Goal: Task Accomplishment & Management: Use online tool/utility

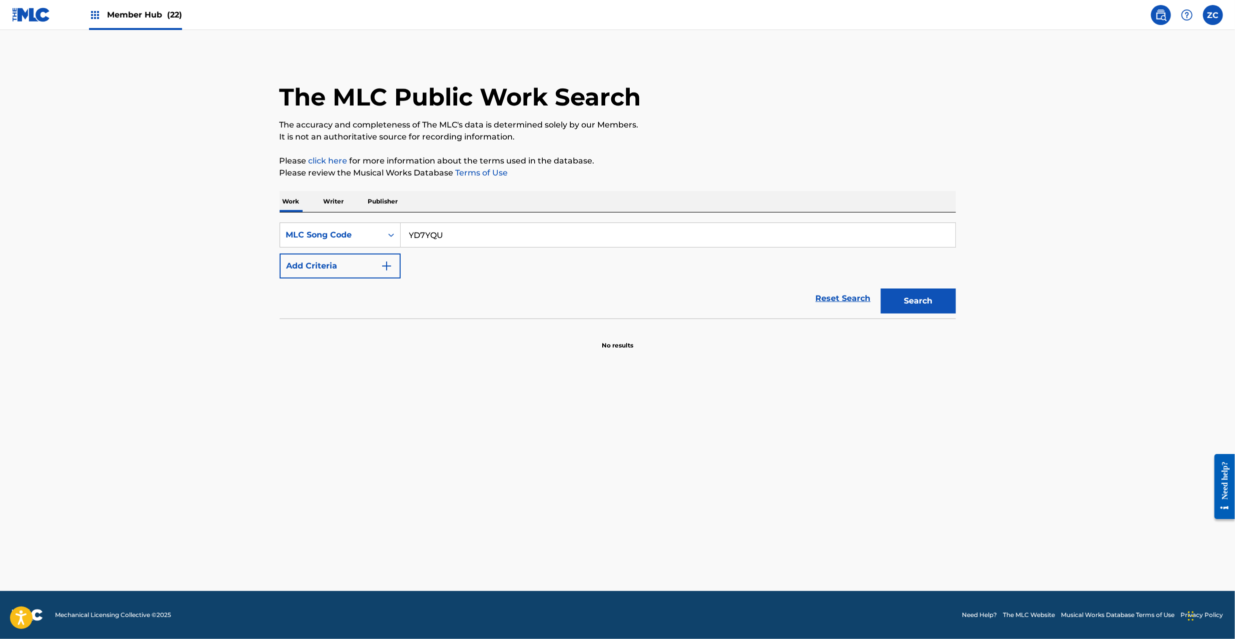
click at [39, 16] on img at bounding box center [31, 15] width 39 height 15
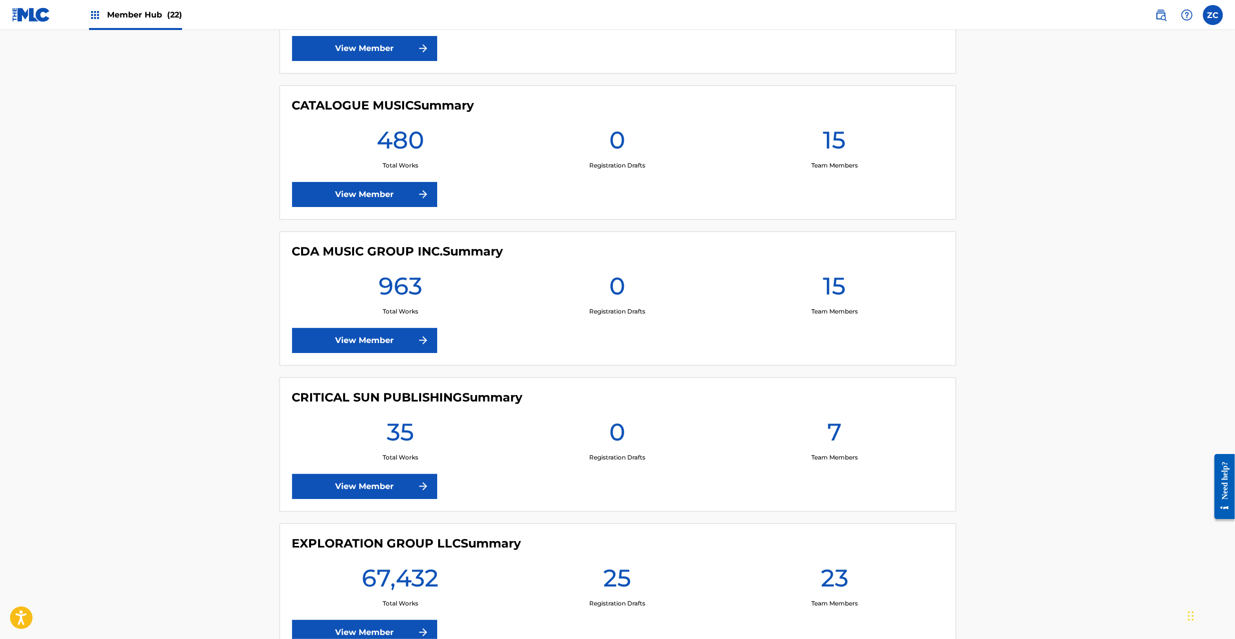
scroll to position [1422, 0]
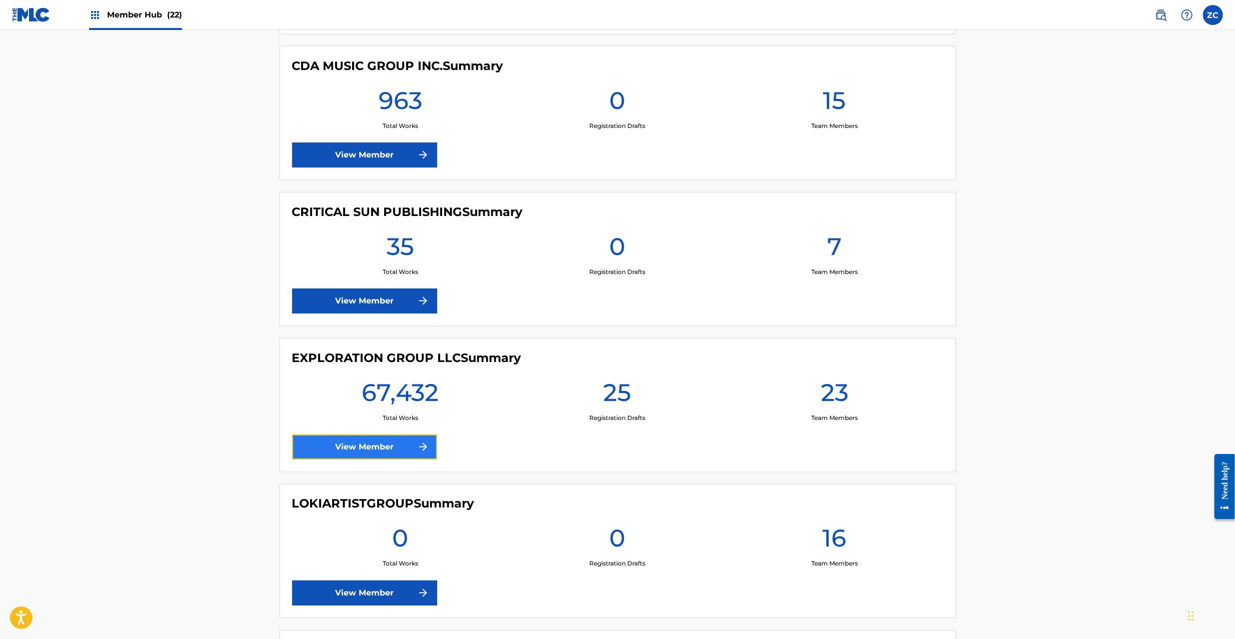
click at [323, 449] on link "View Member" at bounding box center [364, 447] width 145 height 25
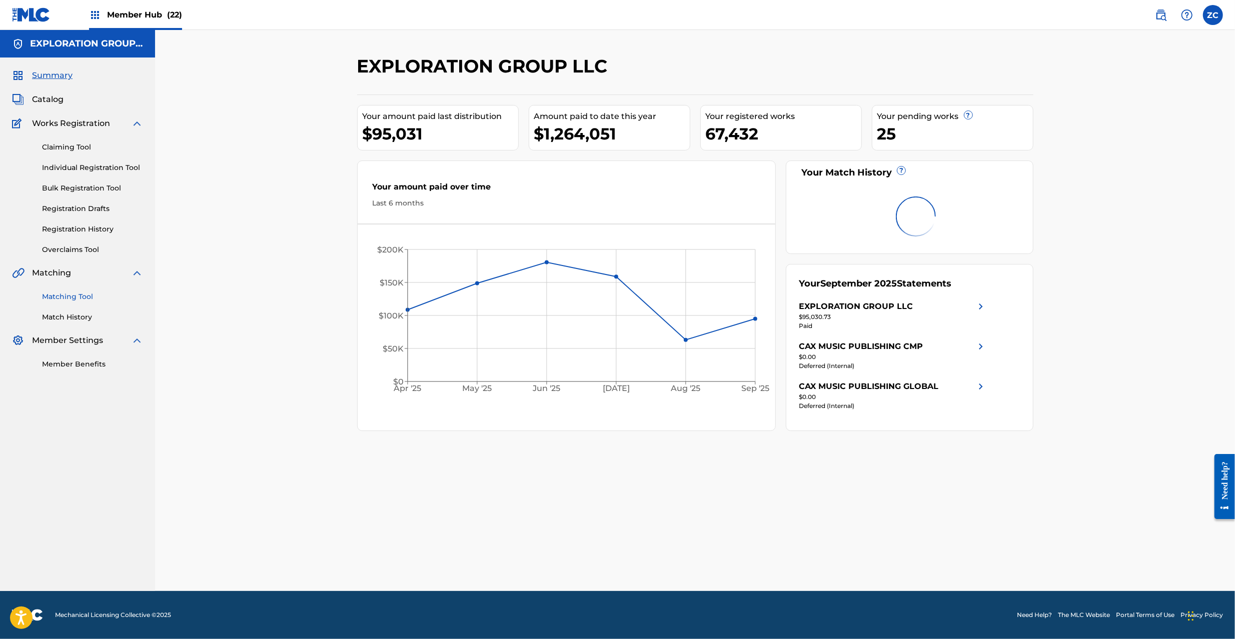
click at [73, 296] on link "Matching Tool" at bounding box center [92, 297] width 101 height 11
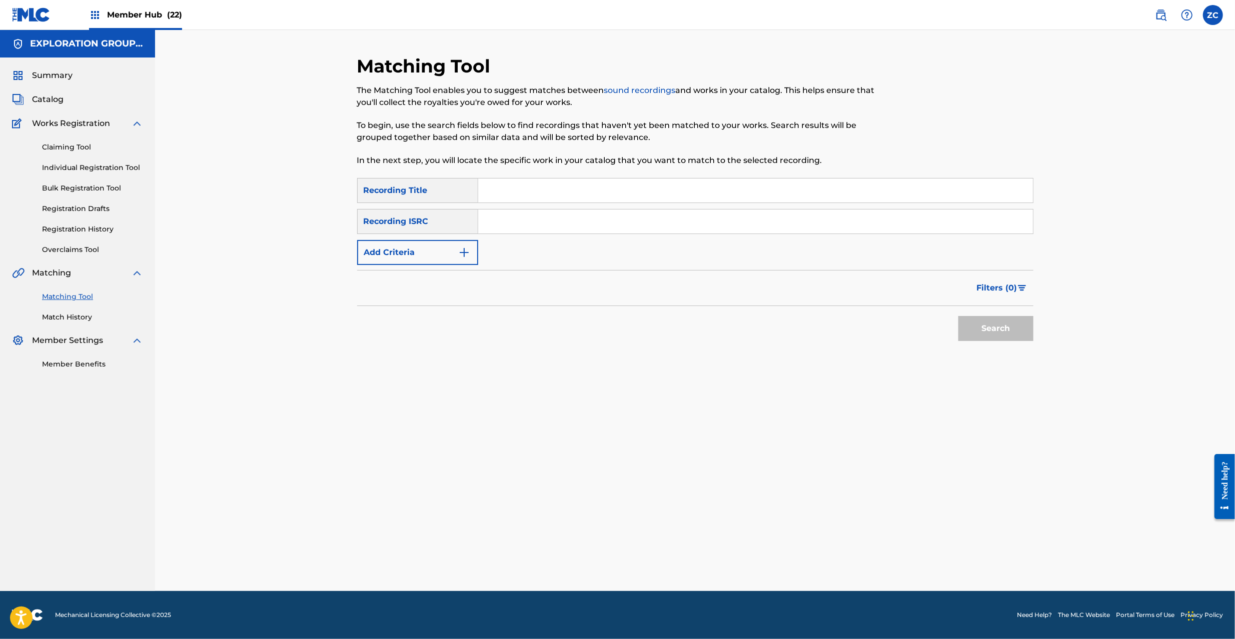
click at [518, 221] on input "Search Form" at bounding box center [755, 222] width 555 height 24
paste input "JPK652100202"
click at [973, 319] on button "Search" at bounding box center [995, 328] width 75 height 25
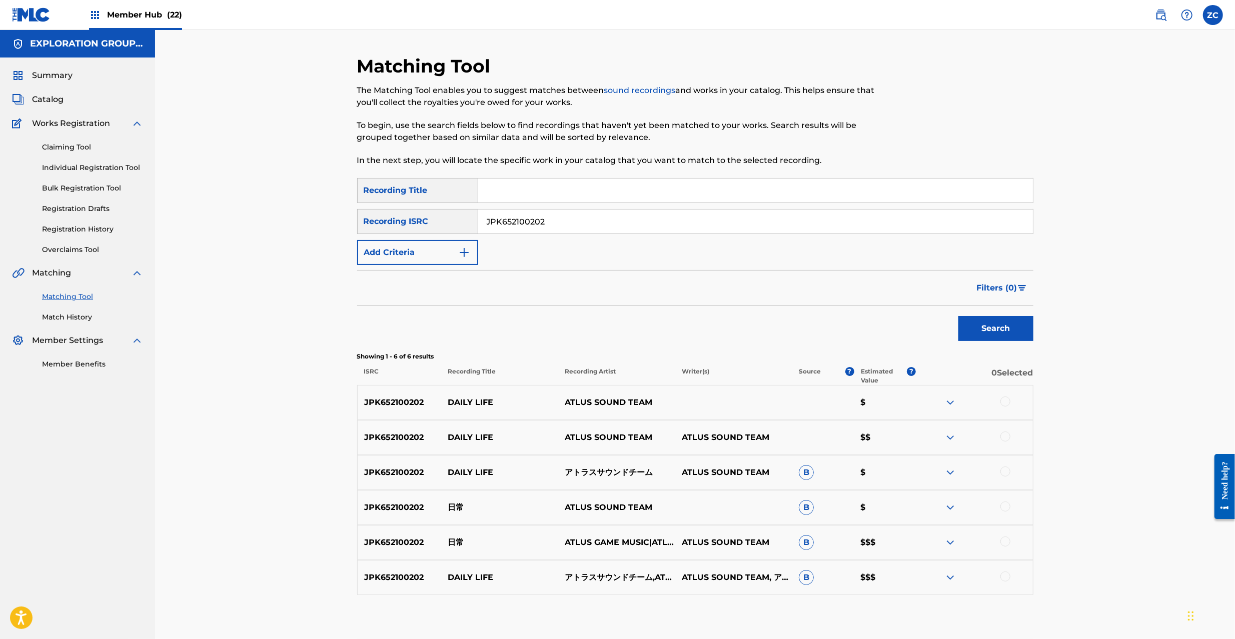
click at [1005, 399] on div at bounding box center [1005, 402] width 10 height 10
click at [1004, 436] on div at bounding box center [1005, 437] width 10 height 10
click at [1004, 473] on div at bounding box center [1005, 472] width 10 height 10
click at [1008, 508] on div at bounding box center [1005, 507] width 10 height 10
click at [1007, 543] on div at bounding box center [1005, 542] width 10 height 10
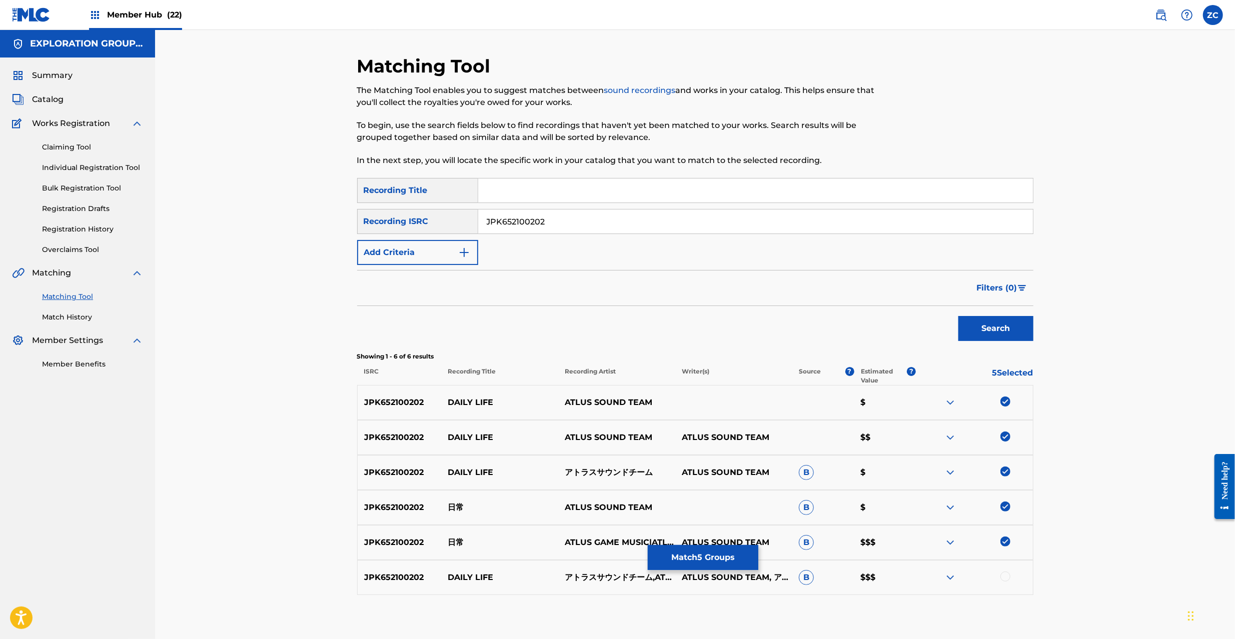
click at [1005, 577] on div at bounding box center [1005, 577] width 10 height 10
click at [733, 215] on input "JPK652100202" at bounding box center [755, 222] width 555 height 24
paste input "1200416"
click at [1005, 327] on button "Search" at bounding box center [995, 328] width 75 height 25
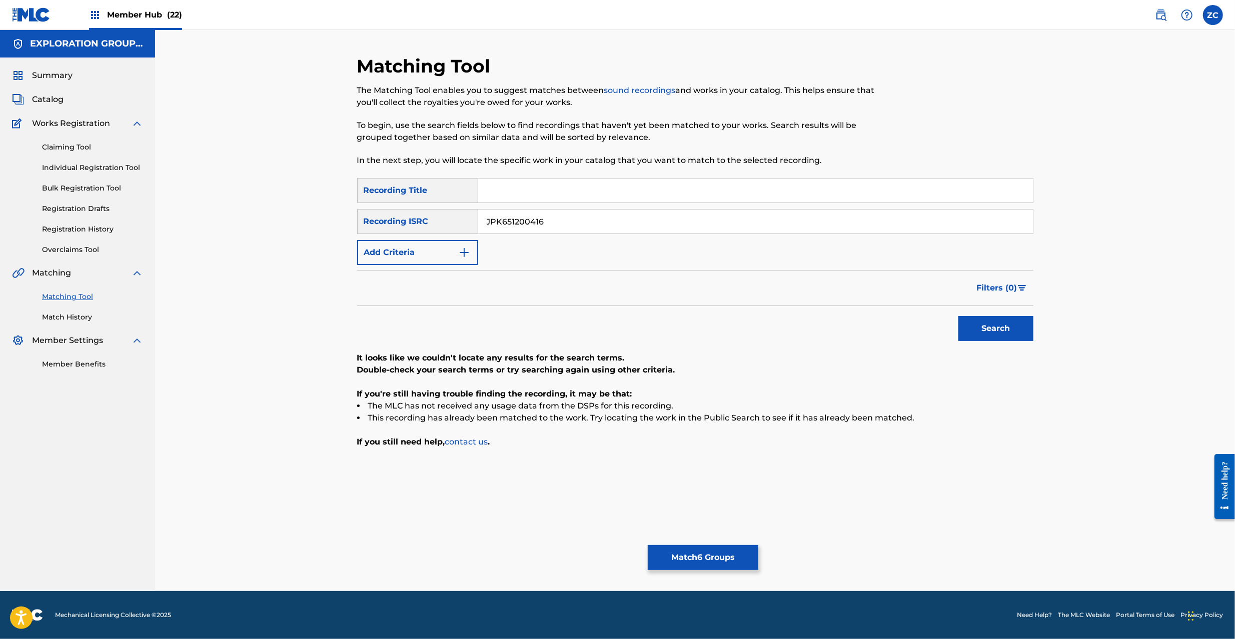
click at [653, 214] on input "JPK651200416" at bounding box center [755, 222] width 555 height 24
paste input "65626"
type input "JPK651265626"
click at [958, 316] on button "Search" at bounding box center [995, 328] width 75 height 25
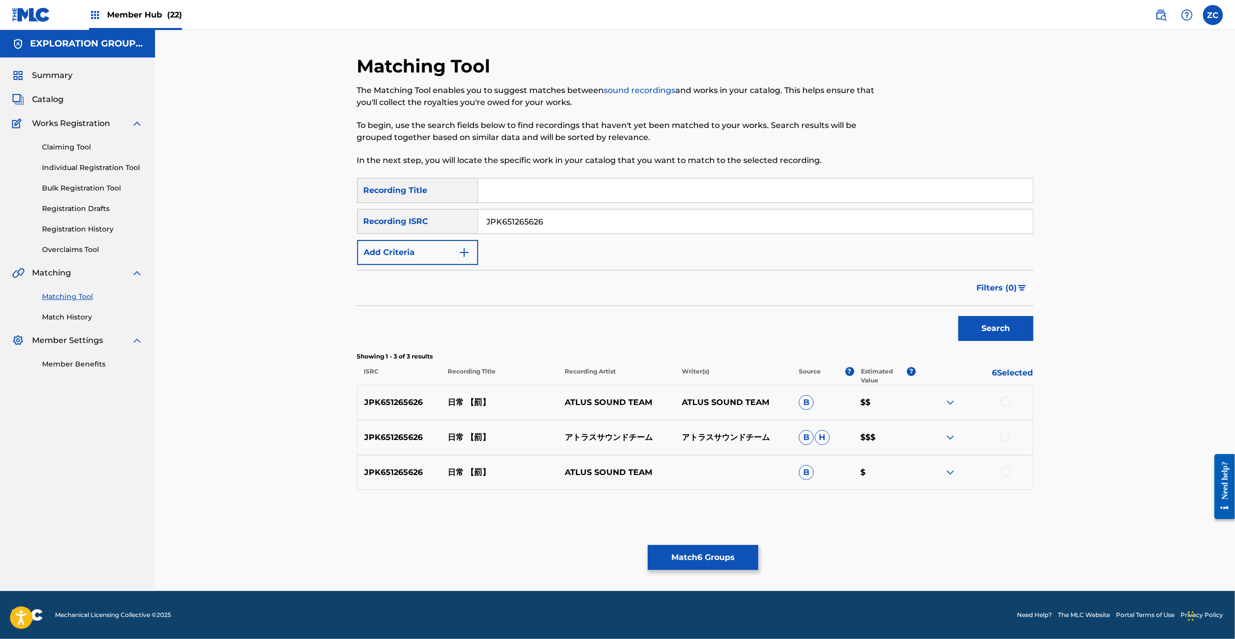
click at [1007, 399] on div at bounding box center [1005, 402] width 10 height 10
click at [1007, 439] on div at bounding box center [1005, 437] width 10 height 10
click at [1008, 473] on div at bounding box center [1005, 472] width 10 height 10
click at [729, 572] on div "Matching Tool The Matching Tool enables you to suggest matches between sound re…" at bounding box center [695, 323] width 676 height 536
click at [725, 549] on div "Matching Tool The Matching Tool enables you to suggest matches between sound re…" at bounding box center [695, 323] width 676 height 536
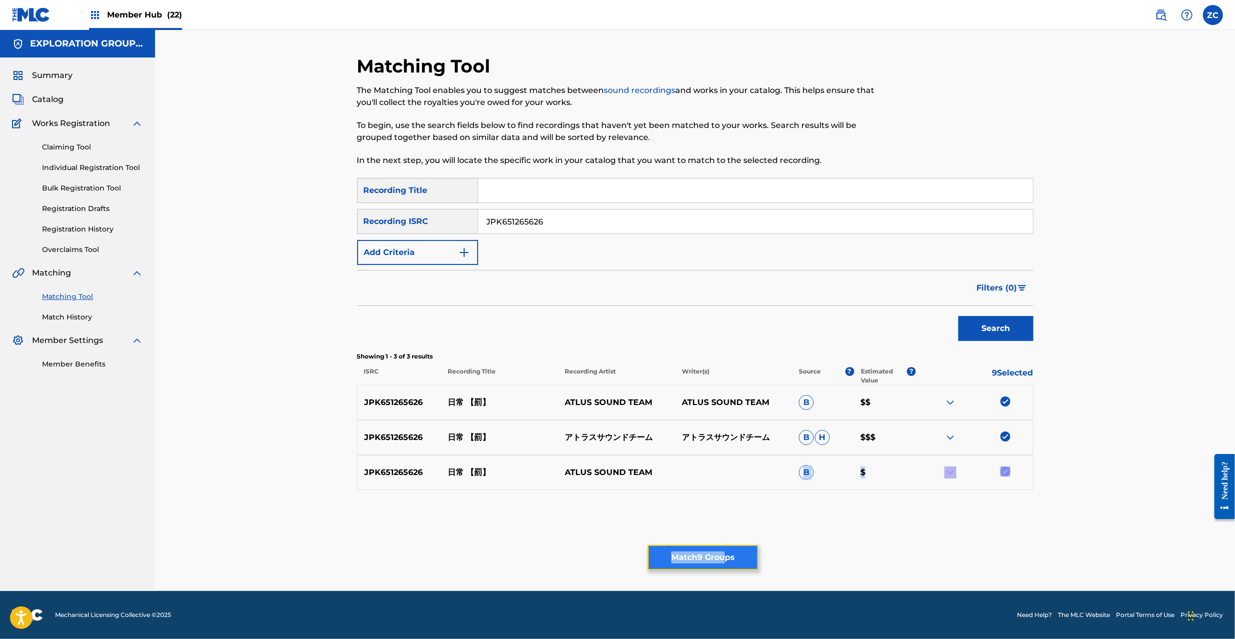
click at [727, 563] on button "Match 9 Groups" at bounding box center [703, 557] width 111 height 25
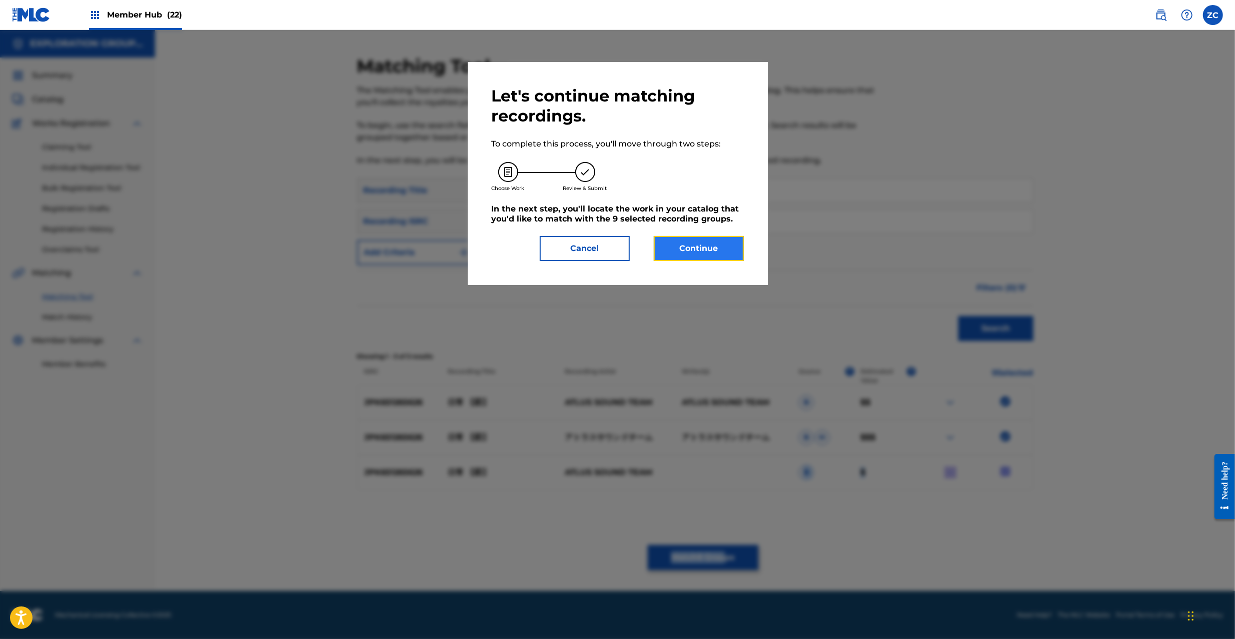
click at [711, 248] on button "Continue" at bounding box center [699, 248] width 90 height 25
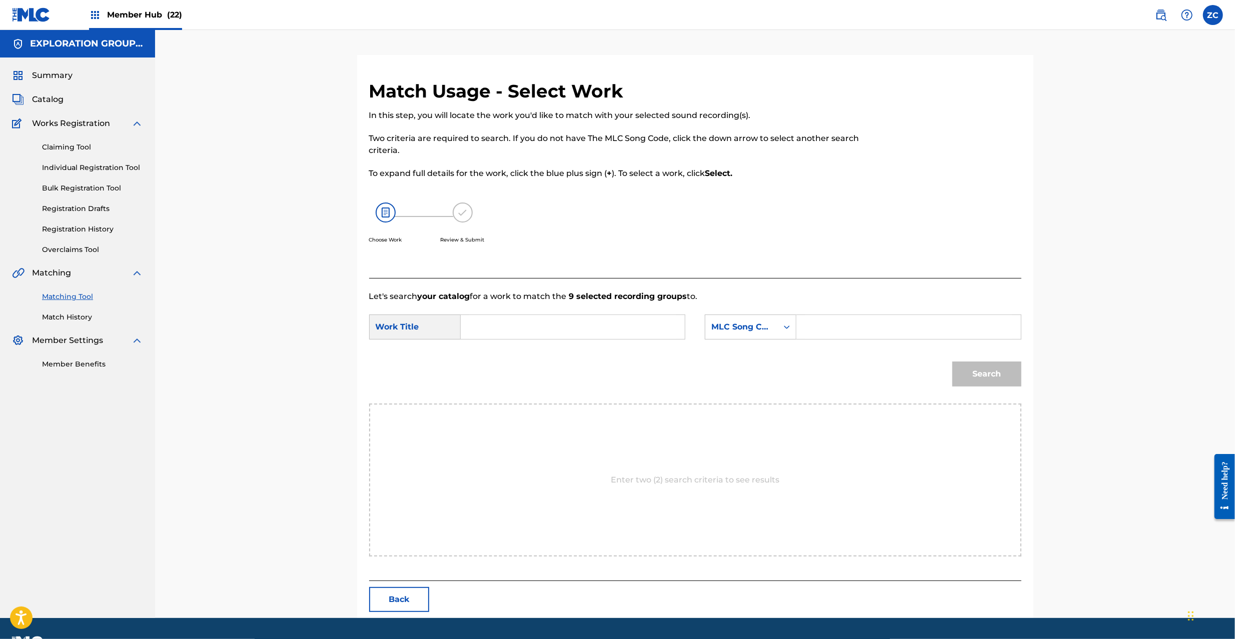
click at [588, 333] on input "Search Form" at bounding box center [572, 327] width 207 height 24
paste input "Nichijou N98BHW"
click at [543, 332] on input "Nichijou N98BHW" at bounding box center [572, 327] width 207 height 24
type input "Nichijou"
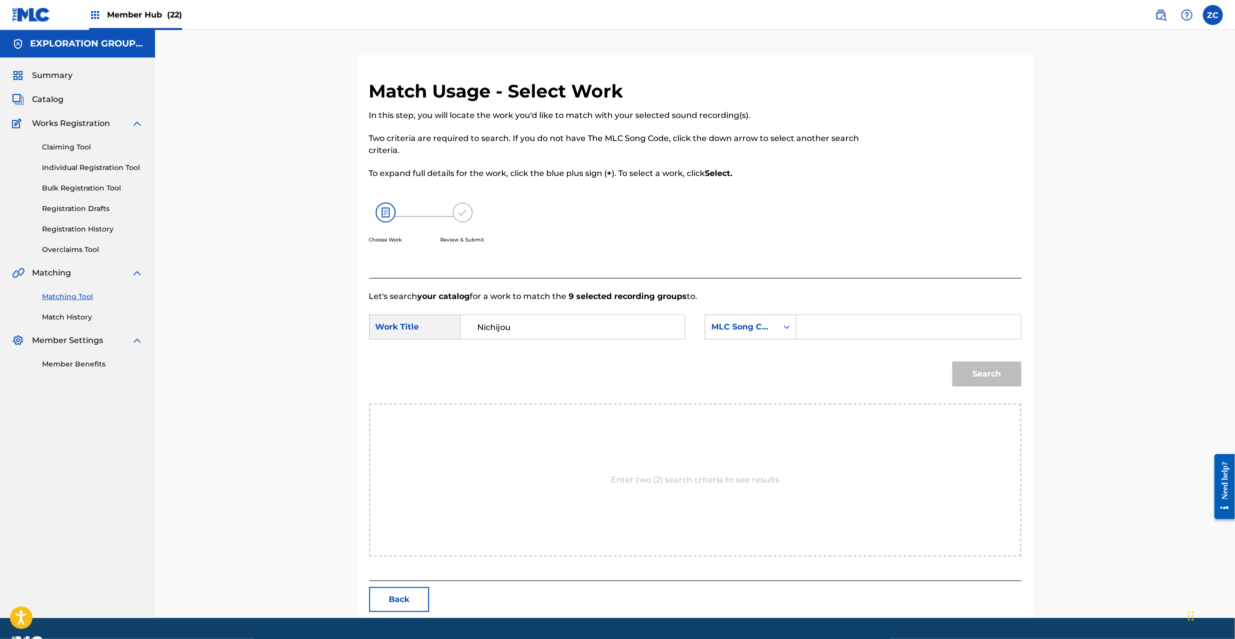
click at [855, 337] on input "Search Form" at bounding box center [908, 327] width 207 height 24
paste input "N98BHW"
type input "N98BHW"
click at [973, 366] on button "Search" at bounding box center [986, 374] width 69 height 25
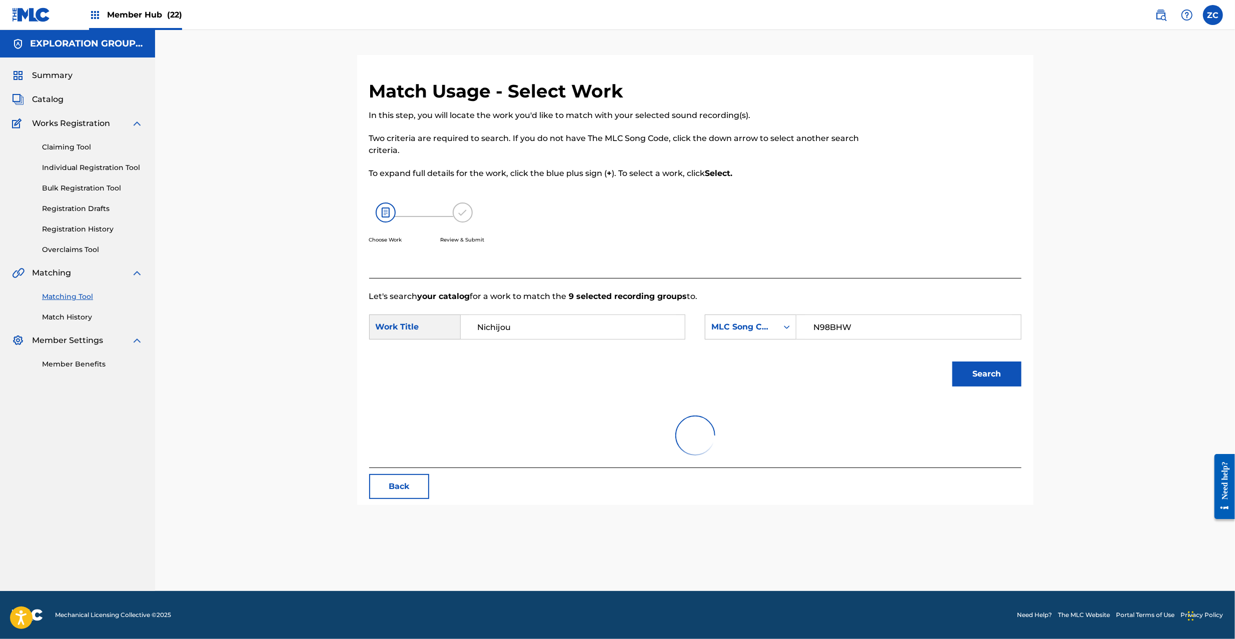
click at [1142, 203] on div "Match Usage - Select Work In this step, you will locate the work you'd like to …" at bounding box center [695, 310] width 1080 height 561
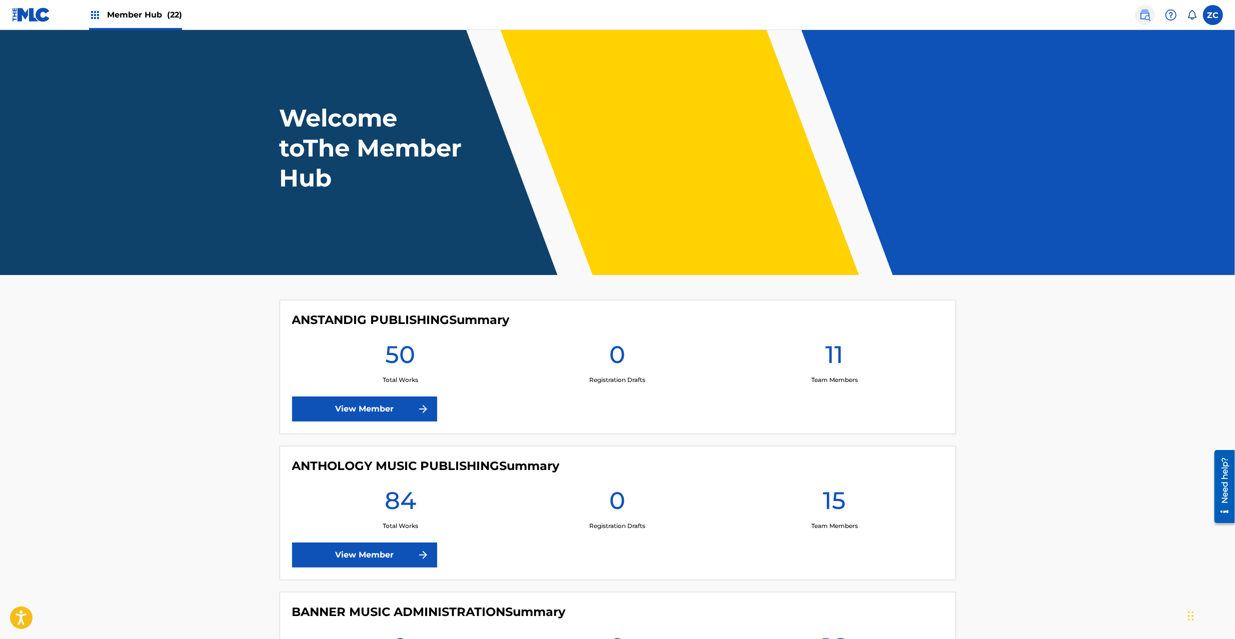
click at [1147, 19] on img at bounding box center [1145, 15] width 12 height 12
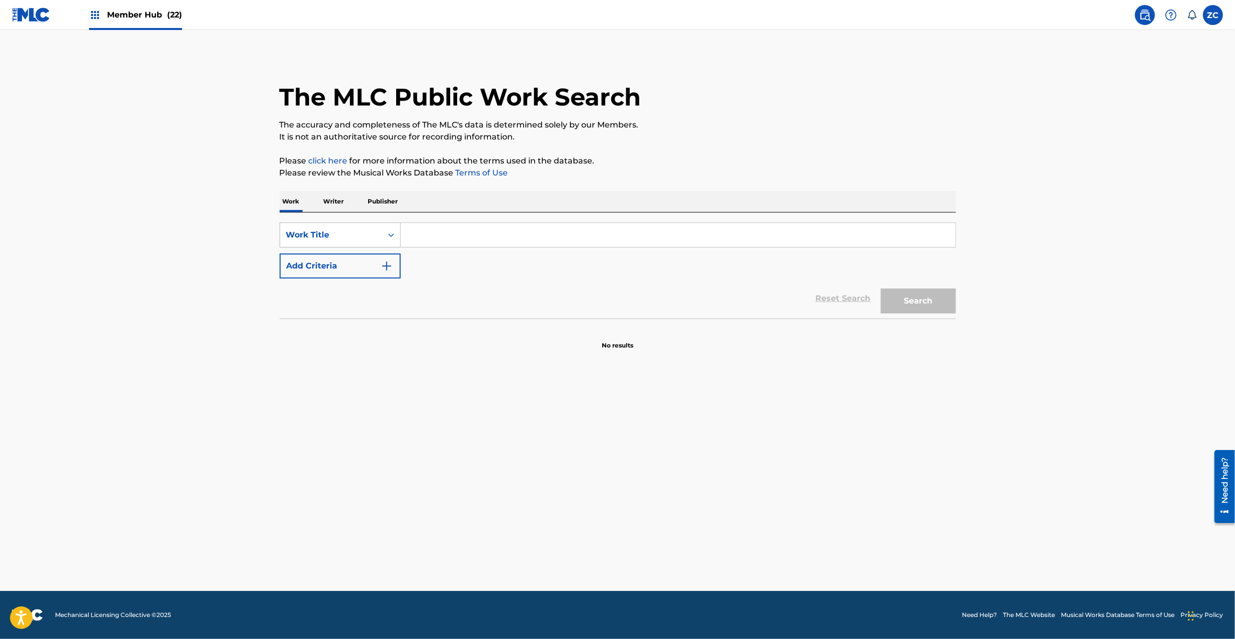
click at [375, 241] on div "Work Title" at bounding box center [331, 235] width 90 height 12
click at [337, 307] on div "MLC Song Code" at bounding box center [340, 310] width 120 height 25
click at [556, 229] on input "Search Form" at bounding box center [678, 235] width 555 height 24
paste input "YD7YQU"
type input "YD7YQU"
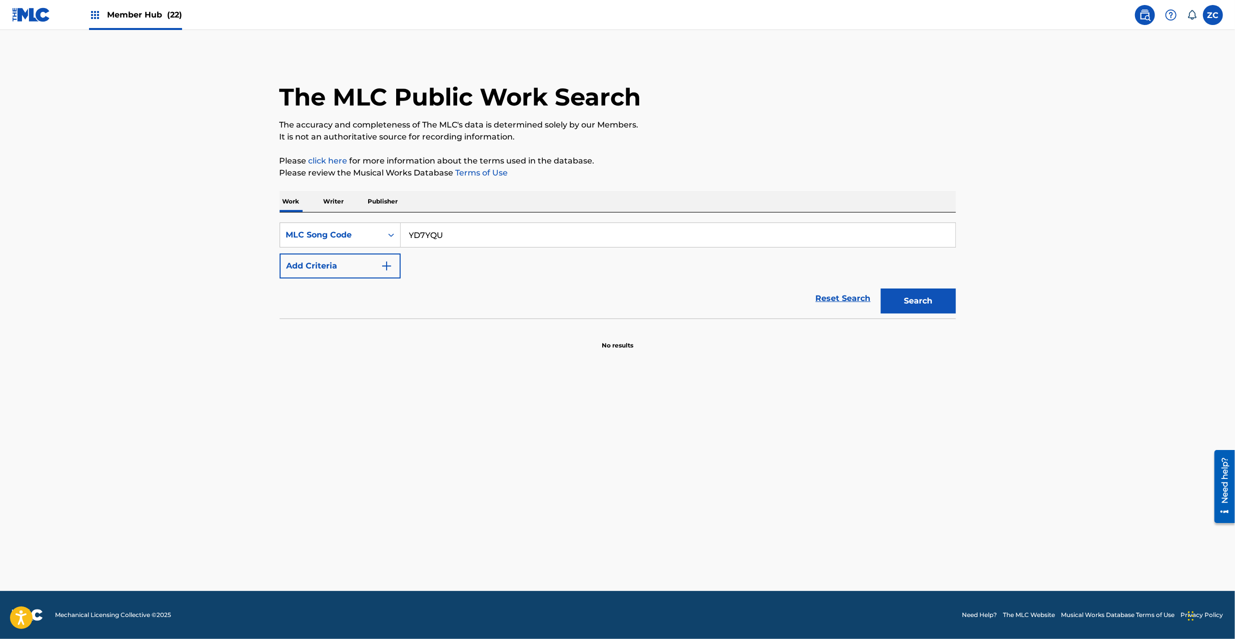
click at [881, 289] on button "Search" at bounding box center [918, 301] width 75 height 25
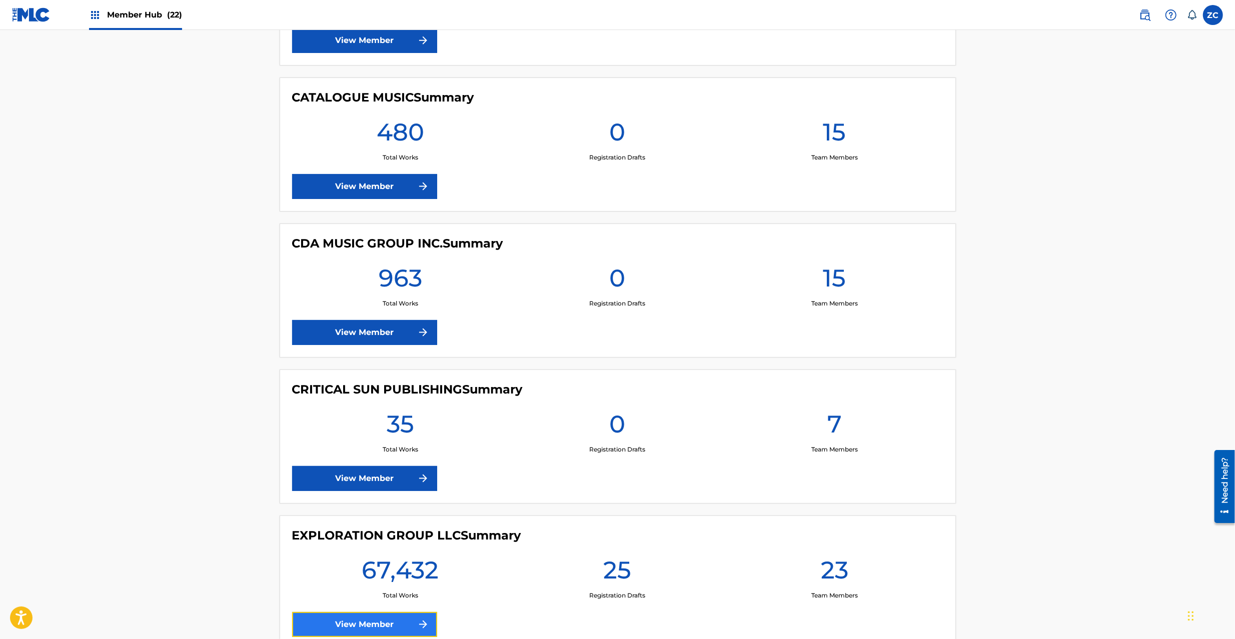
click at [355, 631] on link "View Member" at bounding box center [364, 624] width 145 height 25
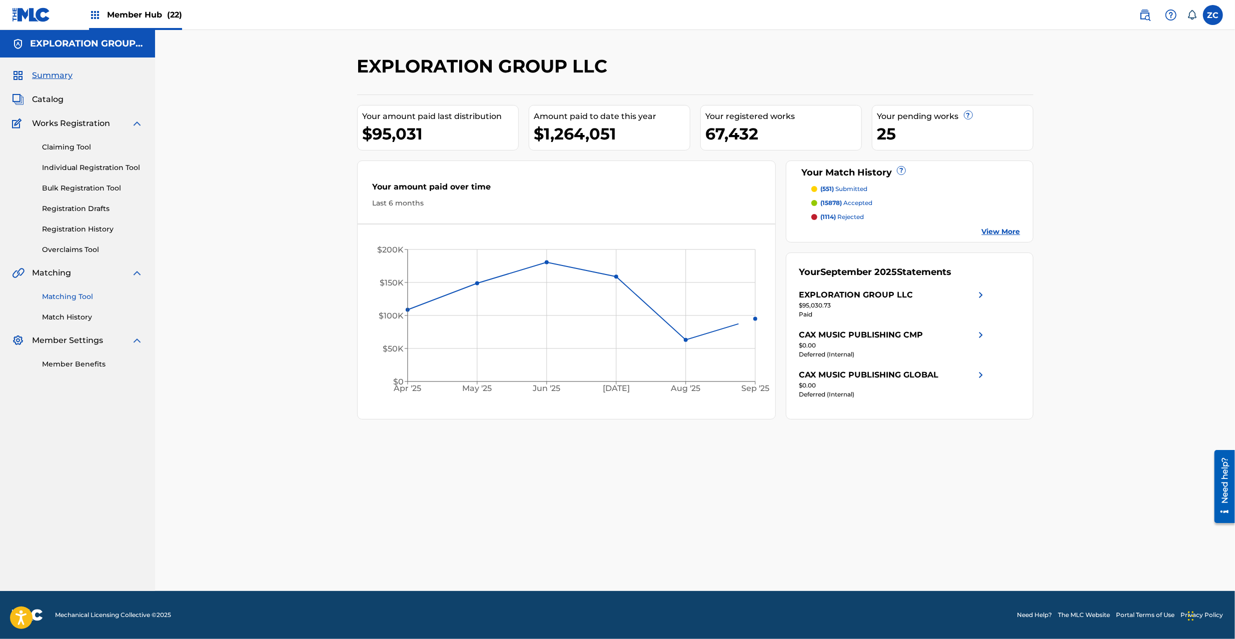
click at [82, 298] on link "Matching Tool" at bounding box center [92, 297] width 101 height 11
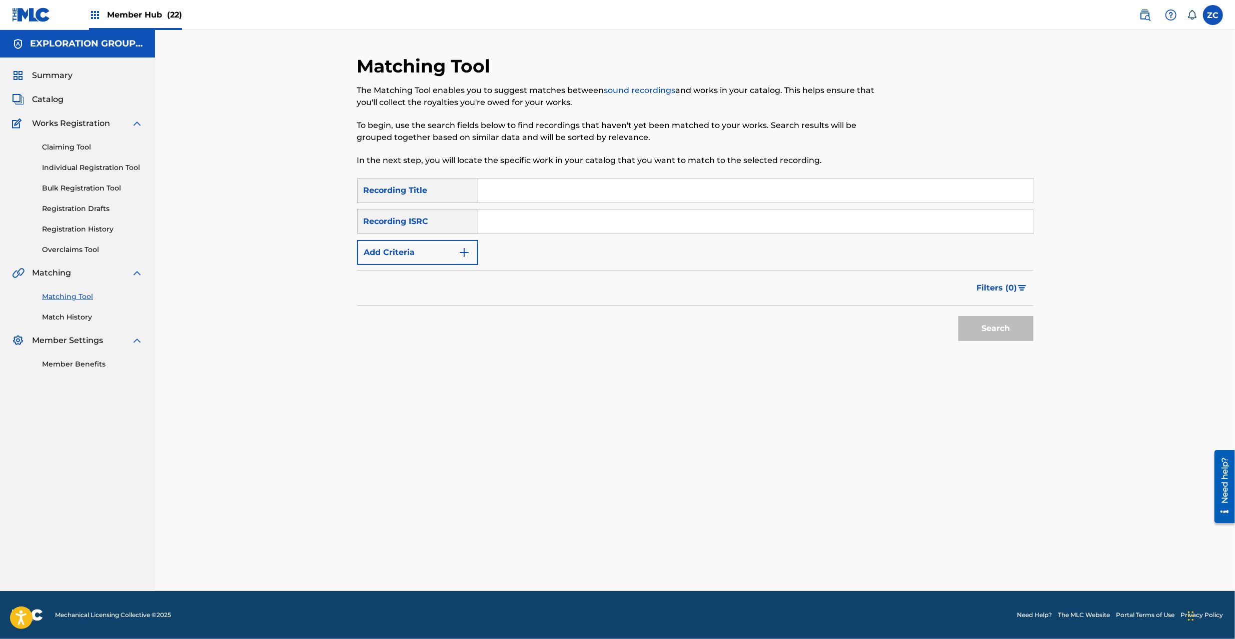
drag, startPoint x: 637, startPoint y: 225, endPoint x: 655, endPoint y: 231, distance: 19.0
click at [637, 225] on input "Search Form" at bounding box center [755, 222] width 555 height 24
paste input "JPK652100202"
click at [1006, 333] on button "Search" at bounding box center [995, 328] width 75 height 25
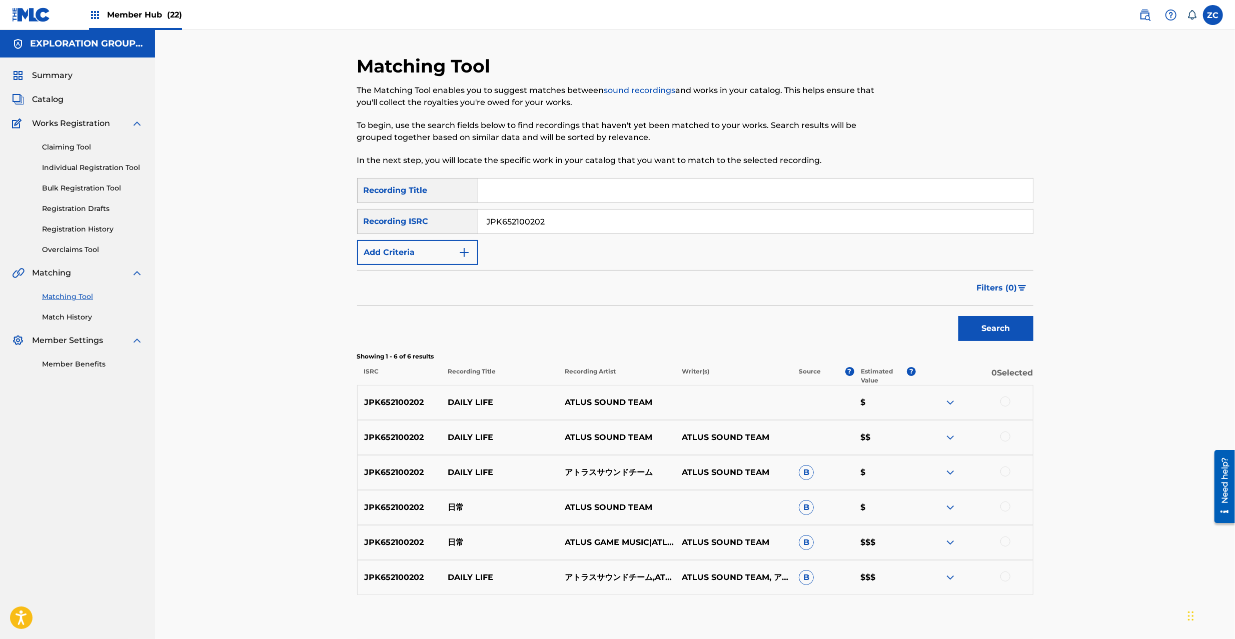
click at [1003, 401] on div at bounding box center [1005, 402] width 10 height 10
drag, startPoint x: 1005, startPoint y: 433, endPoint x: 1004, endPoint y: 472, distance: 39.0
click at [1005, 435] on div at bounding box center [1005, 437] width 10 height 10
click at [1004, 473] on div at bounding box center [1005, 472] width 10 height 10
drag, startPoint x: 1006, startPoint y: 505, endPoint x: 1003, endPoint y: 541, distance: 36.2
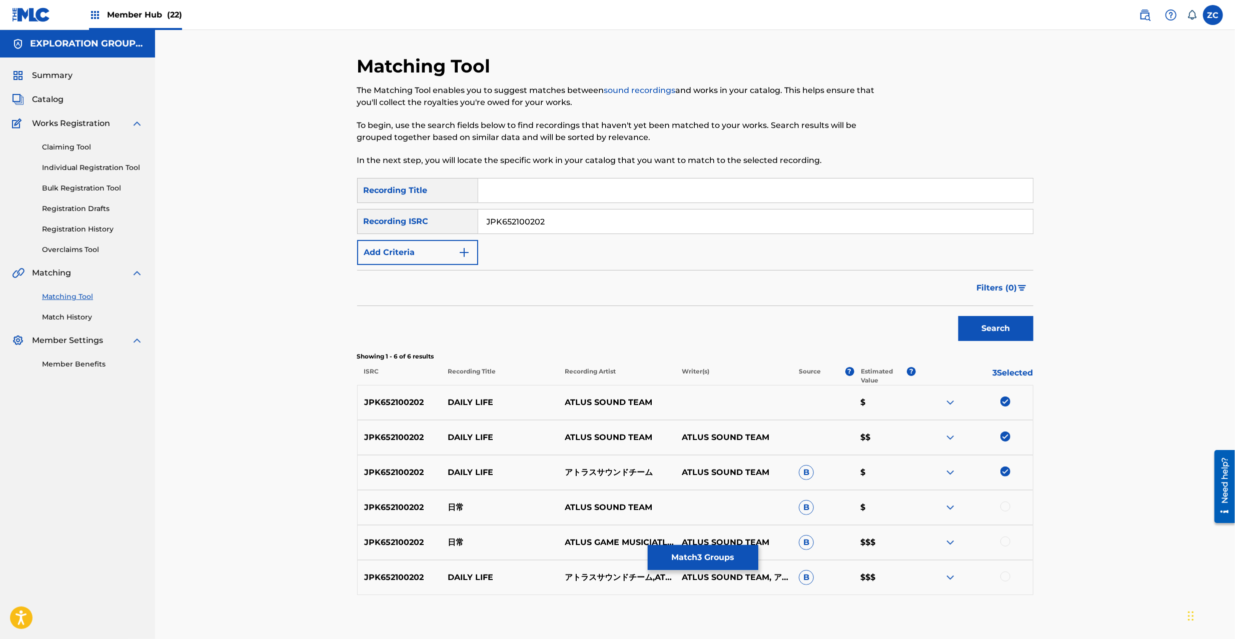
click at [1006, 506] on div at bounding box center [1005, 507] width 10 height 10
click at [1003, 541] on div at bounding box center [1005, 542] width 10 height 10
click at [1004, 576] on div at bounding box center [1005, 577] width 10 height 10
click at [699, 219] on input "JPK652100202" at bounding box center [755, 222] width 555 height 24
paste input "1265626"
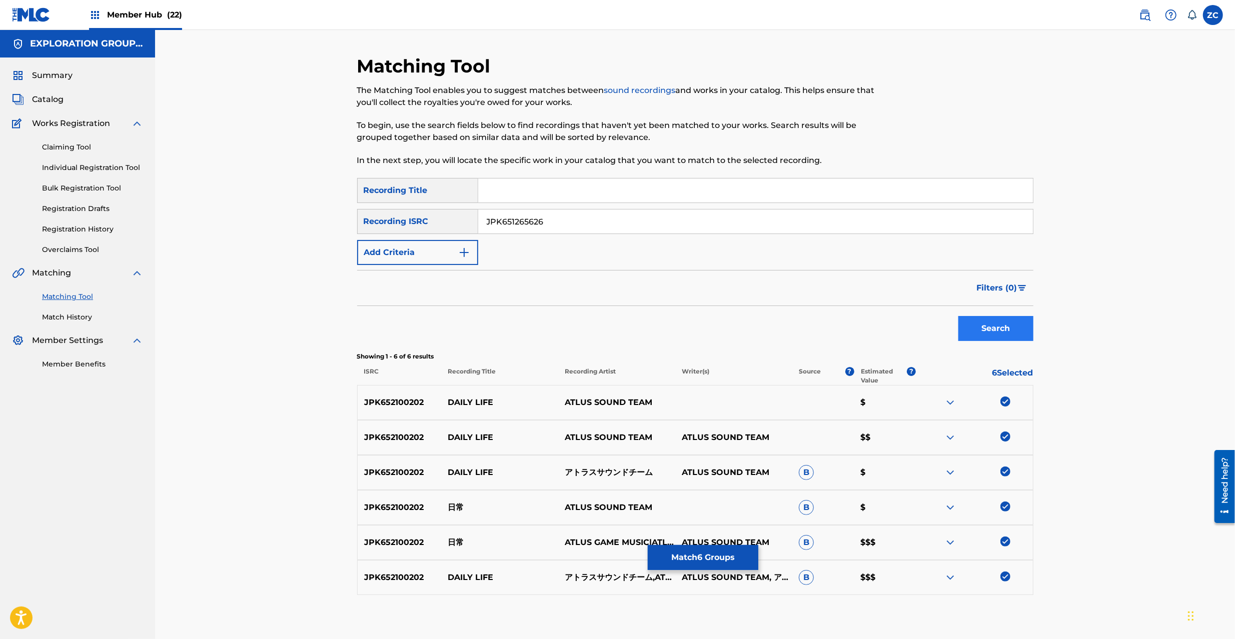
type input "JPK651265626"
drag, startPoint x: 987, startPoint y: 327, endPoint x: 981, endPoint y: 325, distance: 6.3
click at [987, 327] on button "Search" at bounding box center [995, 328] width 75 height 25
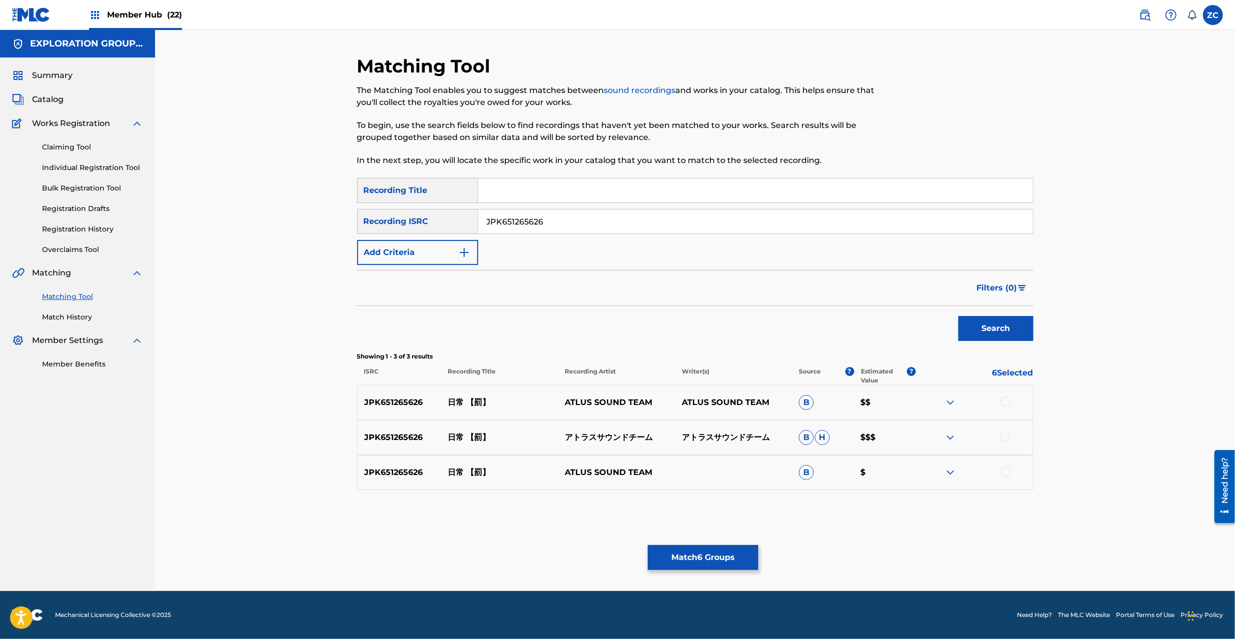
click at [1005, 401] on div at bounding box center [1005, 402] width 10 height 10
click at [1006, 439] on div at bounding box center [1005, 437] width 10 height 10
click at [1006, 472] on div at bounding box center [1005, 472] width 10 height 10
click at [724, 558] on button "Match 9 Groups" at bounding box center [703, 557] width 111 height 25
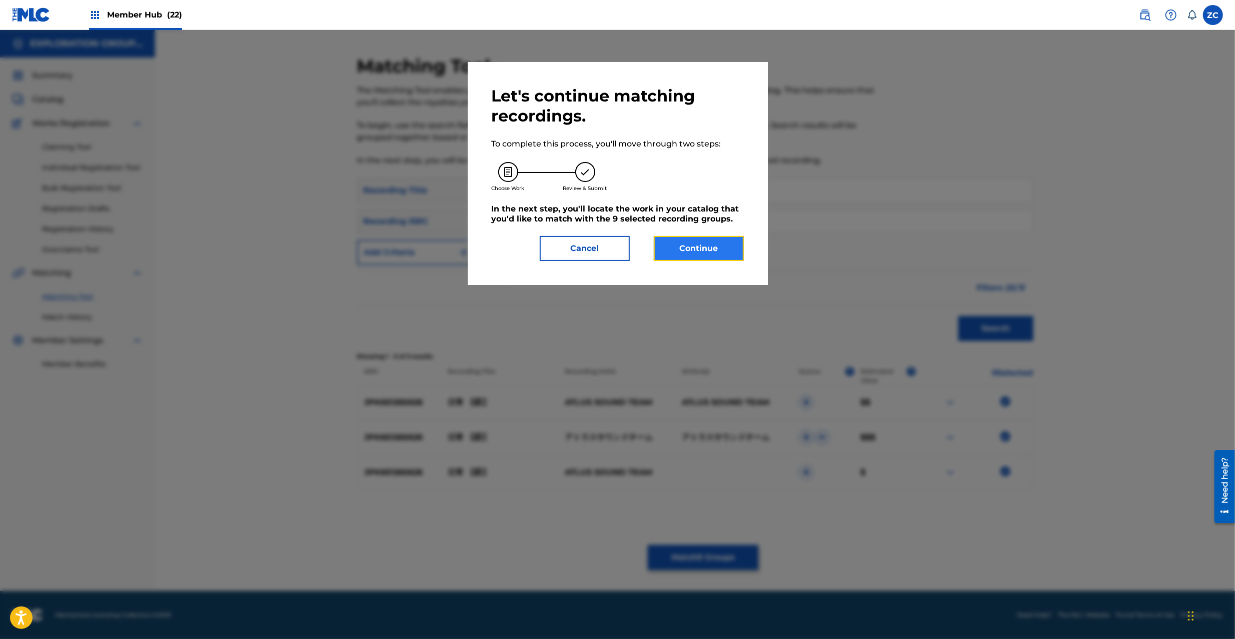
click at [689, 254] on button "Continue" at bounding box center [699, 248] width 90 height 25
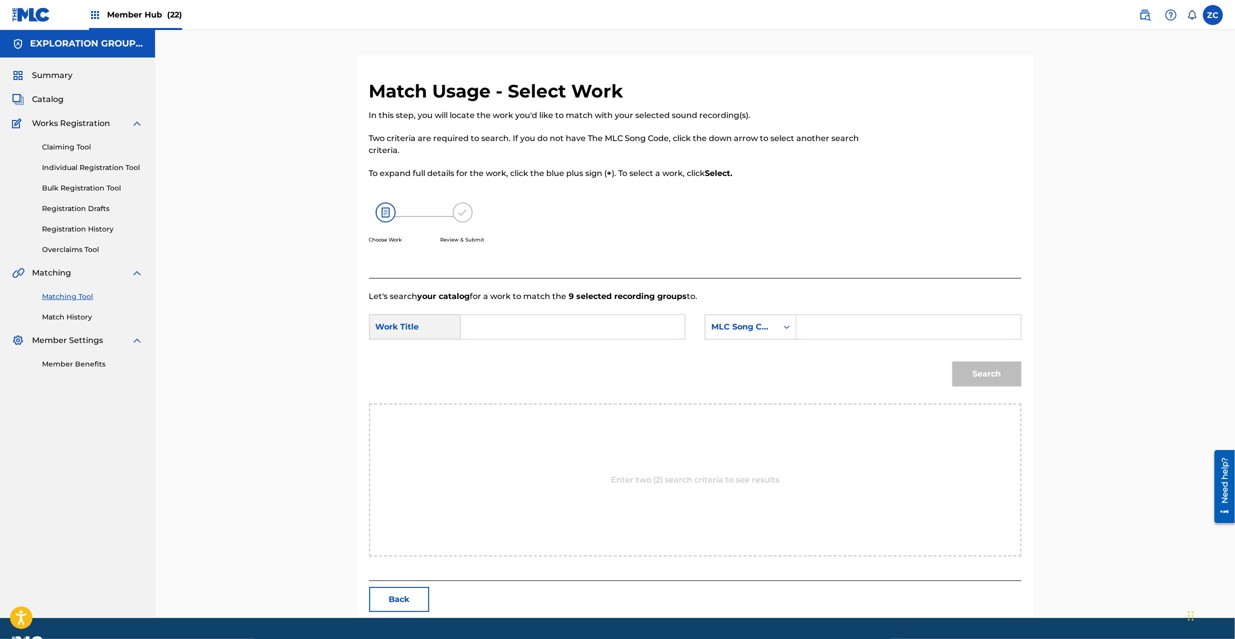
click at [597, 329] on input "Search Form" at bounding box center [572, 327] width 207 height 24
paste input "Nichijou N98BHW"
click at [546, 330] on input "Nichijou N98BHW" at bounding box center [572, 327] width 207 height 24
type input "Nichijou"
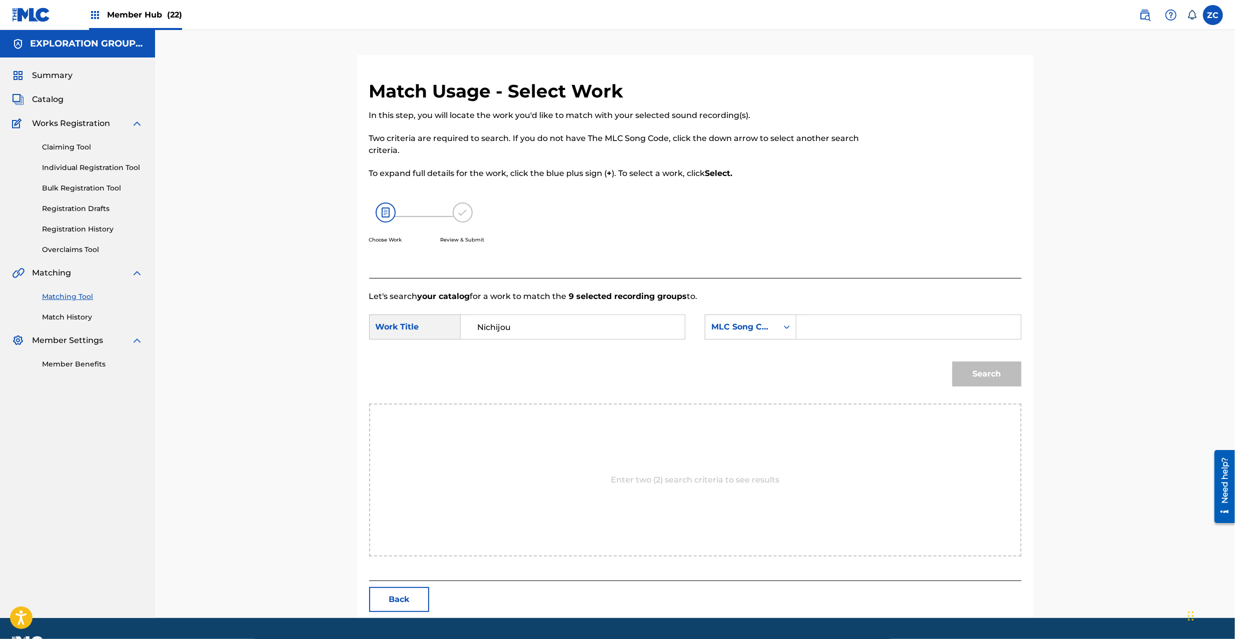
click at [907, 335] on input "Search Form" at bounding box center [908, 327] width 207 height 24
paste input "N98BHW"
type input "N98BHW"
click at [994, 373] on button "Search" at bounding box center [986, 374] width 69 height 25
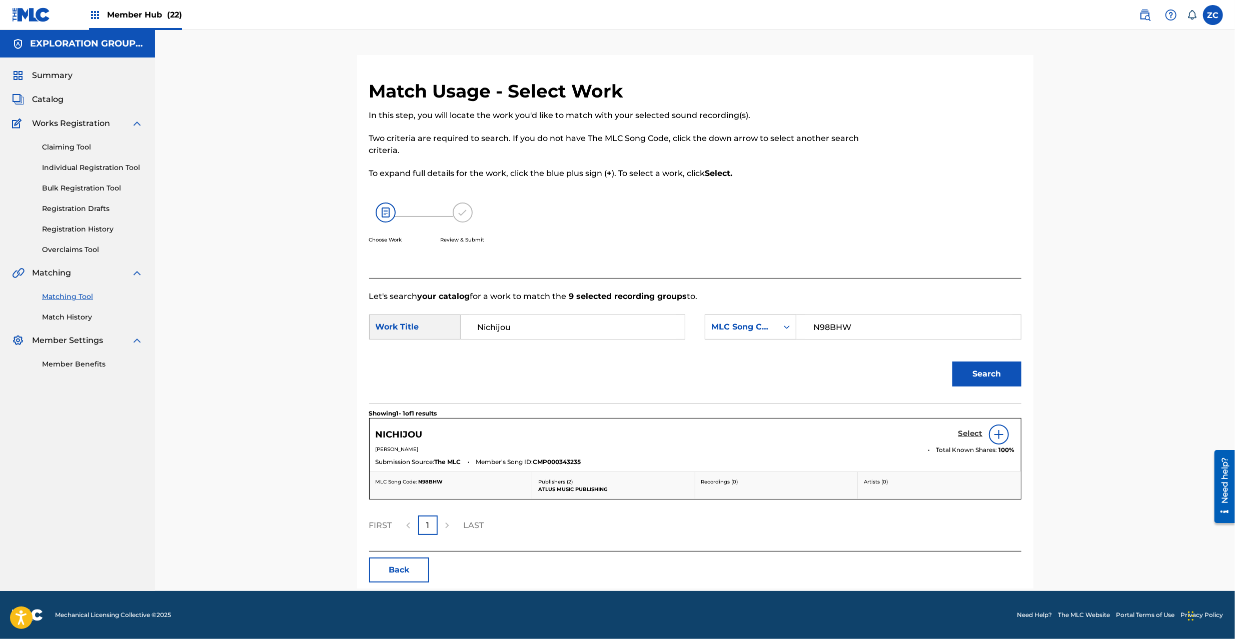
click at [970, 436] on h5 "Select" at bounding box center [970, 434] width 25 height 10
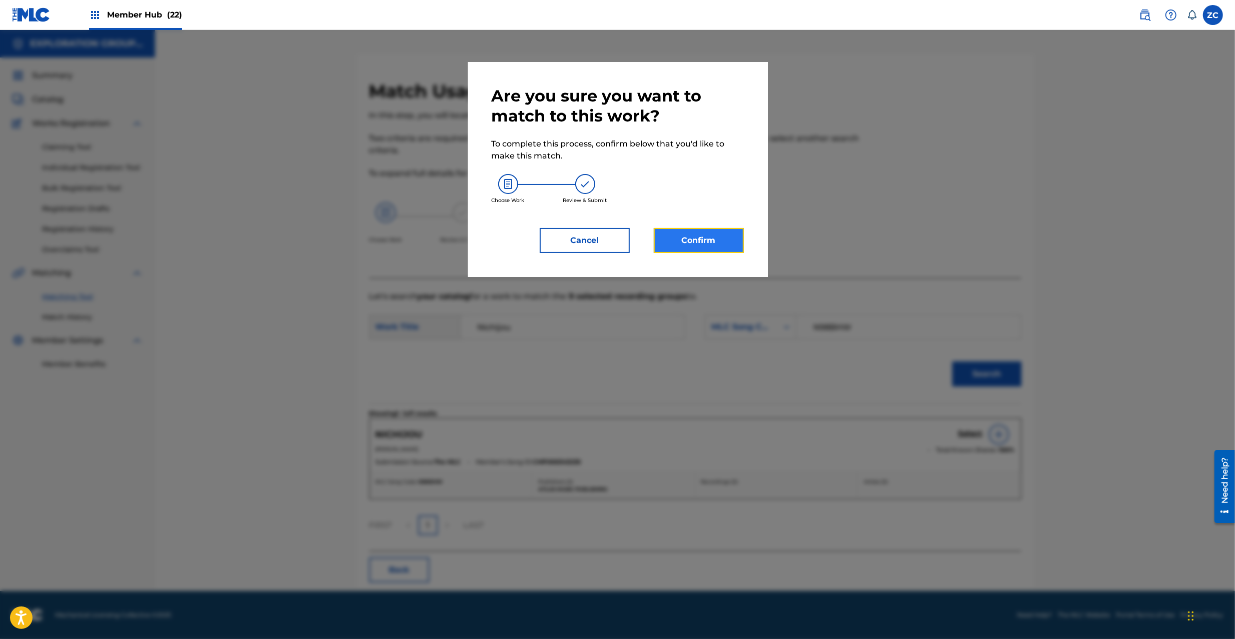
click at [705, 249] on button "Confirm" at bounding box center [699, 240] width 90 height 25
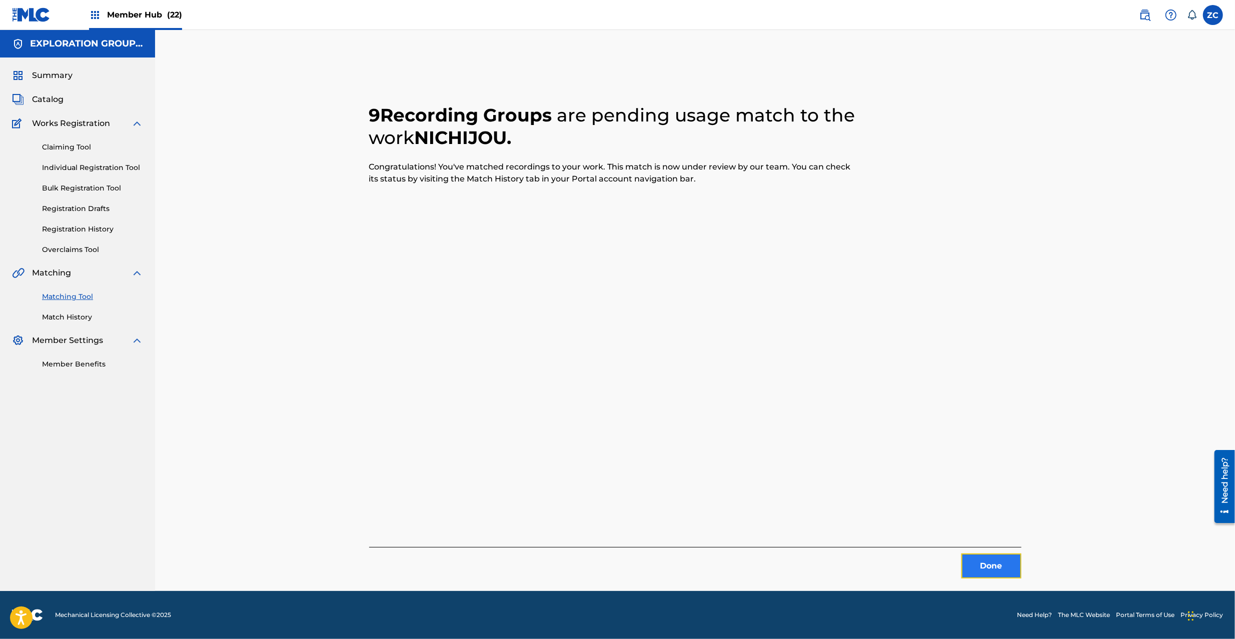
click at [984, 566] on button "Done" at bounding box center [991, 566] width 60 height 25
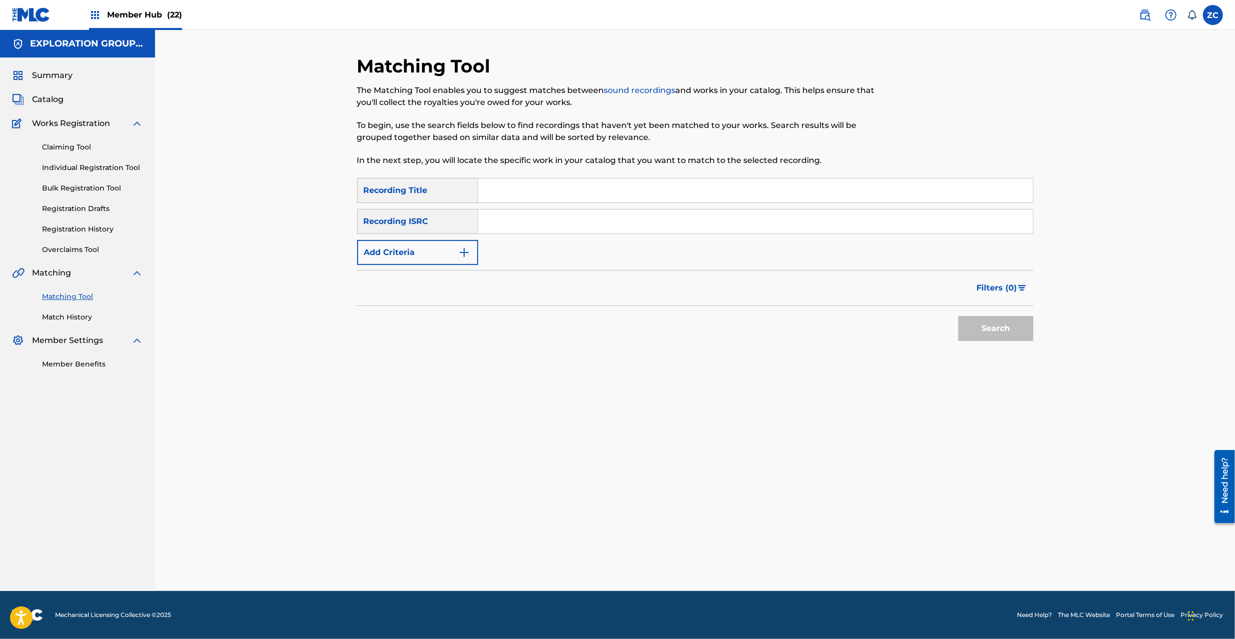
click at [767, 234] on div "SearchWithCriteria8889faf9-2caf-4046-8ff0-4061b60546fd Recording Title SearchWi…" at bounding box center [695, 221] width 676 height 87
drag, startPoint x: 770, startPoint y: 215, endPoint x: 777, endPoint y: 221, distance: 9.2
click at [770, 213] on input "Search Form" at bounding box center [755, 222] width 555 height 24
paste input "JPK651365727"
type input "JPK651365727"
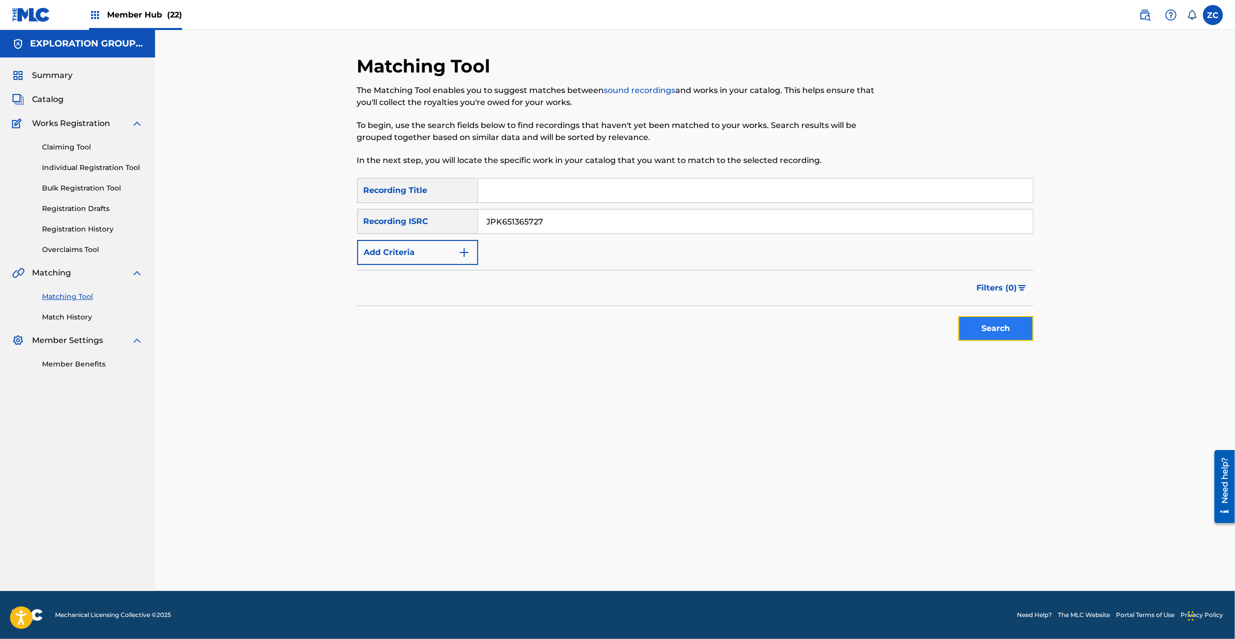
click at [1008, 335] on button "Search" at bounding box center [995, 328] width 75 height 25
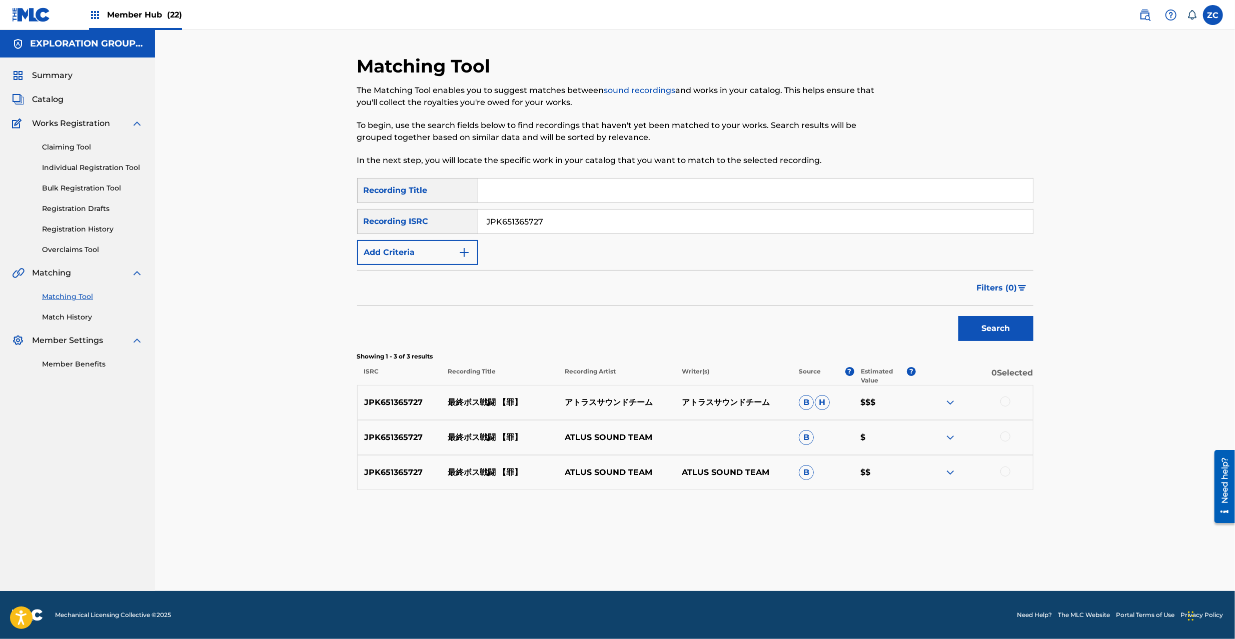
drag, startPoint x: 1009, startPoint y: 397, endPoint x: 1005, endPoint y: 419, distance: 22.8
click at [1009, 398] on div at bounding box center [974, 403] width 117 height 12
click at [1005, 401] on div at bounding box center [1005, 402] width 10 height 10
click at [1007, 433] on div at bounding box center [1005, 437] width 10 height 10
click at [1005, 474] on div at bounding box center [1005, 472] width 10 height 10
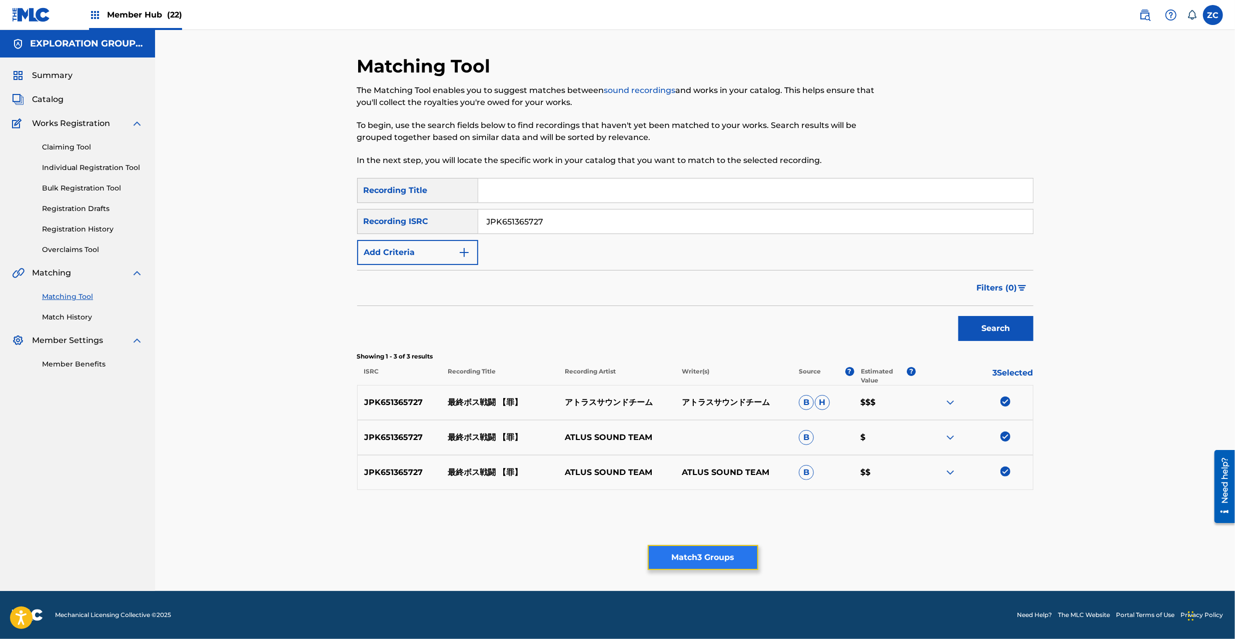
click at [693, 553] on button "Match 3 Groups" at bounding box center [703, 557] width 111 height 25
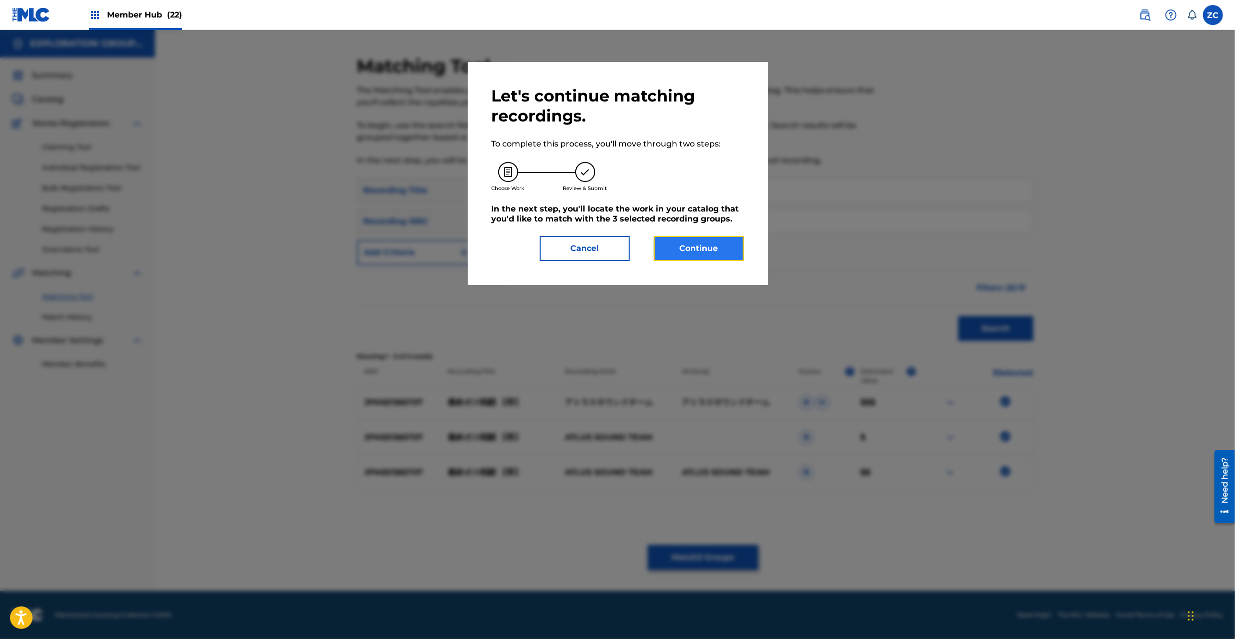
click at [700, 252] on button "Continue" at bounding box center [699, 248] width 90 height 25
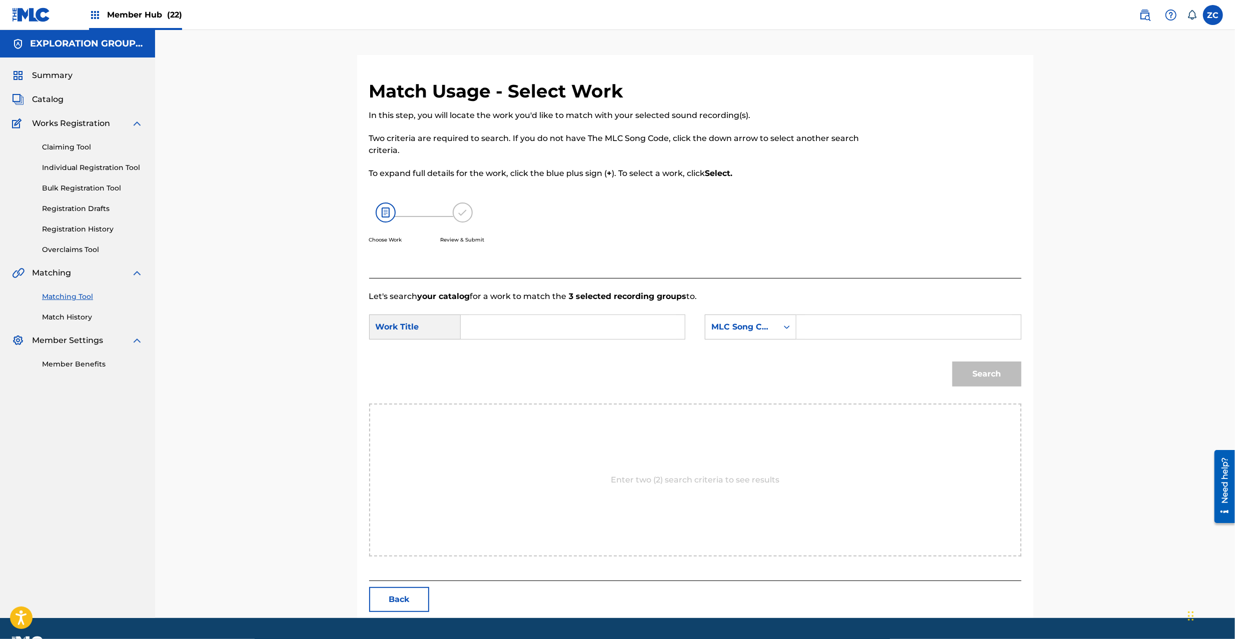
click at [571, 320] on input "Search Form" at bounding box center [572, 327] width 207 height 24
paste input "Saishuu Bosu Sentou S65UTH"
click at [604, 324] on input "Saishuu Bosu Sentou S65UTH" at bounding box center [572, 327] width 207 height 24
click at [603, 324] on input "Saishuu Bosu Sentou S65UTH" at bounding box center [572, 327] width 207 height 24
type input "Saishuu Bosu Sentou"
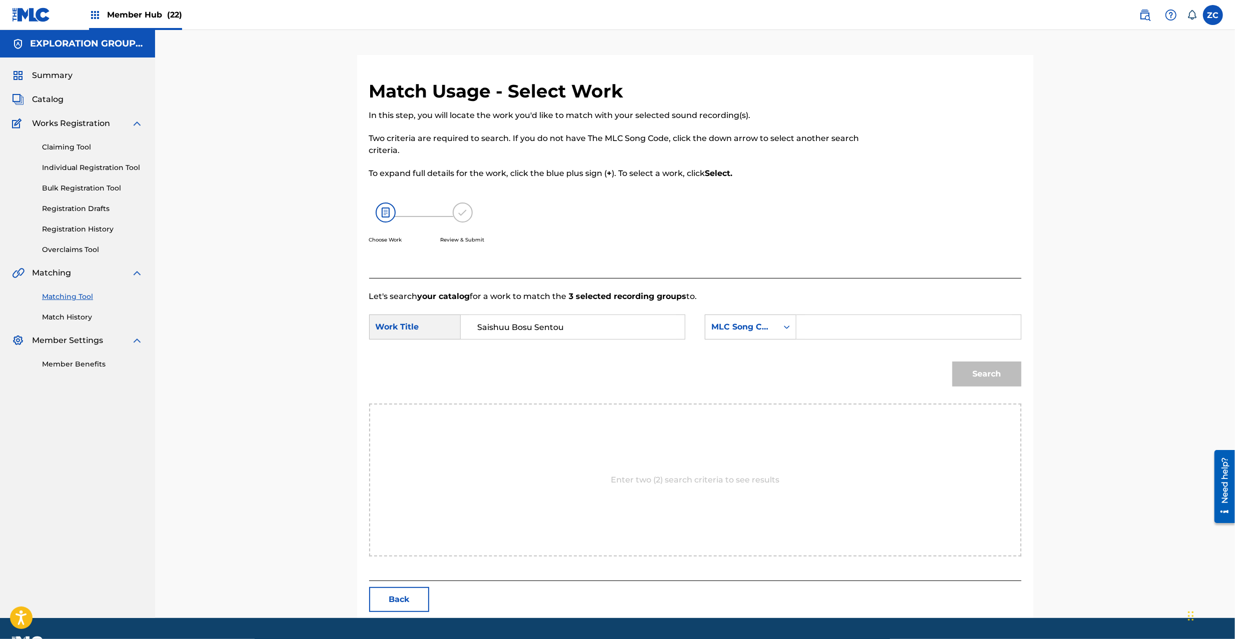
drag, startPoint x: 863, startPoint y: 324, endPoint x: 875, endPoint y: 331, distance: 13.7
click at [863, 324] on input "Search Form" at bounding box center [908, 327] width 207 height 24
paste input "S65UTH"
type input "S65UTH"
click at [999, 377] on button "Search" at bounding box center [986, 374] width 69 height 25
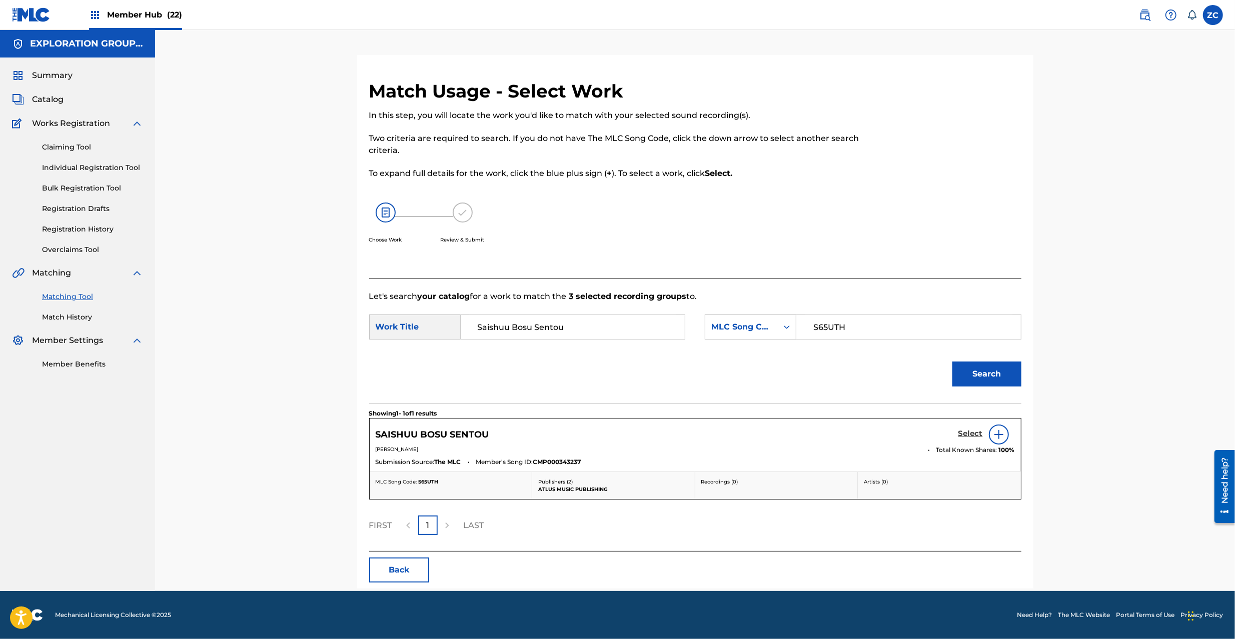
click at [968, 433] on h5 "Select" at bounding box center [970, 434] width 25 height 10
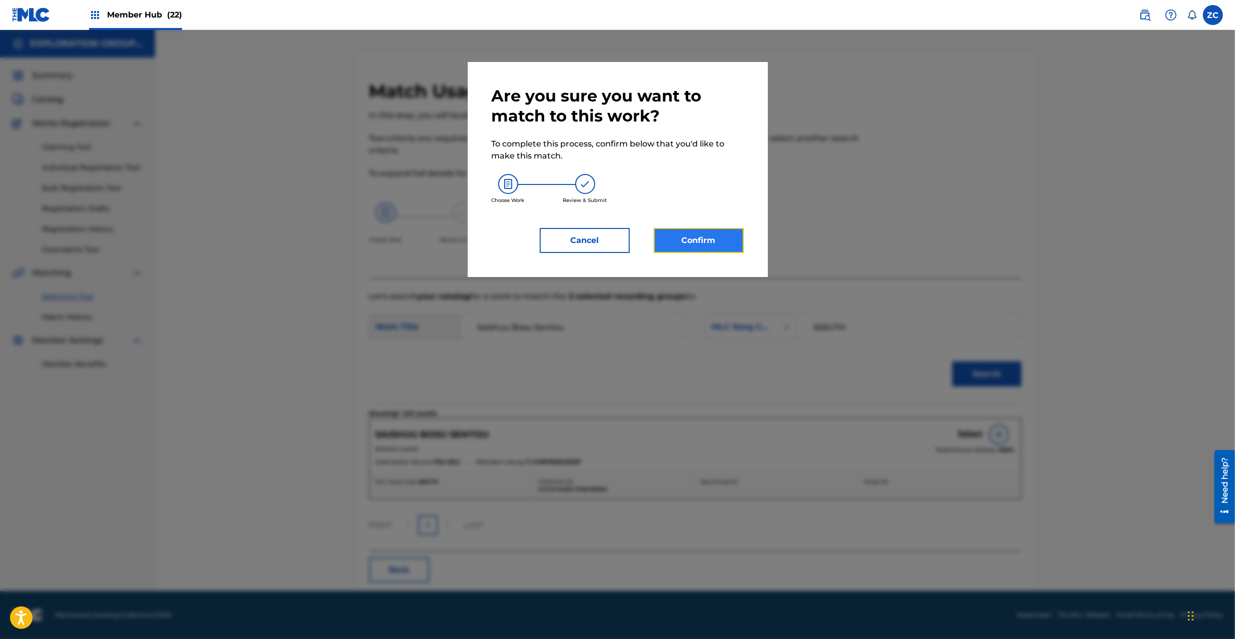
click at [722, 245] on button "Confirm" at bounding box center [699, 240] width 90 height 25
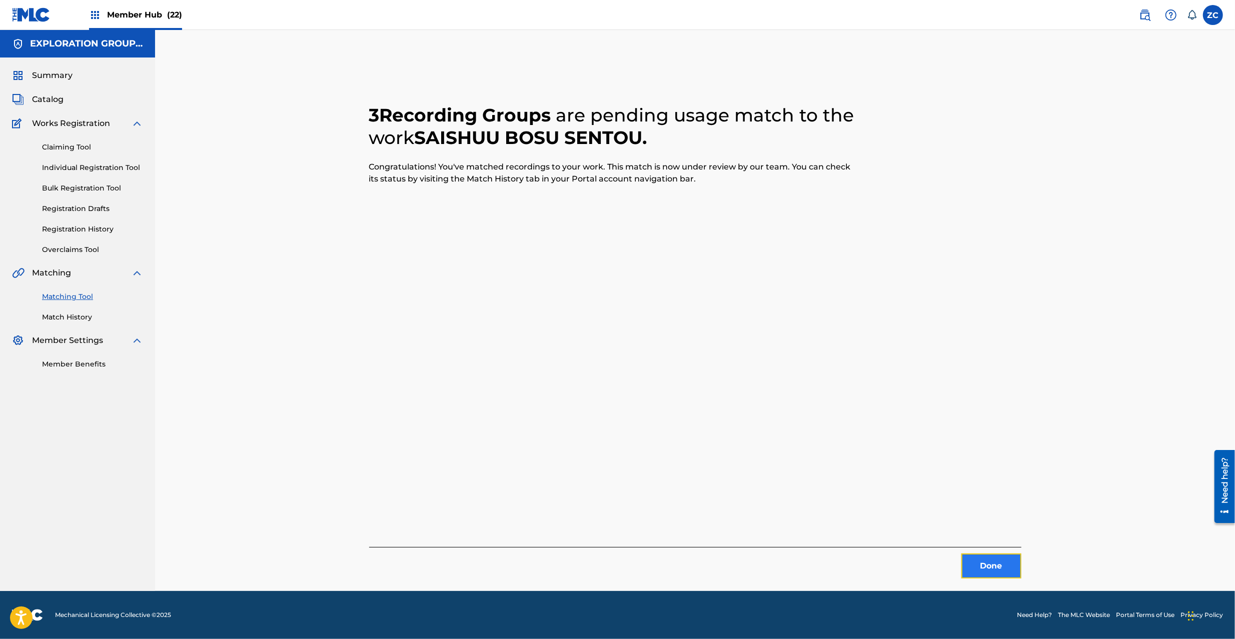
click at [1001, 566] on button "Done" at bounding box center [991, 566] width 60 height 25
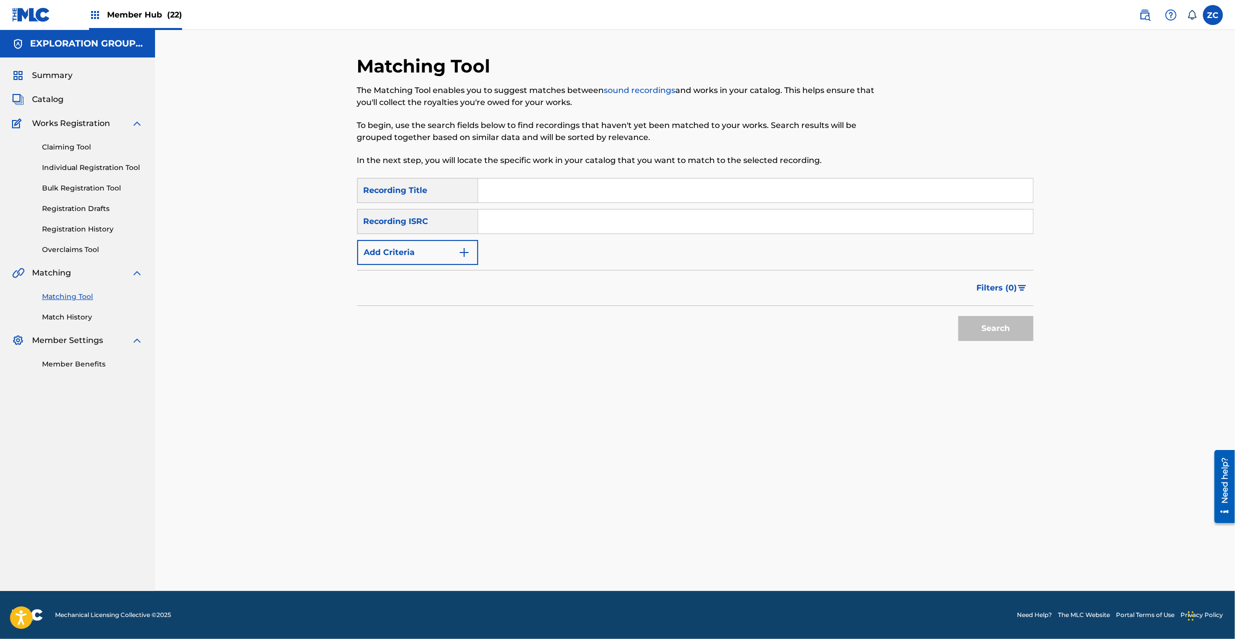
drag, startPoint x: 753, startPoint y: 233, endPoint x: 760, endPoint y: 235, distance: 7.4
click at [753, 233] on input "Search Form" at bounding box center [755, 222] width 555 height 24
paste input "JPK651365724"
type input "JPK651365724"
click at [992, 329] on button "Search" at bounding box center [995, 328] width 75 height 25
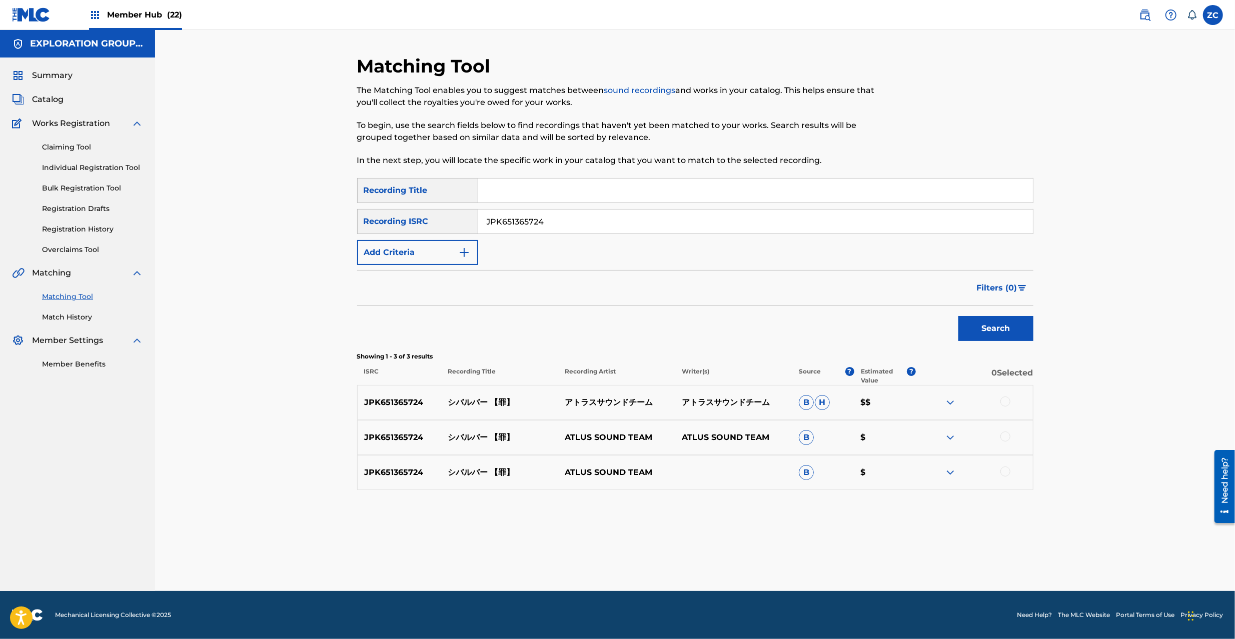
click at [1005, 401] on div at bounding box center [1005, 402] width 10 height 10
click at [1006, 433] on div at bounding box center [1005, 437] width 10 height 10
click at [1004, 468] on div at bounding box center [1005, 472] width 10 height 10
click at [735, 557] on button "Match 3 Groups" at bounding box center [703, 557] width 111 height 25
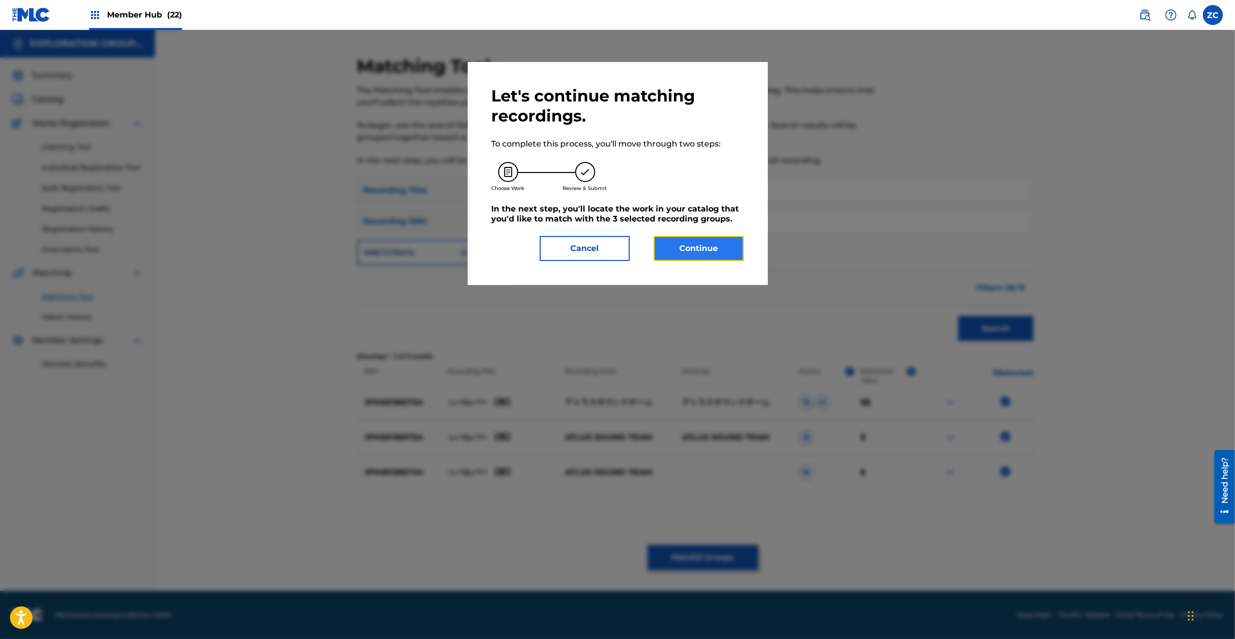
click at [701, 248] on button "Continue" at bounding box center [699, 248] width 90 height 25
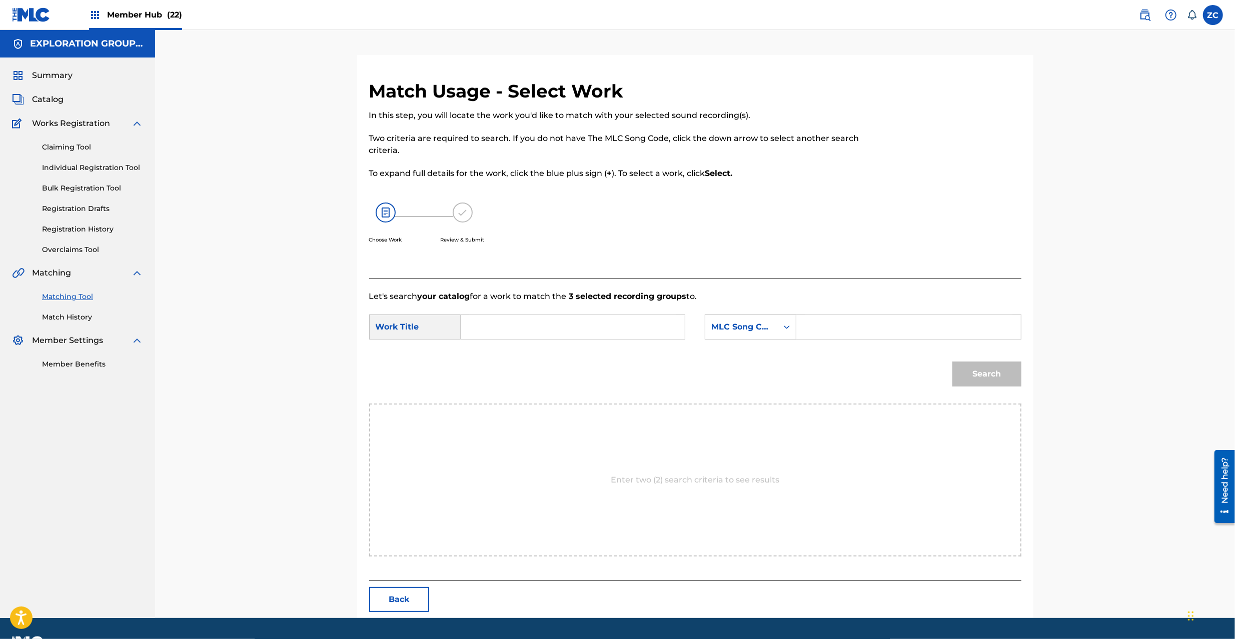
click at [656, 318] on input "Search Form" at bounding box center [572, 327] width 207 height 24
paste input "Shibarubaa SC7D85"
click at [553, 326] on input "Shibarubaa SC7D85" at bounding box center [572, 327] width 207 height 24
type input "Shibarubaa"
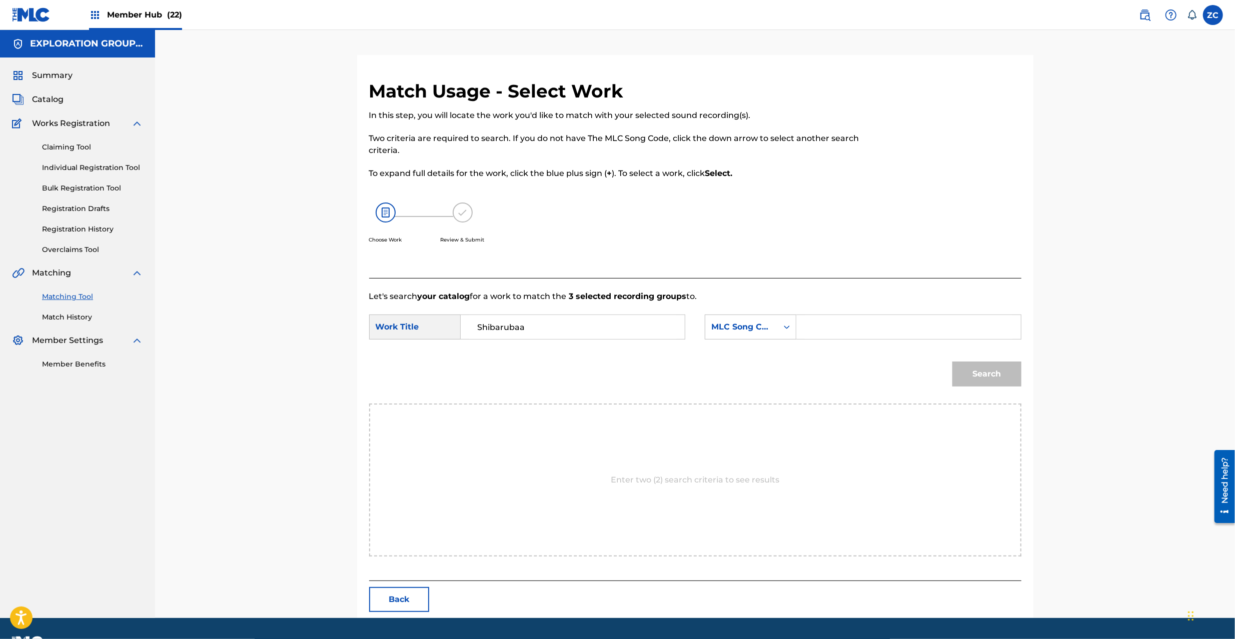
drag, startPoint x: 894, startPoint y: 329, endPoint x: 901, endPoint y: 332, distance: 7.8
click at [894, 329] on input "Search Form" at bounding box center [908, 327] width 207 height 24
paste input "SC7D85"
type input "SC7D85"
click at [991, 373] on button "Search" at bounding box center [986, 374] width 69 height 25
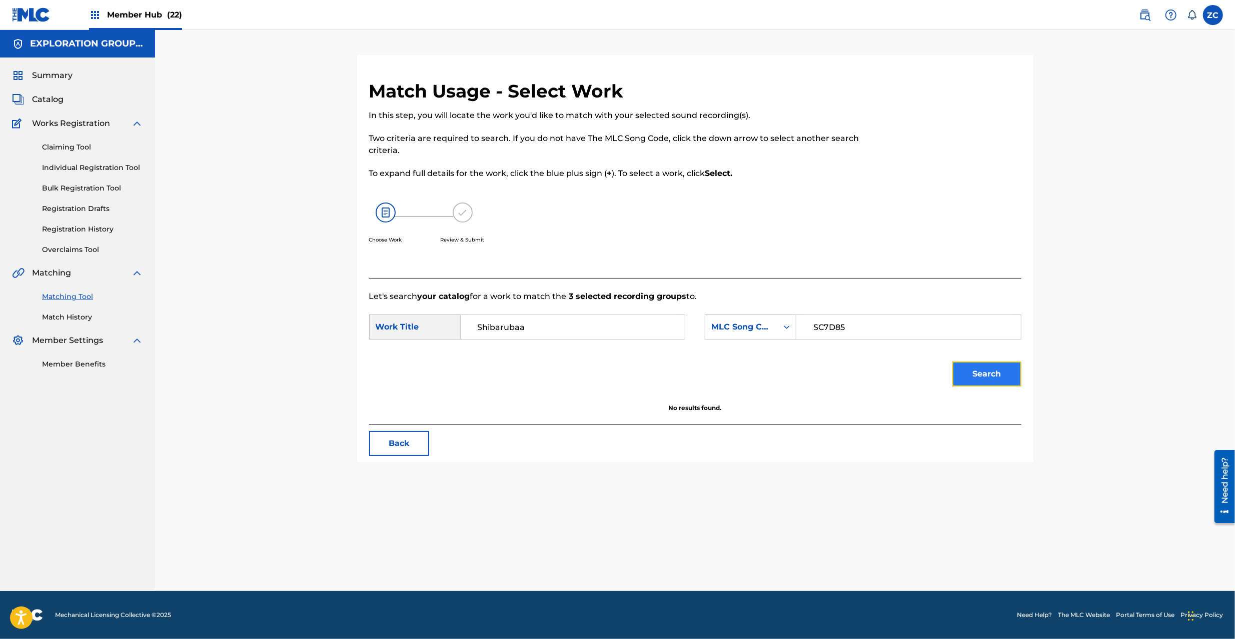
click at [994, 377] on button "Search" at bounding box center [986, 374] width 69 height 25
click at [61, 145] on link "Claiming Tool" at bounding box center [92, 147] width 101 height 11
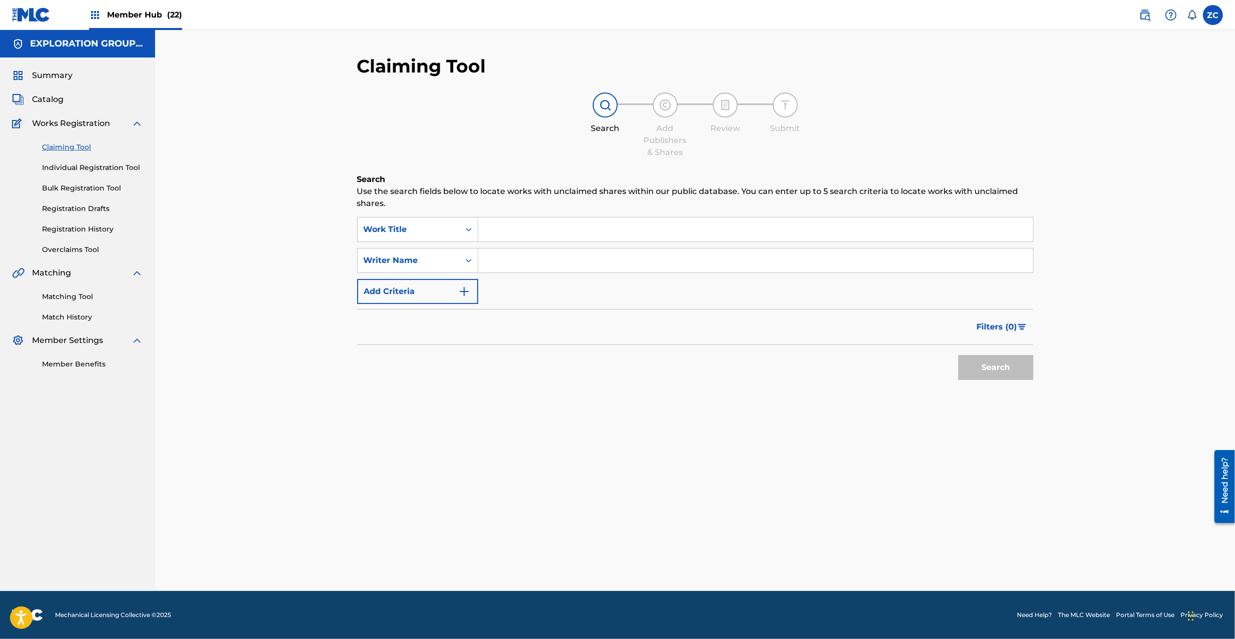
click at [554, 260] on input "Search Form" at bounding box center [755, 261] width 555 height 24
drag, startPoint x: 548, startPoint y: 225, endPoint x: 512, endPoint y: 225, distance: 36.0
click at [531, 225] on input "Search Form" at bounding box center [755, 230] width 555 height 24
paste input "SC7D85"
type input "SC7D85"
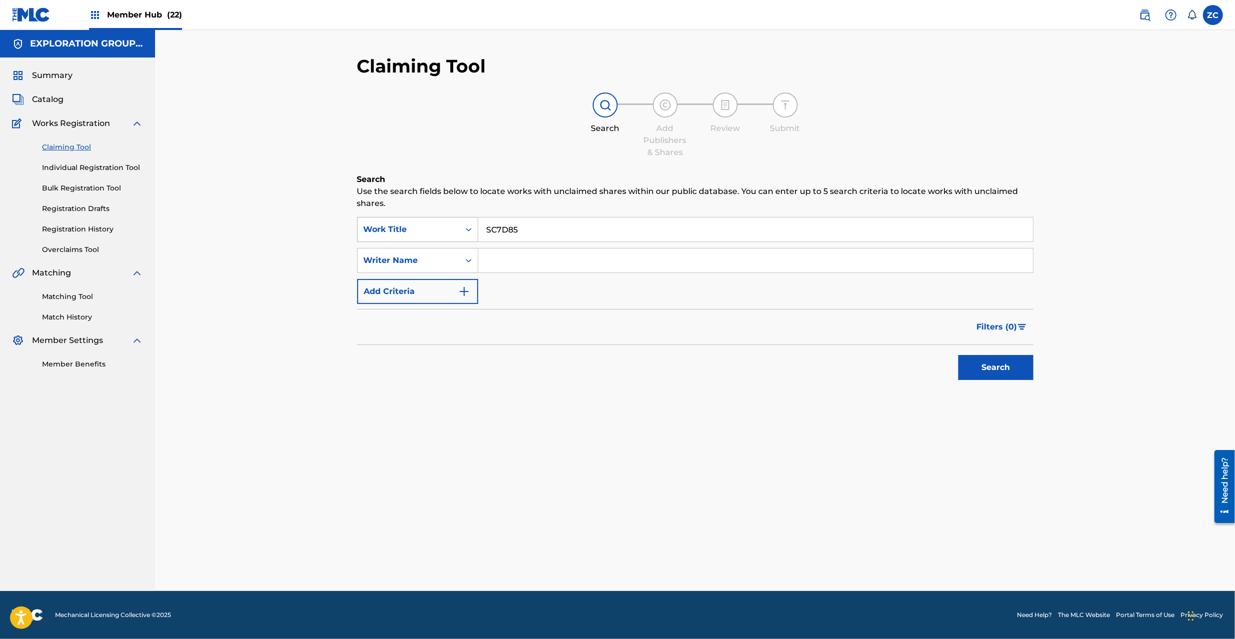
click at [401, 228] on div "Work Title" at bounding box center [409, 230] width 90 height 12
click at [405, 285] on div "MLC Song Code" at bounding box center [418, 279] width 120 height 25
click at [983, 360] on div "Search" at bounding box center [993, 365] width 80 height 40
drag, startPoint x: 553, startPoint y: 227, endPoint x: 572, endPoint y: 240, distance: 23.3
click at [554, 227] on input "Search Form" at bounding box center [755, 230] width 555 height 24
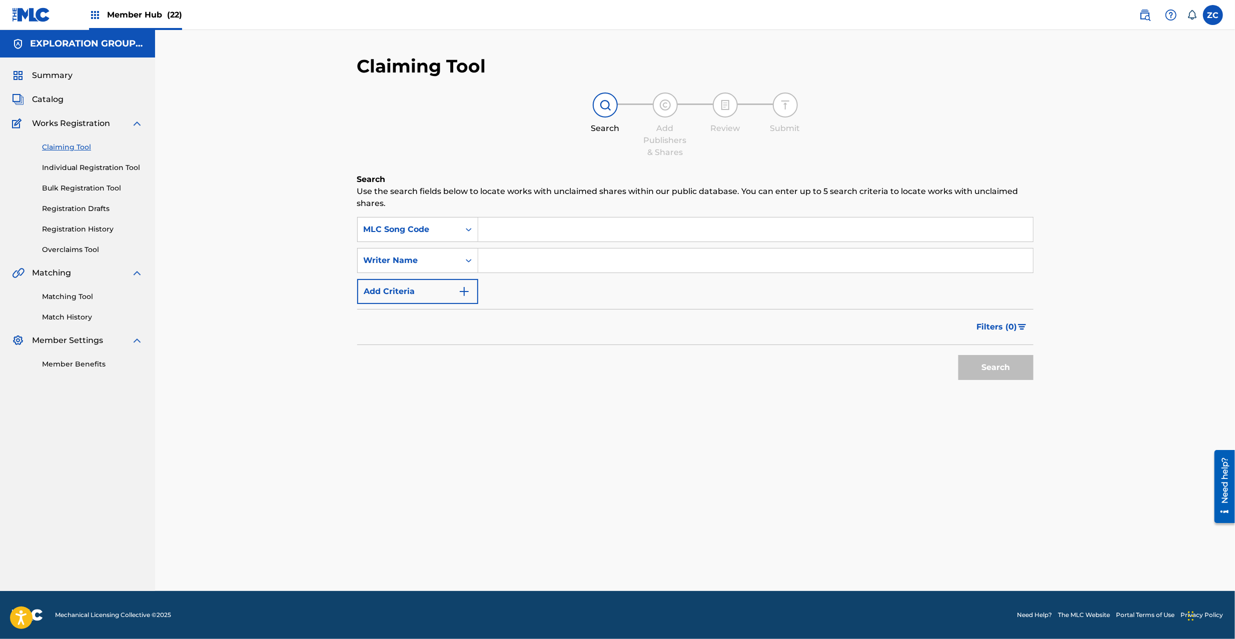
paste input "SC7D85"
type input "SC7D85"
click at [981, 367] on button "Search" at bounding box center [995, 367] width 75 height 25
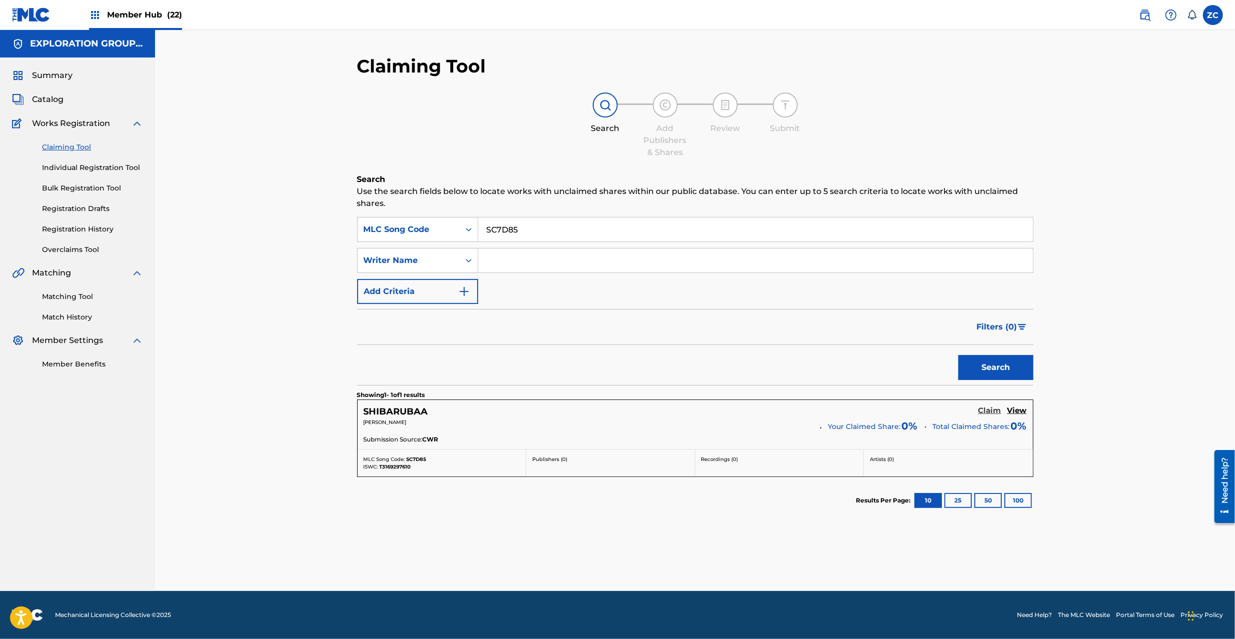
click at [993, 409] on h5 "Claim" at bounding box center [989, 411] width 23 height 10
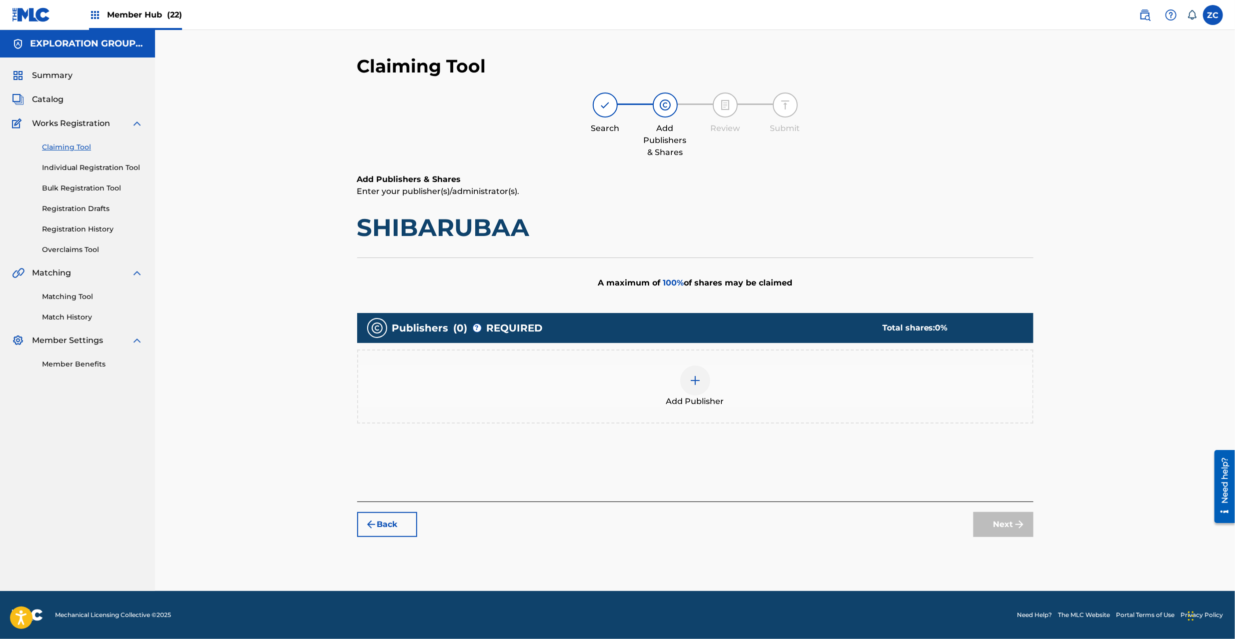
click at [423, 229] on h1 "SHIBARUBAA" at bounding box center [695, 228] width 676 height 30
copy h1 "SHIBARUBAA"
click at [687, 383] on div at bounding box center [695, 381] width 30 height 30
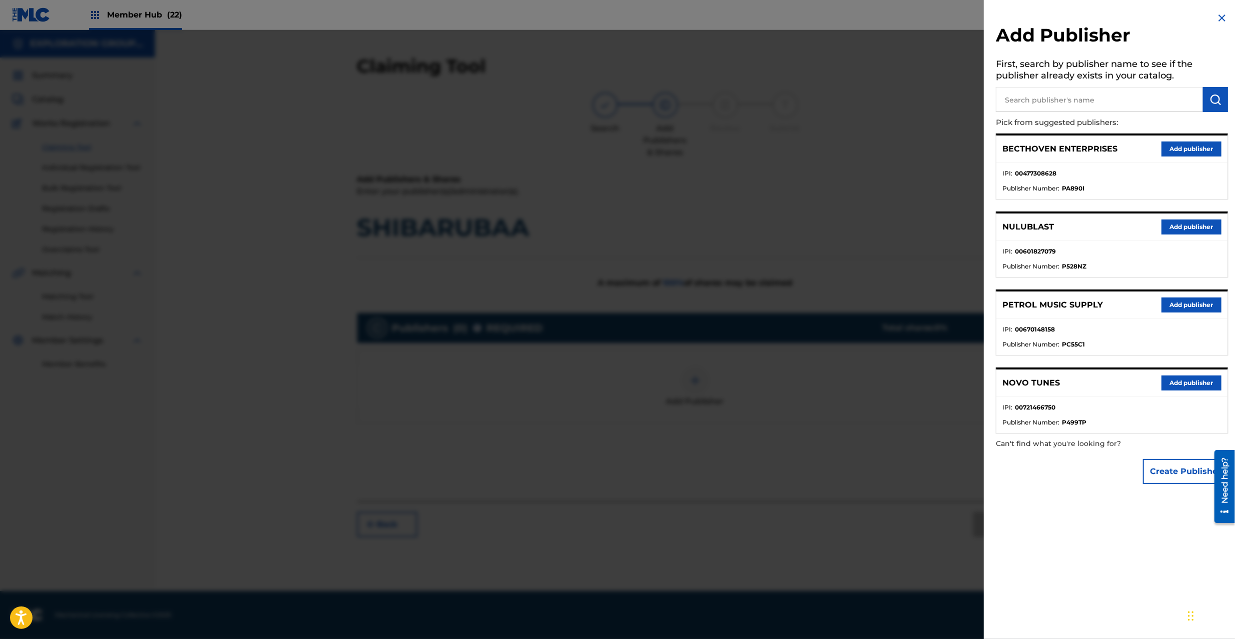
click at [1097, 99] on input "text" at bounding box center [1099, 99] width 207 height 25
type input "atlus"
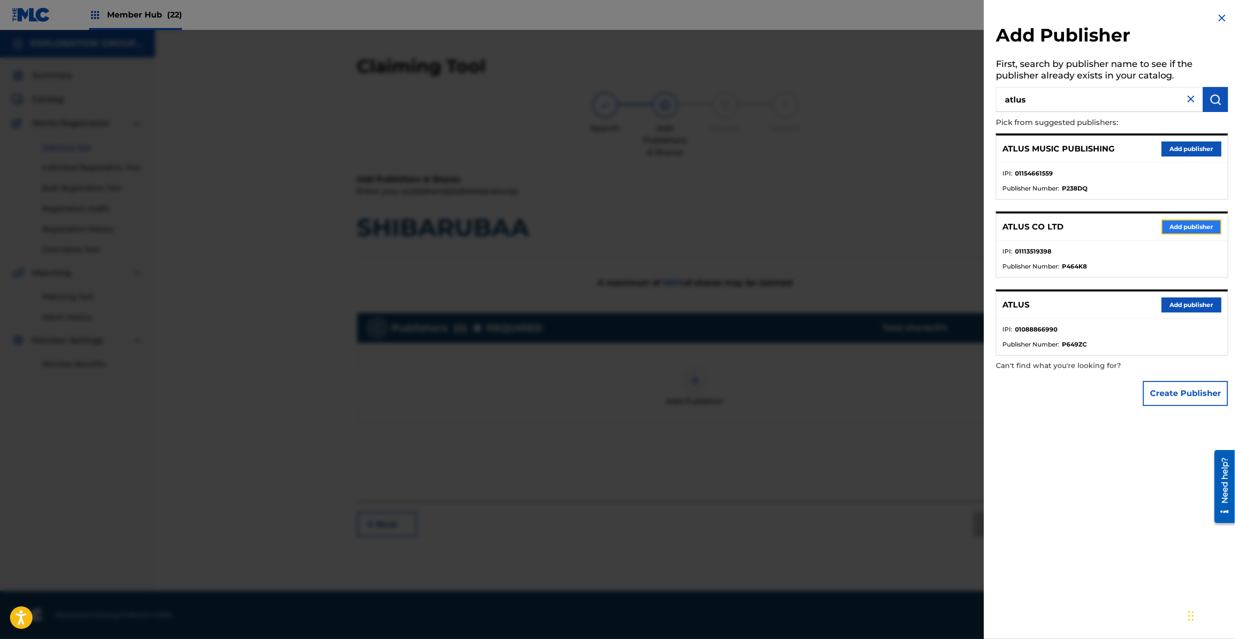
click at [1195, 229] on button "Add publisher" at bounding box center [1191, 227] width 60 height 15
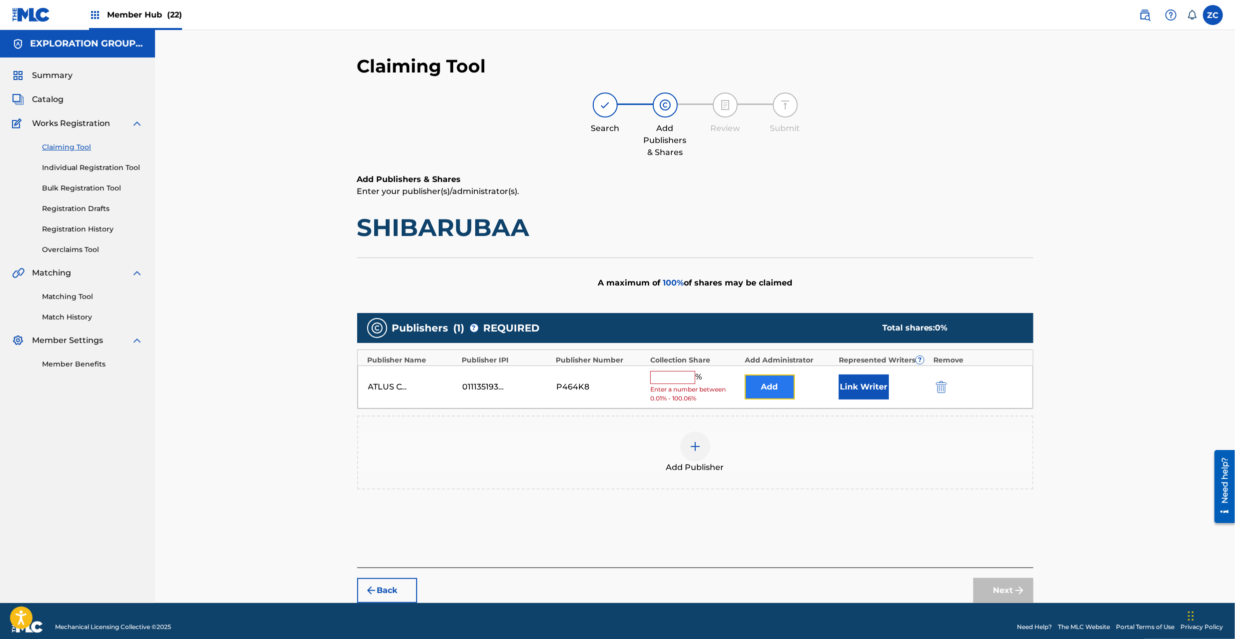
click at [770, 385] on button "Add" at bounding box center [770, 387] width 50 height 25
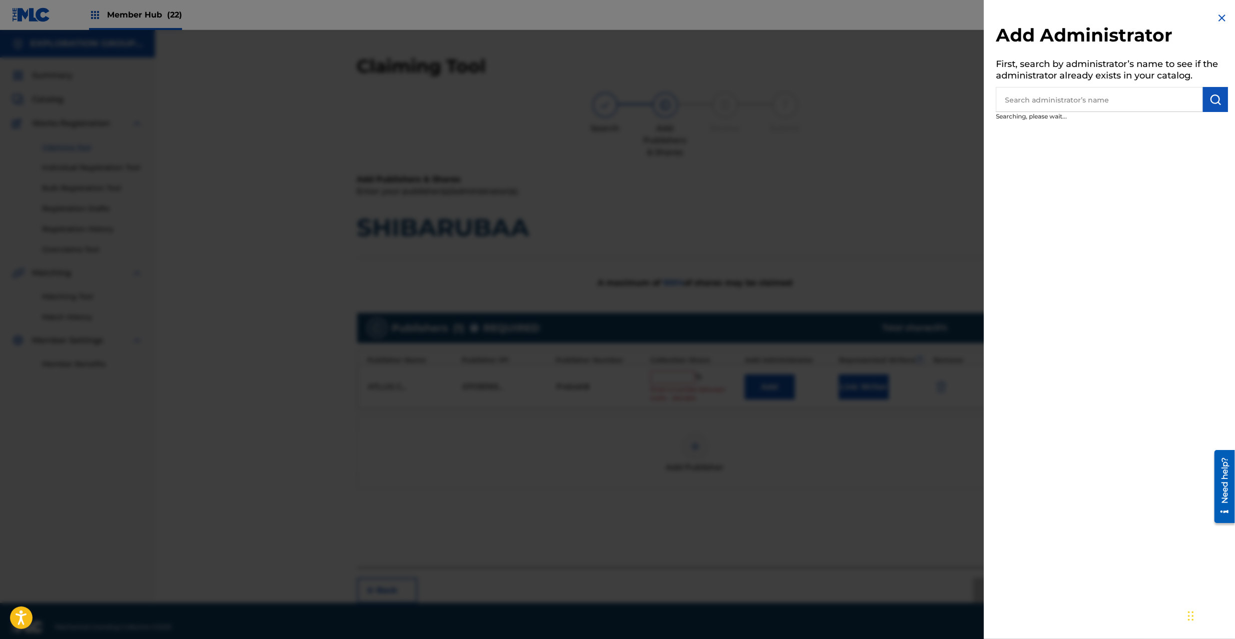
click at [1103, 99] on input "text" at bounding box center [1099, 99] width 207 height 25
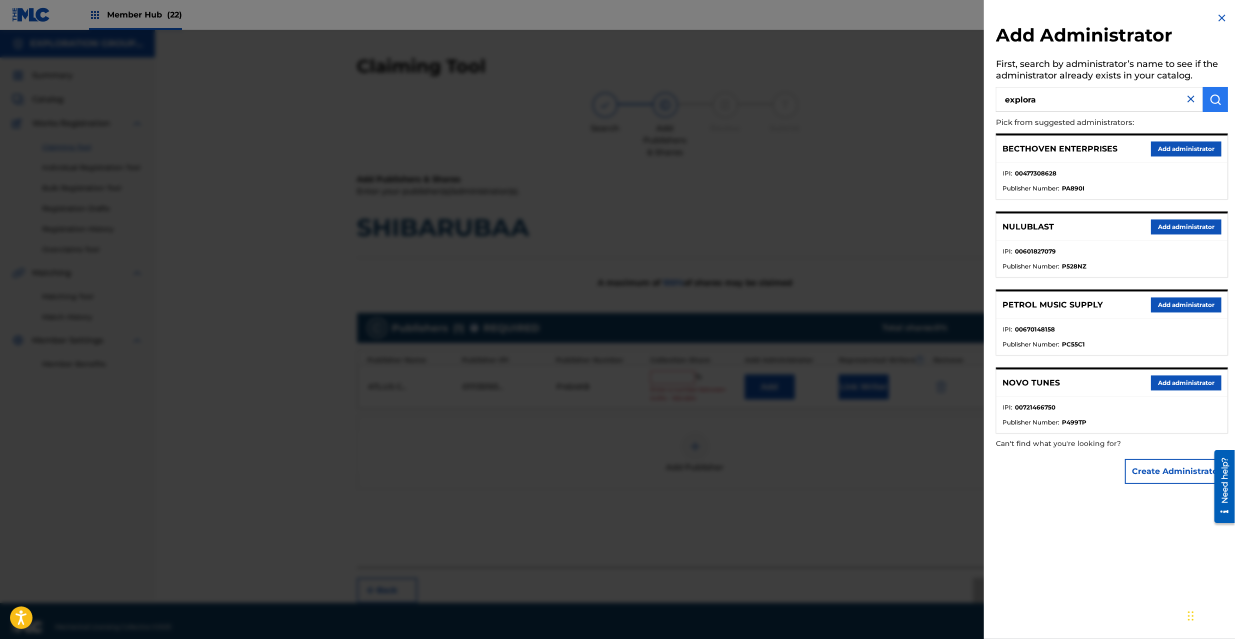
type input "explora"
click at [1224, 101] on button "submit" at bounding box center [1215, 99] width 25 height 25
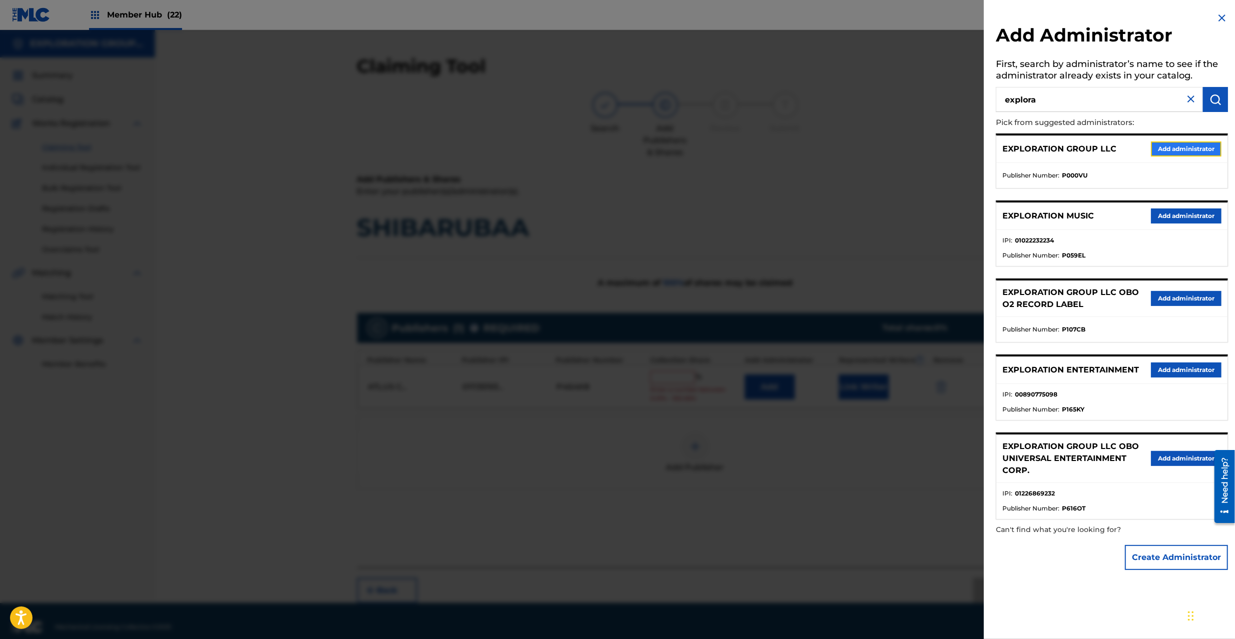
click at [1172, 145] on button "Add administrator" at bounding box center [1186, 149] width 71 height 15
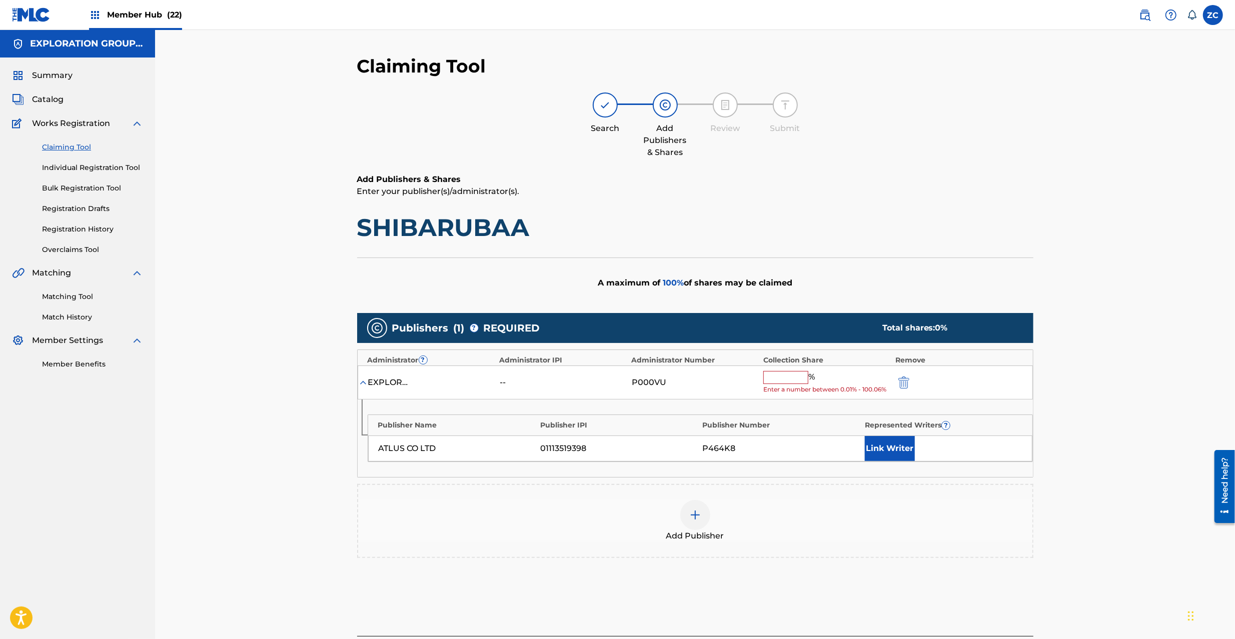
click at [787, 383] on input "text" at bounding box center [785, 377] width 45 height 13
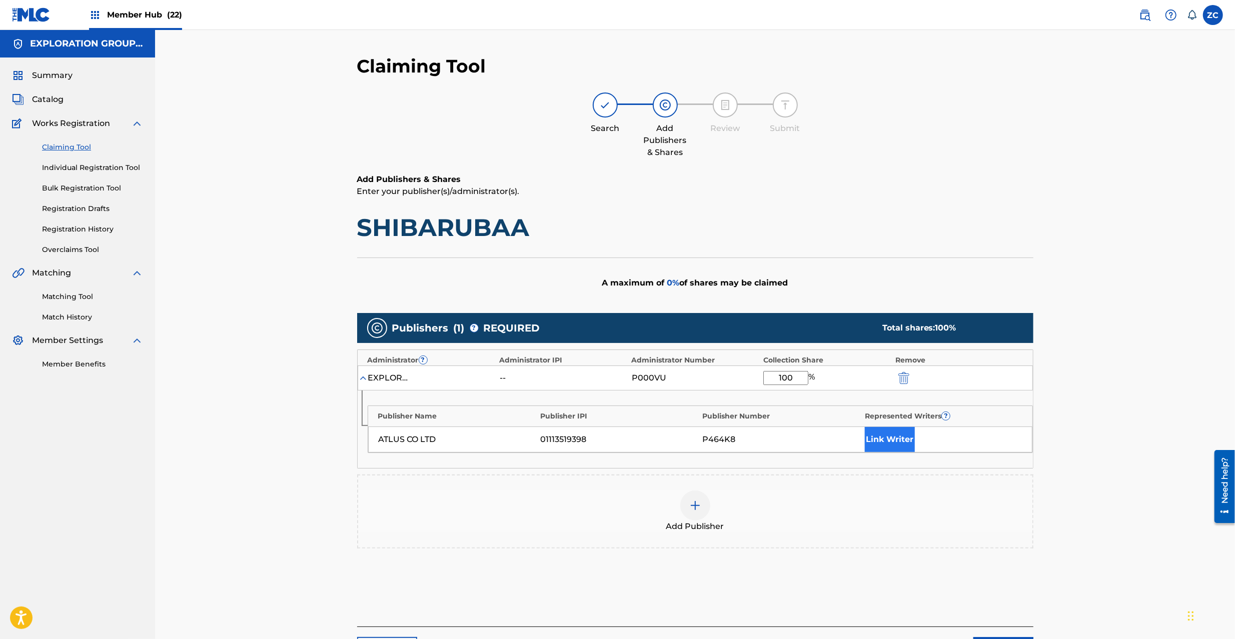
type input "100"
click at [895, 437] on button "Link Writer" at bounding box center [890, 439] width 50 height 25
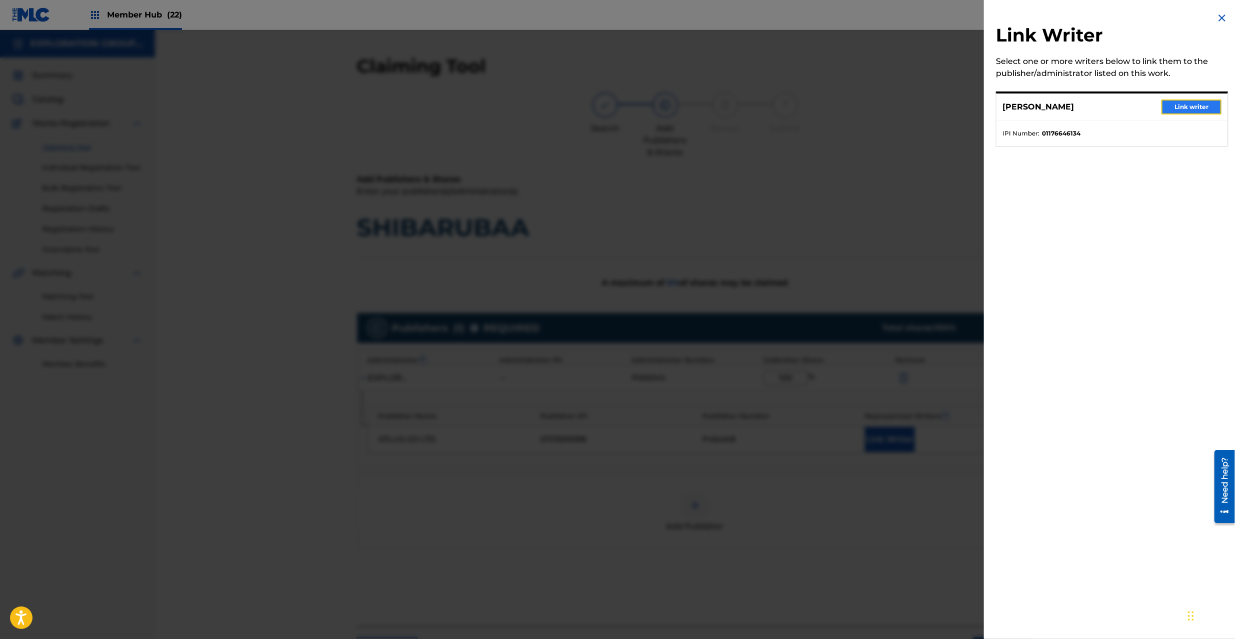
click at [1185, 105] on button "Link writer" at bounding box center [1191, 107] width 60 height 15
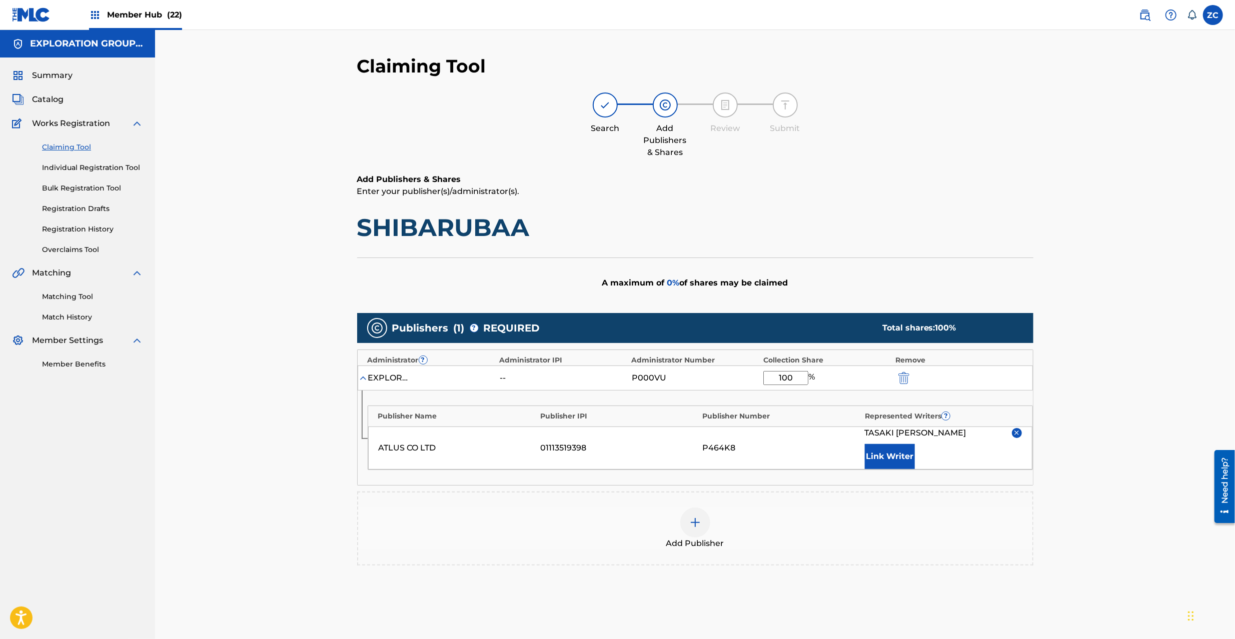
scroll to position [88, 0]
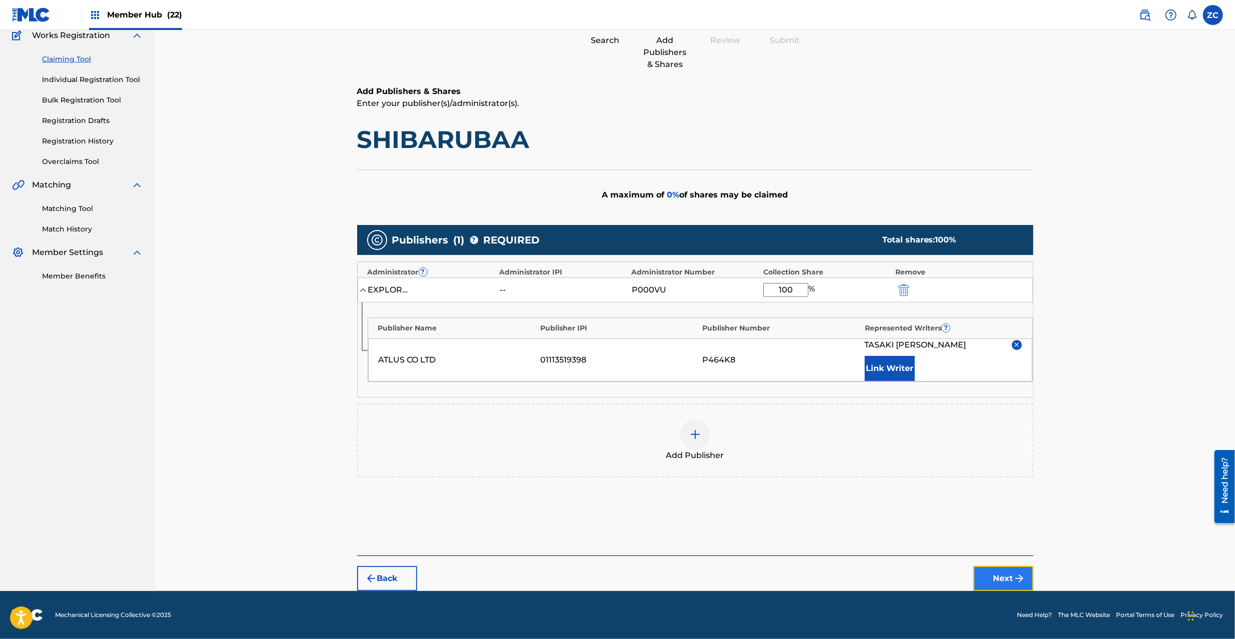
click at [985, 575] on button "Next" at bounding box center [1003, 578] width 60 height 25
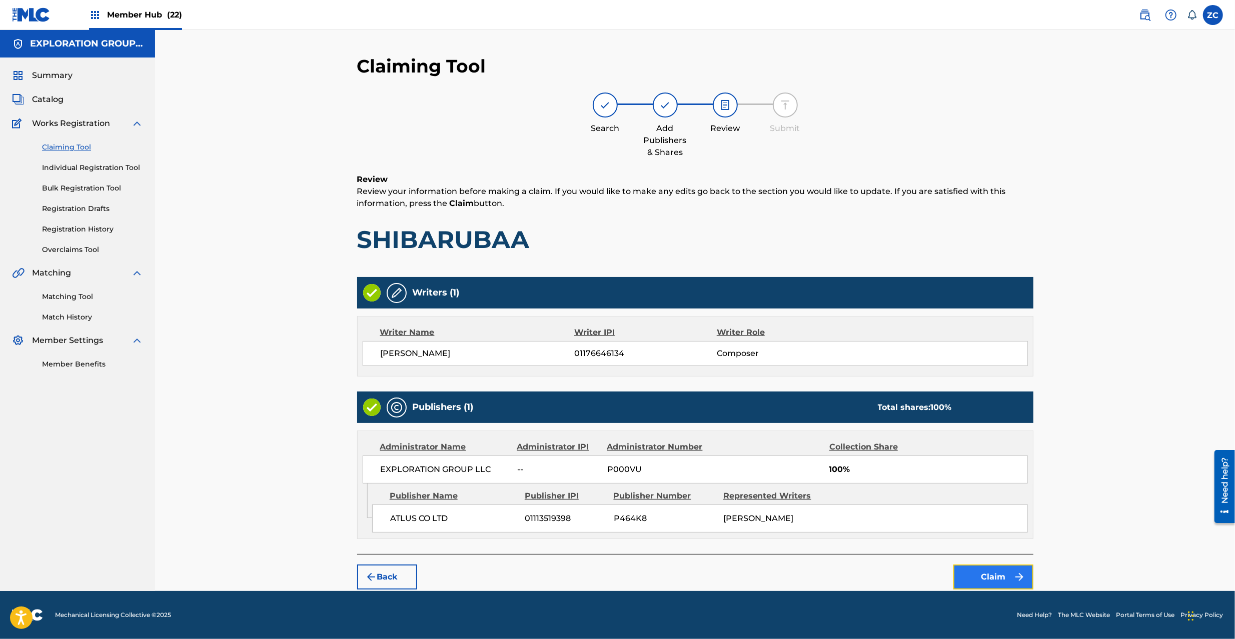
click at [1009, 589] on button "Claim" at bounding box center [993, 577] width 80 height 25
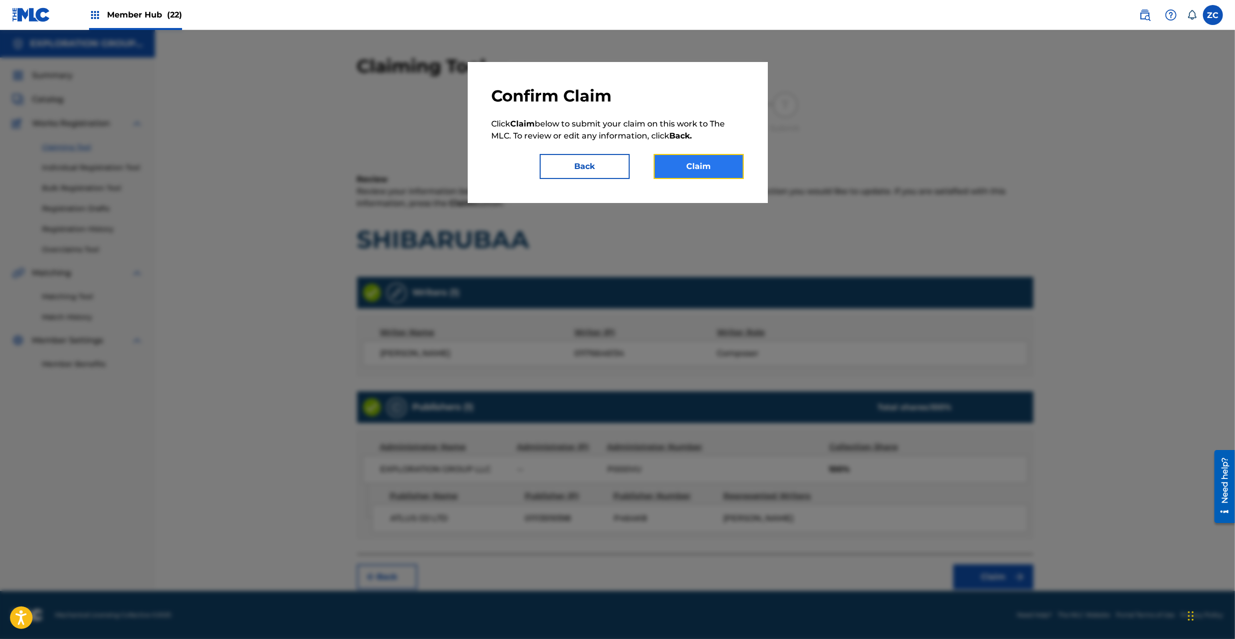
click at [699, 171] on button "Claim" at bounding box center [699, 166] width 90 height 25
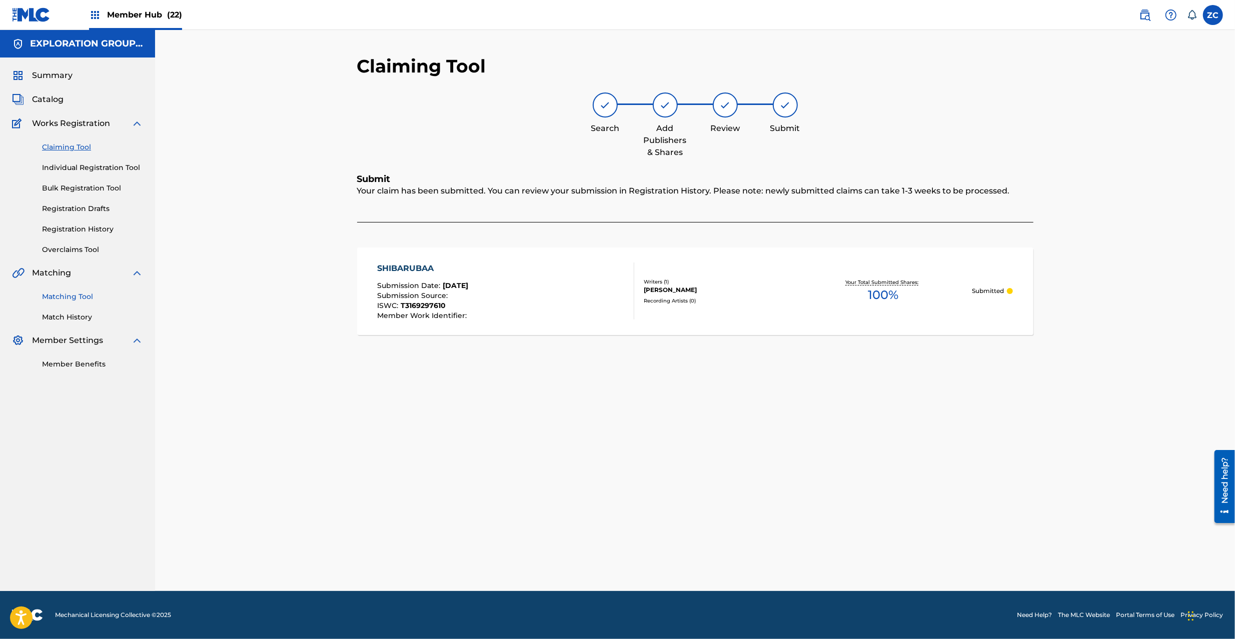
click at [73, 293] on link "Matching Tool" at bounding box center [92, 297] width 101 height 11
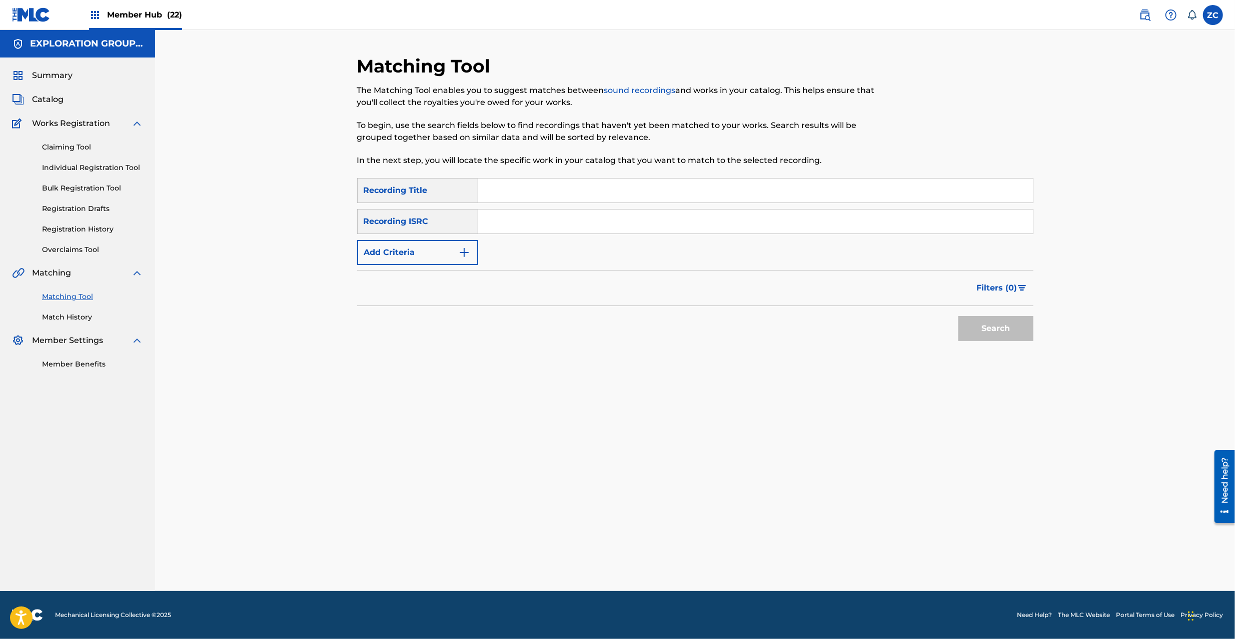
drag, startPoint x: 548, startPoint y: 229, endPoint x: 555, endPoint y: 233, distance: 7.6
click at [548, 229] on input "Search Form" at bounding box center [755, 222] width 555 height 24
paste input "JPK651366006"
type input "JPK651366006"
click at [1013, 325] on button "Search" at bounding box center [995, 328] width 75 height 25
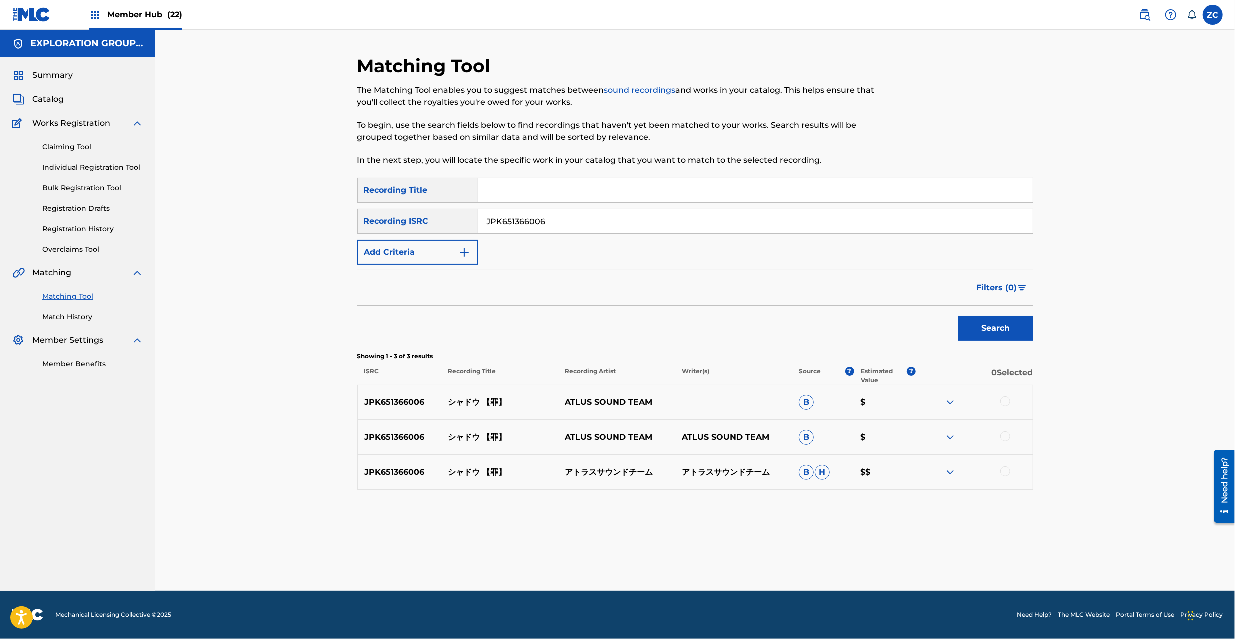
click at [1006, 402] on div at bounding box center [1005, 402] width 10 height 10
click at [1005, 439] on div at bounding box center [1005, 437] width 10 height 10
click at [1007, 474] on div at bounding box center [1005, 472] width 10 height 10
click at [715, 556] on button "Match 3 Groups" at bounding box center [703, 557] width 111 height 25
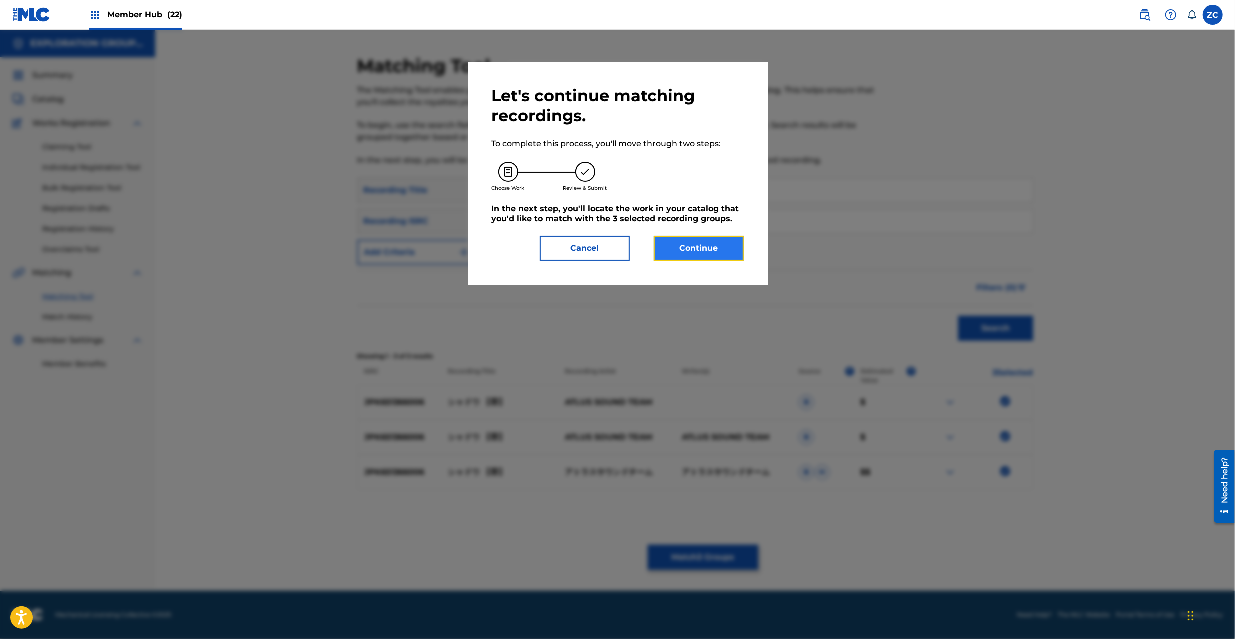
click at [705, 241] on button "Continue" at bounding box center [699, 248] width 90 height 25
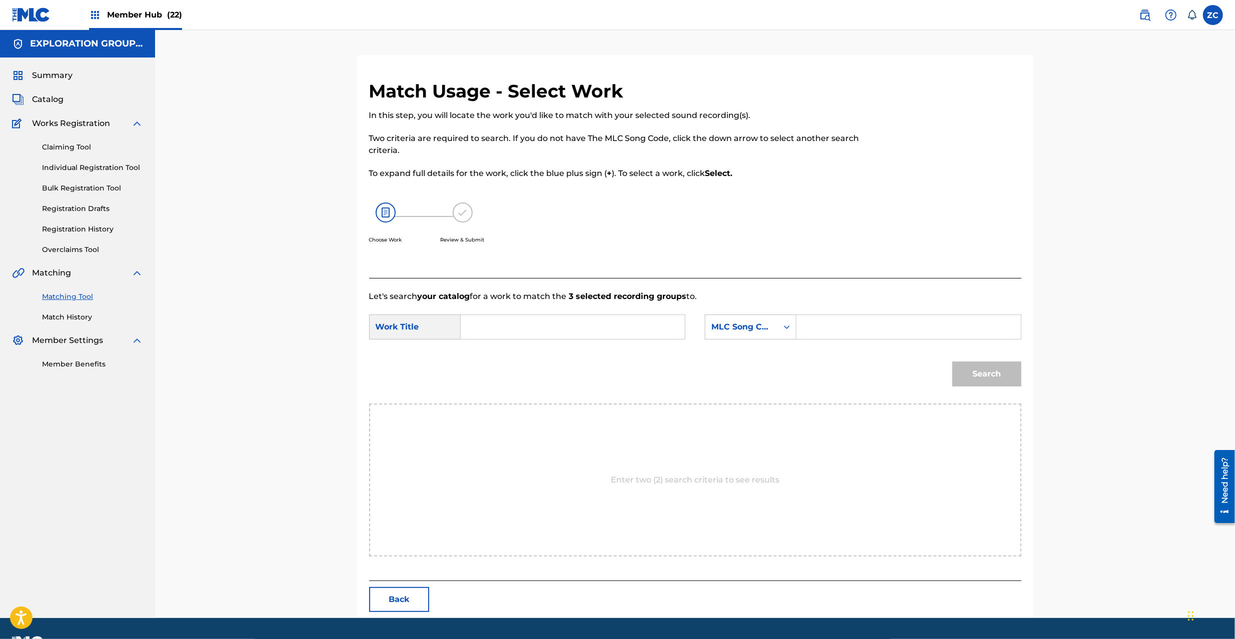
click at [627, 316] on input "Search Form" at bounding box center [572, 327] width 207 height 24
paste input "Shadou S65USY"
click at [531, 336] on input "Shadou S65USY" at bounding box center [572, 327] width 207 height 24
type input "Shadou"
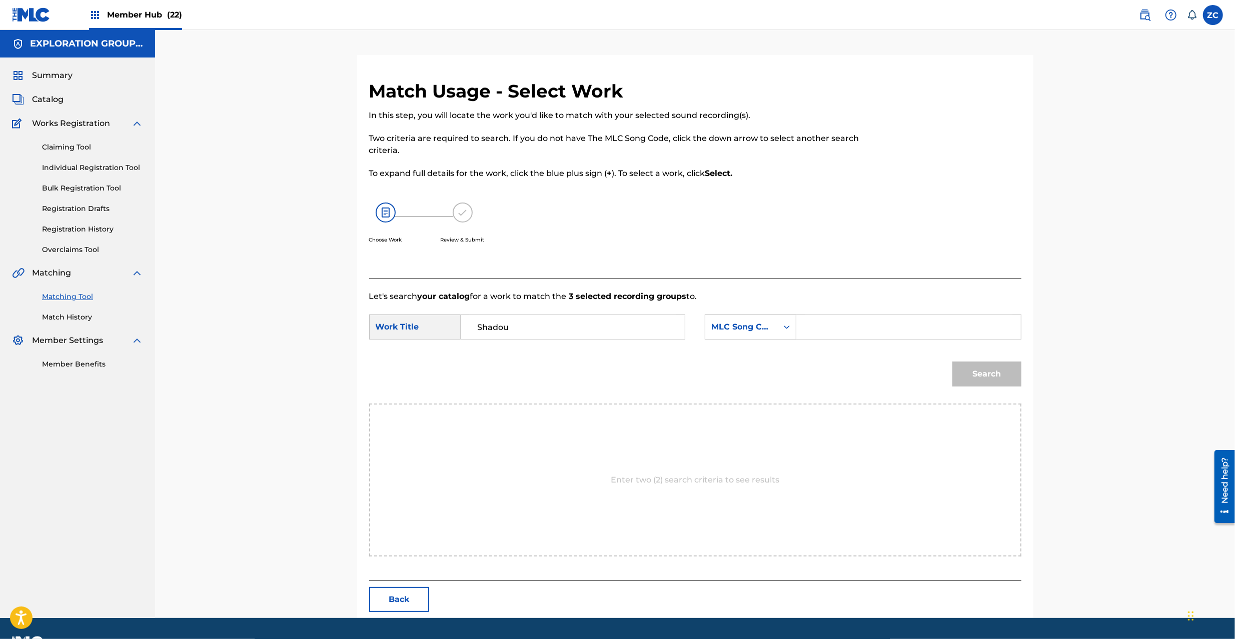
click at [821, 324] on input "Search Form" at bounding box center [908, 327] width 207 height 24
paste input "S65USY"
type input "S65USY"
click at [989, 377] on button "Search" at bounding box center [986, 374] width 69 height 25
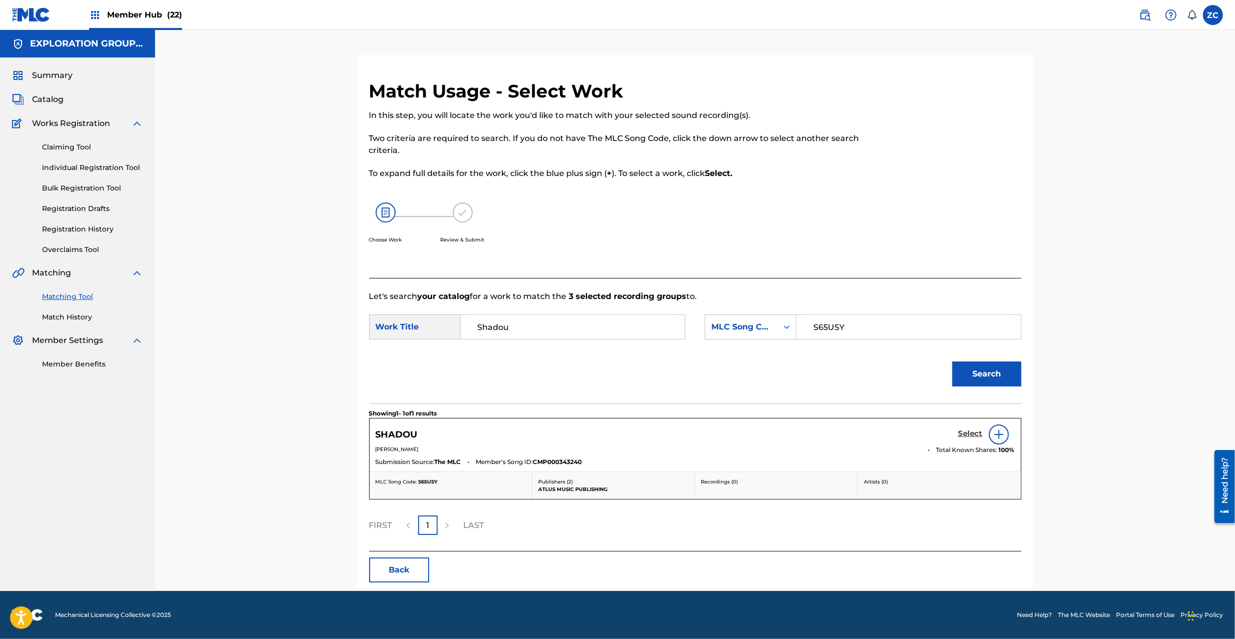
click at [967, 433] on h5 "Select" at bounding box center [970, 434] width 25 height 10
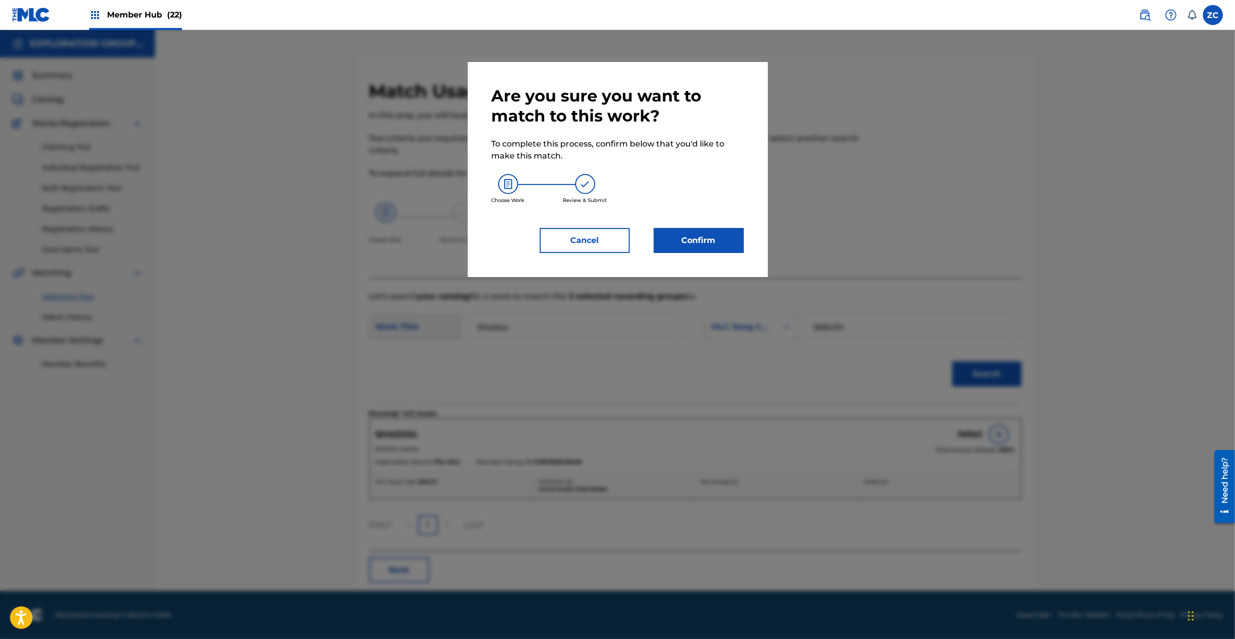
click at [723, 253] on div "Are you sure you want to match to this work? To complete this process, confirm …" at bounding box center [618, 169] width 300 height 215
click at [725, 242] on button "Confirm" at bounding box center [699, 240] width 90 height 25
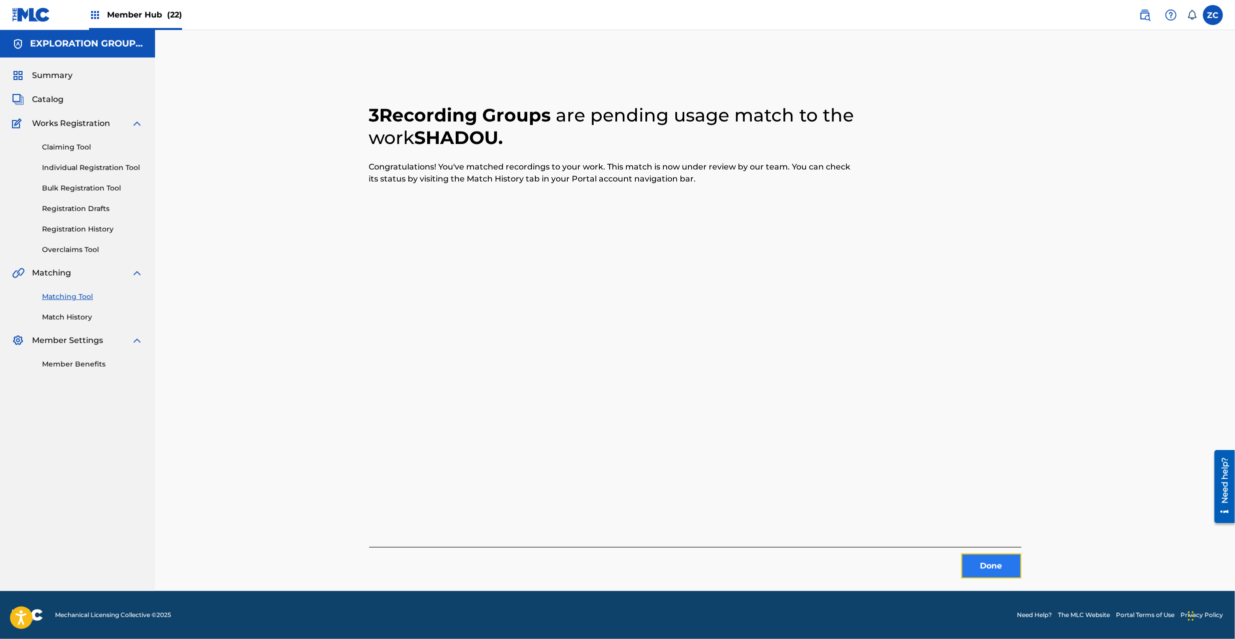
click at [995, 559] on button "Done" at bounding box center [991, 566] width 60 height 25
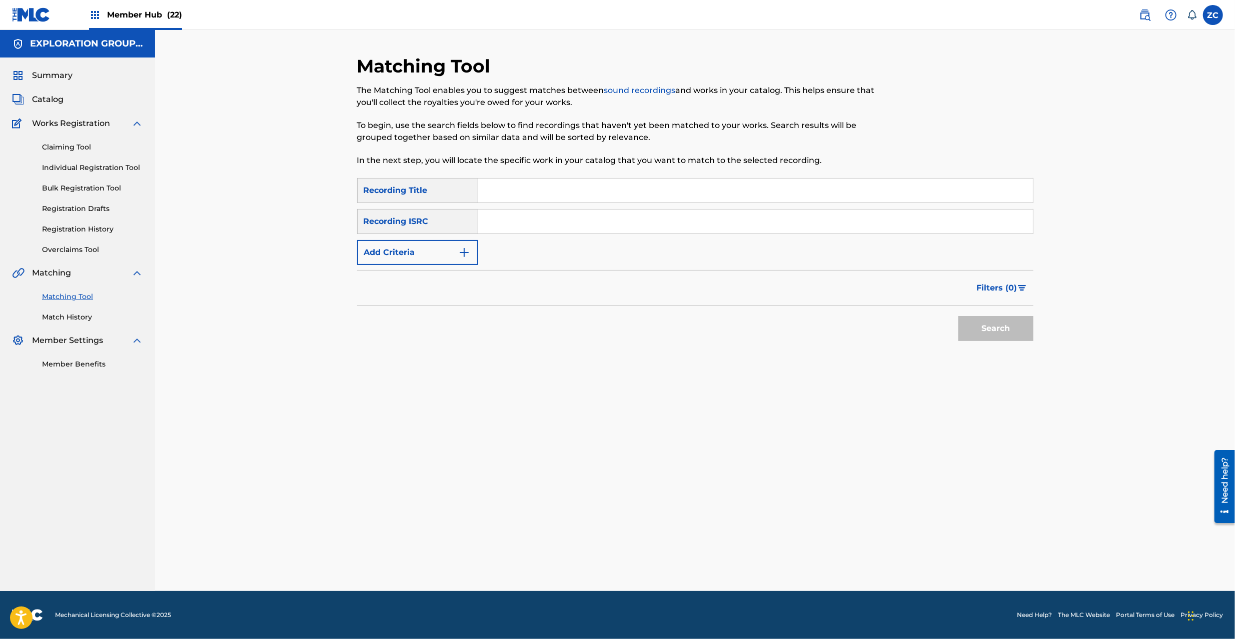
drag, startPoint x: 674, startPoint y: 220, endPoint x: 681, endPoint y: 225, distance: 8.2
click at [674, 220] on input "Search Form" at bounding box center [755, 222] width 555 height 24
paste input "JPK651366001"
type input "JPK651366001"
click at [1000, 324] on button "Search" at bounding box center [995, 328] width 75 height 25
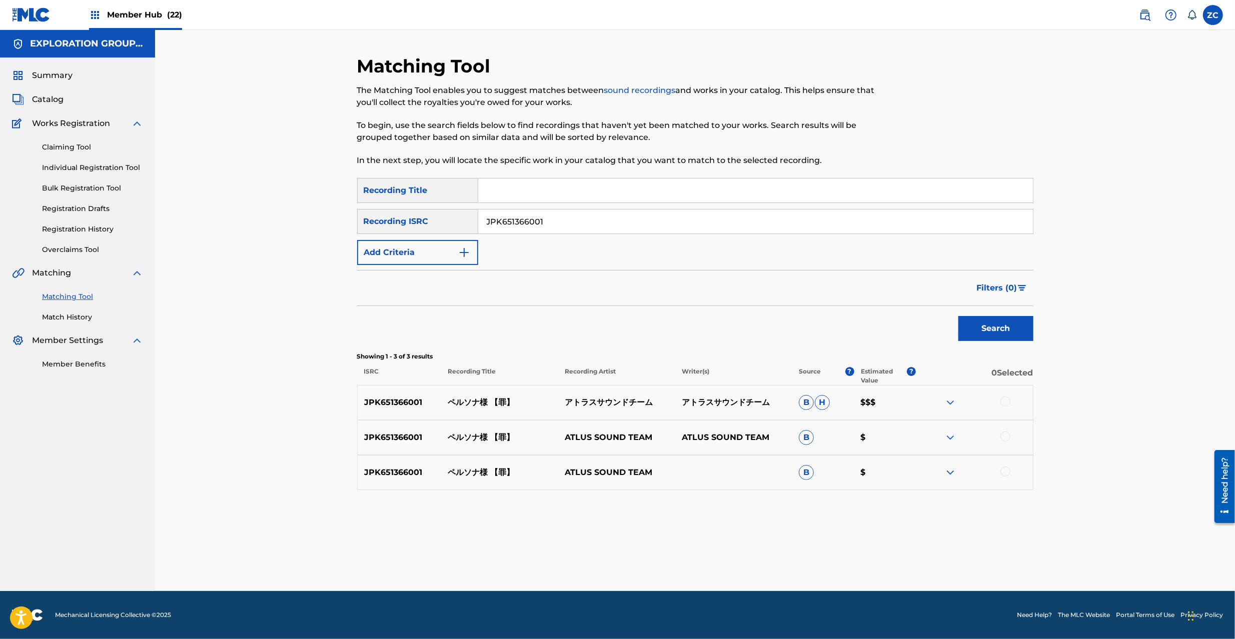
click at [1007, 402] on div at bounding box center [1005, 402] width 10 height 10
click at [1004, 434] on div at bounding box center [1005, 437] width 10 height 10
click at [1005, 473] on div at bounding box center [1005, 472] width 10 height 10
click at [710, 567] on button "Match 3 Groups" at bounding box center [703, 557] width 111 height 25
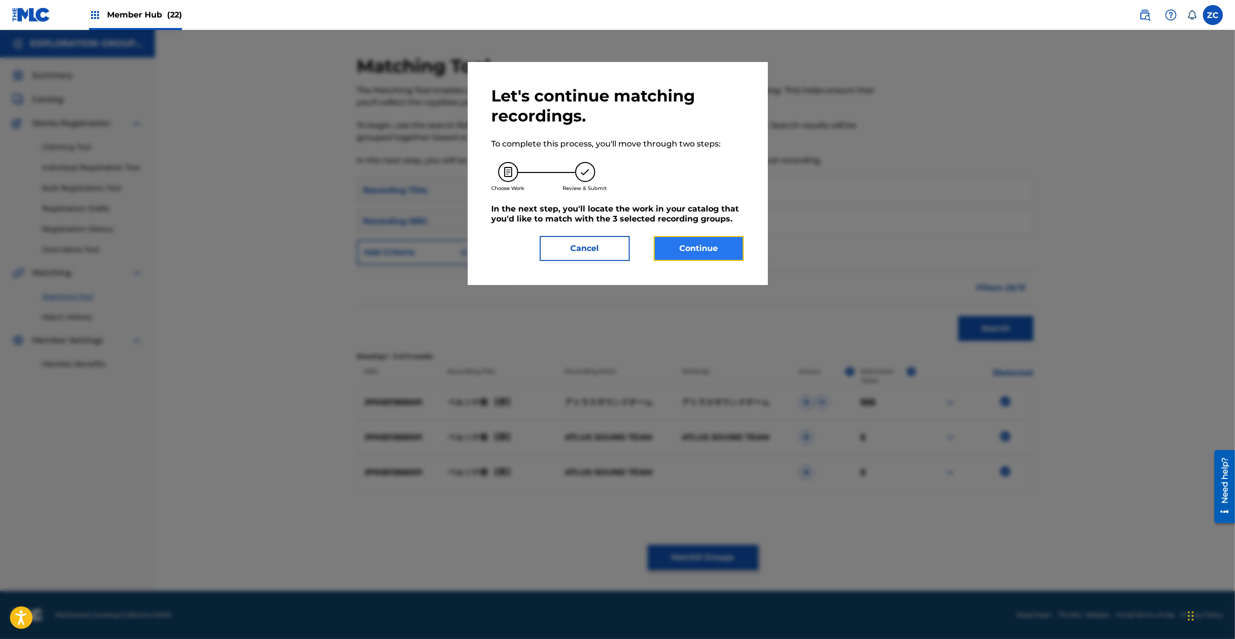
click at [723, 247] on button "Continue" at bounding box center [699, 248] width 90 height 25
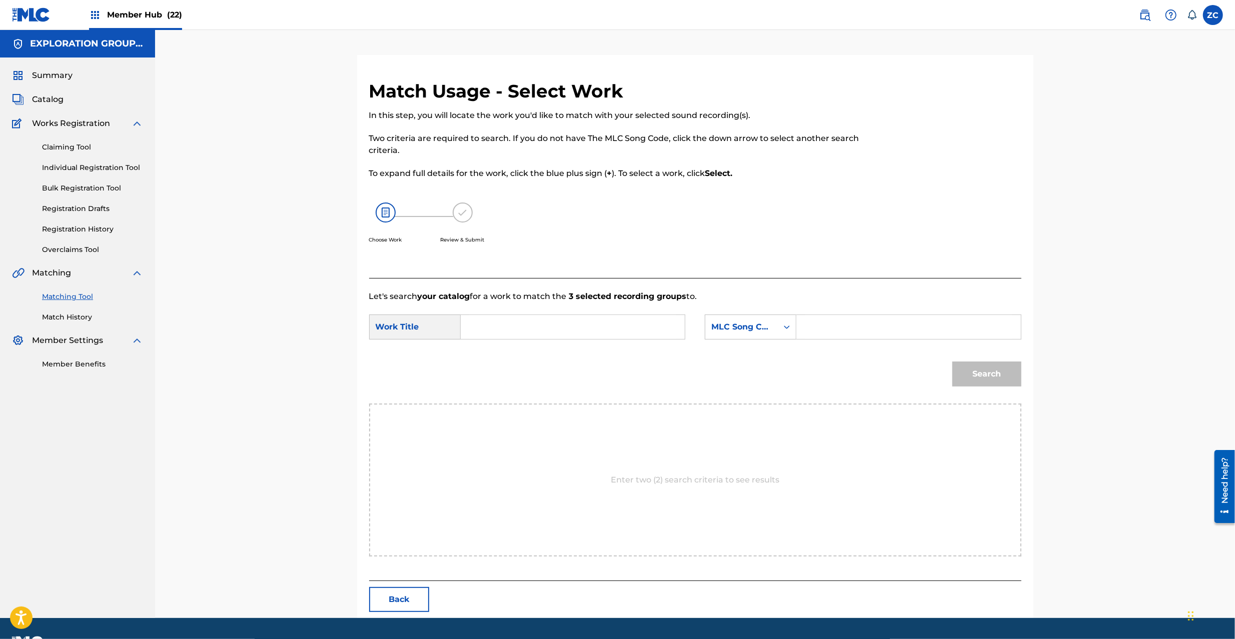
click at [593, 321] on input "Search Form" at bounding box center [572, 327] width 207 height 24
paste input "Perusonasama PO3LJZ"
click at [561, 329] on input "Perusonasama PO3LJZ" at bounding box center [572, 327] width 207 height 24
type input "Perusonasama"
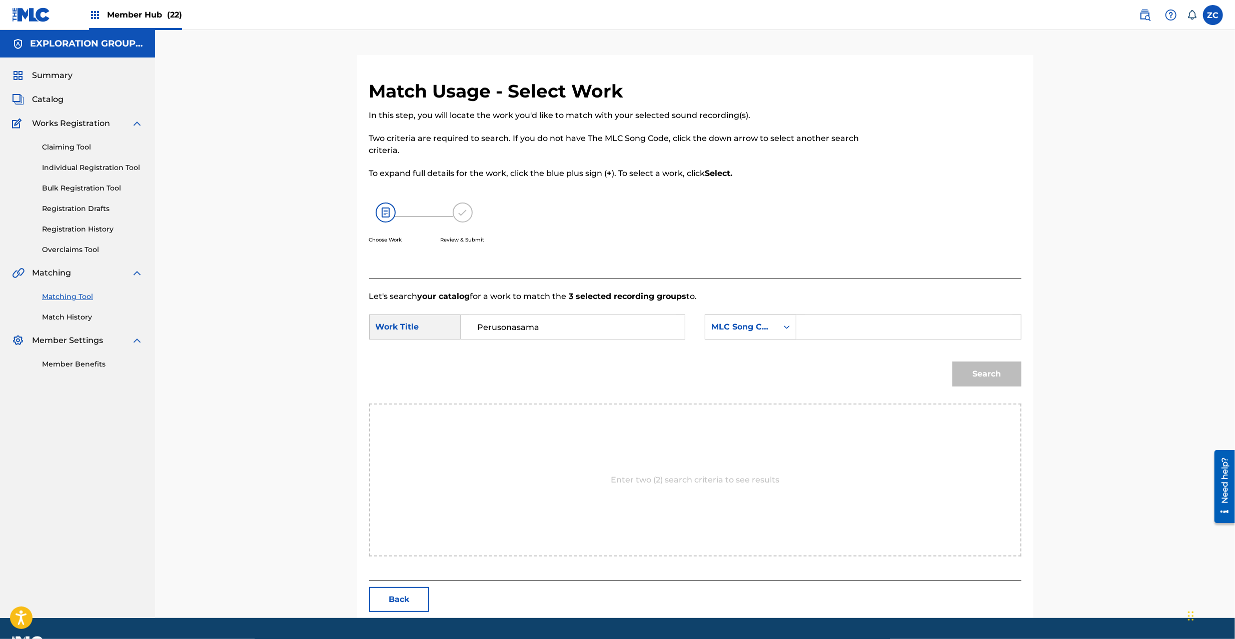
click at [840, 325] on input "Search Form" at bounding box center [908, 327] width 207 height 24
paste input "PO3LJZ"
type input "PO3LJZ"
click at [1017, 377] on button "Search" at bounding box center [986, 374] width 69 height 25
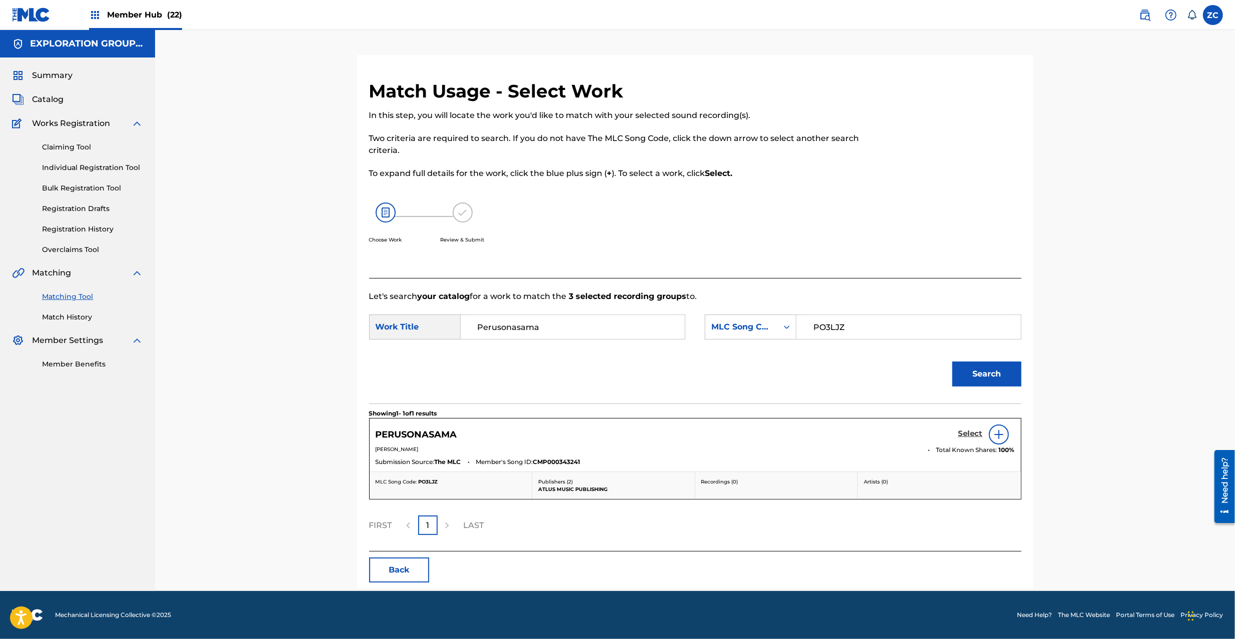
click at [973, 433] on h5 "Select" at bounding box center [970, 434] width 25 height 10
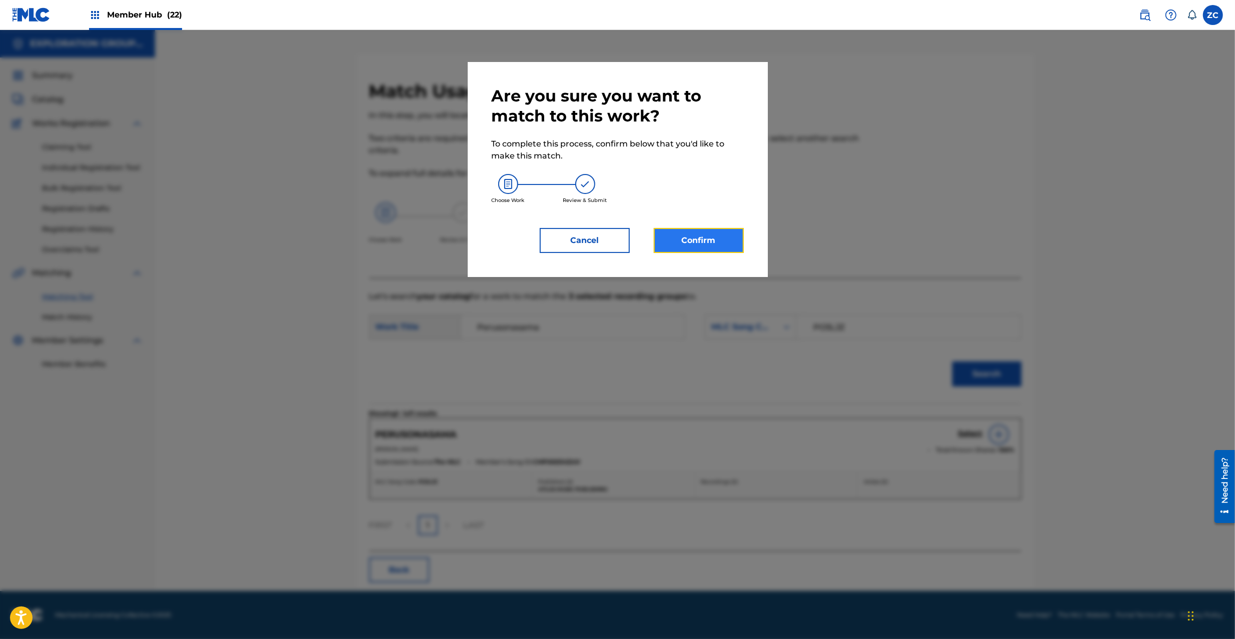
click at [713, 246] on button "Confirm" at bounding box center [699, 240] width 90 height 25
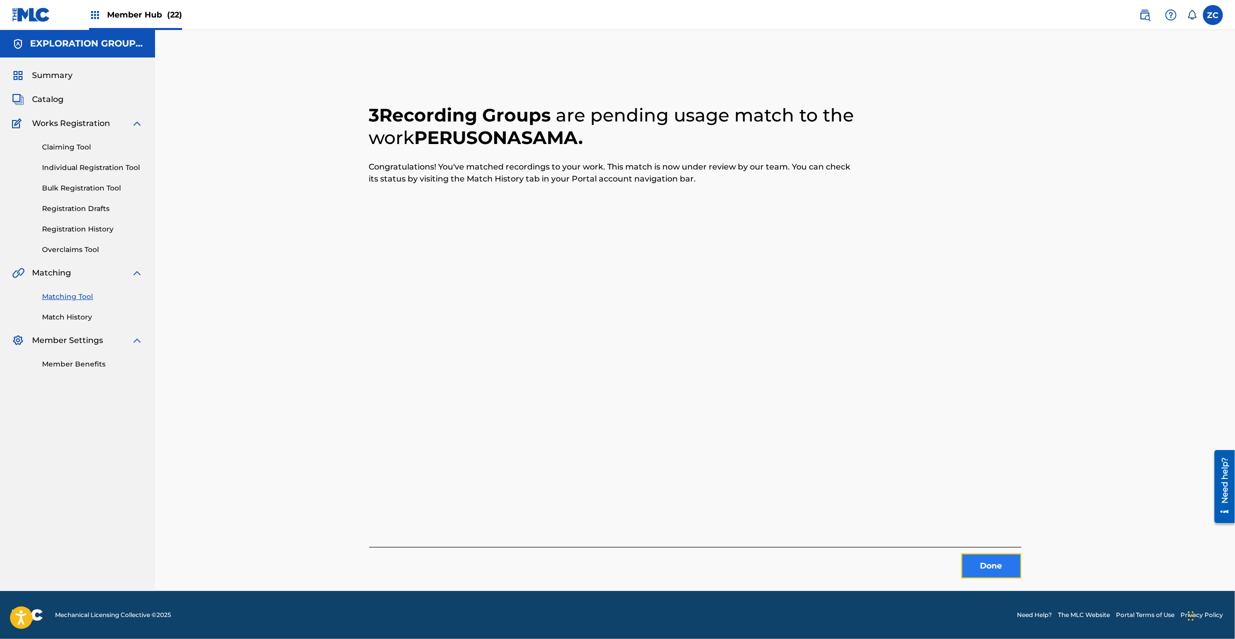
click at [980, 571] on button "Done" at bounding box center [991, 566] width 60 height 25
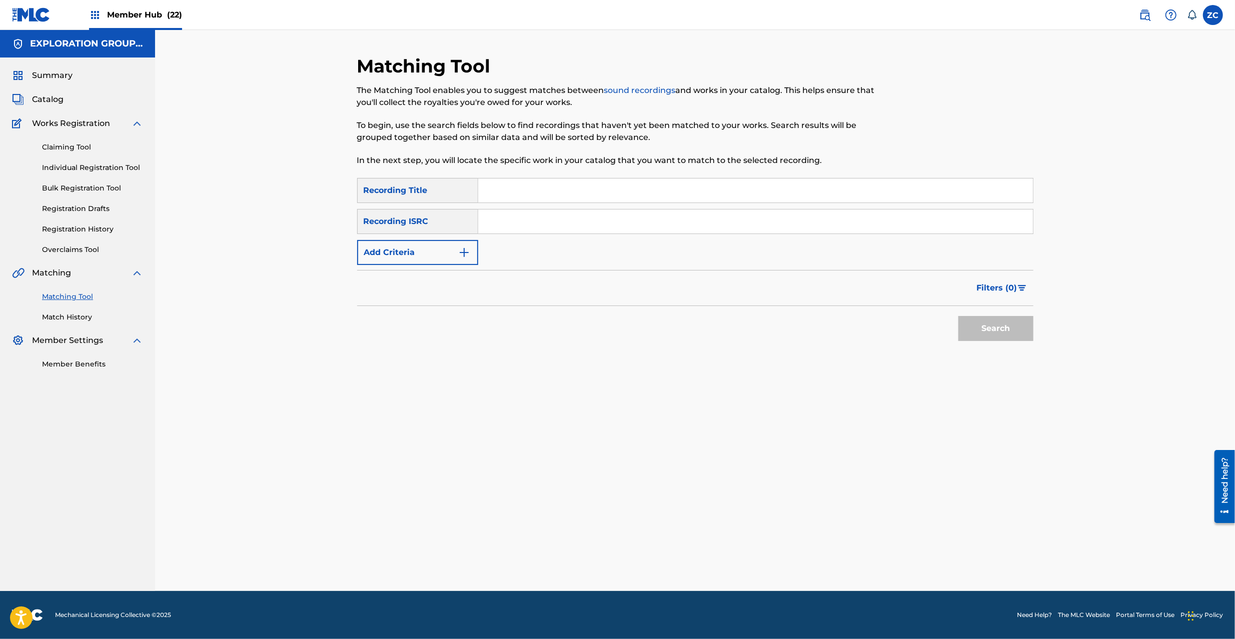
click at [699, 225] on input "Search Form" at bounding box center [755, 222] width 555 height 24
paste input "JPK651366002"
type input "JPK651366002"
click at [983, 335] on button "Search" at bounding box center [995, 328] width 75 height 25
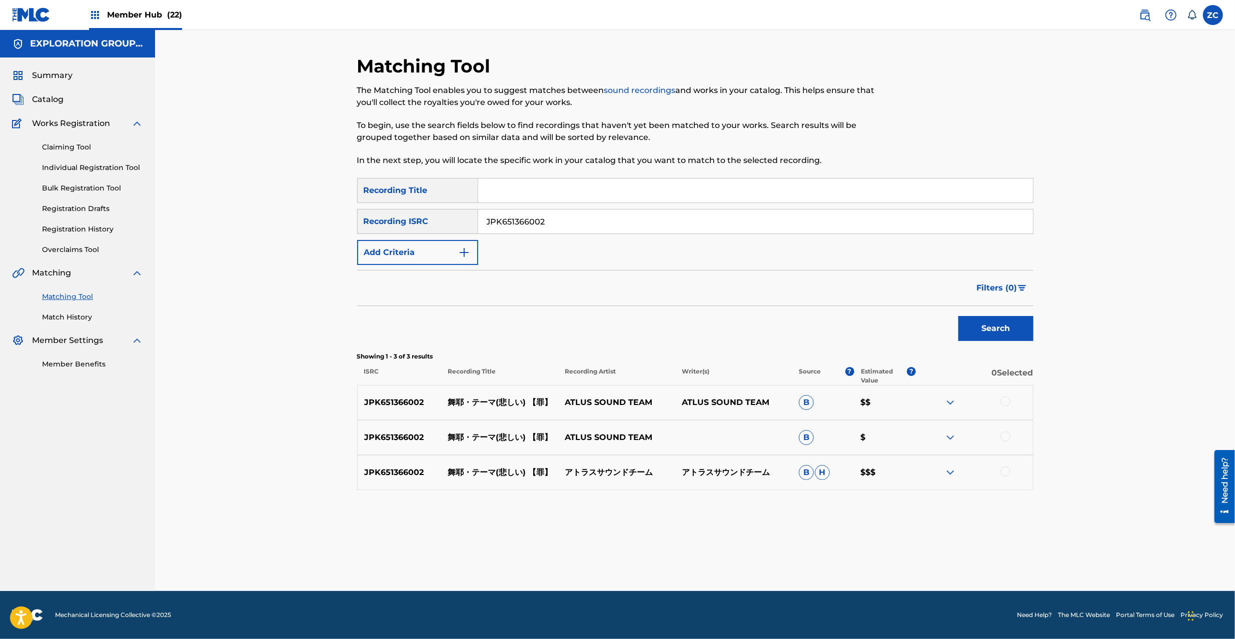
click at [1003, 402] on div at bounding box center [1005, 402] width 10 height 10
click at [1002, 440] on div at bounding box center [1005, 437] width 10 height 10
click at [1006, 468] on div at bounding box center [1005, 472] width 10 height 10
click at [727, 556] on button "Match 3 Groups" at bounding box center [703, 557] width 111 height 25
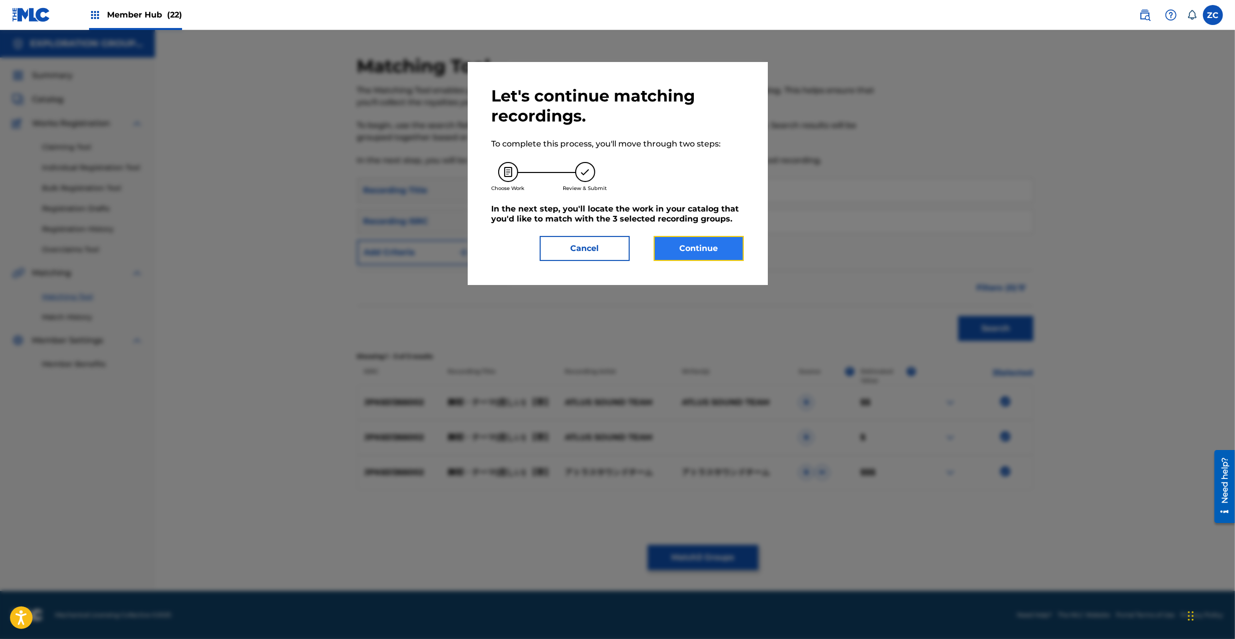
click at [697, 248] on button "Continue" at bounding box center [699, 248] width 90 height 25
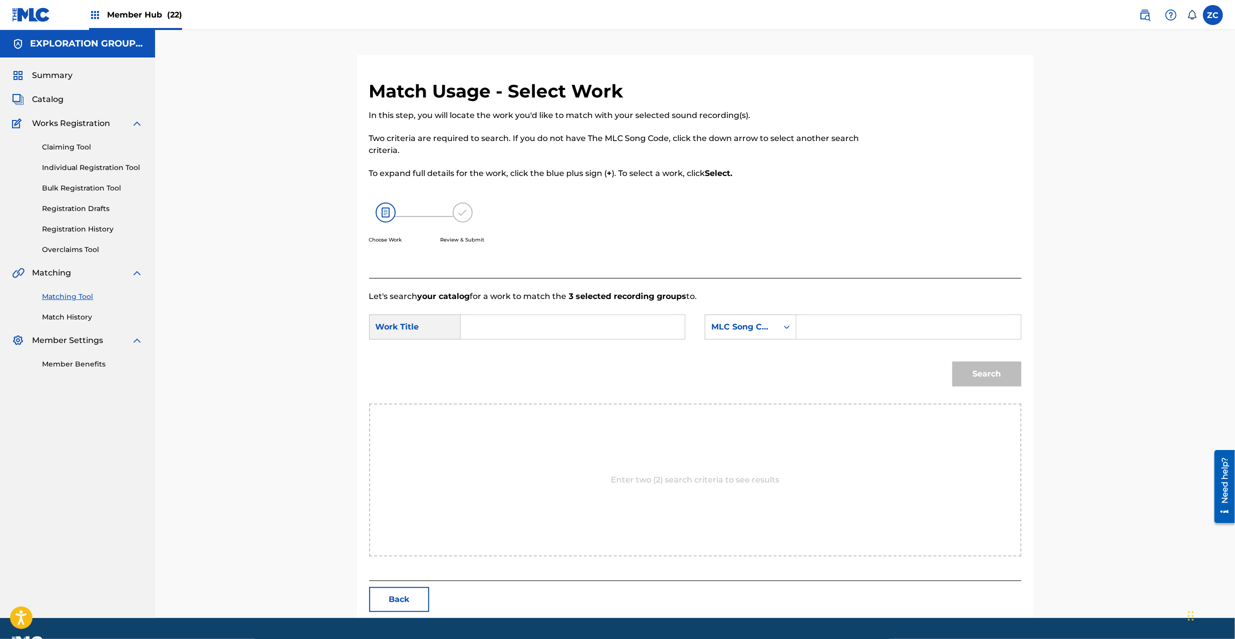
click at [553, 327] on input "Search Form" at bounding box center [572, 327] width 207 height 24
paste input "Maya Teema Kanashii MV10FN"
click at [585, 325] on input "Maya Teema Kanashii MV10FN" at bounding box center [572, 327] width 207 height 24
type input "Maya Teema Kanashii"
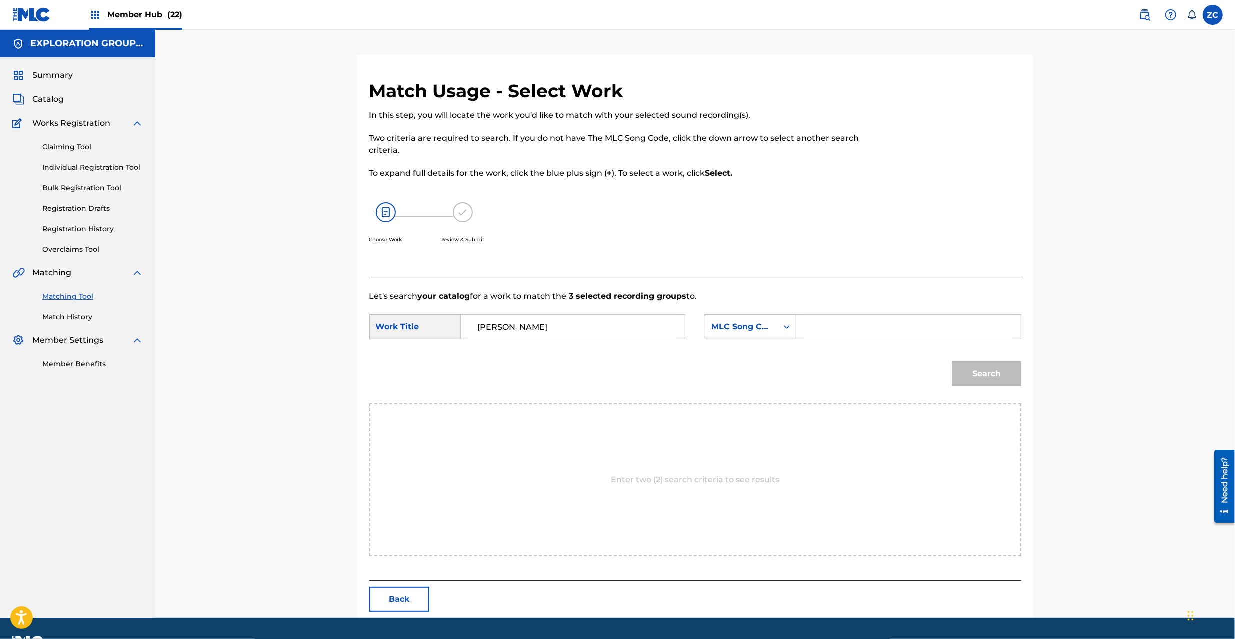
click at [849, 337] on input "Search Form" at bounding box center [908, 327] width 207 height 24
paste input "MV10FN"
type input "MV10FN"
click at [983, 371] on button "Search" at bounding box center [986, 374] width 69 height 25
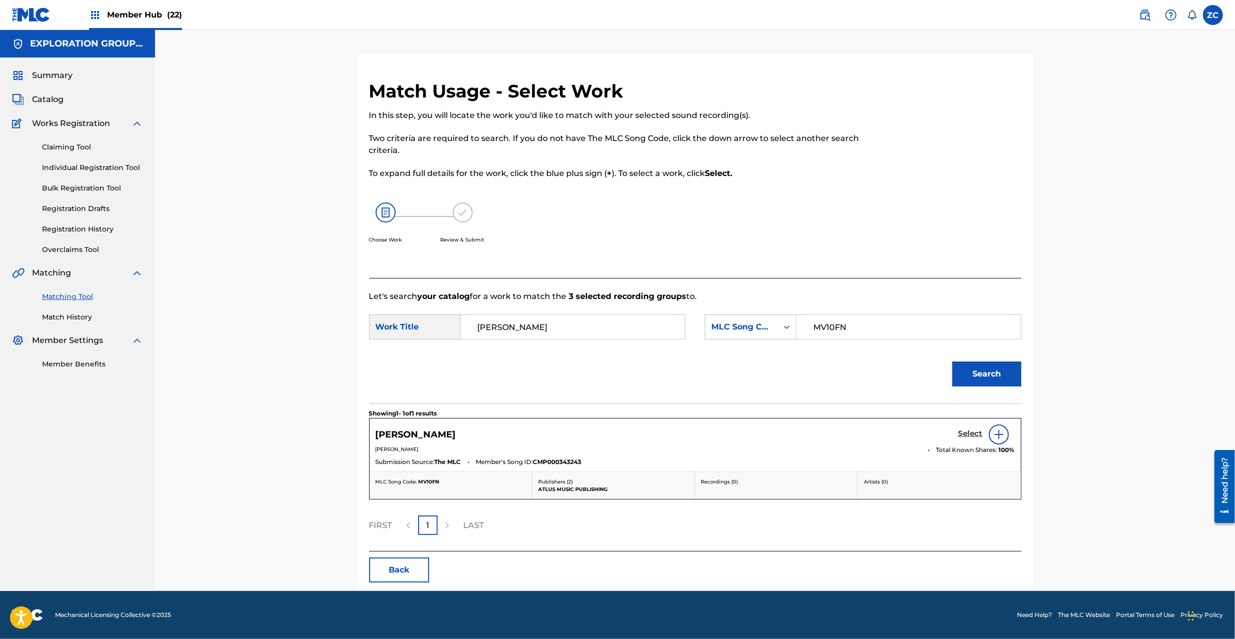
click at [975, 437] on h5 "Select" at bounding box center [970, 434] width 25 height 10
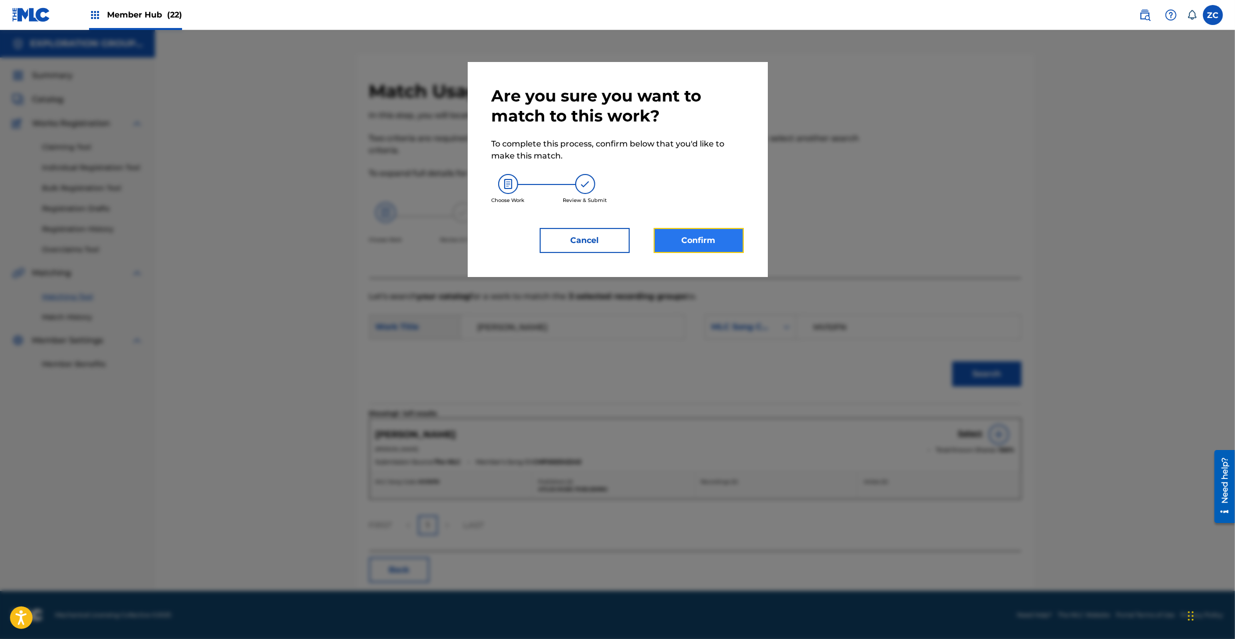
click at [728, 229] on button "Confirm" at bounding box center [699, 240] width 90 height 25
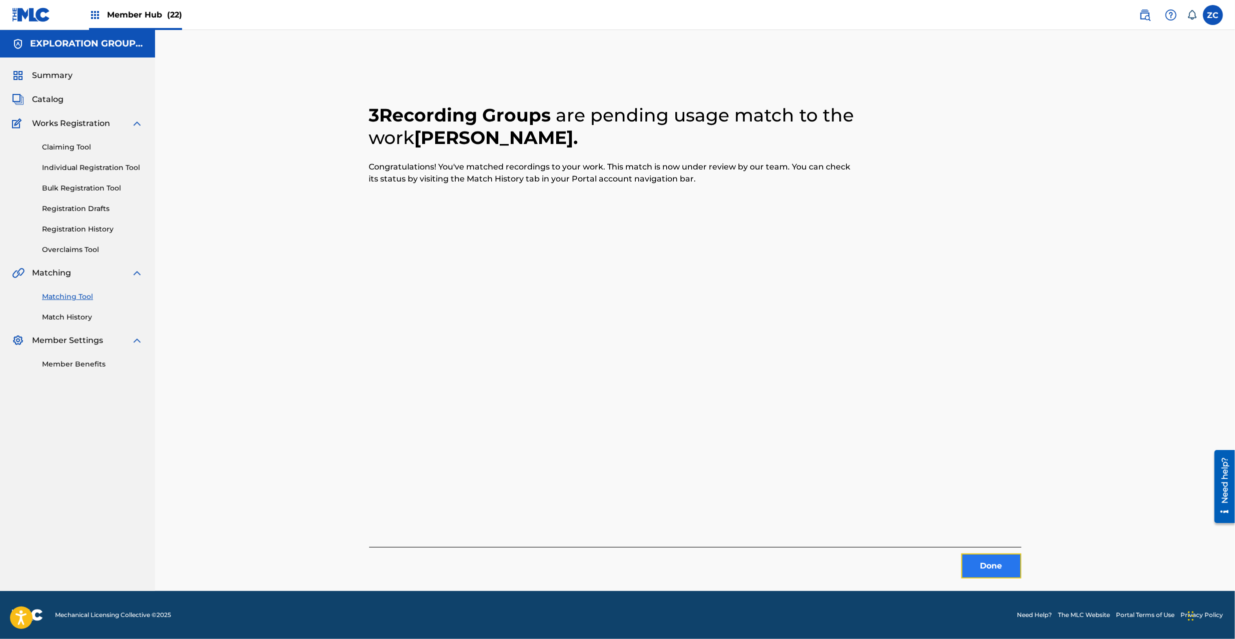
click at [988, 565] on button "Done" at bounding box center [991, 566] width 60 height 25
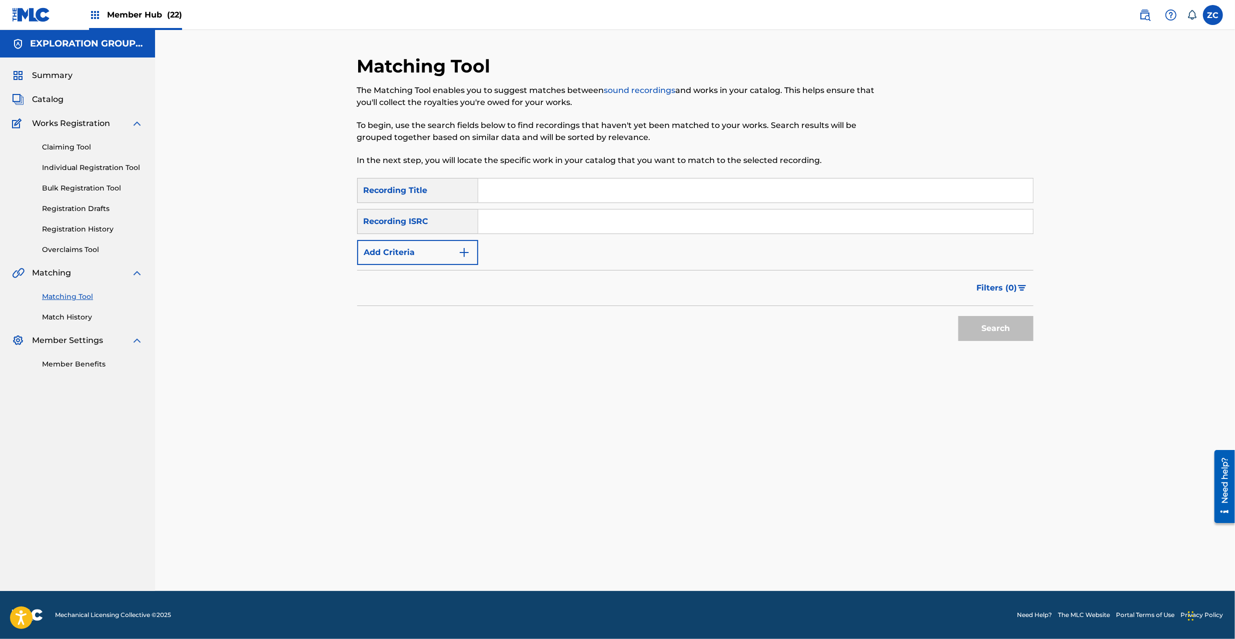
click at [745, 223] on input "Search Form" at bounding box center [755, 222] width 555 height 24
paste input "JPK651365721"
type input "JPK651365721"
click at [1007, 337] on button "Search" at bounding box center [995, 328] width 75 height 25
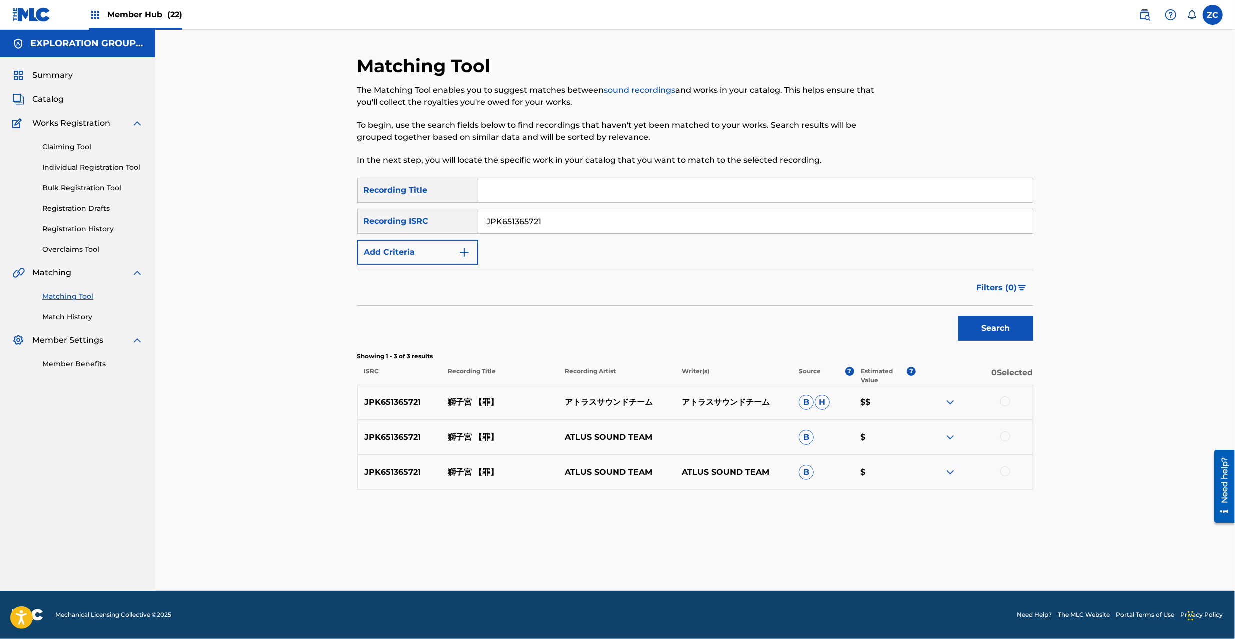
click at [1004, 402] on div at bounding box center [1005, 402] width 10 height 10
click at [1003, 437] on div at bounding box center [1005, 437] width 10 height 10
click at [1007, 474] on div at bounding box center [1005, 472] width 10 height 10
click at [710, 553] on button "Match 3 Groups" at bounding box center [703, 557] width 111 height 25
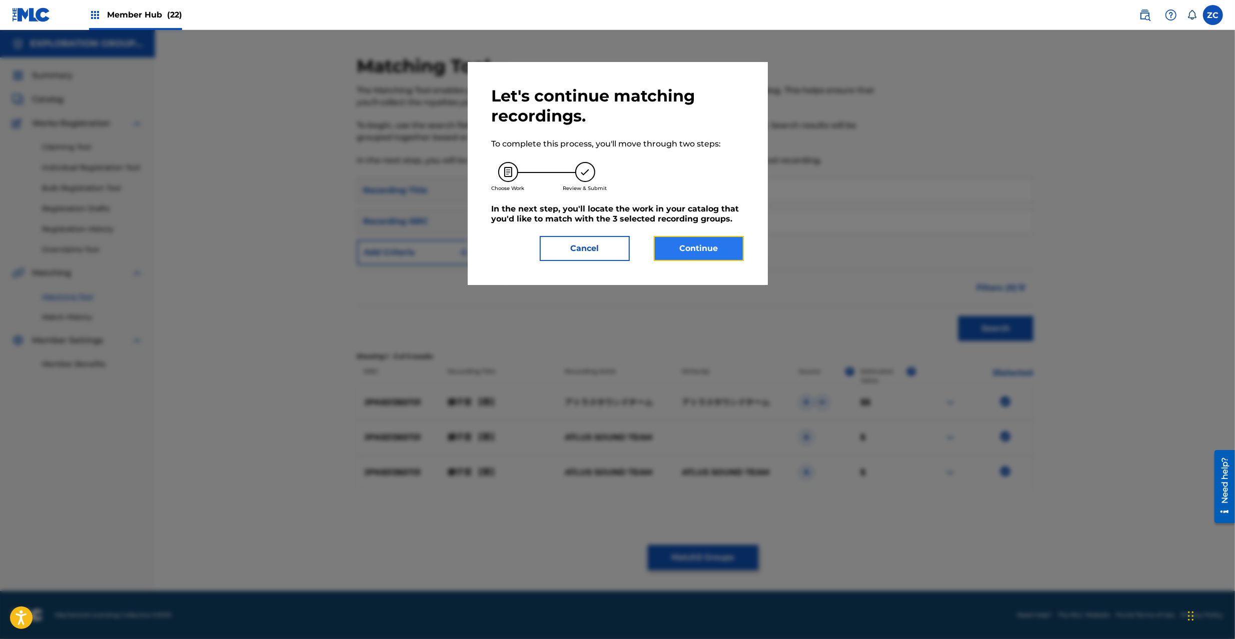
click at [692, 259] on button "Continue" at bounding box center [699, 248] width 90 height 25
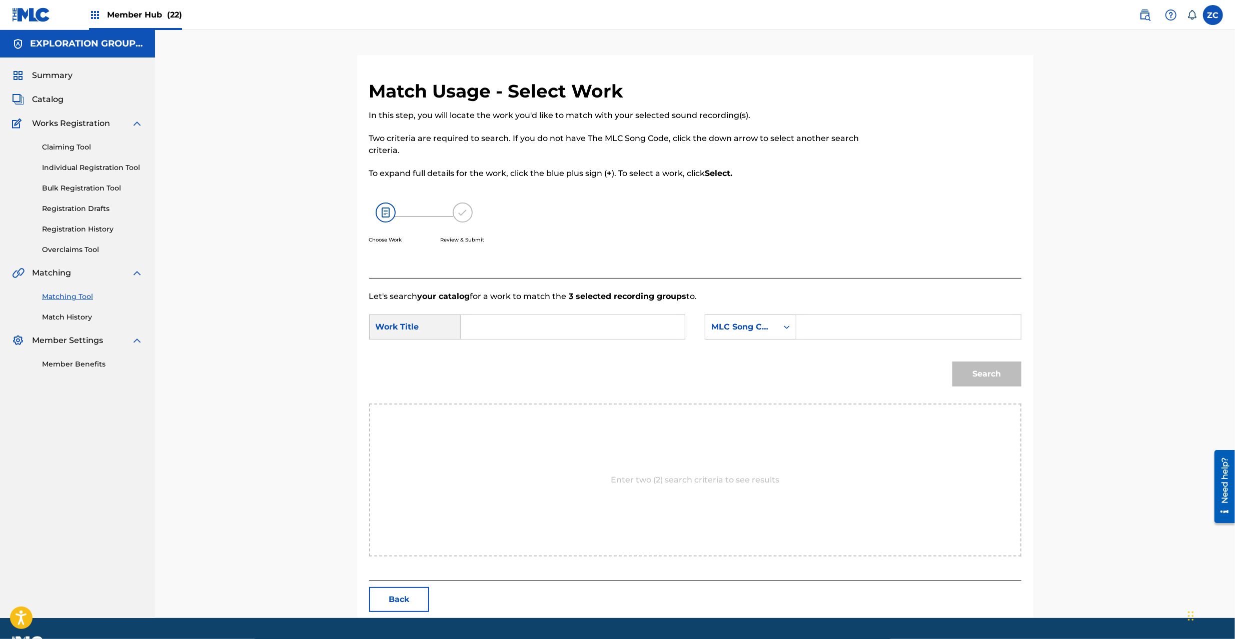
click at [614, 321] on input "Search Form" at bounding box center [572, 327] width 207 height 24
paste input "Shishi Kyuu SC4OBU"
click at [543, 327] on input "Shishi Kyuu SC4OBU" at bounding box center [572, 327] width 207 height 24
type input "Shishi Kyuu"
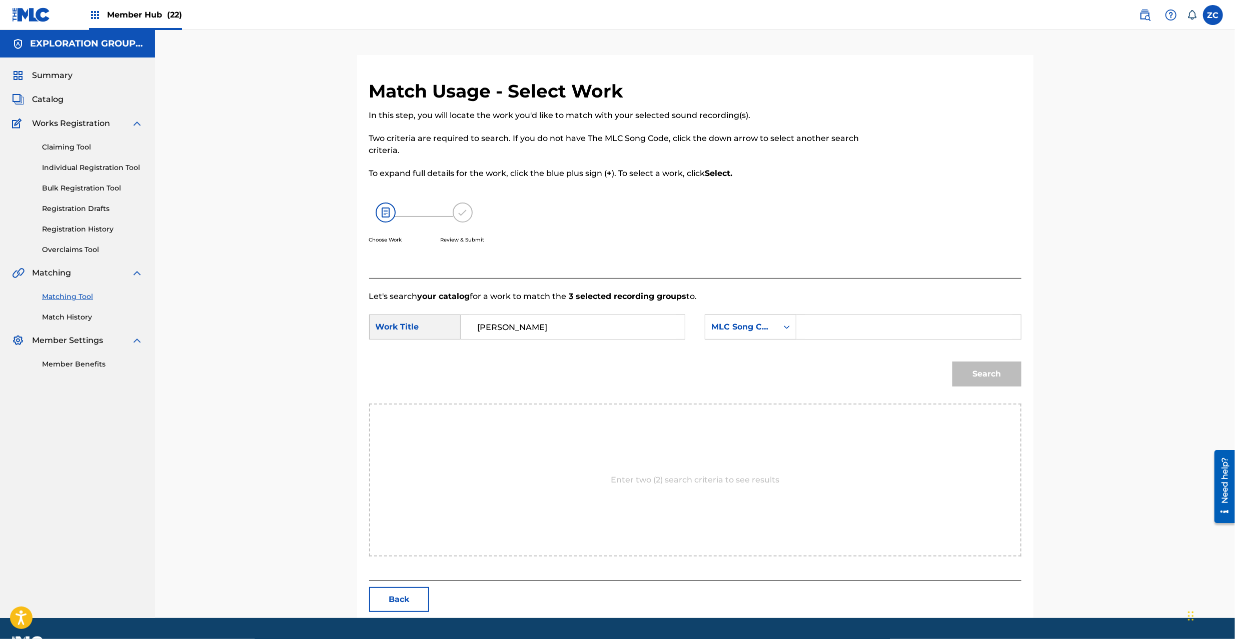
click at [857, 327] on input "Search Form" at bounding box center [908, 327] width 207 height 24
paste input "SC4OBU"
type input "SC4OBU"
click at [989, 368] on button "Search" at bounding box center [986, 374] width 69 height 25
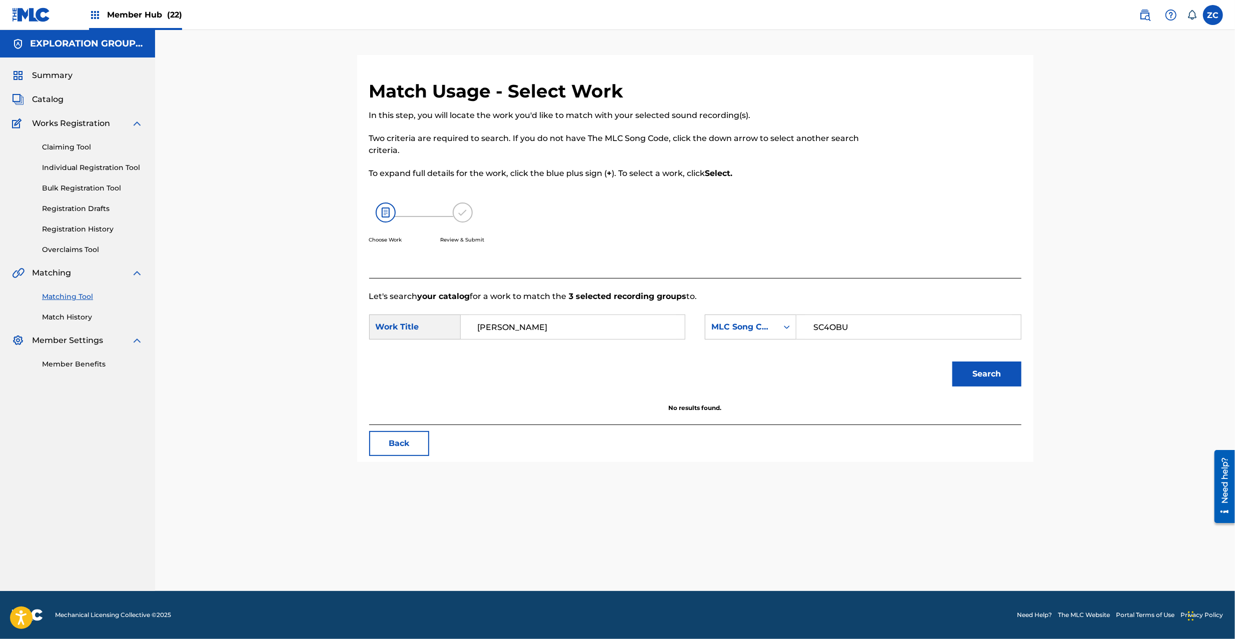
click at [67, 137] on div "Claiming Tool Individual Registration Tool Bulk Registration Tool Registration …" at bounding box center [77, 193] width 131 height 126
drag, startPoint x: 70, startPoint y: 147, endPoint x: 103, endPoint y: 158, distance: 34.8
click at [71, 147] on link "Claiming Tool" at bounding box center [92, 147] width 101 height 11
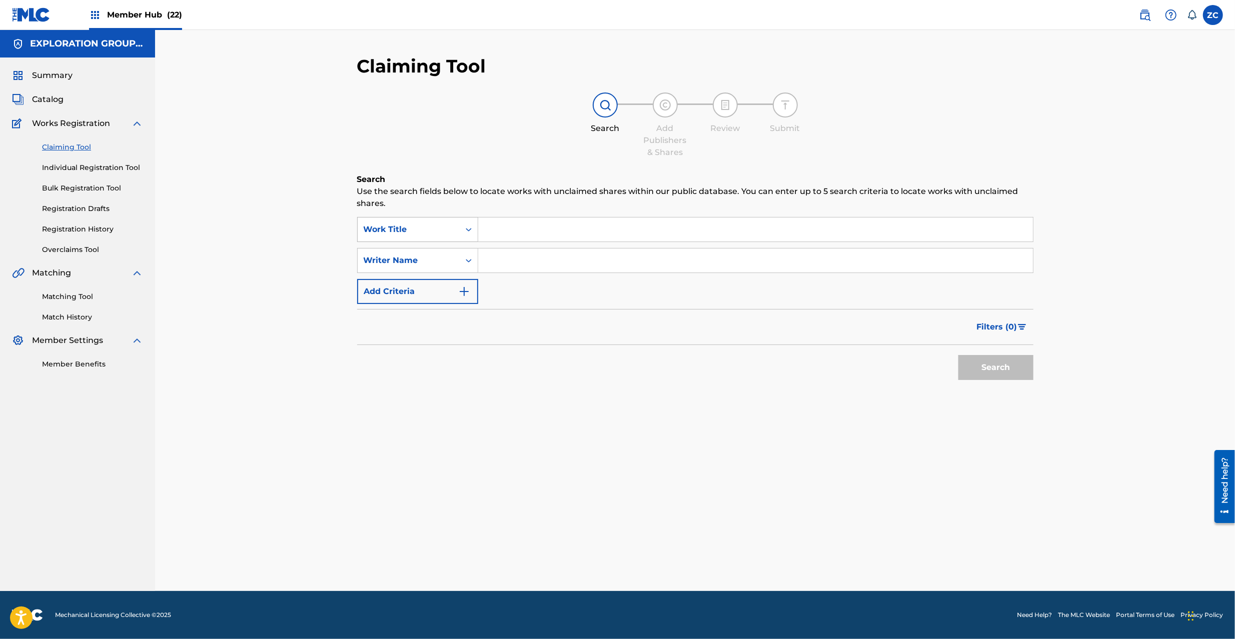
click at [433, 225] on div "Work Title" at bounding box center [409, 230] width 90 height 12
click at [436, 253] on div "MLC Song Code" at bounding box center [418, 254] width 120 height 25
click at [525, 227] on input "Search Form" at bounding box center [755, 230] width 555 height 24
type input "SC4OBU"
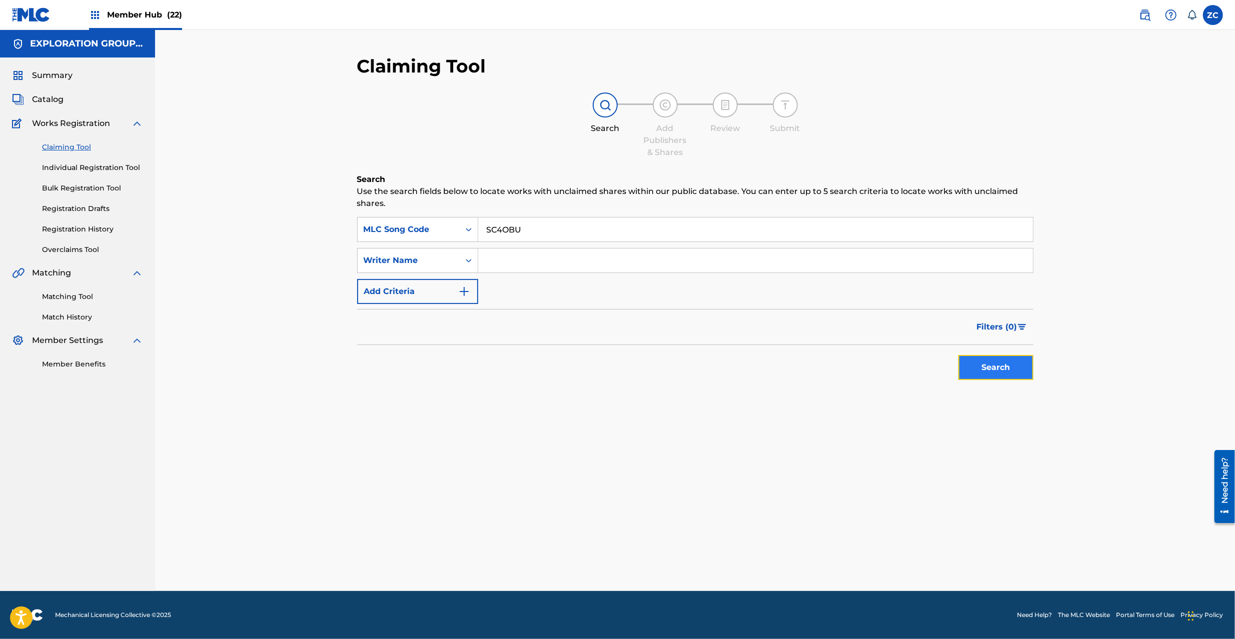
click at [995, 361] on button "Search" at bounding box center [995, 367] width 75 height 25
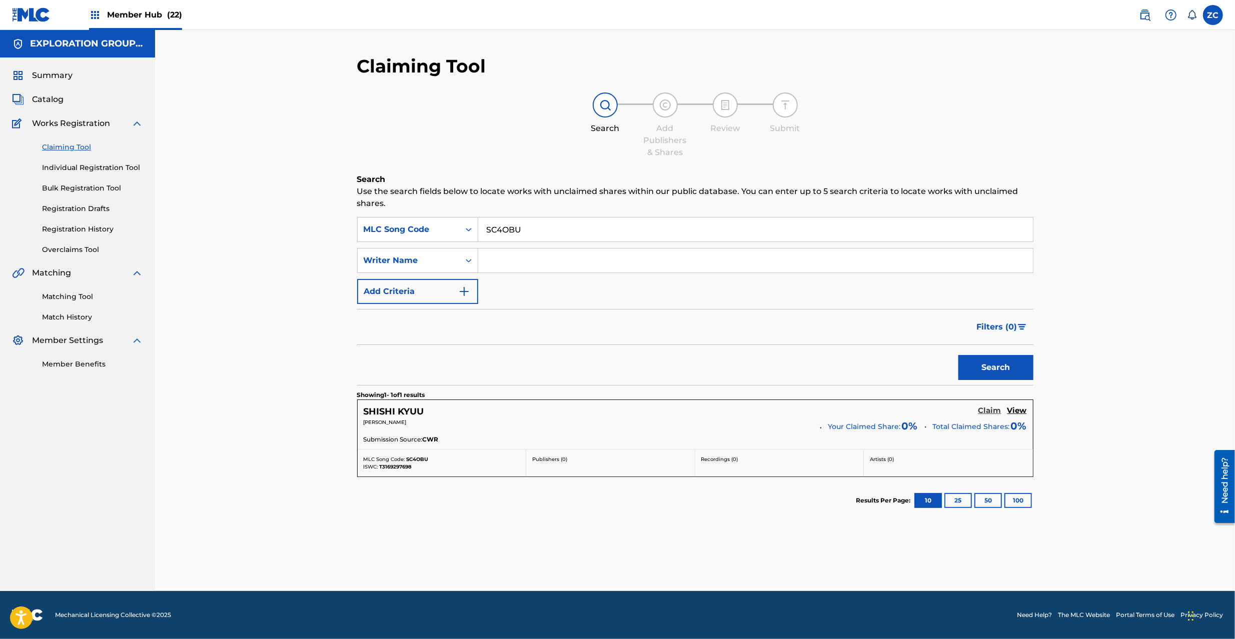
click at [991, 411] on h5 "Claim" at bounding box center [989, 411] width 23 height 10
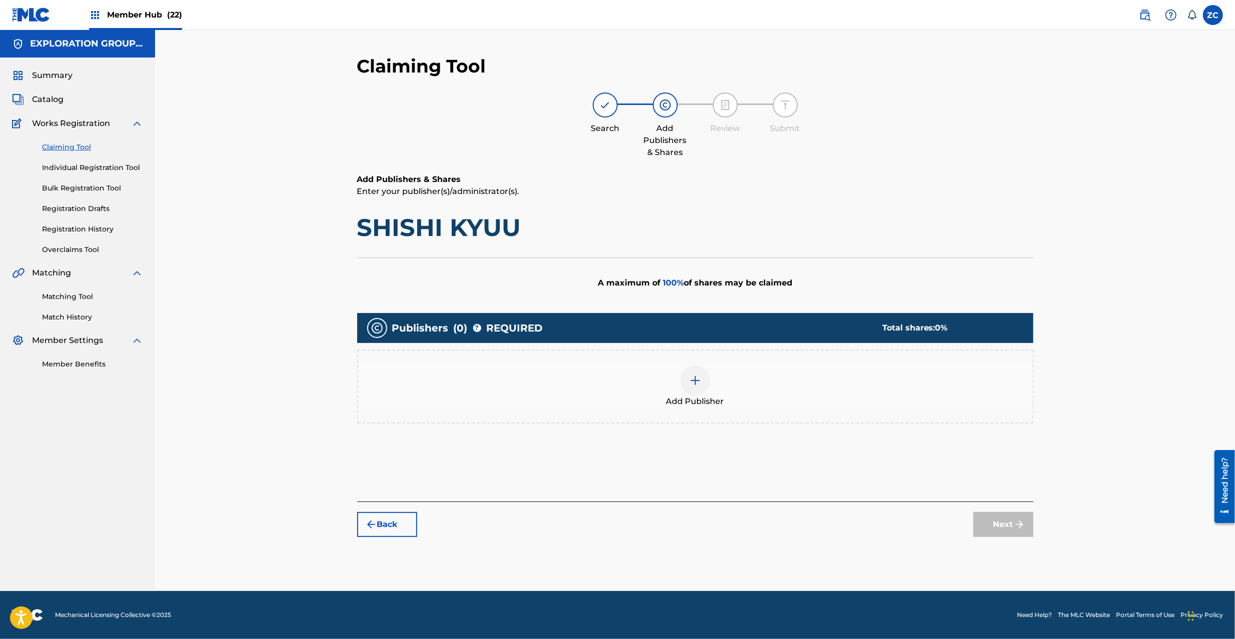
click at [698, 377] on img at bounding box center [695, 381] width 12 height 12
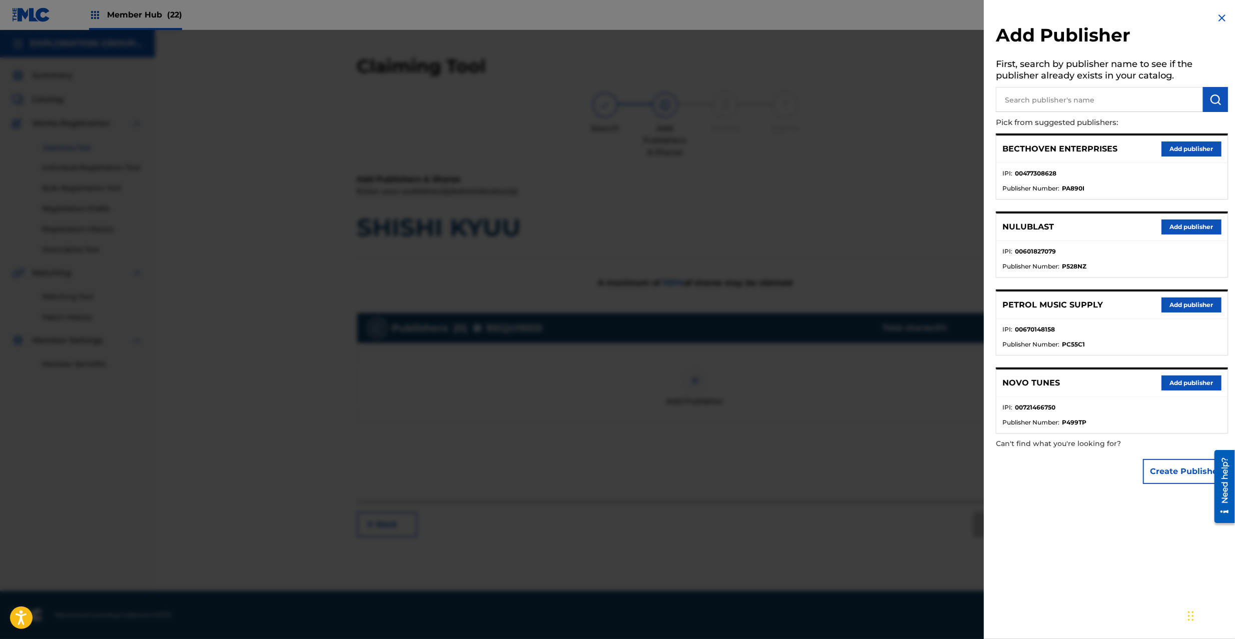
click at [1067, 104] on input "text" at bounding box center [1099, 99] width 207 height 25
type input "atlus"
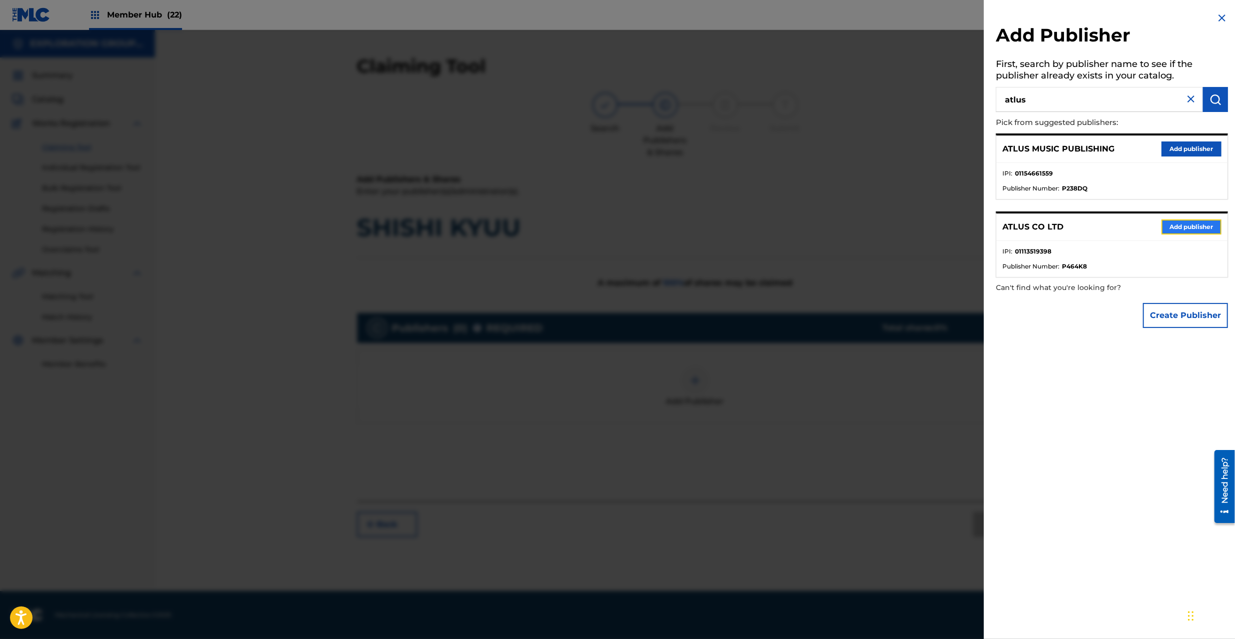
click at [1191, 228] on button "Add publisher" at bounding box center [1191, 227] width 60 height 15
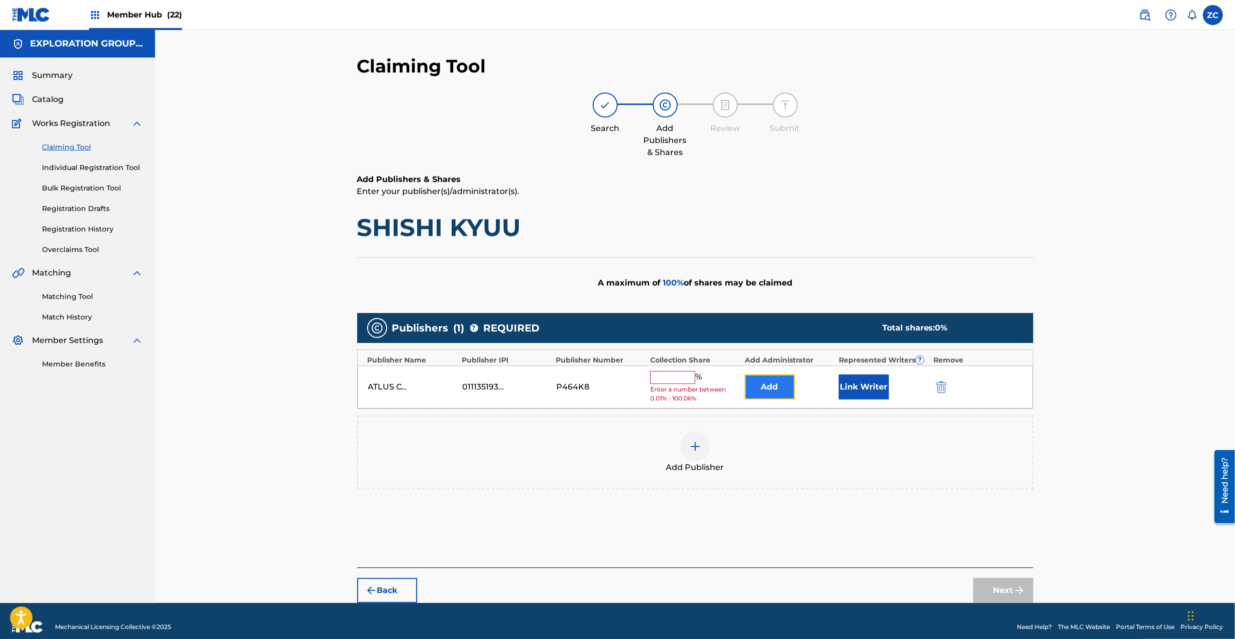
click at [785, 385] on button "Add" at bounding box center [770, 387] width 50 height 25
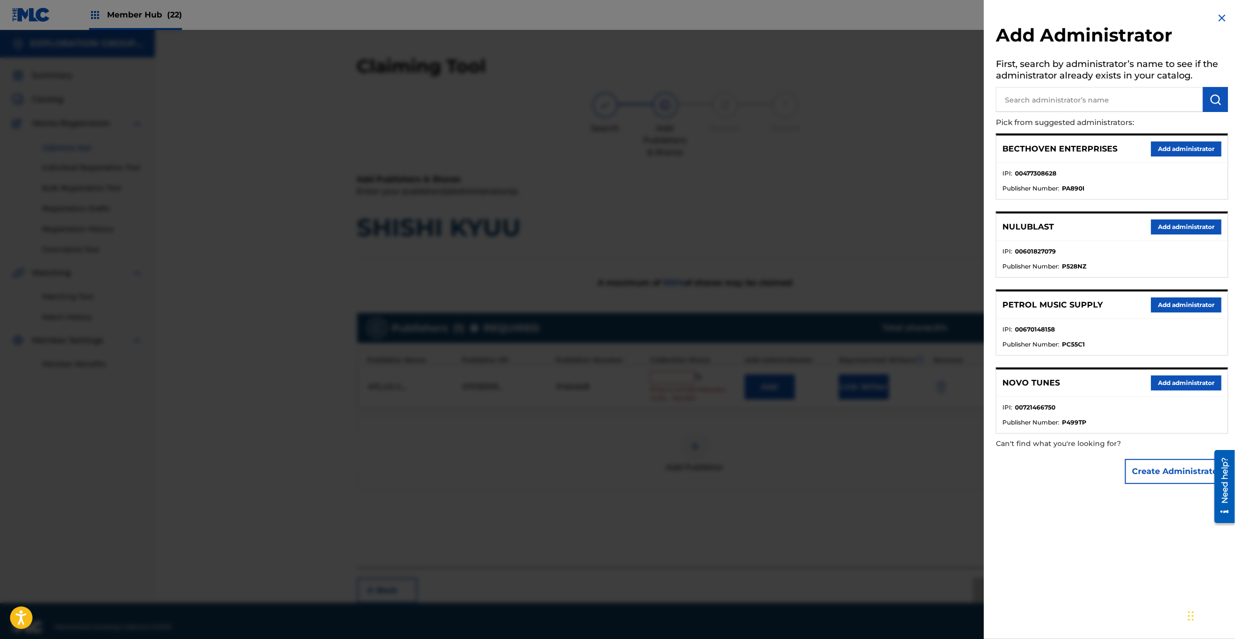
click at [1052, 107] on input "text" at bounding box center [1099, 99] width 207 height 25
type input "explora"
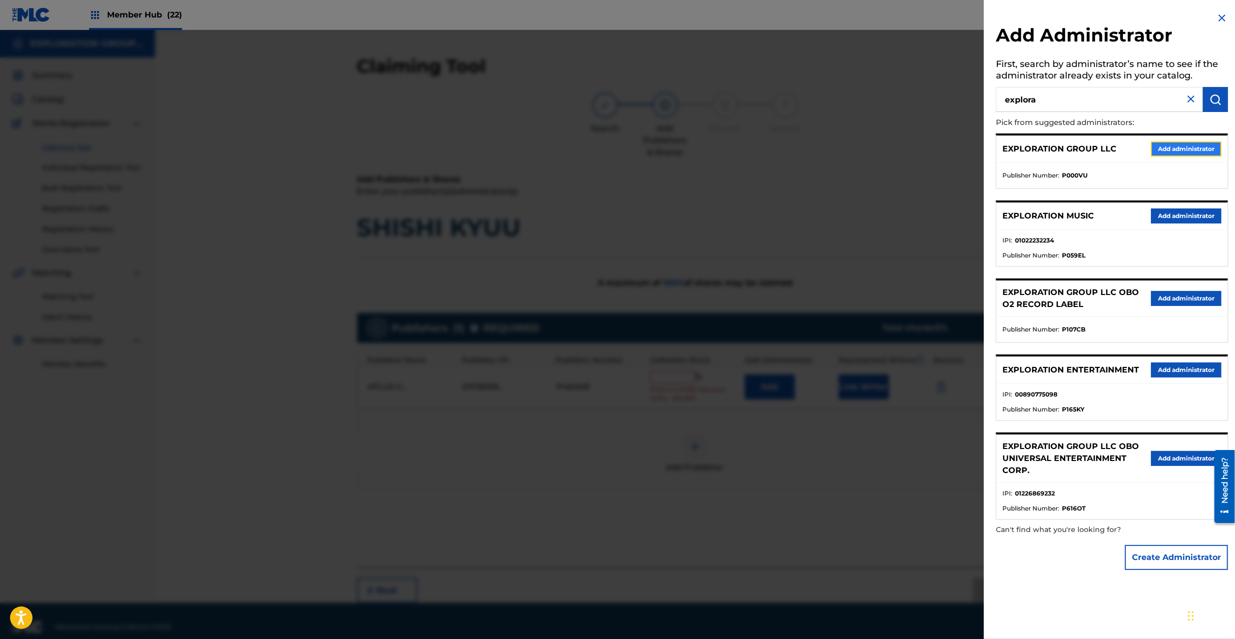
click at [1156, 148] on button "Add administrator" at bounding box center [1186, 149] width 71 height 15
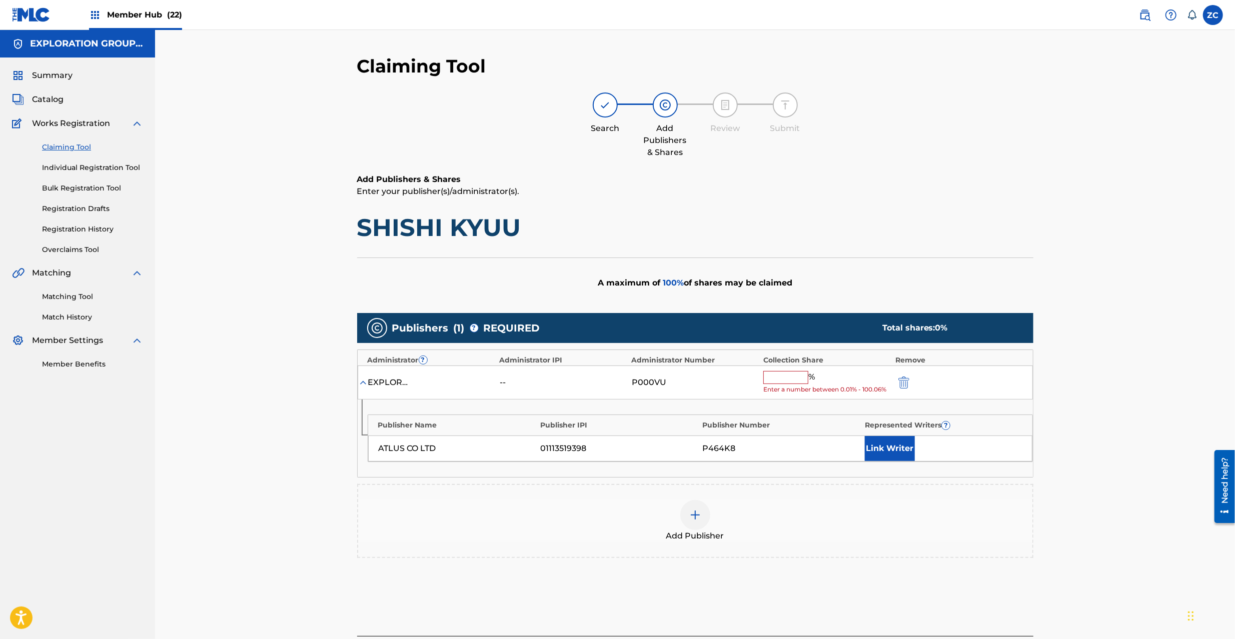
click at [784, 379] on input "text" at bounding box center [785, 377] width 45 height 13
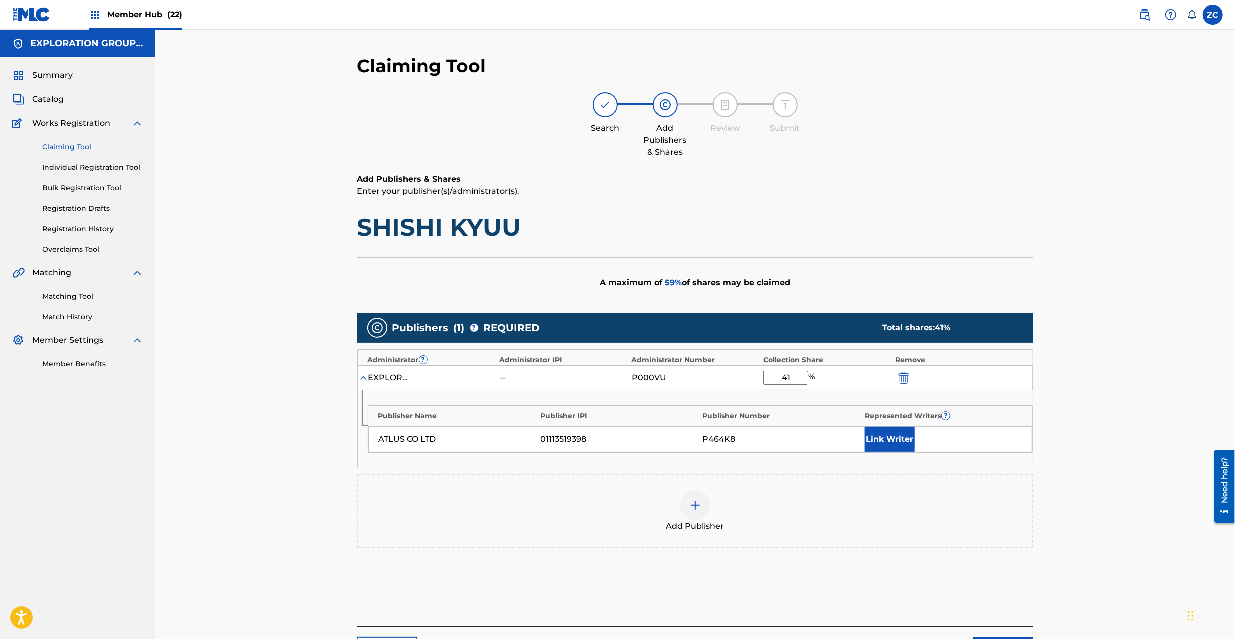
drag, startPoint x: 794, startPoint y: 376, endPoint x: 727, endPoint y: 381, distance: 67.2
click at [727, 381] on div "EXPLORATION GROUP LLC -- P000VU 41 %" at bounding box center [695, 378] width 675 height 25
type input "100"
click at [887, 458] on div "Publisher Name Publisher IPI Publisher Number Represented Writers ? ATLUS CO LT…" at bounding box center [695, 430] width 675 height 78
click at [899, 437] on button "Link Writer" at bounding box center [890, 439] width 50 height 25
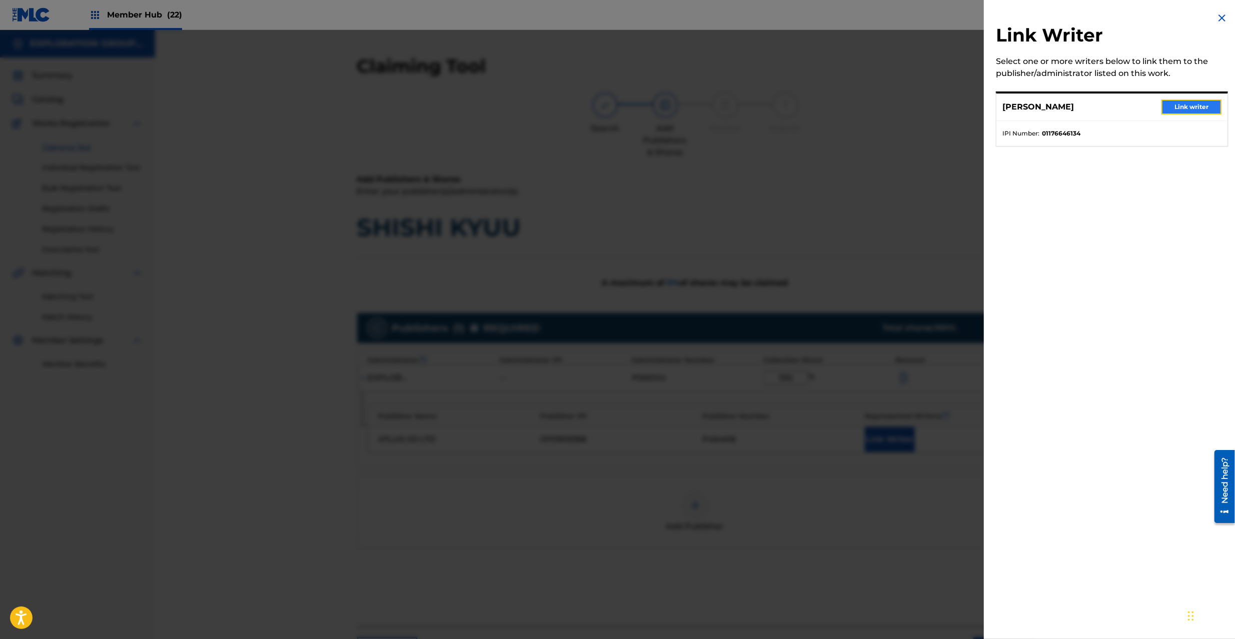
click at [1179, 108] on button "Link writer" at bounding box center [1191, 107] width 60 height 15
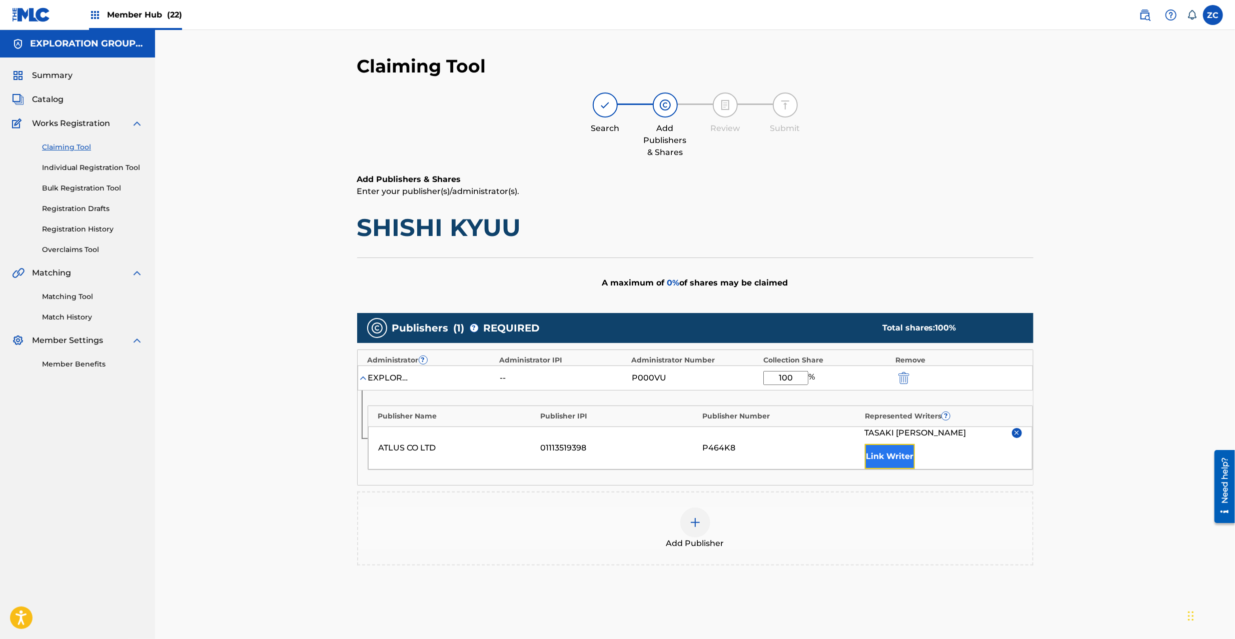
click at [865, 451] on button "Link Writer" at bounding box center [890, 456] width 50 height 25
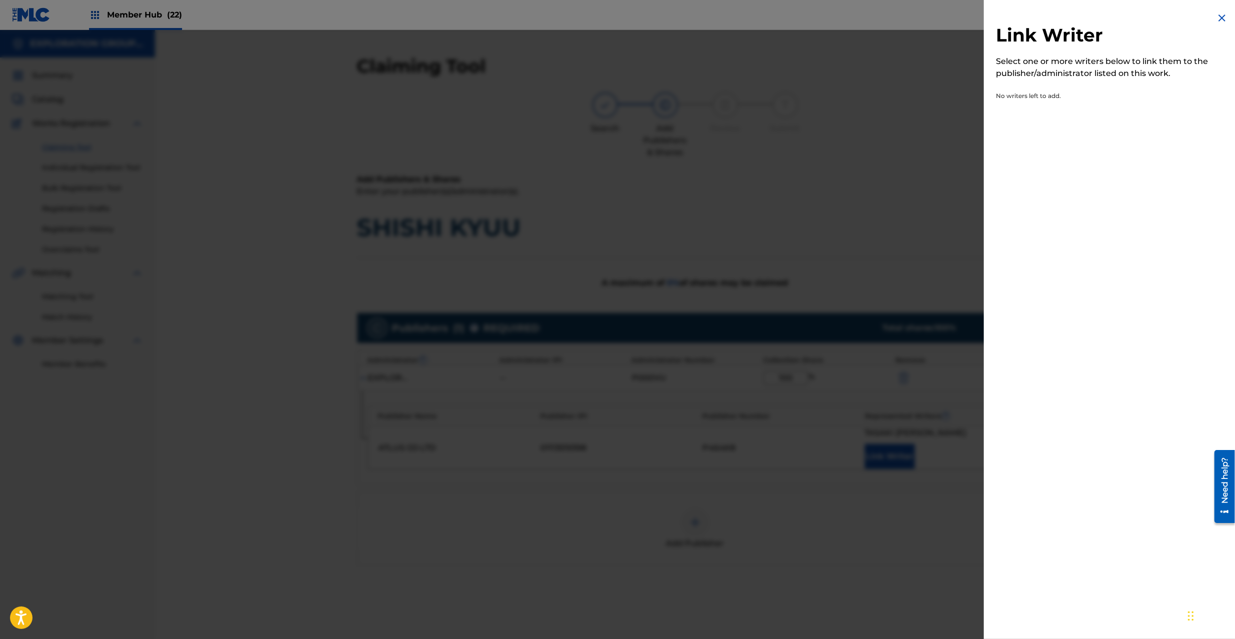
click at [889, 461] on div at bounding box center [617, 349] width 1235 height 639
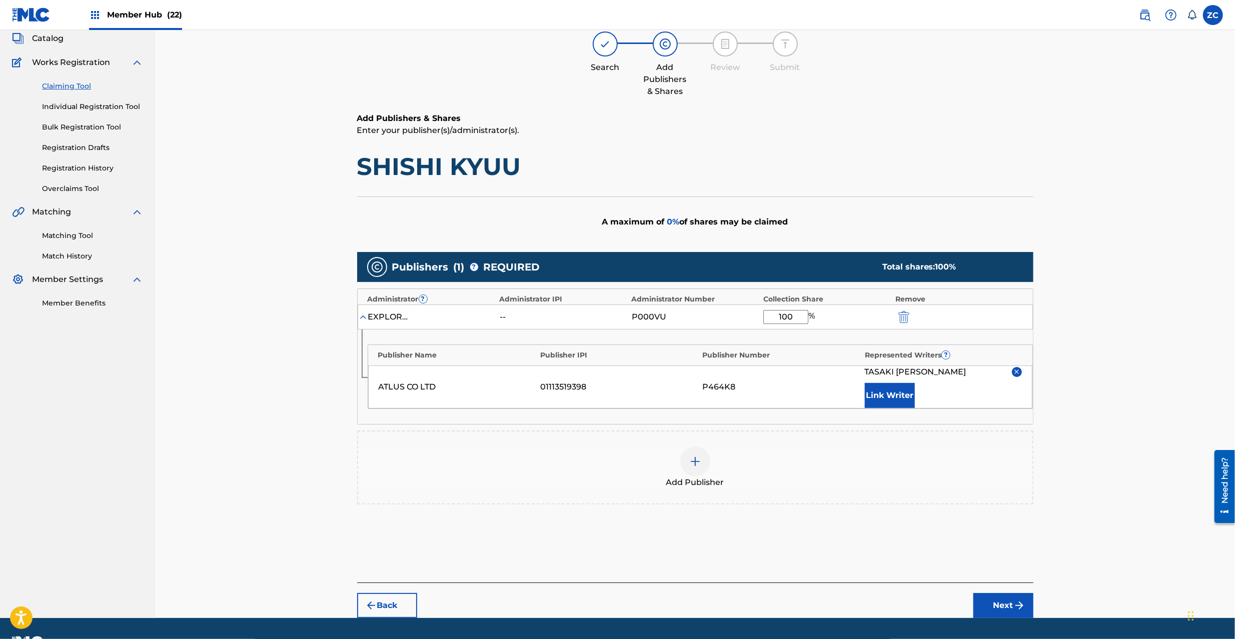
scroll to position [88, 0]
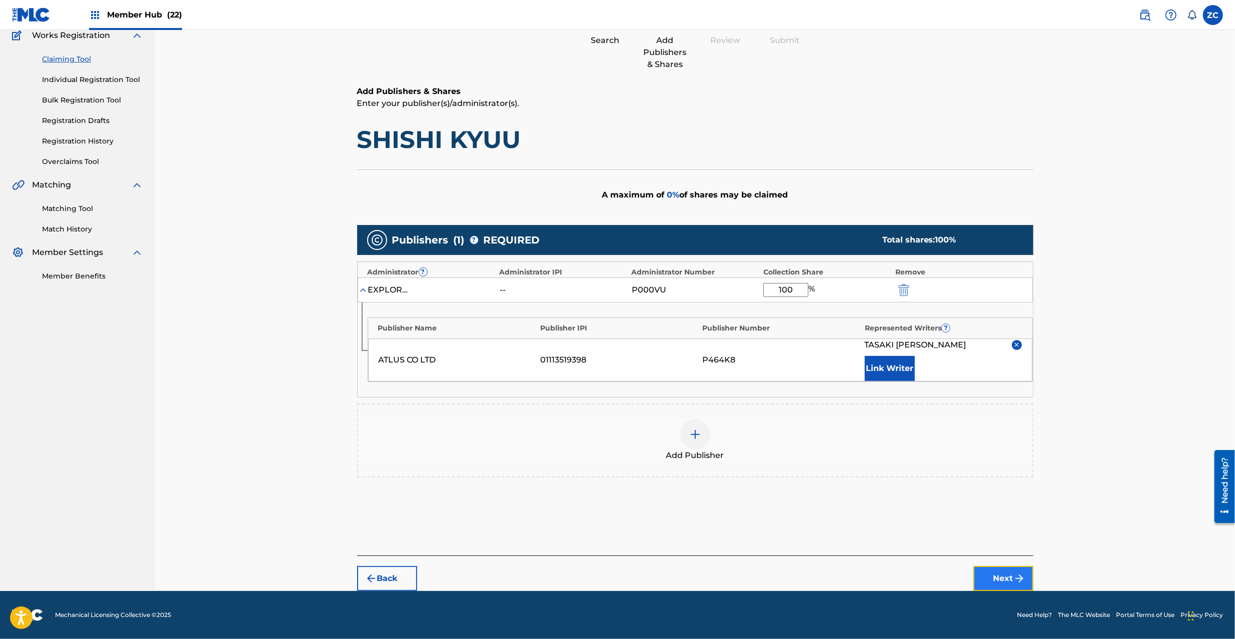
click at [1000, 575] on button "Next" at bounding box center [1003, 578] width 60 height 25
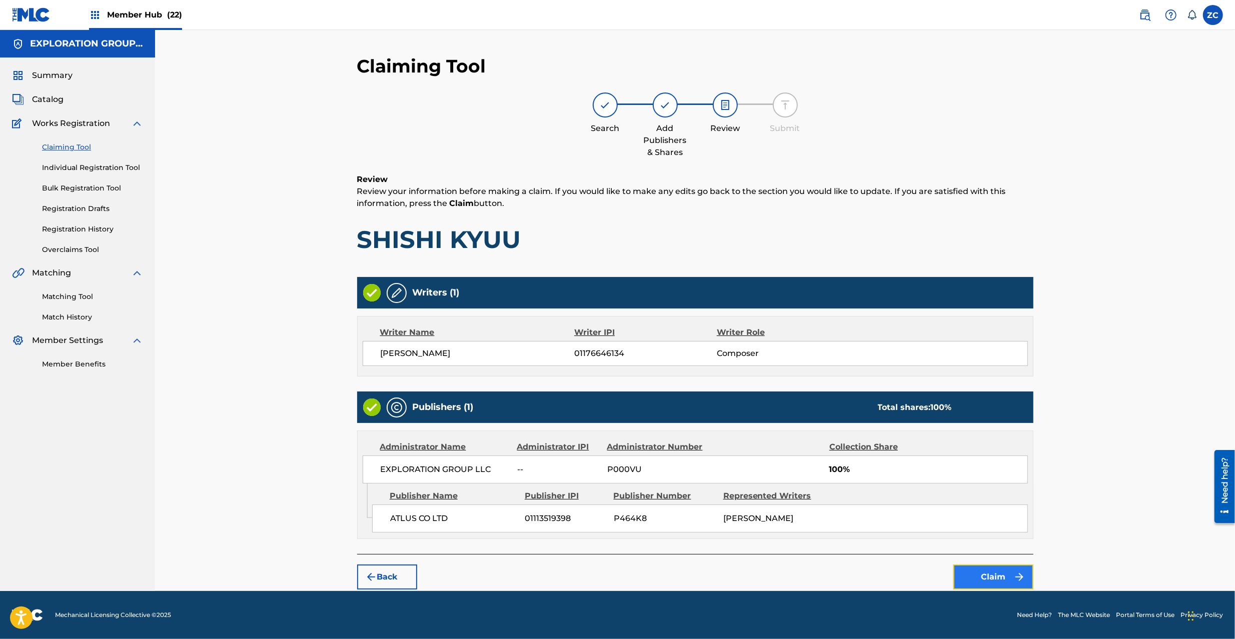
click at [977, 577] on button "Claim" at bounding box center [993, 577] width 80 height 25
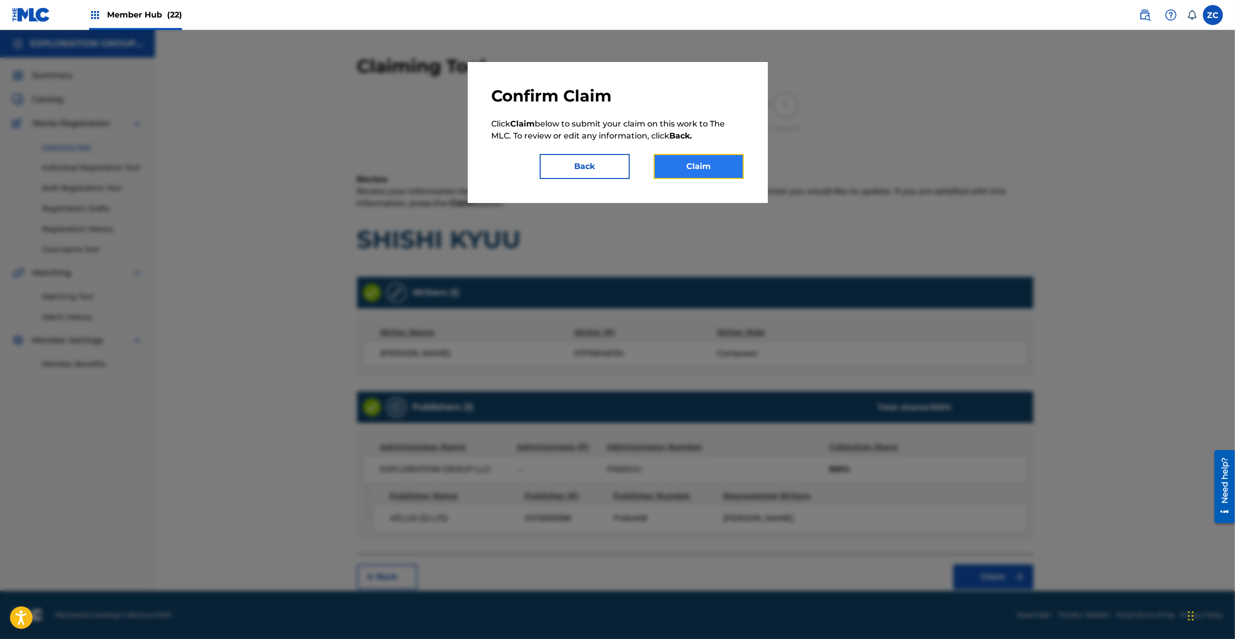
click at [725, 171] on button "Claim" at bounding box center [699, 166] width 90 height 25
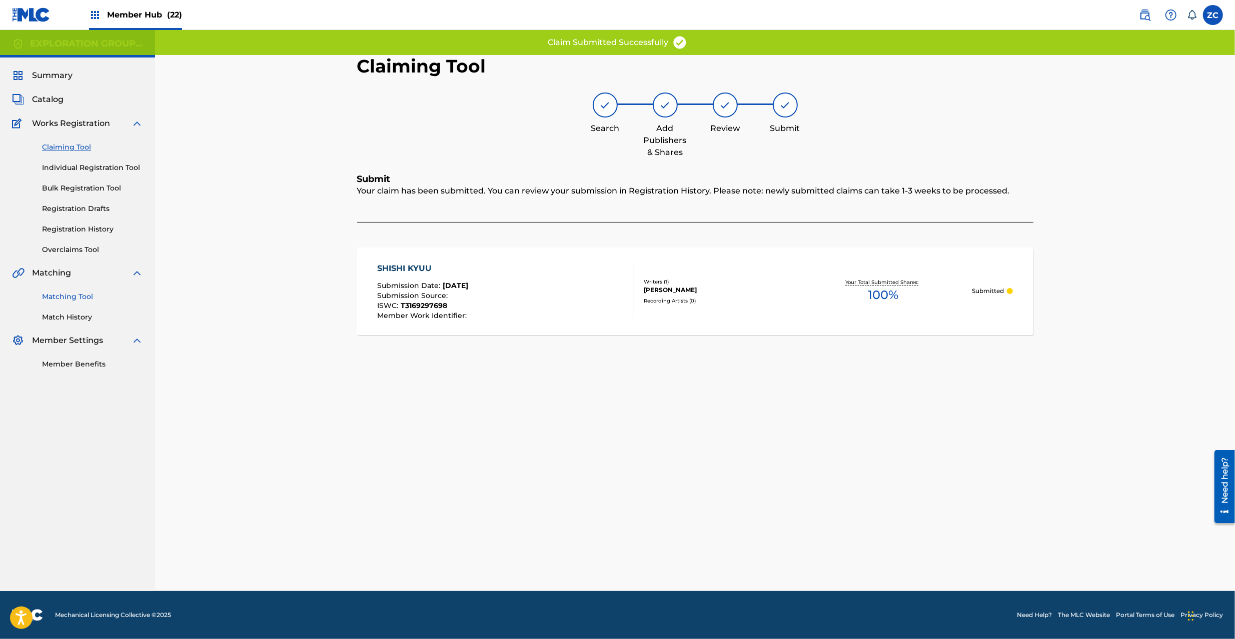
click at [72, 299] on link "Matching Tool" at bounding box center [92, 297] width 101 height 11
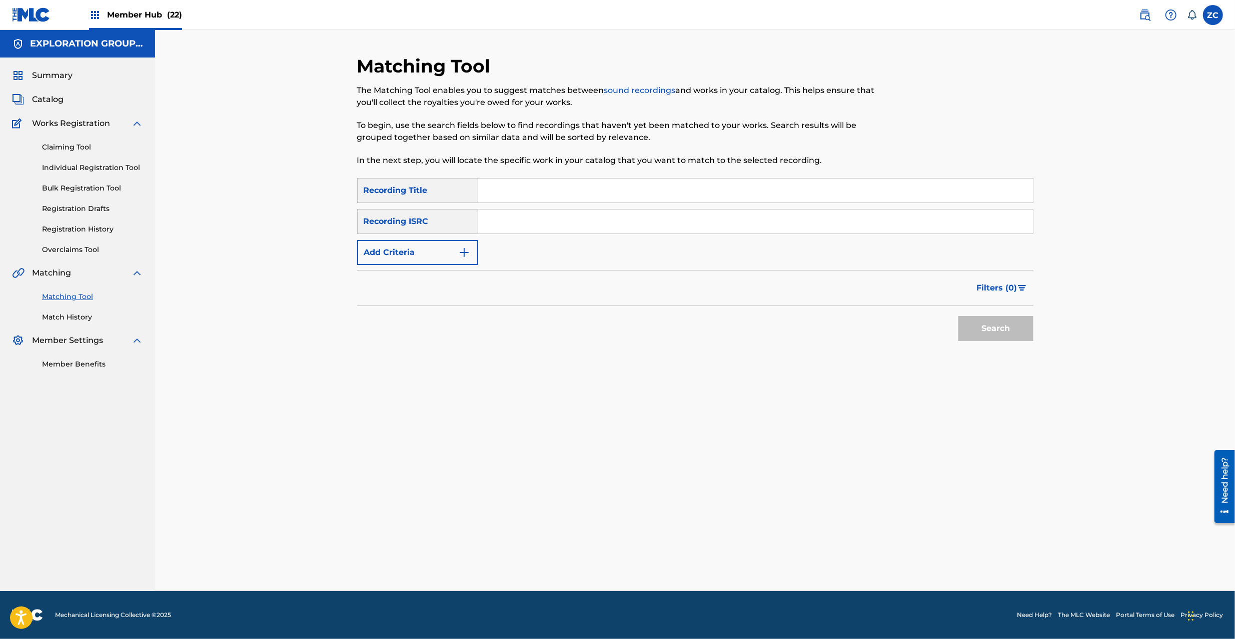
drag, startPoint x: 665, startPoint y: 226, endPoint x: 688, endPoint y: 235, distance: 24.5
click at [665, 226] on input "Search Form" at bounding box center [755, 222] width 555 height 24
paste input "JPK651366008"
type input "JPK651366008"
click at [983, 329] on button "Search" at bounding box center [995, 328] width 75 height 25
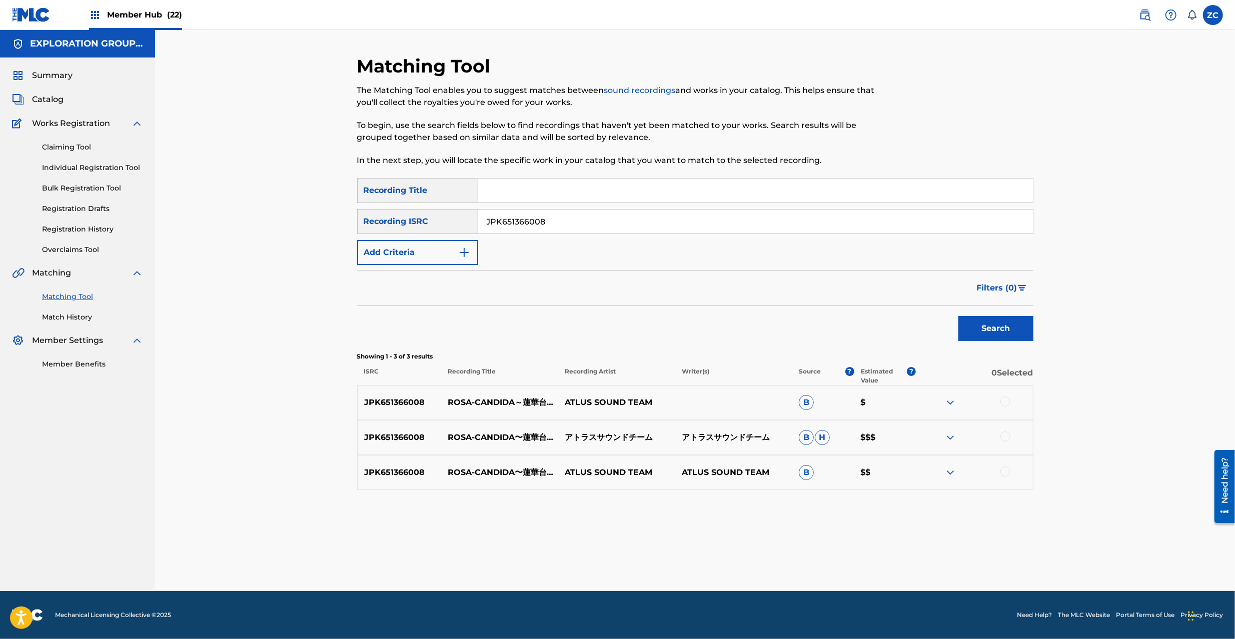
click at [1004, 404] on div at bounding box center [1005, 402] width 10 height 10
click at [1005, 435] on div at bounding box center [1005, 437] width 10 height 10
click at [1002, 475] on div at bounding box center [1005, 472] width 10 height 10
click at [725, 552] on button "Match 3 Groups" at bounding box center [703, 557] width 111 height 25
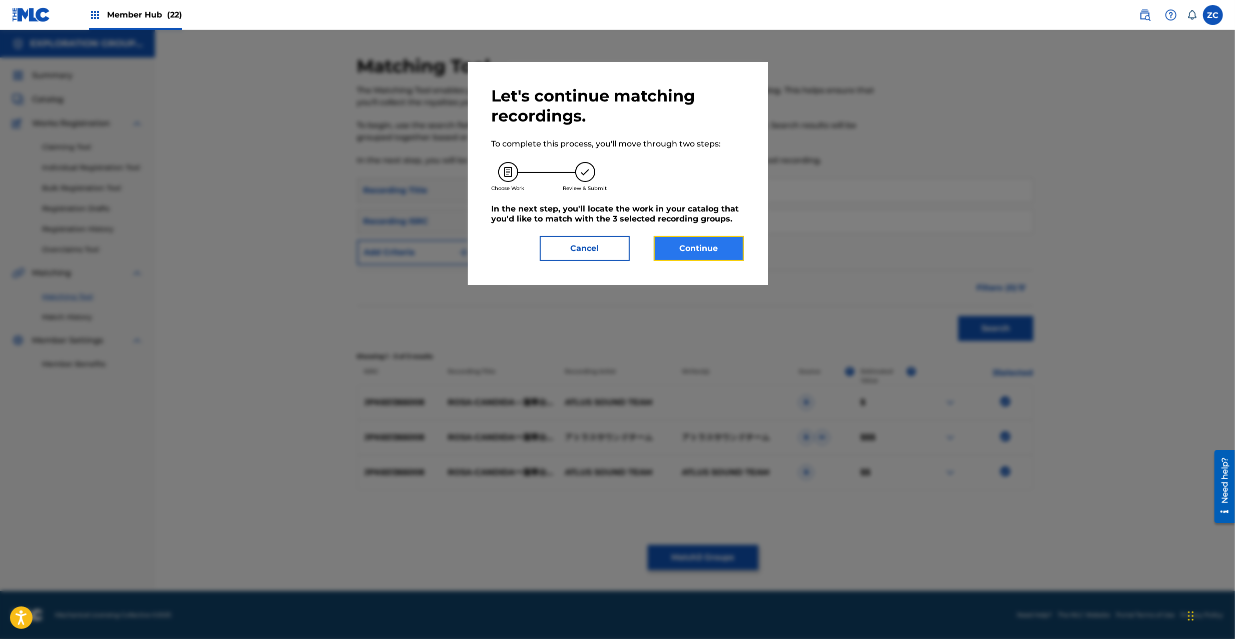
click at [720, 251] on button "Continue" at bounding box center [699, 248] width 90 height 25
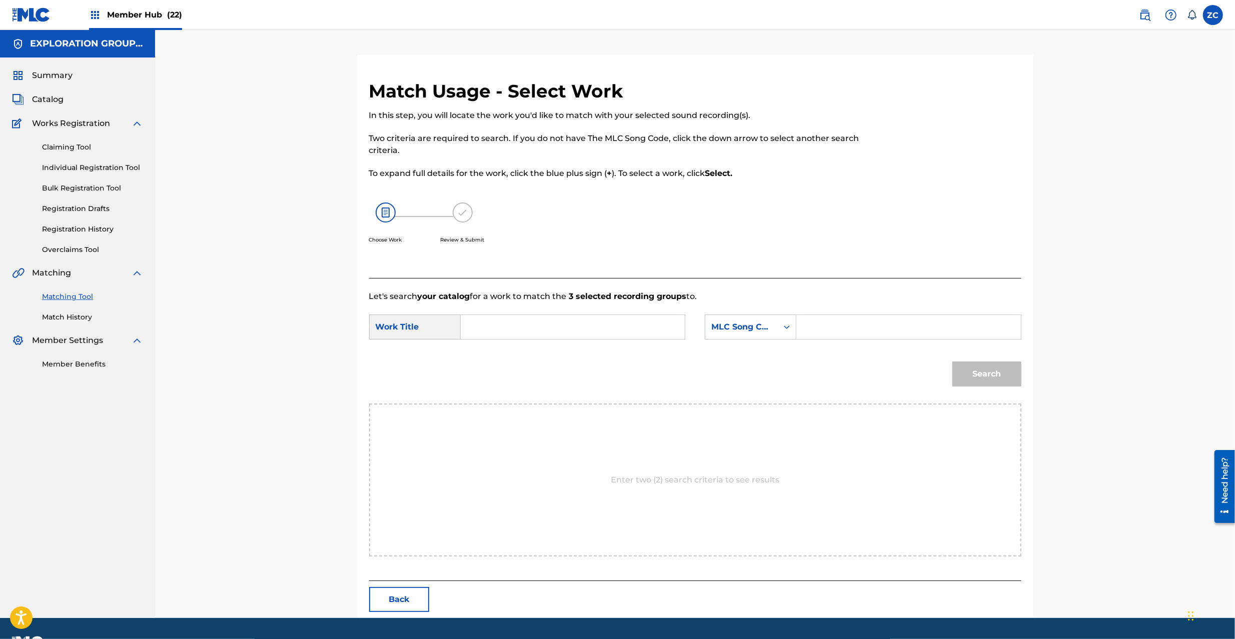
click at [619, 321] on input "Search Form" at bounding box center [572, 327] width 207 height 24
paste input "Rosa Cndida Rengedaiten RC2D76"
click at [623, 327] on input "Rosa Cndida Rengedaiten RC2D76" at bounding box center [572, 327] width 207 height 24
type input "Rosa Cndida Rengedaiten"
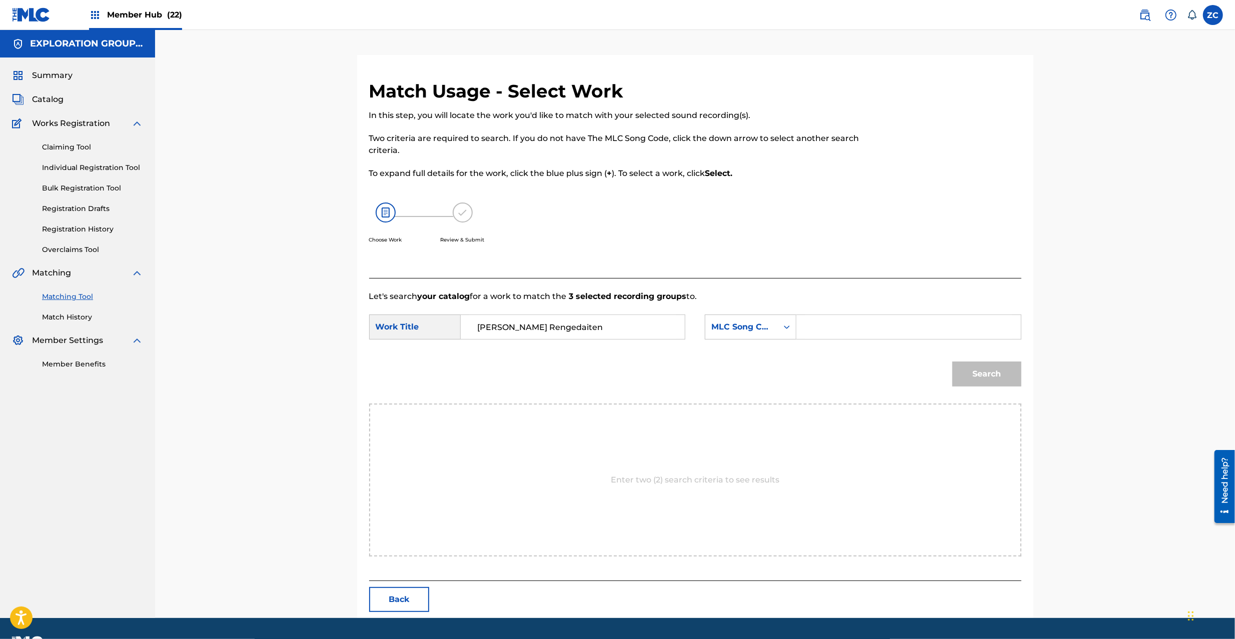
click at [820, 323] on input "Search Form" at bounding box center [908, 327] width 207 height 24
paste input "RC2D76"
type input "RC2D76"
click at [985, 382] on button "Search" at bounding box center [986, 374] width 69 height 25
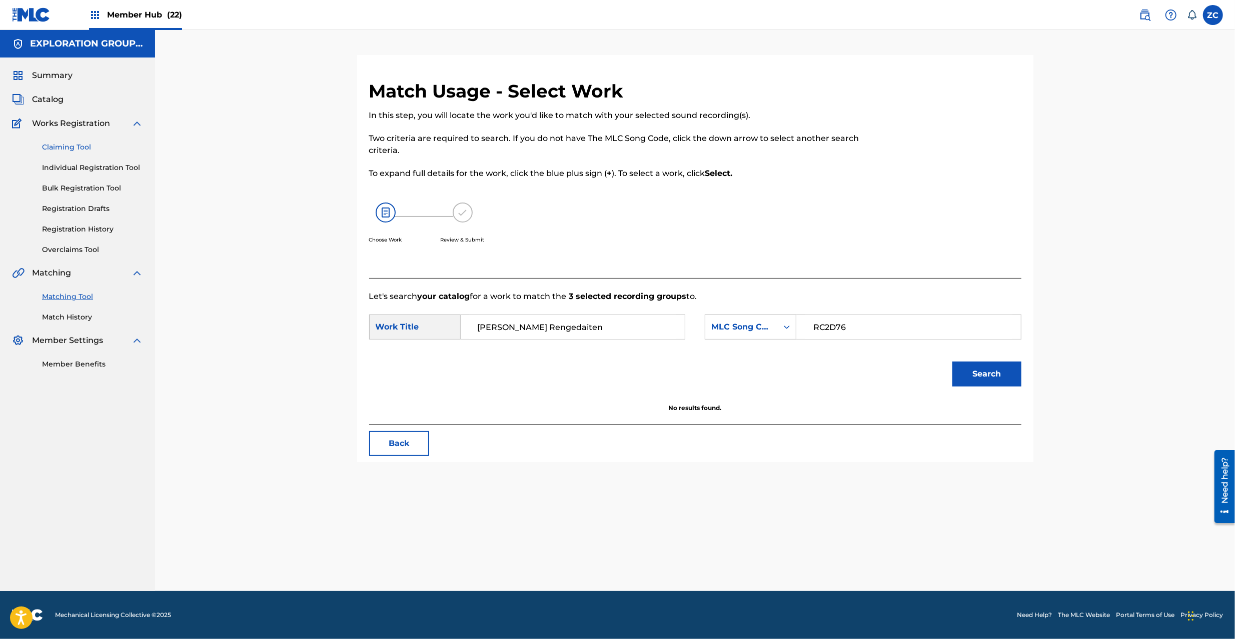
click at [67, 143] on link "Claiming Tool" at bounding box center [92, 147] width 101 height 11
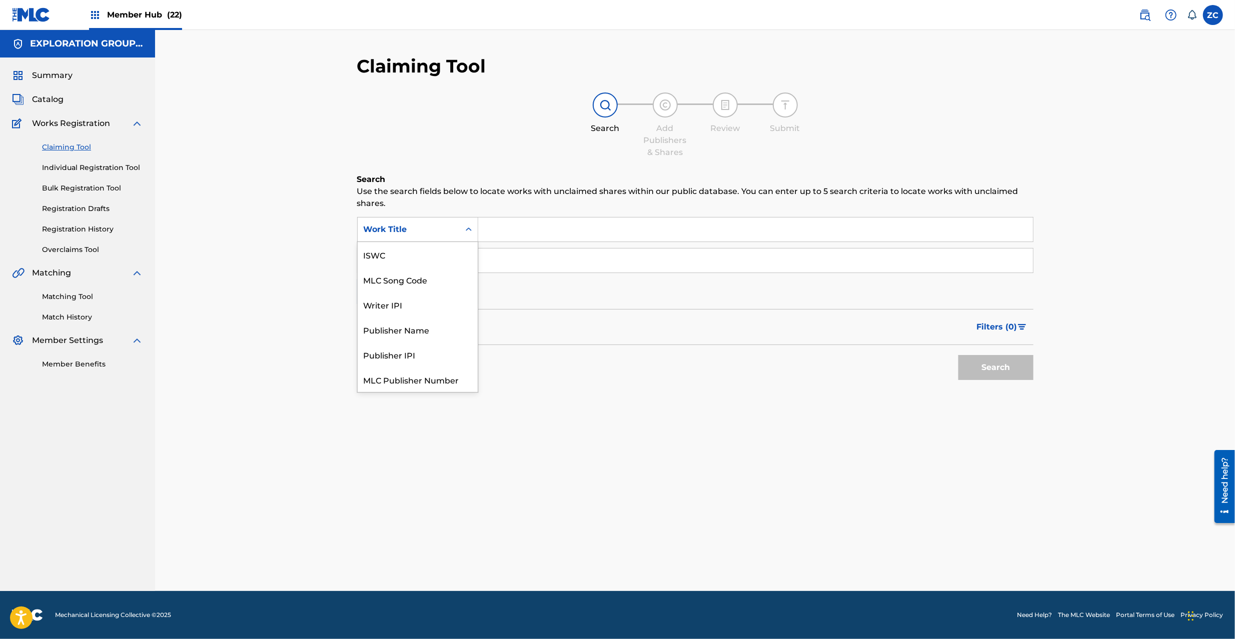
click at [438, 231] on div "Work Title" at bounding box center [409, 230] width 90 height 12
click at [415, 250] on div "MLC Song Code" at bounding box center [418, 254] width 120 height 25
drag, startPoint x: 427, startPoint y: 247, endPoint x: 519, endPoint y: 225, distance: 94.5
click at [519, 225] on input "Search Form" at bounding box center [755, 230] width 555 height 24
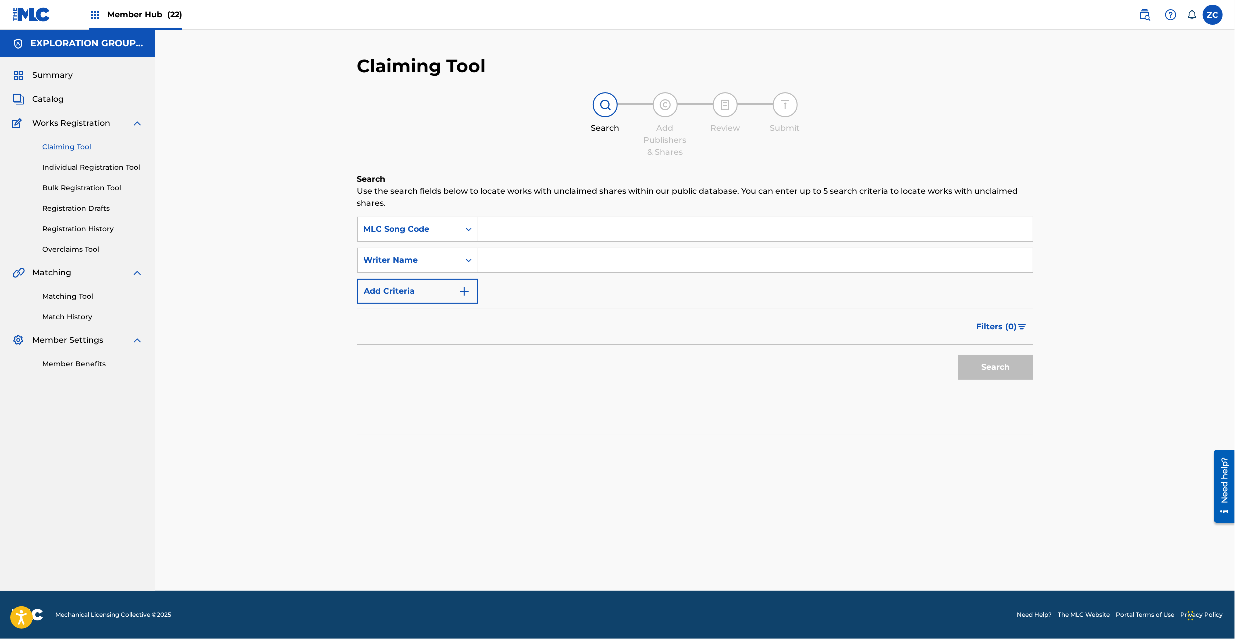
paste input "RC2D76"
type input "RC2D76"
click at [983, 357] on button "Search" at bounding box center [995, 367] width 75 height 25
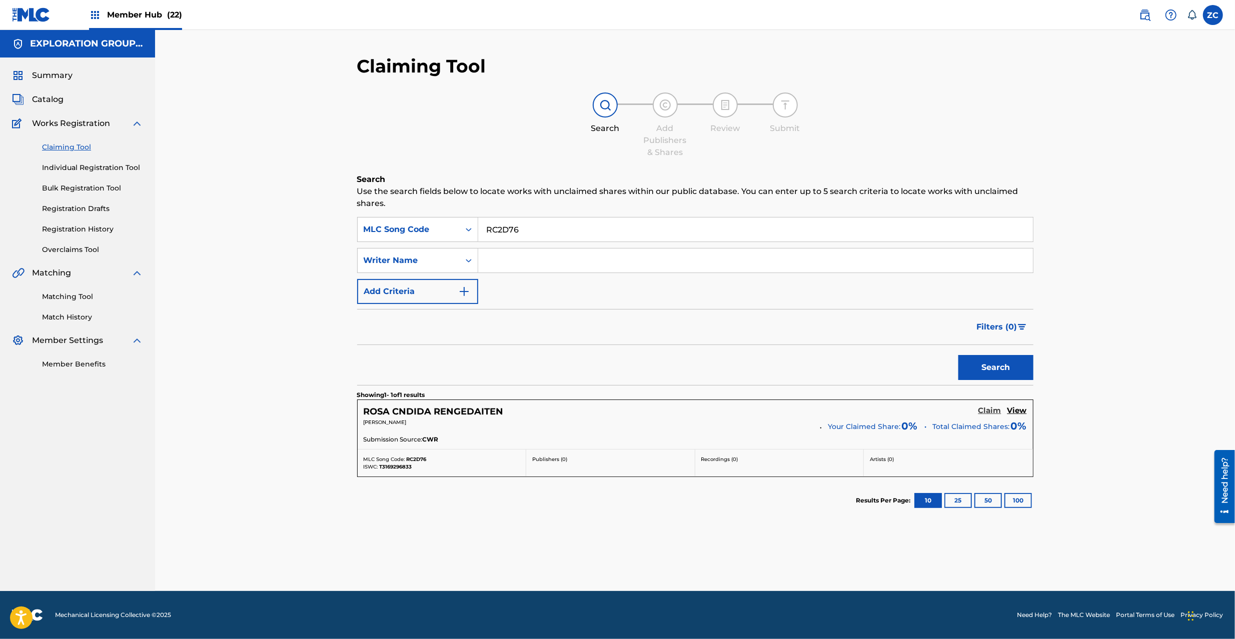
click at [987, 409] on h5 "Claim" at bounding box center [989, 411] width 23 height 10
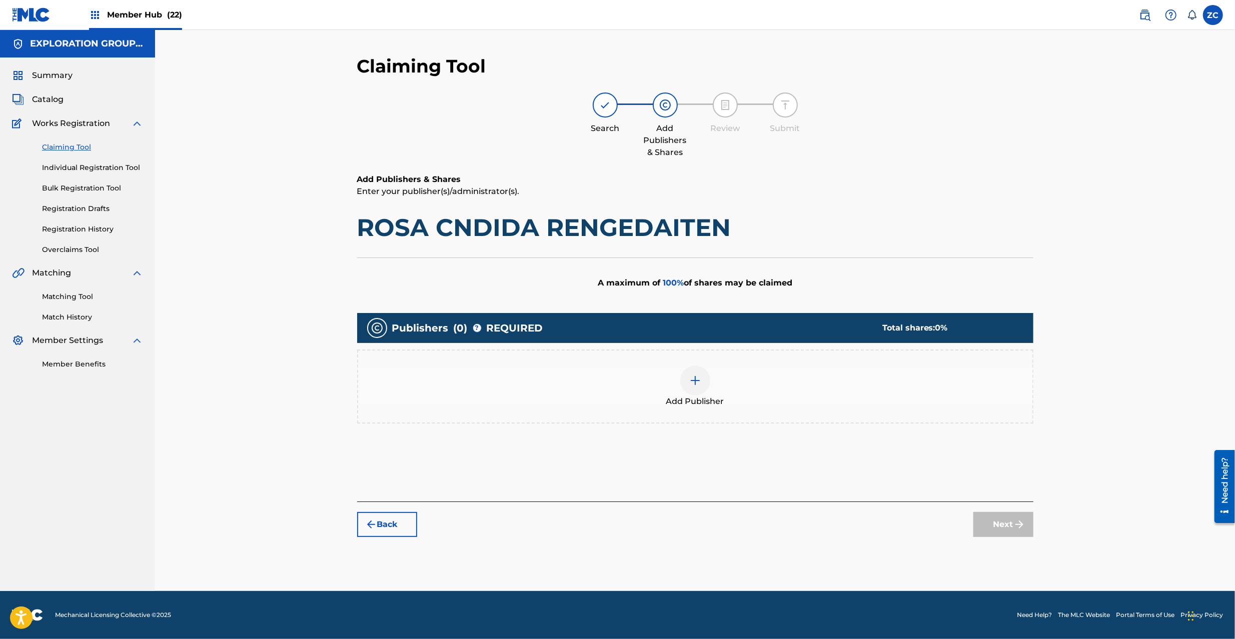
click at [415, 221] on h1 "ROSA CNDIDA RENGEDAITEN" at bounding box center [695, 228] width 676 height 30
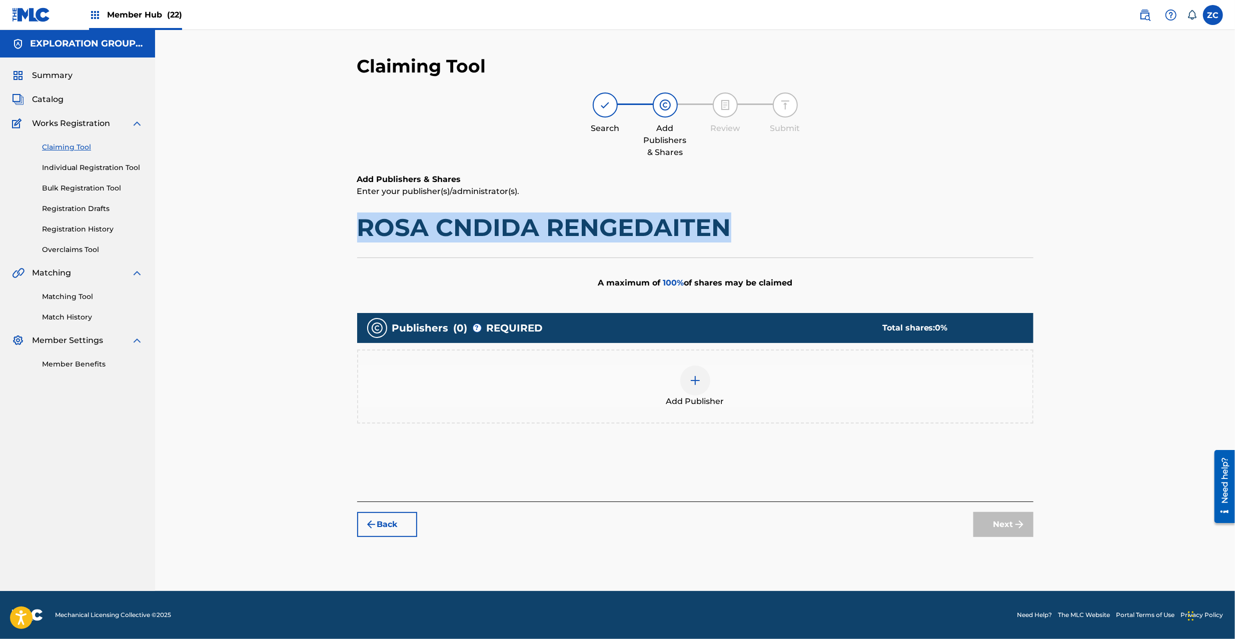
click at [706, 229] on h1 "ROSA CNDIDA RENGEDAITEN" at bounding box center [695, 228] width 676 height 30
copy h1 "ROSA CNDIDA RENGEDAITEN"
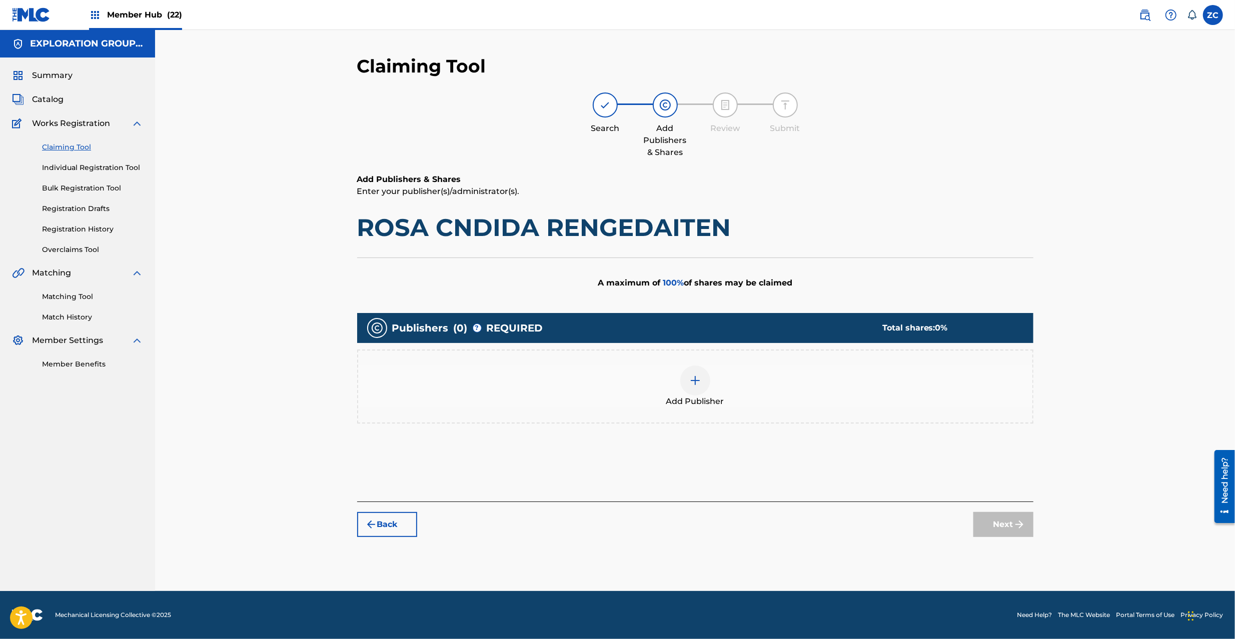
click at [688, 379] on div at bounding box center [695, 381] width 30 height 30
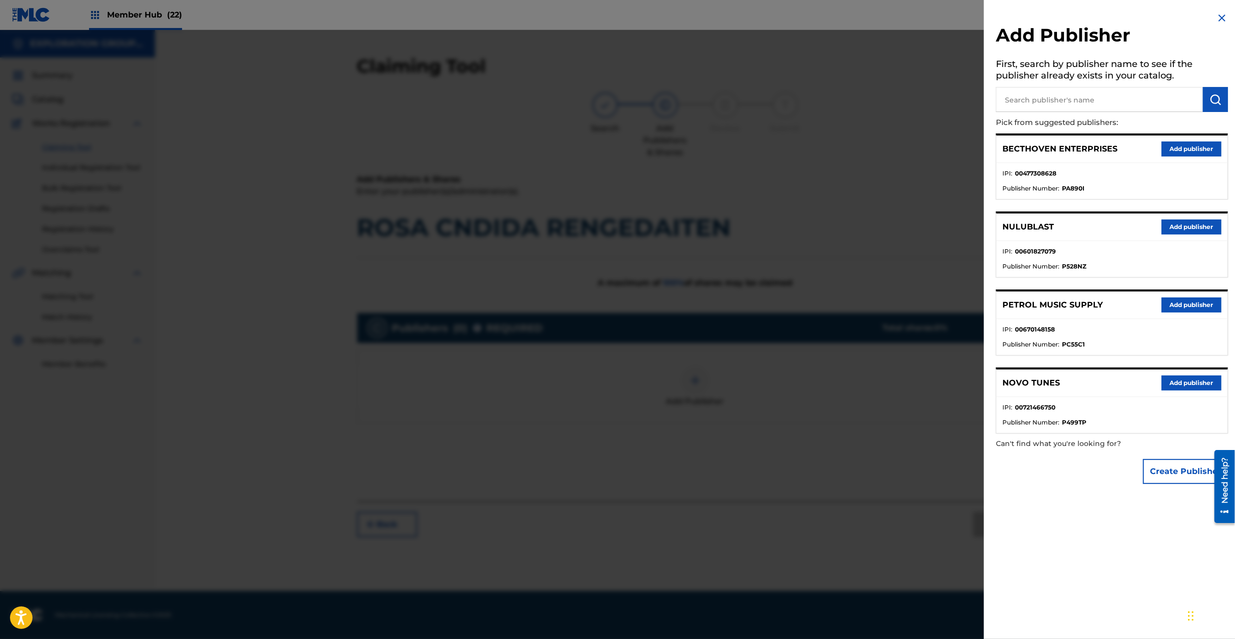
click at [1117, 93] on input "text" at bounding box center [1099, 99] width 207 height 25
type input "atlus"
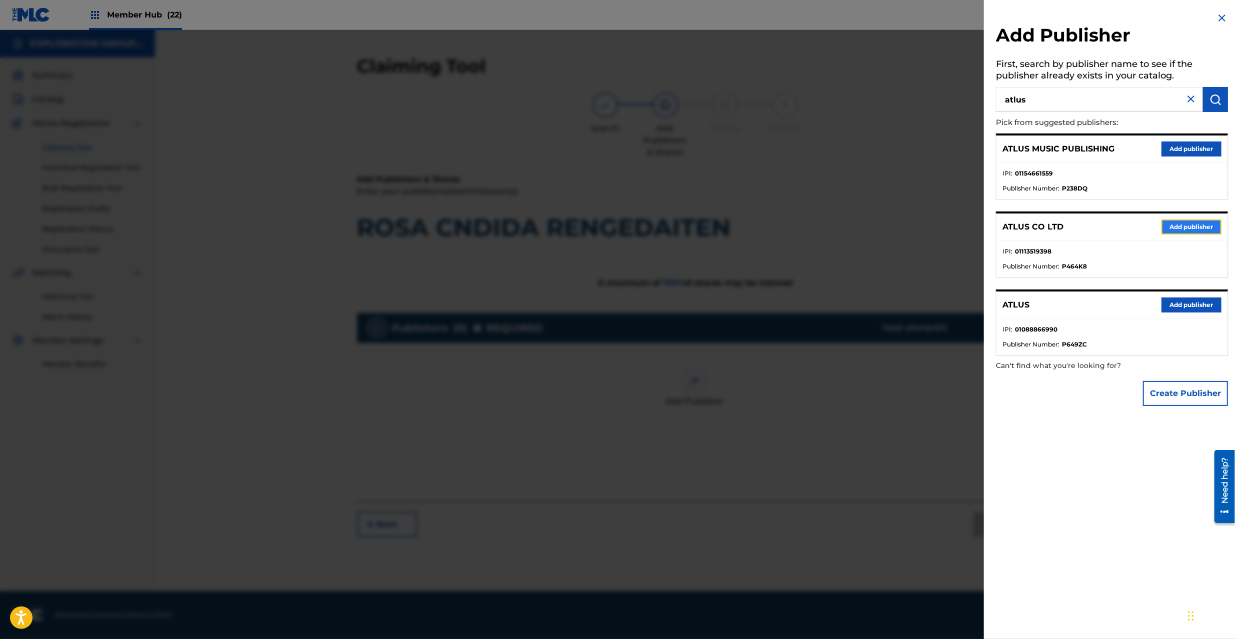
click at [1178, 223] on button "Add publisher" at bounding box center [1191, 227] width 60 height 15
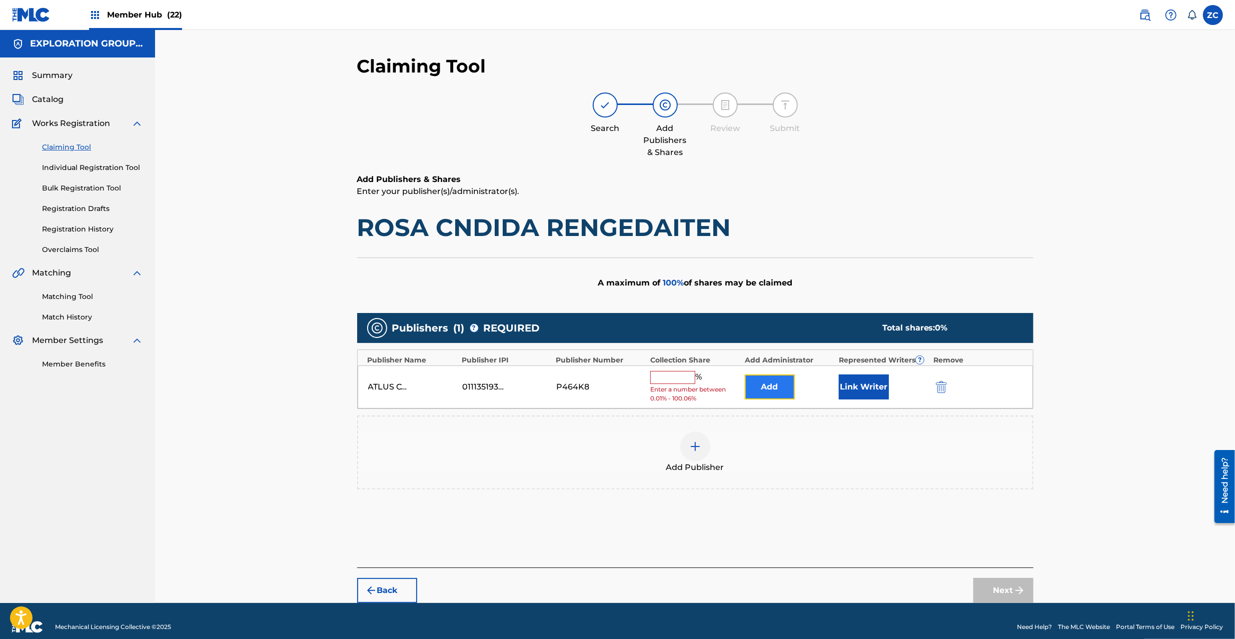
click at [776, 393] on button "Add" at bounding box center [770, 387] width 50 height 25
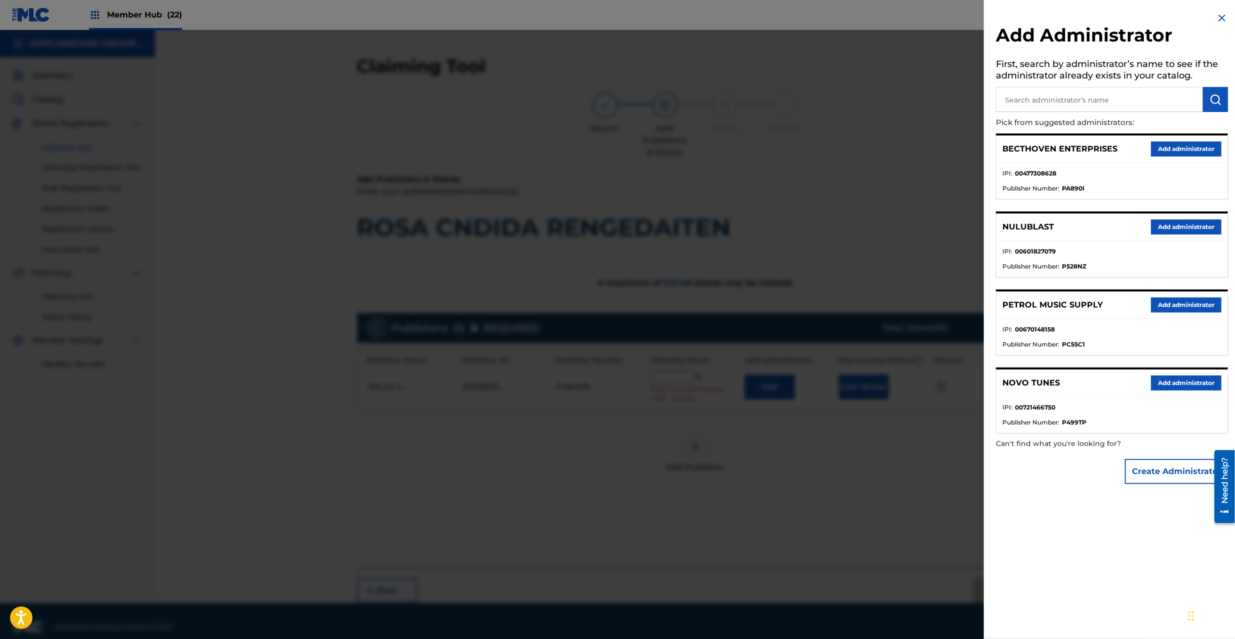
click at [1148, 97] on input "text" at bounding box center [1099, 99] width 207 height 25
type input "explo"
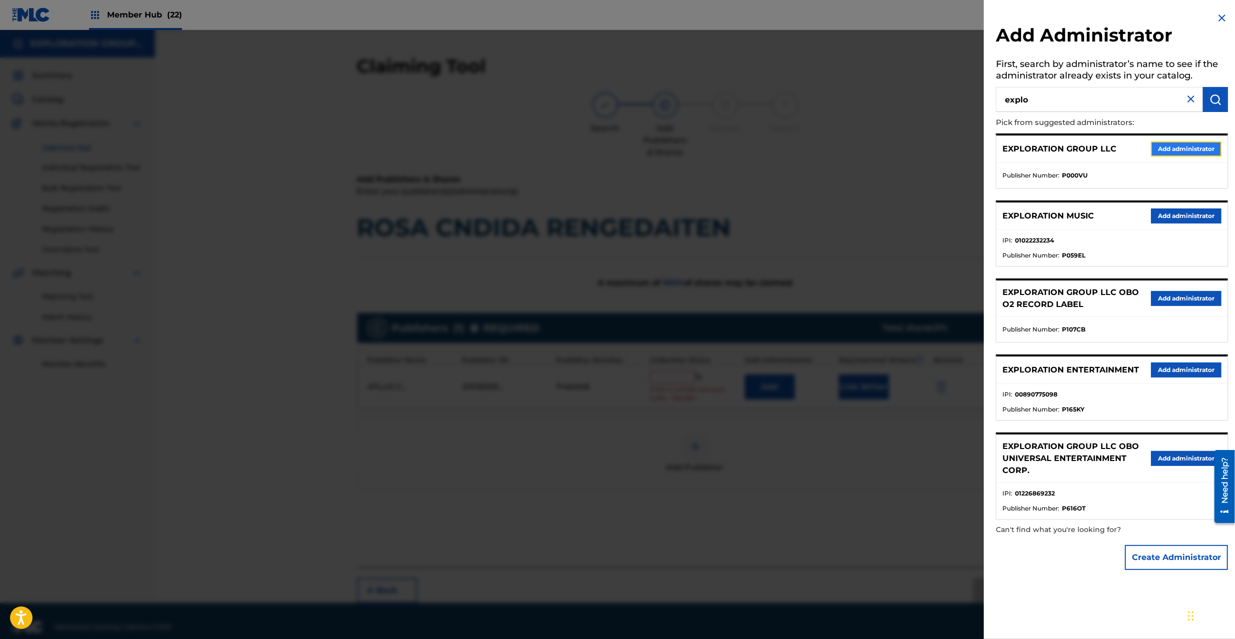
click at [1165, 147] on button "Add administrator" at bounding box center [1186, 149] width 71 height 15
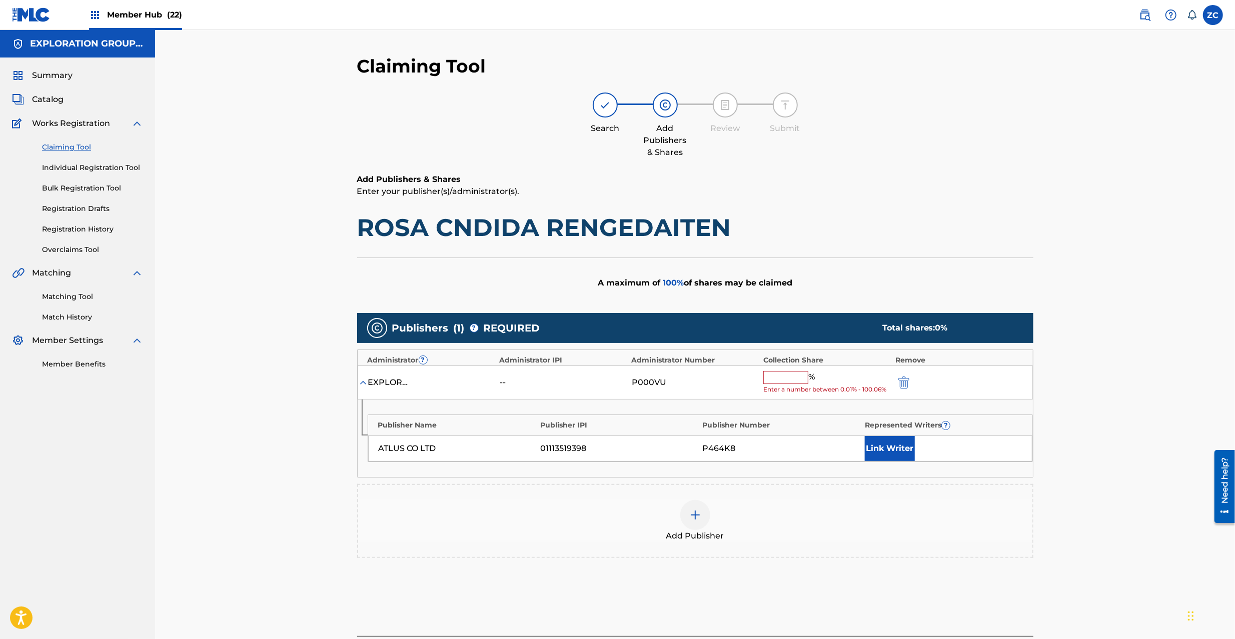
click at [771, 383] on input "text" at bounding box center [785, 377] width 45 height 13
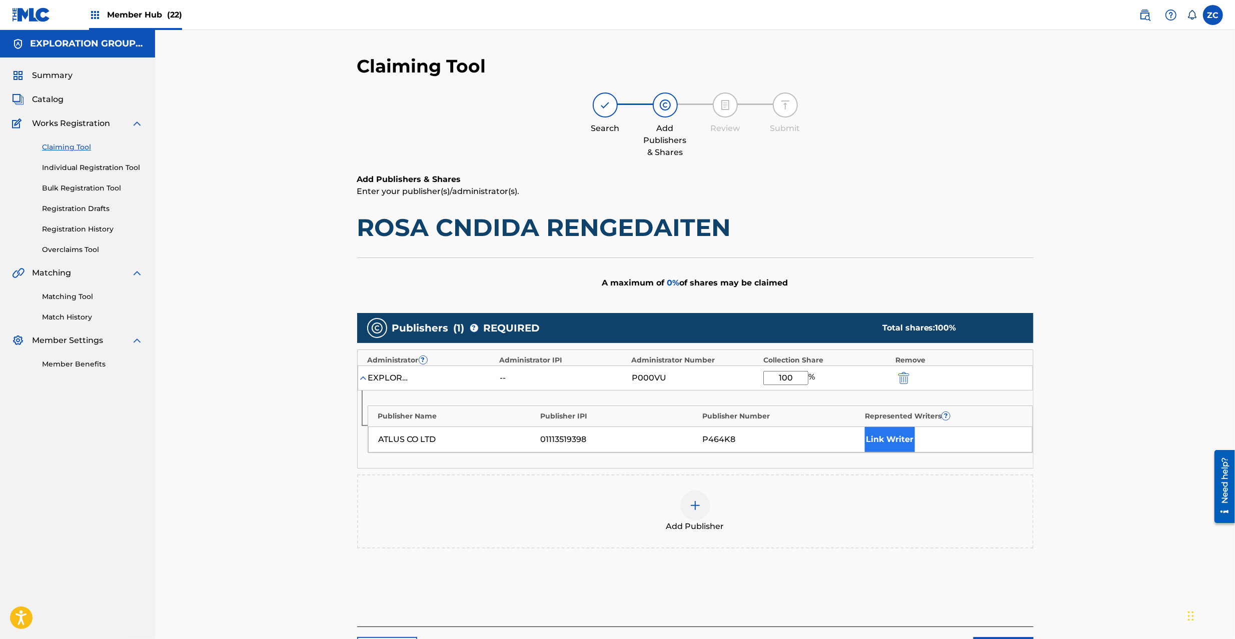
type input "100"
click at [889, 436] on button "Link Writer" at bounding box center [890, 439] width 50 height 25
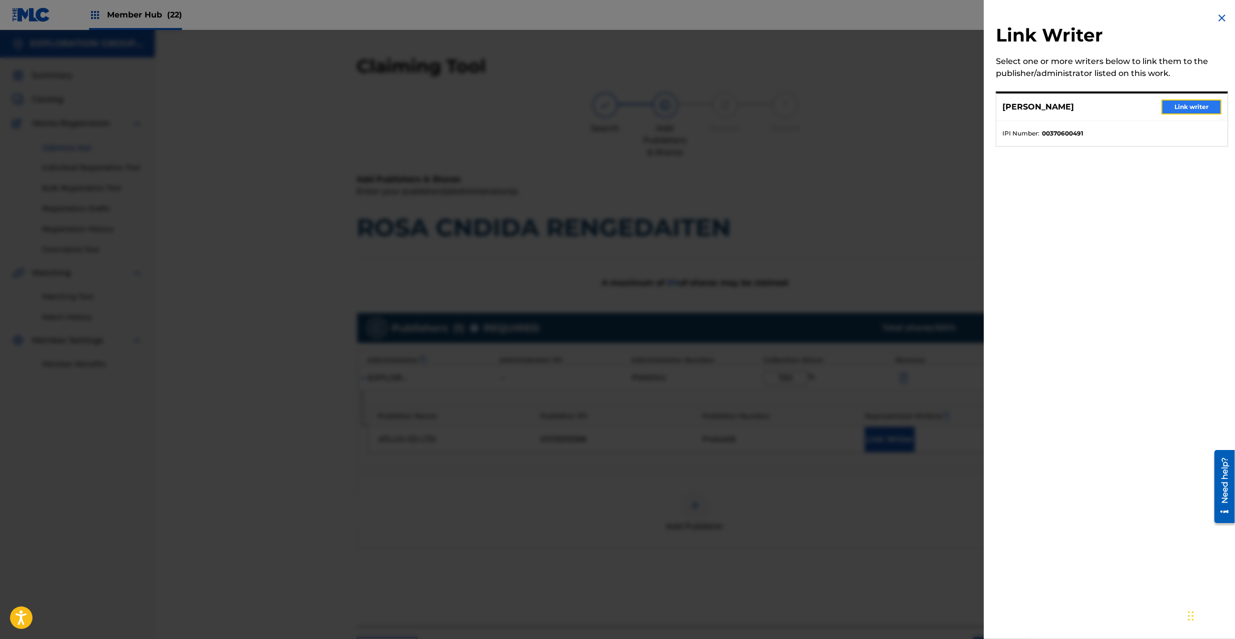
click at [1173, 111] on button "Link writer" at bounding box center [1191, 107] width 60 height 15
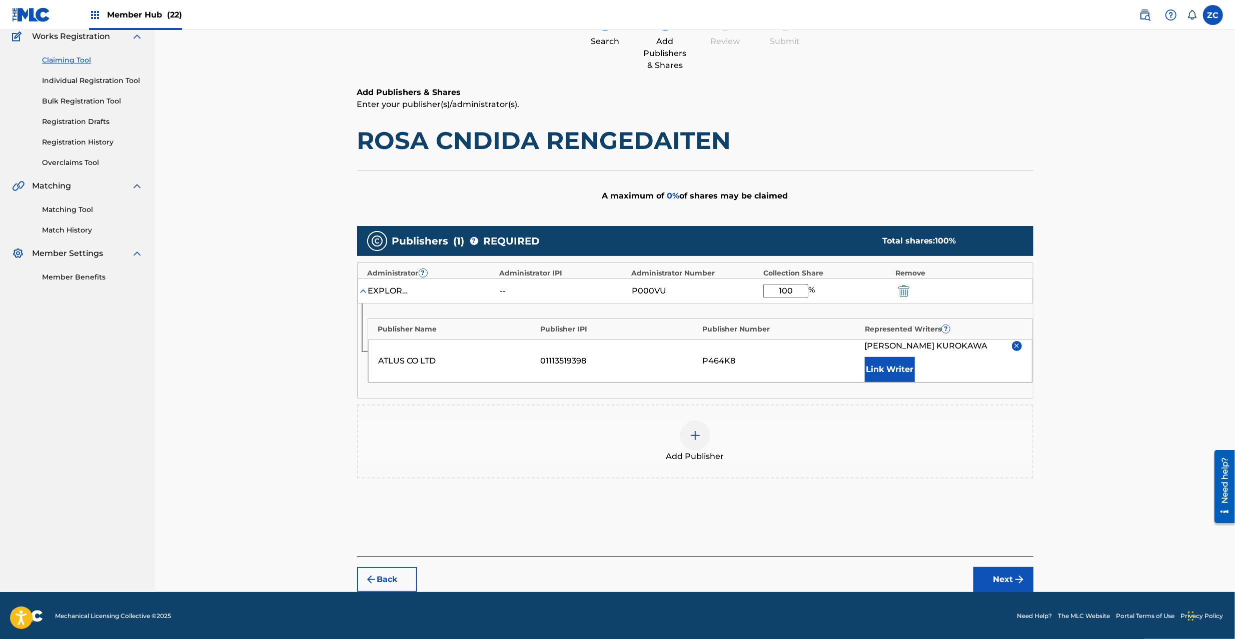
scroll to position [88, 0]
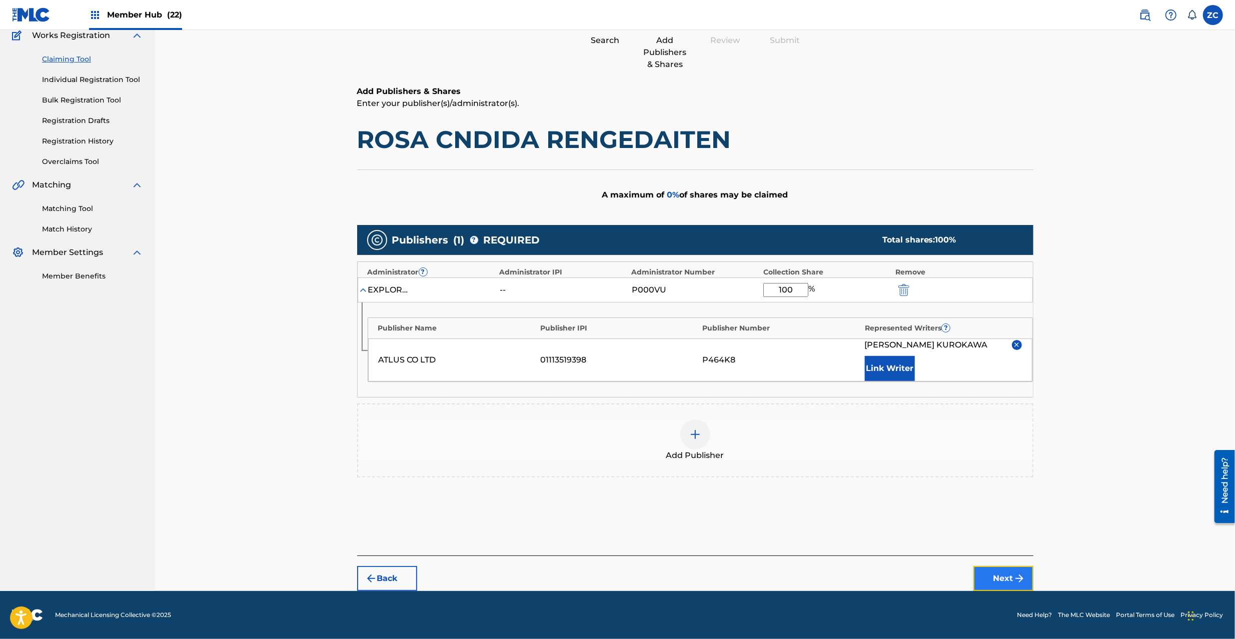
click at [998, 578] on button "Next" at bounding box center [1003, 578] width 60 height 25
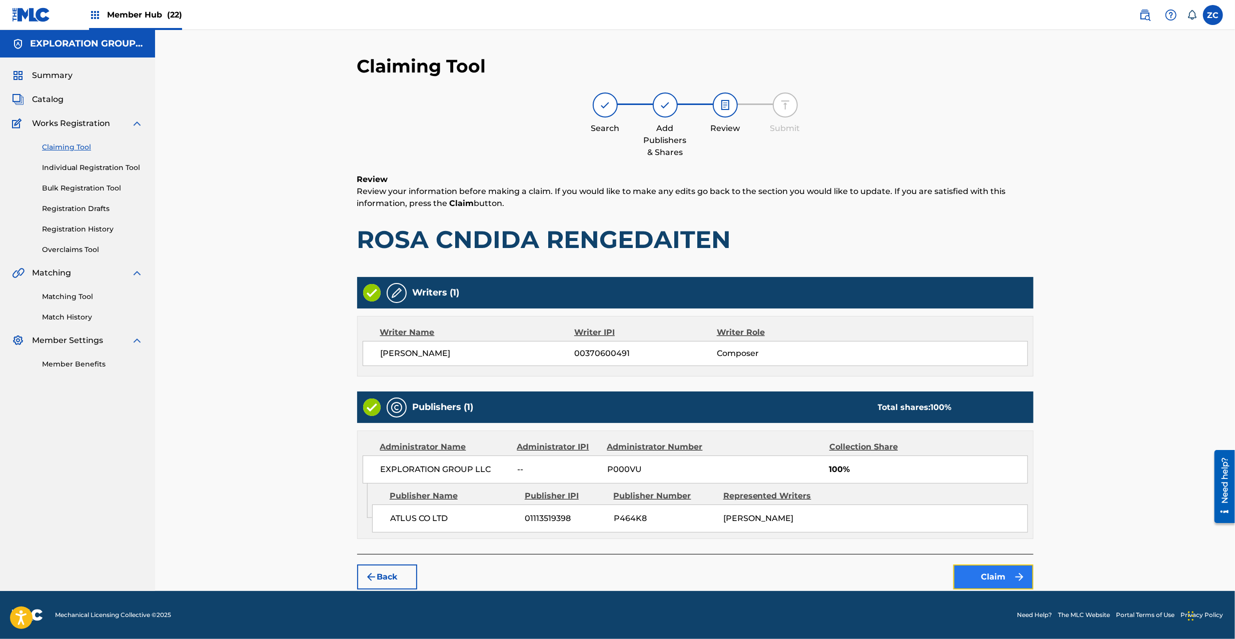
click at [994, 578] on button "Claim" at bounding box center [993, 577] width 80 height 25
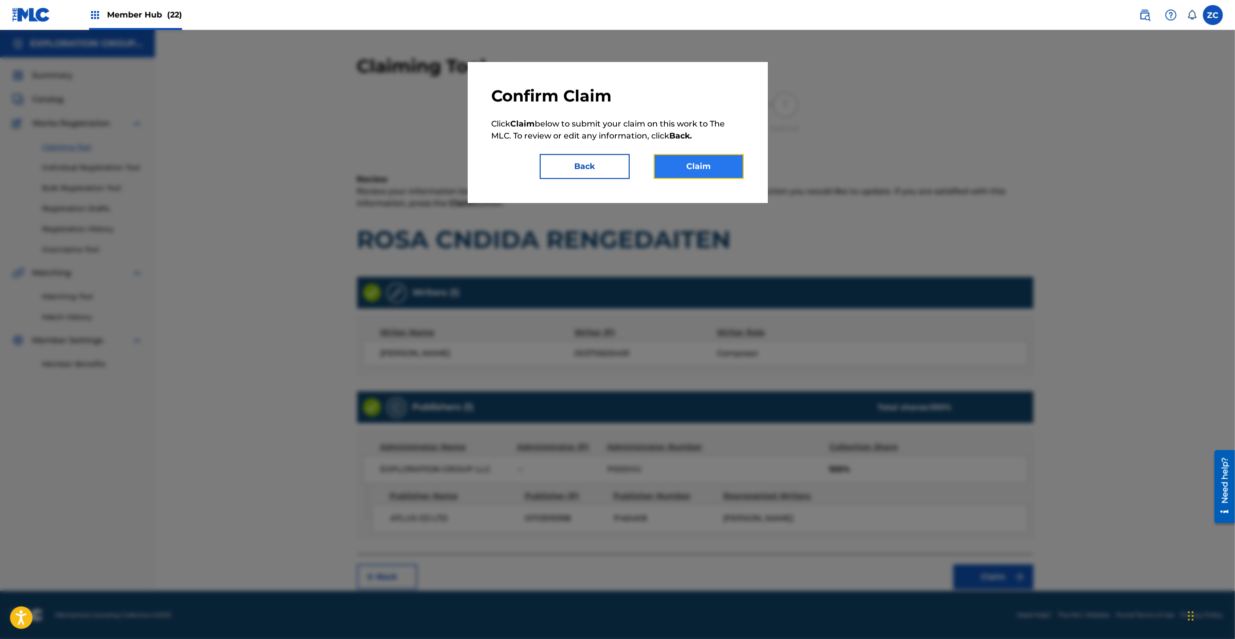
click at [703, 164] on button "Claim" at bounding box center [699, 166] width 90 height 25
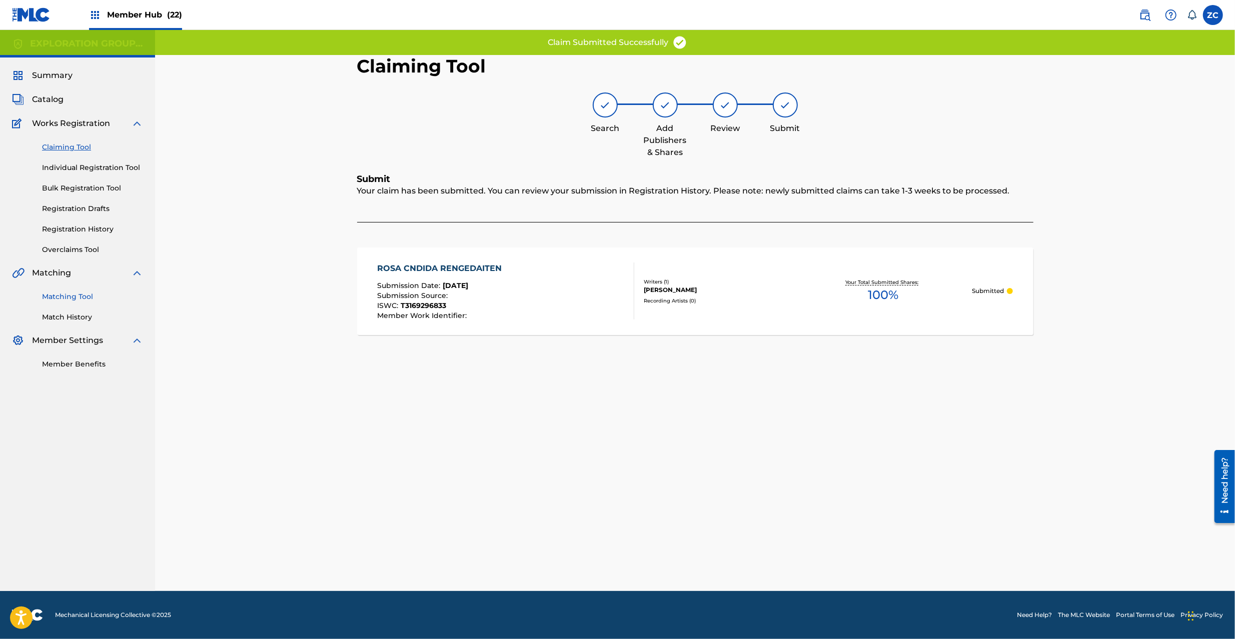
click at [66, 295] on link "Matching Tool" at bounding box center [92, 297] width 101 height 11
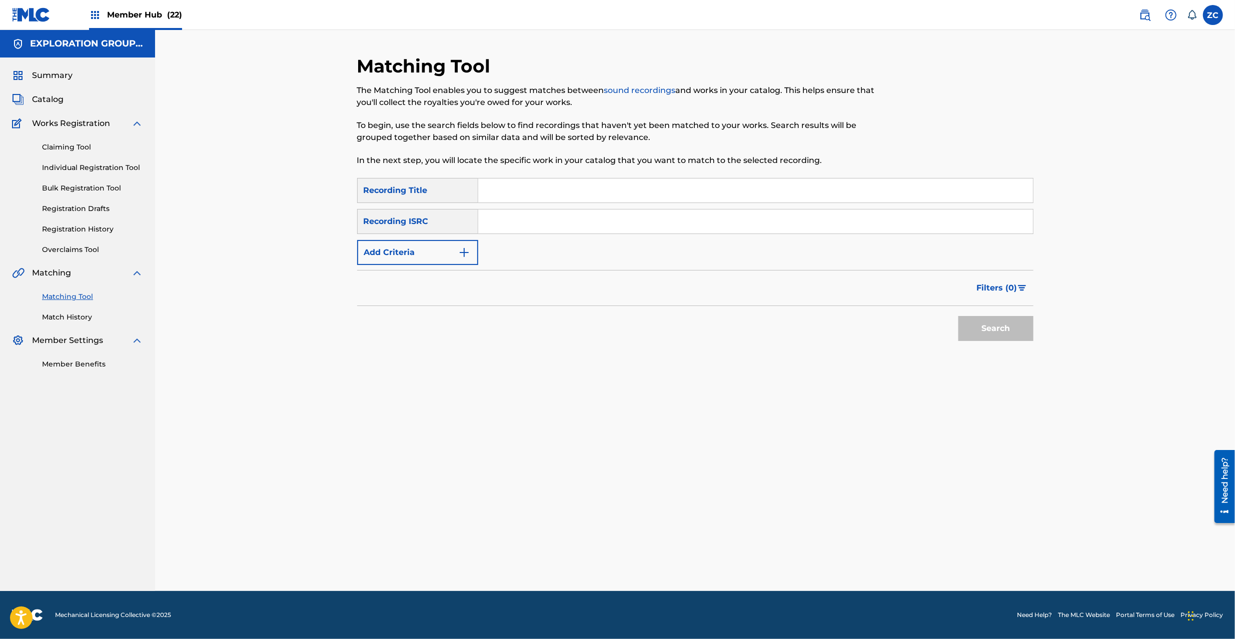
click at [634, 224] on input "Search Form" at bounding box center [755, 222] width 555 height 24
paste input "JPK651366009"
click at [958, 316] on button "Search" at bounding box center [995, 328] width 75 height 25
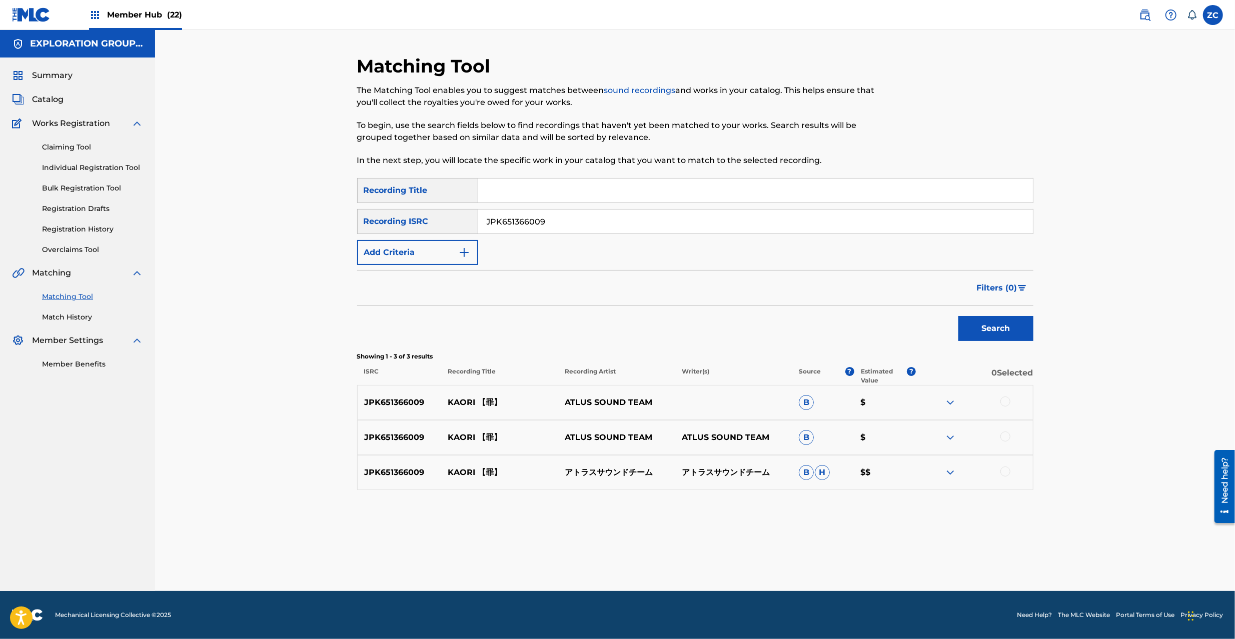
click at [1005, 399] on div at bounding box center [1005, 402] width 10 height 10
click at [1001, 439] on div at bounding box center [1005, 437] width 10 height 10
click at [1006, 472] on div at bounding box center [1005, 472] width 10 height 10
click at [655, 220] on input "JPK651366009" at bounding box center [755, 222] width 555 height 24
paste input "265517"
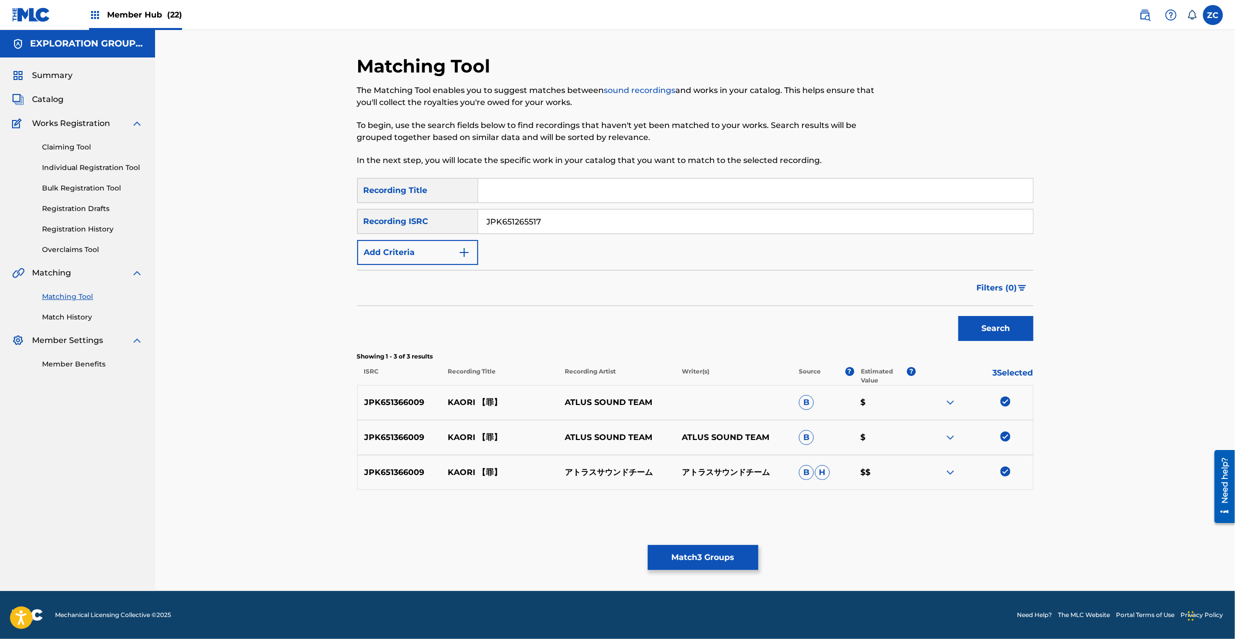
type input "JPK651265517"
click at [958, 316] on button "Search" at bounding box center [995, 328] width 75 height 25
click at [1007, 403] on div at bounding box center [1005, 402] width 10 height 10
click at [1006, 437] on div at bounding box center [1005, 437] width 10 height 10
click at [1003, 475] on div at bounding box center [1005, 472] width 10 height 10
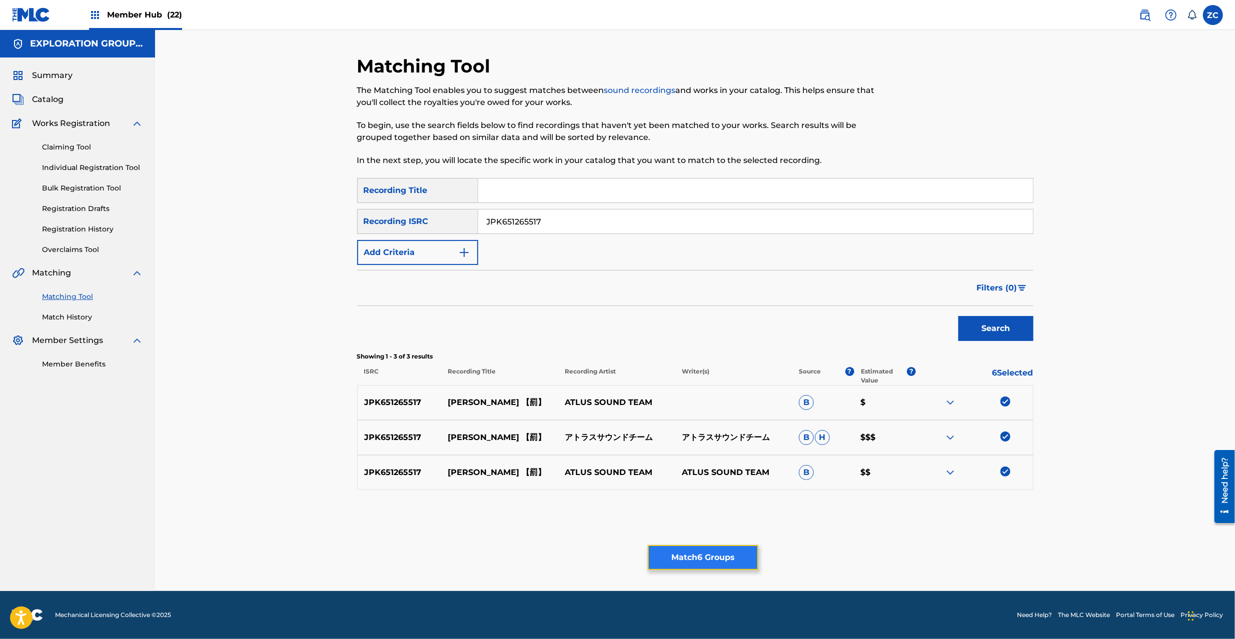
click at [730, 555] on button "Match 6 Groups" at bounding box center [703, 557] width 111 height 25
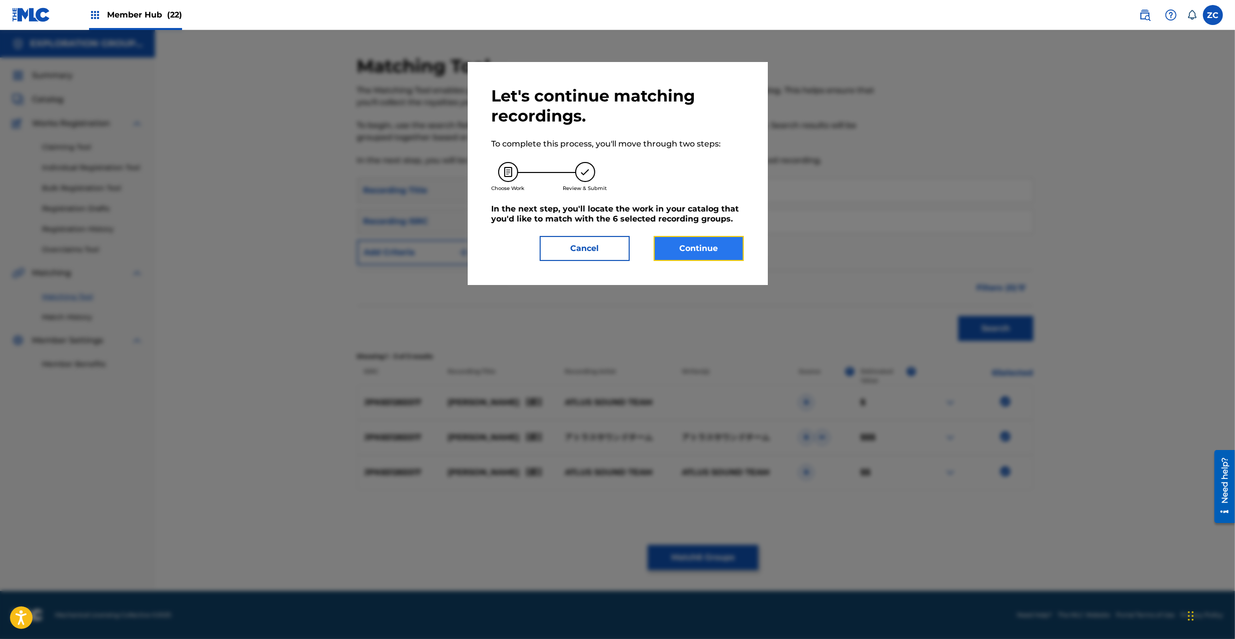
click at [701, 254] on button "Continue" at bounding box center [699, 248] width 90 height 25
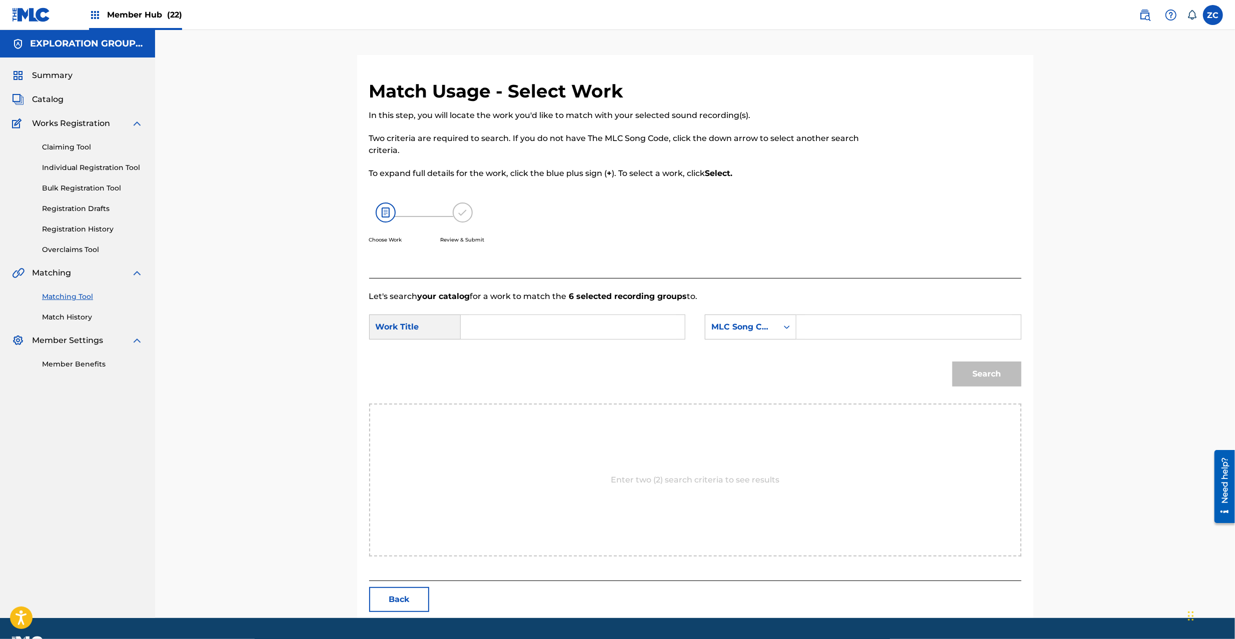
click at [639, 323] on input "Search Form" at bounding box center [572, 327] width 207 height 24
paste input "Kaori KE31RO"
click at [519, 327] on input "Kaori KE31RO" at bounding box center [572, 327] width 207 height 24
click at [519, 327] on input "Kaori" at bounding box center [572, 327] width 207 height 24
type input "Kaori"
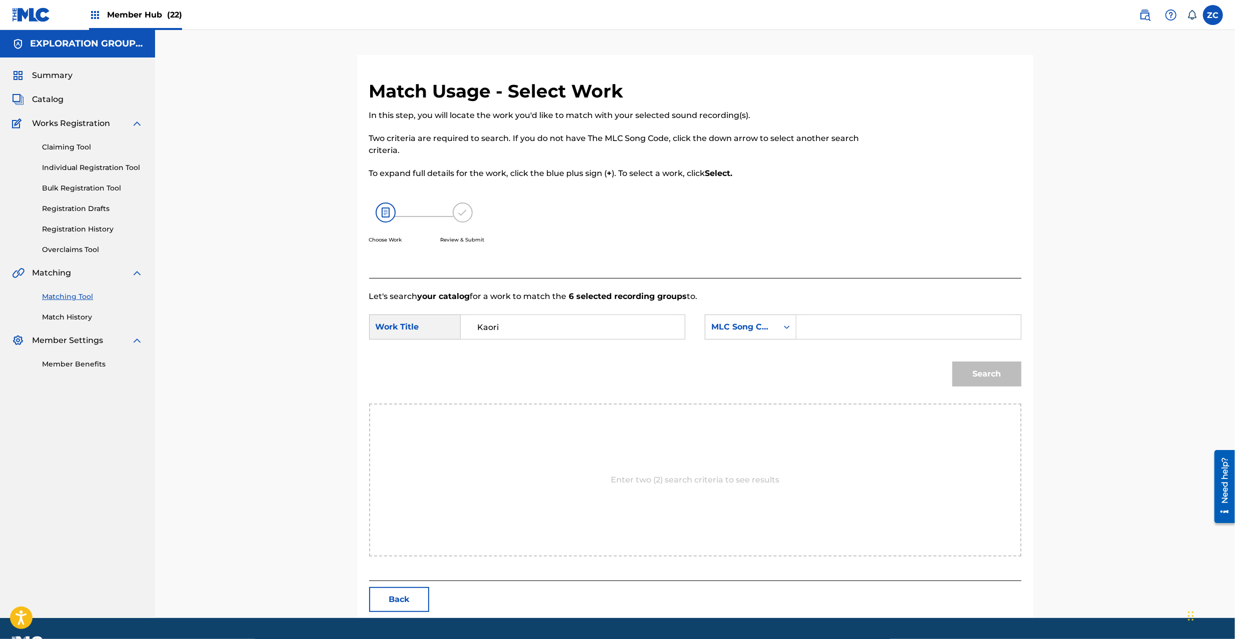
click at [909, 307] on form "SearchWithCriteria478fe655-5bb5-47c4-994a-5d4a079288b9 Work Title Kaori SearchW…" at bounding box center [695, 353] width 652 height 101
click at [906, 323] on input "Search Form" at bounding box center [908, 327] width 207 height 24
paste input "KE31RO"
type input "KE31RO"
click at [978, 367] on button "Search" at bounding box center [986, 374] width 69 height 25
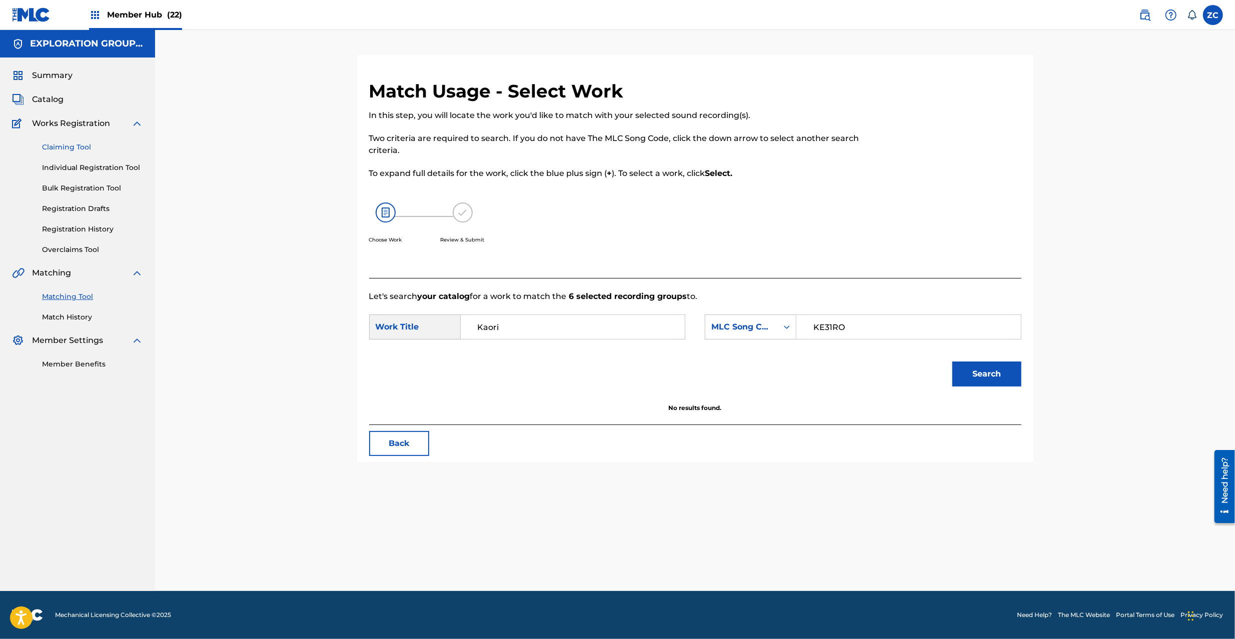
click at [69, 147] on link "Claiming Tool" at bounding box center [92, 147] width 101 height 11
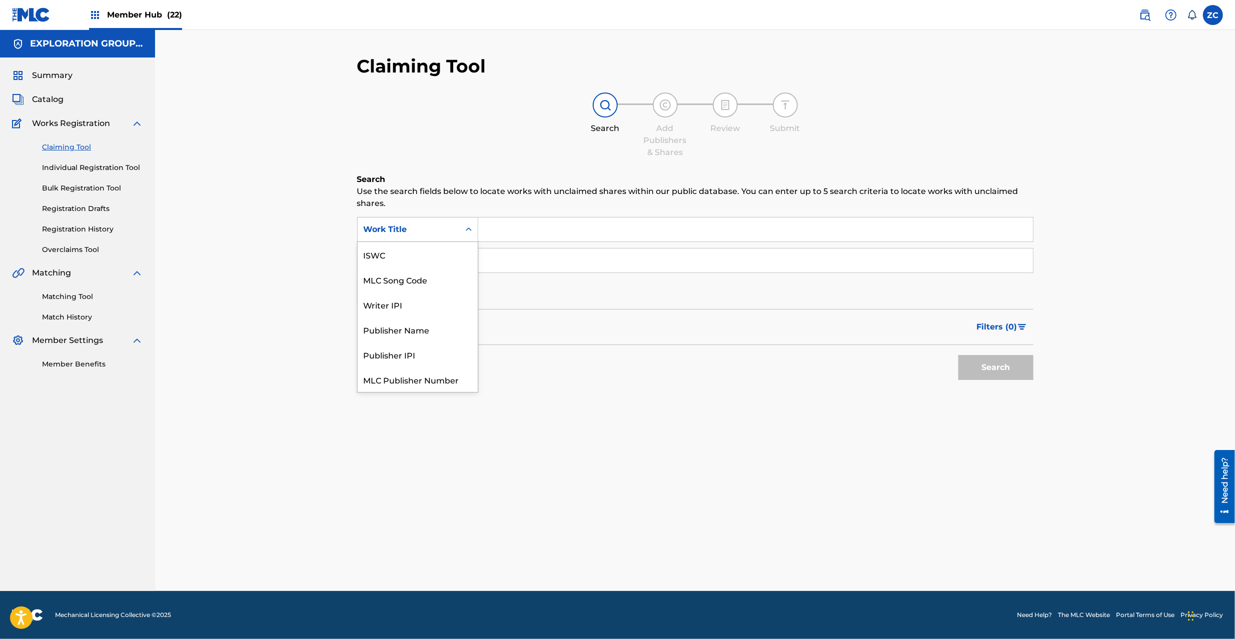
click at [436, 233] on div "Work Title" at bounding box center [409, 230] width 90 height 12
click at [419, 255] on div "MLC Song Code" at bounding box center [418, 254] width 120 height 25
click at [507, 229] on input "Search Form" at bounding box center [755, 230] width 555 height 24
paste input "KE31RO"
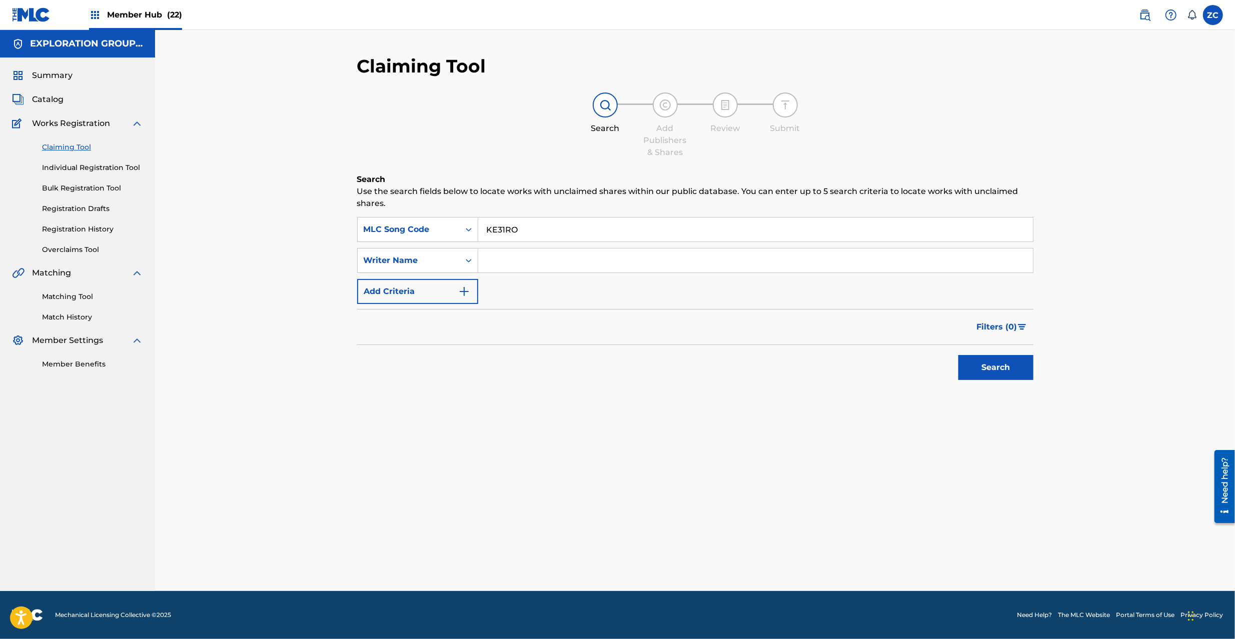
type input "KE31RO"
drag, startPoint x: 951, startPoint y: 354, endPoint x: 967, endPoint y: 358, distance: 16.5
click at [952, 354] on div "Search" at bounding box center [695, 365] width 676 height 40
click at [968, 358] on button "Search" at bounding box center [995, 367] width 75 height 25
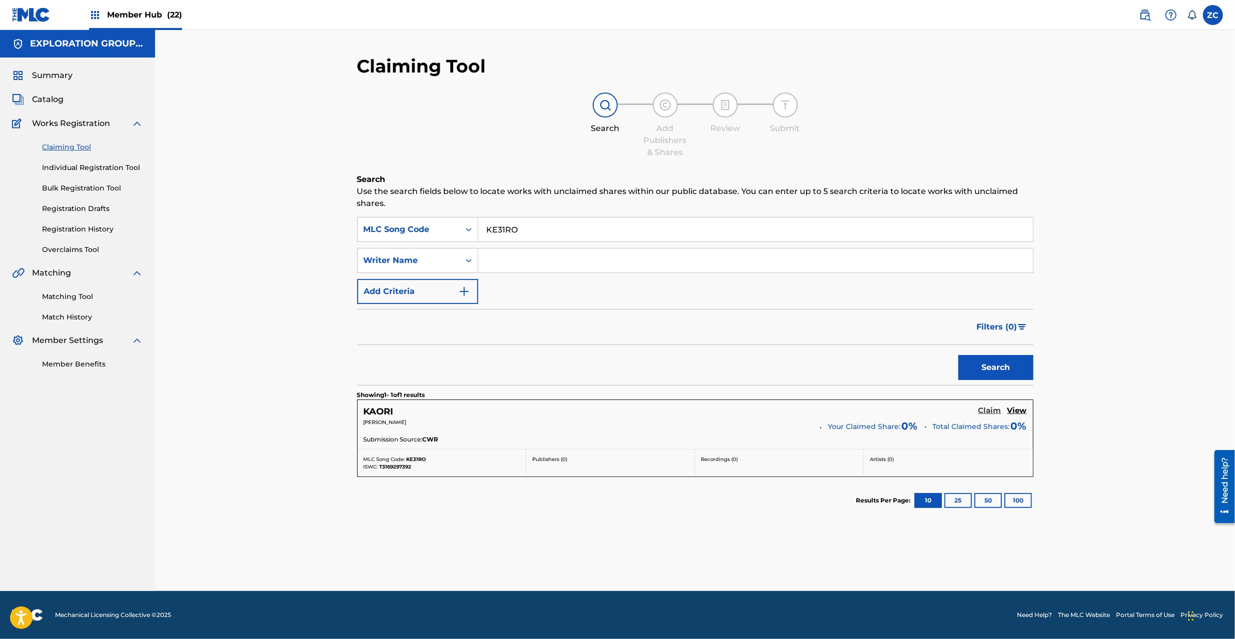
click at [987, 410] on h5 "Claim" at bounding box center [989, 411] width 23 height 10
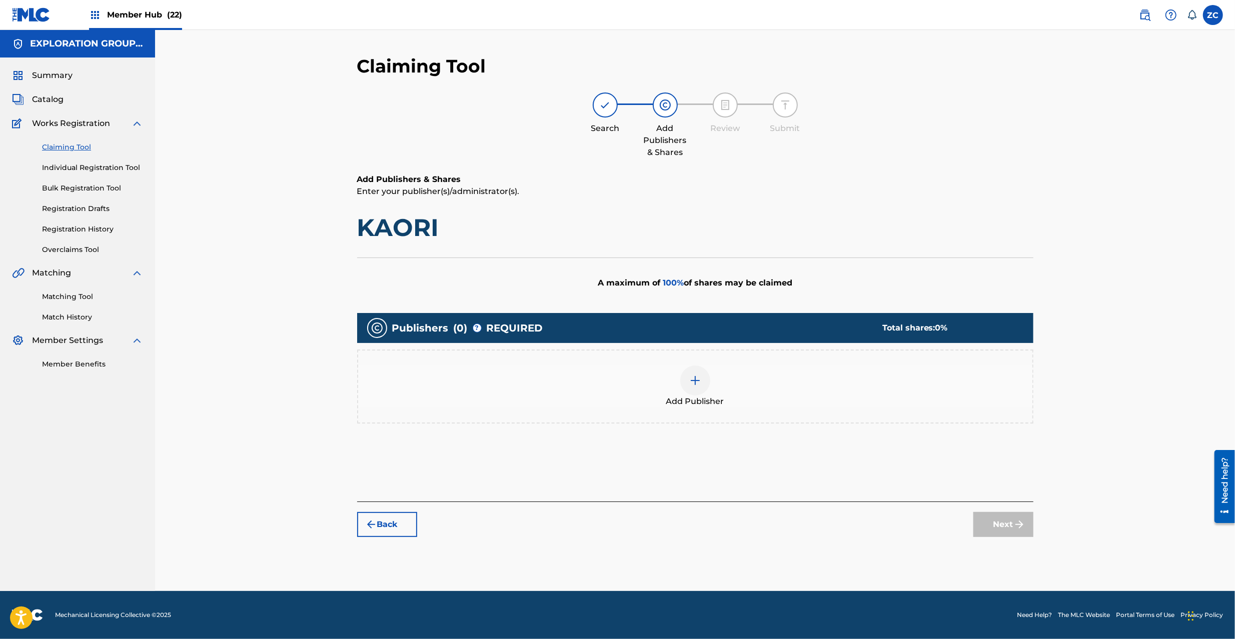
click at [394, 217] on h1 "KAORI" at bounding box center [695, 228] width 676 height 30
copy h1 "KAORI"
click at [693, 379] on img at bounding box center [695, 381] width 12 height 12
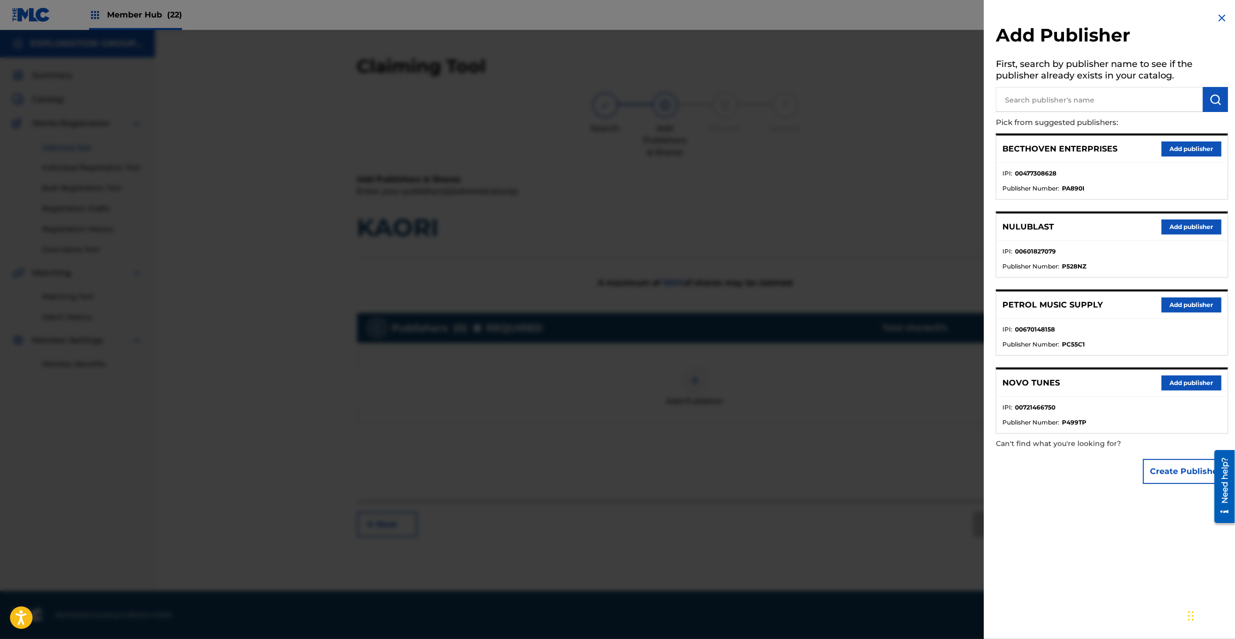
click at [1056, 100] on input "text" at bounding box center [1099, 99] width 207 height 25
type input "atlus"
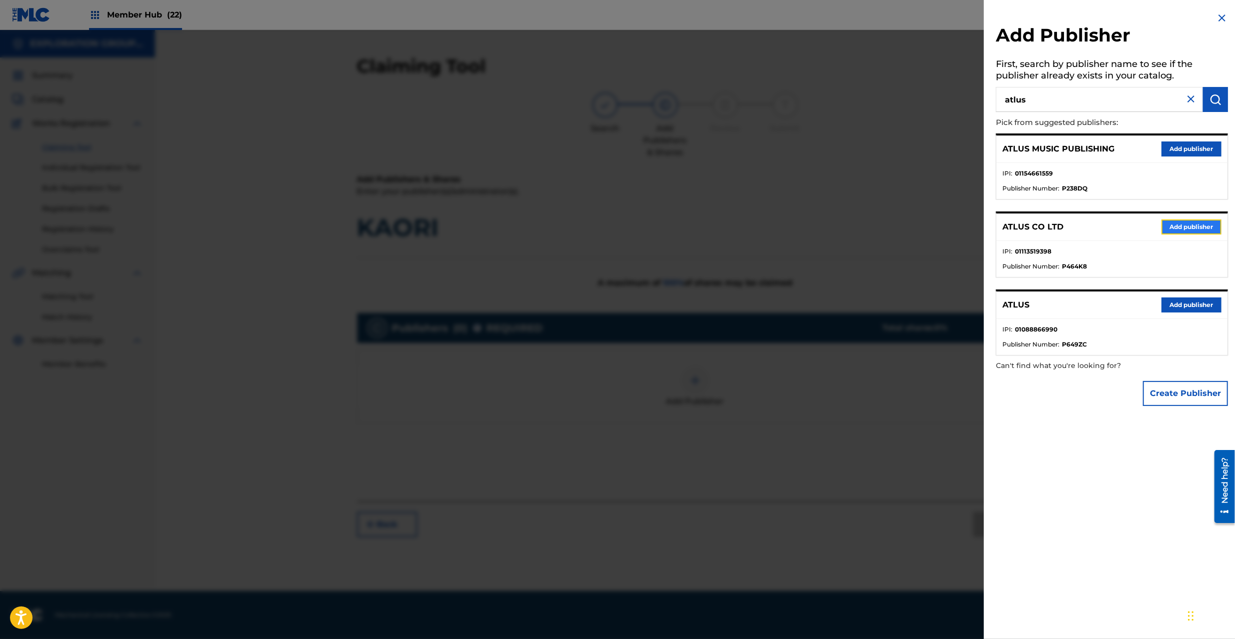
click at [1189, 225] on button "Add publisher" at bounding box center [1191, 227] width 60 height 15
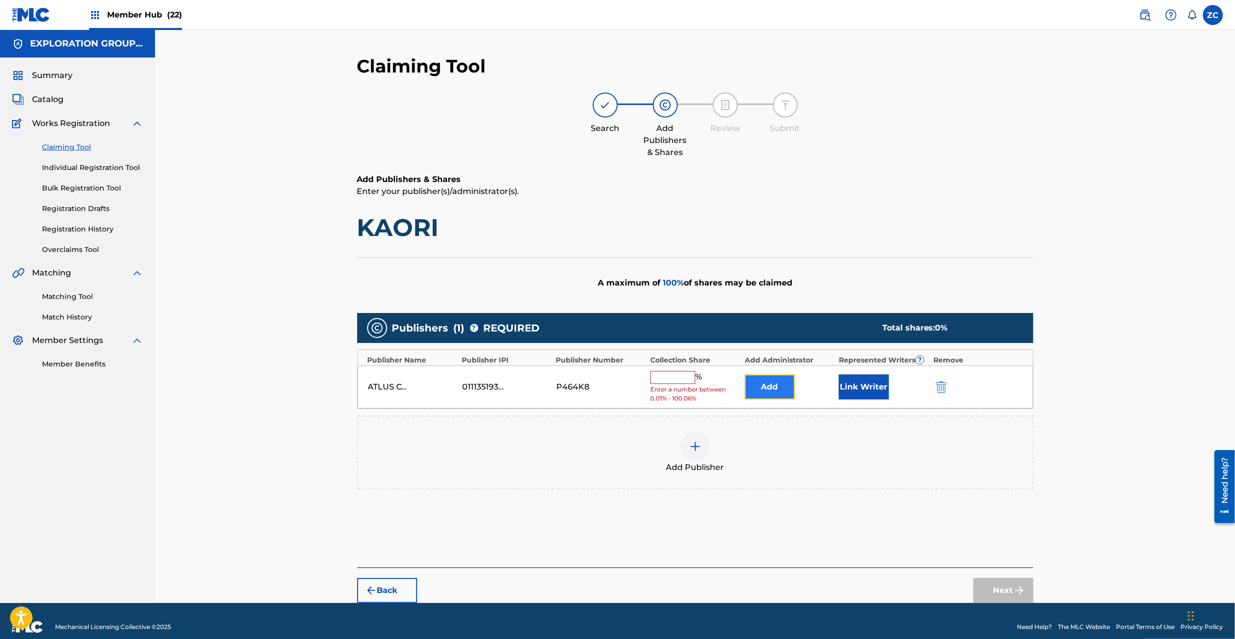
click at [779, 386] on button "Add" at bounding box center [770, 387] width 50 height 25
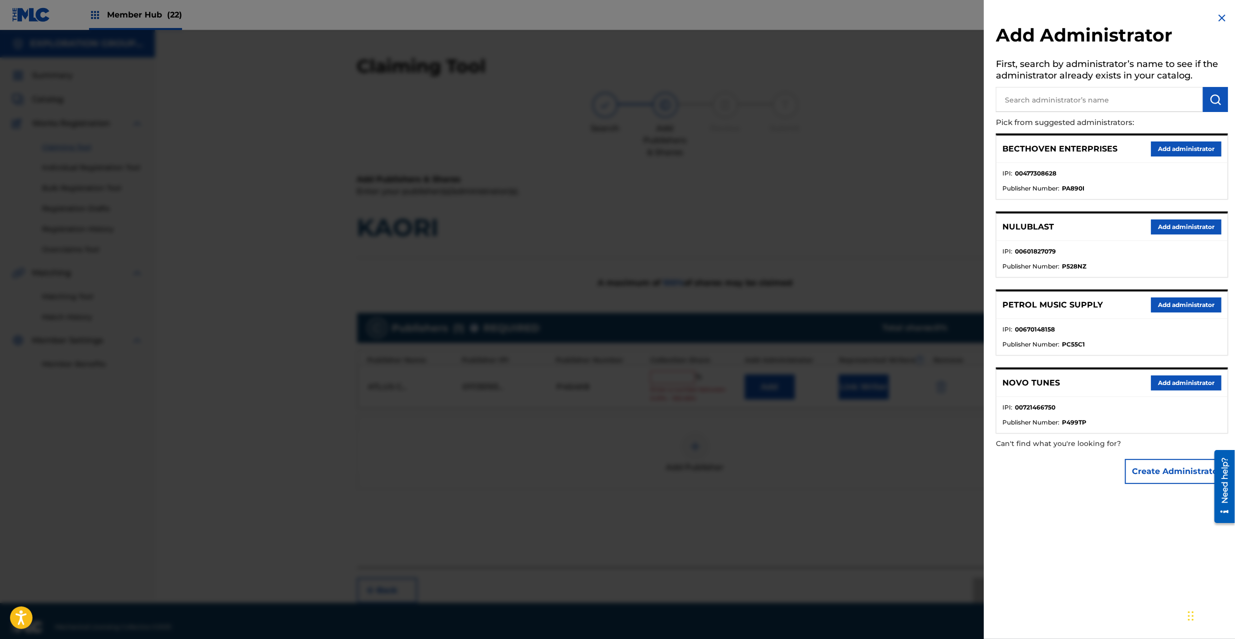
click at [1053, 93] on input "text" at bounding box center [1099, 99] width 207 height 25
type input "explo"
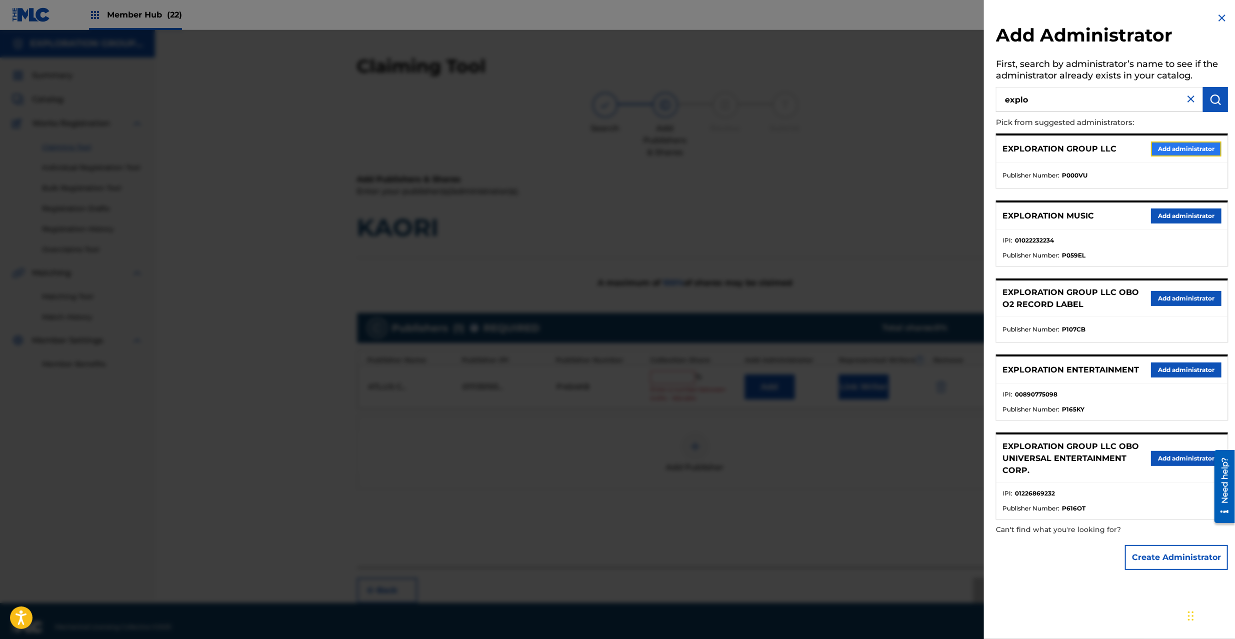
click at [1171, 143] on button "Add administrator" at bounding box center [1186, 149] width 71 height 15
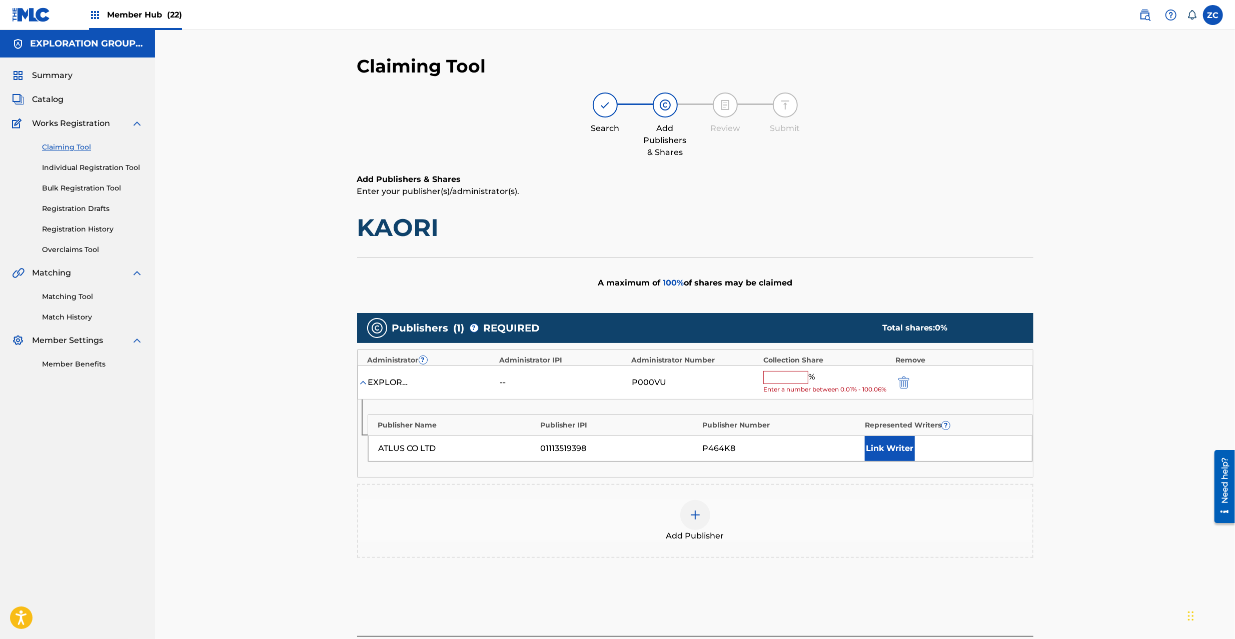
click at [772, 386] on span "Enter a number between 0.01% - 100.06%" at bounding box center [826, 389] width 127 height 9
click at [787, 379] on input "text" at bounding box center [785, 377] width 45 height 13
type input "100"
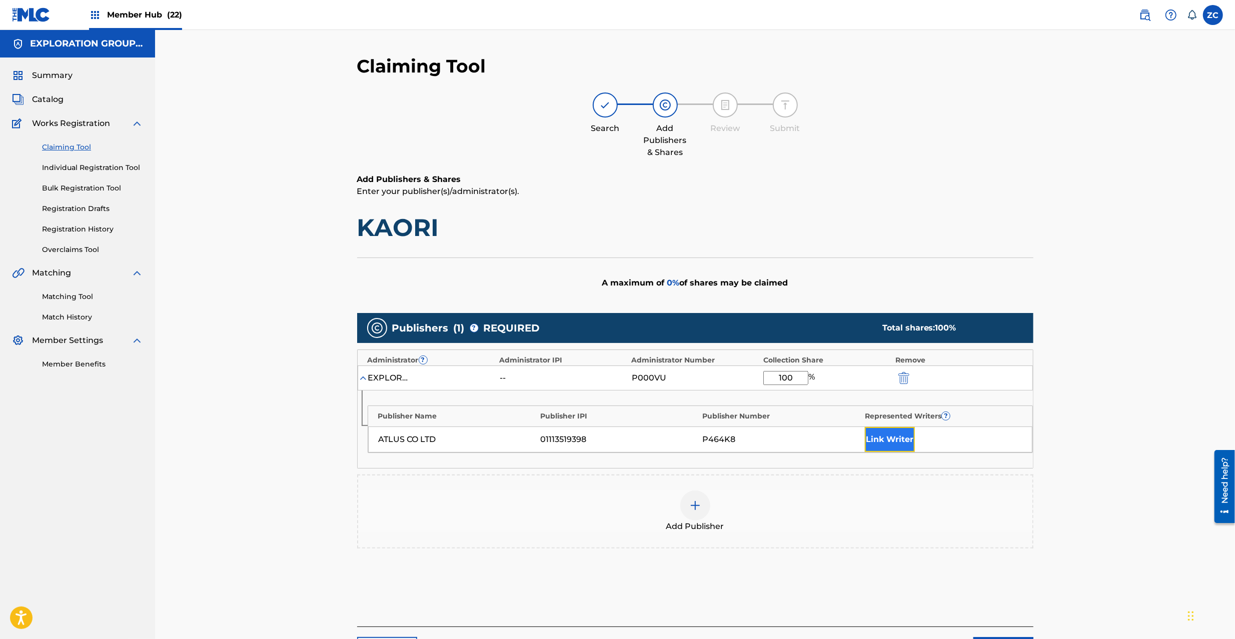
click at [881, 449] on button "Link Writer" at bounding box center [890, 439] width 50 height 25
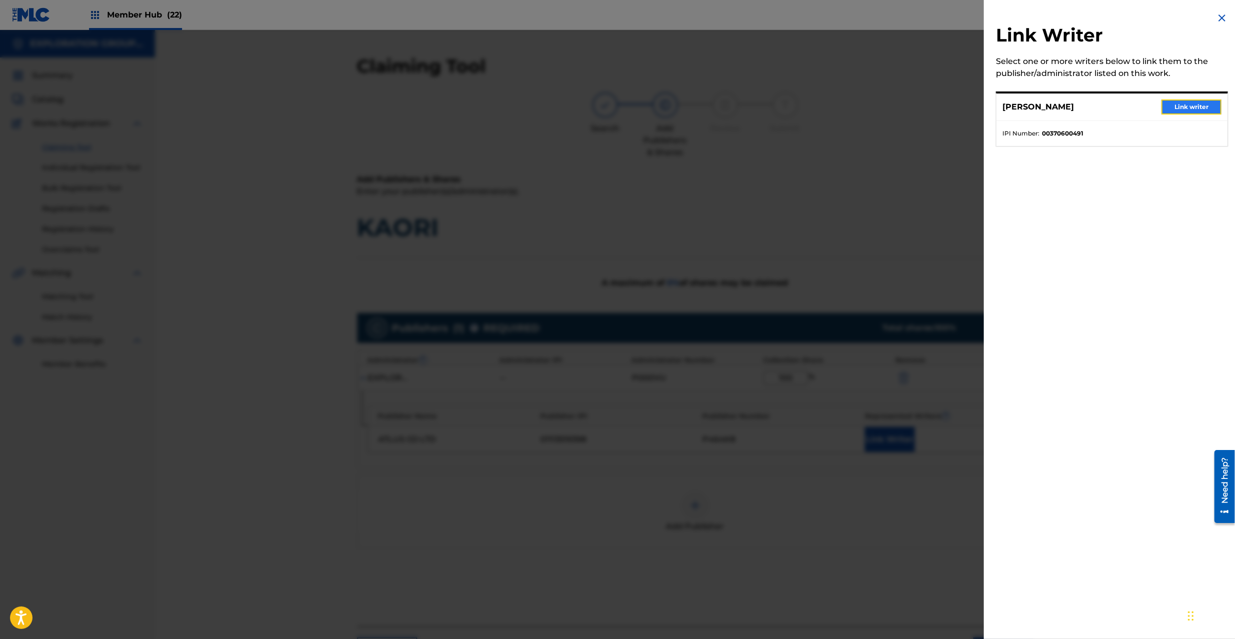
click at [1186, 105] on button "Link writer" at bounding box center [1191, 107] width 60 height 15
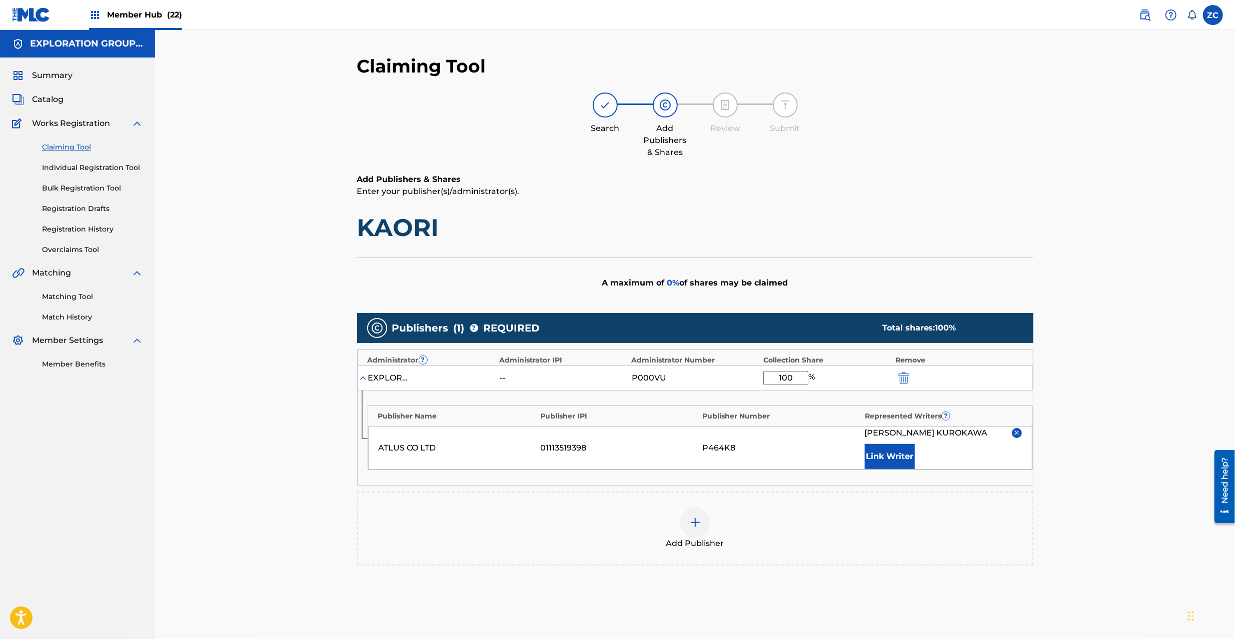
scroll to position [88, 0]
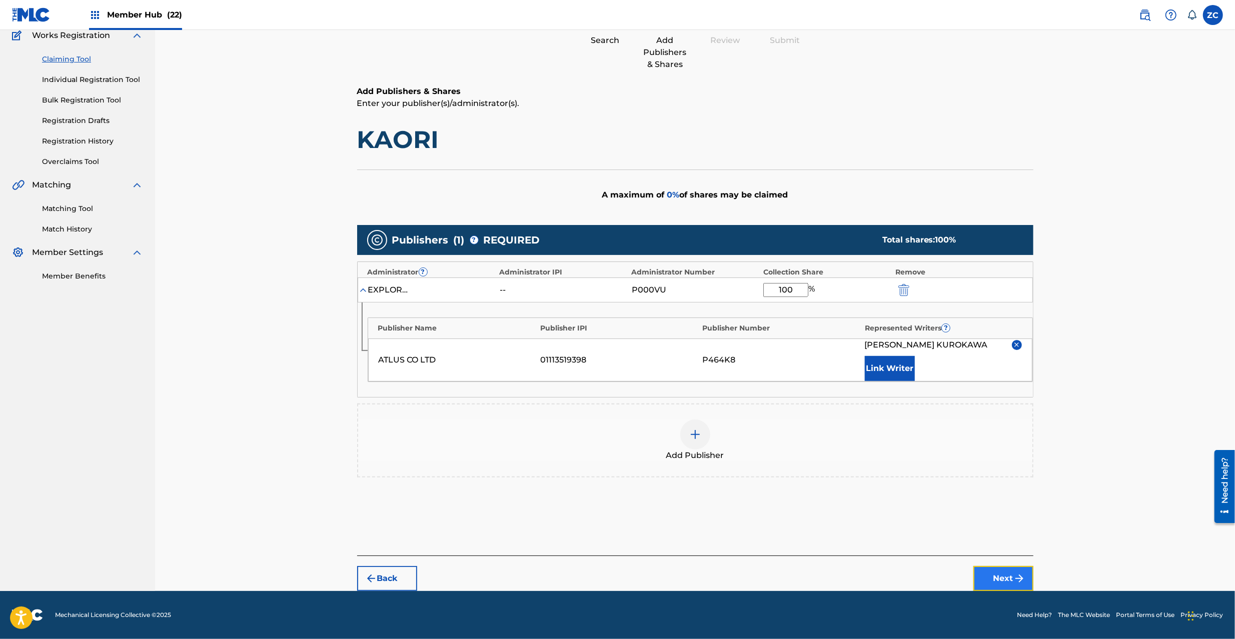
click at [992, 577] on button "Next" at bounding box center [1003, 578] width 60 height 25
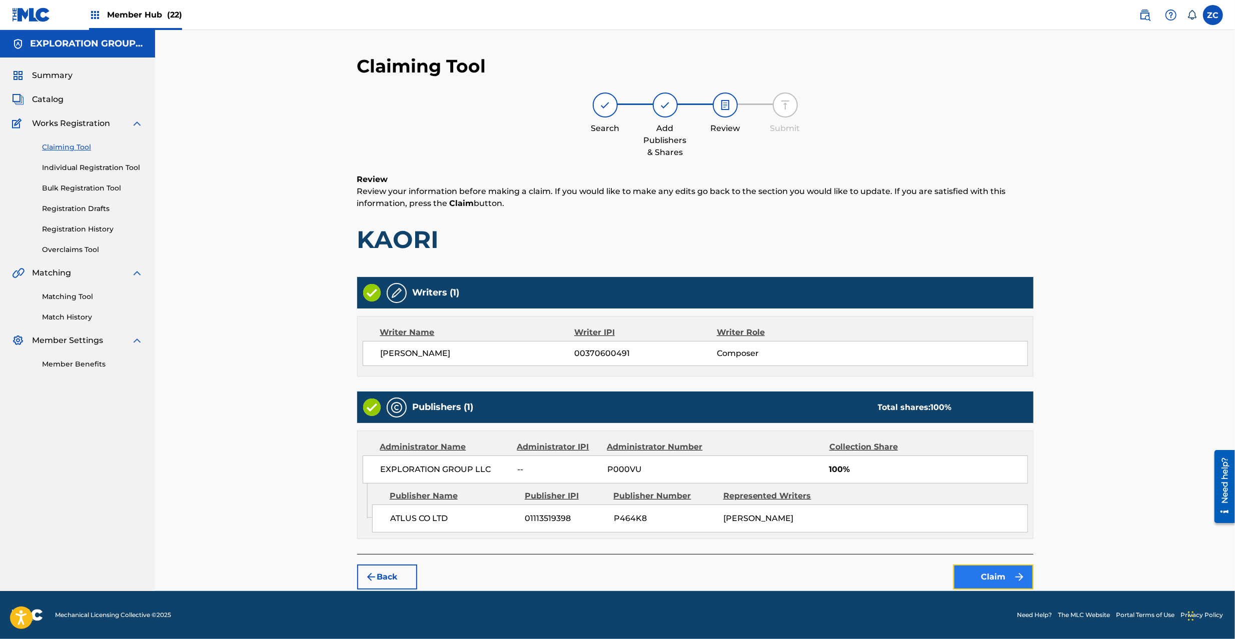
click at [985, 575] on button "Claim" at bounding box center [993, 577] width 80 height 25
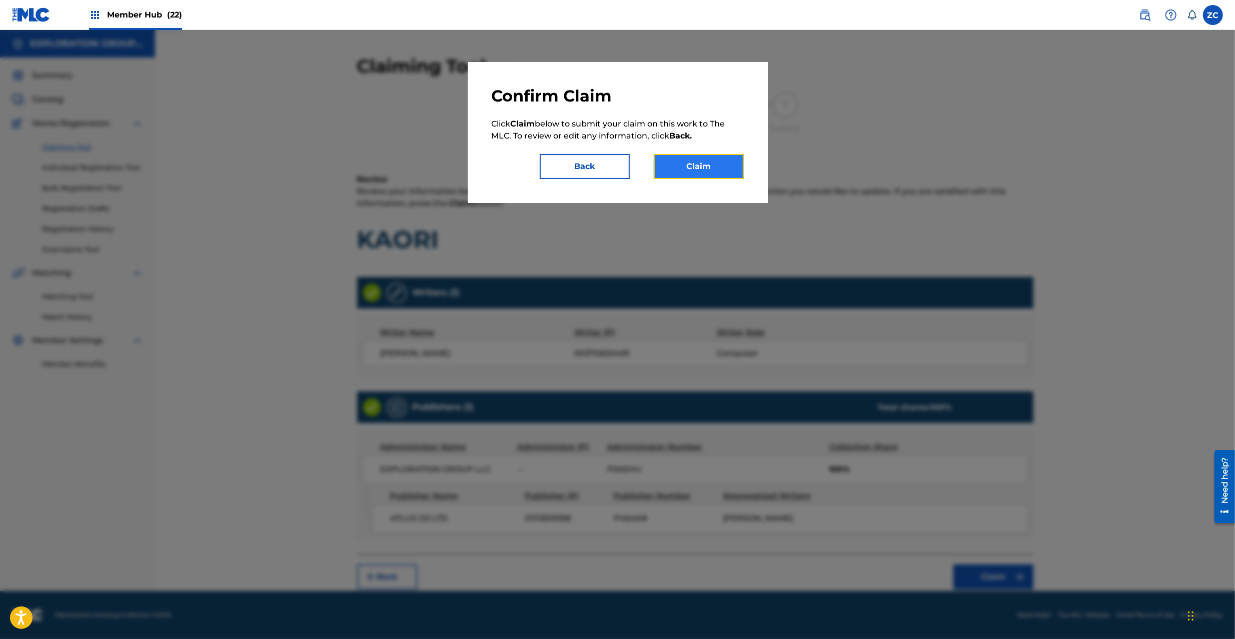
click at [721, 171] on button "Claim" at bounding box center [699, 166] width 90 height 25
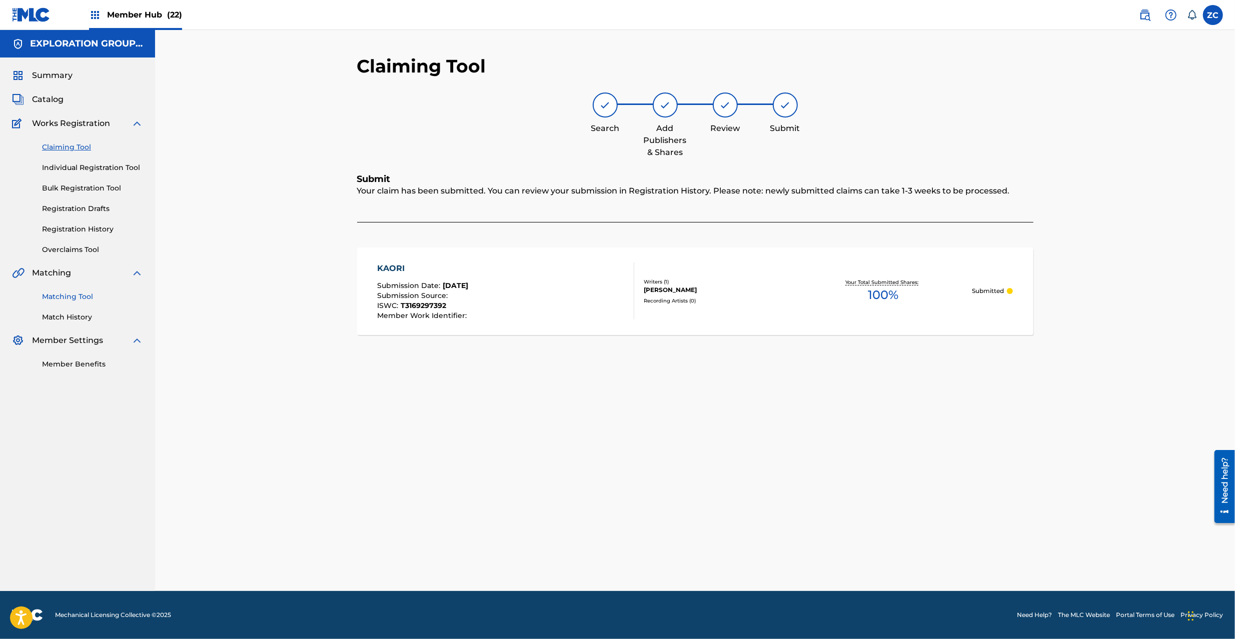
click at [72, 299] on link "Matching Tool" at bounding box center [92, 297] width 101 height 11
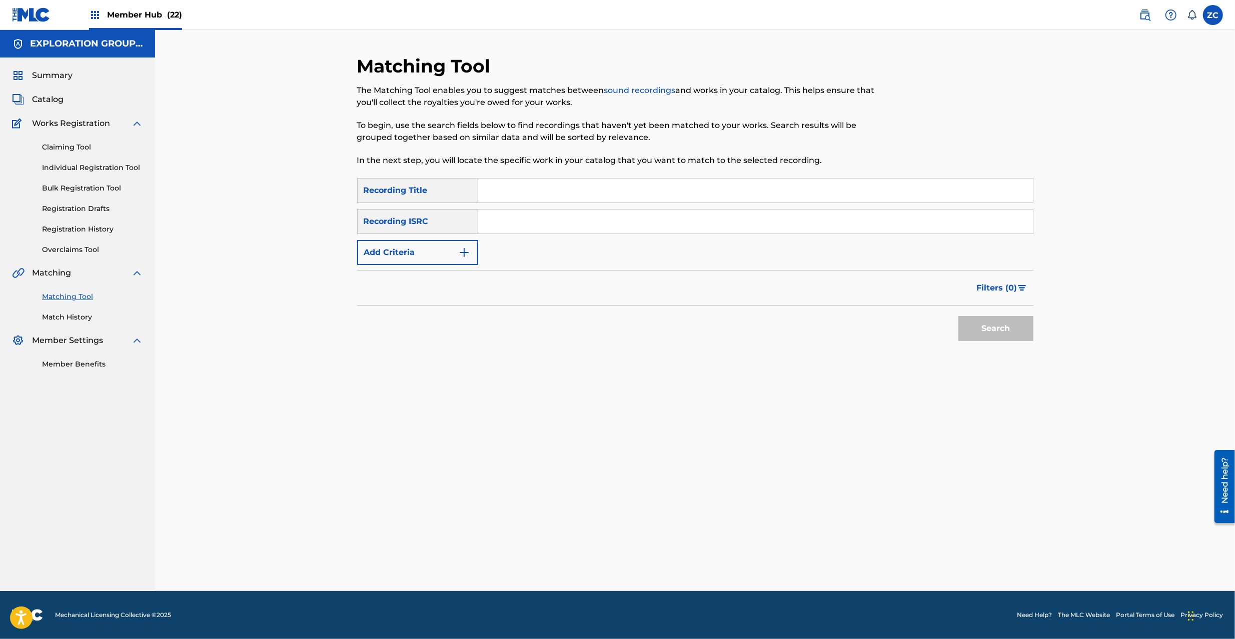
drag, startPoint x: 540, startPoint y: 220, endPoint x: 553, endPoint y: 223, distance: 12.8
click at [540, 220] on input "Search Form" at bounding box center [755, 222] width 555 height 24
paste input "JPK651265603"
type input "JPK651265603"
click at [1007, 332] on button "Search" at bounding box center [995, 328] width 75 height 25
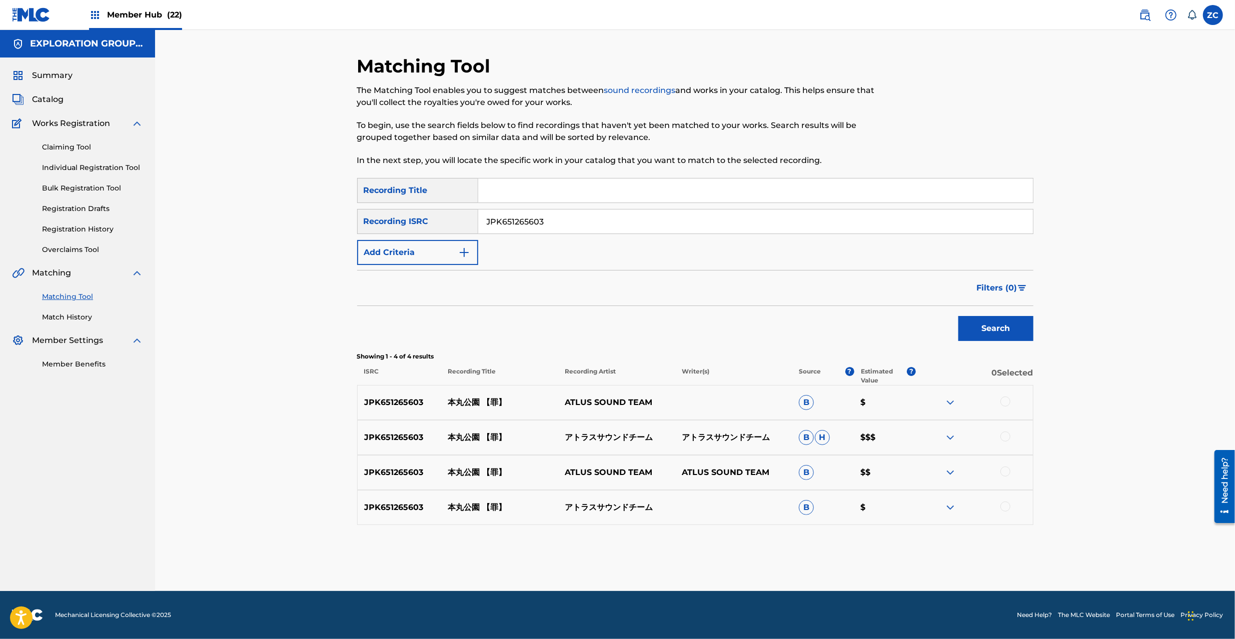
click at [1004, 401] on div at bounding box center [1005, 402] width 10 height 10
click at [1007, 436] on div at bounding box center [1005, 437] width 10 height 10
click at [1005, 475] on div at bounding box center [1005, 472] width 10 height 10
click at [1006, 504] on div at bounding box center [1005, 507] width 10 height 10
click at [711, 559] on button "Match 4 Groups" at bounding box center [703, 557] width 111 height 25
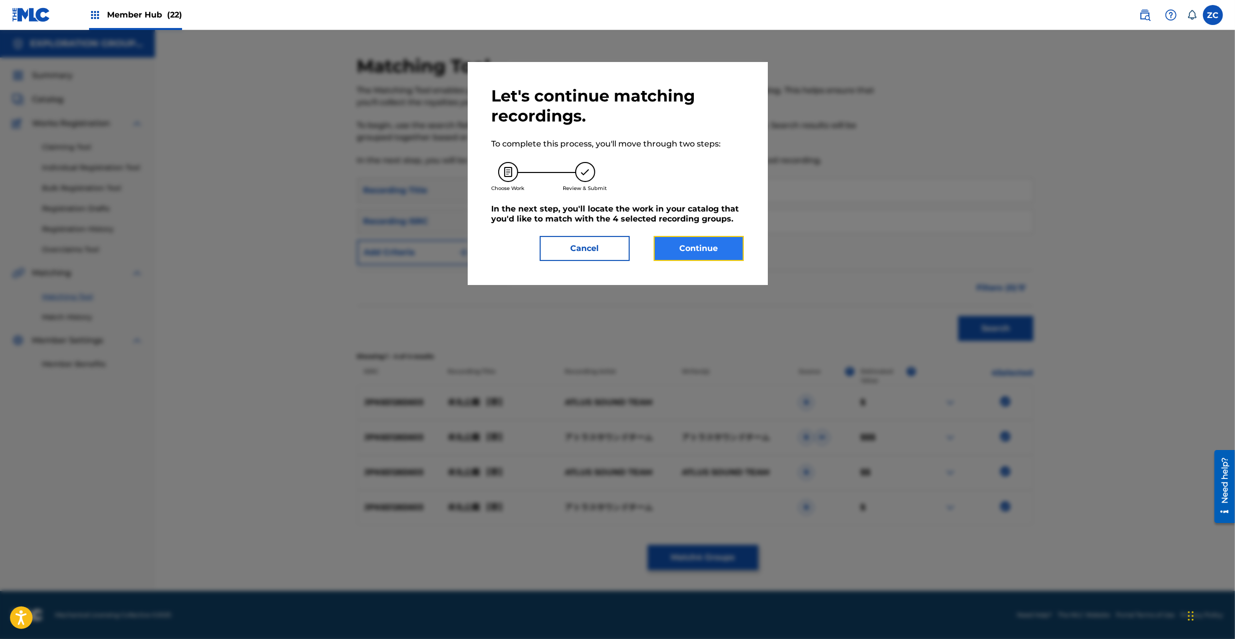
click at [686, 243] on button "Continue" at bounding box center [699, 248] width 90 height 25
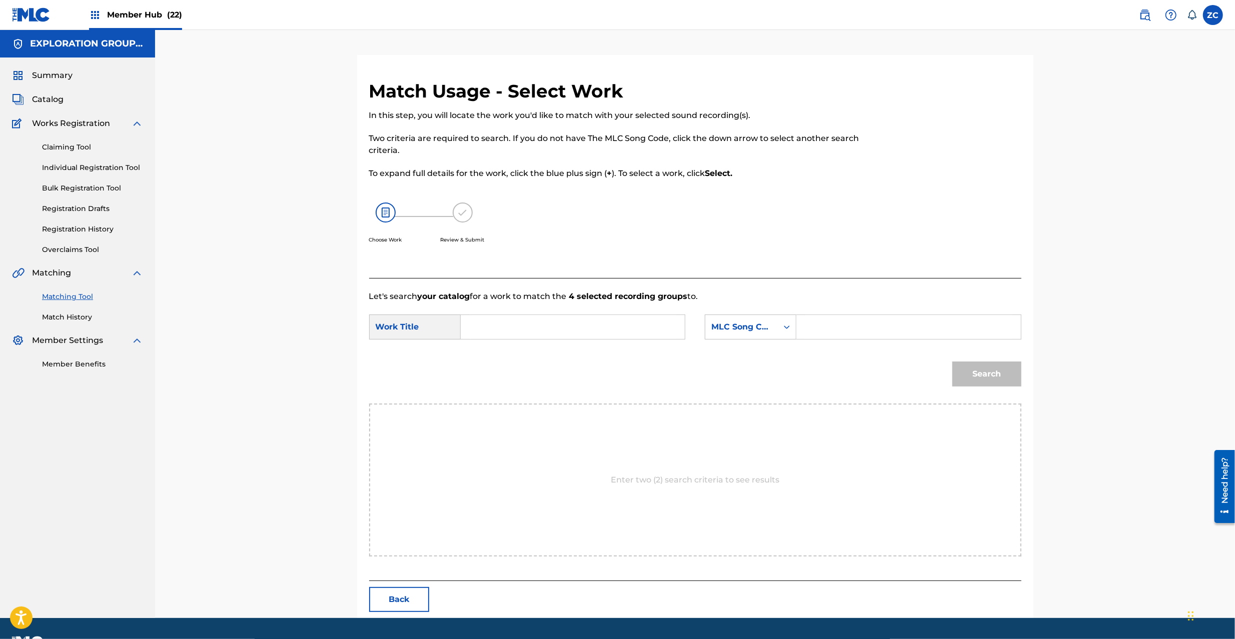
click at [667, 331] on input "Search Form" at bounding box center [572, 327] width 207 height 24
paste input "Honmaru Kouen HA8H1T"
click at [559, 330] on input "Honmaru Kouen HA8H1T" at bounding box center [572, 327] width 207 height 24
type input "Honmaru Kouen"
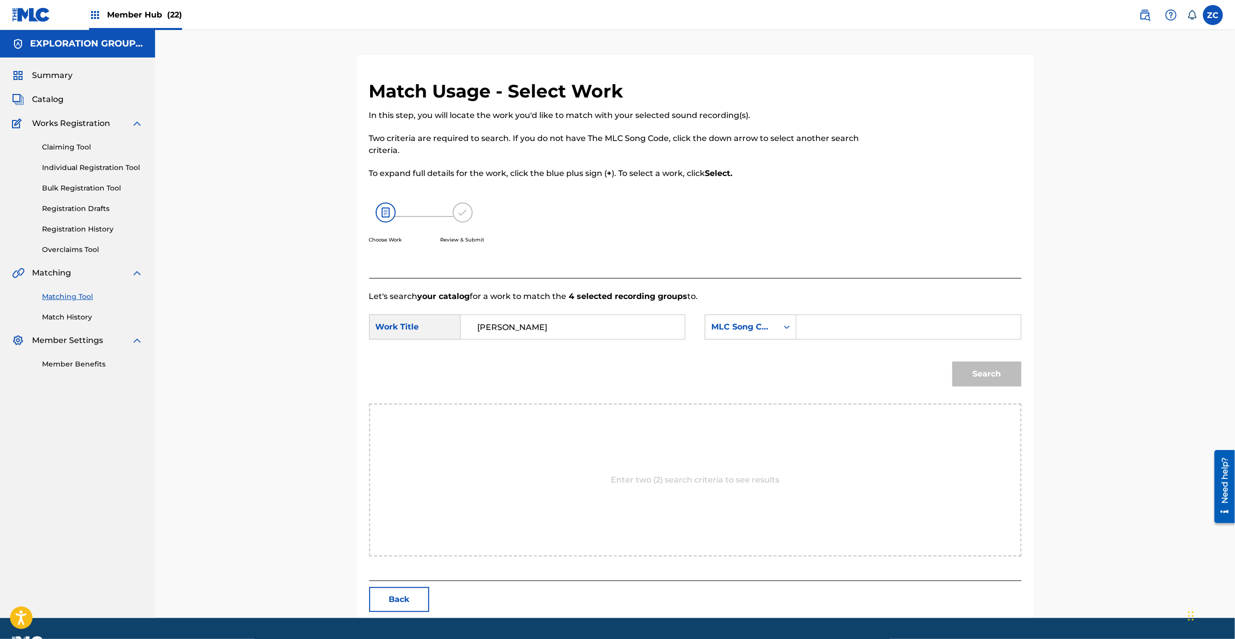
click at [901, 333] on input "Search Form" at bounding box center [908, 327] width 207 height 24
paste input "HA8H1T"
type input "HA8H1T"
click at [1009, 373] on button "Search" at bounding box center [986, 374] width 69 height 25
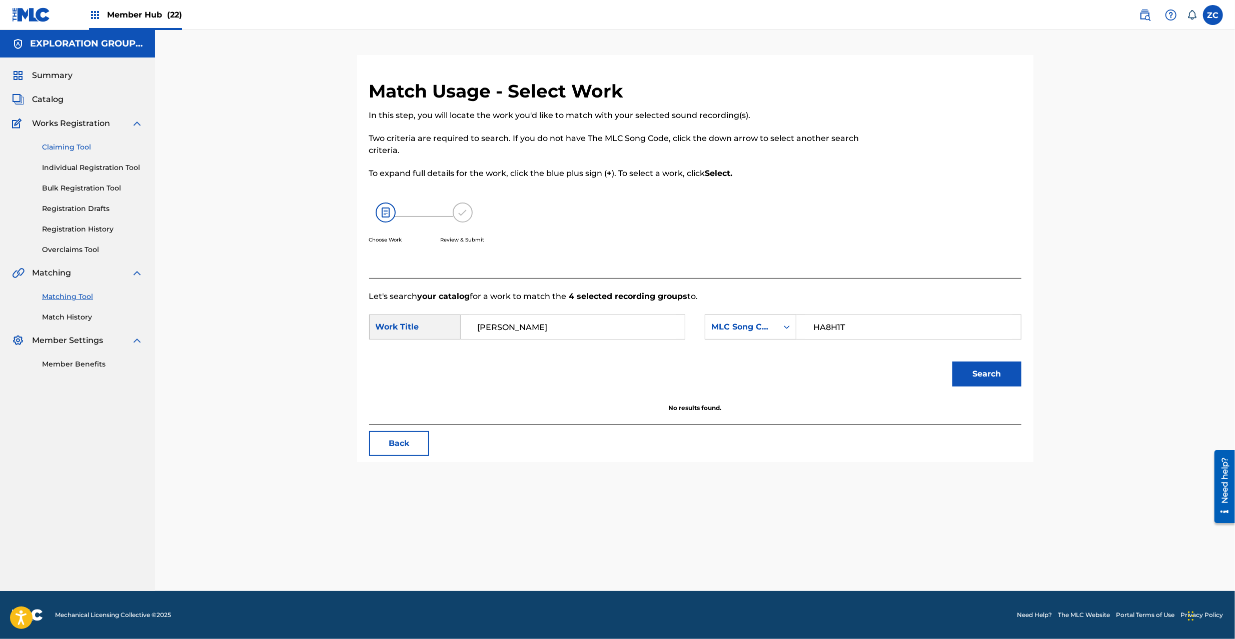
click at [60, 147] on link "Claiming Tool" at bounding box center [92, 147] width 101 height 11
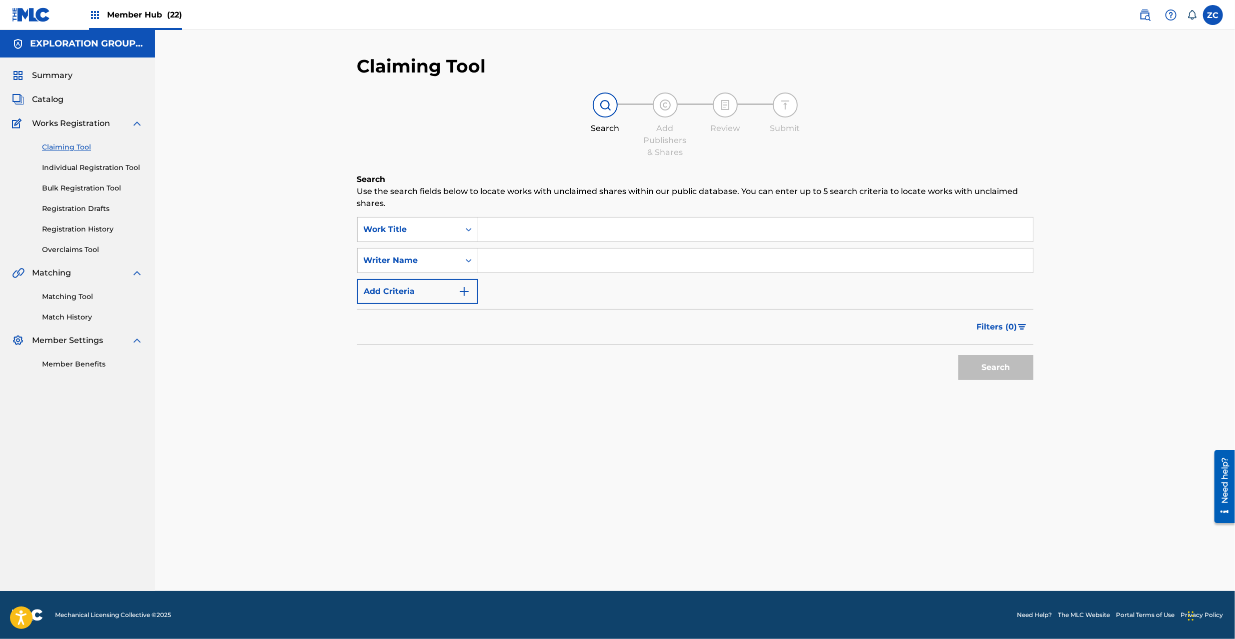
click at [491, 230] on input "Search Form" at bounding box center [755, 230] width 555 height 24
click at [398, 228] on div "Work Title" at bounding box center [409, 230] width 90 height 12
click at [415, 280] on div "MLC Song Code" at bounding box center [418, 279] width 120 height 25
click at [547, 232] on input "Search Form" at bounding box center [755, 230] width 555 height 24
paste input "HA8H1T"
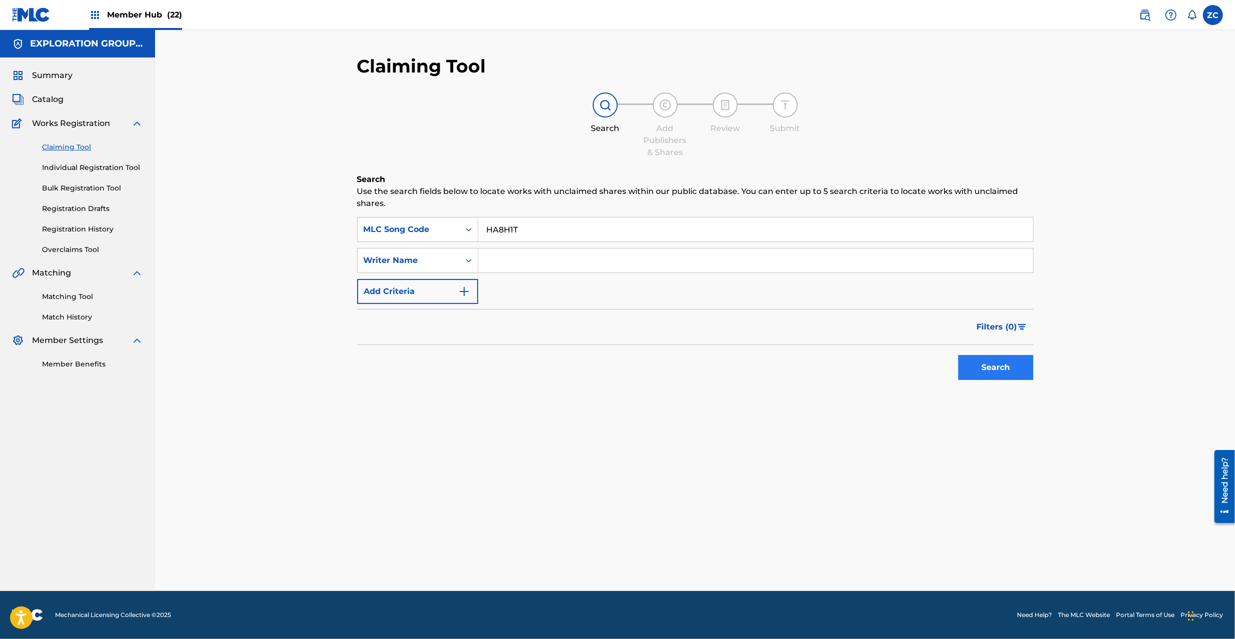
type input "HA8H1T"
click at [1001, 371] on button "Search" at bounding box center [995, 367] width 75 height 25
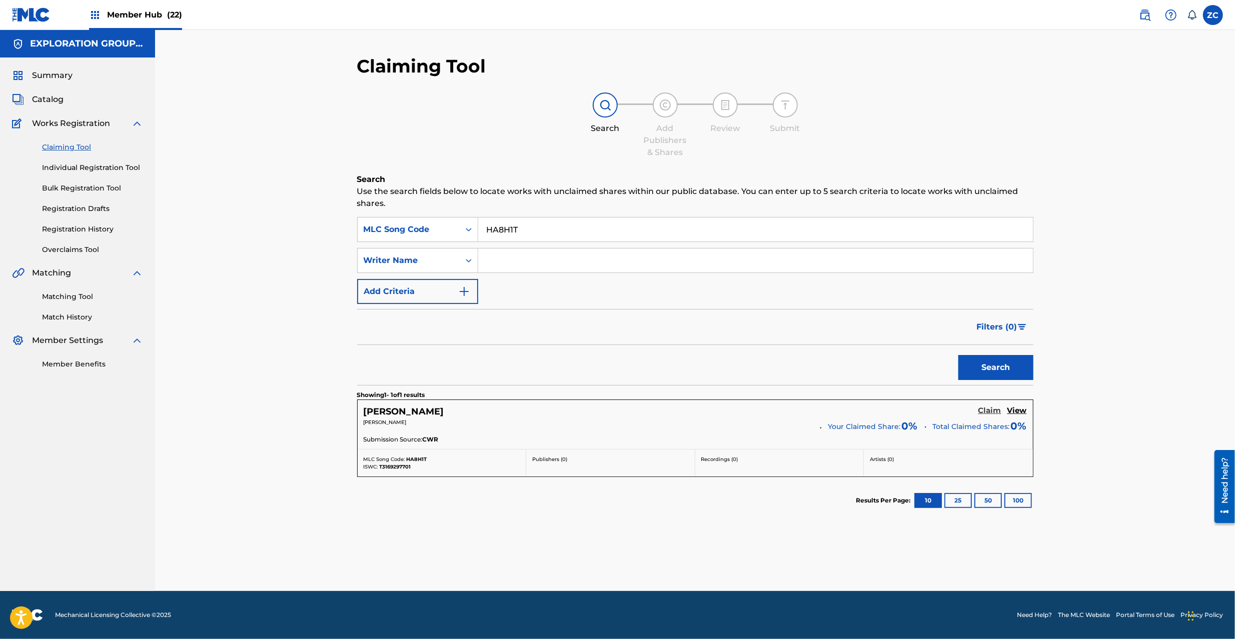
click at [993, 408] on h5 "Claim" at bounding box center [989, 411] width 23 height 10
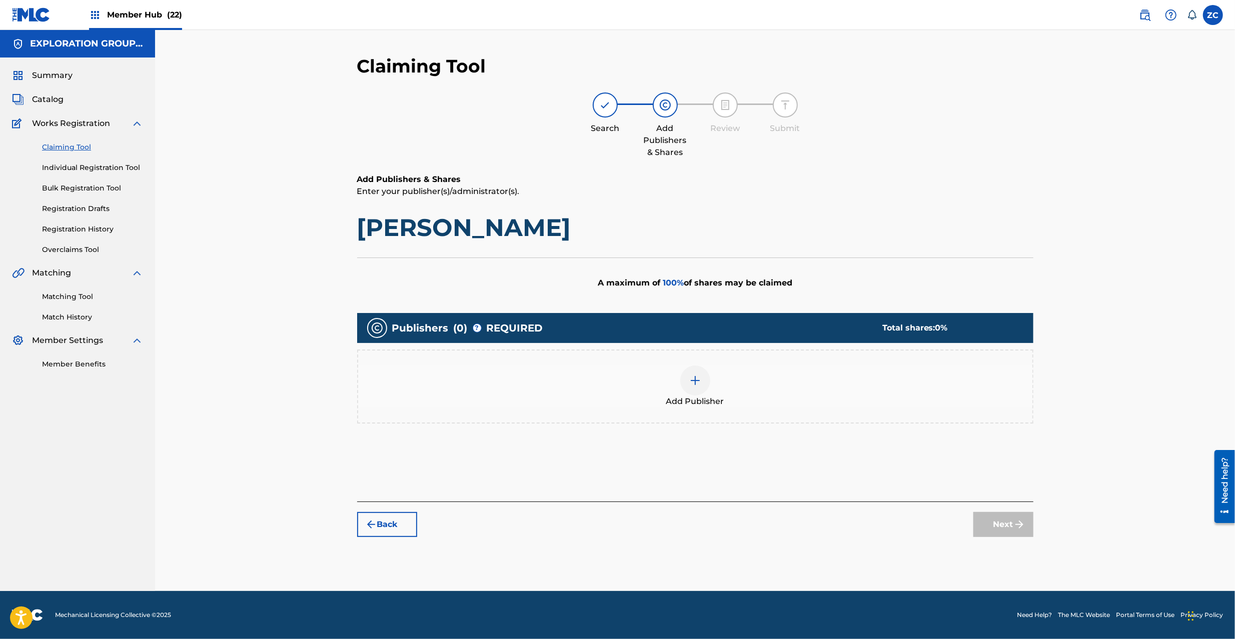
click at [697, 373] on div at bounding box center [695, 381] width 30 height 30
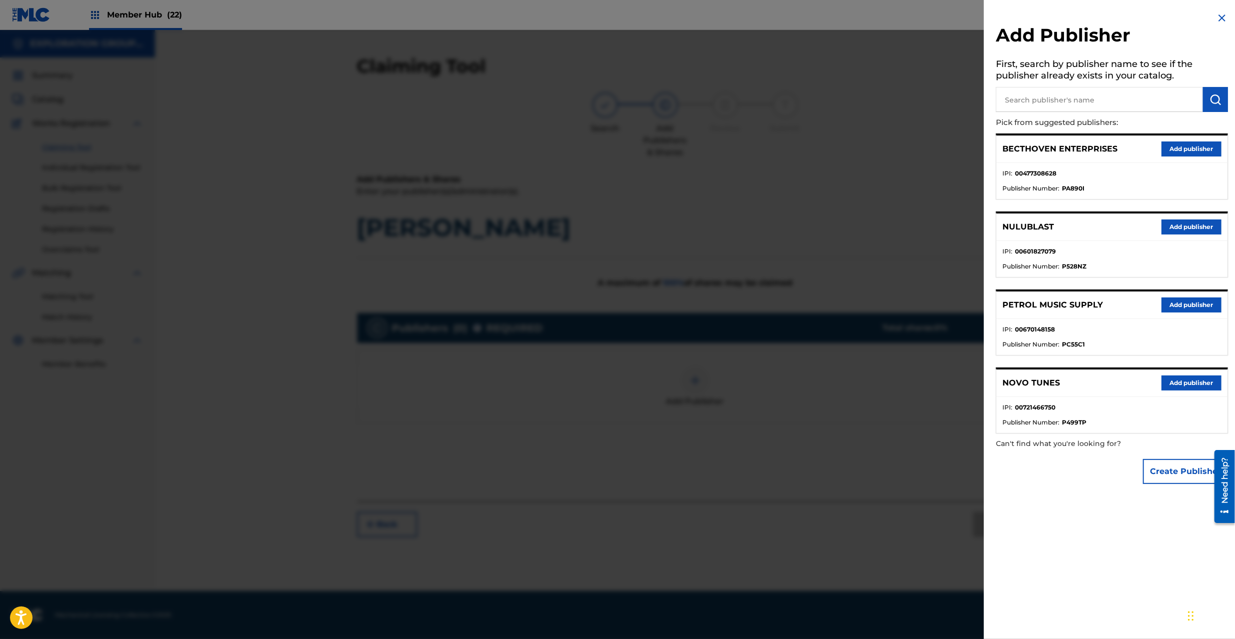
click at [1048, 99] on input "text" at bounding box center [1099, 99] width 207 height 25
type input "atlus"
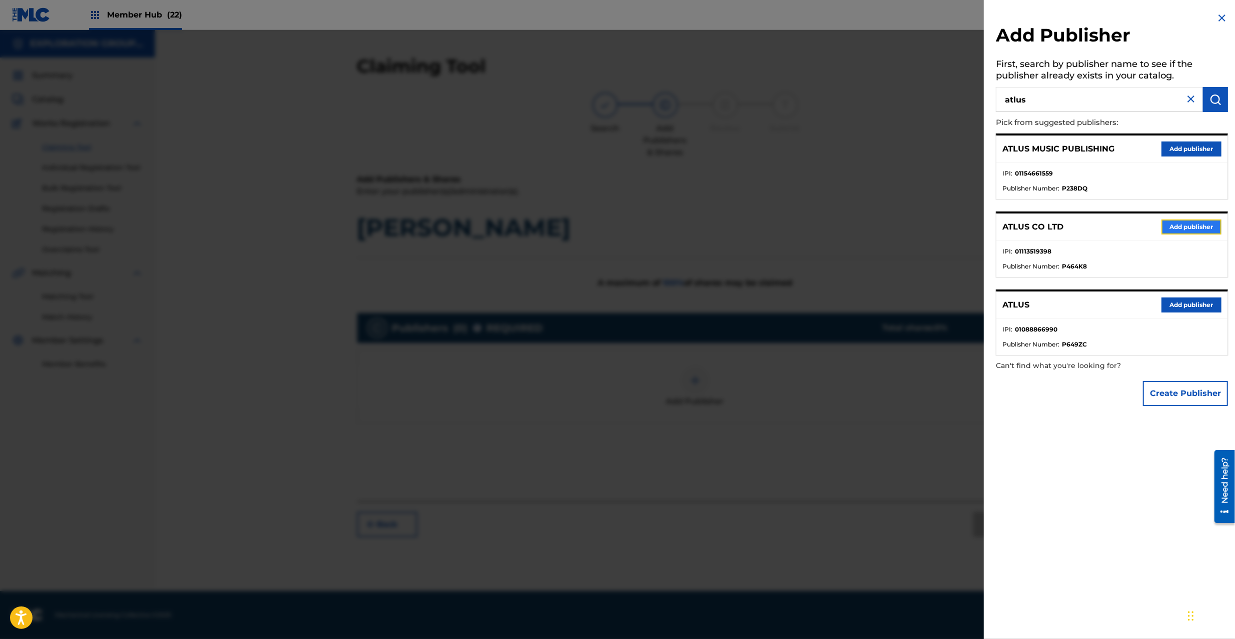
click at [1176, 221] on button "Add publisher" at bounding box center [1191, 227] width 60 height 15
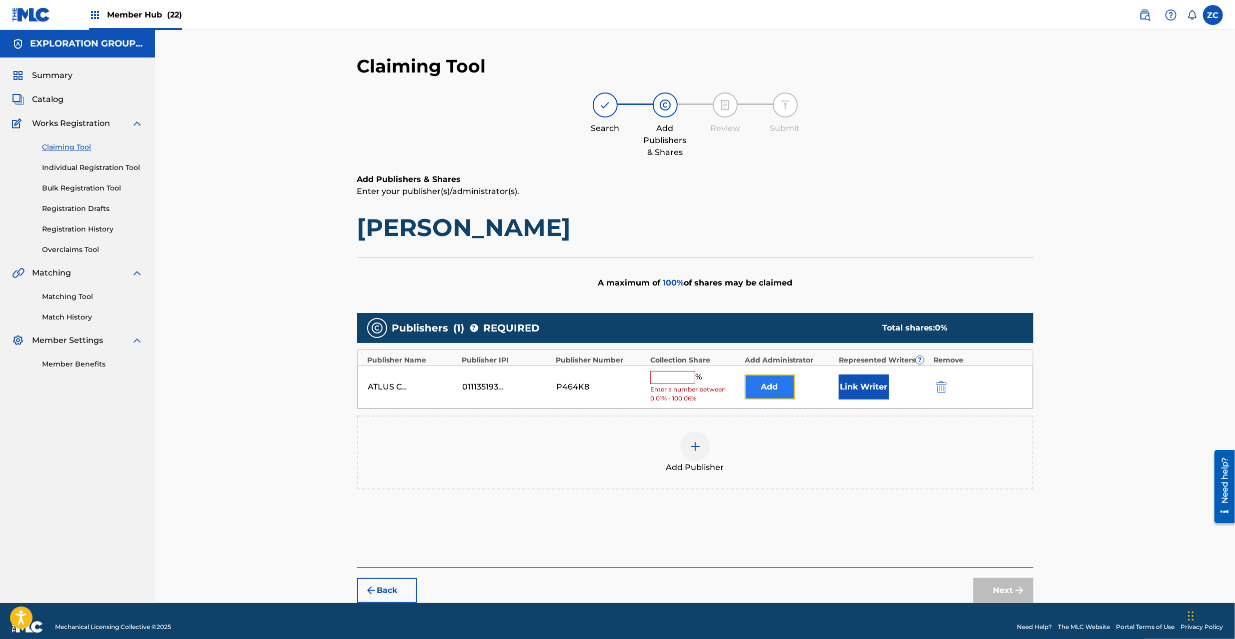
click at [761, 390] on button "Add" at bounding box center [770, 387] width 50 height 25
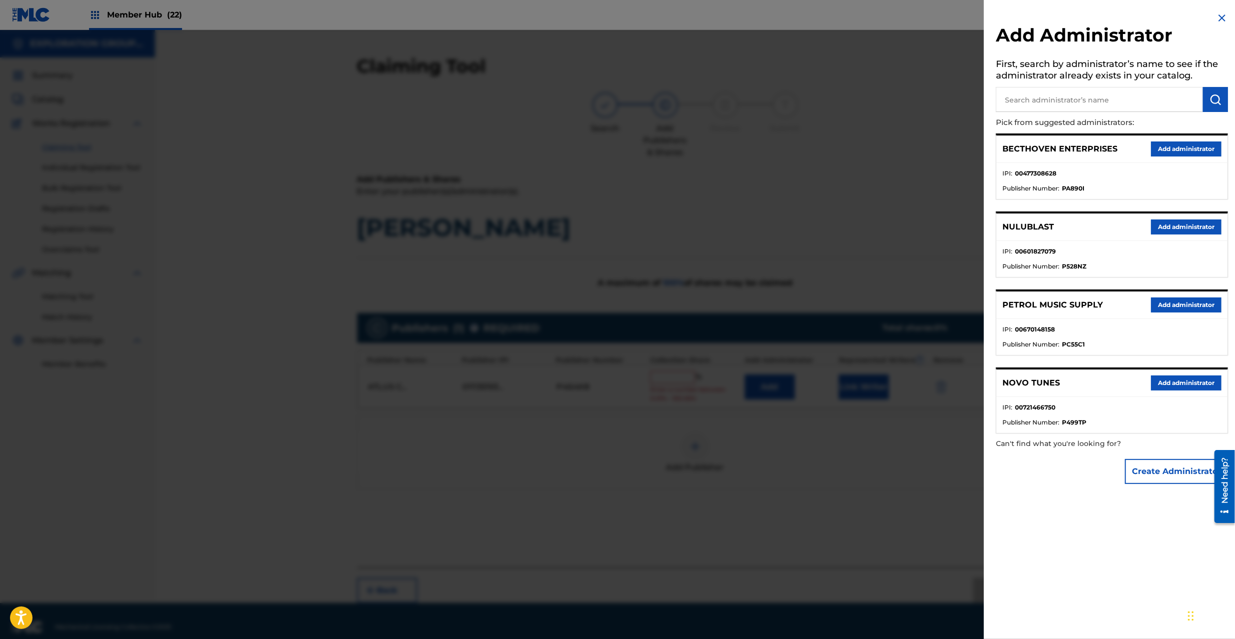
click at [1054, 96] on input "text" at bounding box center [1099, 99] width 207 height 25
type input "explo"
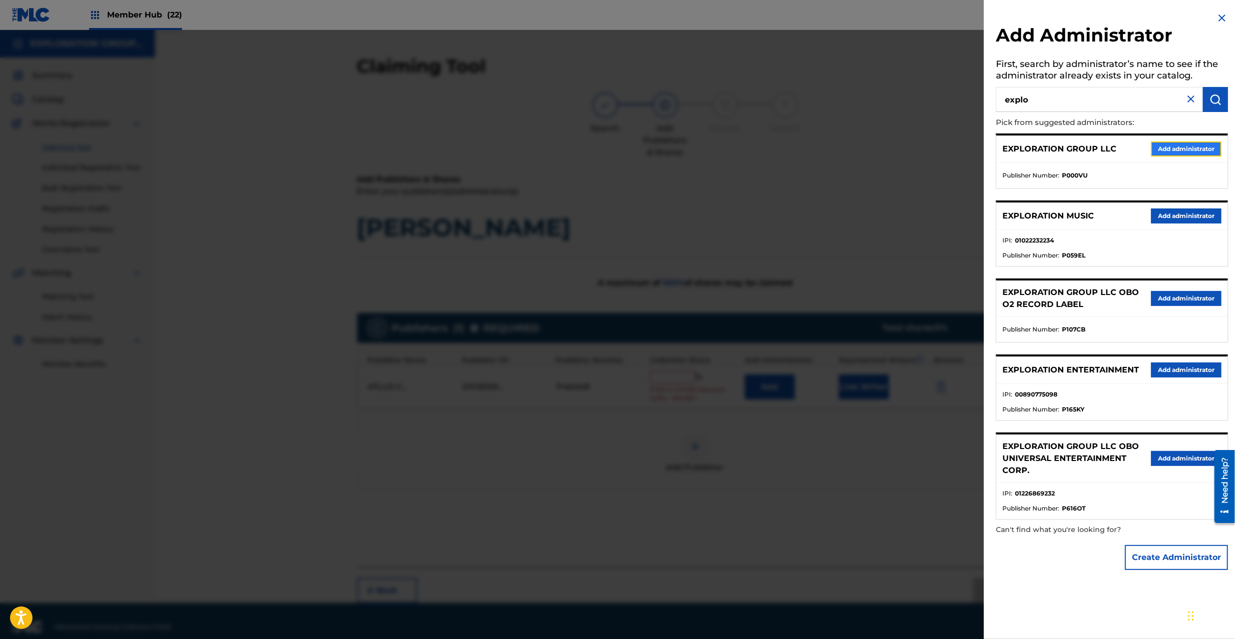
click at [1174, 147] on button "Add administrator" at bounding box center [1186, 149] width 71 height 15
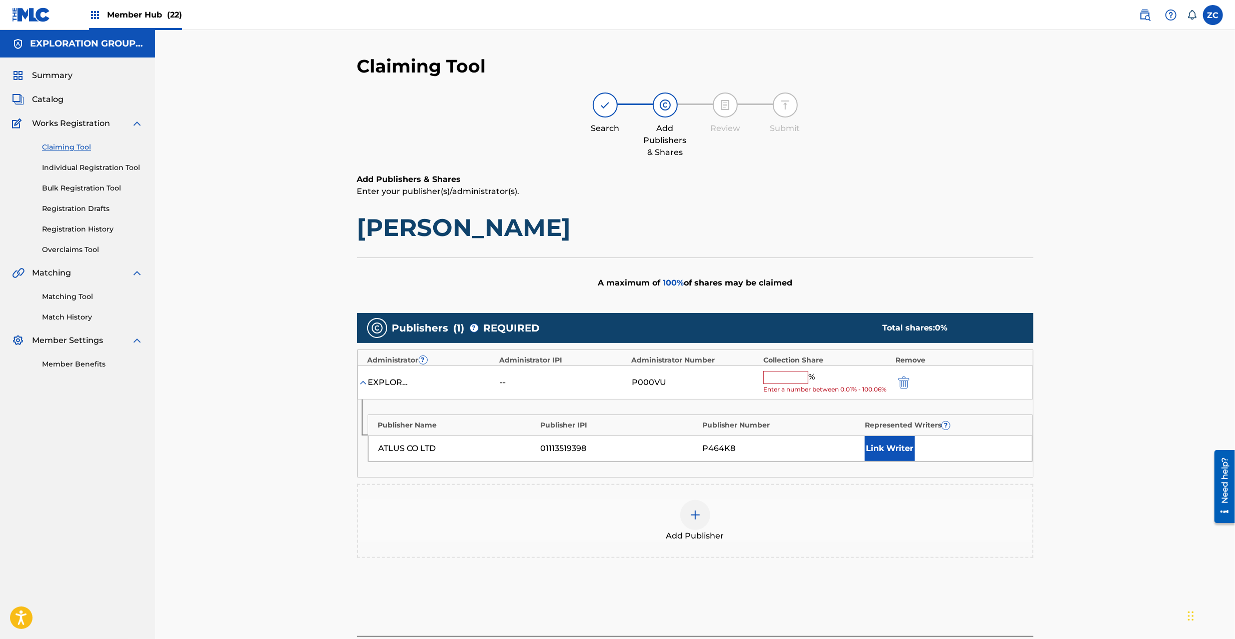
click at [781, 379] on input "text" at bounding box center [785, 377] width 45 height 13
type input "100"
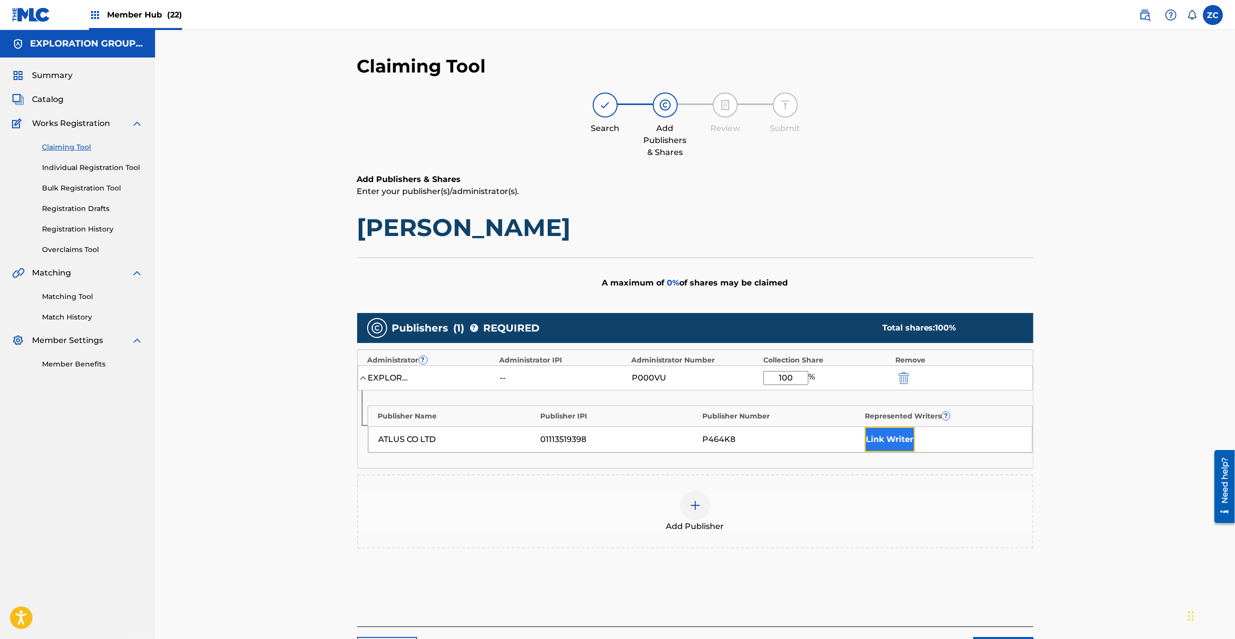
click at [884, 443] on button "Link Writer" at bounding box center [890, 439] width 50 height 25
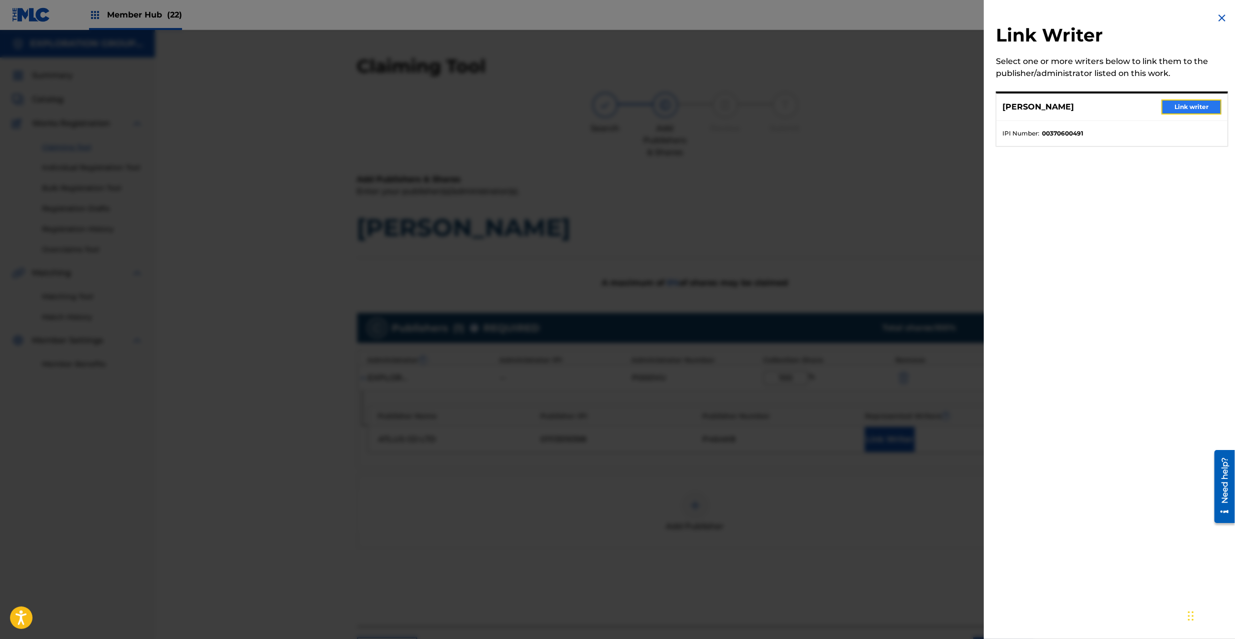
click at [1167, 105] on button "Link writer" at bounding box center [1191, 107] width 60 height 15
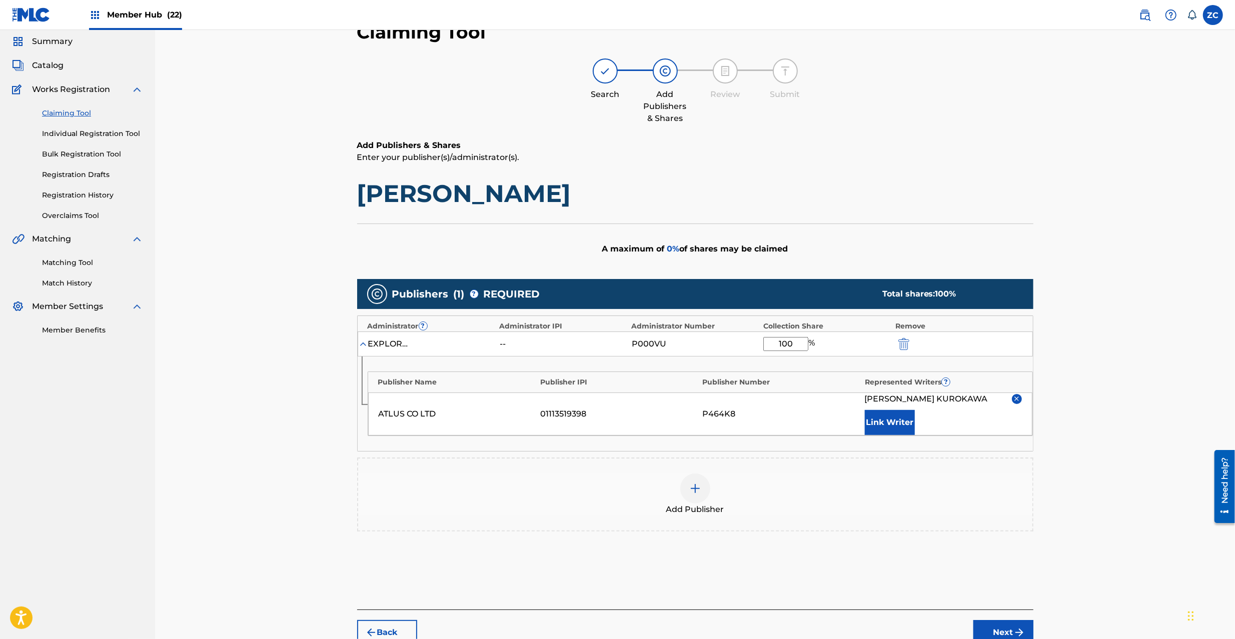
scroll to position [88, 0]
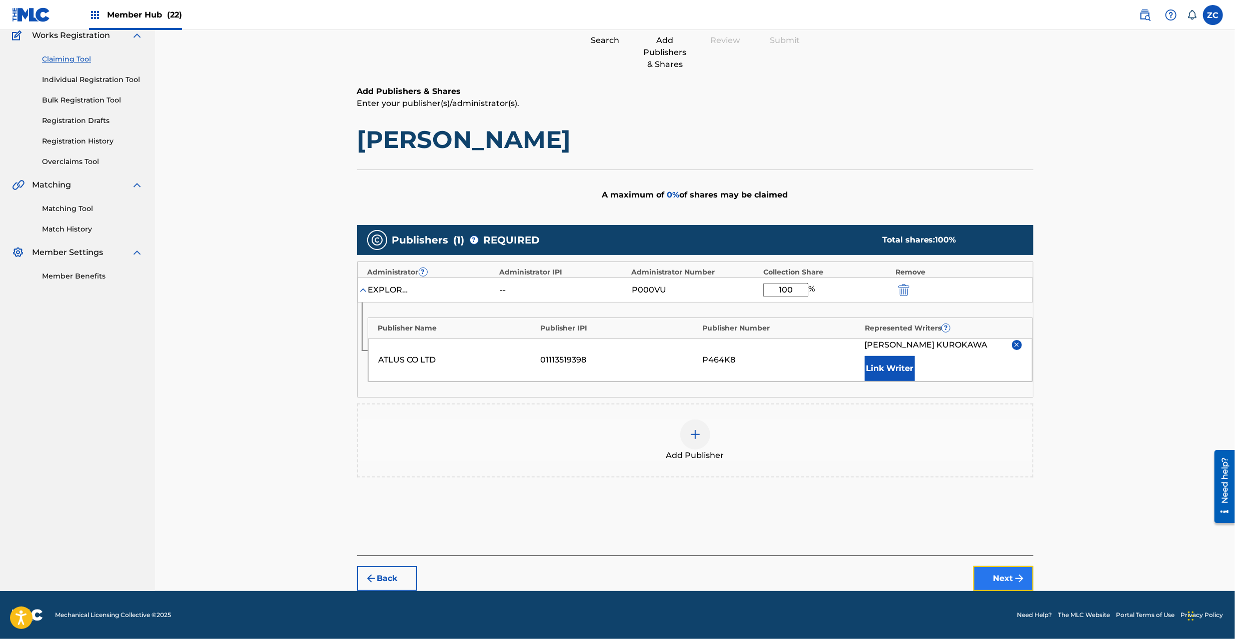
click at [993, 578] on button "Next" at bounding box center [1003, 578] width 60 height 25
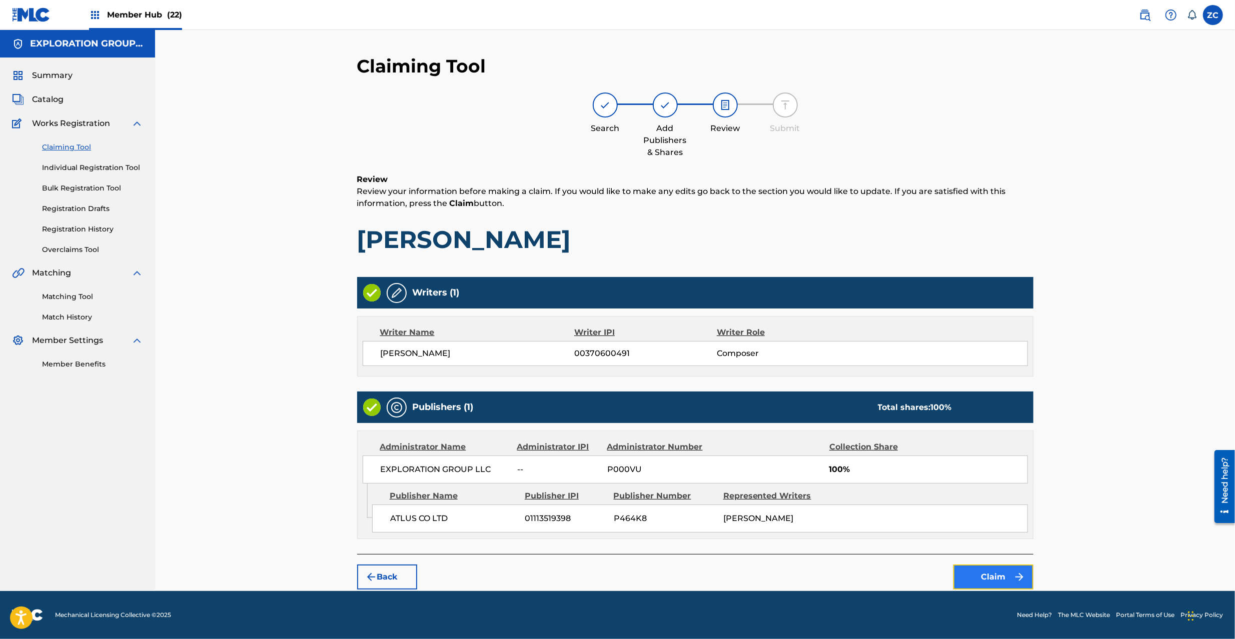
click at [981, 571] on button "Claim" at bounding box center [993, 577] width 80 height 25
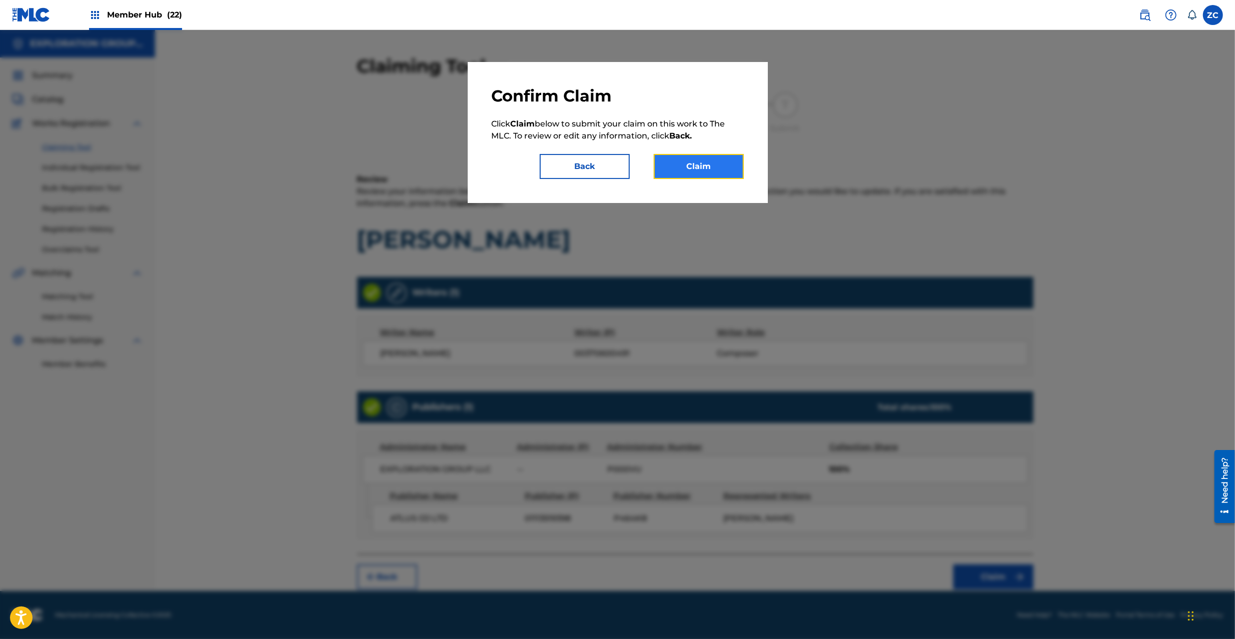
click at [722, 175] on button "Claim" at bounding box center [699, 166] width 90 height 25
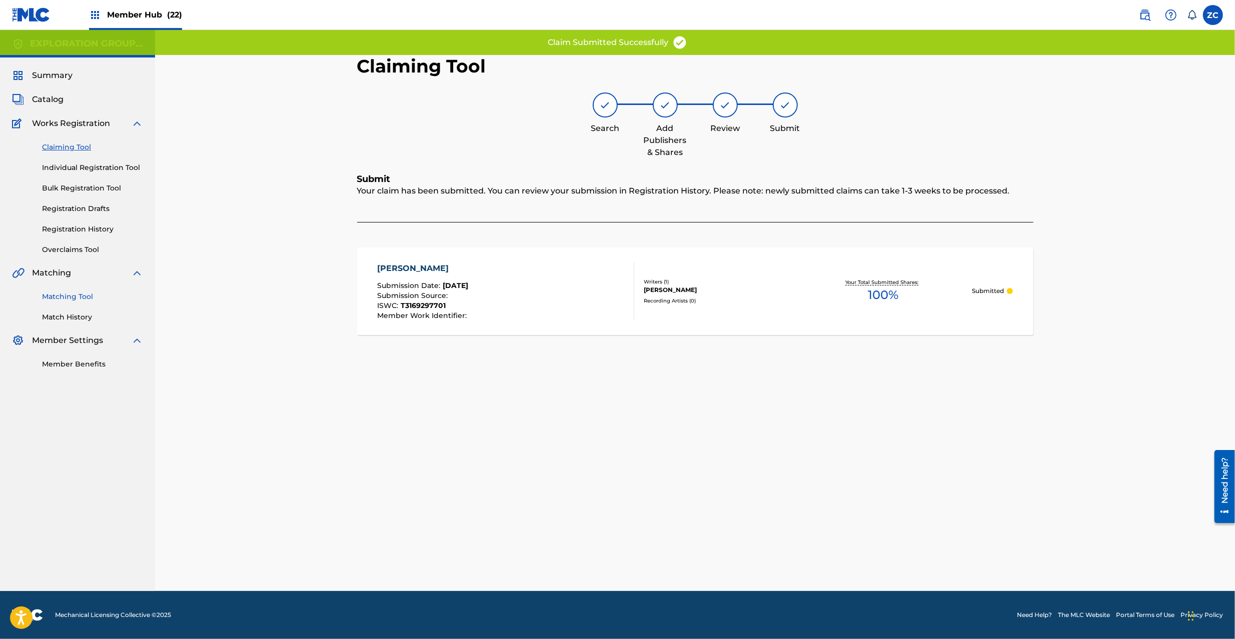
click at [65, 297] on link "Matching Tool" at bounding box center [92, 297] width 101 height 11
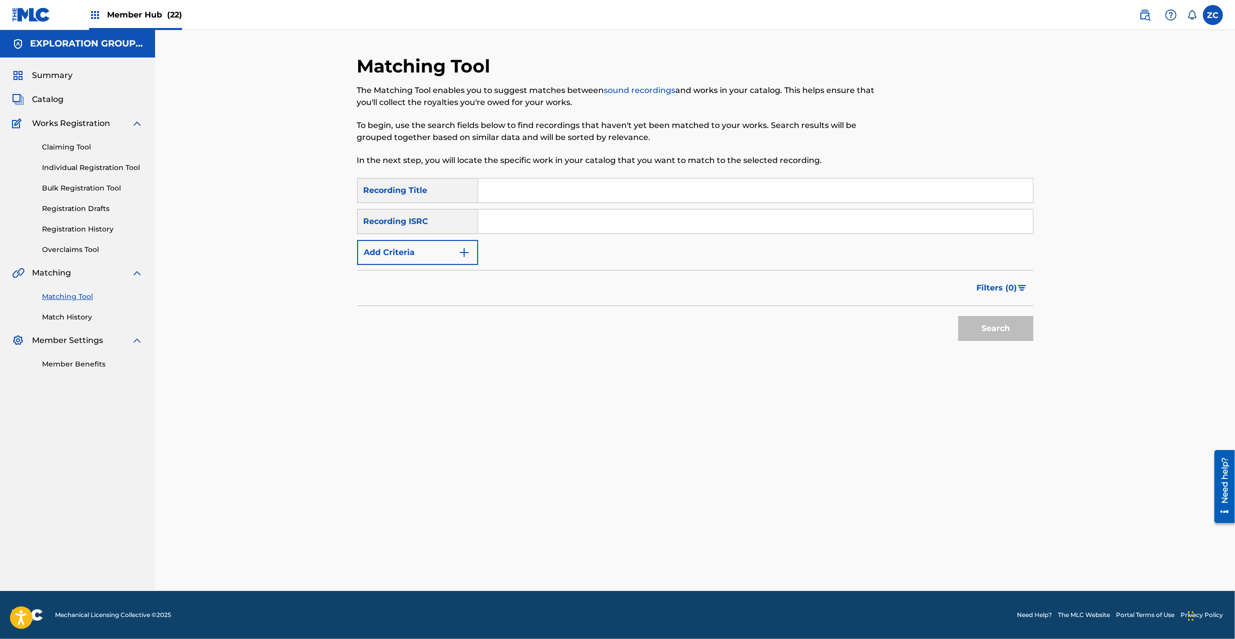
click at [696, 211] on input "Search Form" at bounding box center [755, 222] width 555 height 24
paste input "JPK651366010"
type input "JPK651366010"
click at [996, 331] on button "Search" at bounding box center [995, 328] width 75 height 25
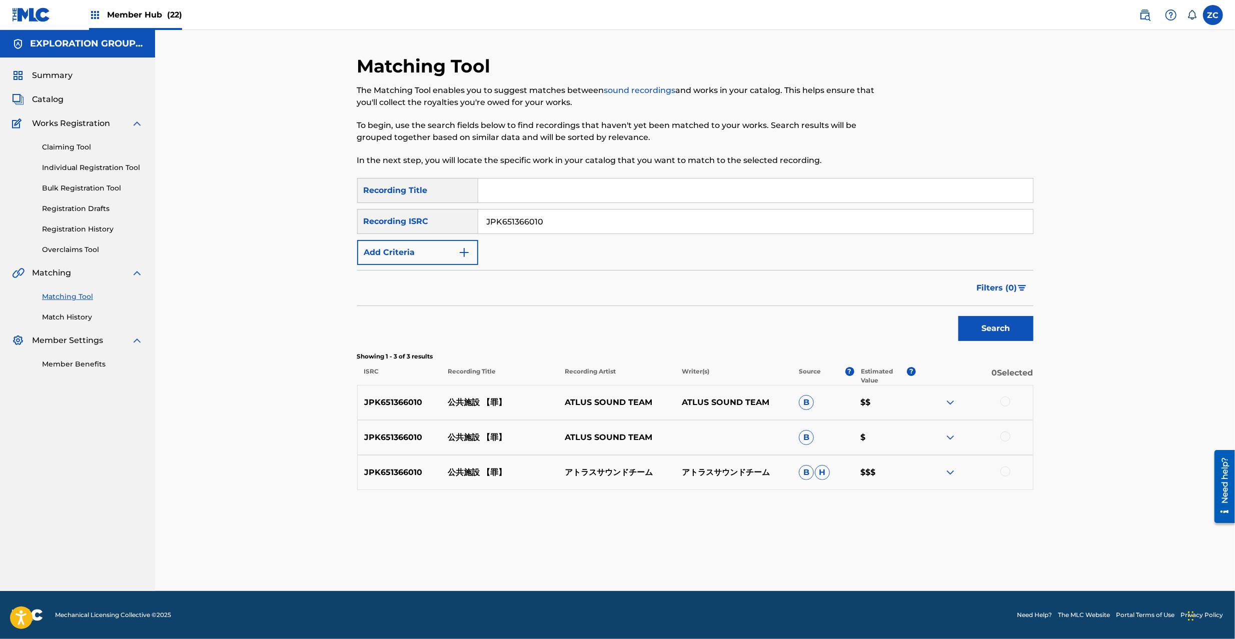
click at [999, 404] on div at bounding box center [974, 403] width 117 height 12
drag, startPoint x: 1005, startPoint y: 401, endPoint x: 1005, endPoint y: 435, distance: 33.5
click at [1005, 402] on div at bounding box center [1005, 402] width 10 height 10
click at [1007, 439] on div at bounding box center [1005, 437] width 10 height 10
click at [1005, 473] on div at bounding box center [1005, 472] width 10 height 10
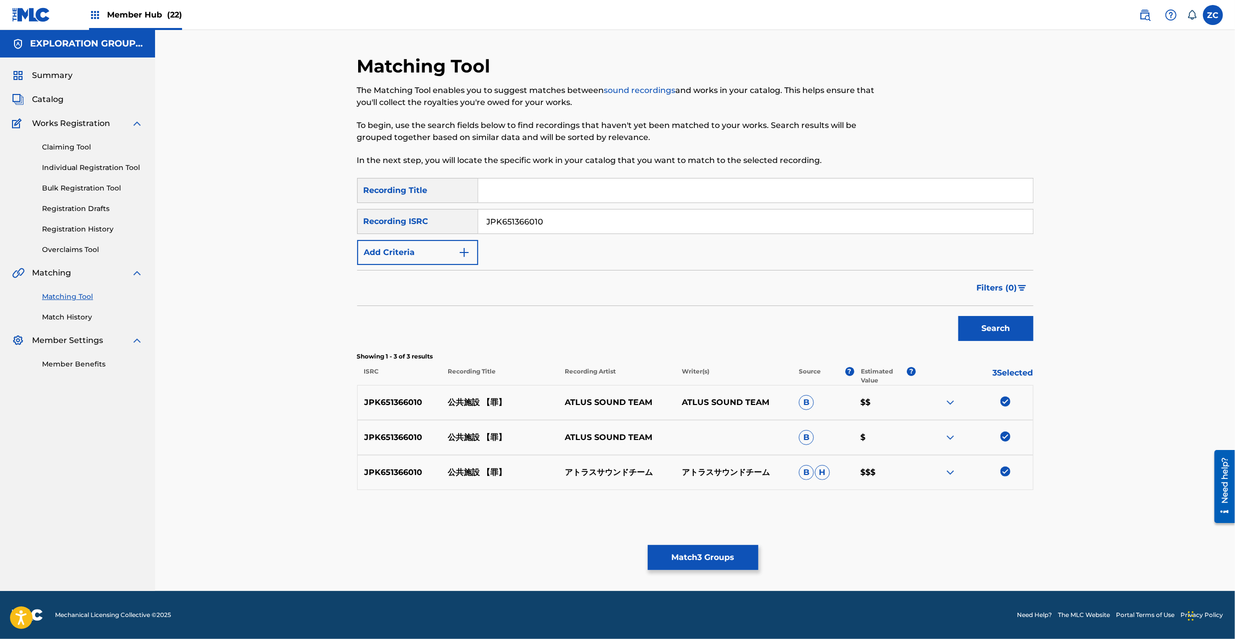
click at [714, 573] on div "Matching Tool The Matching Tool enables you to suggest matches between sound re…" at bounding box center [695, 323] width 676 height 536
click at [692, 565] on button "Match 3 Groups" at bounding box center [703, 557] width 111 height 25
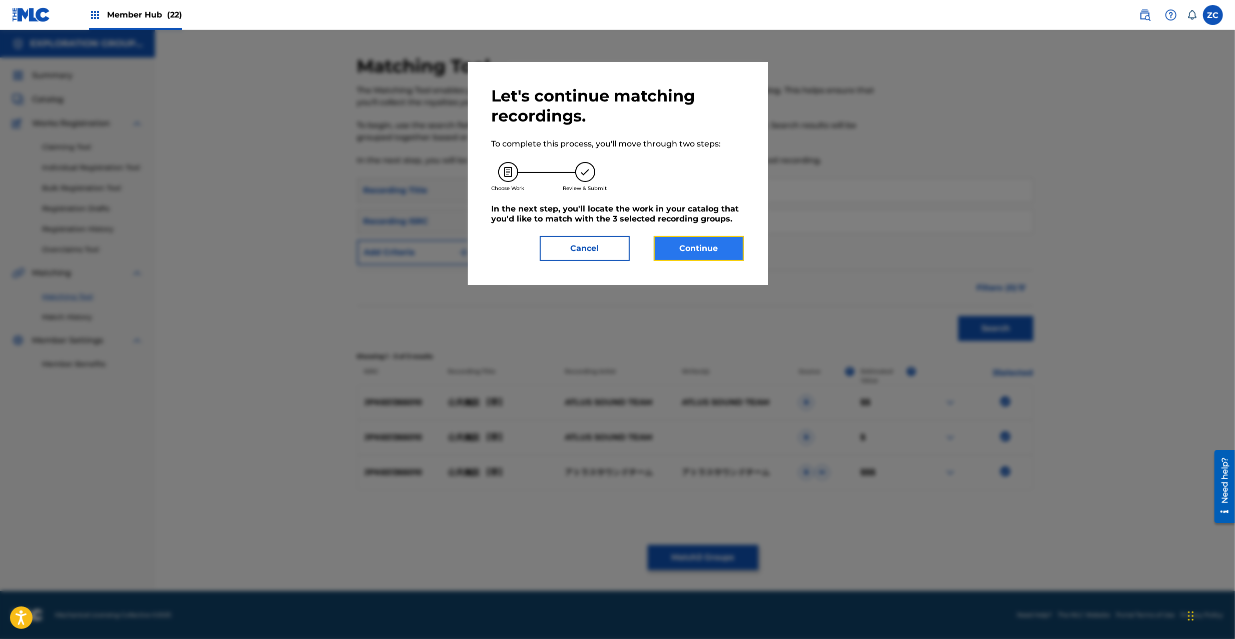
click at [698, 250] on button "Continue" at bounding box center [699, 248] width 90 height 25
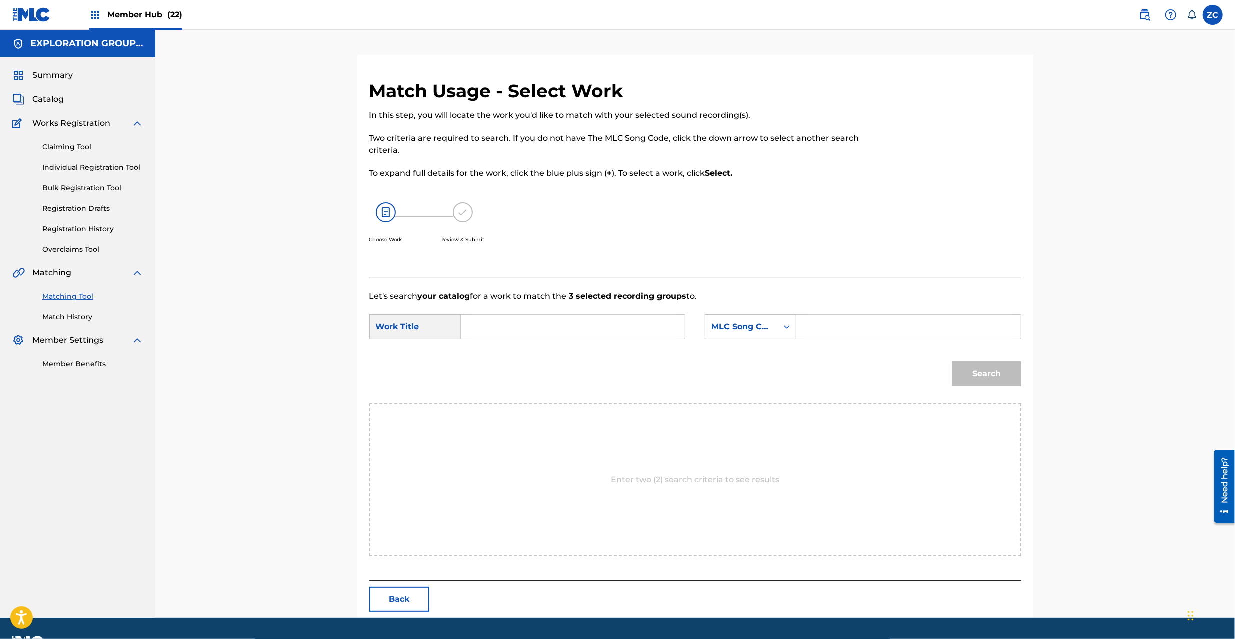
click at [597, 319] on input "Search Form" at bounding box center [572, 327] width 207 height 24
paste input "Koukyou Shisetsu KC6ZNV"
click at [576, 325] on input "Koukyou Shisetsu KC6ZNV" at bounding box center [572, 327] width 207 height 24
type input "Koukyou Shisetsu"
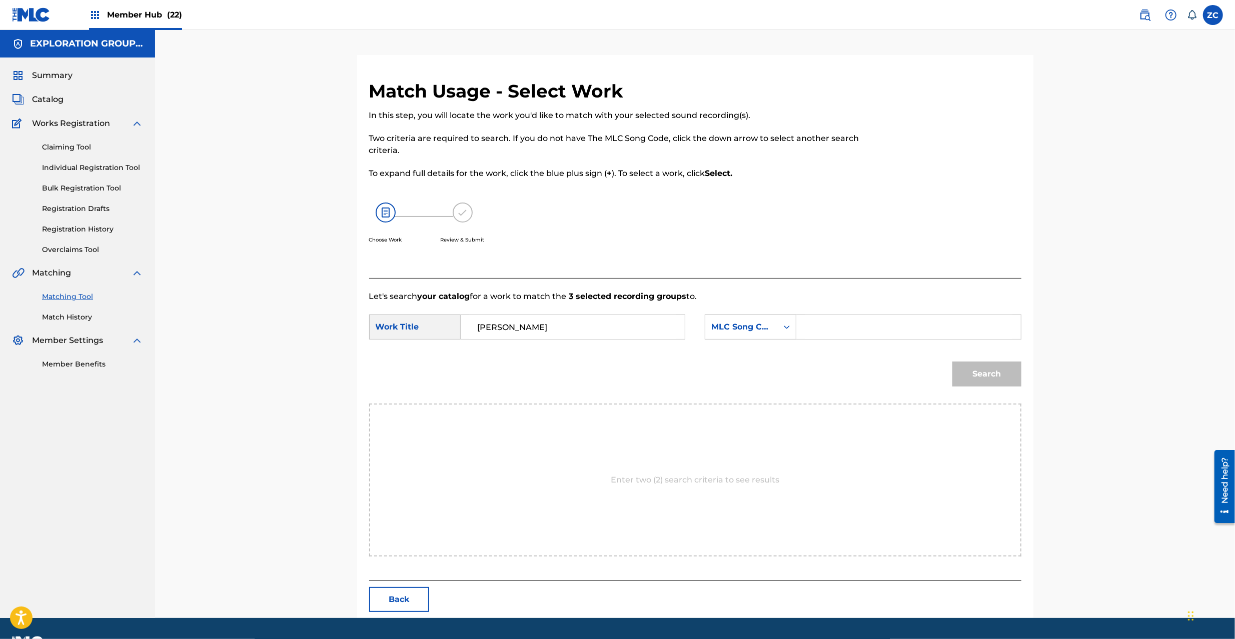
click at [889, 327] on input "Search Form" at bounding box center [908, 327] width 207 height 24
paste input "KC6ZNV"
type input "KC6ZNV"
click at [999, 370] on button "Search" at bounding box center [986, 374] width 69 height 25
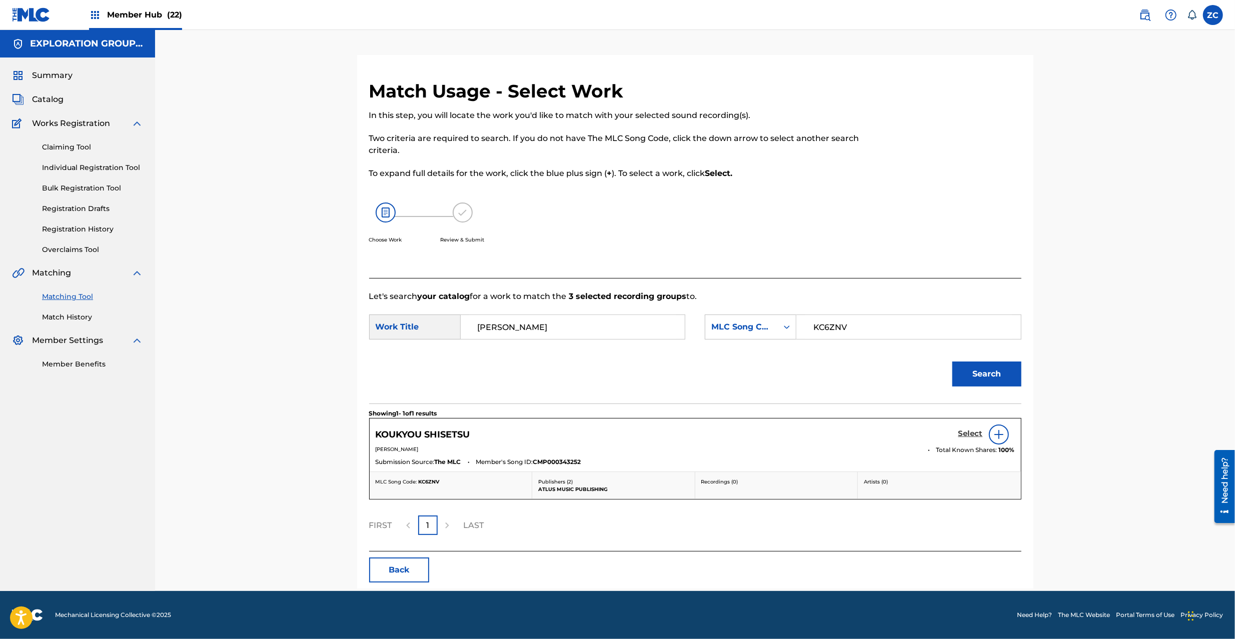
click at [966, 440] on link "Select" at bounding box center [970, 434] width 25 height 11
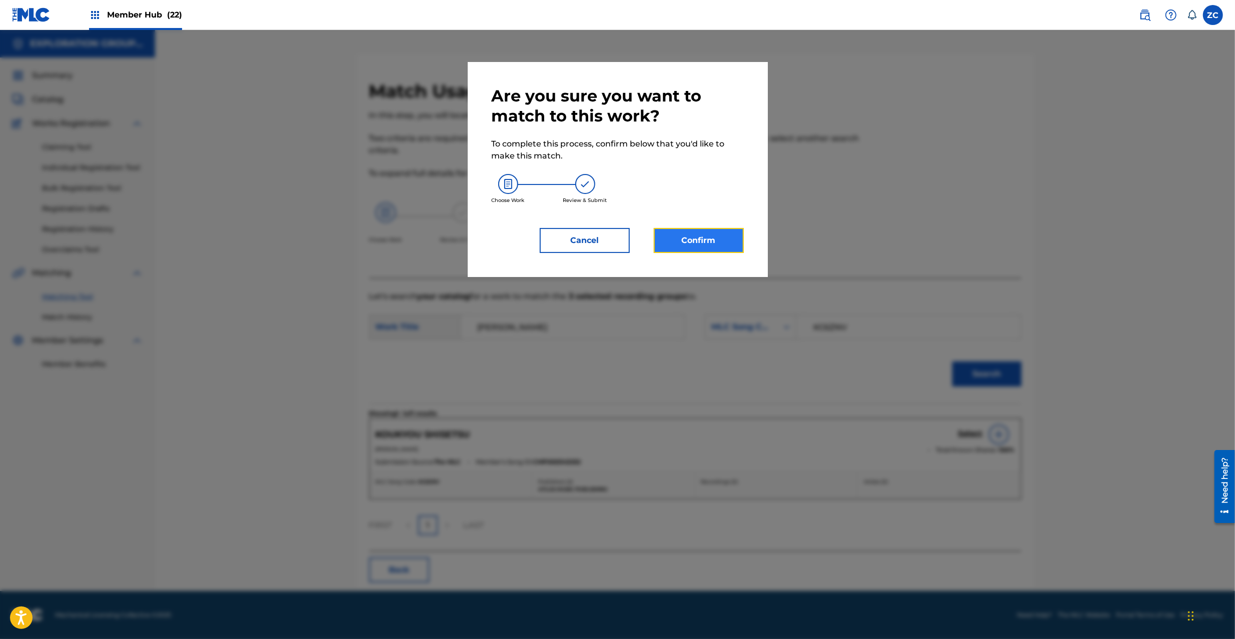
click at [709, 236] on button "Confirm" at bounding box center [699, 240] width 90 height 25
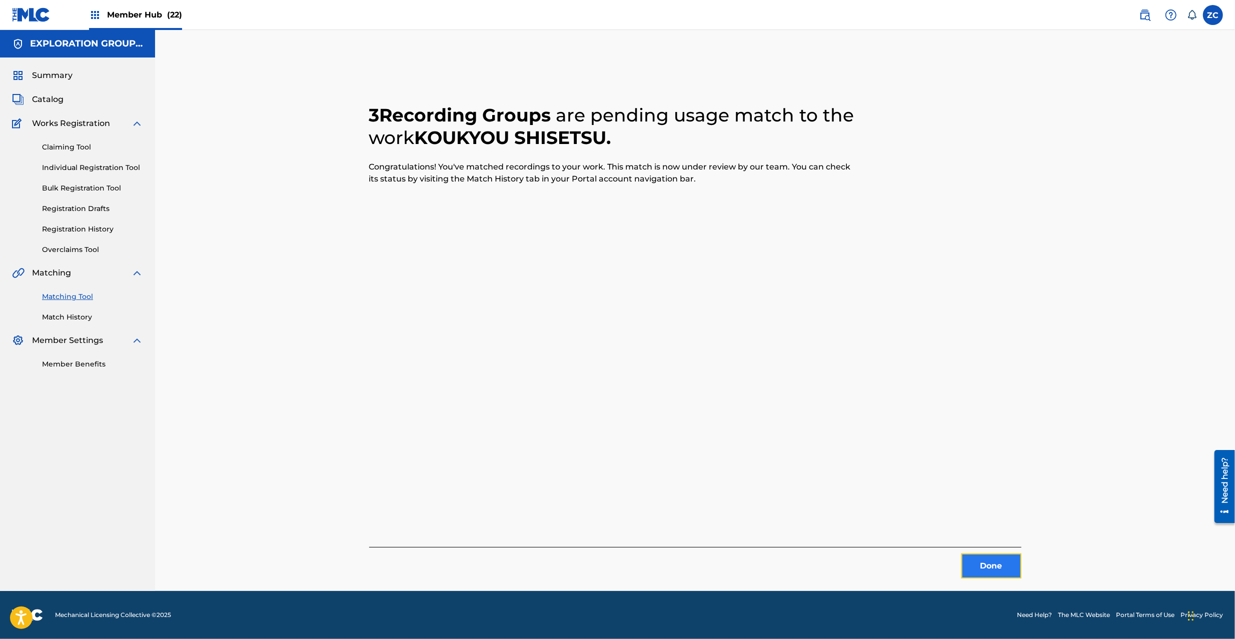
click at [1000, 556] on button "Done" at bounding box center [991, 566] width 60 height 25
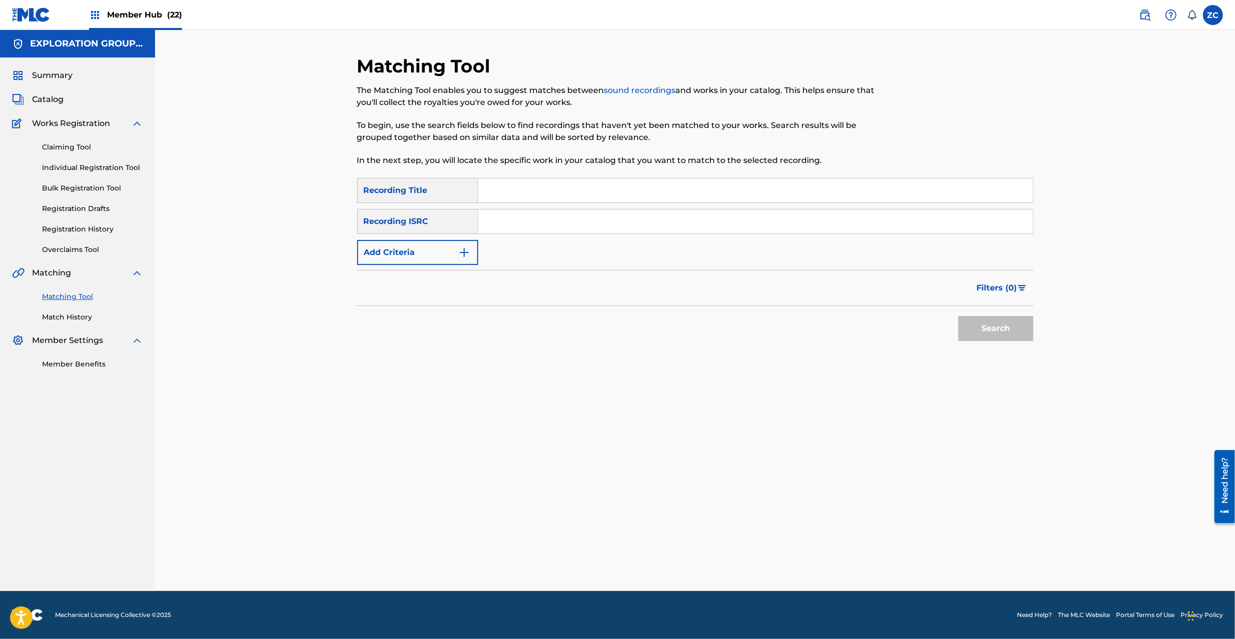
drag, startPoint x: 712, startPoint y: 223, endPoint x: 722, endPoint y: 231, distance: 12.8
click at [712, 223] on input "Search Form" at bounding box center [755, 222] width 555 height 24
paste input "JPK651366013"
click at [987, 332] on button "Search" at bounding box center [995, 328] width 75 height 25
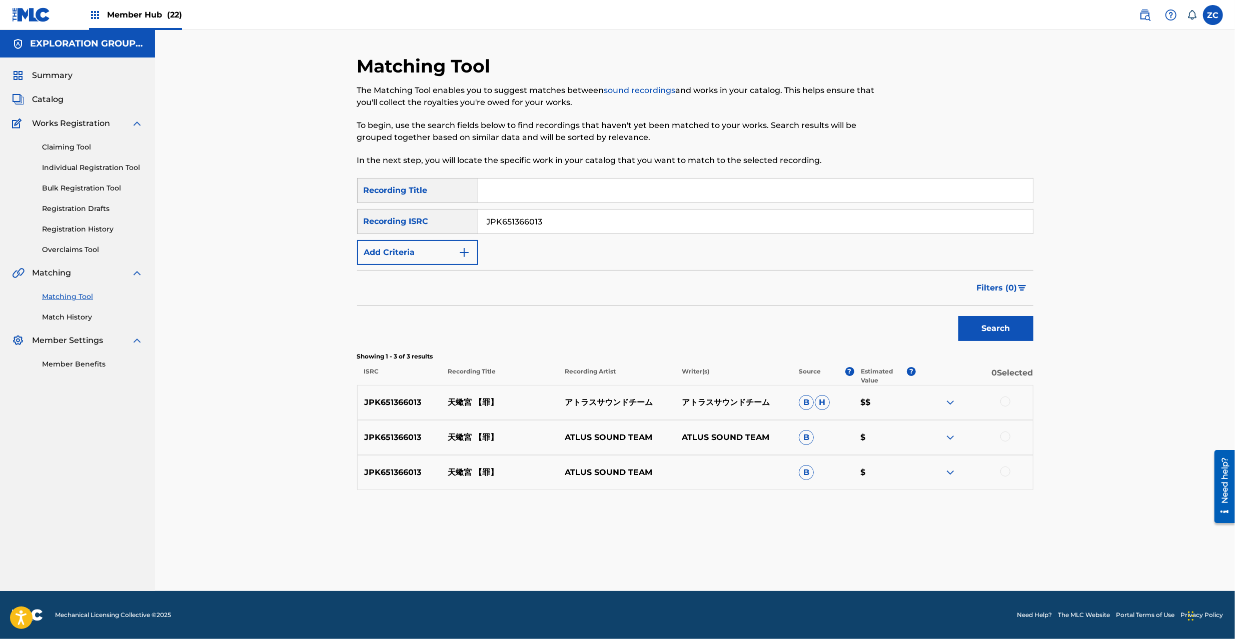
drag, startPoint x: 1003, startPoint y: 402, endPoint x: 1006, endPoint y: 426, distance: 24.2
click at [1003, 403] on div at bounding box center [1005, 402] width 10 height 10
click at [1006, 439] on div at bounding box center [1005, 437] width 10 height 10
click at [1006, 474] on div at bounding box center [1005, 472] width 10 height 10
click at [637, 225] on input "JPK651366013" at bounding box center [755, 222] width 555 height 24
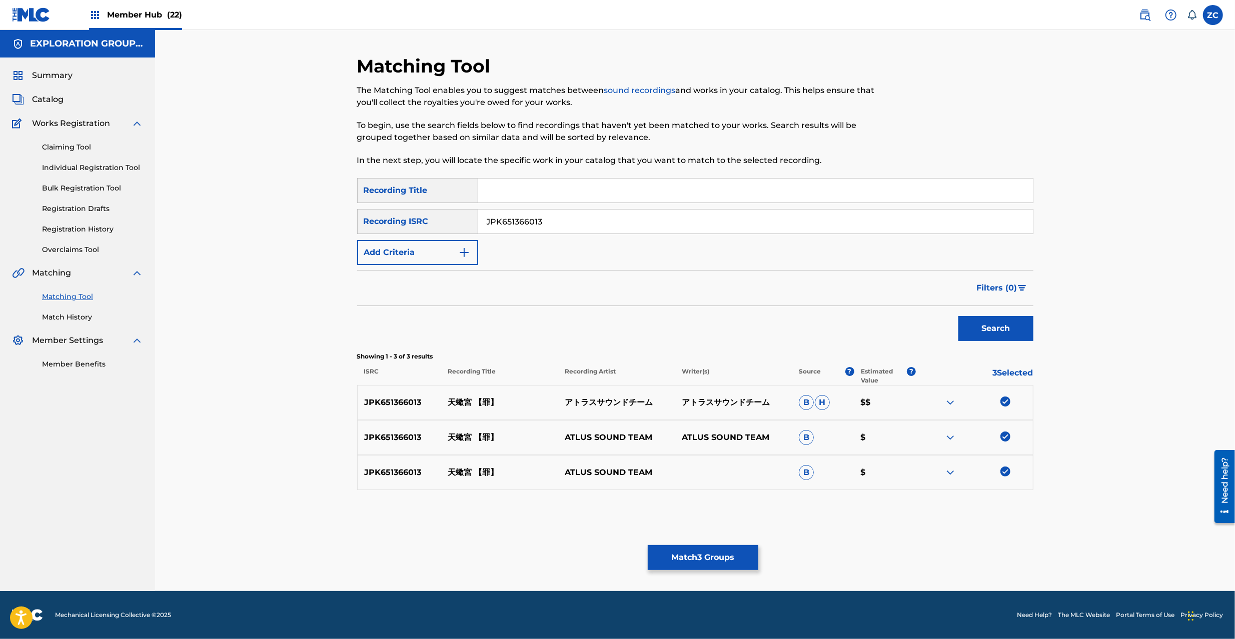
paste input "Claiming Task (Manual - MLC)"
type input "JPK651366013"
click at [705, 567] on button "Match 3 Groups" at bounding box center [703, 557] width 111 height 25
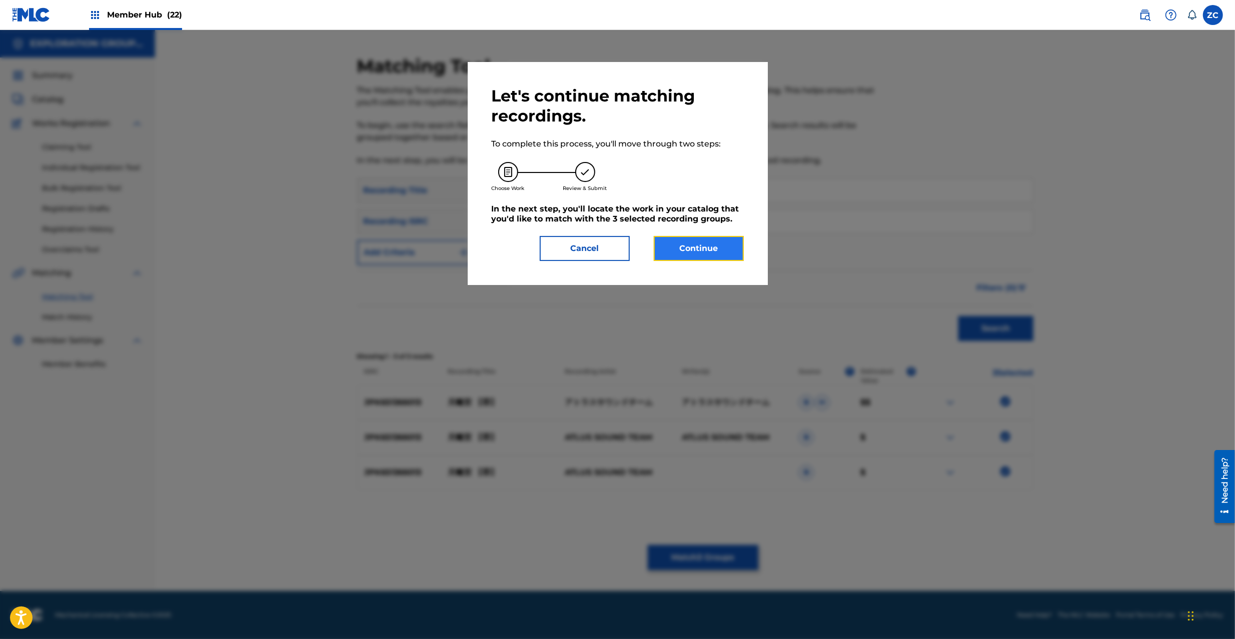
click at [729, 249] on button "Continue" at bounding box center [699, 248] width 90 height 25
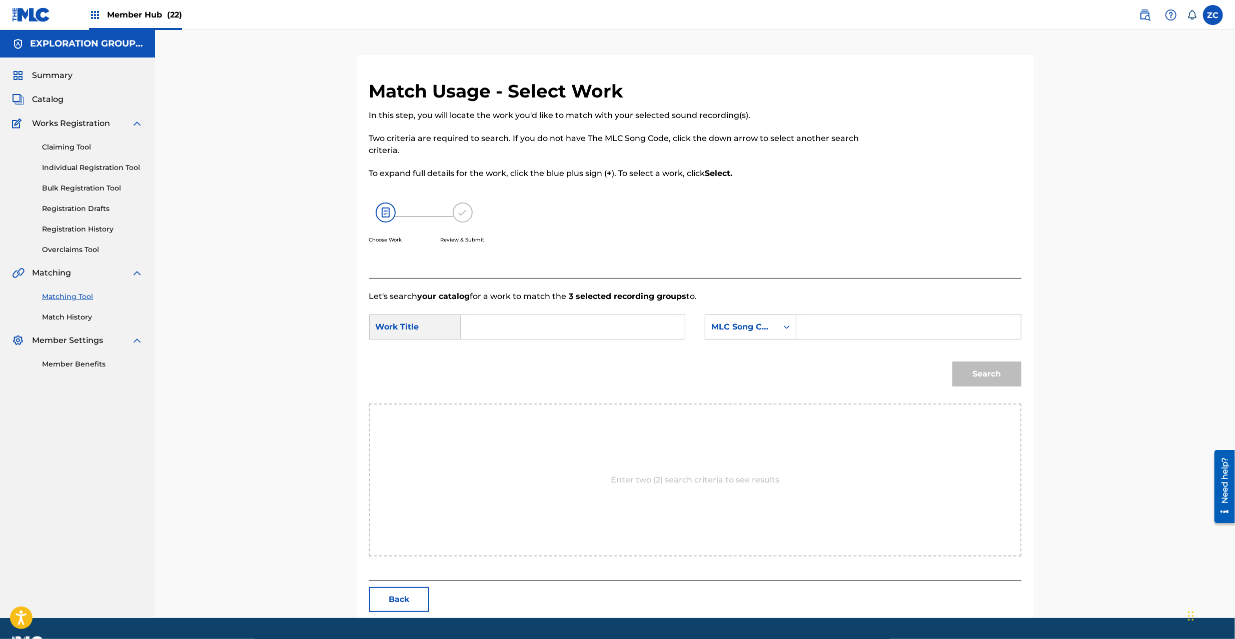
click at [625, 332] on input "Search Form" at bounding box center [572, 327] width 207 height 24
paste input "Tenketsu Kyuu TA915C"
click at [562, 331] on input "Tenketsu Kyuu TA915C" at bounding box center [572, 327] width 207 height 24
type input "Tenketsu Kyuu"
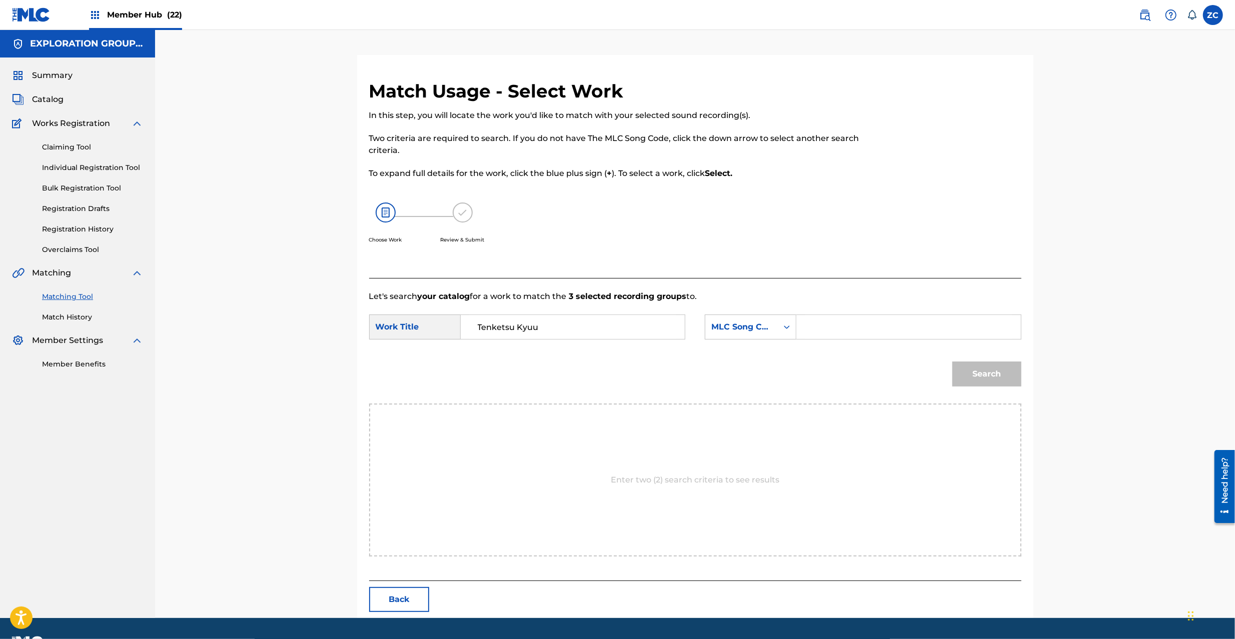
drag, startPoint x: 856, startPoint y: 331, endPoint x: 878, endPoint y: 334, distance: 22.3
click at [856, 331] on input "Search Form" at bounding box center [908, 327] width 207 height 24
paste input "TA915C"
type input "TA915C"
click at [1008, 360] on div "Search" at bounding box center [984, 372] width 74 height 40
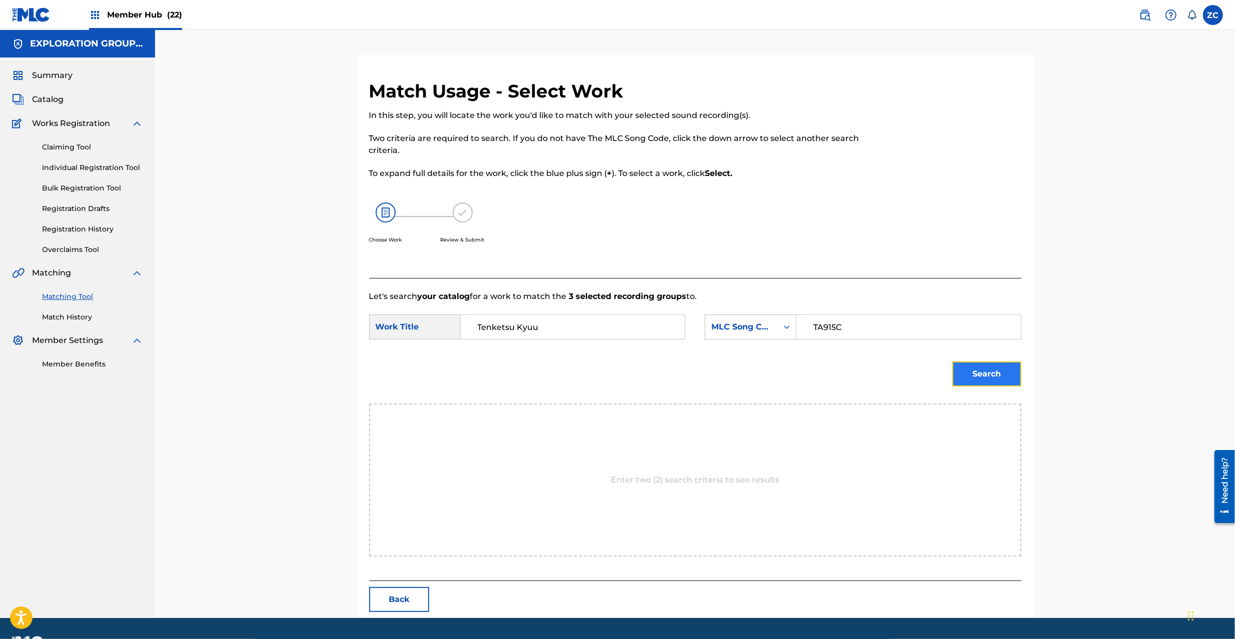
click at [1003, 372] on button "Search" at bounding box center [986, 374] width 69 height 25
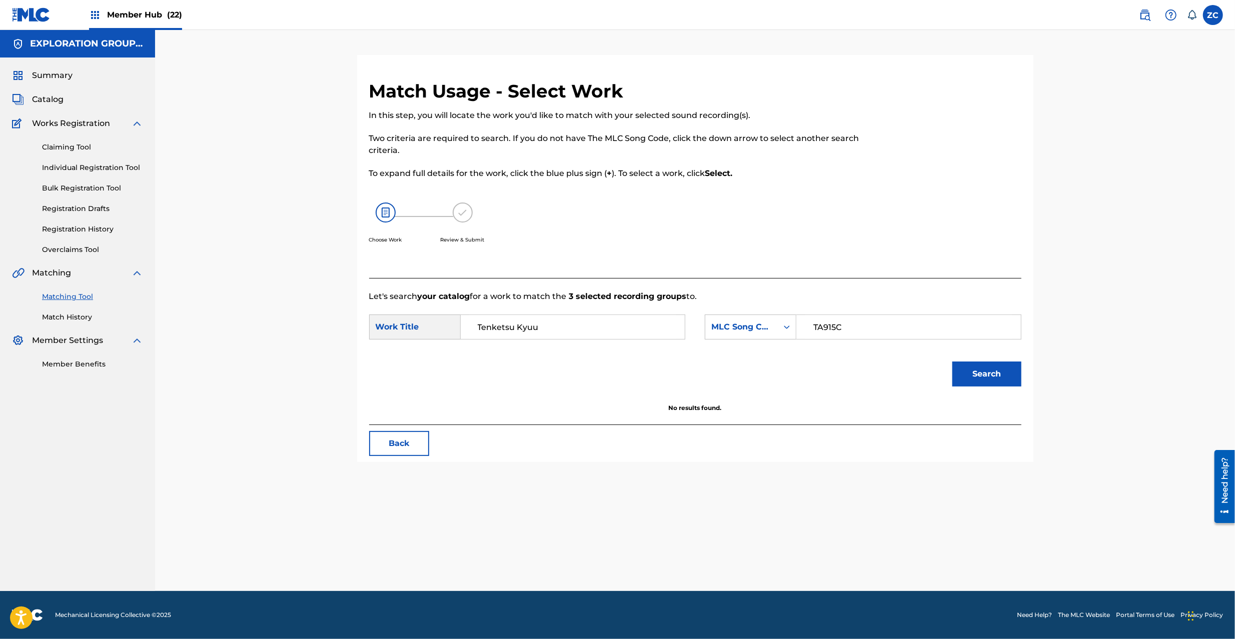
drag, startPoint x: 72, startPoint y: 145, endPoint x: 106, endPoint y: 156, distance: 35.7
click at [72, 145] on link "Claiming Tool" at bounding box center [92, 147] width 101 height 11
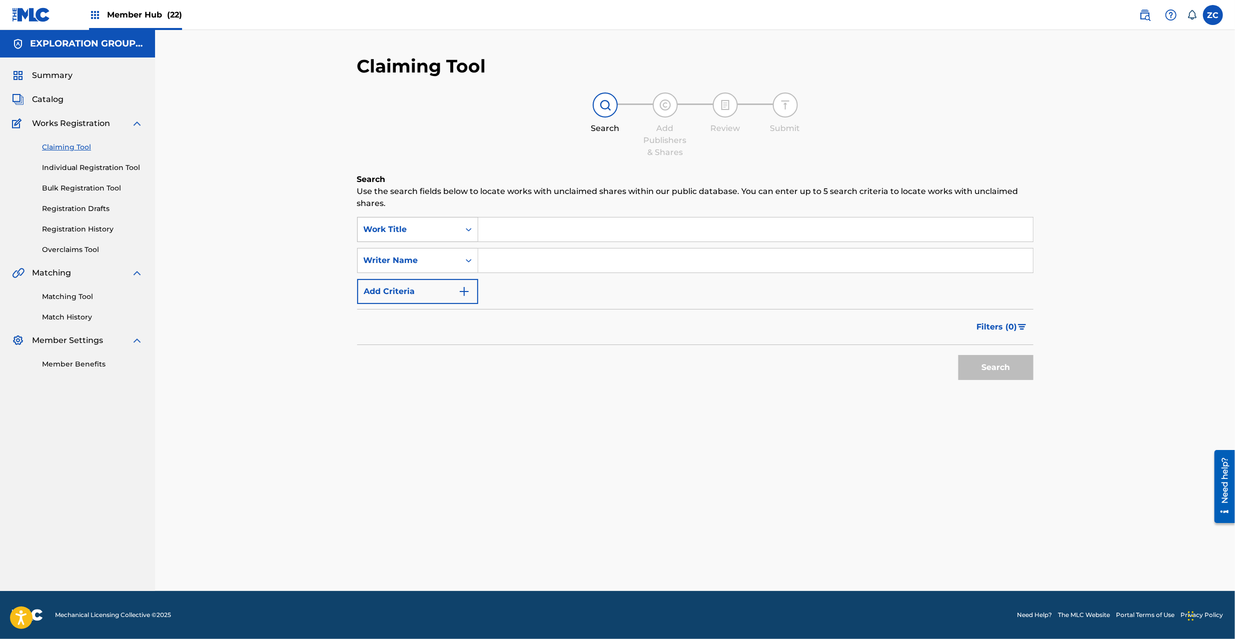
drag, startPoint x: 443, startPoint y: 223, endPoint x: 423, endPoint y: 239, distance: 25.6
click at [443, 224] on div "Work Title" at bounding box center [409, 230] width 90 height 12
click at [405, 255] on div "MLC Song Code" at bounding box center [418, 254] width 120 height 25
drag, startPoint x: 451, startPoint y: 243, endPoint x: 522, endPoint y: 238, distance: 71.7
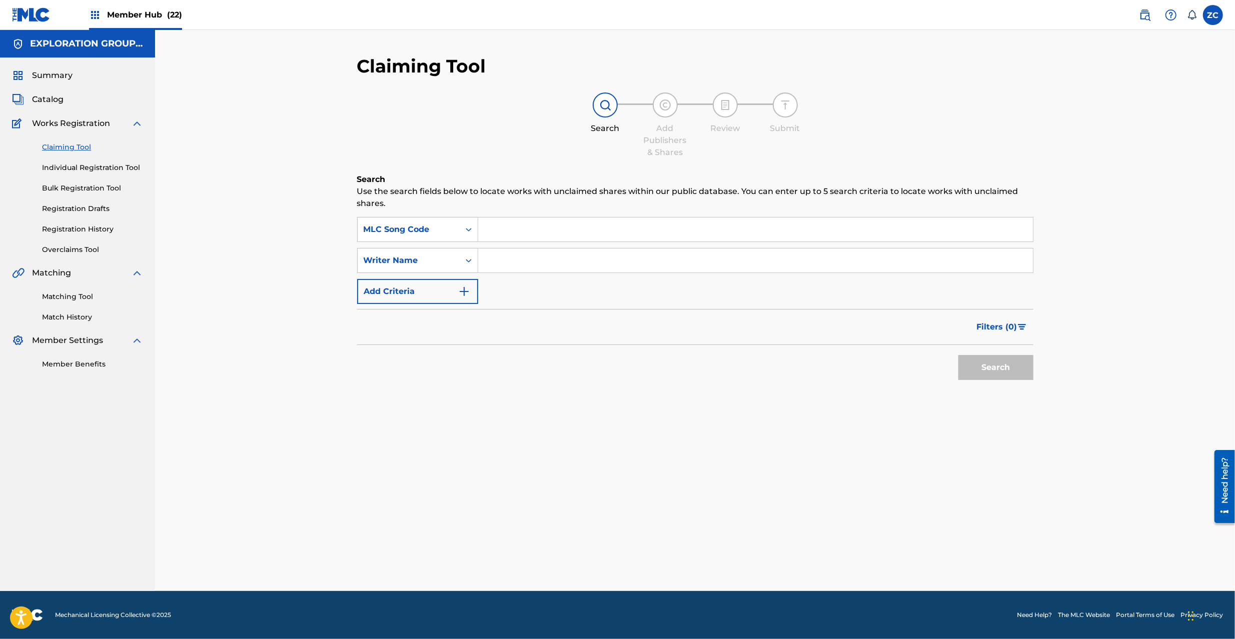
click at [502, 229] on input "Search Form" at bounding box center [755, 230] width 555 height 24
paste input "TA915C"
type input "TA915C"
click at [985, 365] on button "Search" at bounding box center [995, 367] width 75 height 25
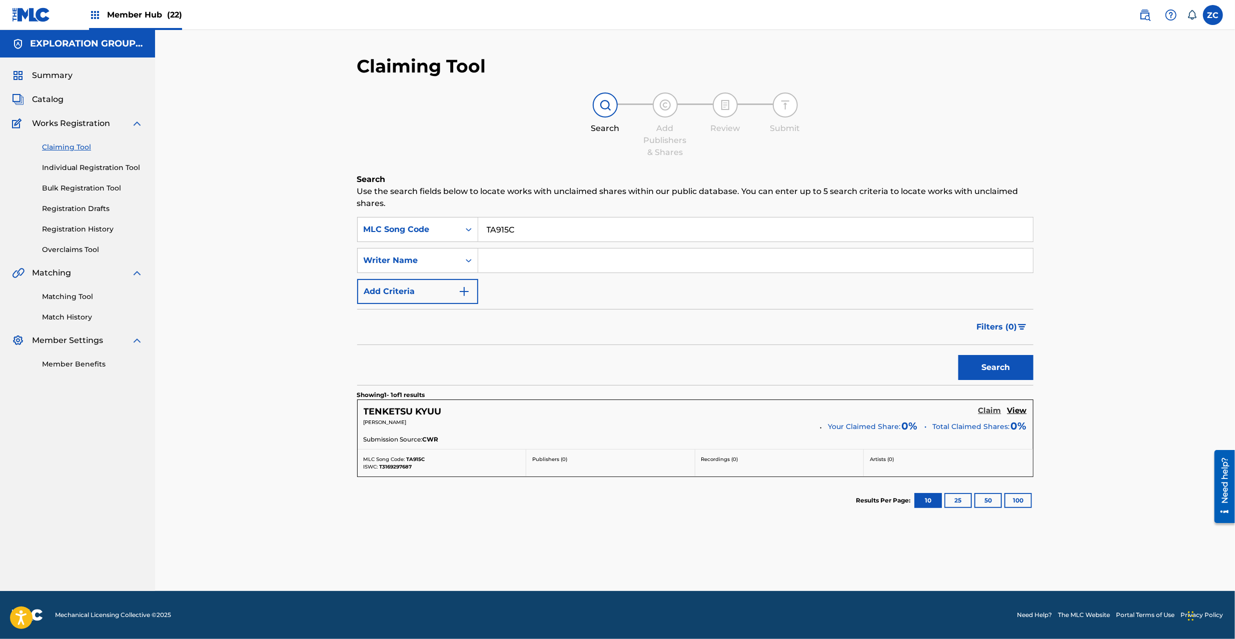
click at [994, 411] on h5 "Claim" at bounding box center [989, 411] width 23 height 10
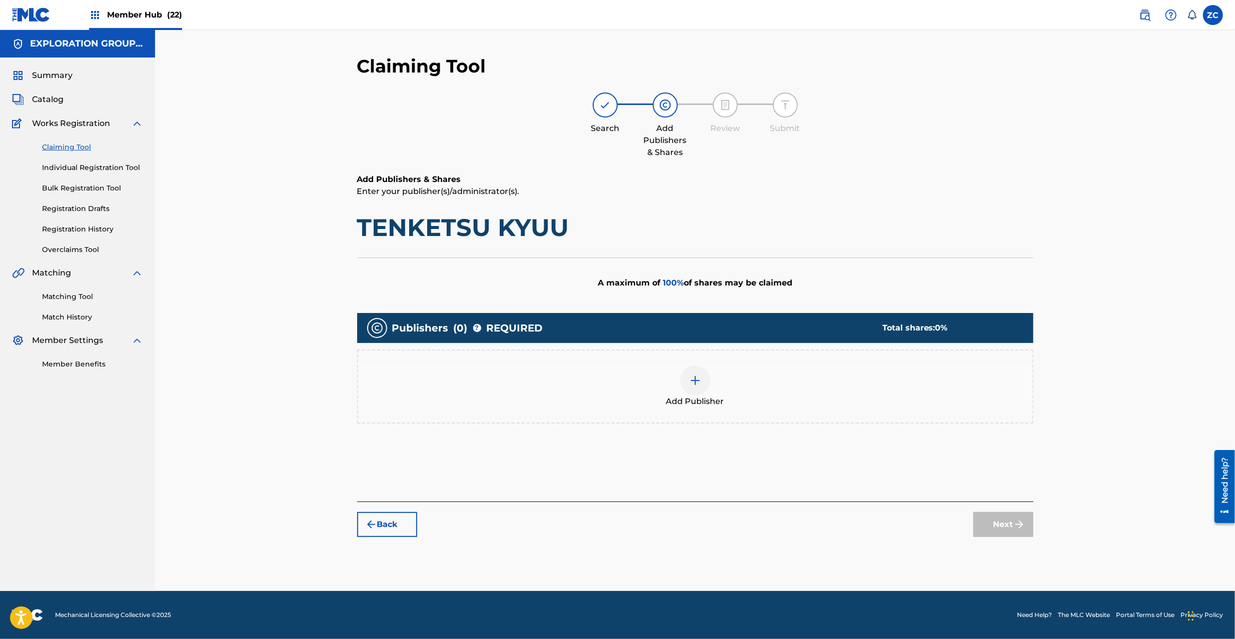
click at [423, 232] on h1 "TENKETSU KYUU" at bounding box center [695, 228] width 676 height 30
click at [511, 229] on h1 "TENKETSU KYUU" at bounding box center [695, 228] width 676 height 30
copy h1 "TENKETSU KYUU"
click at [695, 380] on img at bounding box center [695, 381] width 12 height 12
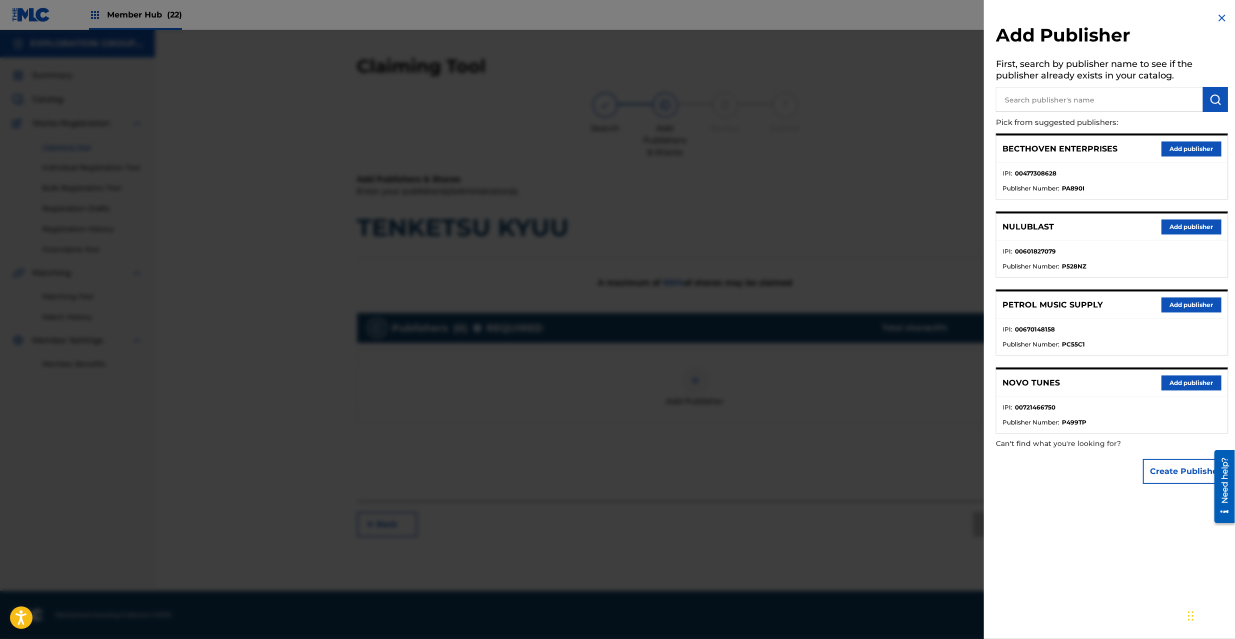
click at [1128, 105] on input "text" at bounding box center [1099, 99] width 207 height 25
type input "atlus"
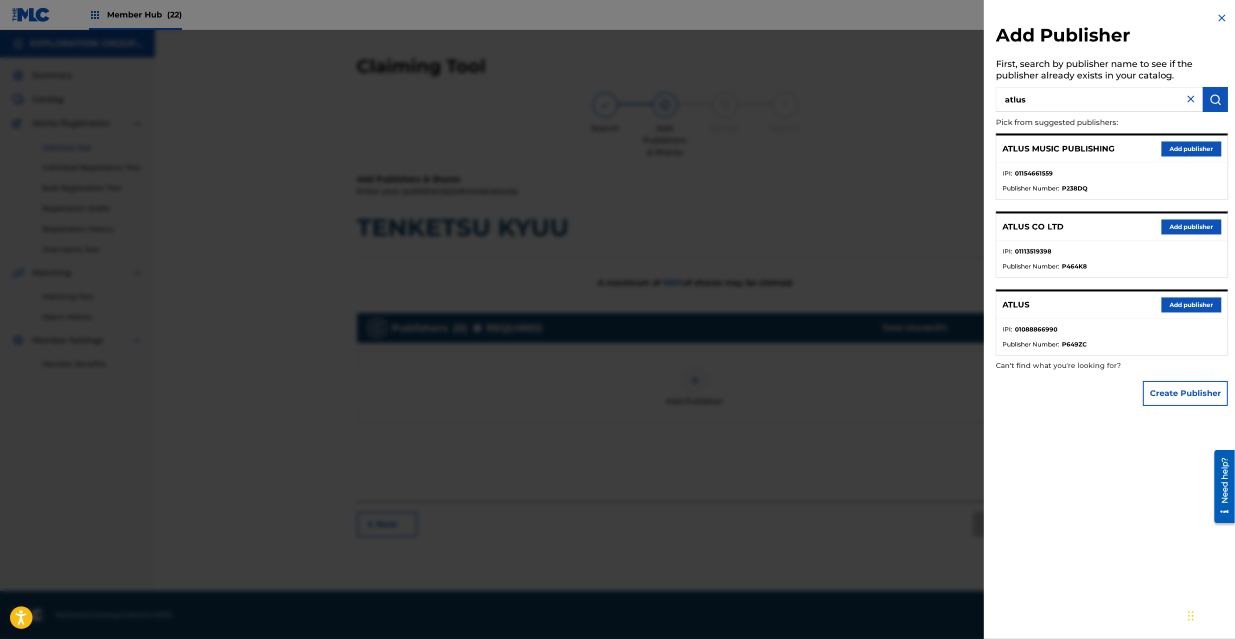
click at [1196, 219] on div "ATLUS CO LTD Add publisher" at bounding box center [1111, 228] width 231 height 28
click at [1196, 225] on button "Add publisher" at bounding box center [1191, 227] width 60 height 15
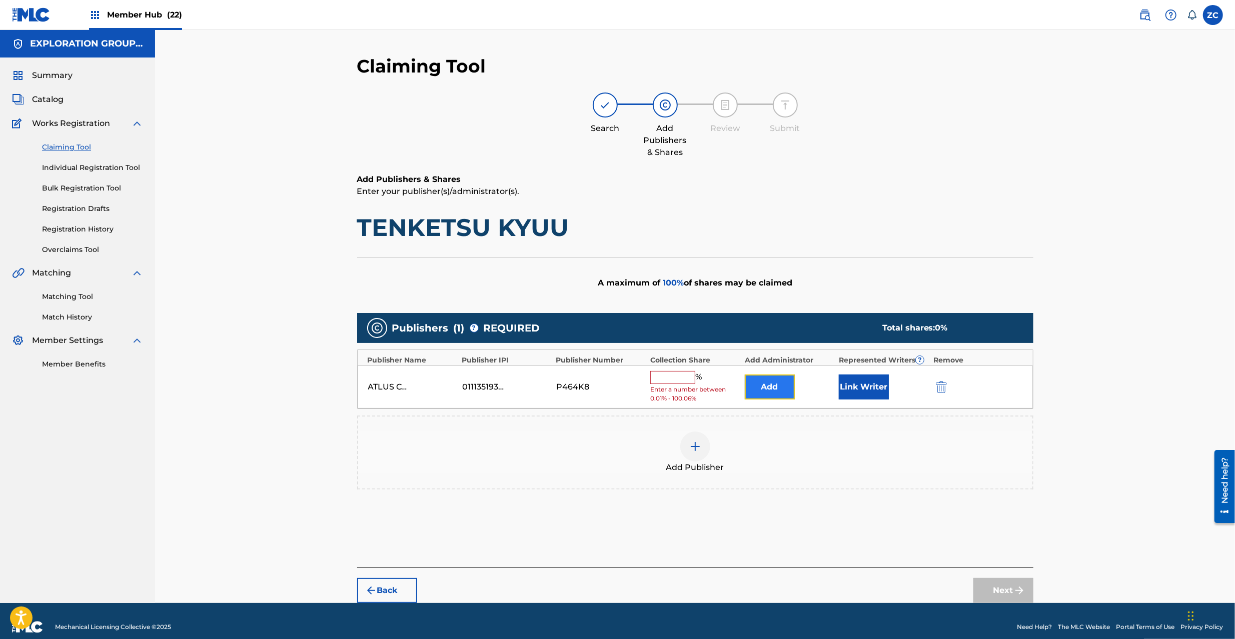
click at [775, 395] on button "Add" at bounding box center [770, 387] width 50 height 25
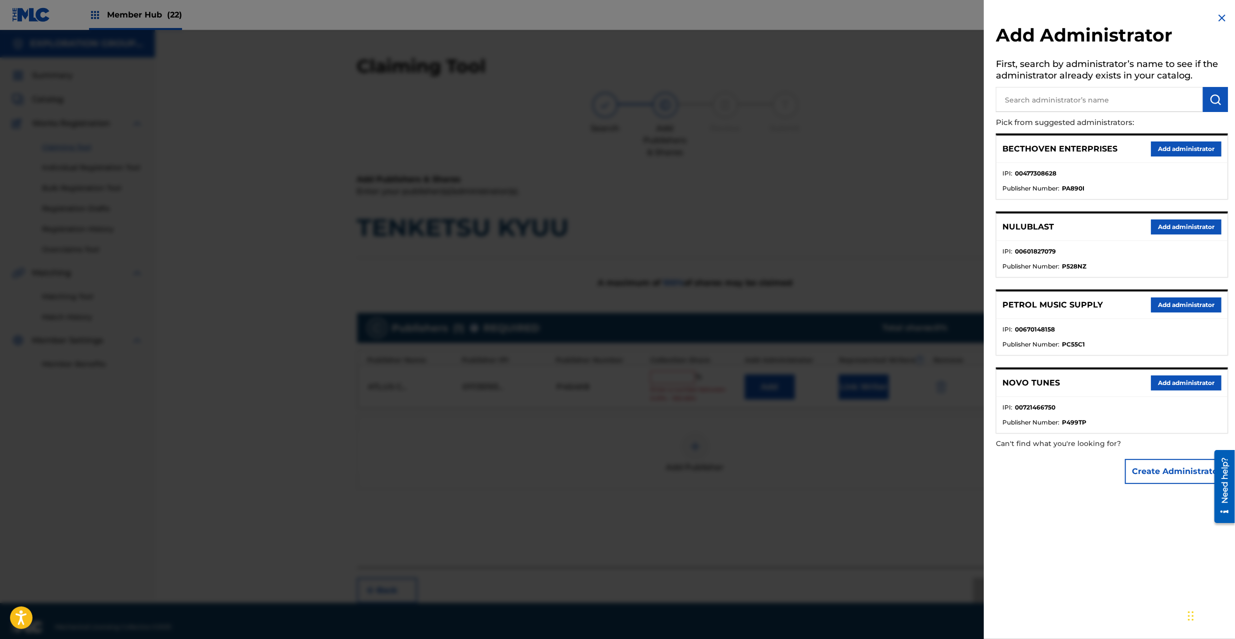
click at [1035, 106] on input "text" at bounding box center [1099, 99] width 207 height 25
type input "explo"
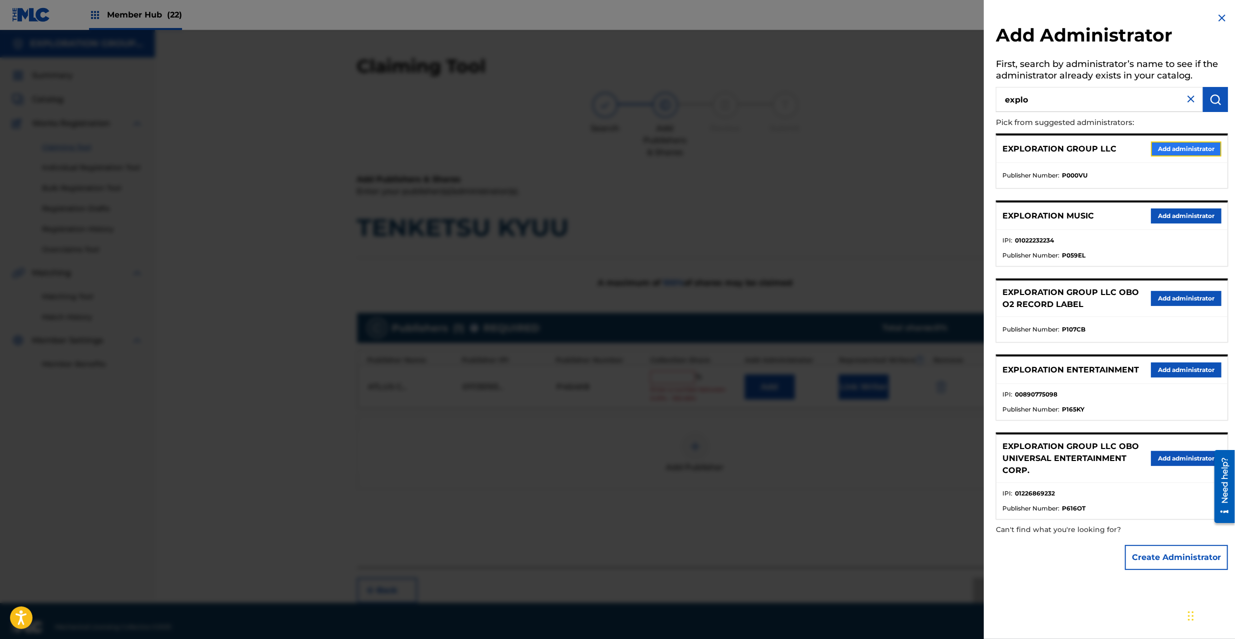
click at [1167, 143] on button "Add administrator" at bounding box center [1186, 149] width 71 height 15
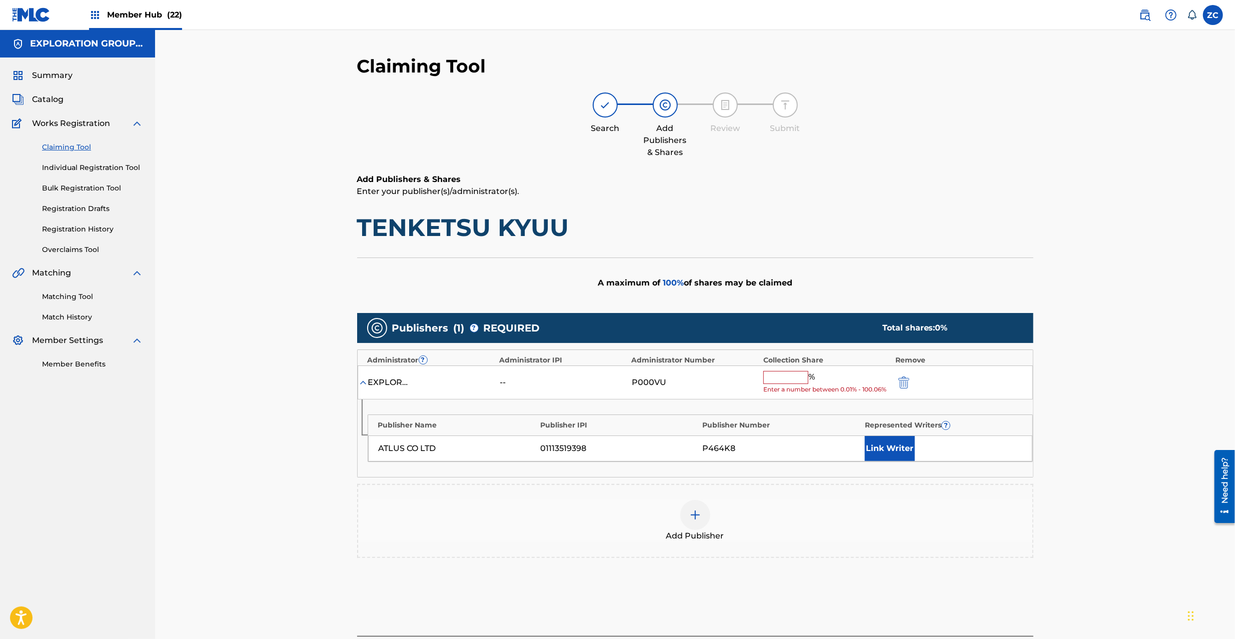
click at [789, 374] on input "text" at bounding box center [785, 377] width 45 height 13
type input "100"
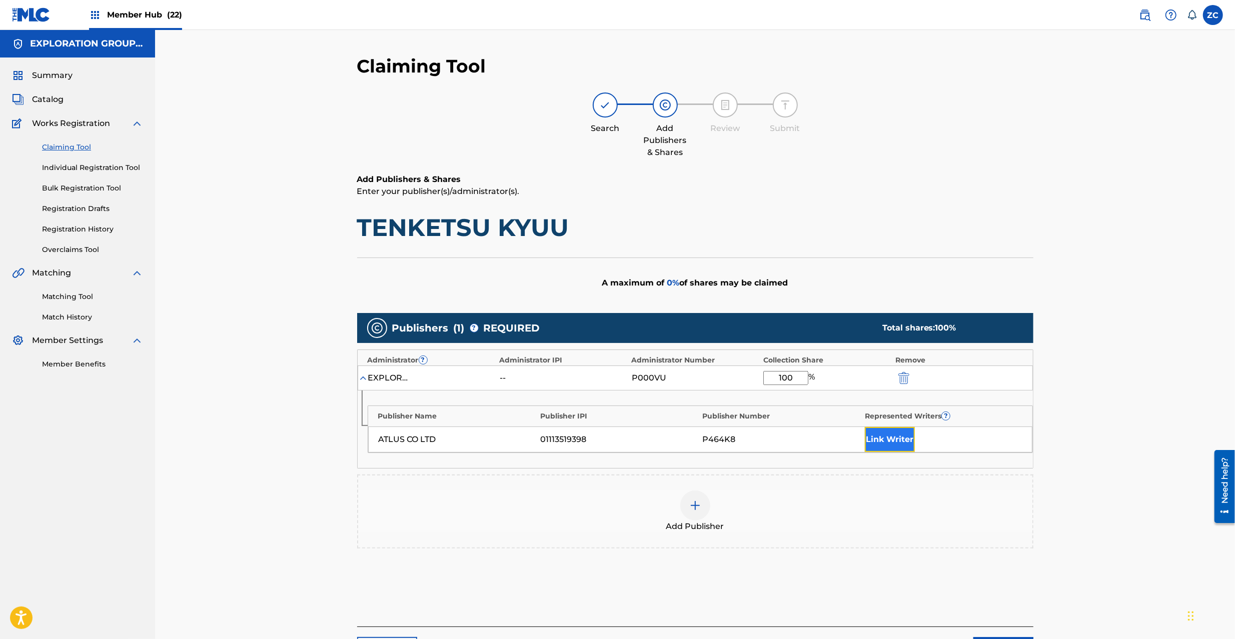
click at [889, 437] on button "Link Writer" at bounding box center [890, 439] width 50 height 25
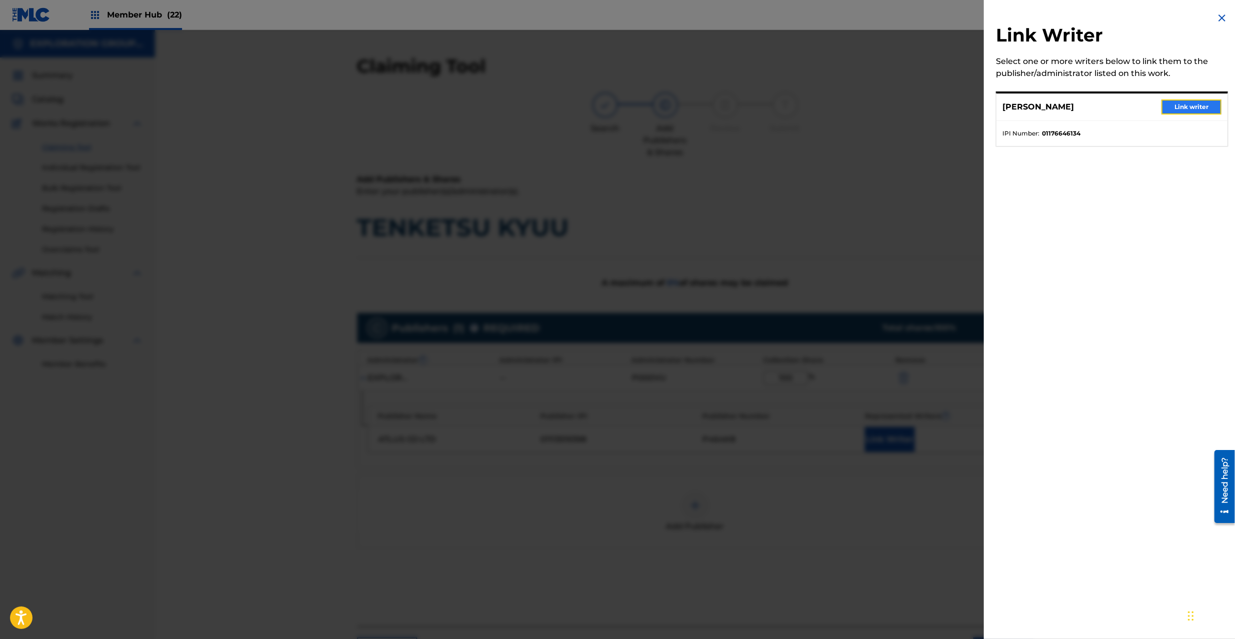
click at [1181, 107] on button "Link writer" at bounding box center [1191, 107] width 60 height 15
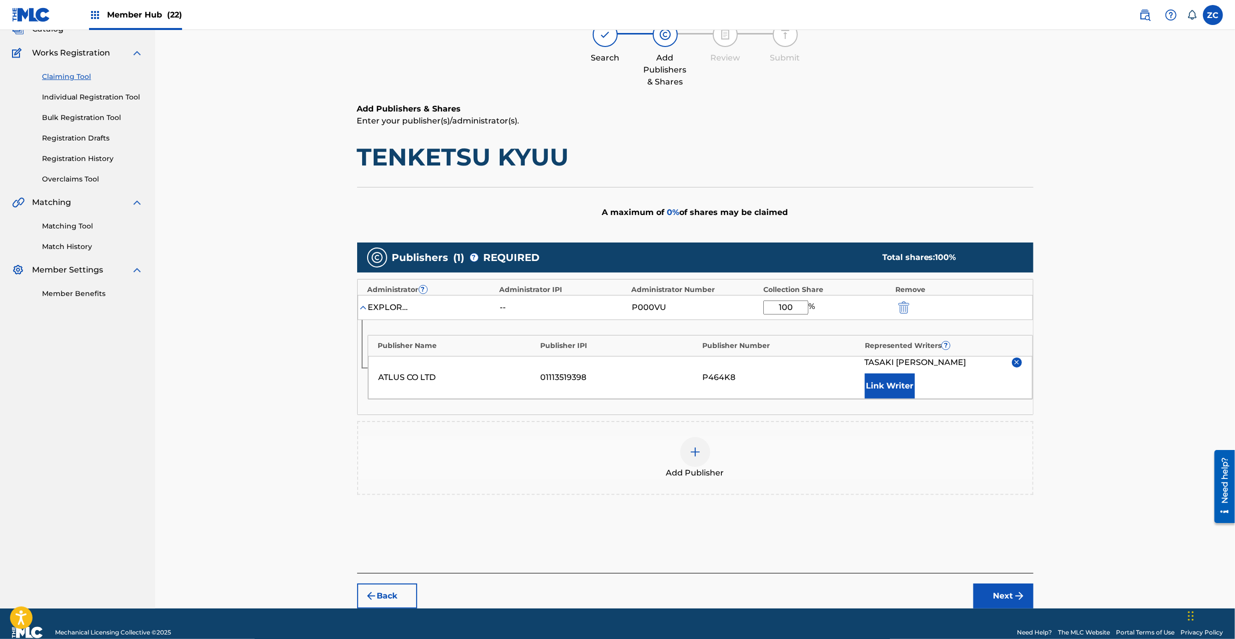
scroll to position [88, 0]
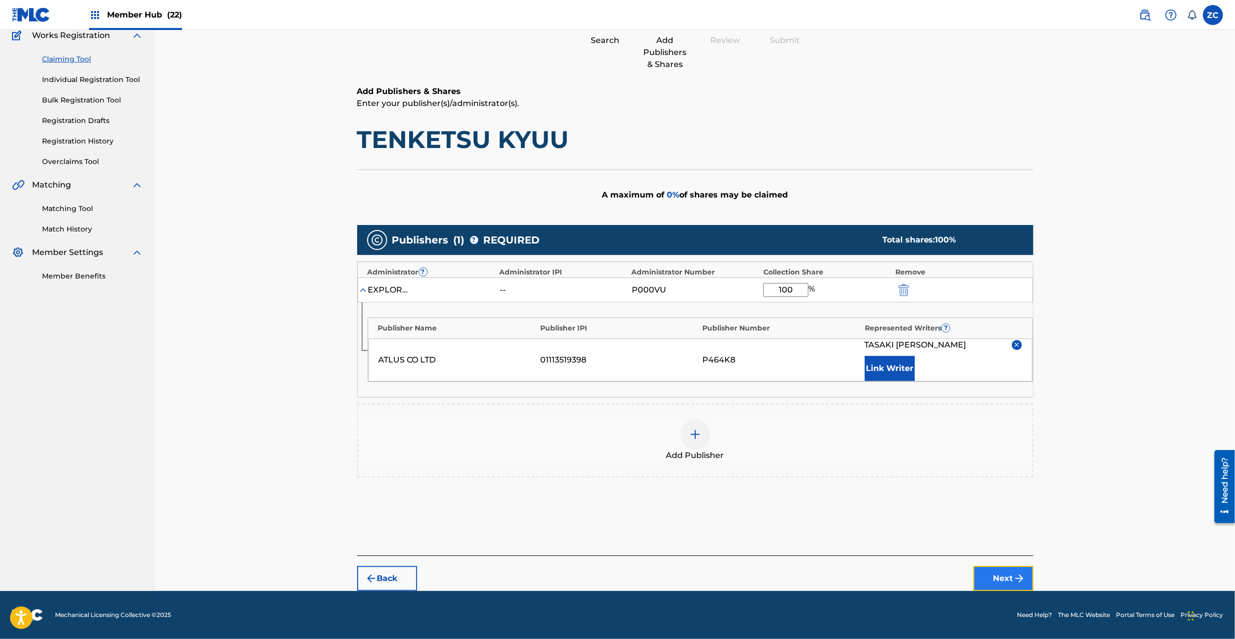
click at [1001, 579] on button "Next" at bounding box center [1003, 578] width 60 height 25
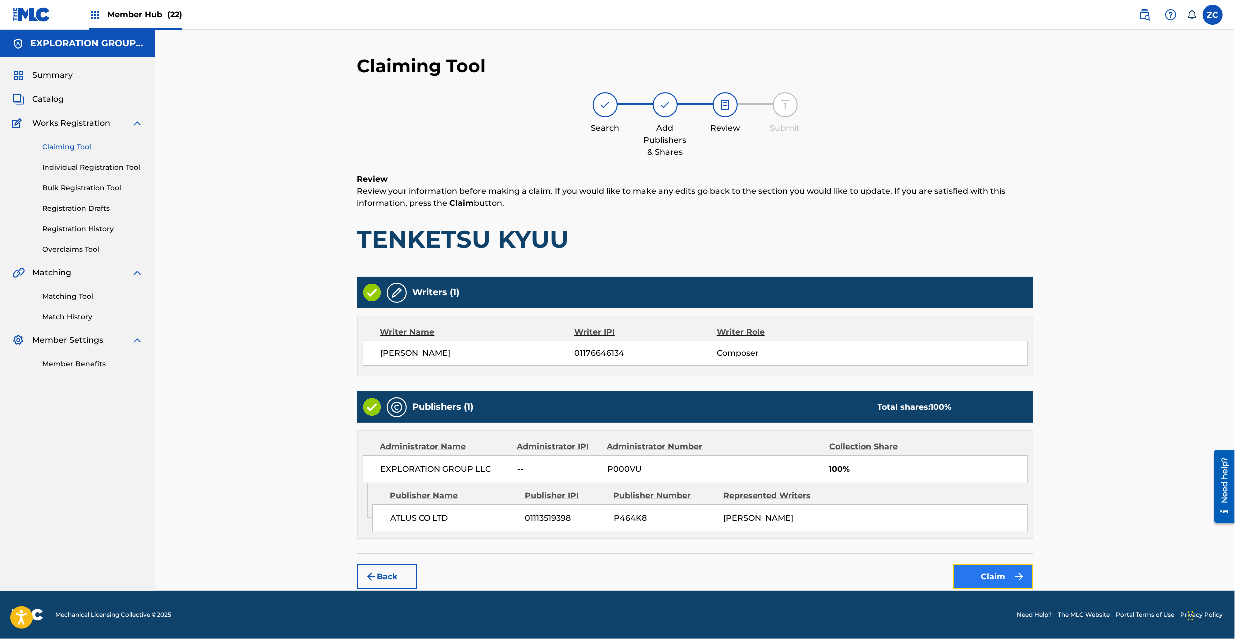
click at [1011, 585] on button "Claim" at bounding box center [993, 577] width 80 height 25
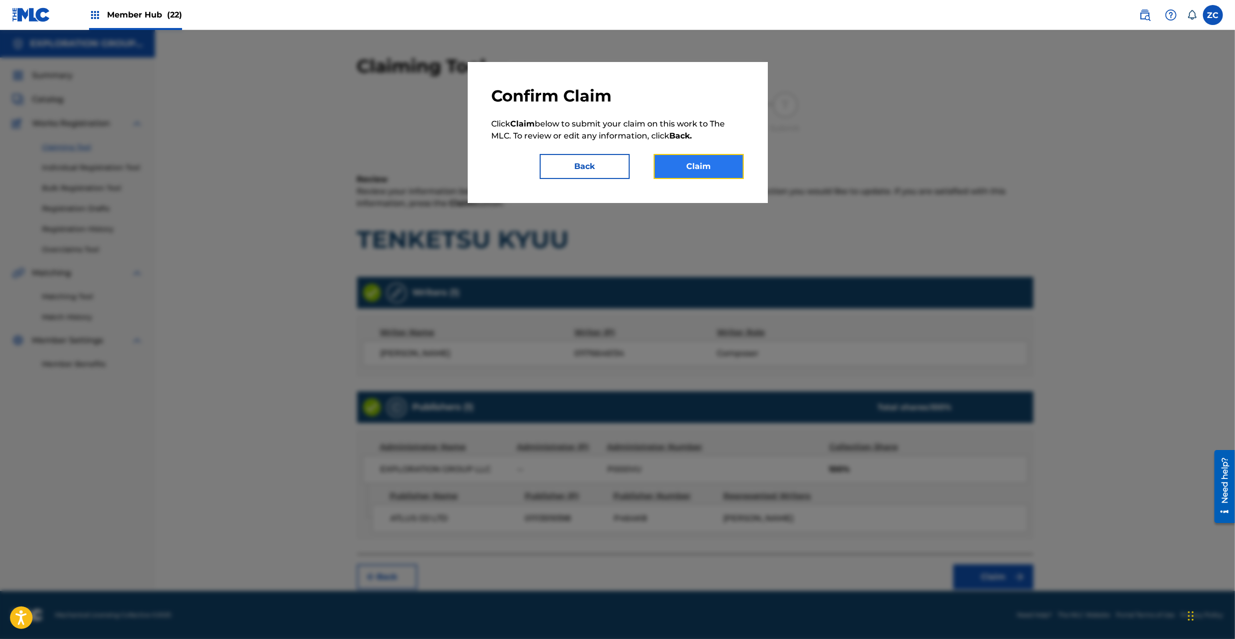
click at [725, 166] on button "Claim" at bounding box center [699, 166] width 90 height 25
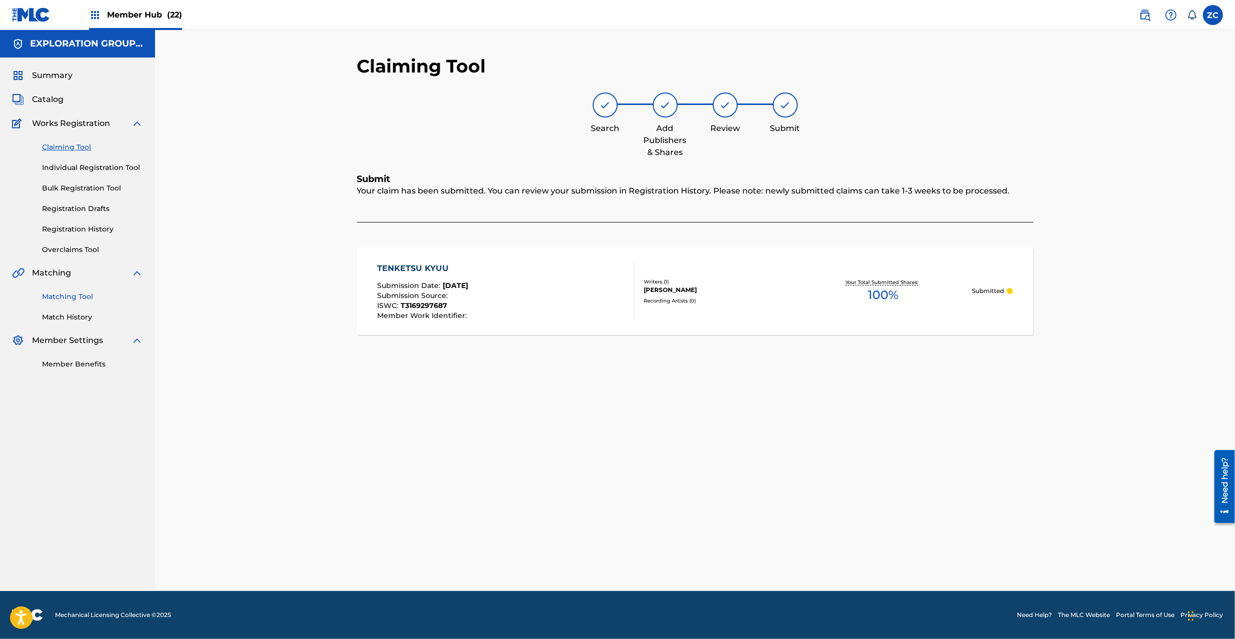
click at [90, 297] on link "Matching Tool" at bounding box center [92, 297] width 101 height 11
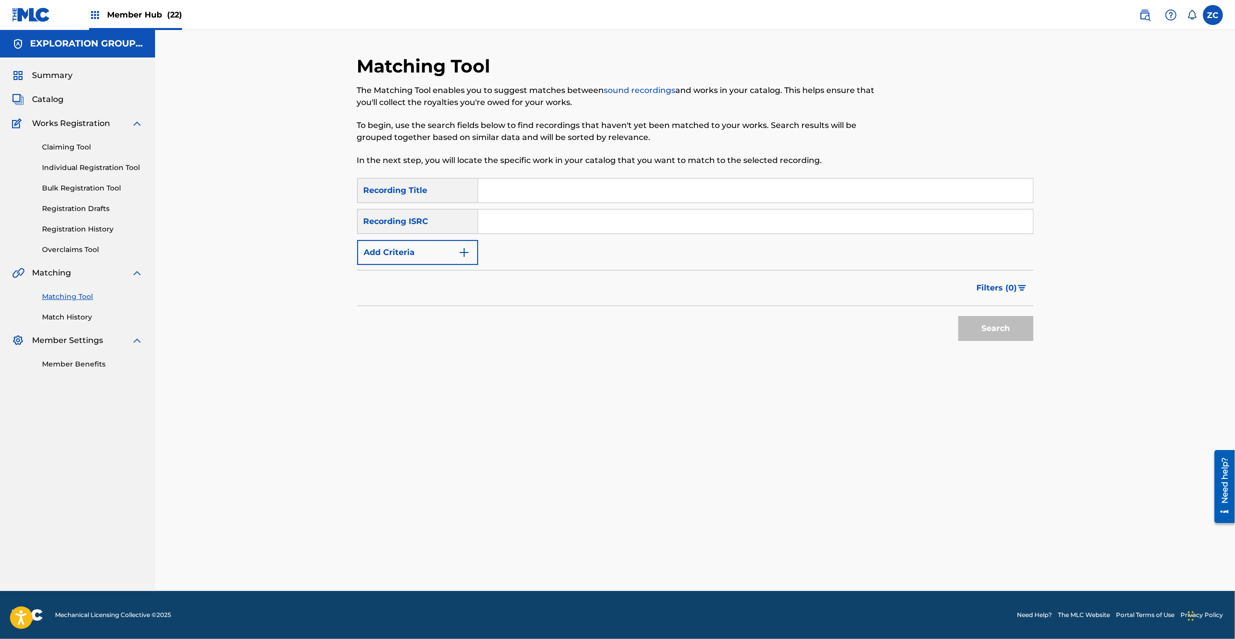
drag, startPoint x: 613, startPoint y: 232, endPoint x: 618, endPoint y: 233, distance: 5.6
click at [613, 232] on input "Search Form" at bounding box center [755, 222] width 555 height 24
paste input "JPK651365720"
click at [971, 323] on button "Search" at bounding box center [995, 328] width 75 height 25
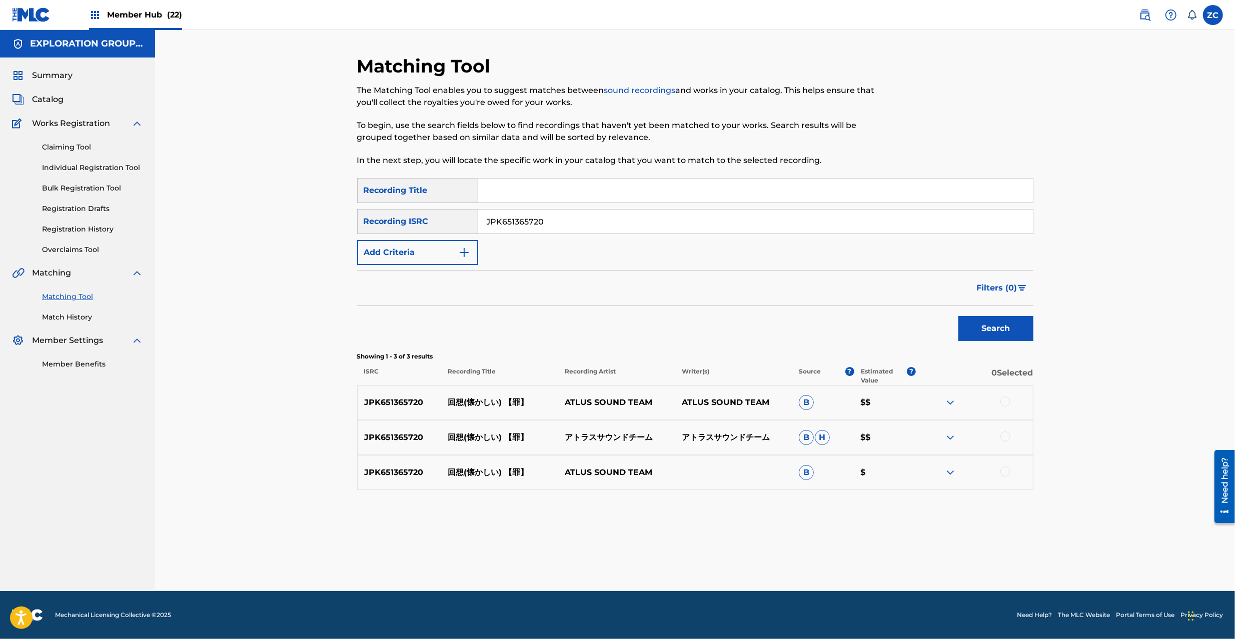
click at [1006, 399] on div at bounding box center [1005, 402] width 10 height 10
click at [1005, 431] on div "JPK651365720 回想(懐かしい) 【罪】 アトラスサウンドチーム アトラスサウンドチーム B H $$" at bounding box center [695, 437] width 676 height 35
click at [1007, 437] on div at bounding box center [1005, 437] width 10 height 10
click at [1005, 469] on div at bounding box center [1005, 472] width 10 height 10
click at [681, 221] on input "JPK651365720" at bounding box center [755, 222] width 555 height 24
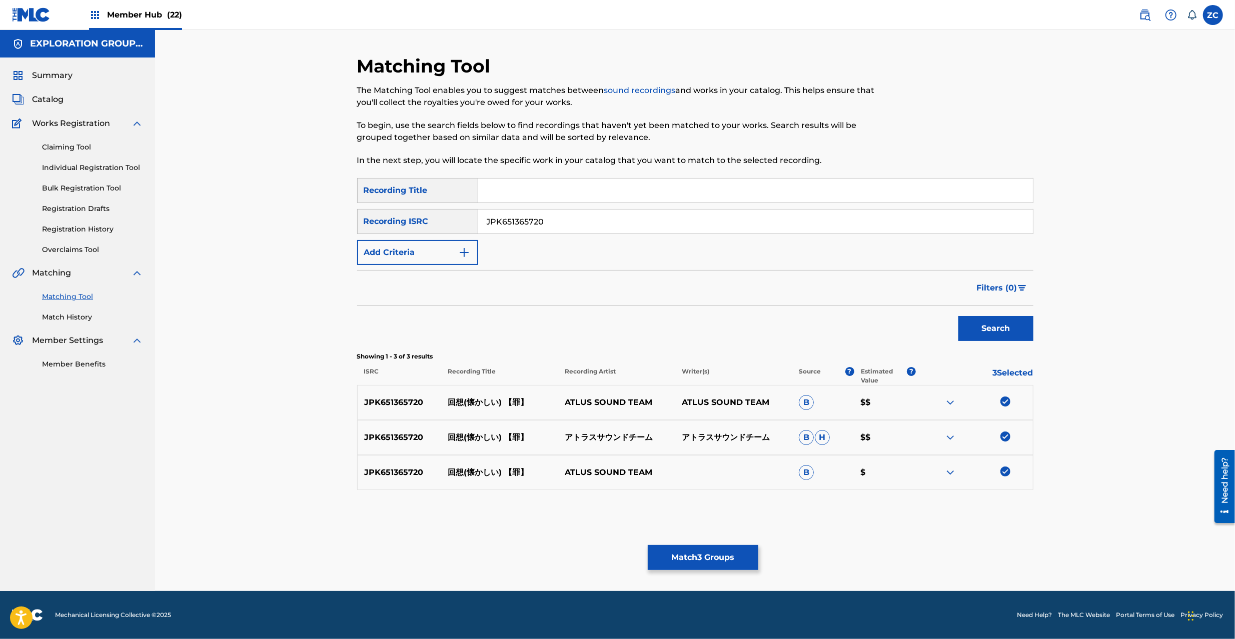
paste input "906"
type input "JPK651365906"
click at [1005, 327] on button "Search" at bounding box center [995, 328] width 75 height 25
click at [1003, 401] on div at bounding box center [1005, 402] width 10 height 10
click at [1002, 442] on div at bounding box center [974, 438] width 117 height 12
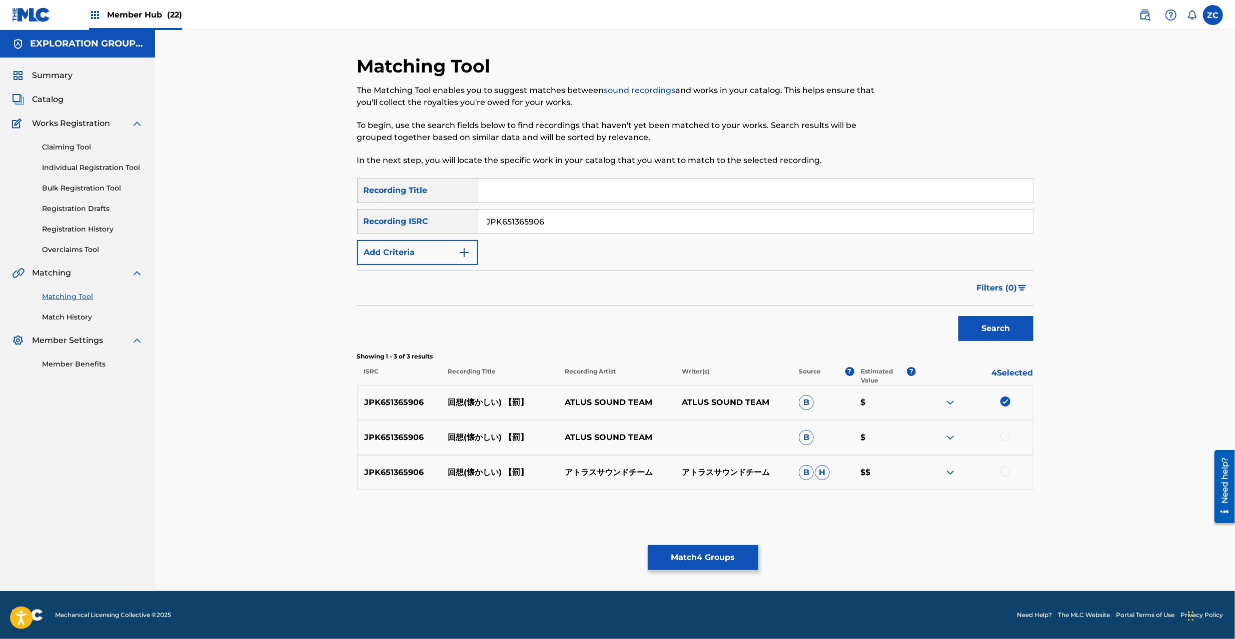
click at [1005, 470] on div at bounding box center [1005, 472] width 10 height 10
click at [1006, 437] on div at bounding box center [1005, 437] width 10 height 10
click at [701, 555] on button "Match 6 Groups" at bounding box center [703, 557] width 111 height 25
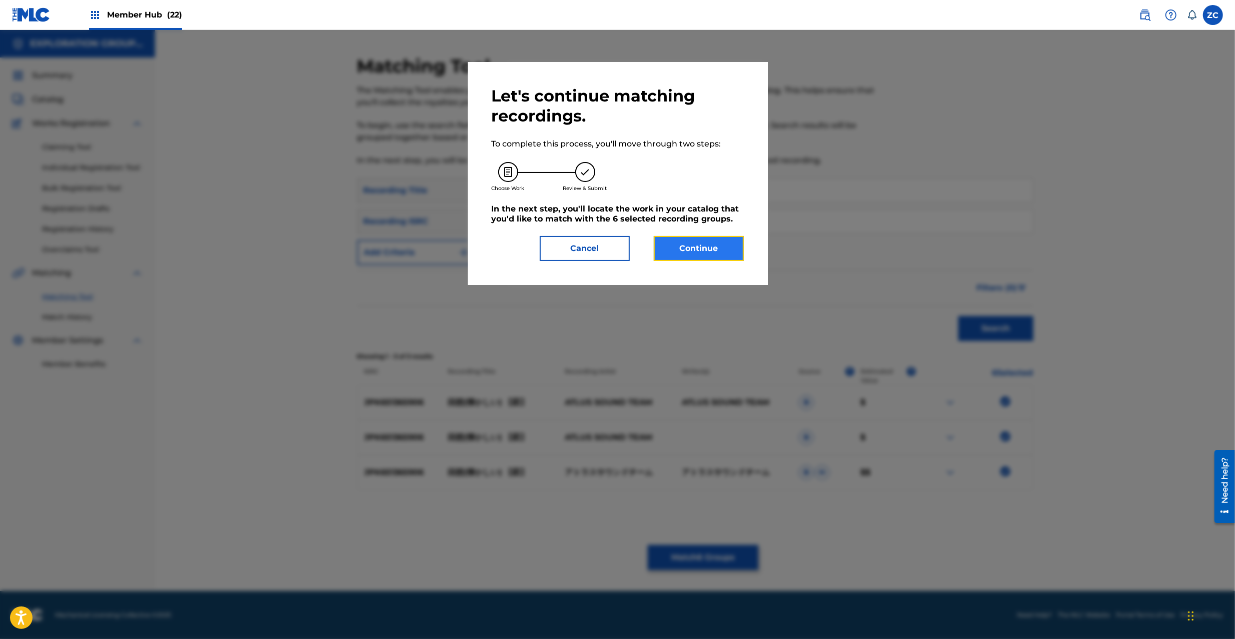
click at [697, 256] on button "Continue" at bounding box center [699, 248] width 90 height 25
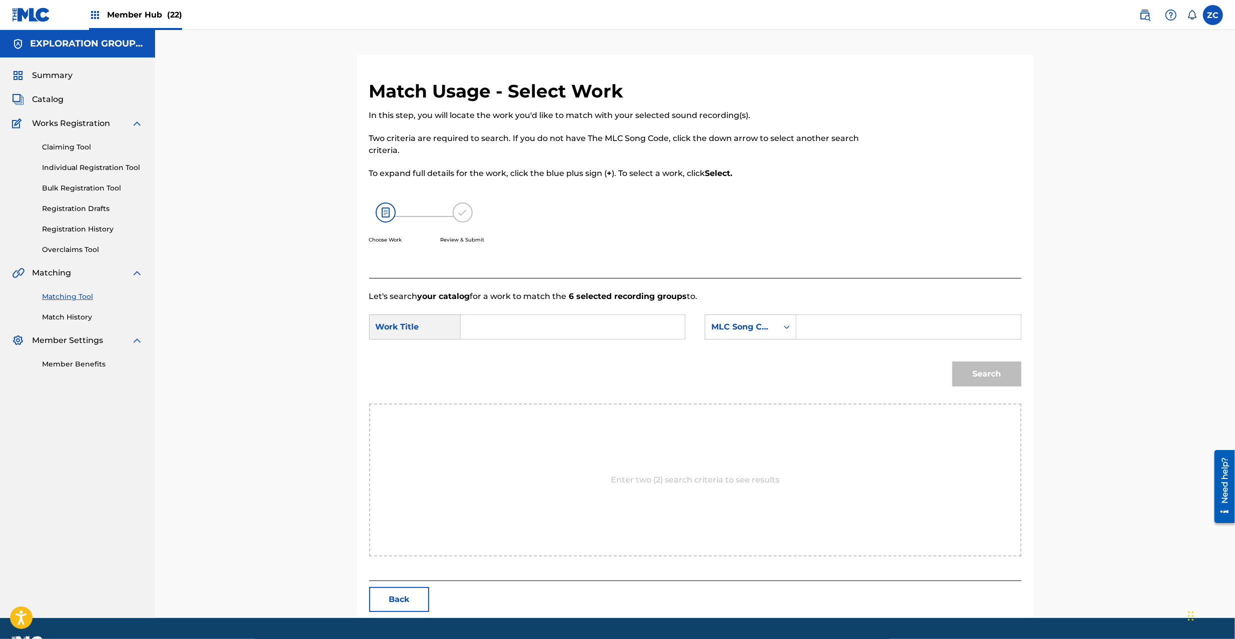
click at [655, 326] on input "Search Form" at bounding box center [572, 327] width 207 height 24
paste input "Kaisou Natsukashii KC66QJ"
click at [575, 327] on input "Kaisou Natsukashii KC66QJ" at bounding box center [572, 327] width 207 height 24
type input "[PERSON_NAME]"
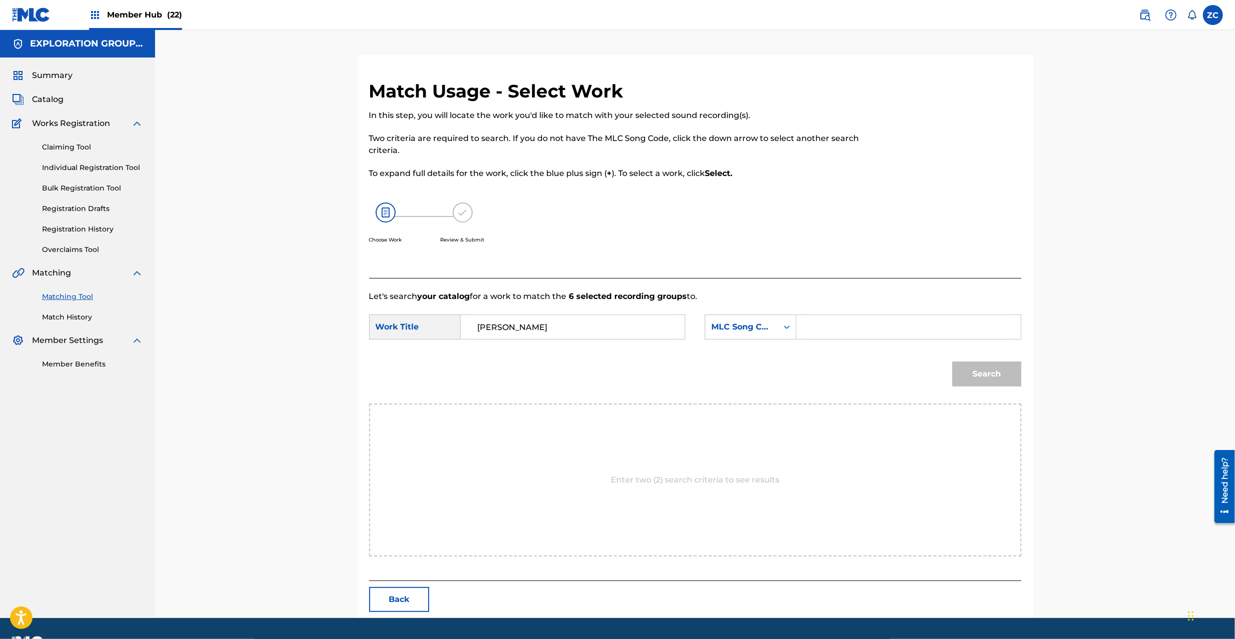
click at [847, 319] on input "Search Form" at bounding box center [908, 327] width 207 height 24
paste input "KC66QJ"
type input "KC66QJ"
click at [977, 366] on button "Search" at bounding box center [986, 374] width 69 height 25
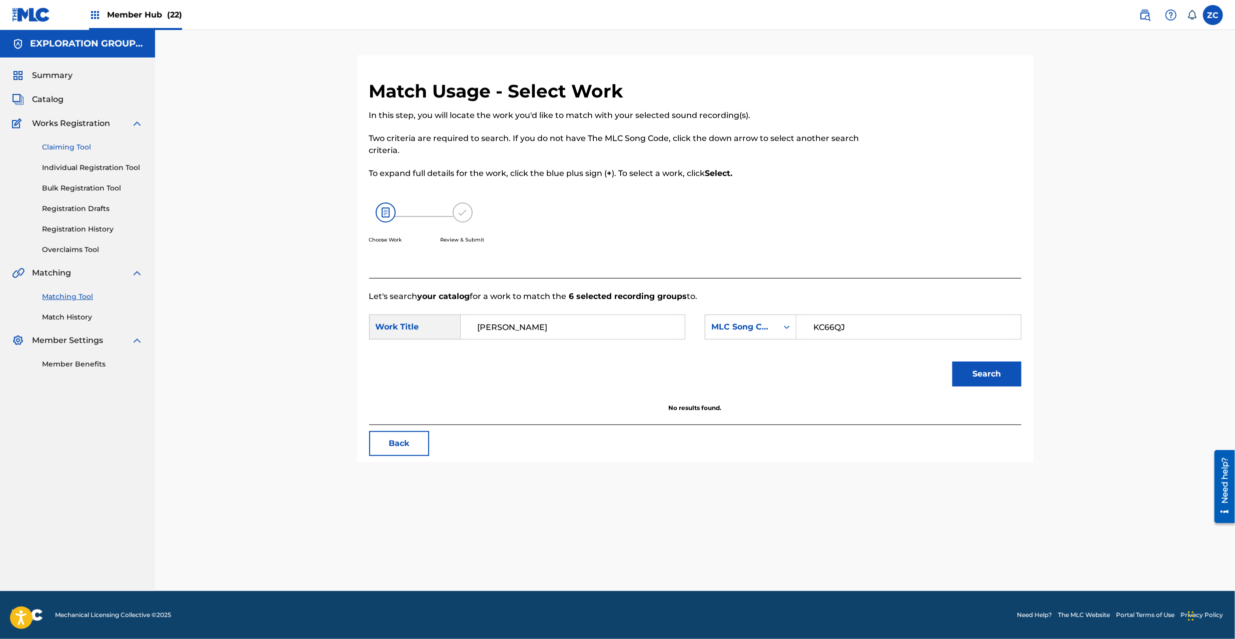
click at [80, 145] on link "Claiming Tool" at bounding box center [92, 147] width 101 height 11
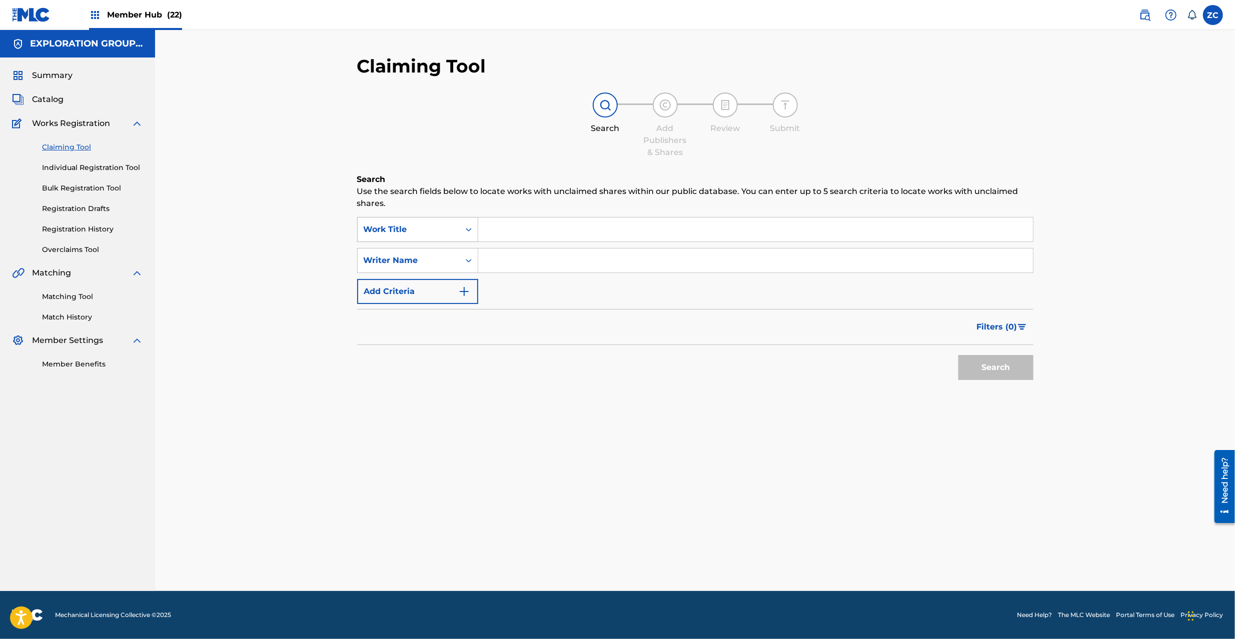
click at [435, 237] on div "Work Title" at bounding box center [409, 229] width 102 height 19
click at [424, 279] on div "MLC Song Code" at bounding box center [418, 279] width 120 height 25
click at [515, 235] on input "Search Form" at bounding box center [755, 230] width 555 height 24
paste input "KC66QJ"
click at [994, 365] on button "Search" at bounding box center [995, 367] width 75 height 25
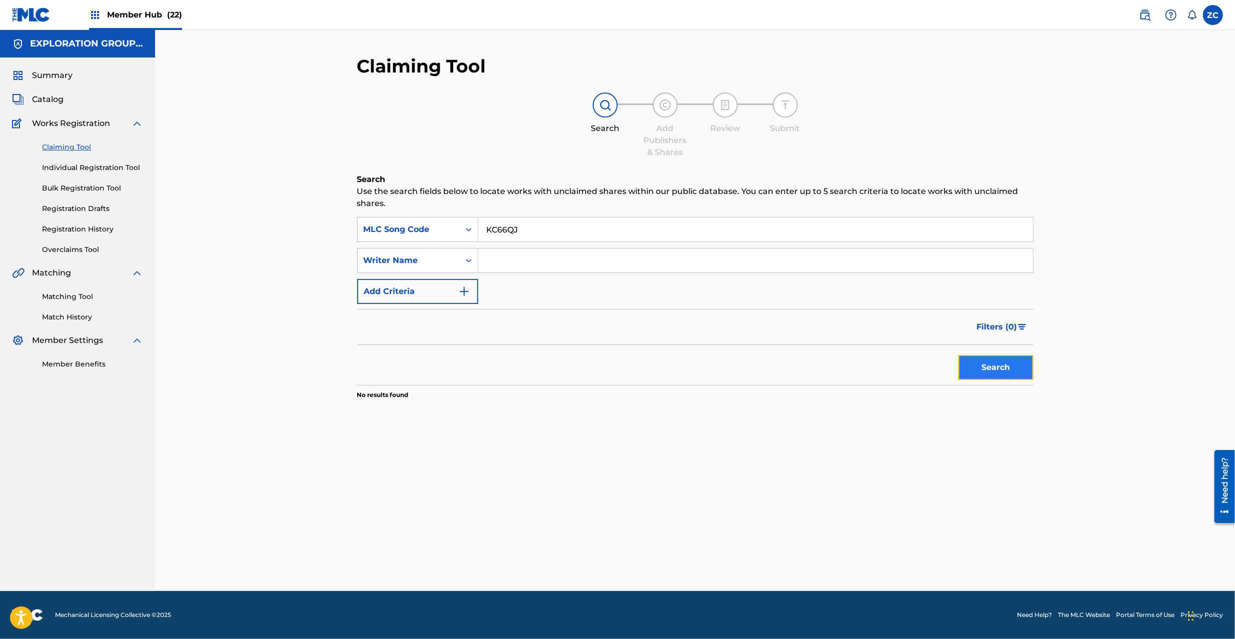
click at [996, 372] on button "Search" at bounding box center [995, 367] width 75 height 25
click at [529, 229] on input "KC66QJ" at bounding box center [755, 230] width 555 height 24
paste input "PY"
type input "KC66PY"
click at [86, 289] on div "Matching Tool Match History" at bounding box center [77, 301] width 131 height 44
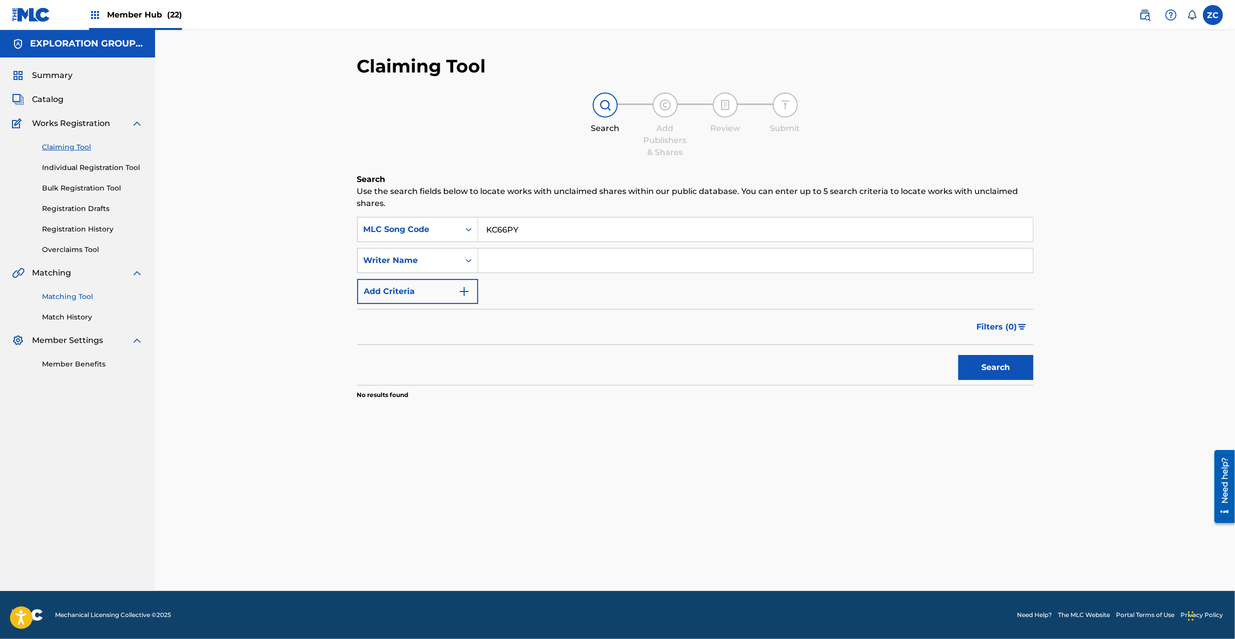
click at [86, 294] on link "Matching Tool" at bounding box center [92, 297] width 101 height 11
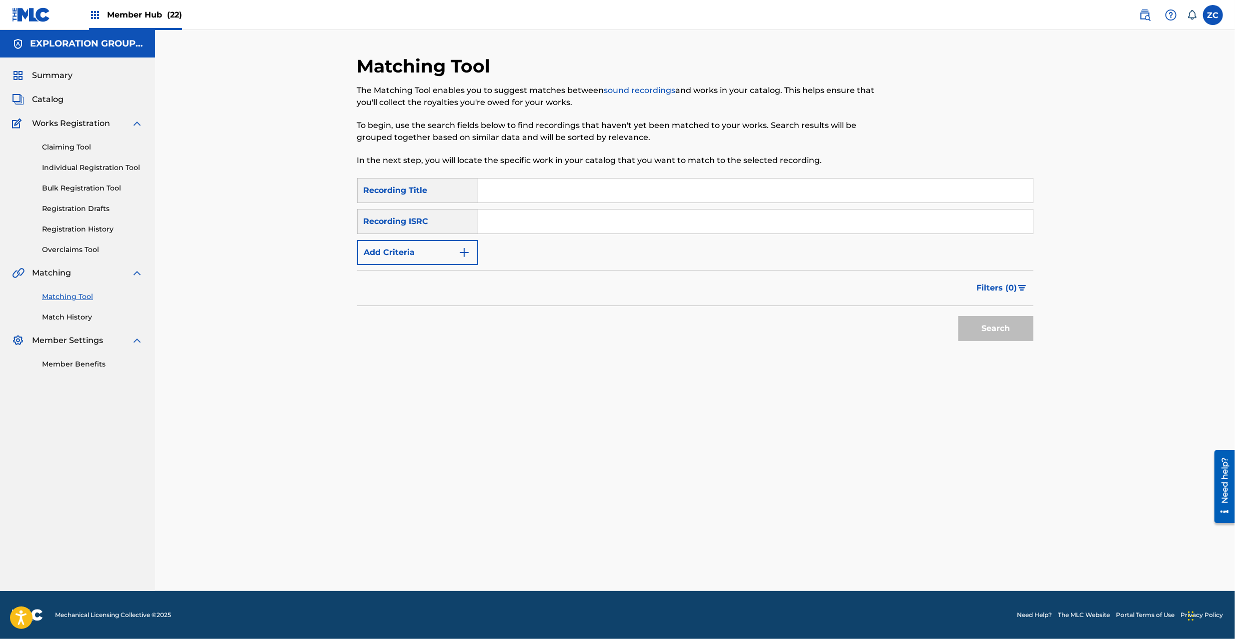
drag, startPoint x: 538, startPoint y: 213, endPoint x: 583, endPoint y: 213, distance: 44.5
click at [539, 213] on input "Search Form" at bounding box center [755, 222] width 555 height 24
drag, startPoint x: 895, startPoint y: 220, endPoint x: 923, endPoint y: 253, distance: 43.3
click at [895, 220] on input "Search Form" at bounding box center [755, 222] width 555 height 24
paste input "JPK651365720"
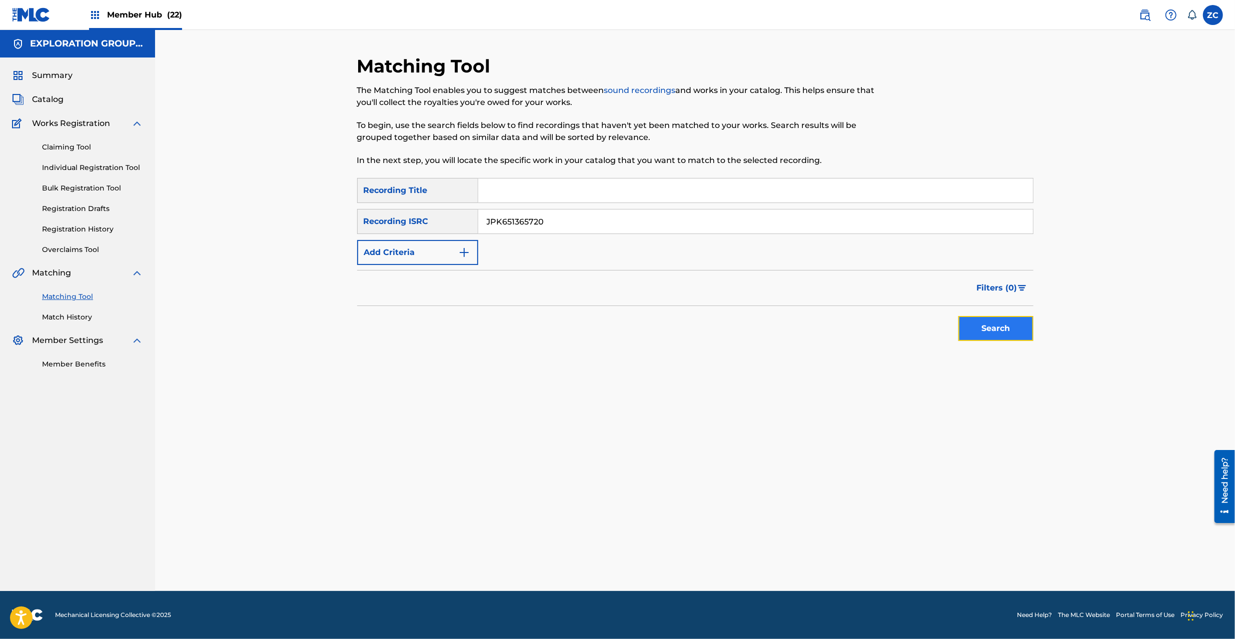
click at [987, 322] on button "Search" at bounding box center [995, 328] width 75 height 25
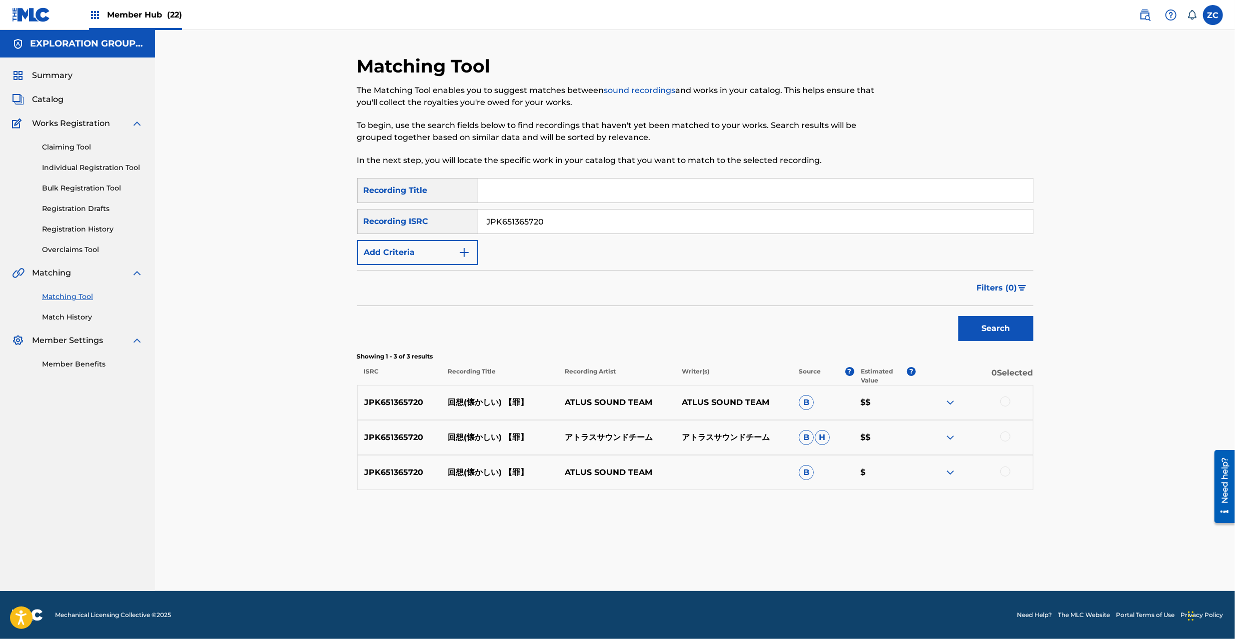
drag, startPoint x: 1007, startPoint y: 403, endPoint x: 1005, endPoint y: 429, distance: 25.5
click at [1007, 403] on div at bounding box center [1005, 402] width 10 height 10
click at [1004, 441] on div at bounding box center [1005, 437] width 10 height 10
click at [1005, 473] on div at bounding box center [1005, 472] width 10 height 10
click at [879, 220] on input "JPK651365720" at bounding box center [755, 222] width 555 height 24
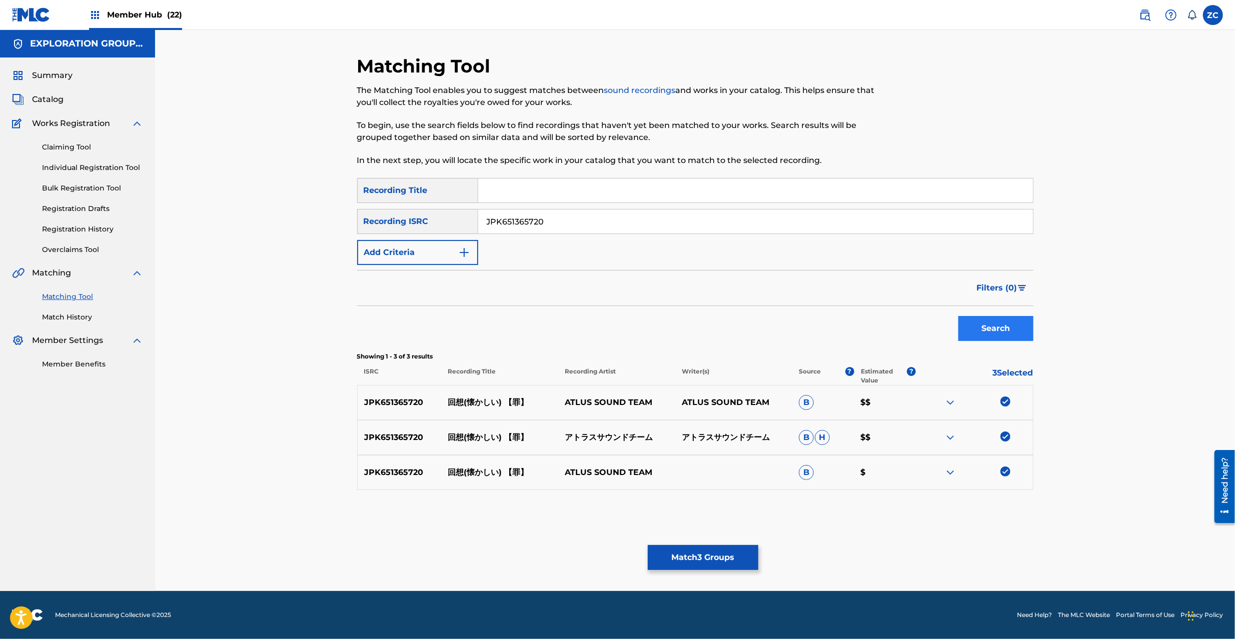
paste input "906"
click at [987, 329] on button "Search" at bounding box center [995, 328] width 75 height 25
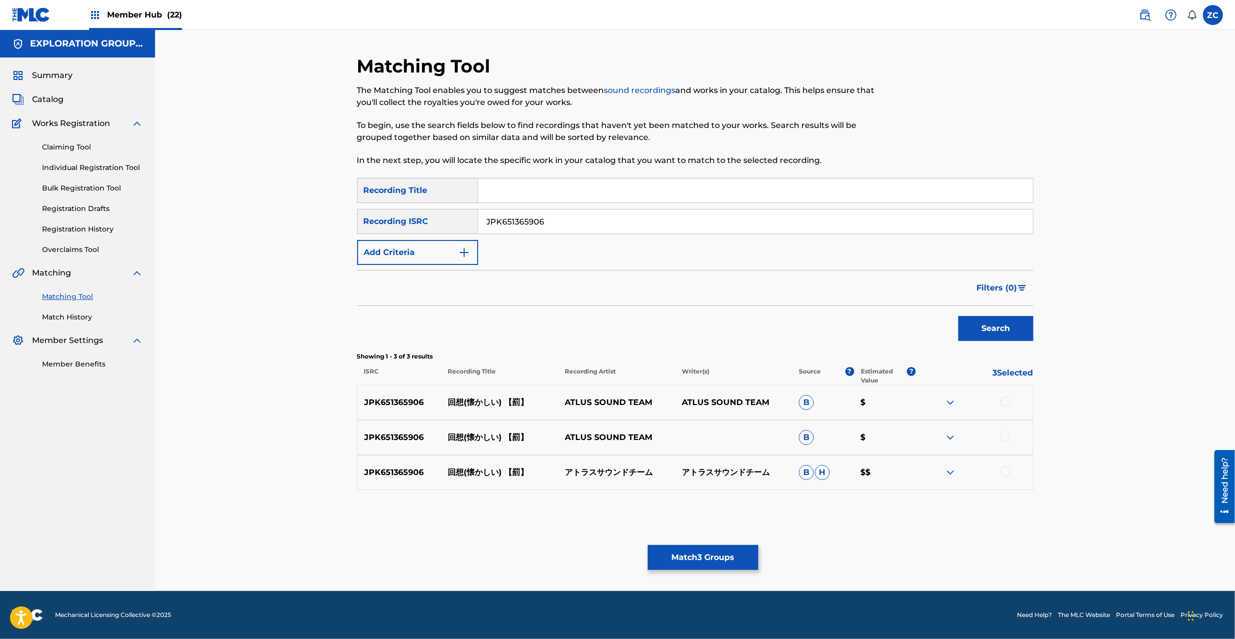
click at [1009, 403] on div at bounding box center [1005, 402] width 10 height 10
click at [1007, 435] on div at bounding box center [1005, 437] width 10 height 10
click at [1005, 472] on div at bounding box center [1005, 472] width 10 height 10
click at [685, 221] on input "JPK651365906" at bounding box center [755, 222] width 555 height 24
paste input "200604"
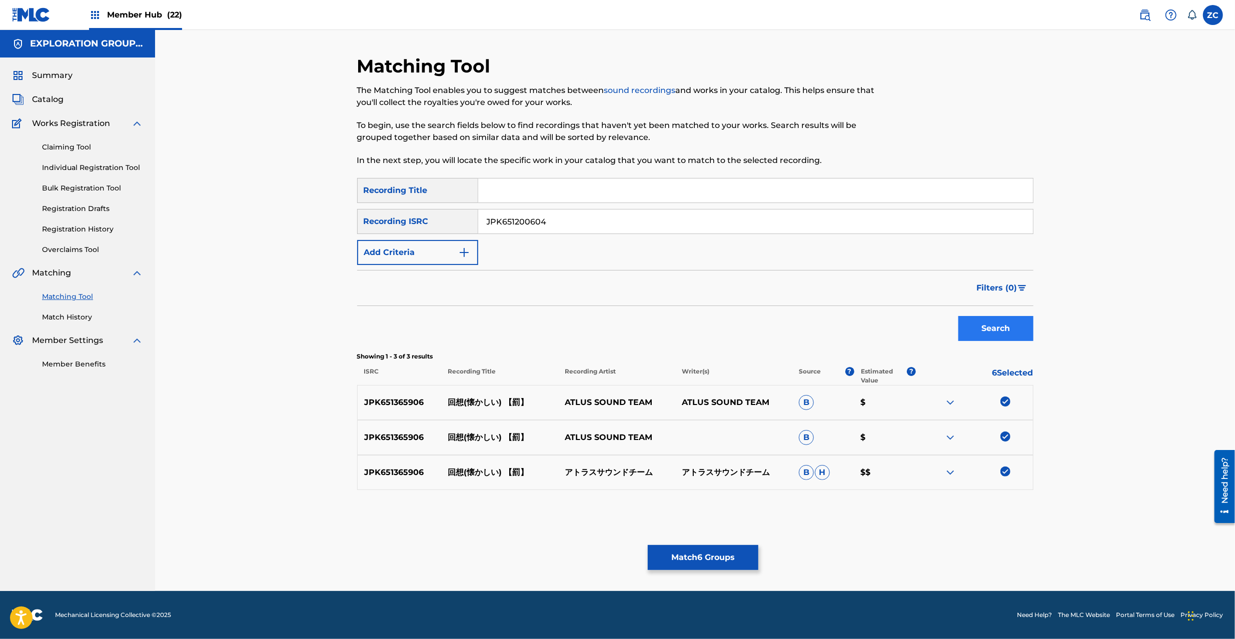
type input "JPK651200604"
click at [992, 327] on button "Search" at bounding box center [995, 328] width 75 height 25
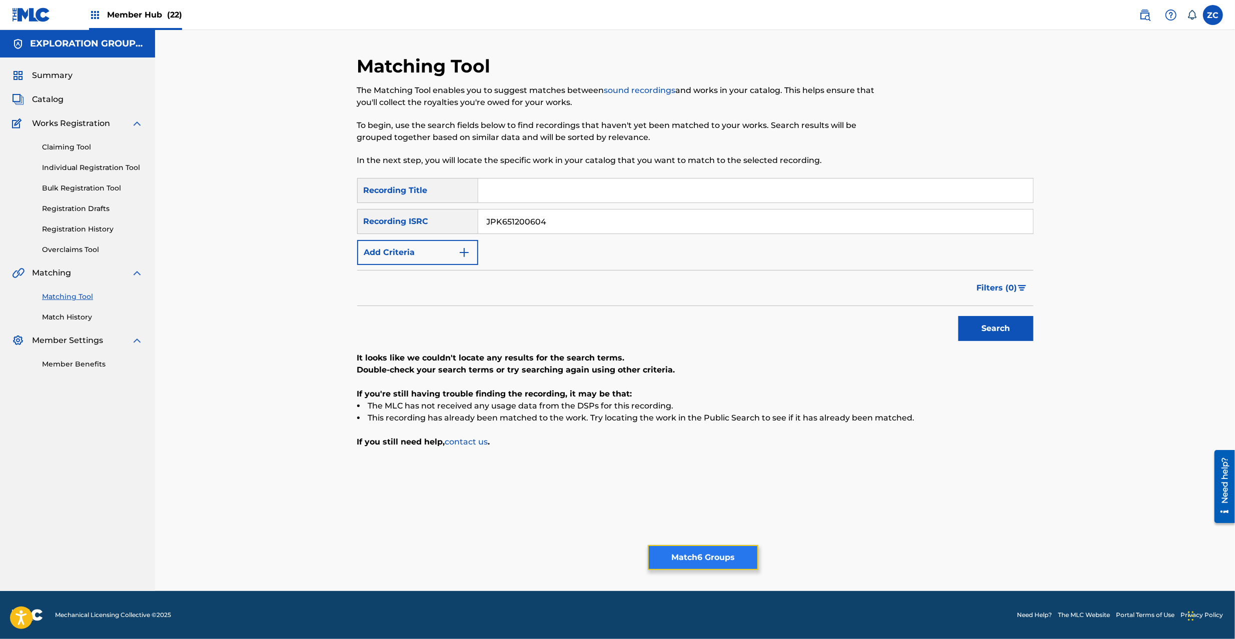
click at [708, 551] on button "Match 6 Groups" at bounding box center [703, 557] width 111 height 25
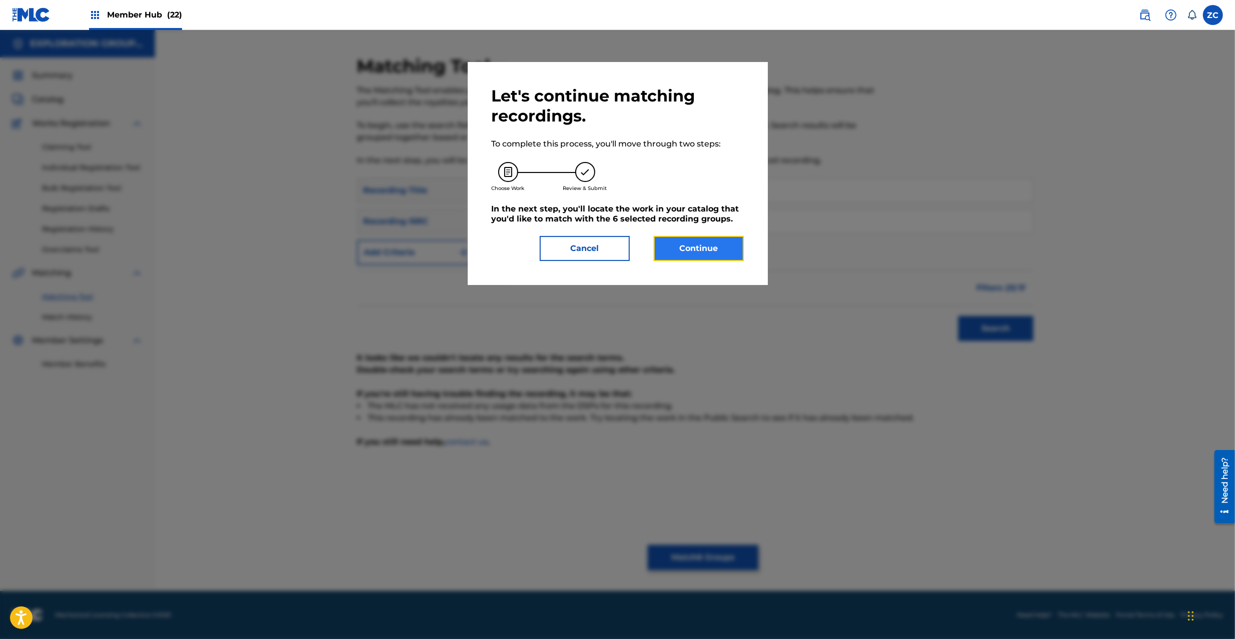
click at [706, 251] on button "Continue" at bounding box center [699, 248] width 90 height 25
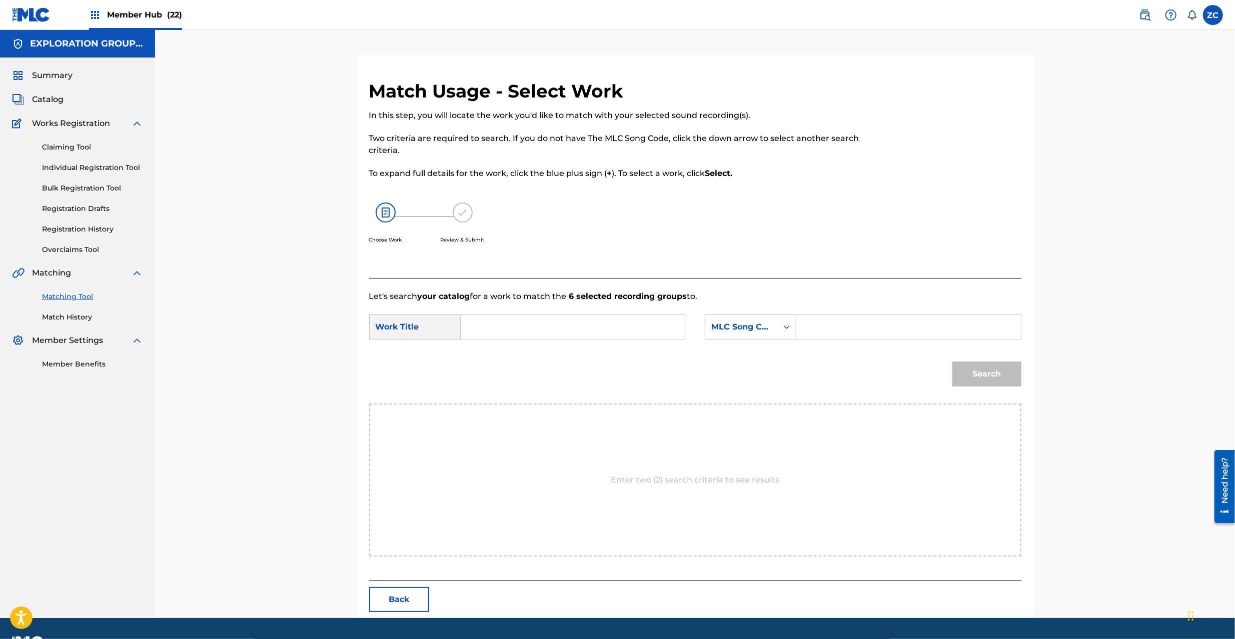
click at [662, 329] on input "Search Form" at bounding box center [572, 327] width 207 height 24
paste input "Kaisou Natsukashii KC66PY"
click at [562, 327] on input "Kaisou Natsukashii KC66PY" at bounding box center [572, 327] width 207 height 24
type input "[PERSON_NAME]"
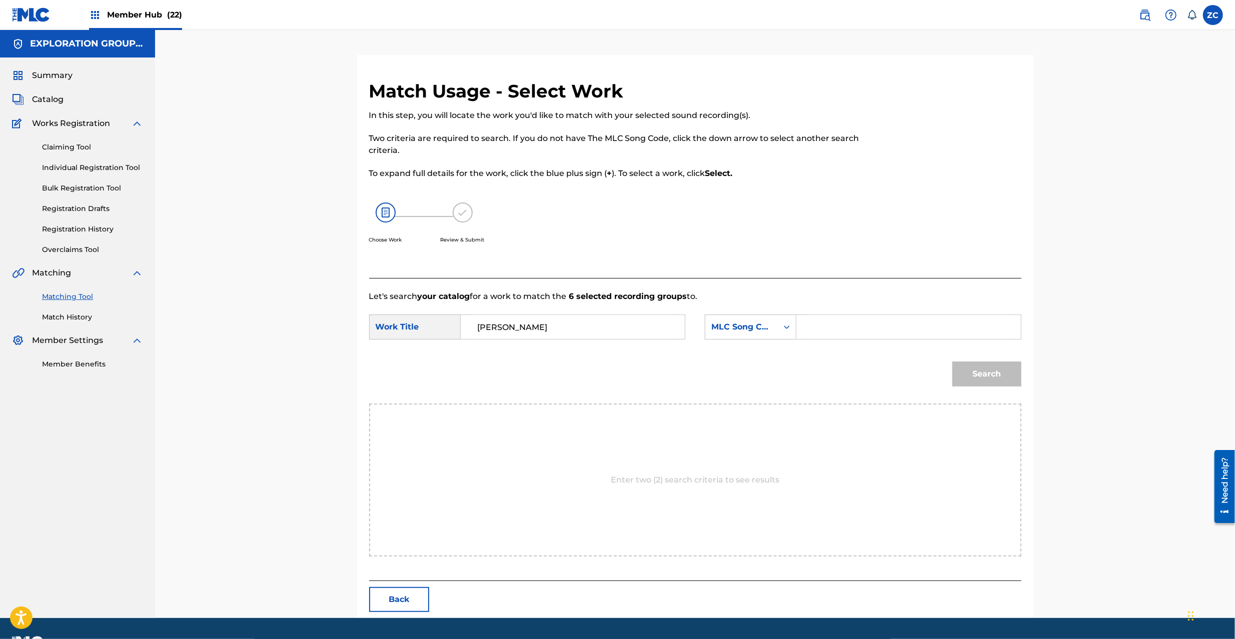
click at [863, 324] on input "Search Form" at bounding box center [908, 327] width 207 height 24
paste input "KC66PY"
type input "KC66PY"
click at [995, 371] on button "Search" at bounding box center [986, 374] width 69 height 25
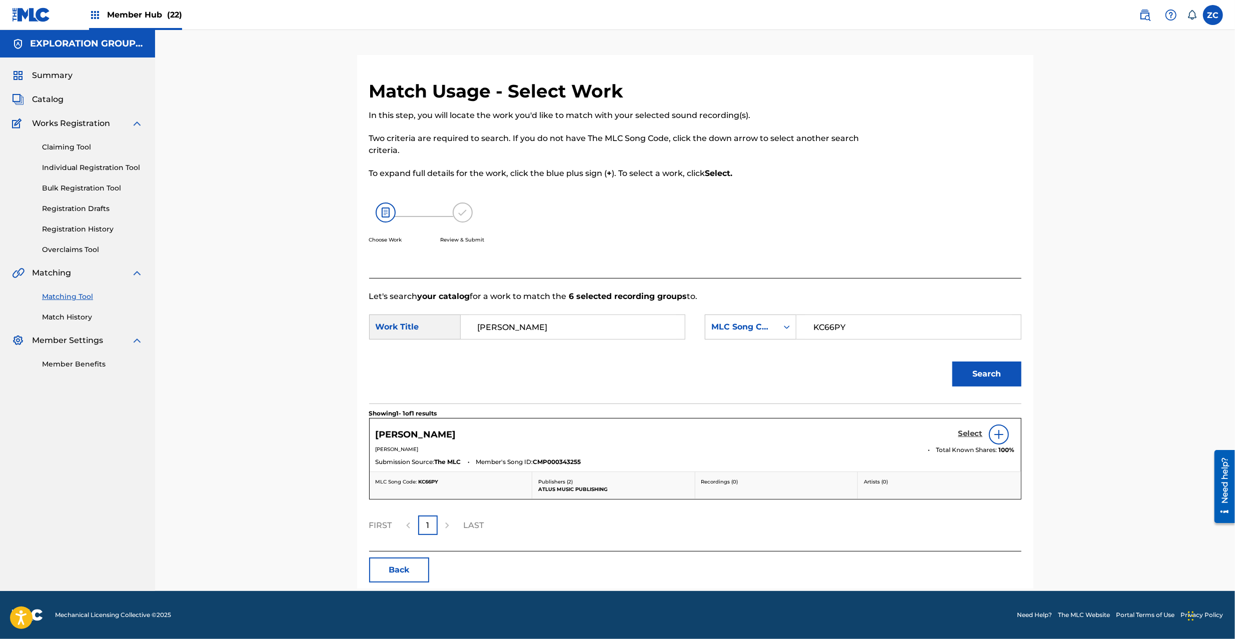
click at [973, 433] on h5 "Select" at bounding box center [970, 434] width 25 height 10
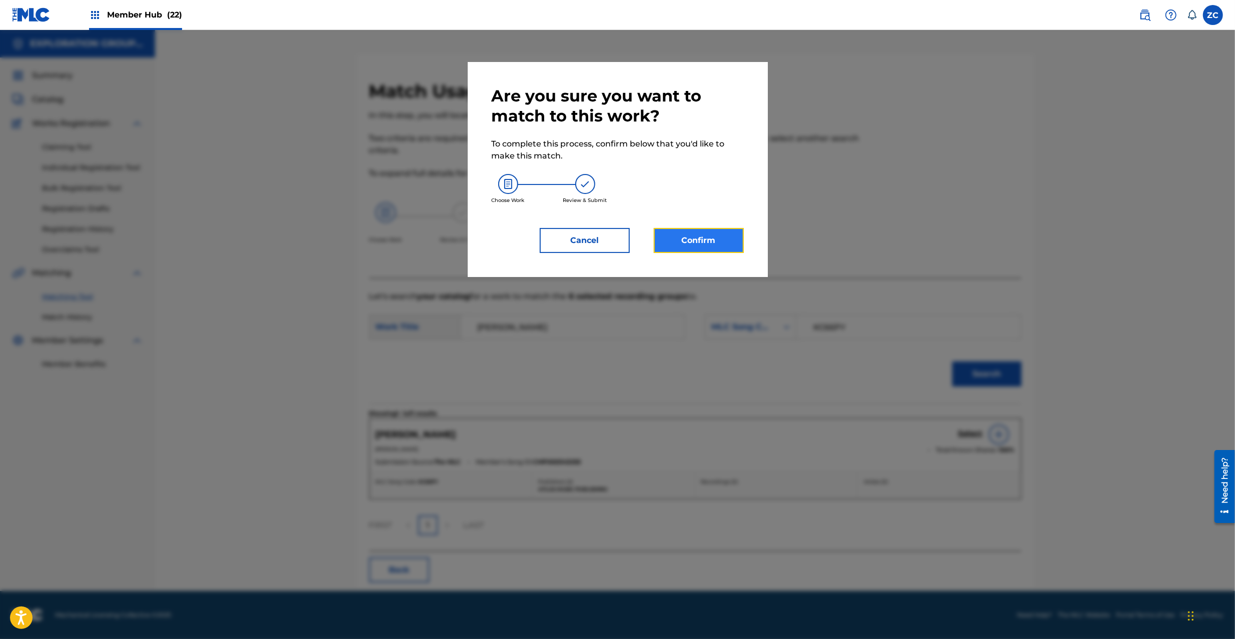
click at [719, 242] on button "Confirm" at bounding box center [699, 240] width 90 height 25
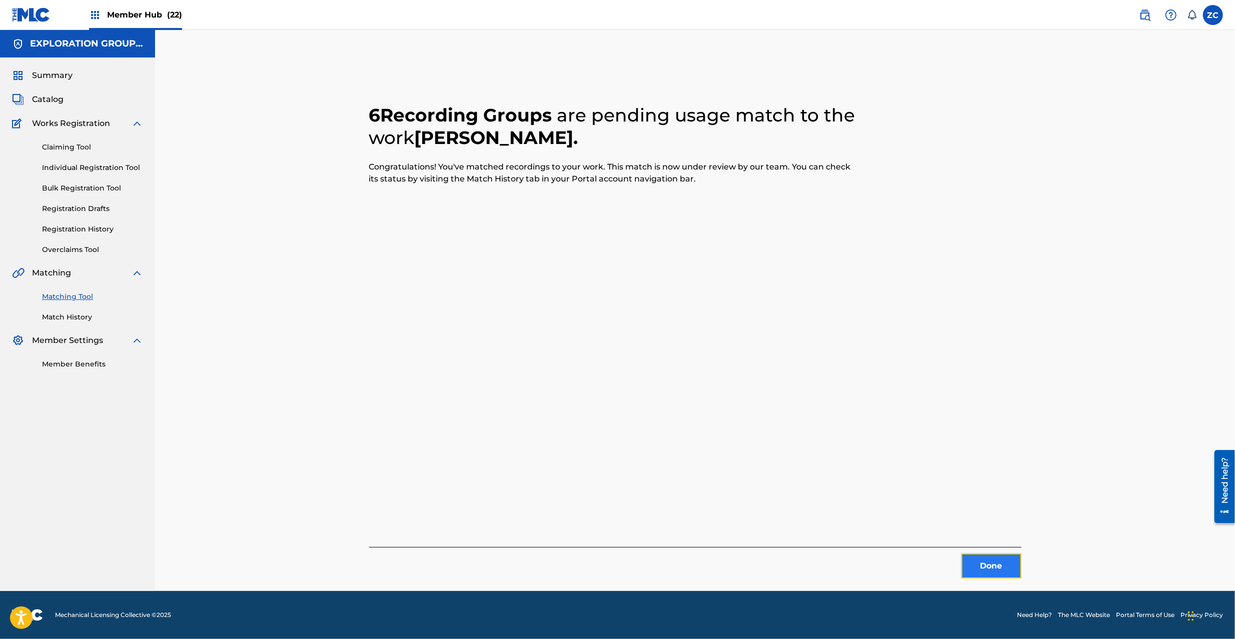
click at [982, 568] on button "Done" at bounding box center [991, 566] width 60 height 25
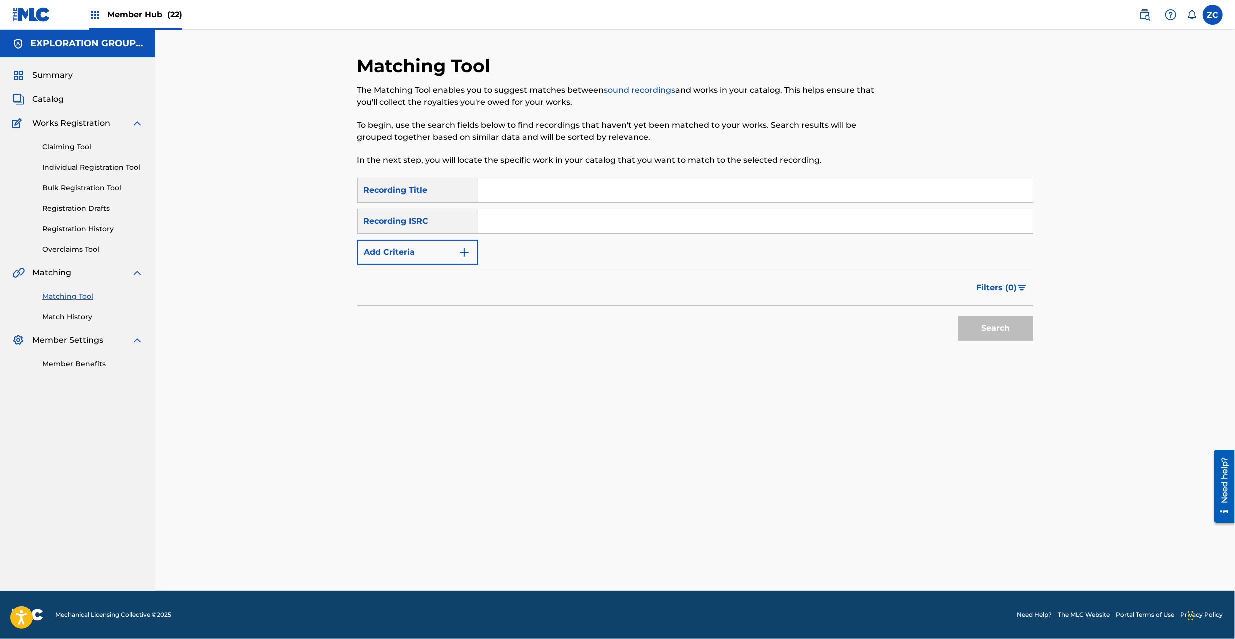
drag, startPoint x: 761, startPoint y: 219, endPoint x: 771, endPoint y: 227, distance: 13.5
click at [761, 219] on input "Search Form" at bounding box center [755, 222] width 555 height 24
paste input "JPK651366012"
type input "JPK651366012"
click at [1005, 329] on button "Search" at bounding box center [995, 328] width 75 height 25
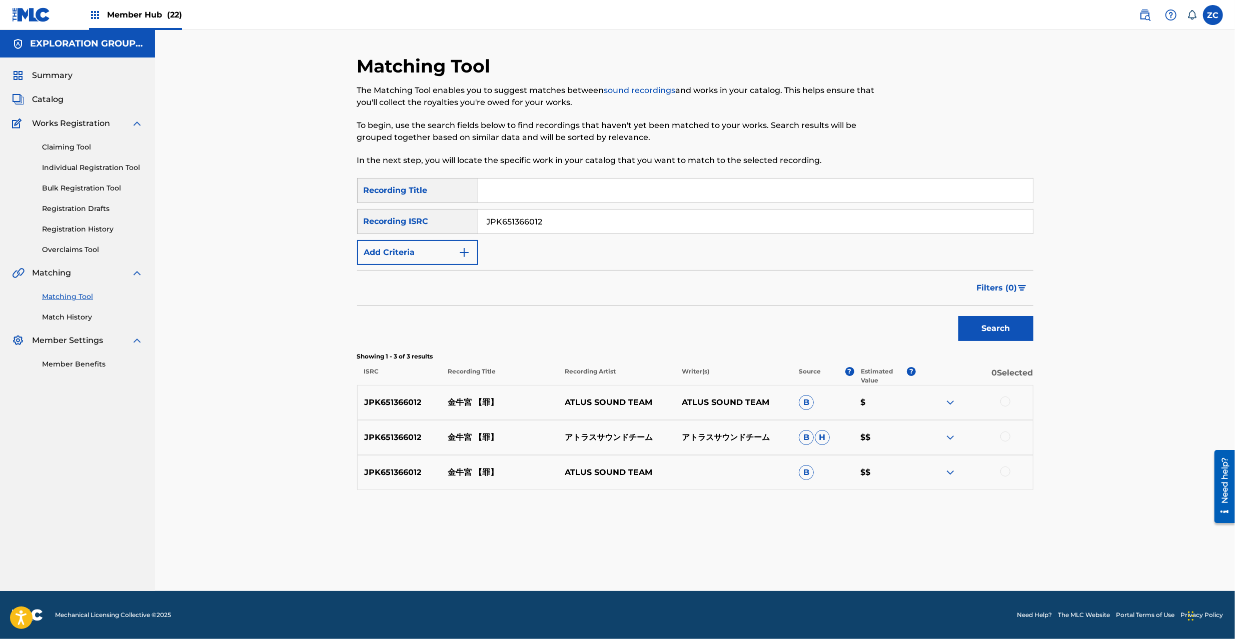
click at [1006, 397] on div at bounding box center [1005, 402] width 10 height 10
click at [1007, 443] on div at bounding box center [974, 438] width 117 height 12
click at [1007, 436] on div at bounding box center [1005, 437] width 10 height 10
click at [1005, 473] on div at bounding box center [1005, 472] width 10 height 10
click at [729, 562] on button "Match 3 Groups" at bounding box center [703, 557] width 111 height 25
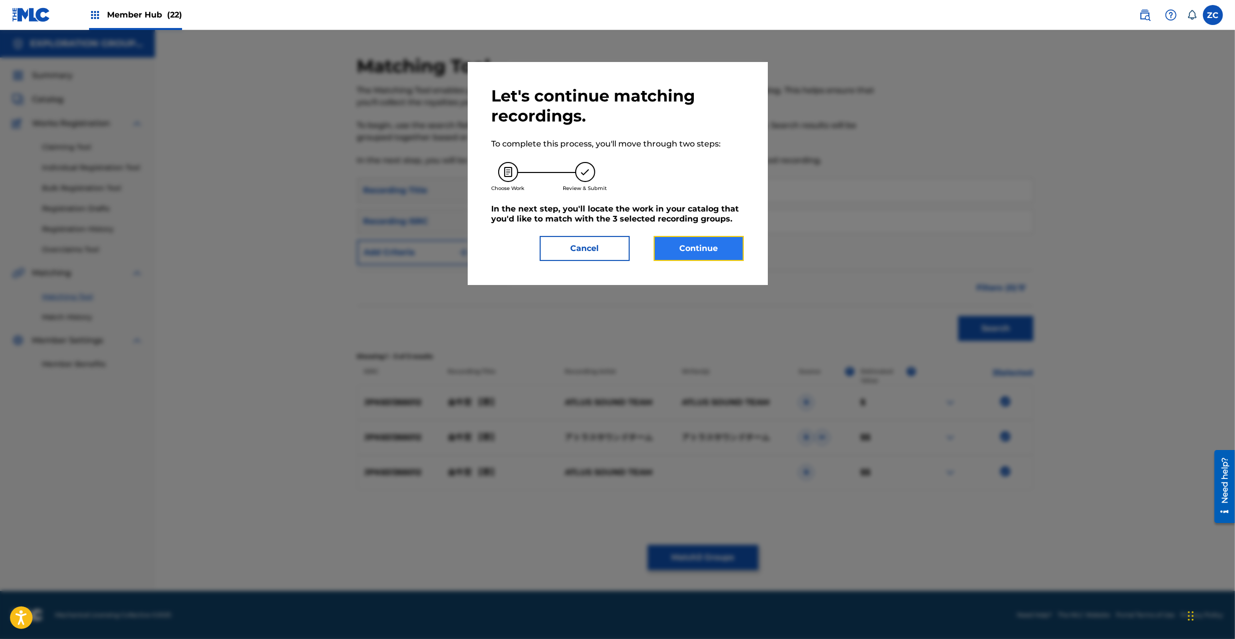
click at [693, 245] on button "Continue" at bounding box center [699, 248] width 90 height 25
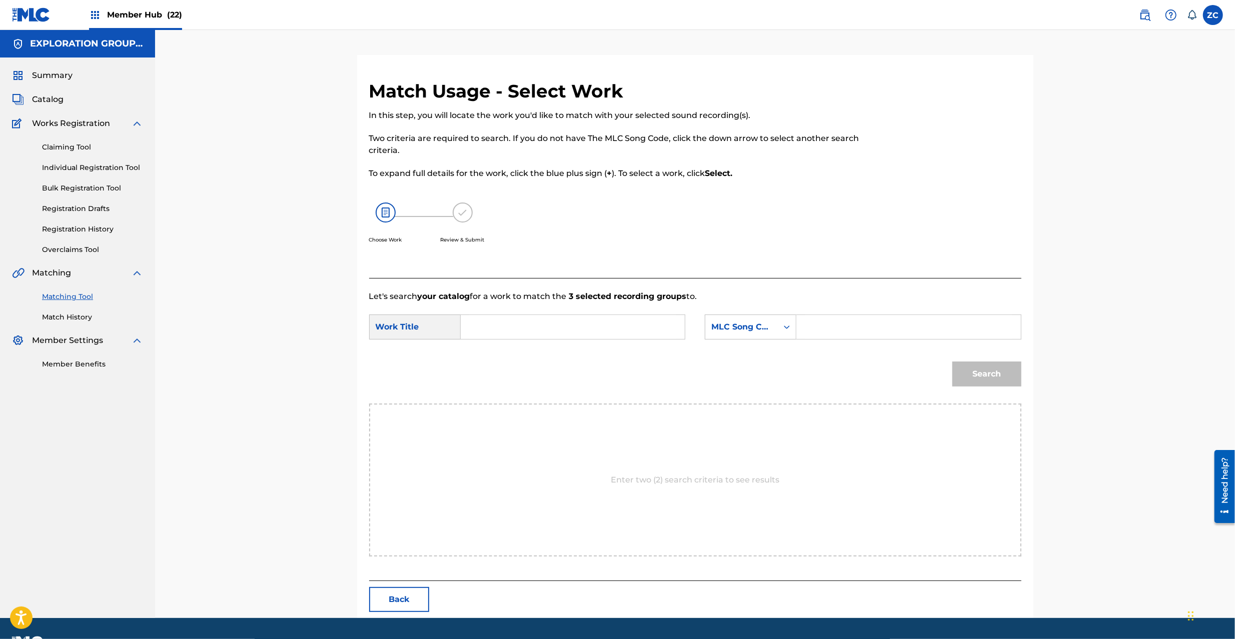
click at [637, 330] on input "Search Form" at bounding box center [572, 327] width 207 height 24
paste input "Kingyuu Kyuu KE3T8F"
click at [561, 329] on input "Kingyuu Kyuu KE3T8F" at bounding box center [572, 327] width 207 height 24
type input "Kingyuu Kyuu"
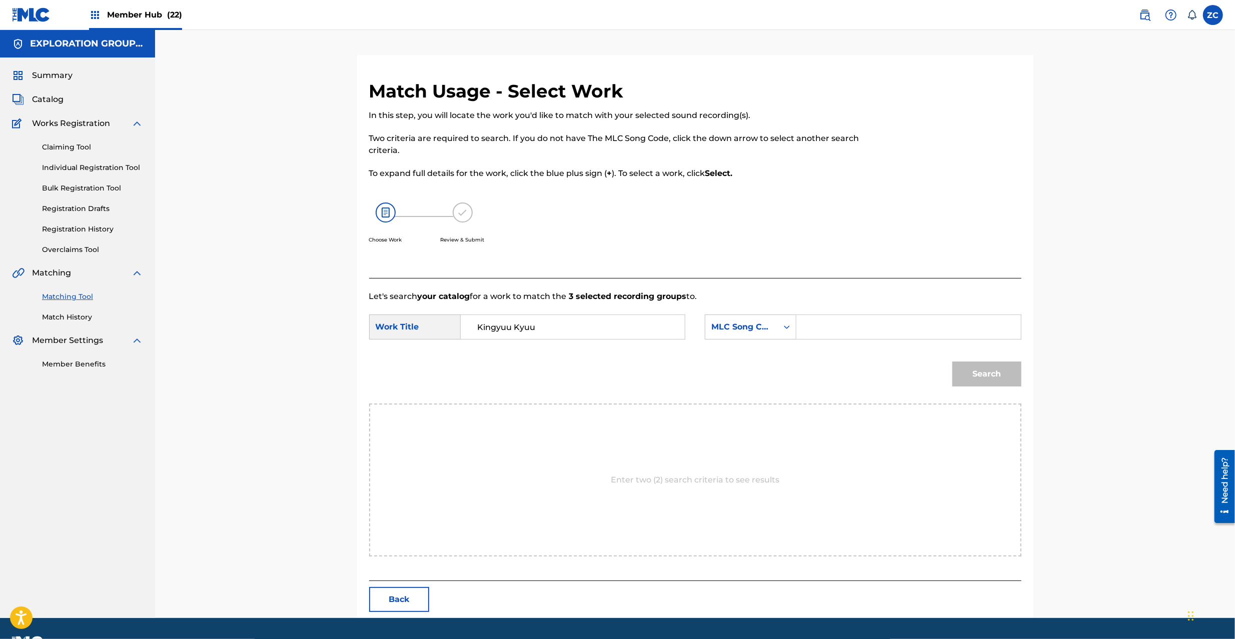
click at [823, 317] on input "Search Form" at bounding box center [908, 327] width 207 height 24
paste input "KE3T8F"
type input "KE3T8F"
click at [975, 373] on button "Search" at bounding box center [986, 374] width 69 height 25
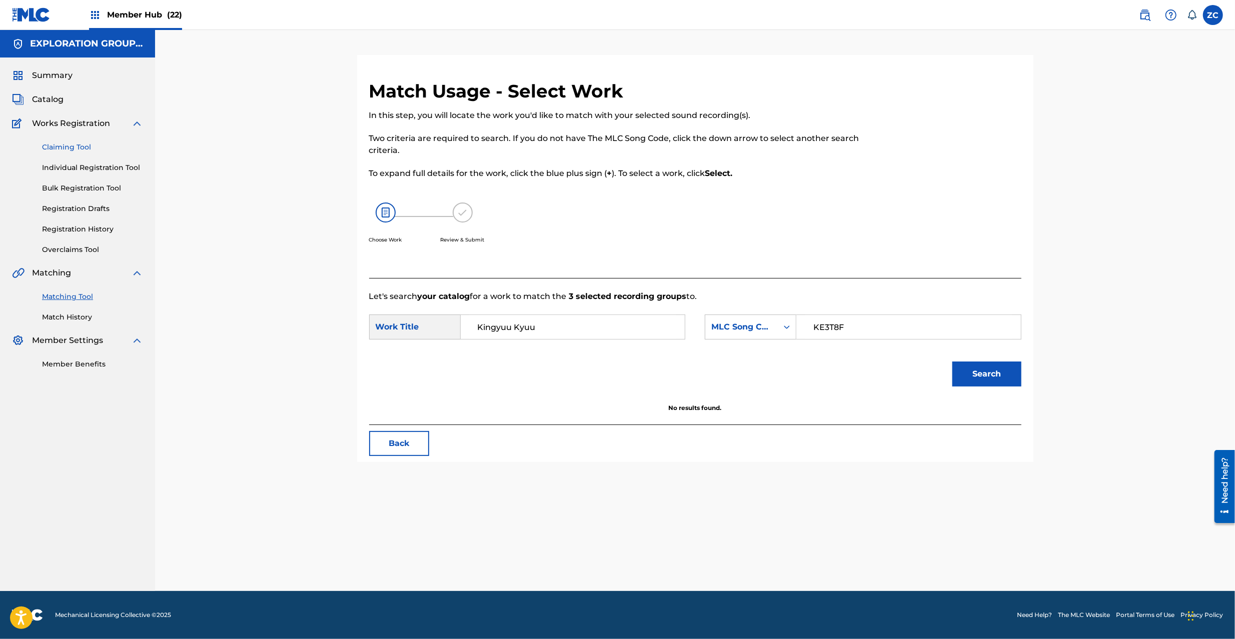
click at [71, 143] on link "Claiming Tool" at bounding box center [92, 147] width 101 height 11
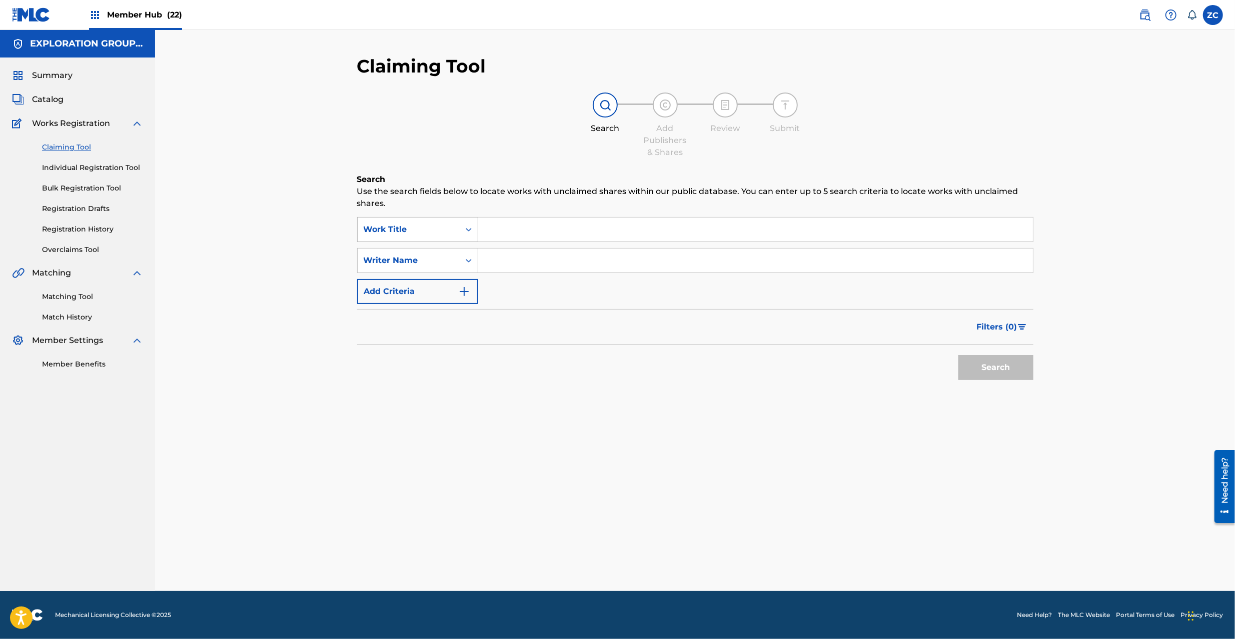
drag, startPoint x: 454, startPoint y: 229, endPoint x: 448, endPoint y: 233, distance: 7.5
click at [454, 229] on div "Work Title" at bounding box center [409, 229] width 102 height 19
click at [427, 263] on div "MLC Song Code" at bounding box center [418, 254] width 120 height 25
click at [519, 213] on div "Search Use the search fields below to locate works with unclaimed shares within…" at bounding box center [695, 305] width 676 height 262
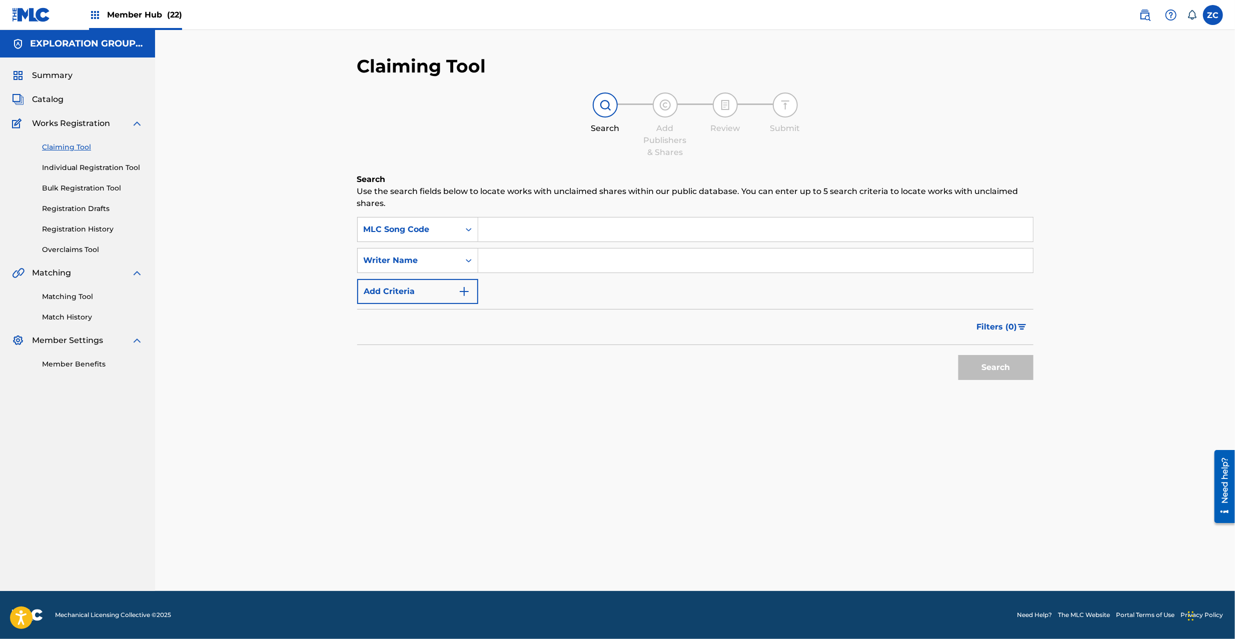
drag, startPoint x: 531, startPoint y: 229, endPoint x: 542, endPoint y: 233, distance: 11.7
click at [531, 229] on input "Search Form" at bounding box center [755, 230] width 555 height 24
paste input "KE3T8F"
type input "KE3T8F"
click at [984, 362] on button "Search" at bounding box center [995, 367] width 75 height 25
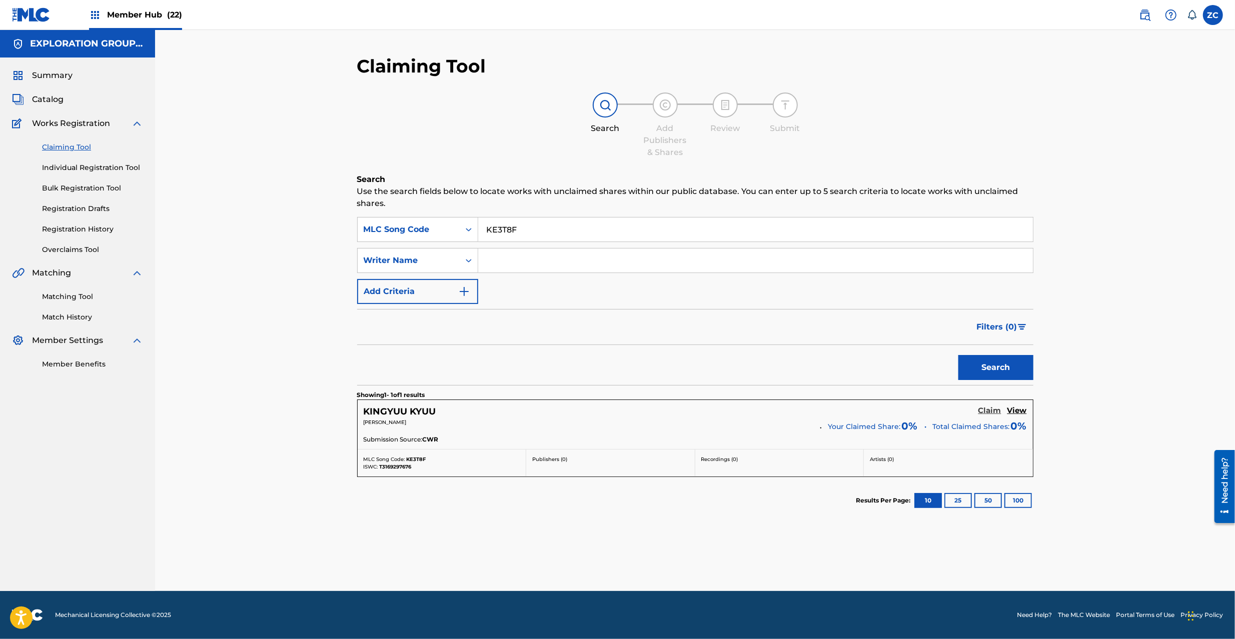
click at [983, 414] on h5 "Claim" at bounding box center [989, 411] width 23 height 10
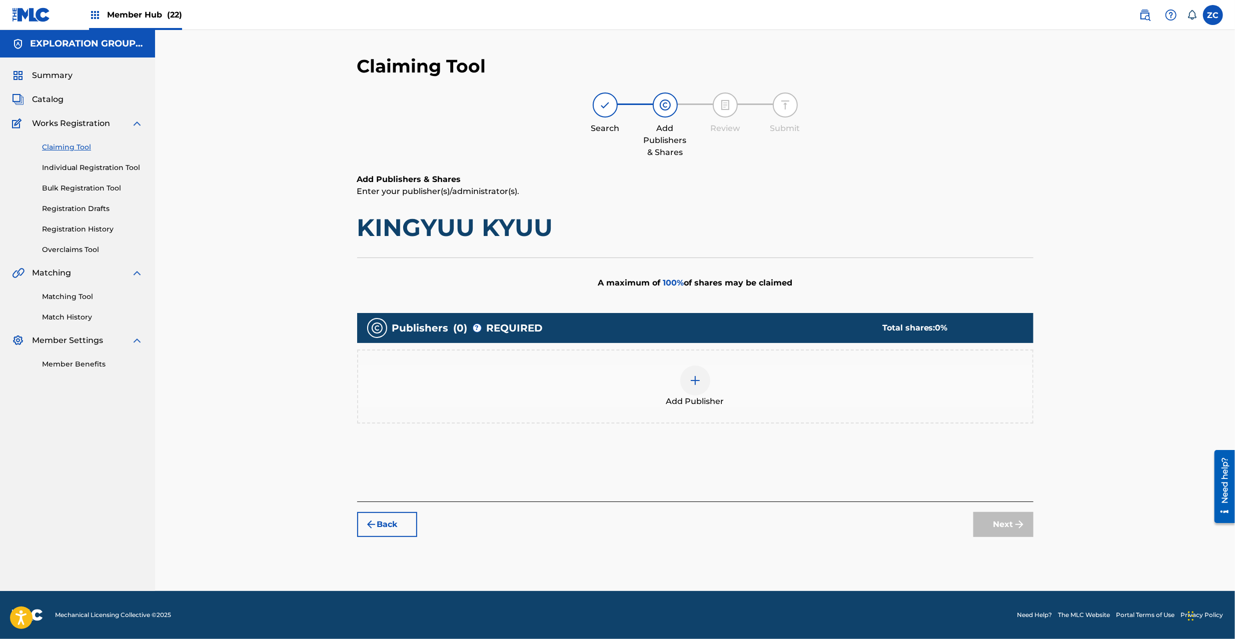
click at [695, 381] on img at bounding box center [695, 381] width 12 height 12
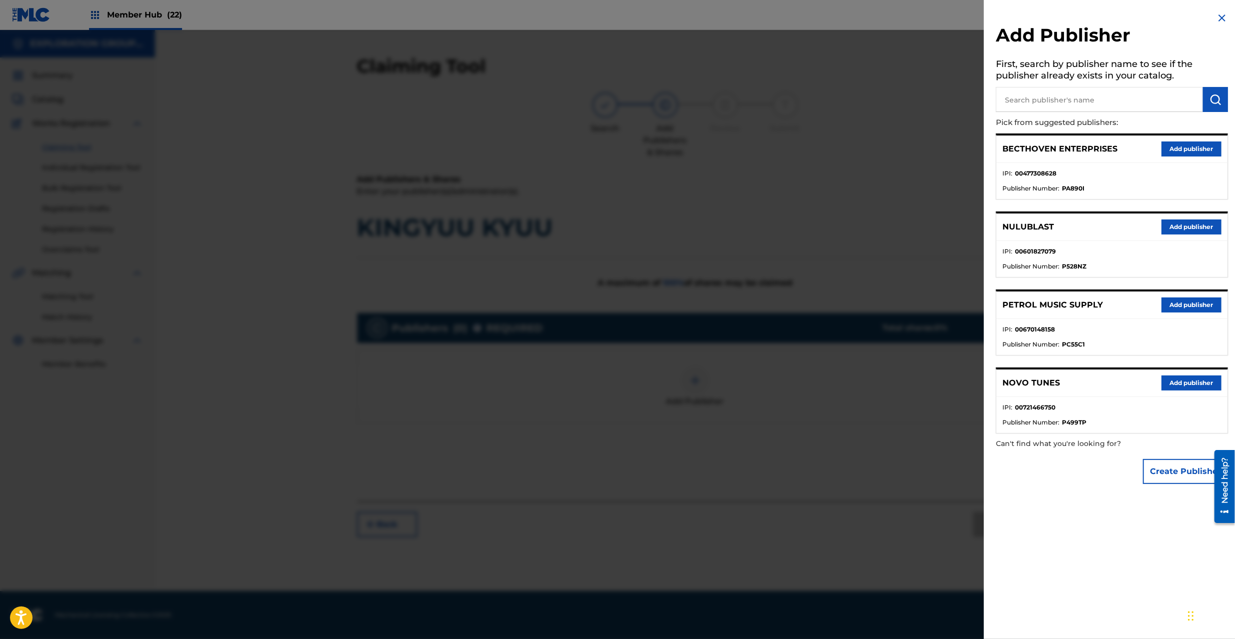
click at [1056, 107] on input "text" at bounding box center [1099, 99] width 207 height 25
type input "atlus"
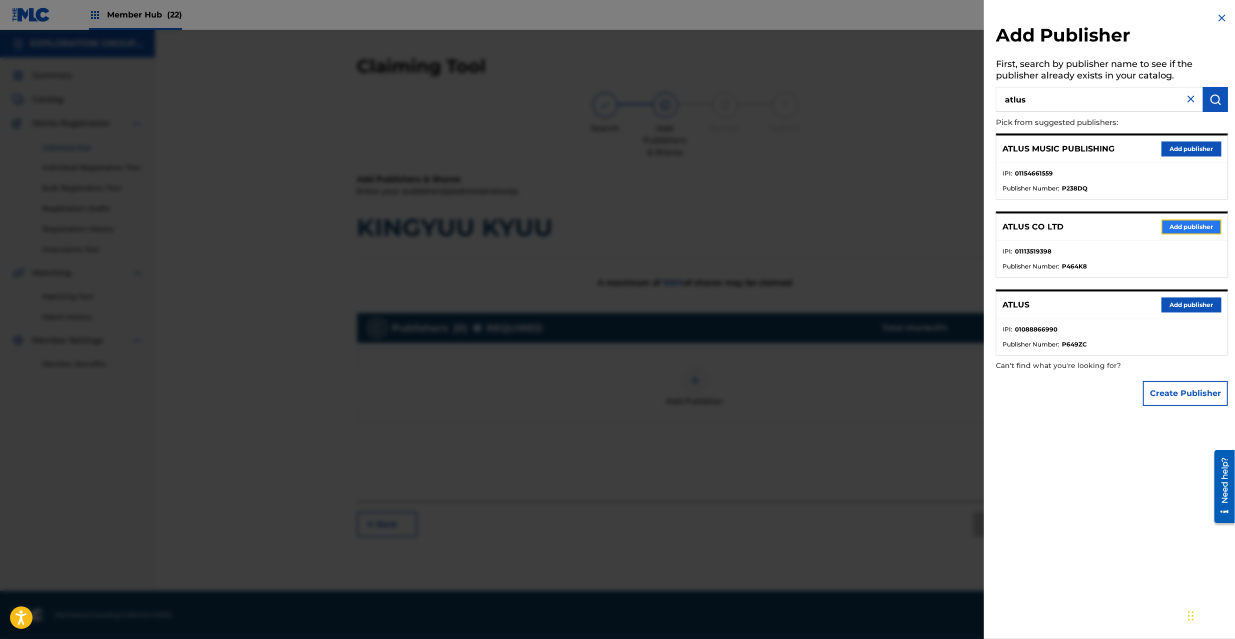
click at [1183, 228] on button "Add publisher" at bounding box center [1191, 227] width 60 height 15
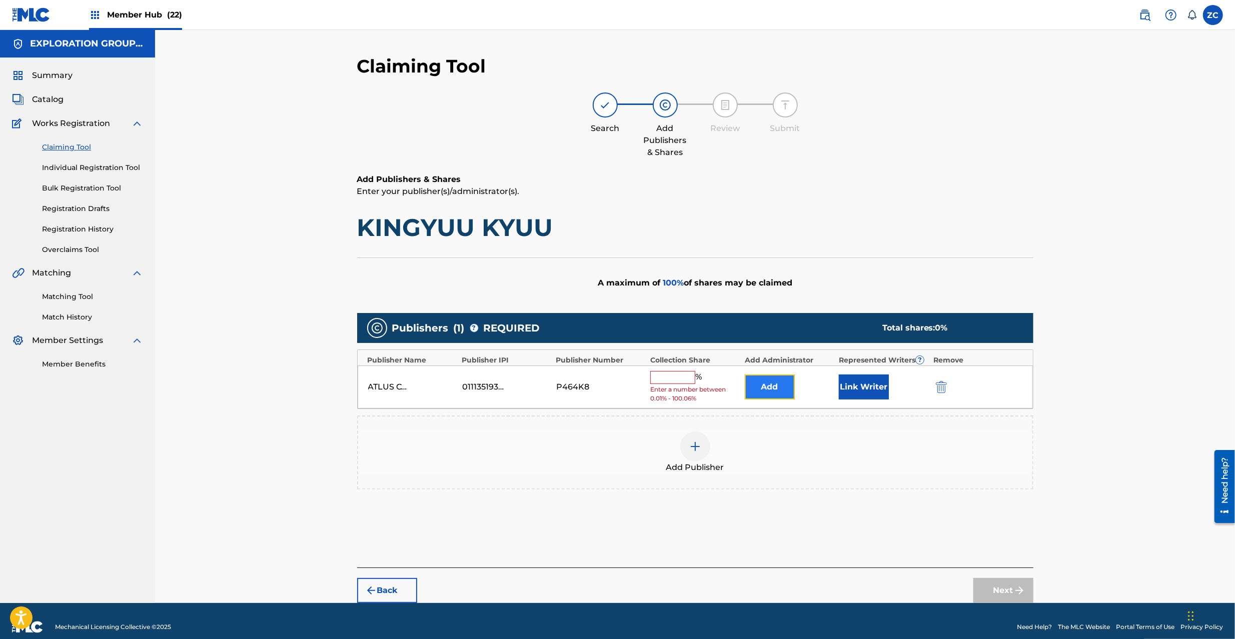
click at [782, 389] on button "Add" at bounding box center [770, 387] width 50 height 25
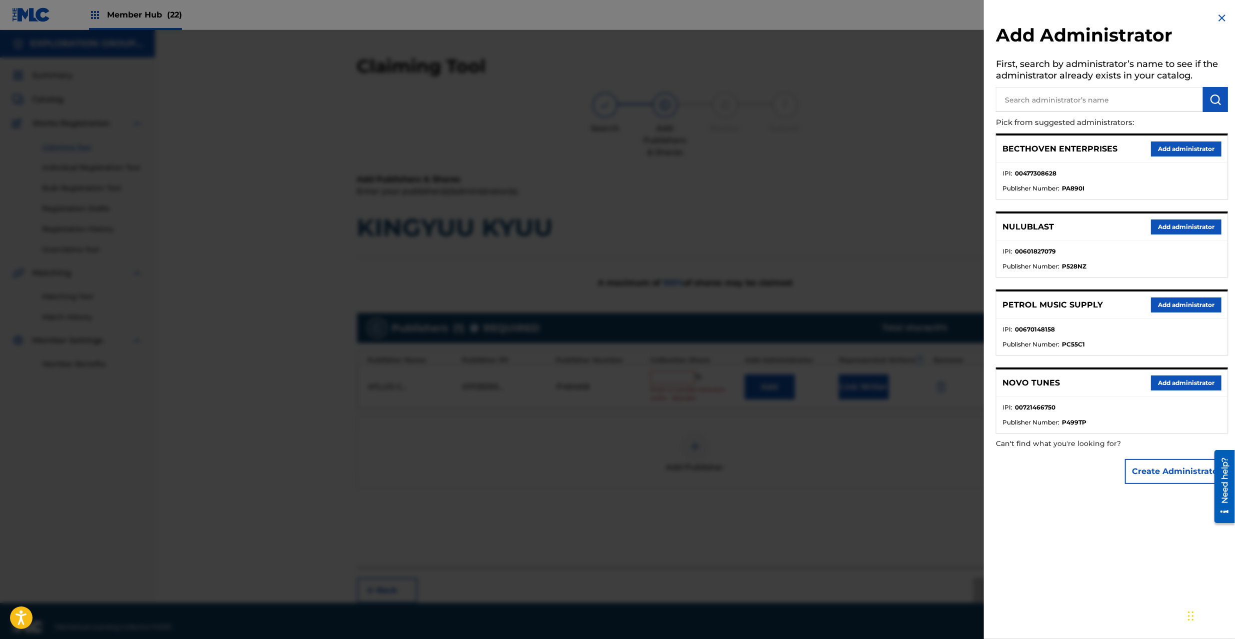
click at [1045, 102] on input "text" at bounding box center [1099, 99] width 207 height 25
type input "ex"
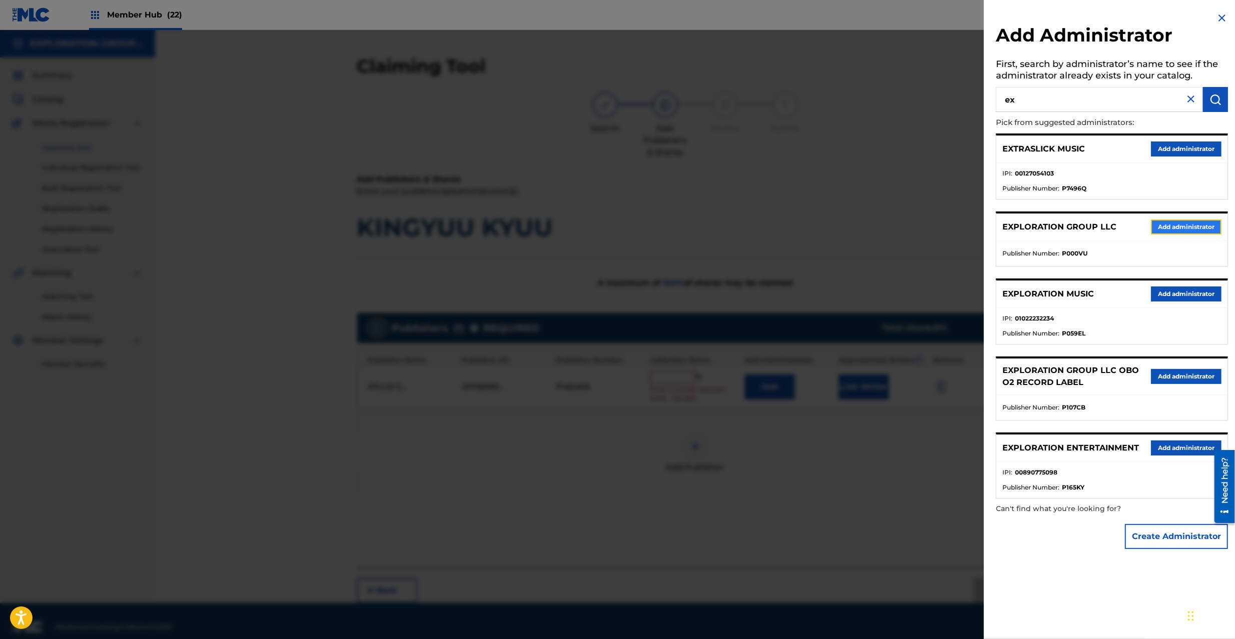
click at [1162, 232] on button "Add administrator" at bounding box center [1186, 227] width 71 height 15
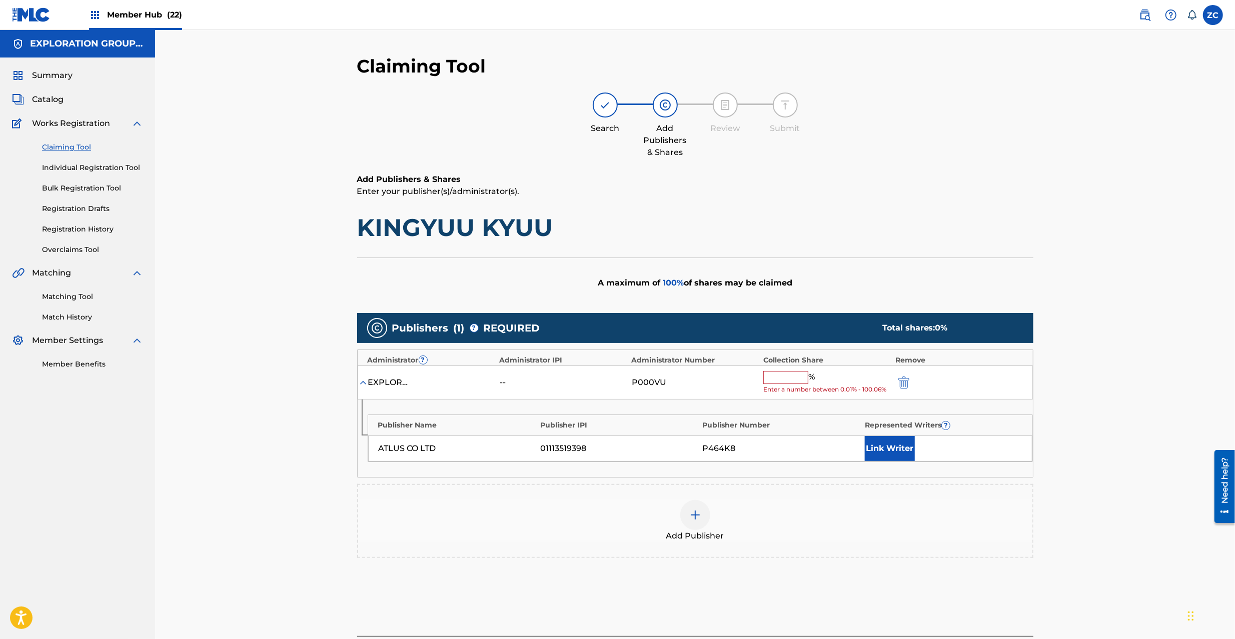
drag, startPoint x: 780, startPoint y: 377, endPoint x: 780, endPoint y: 385, distance: 7.5
click at [780, 379] on input "text" at bounding box center [785, 377] width 45 height 13
type input "100"
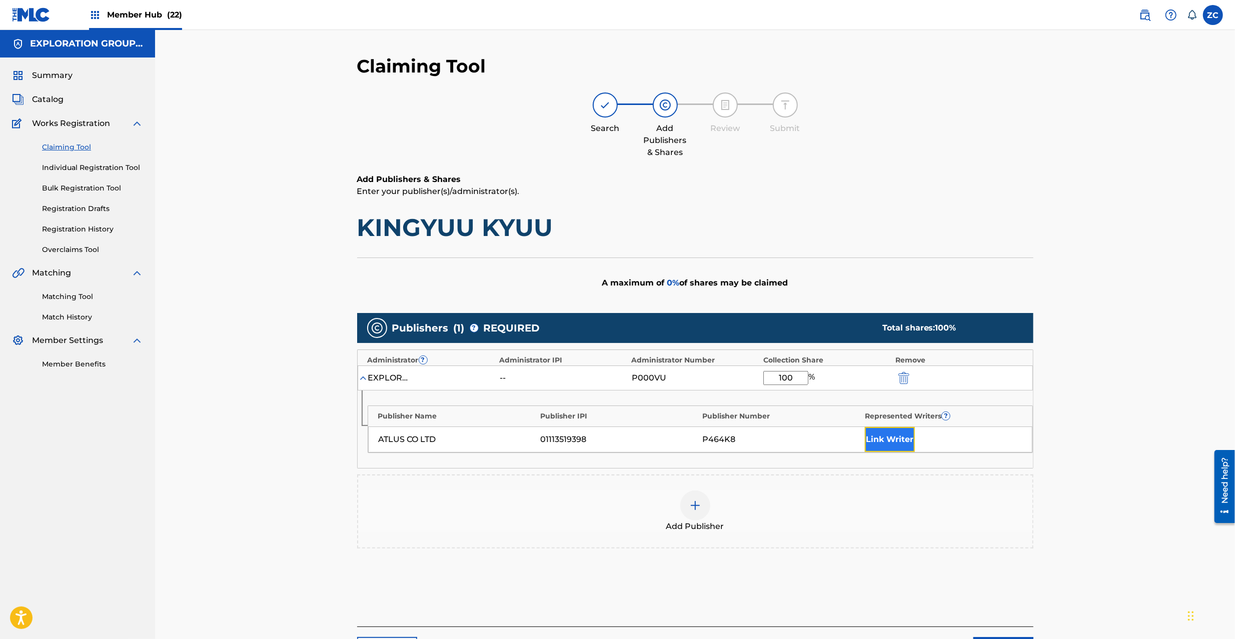
click at [872, 439] on button "Link Writer" at bounding box center [890, 439] width 50 height 25
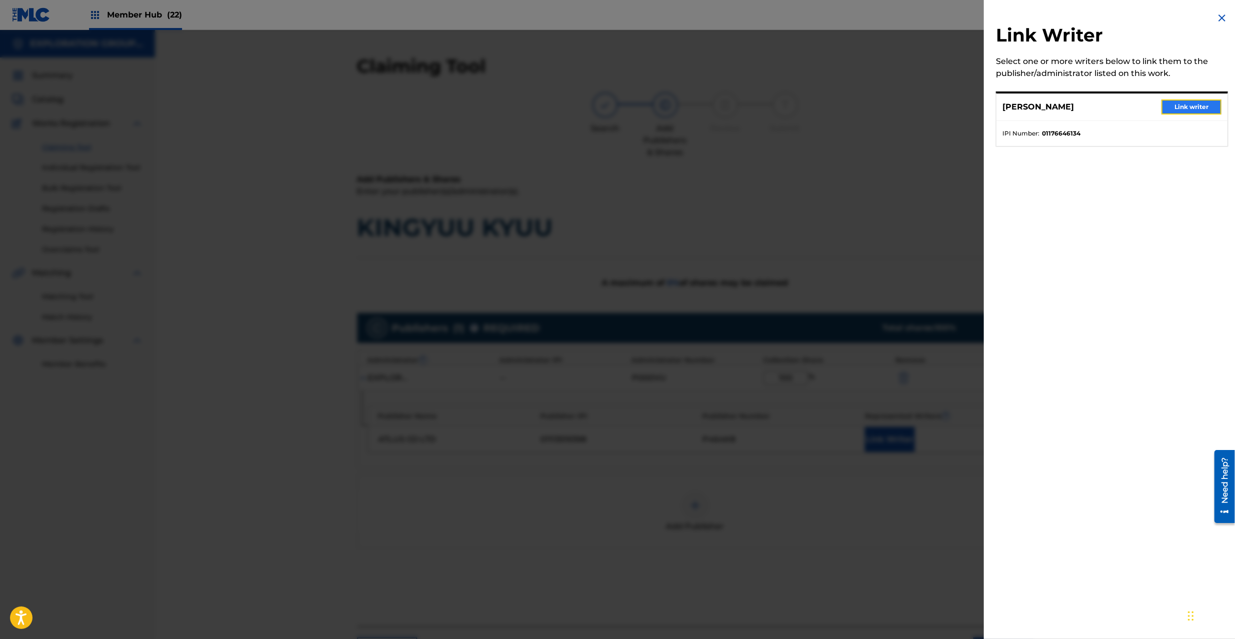
click at [1199, 102] on button "Link writer" at bounding box center [1191, 107] width 60 height 15
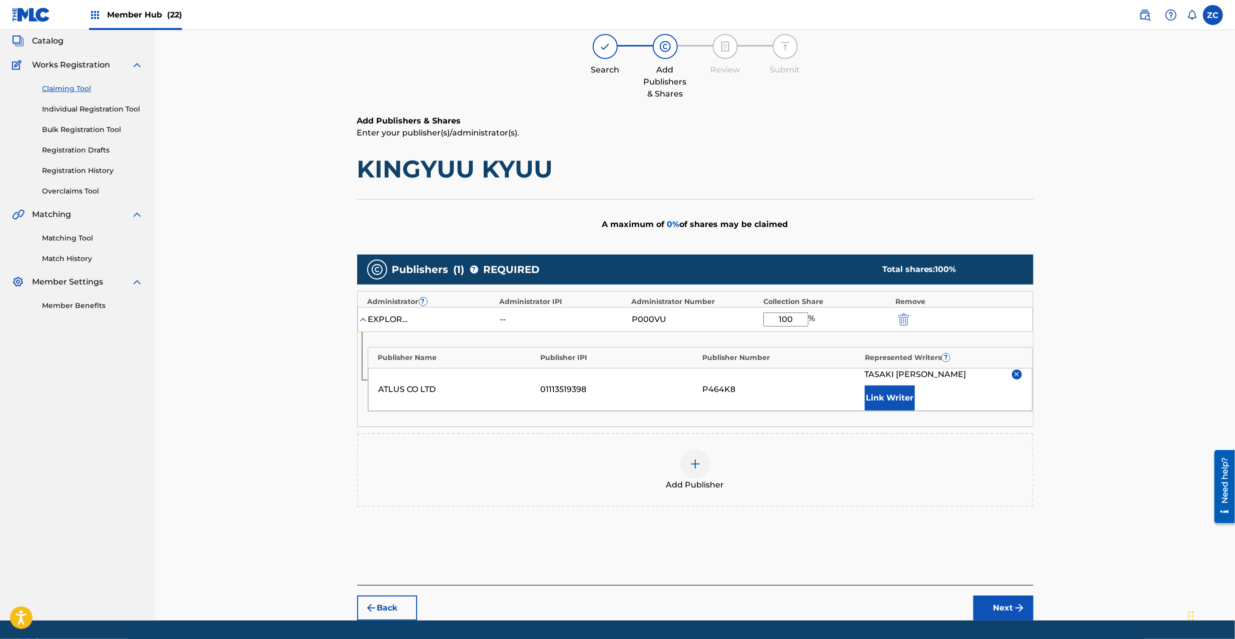
scroll to position [88, 0]
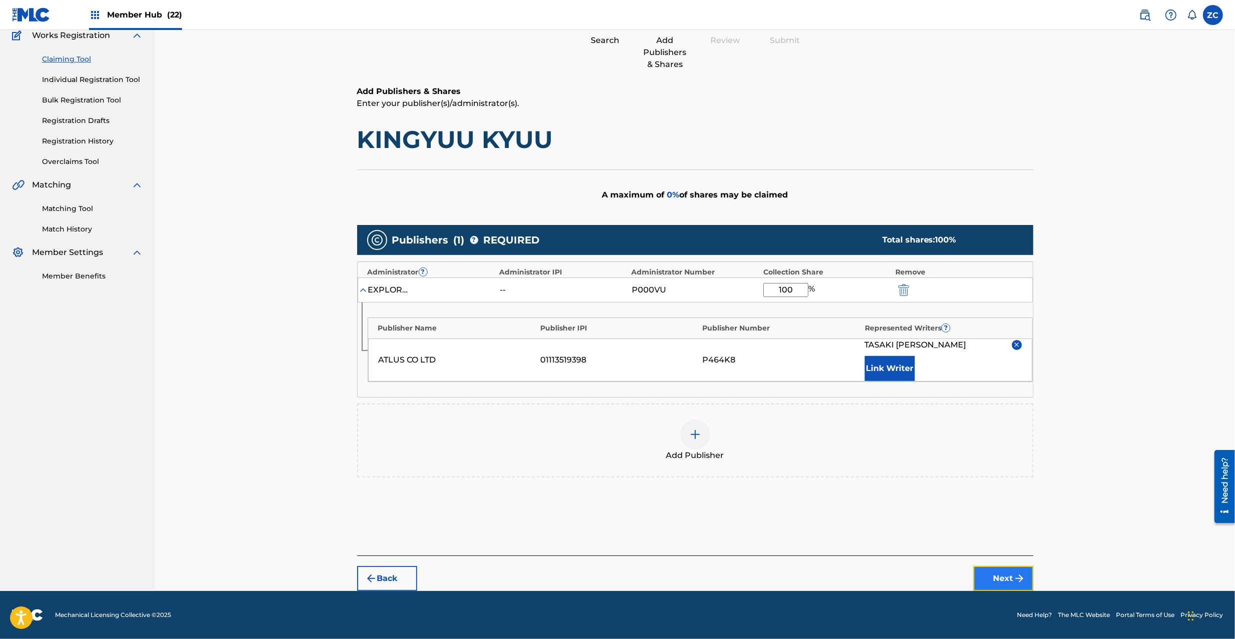
click at [986, 583] on button "Next" at bounding box center [1003, 578] width 60 height 25
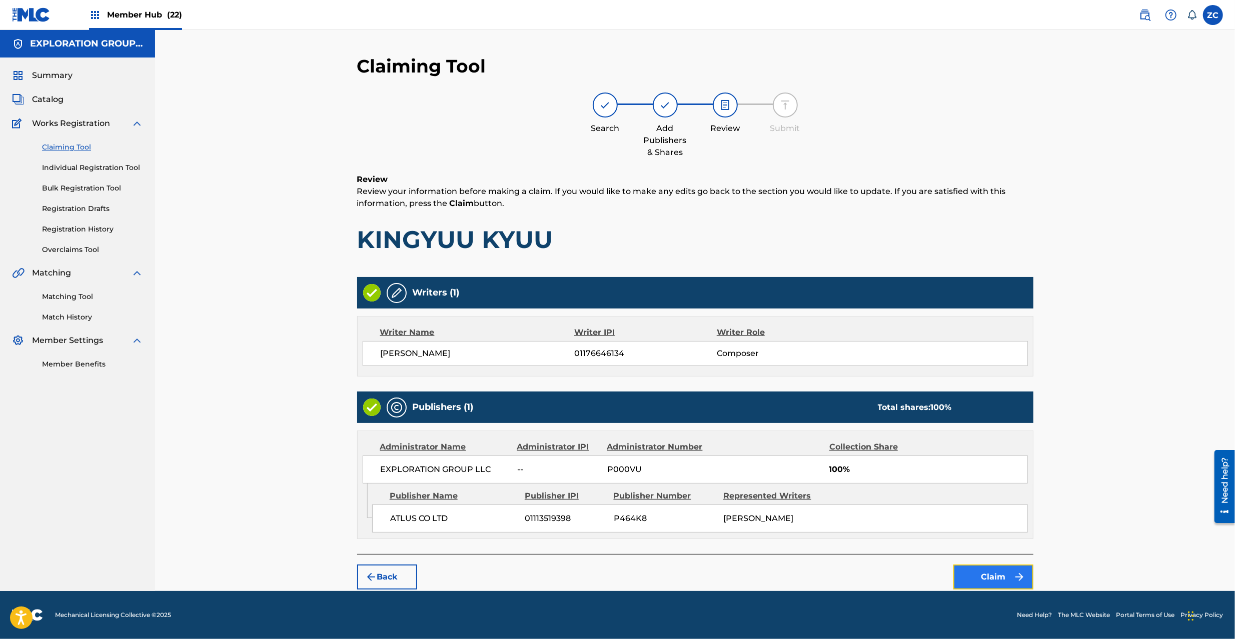
click at [983, 590] on button "Claim" at bounding box center [993, 577] width 80 height 25
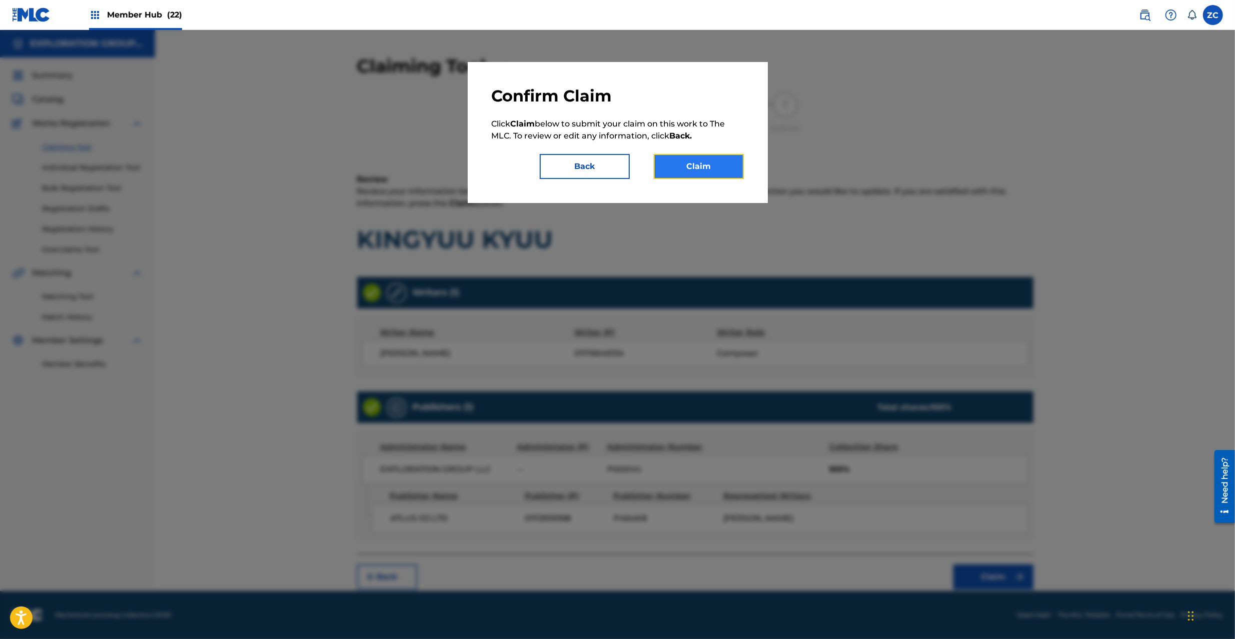
click at [724, 160] on button "Claim" at bounding box center [699, 166] width 90 height 25
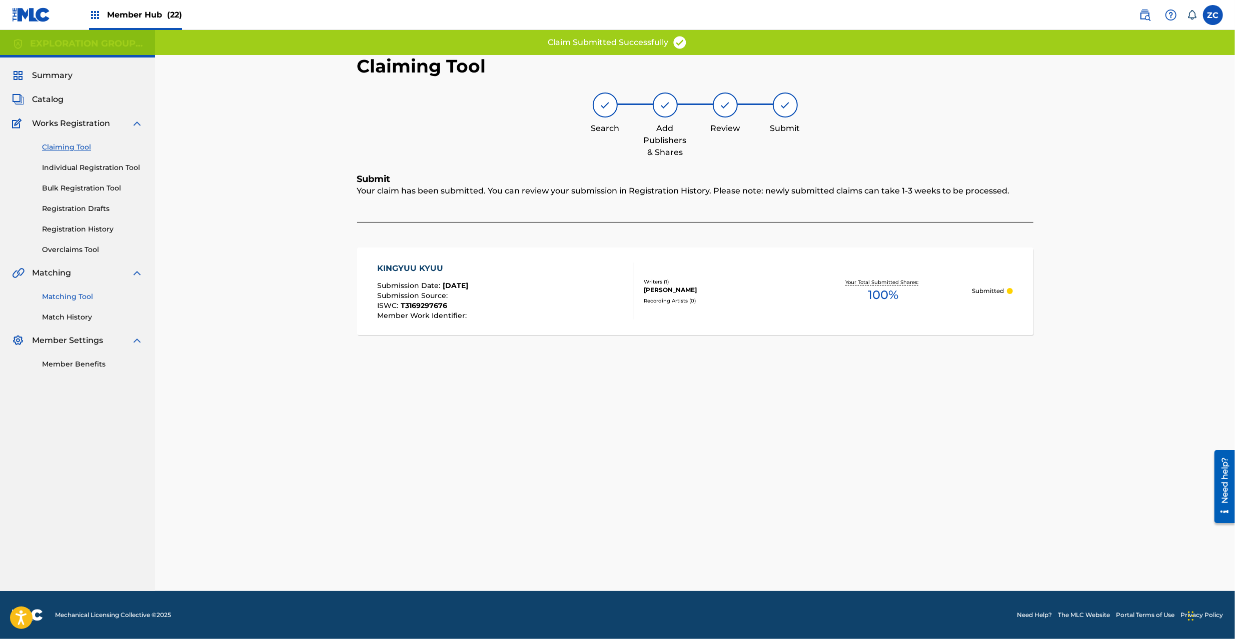
click at [79, 297] on link "Matching Tool" at bounding box center [92, 297] width 101 height 11
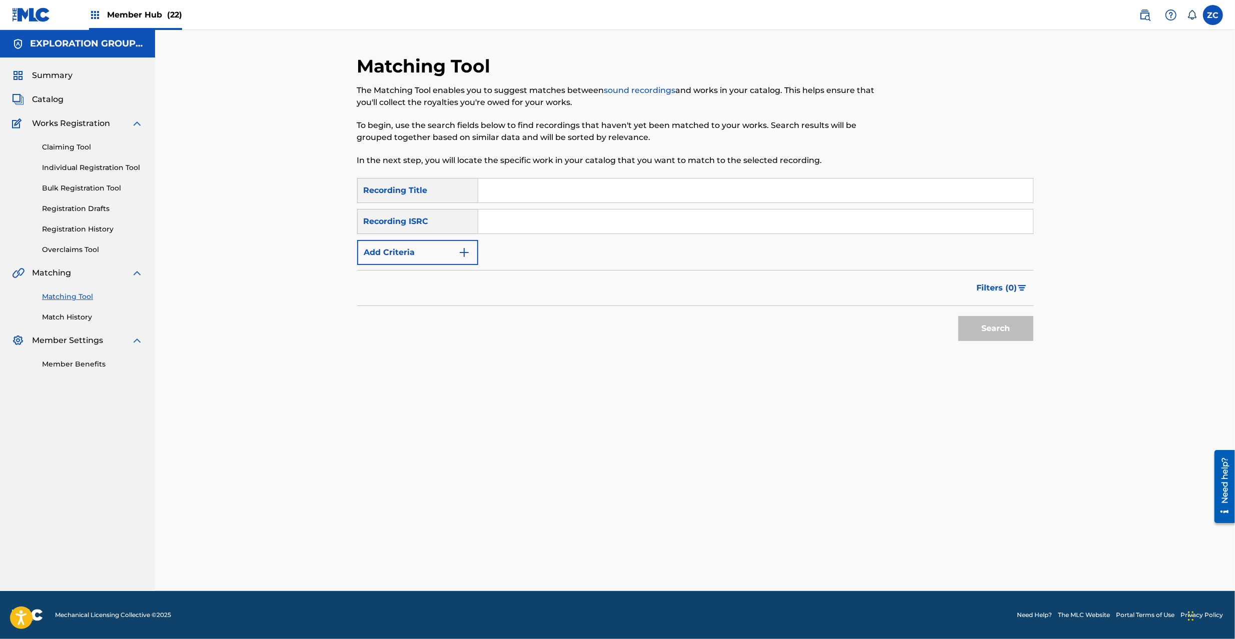
click at [736, 215] on input "Search Form" at bounding box center [755, 222] width 555 height 24
paste input "JPK651365817"
type input "JPK651365817"
click at [1011, 331] on button "Search" at bounding box center [995, 328] width 75 height 25
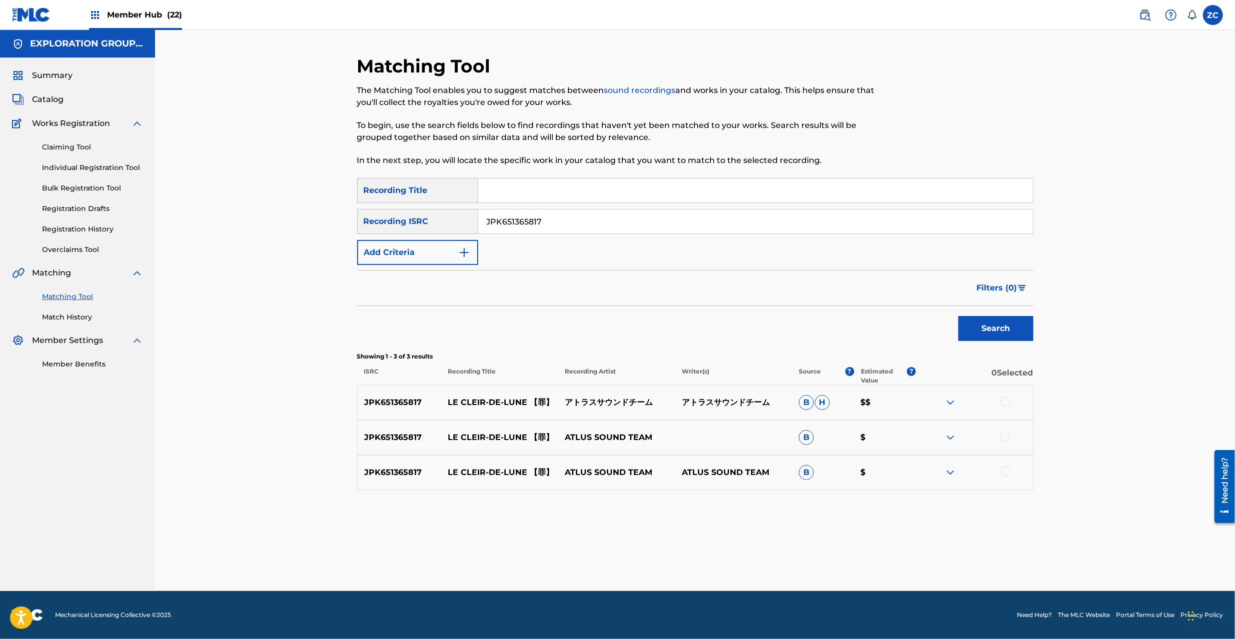
click at [1002, 399] on div at bounding box center [1005, 402] width 10 height 10
click at [1005, 435] on div at bounding box center [1005, 437] width 10 height 10
click at [1007, 472] on div at bounding box center [1005, 472] width 10 height 10
click at [86, 146] on link "Claiming Tool" at bounding box center [92, 147] width 101 height 11
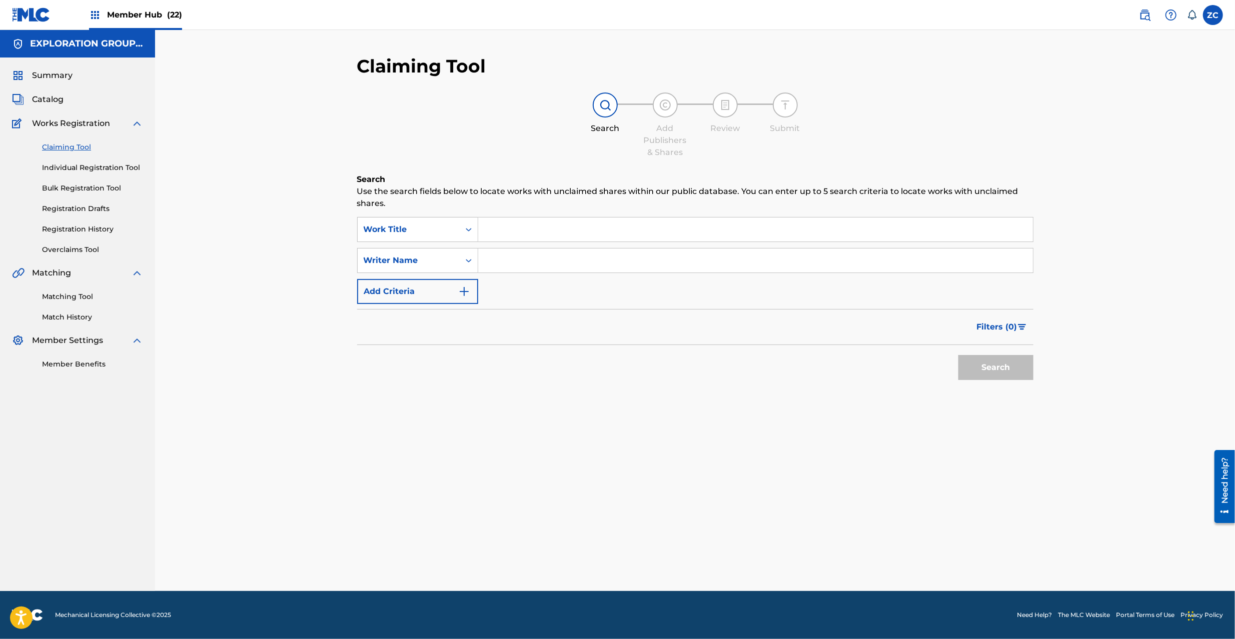
drag, startPoint x: 710, startPoint y: 232, endPoint x: 494, endPoint y: 224, distance: 216.2
click at [708, 232] on input "Search Form" at bounding box center [755, 230] width 555 height 24
click at [395, 226] on div "Work Title" at bounding box center [409, 230] width 90 height 12
click at [403, 278] on div "MLC Song Code" at bounding box center [418, 279] width 120 height 25
drag, startPoint x: 511, startPoint y: 231, endPoint x: 523, endPoint y: 234, distance: 12.0
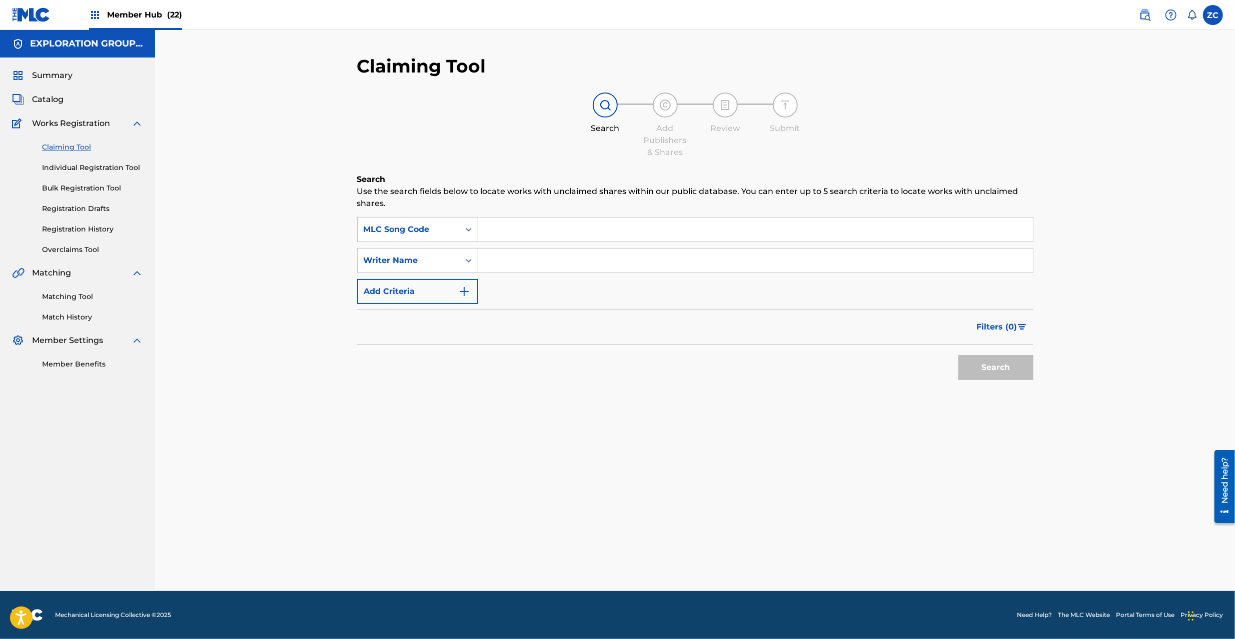
click at [511, 231] on input "Search Form" at bounding box center [755, 230] width 555 height 24
paste input "LE0QSS"
type input "LE0QSS"
click at [998, 371] on button "Search" at bounding box center [995, 367] width 75 height 25
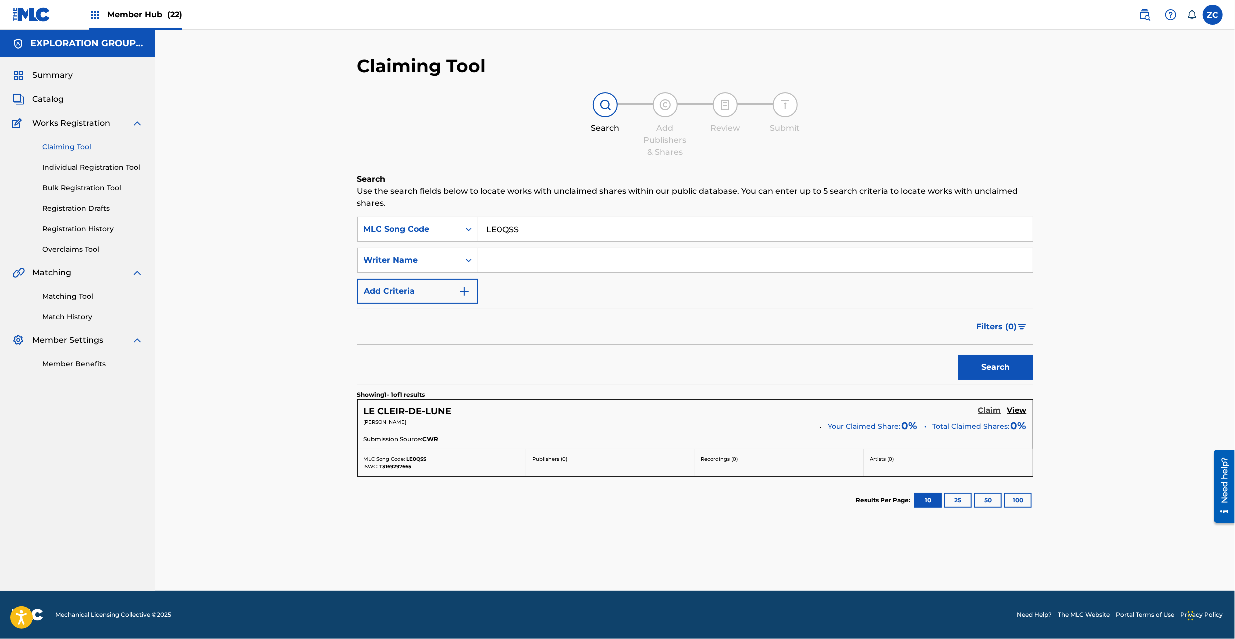
click at [994, 409] on h5 "Claim" at bounding box center [989, 411] width 23 height 10
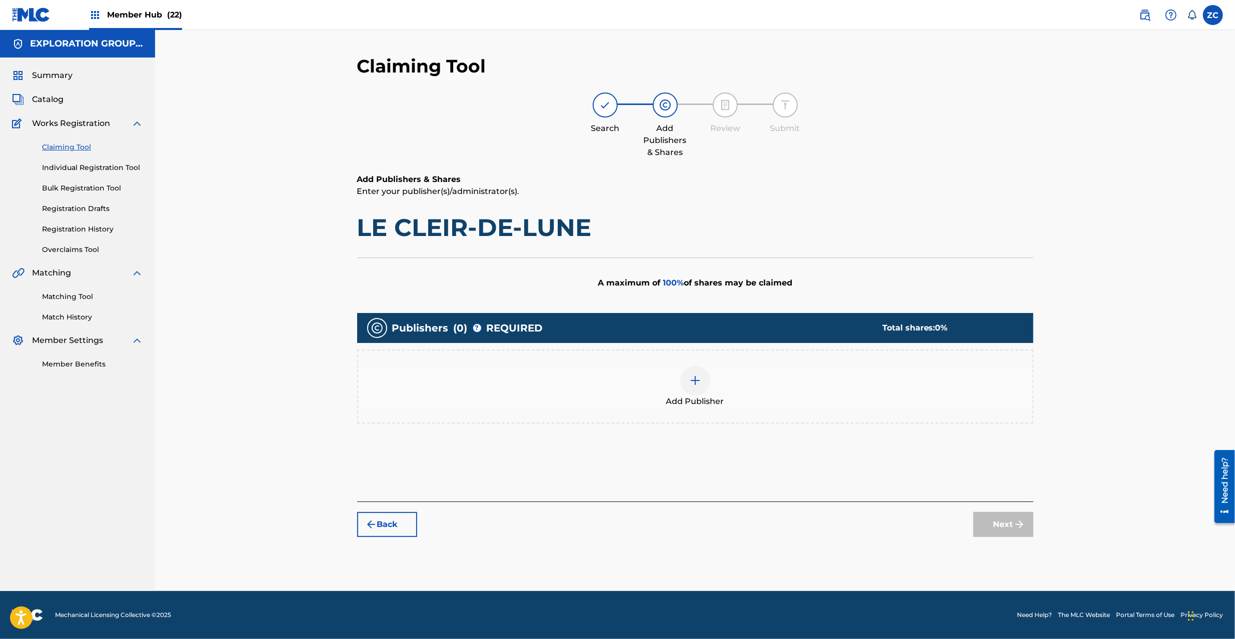
click at [692, 369] on div at bounding box center [695, 381] width 30 height 30
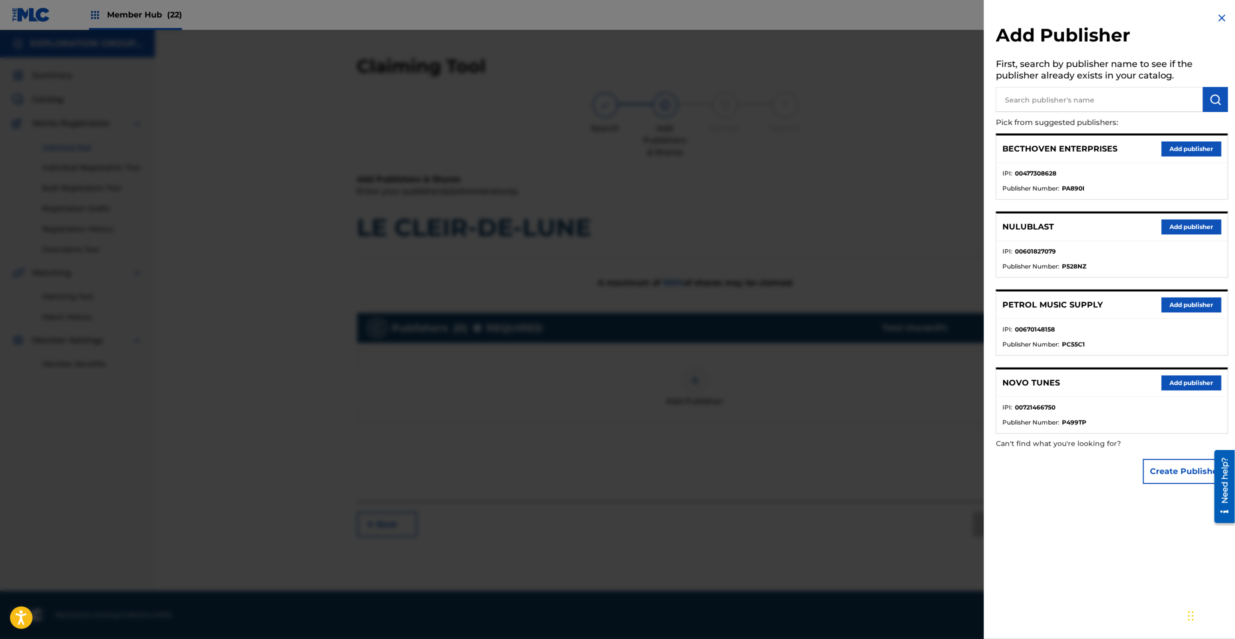
click at [1086, 109] on input "text" at bounding box center [1099, 99] width 207 height 25
type input "atlus"
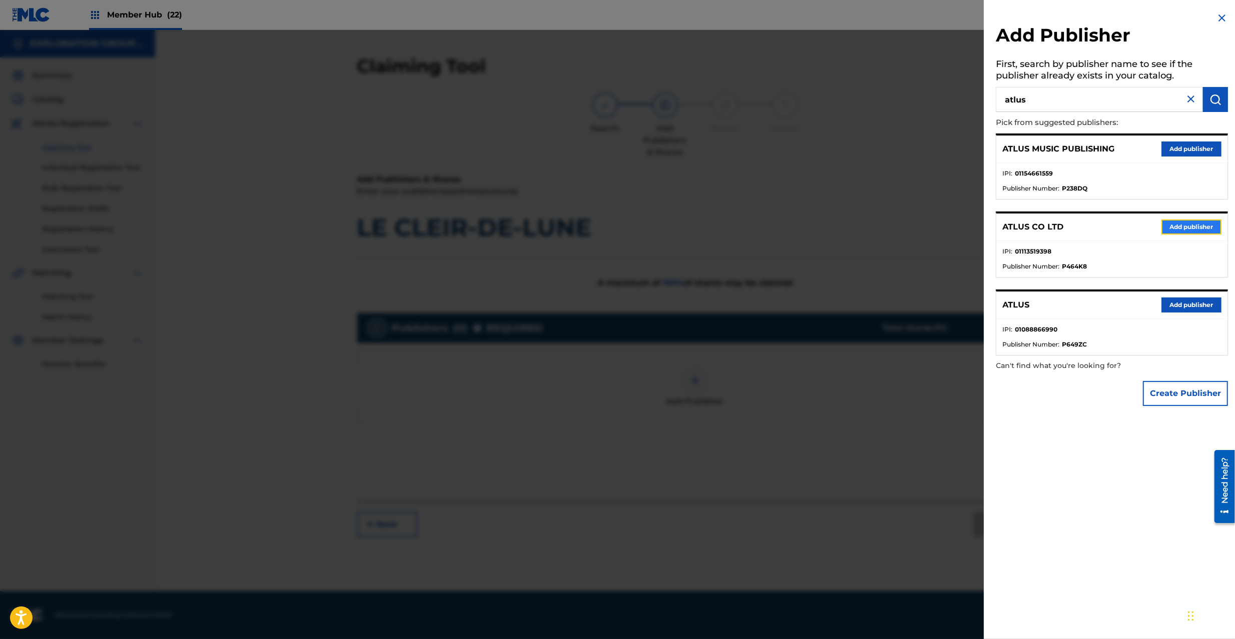
click at [1183, 225] on button "Add publisher" at bounding box center [1191, 227] width 60 height 15
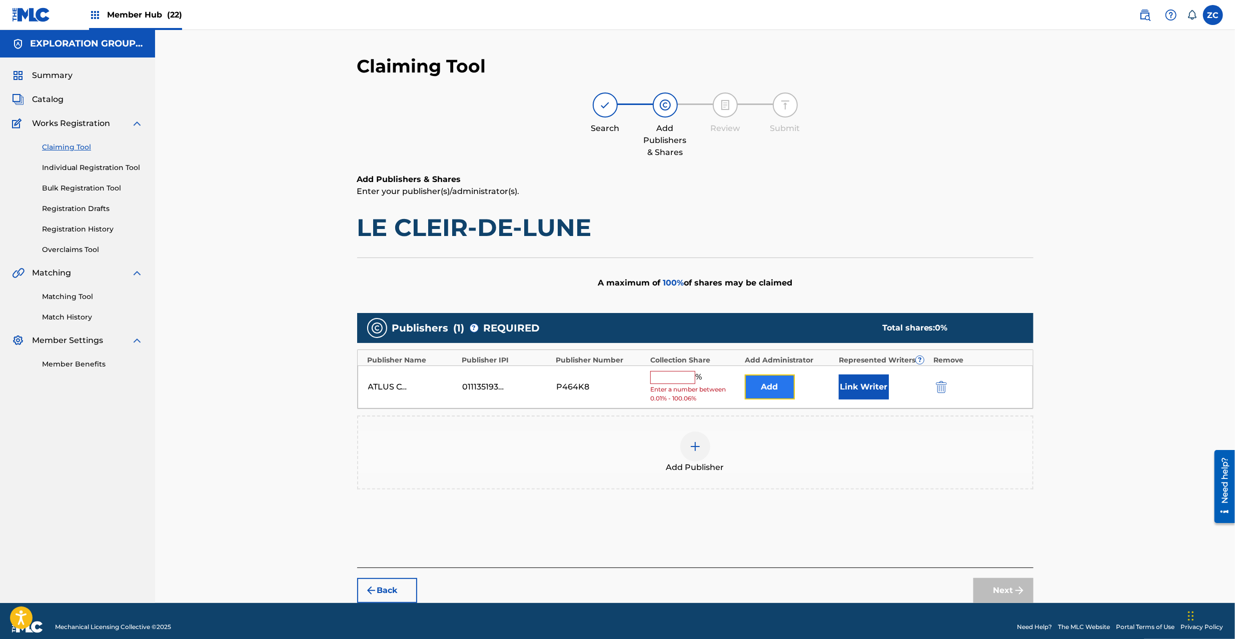
click at [747, 386] on button "Add" at bounding box center [770, 387] width 50 height 25
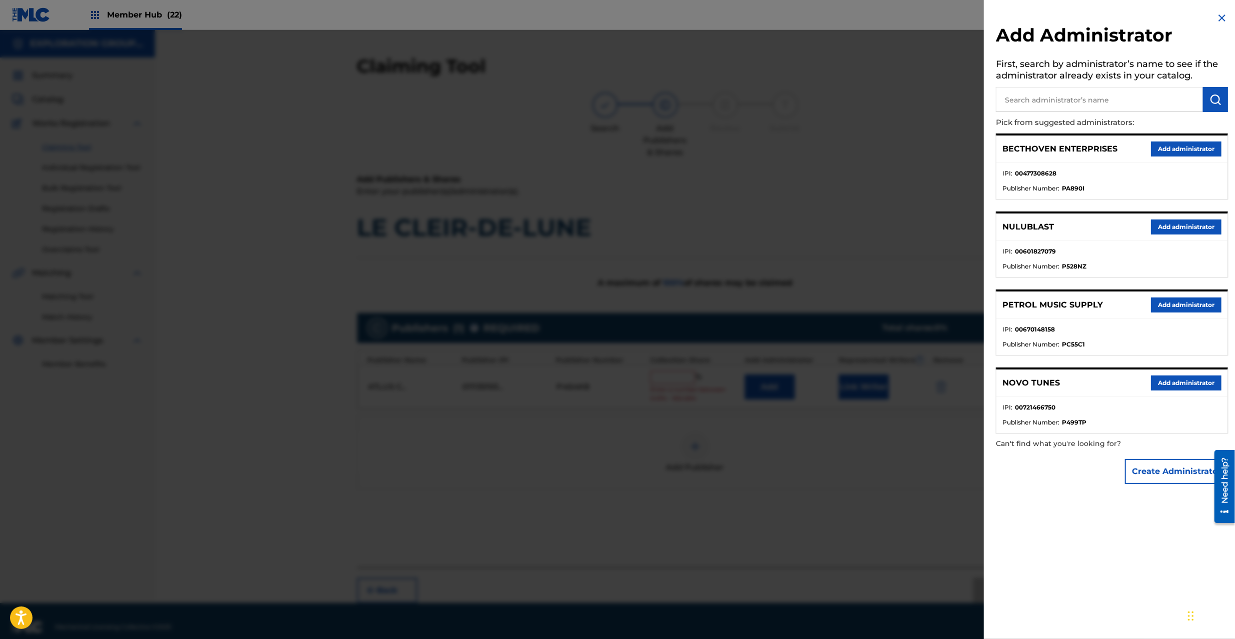
click at [1059, 97] on input "text" at bounding box center [1099, 99] width 207 height 25
type input "expl"
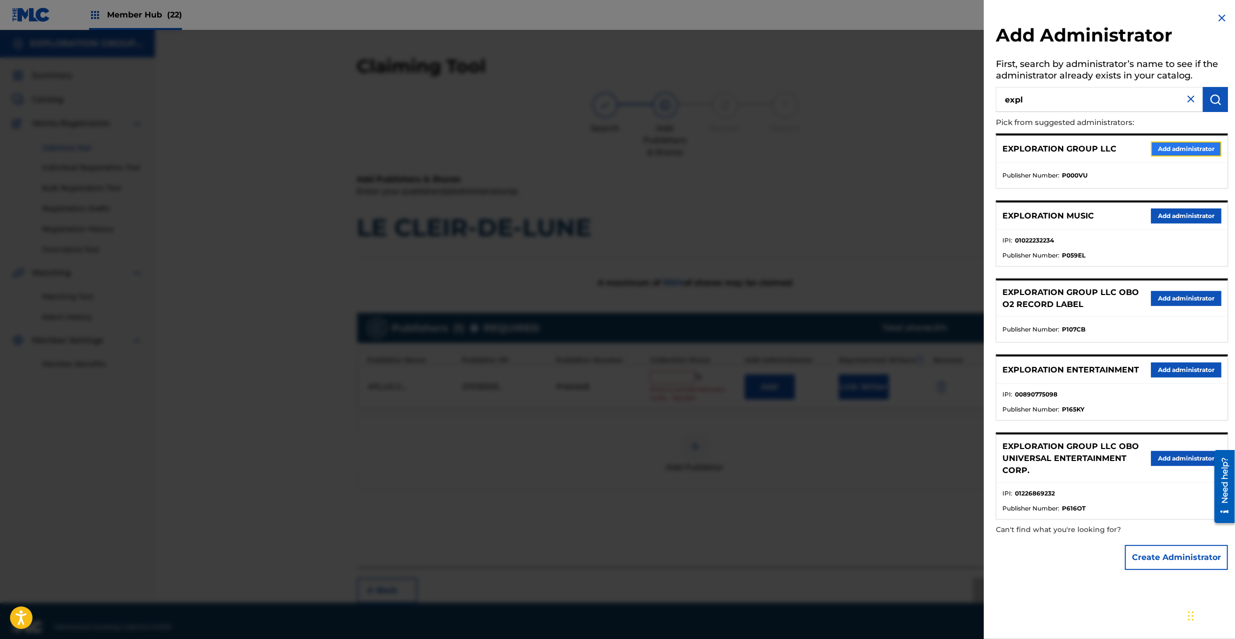
click at [1194, 149] on button "Add administrator" at bounding box center [1186, 149] width 71 height 15
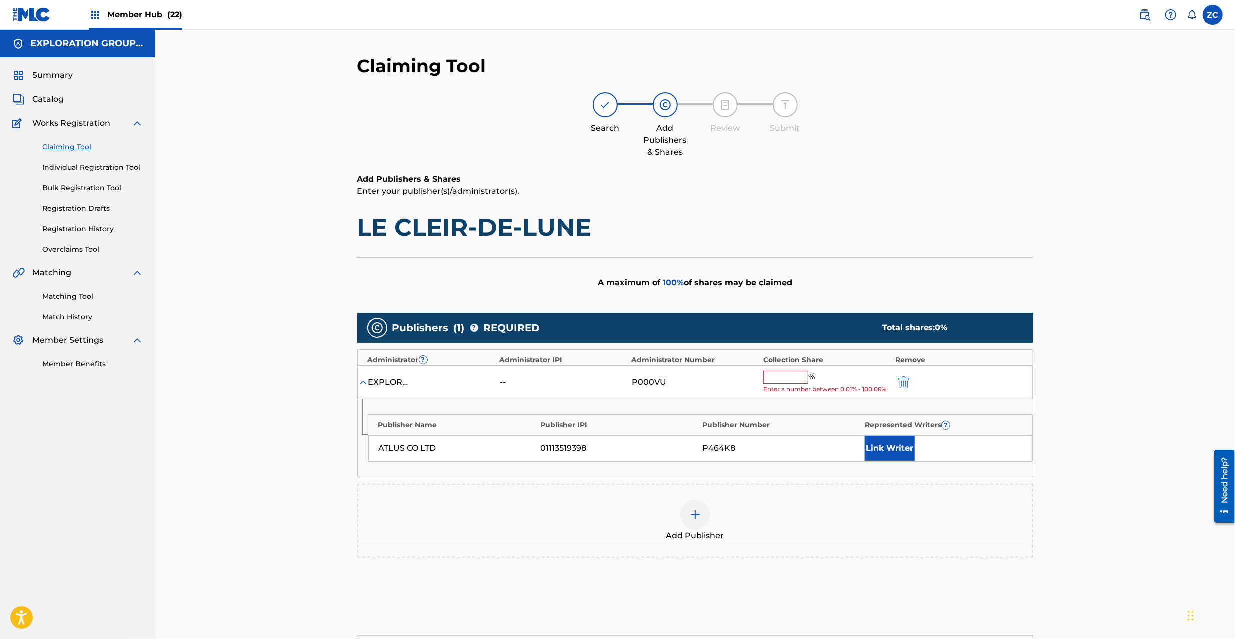
drag, startPoint x: 770, startPoint y: 379, endPoint x: 769, endPoint y: 385, distance: 6.1
click at [770, 379] on input "text" at bounding box center [785, 377] width 45 height 13
type input "100"
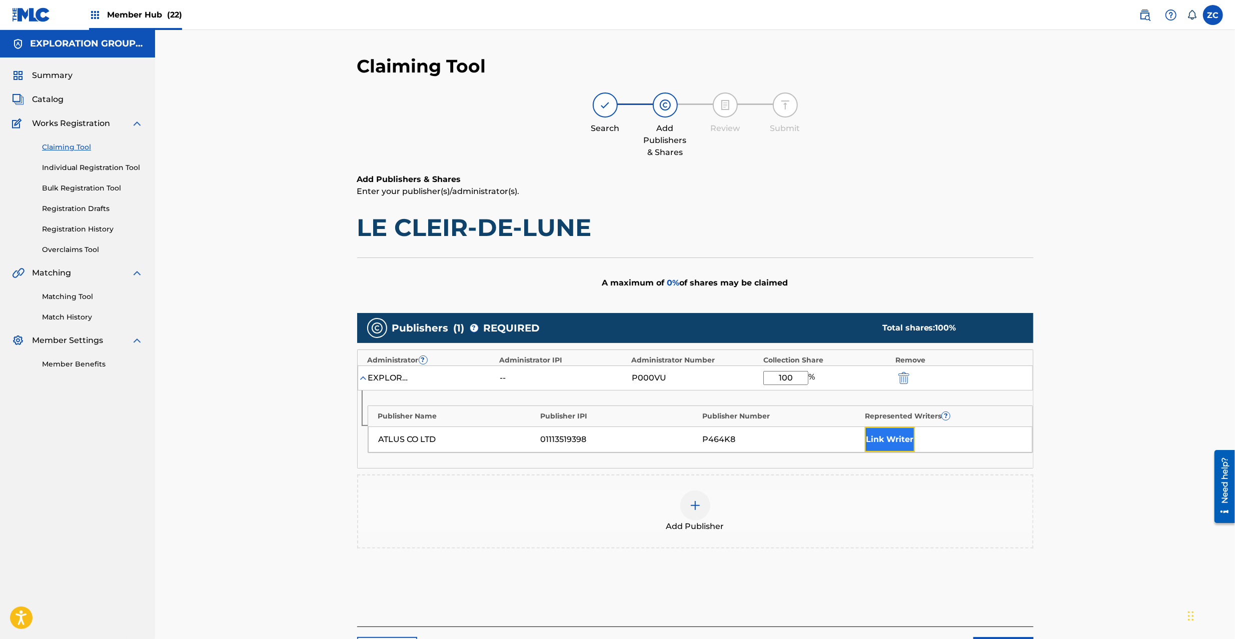
click at [895, 443] on button "Link Writer" at bounding box center [890, 439] width 50 height 25
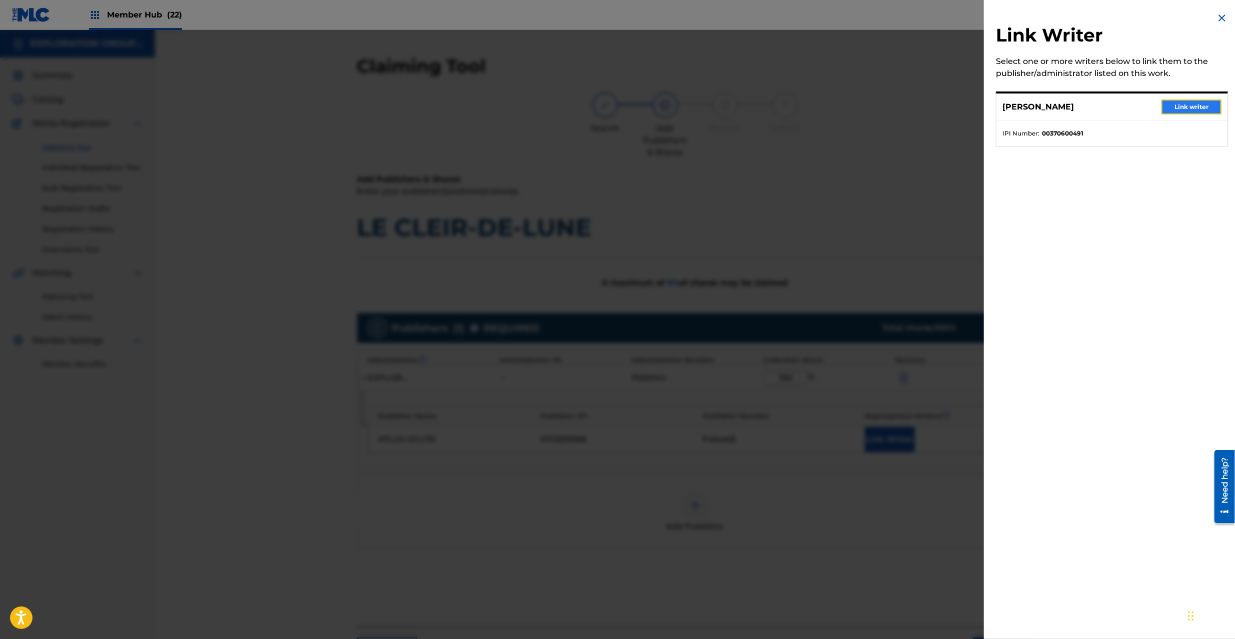
click at [1201, 105] on button "Link writer" at bounding box center [1191, 107] width 60 height 15
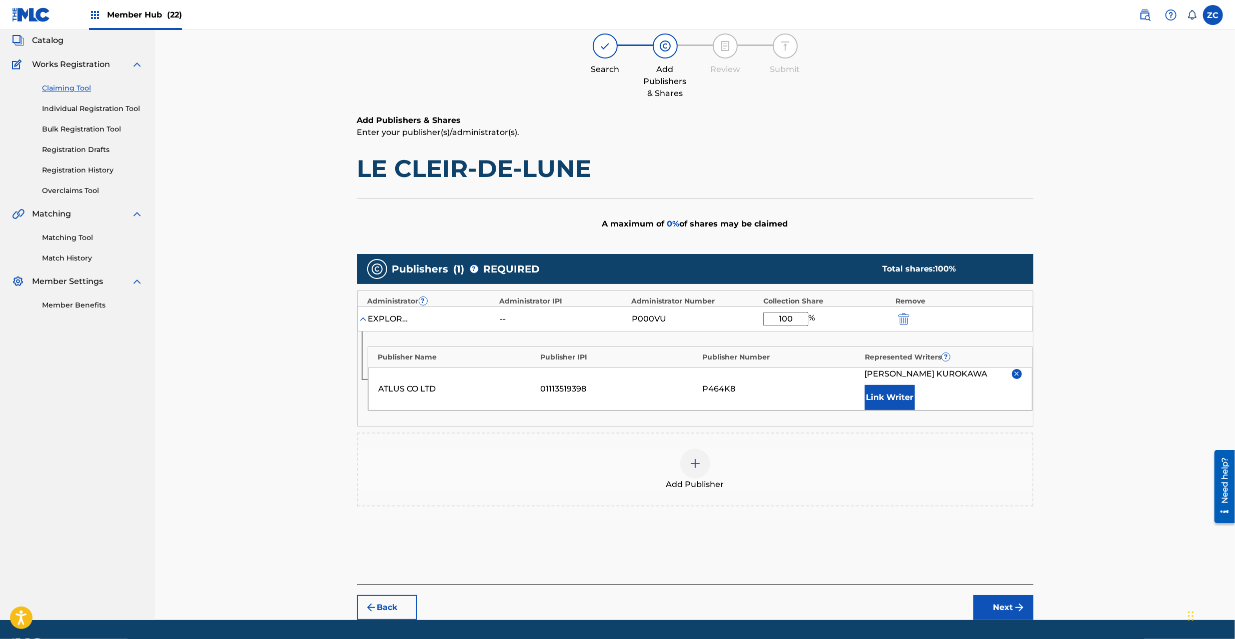
scroll to position [88, 0]
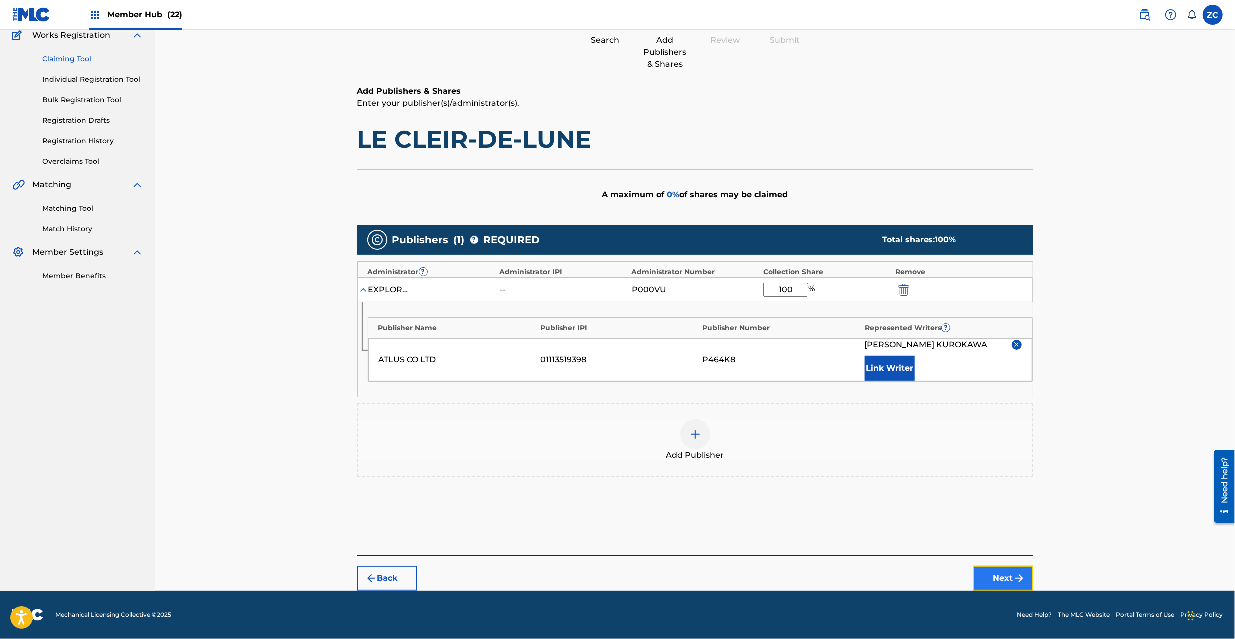
click at [1005, 570] on button "Next" at bounding box center [1003, 578] width 60 height 25
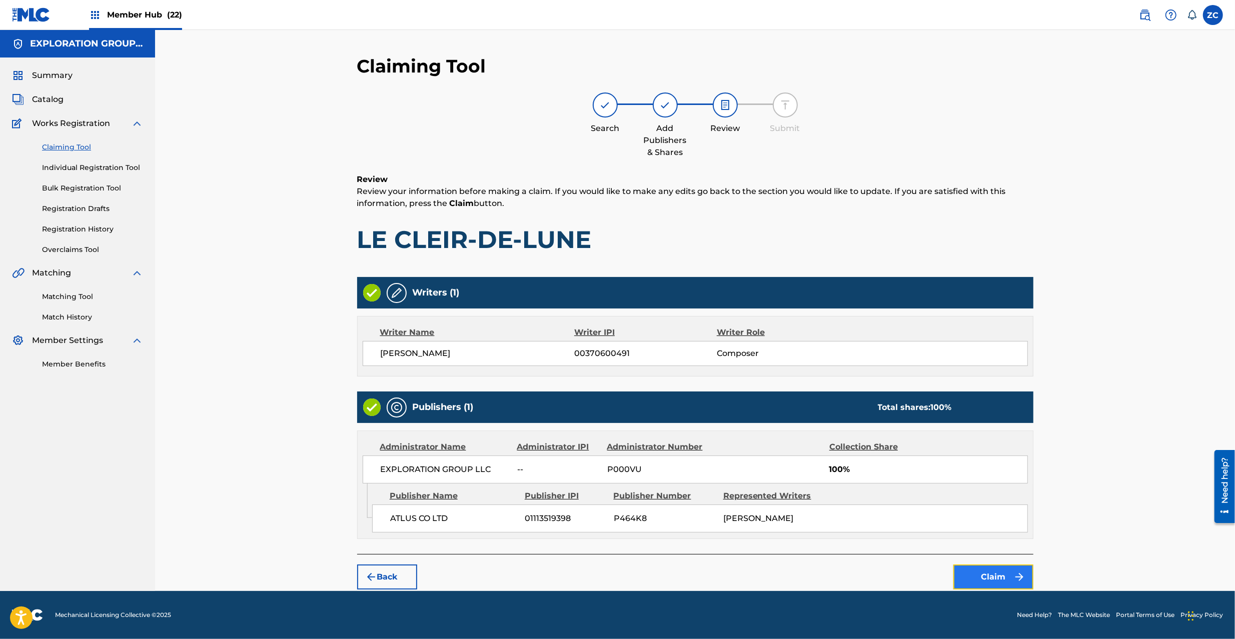
click at [972, 573] on button "Claim" at bounding box center [993, 577] width 80 height 25
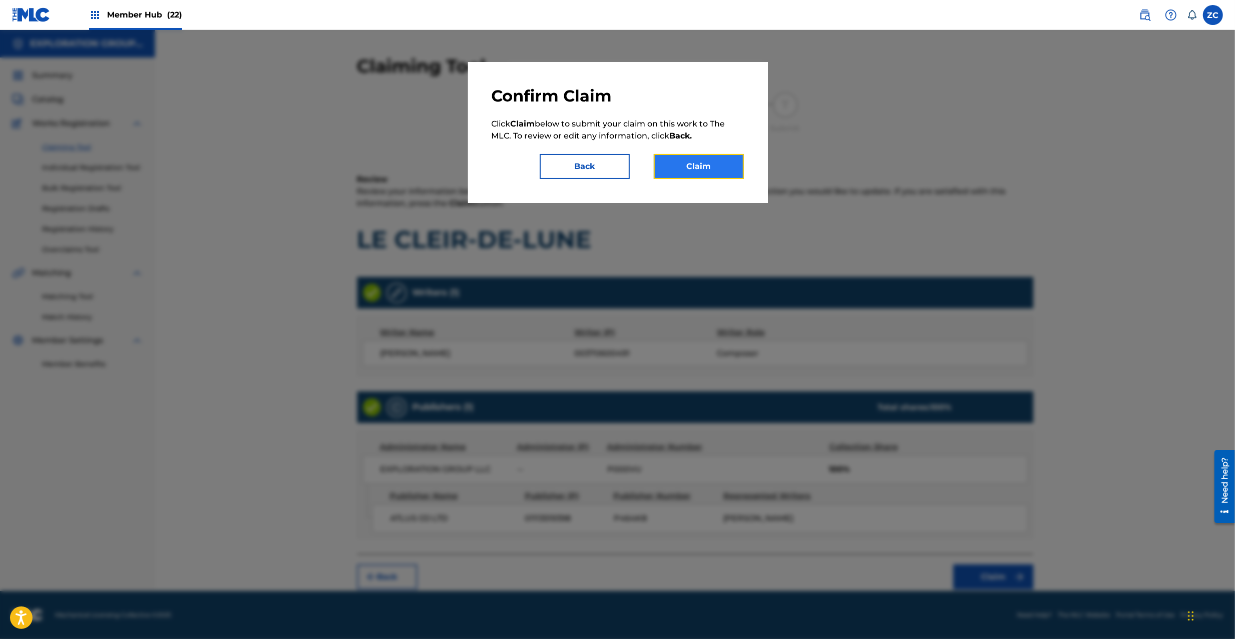
click at [703, 154] on button "Claim" at bounding box center [699, 166] width 90 height 25
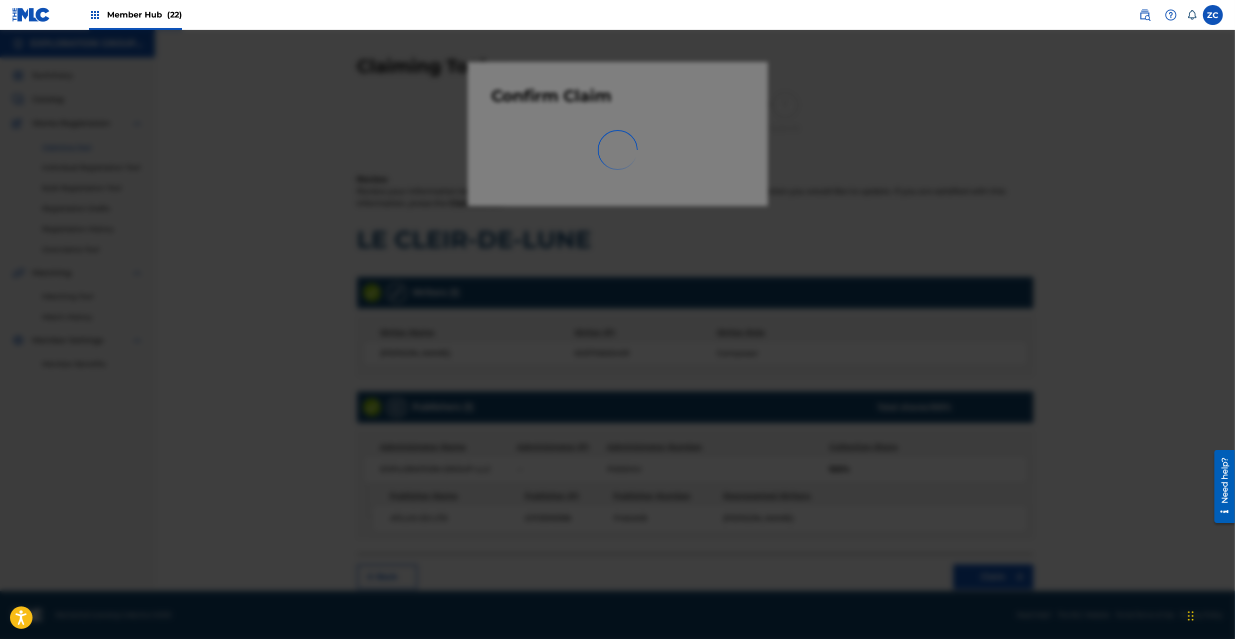
click at [706, 168] on div at bounding box center [617, 349] width 1235 height 639
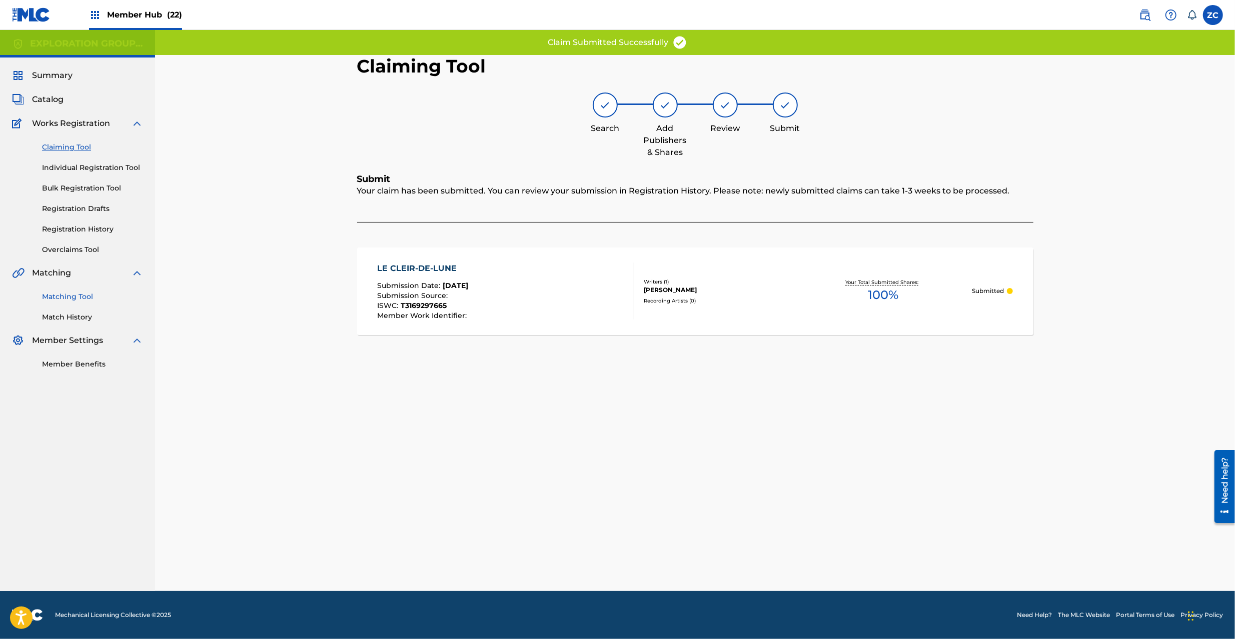
click at [73, 293] on link "Matching Tool" at bounding box center [92, 297] width 101 height 11
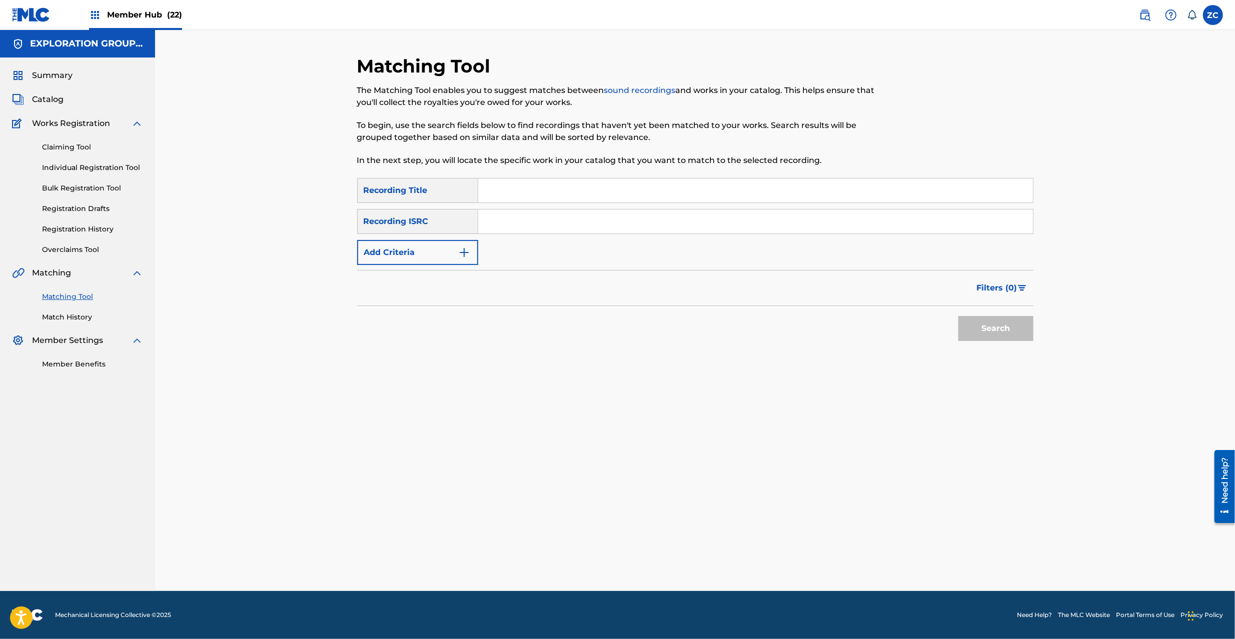
click at [683, 235] on div "SearchWithCriteria8889faf9-2caf-4046-8ff0-4061b60546fd Recording Title SearchWi…" at bounding box center [695, 221] width 676 height 87
drag, startPoint x: 700, startPoint y: 227, endPoint x: 712, endPoint y: 231, distance: 12.5
click at [700, 227] on input "Search Form" at bounding box center [755, 222] width 555 height 24
paste input "JPK651366011"
type input "JPK651366011"
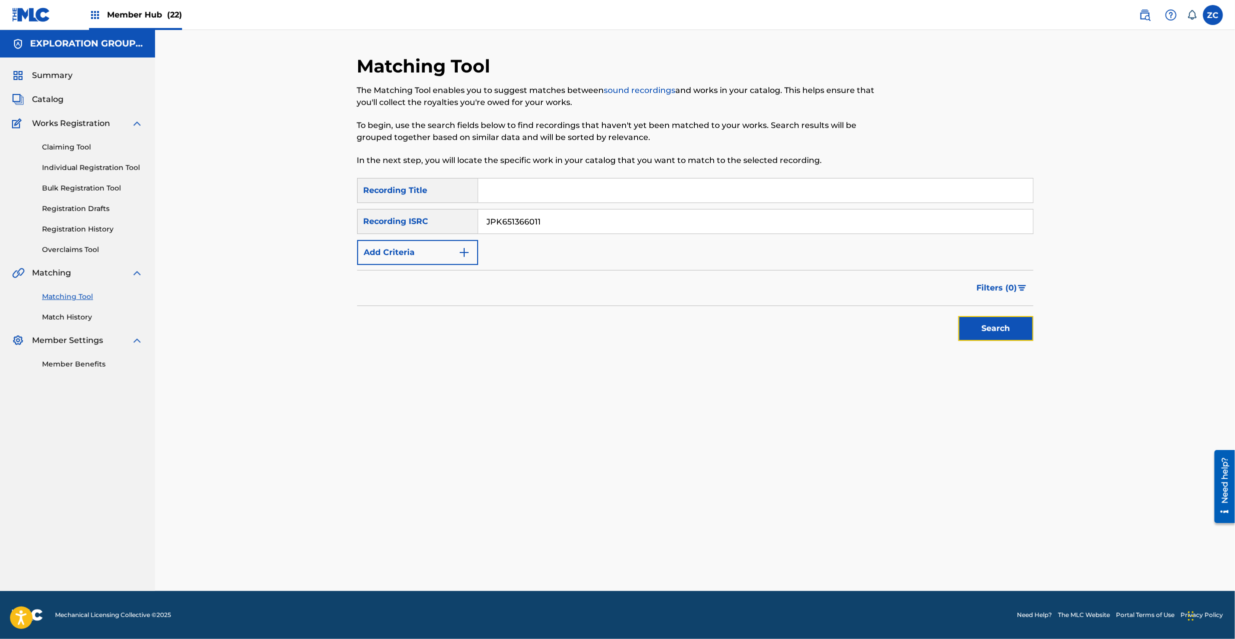
click at [977, 331] on button "Search" at bounding box center [995, 328] width 75 height 25
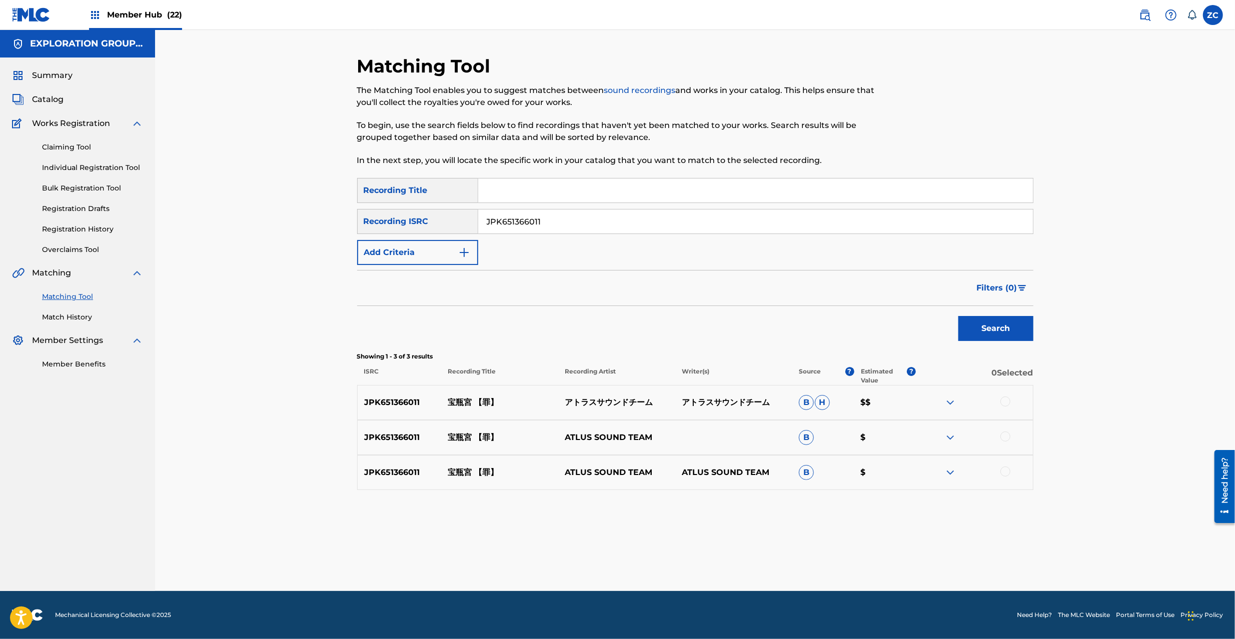
click at [1005, 401] on div at bounding box center [1005, 402] width 10 height 10
click at [1007, 440] on div at bounding box center [1005, 437] width 10 height 10
click at [1003, 469] on div at bounding box center [1005, 472] width 10 height 10
click at [741, 557] on button "Match 3 Groups" at bounding box center [703, 557] width 111 height 25
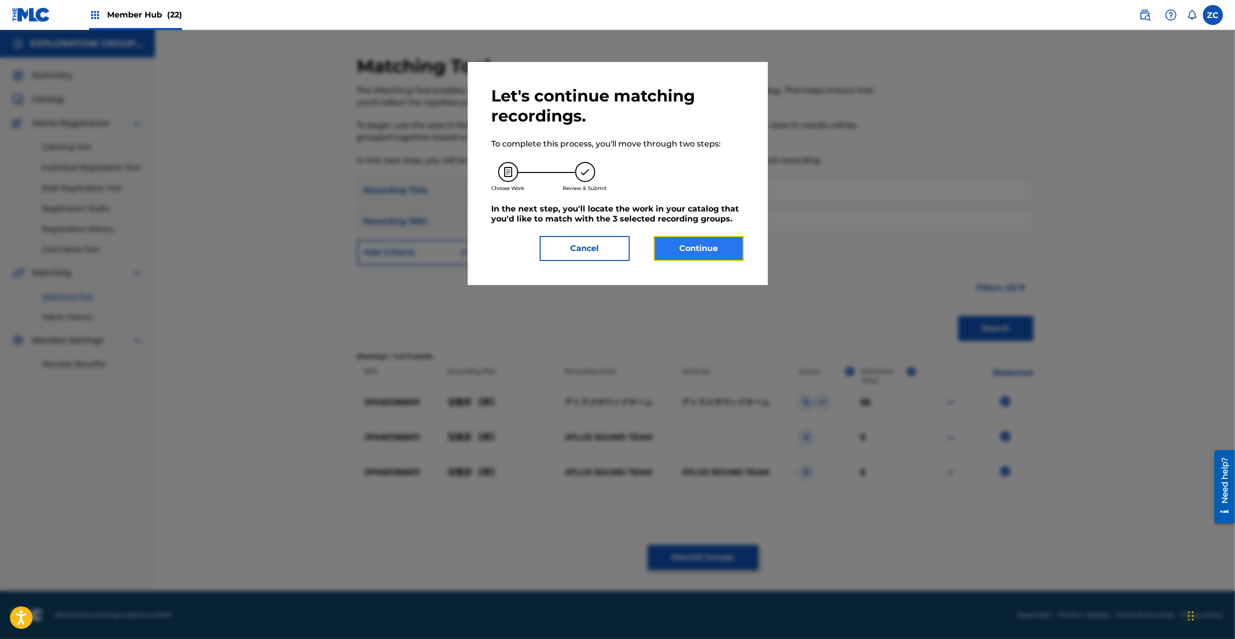
click at [681, 254] on button "Continue" at bounding box center [699, 248] width 90 height 25
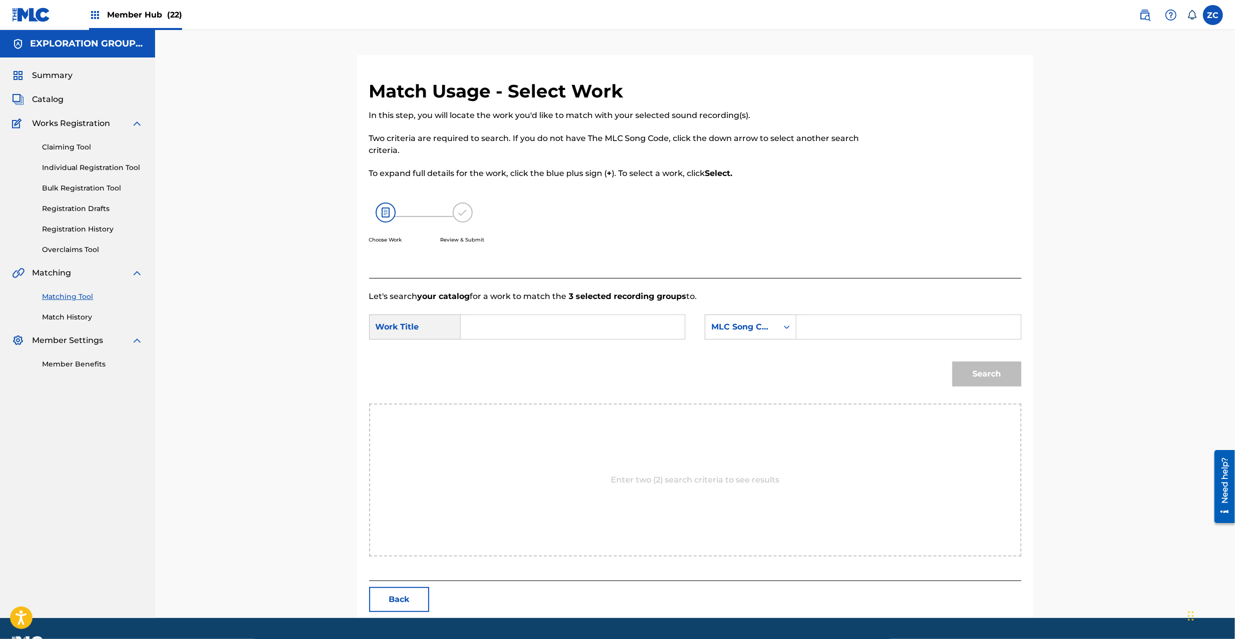
click at [598, 327] on input "Search Form" at bounding box center [572, 327] width 207 height 24
paste input "Houhei Kyuu HA8H08"
click at [564, 325] on input "Houhei Kyuu HA8H08" at bounding box center [572, 327] width 207 height 24
type input "Houhei Kyuu"
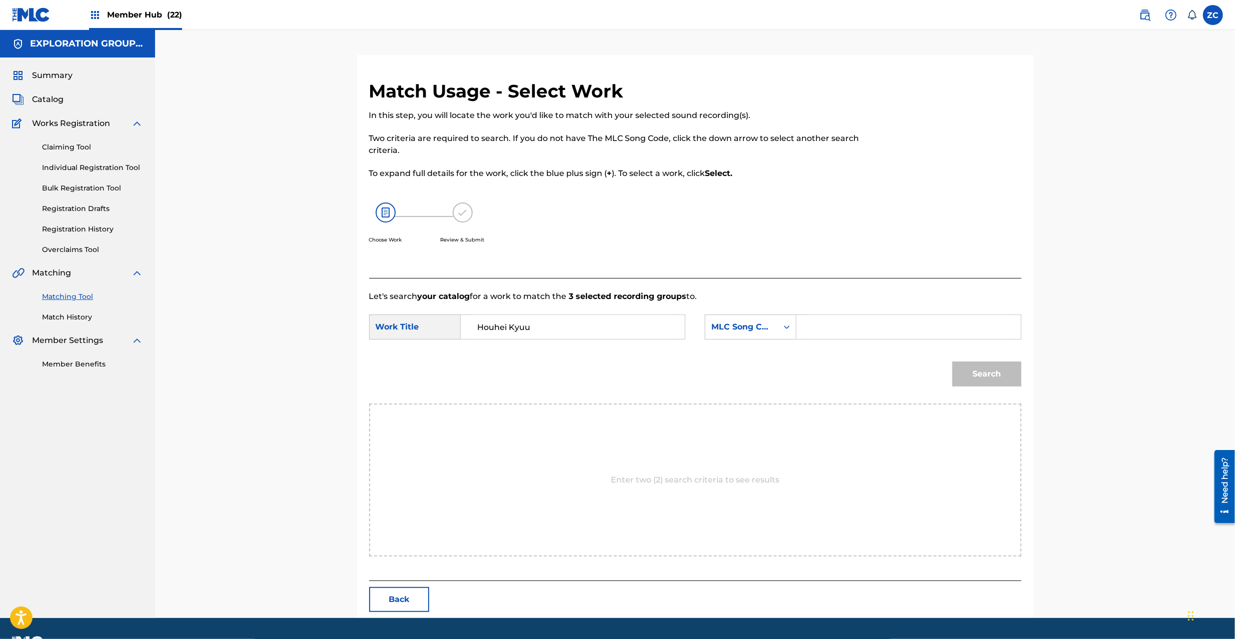
click at [895, 337] on input "Search Form" at bounding box center [908, 327] width 207 height 24
paste input "HA8H08"
type input "HA8H08"
drag, startPoint x: 1019, startPoint y: 373, endPoint x: 1008, endPoint y: 375, distance: 11.1
click at [1011, 375] on div "Match Usage - Select Work In this step, you will locate the work you'd like to …" at bounding box center [695, 349] width 676 height 538
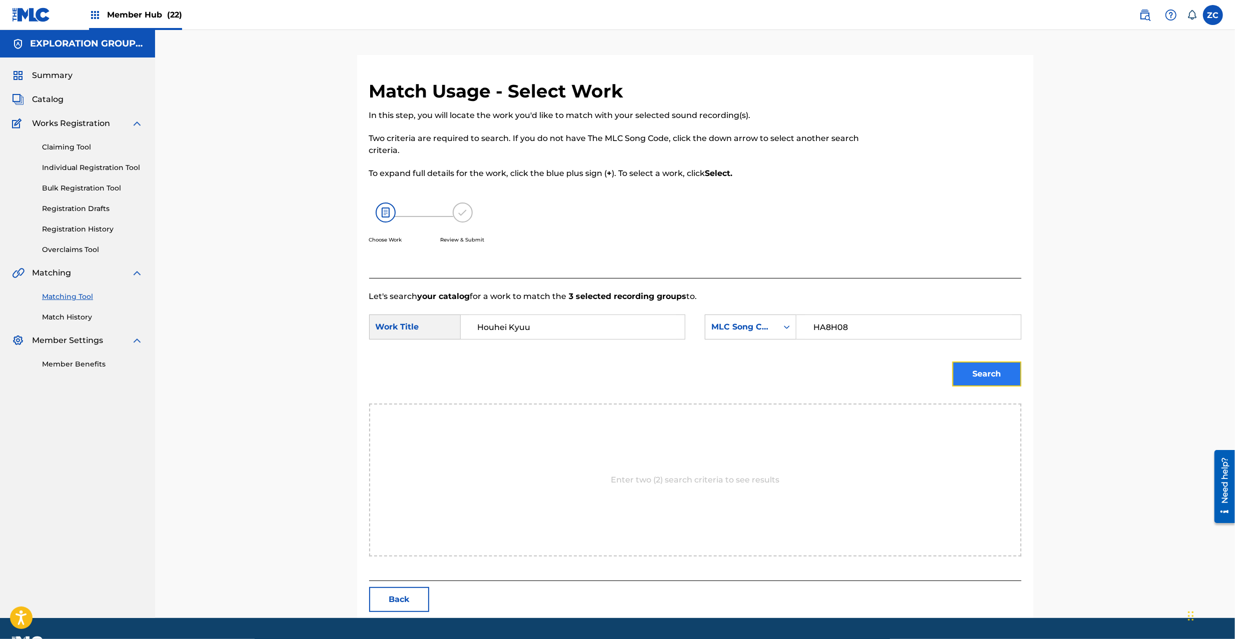
click at [999, 375] on button "Search" at bounding box center [986, 374] width 69 height 25
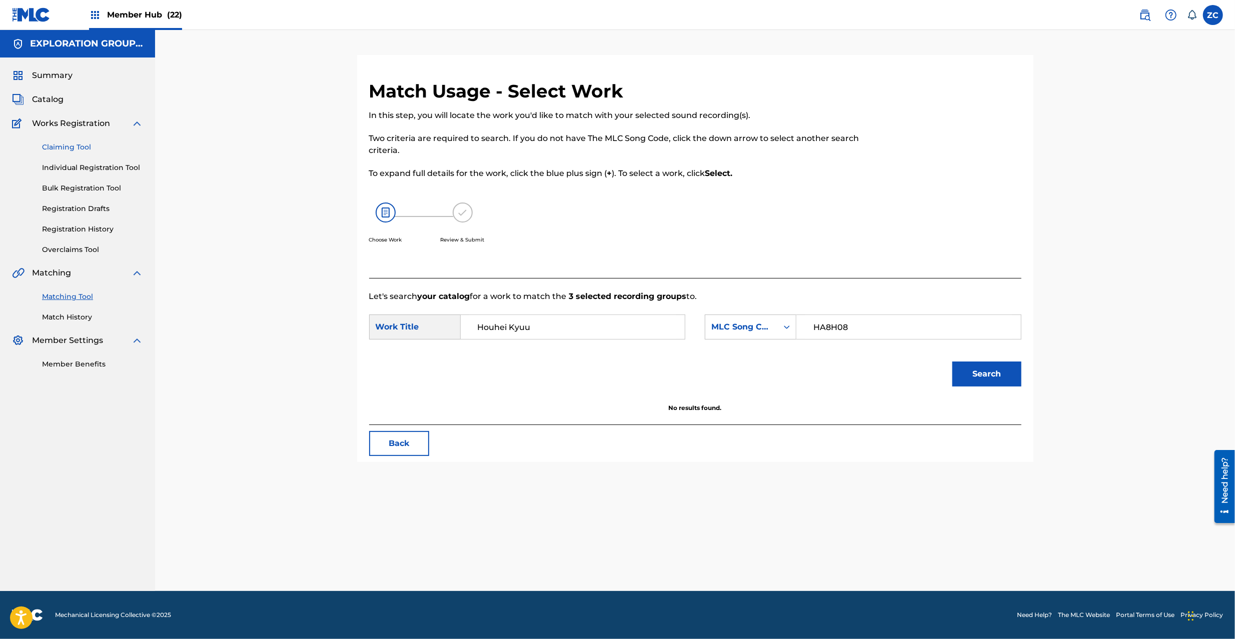
click at [85, 145] on link "Claiming Tool" at bounding box center [92, 147] width 101 height 11
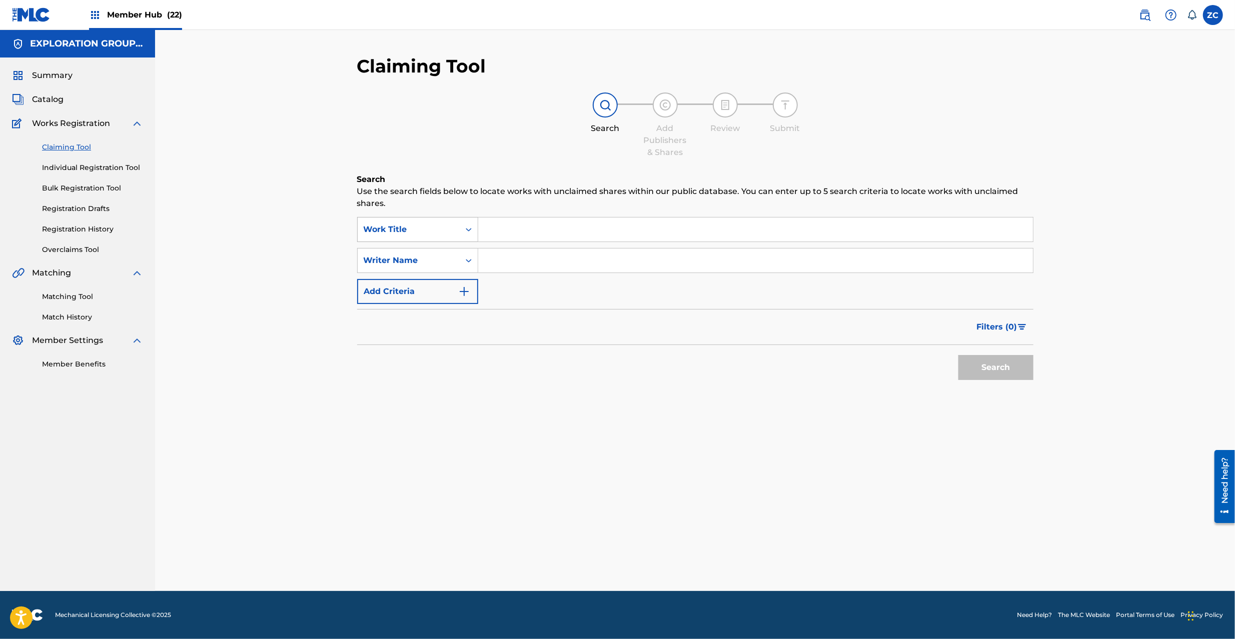
drag, startPoint x: 417, startPoint y: 221, endPoint x: 417, endPoint y: 239, distance: 17.5
click at [417, 222] on div "Work Title" at bounding box center [409, 229] width 102 height 19
click at [421, 259] on div "MLC Song Code" at bounding box center [418, 254] width 120 height 25
click at [589, 249] on input "Search Form" at bounding box center [755, 261] width 555 height 24
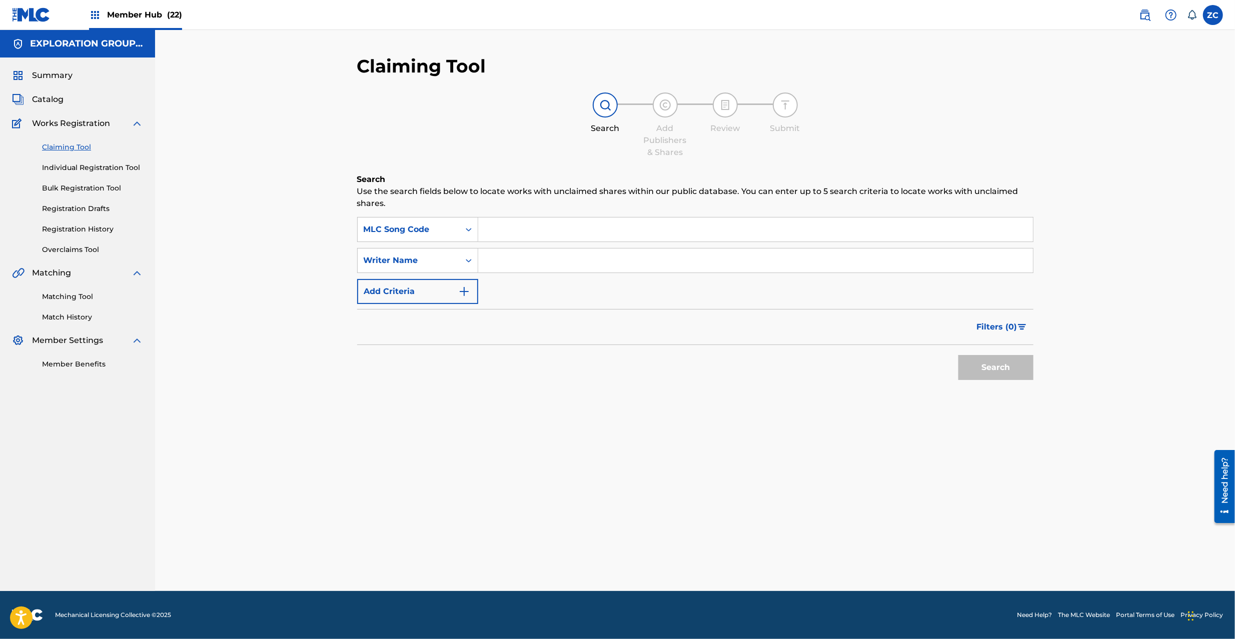
paste input "HA8H08"
type input "HA8H08"
click at [1011, 377] on button "Search" at bounding box center [995, 367] width 75 height 25
click at [589, 227] on input "Search Form" at bounding box center [755, 230] width 555 height 24
paste input "HA8H08"
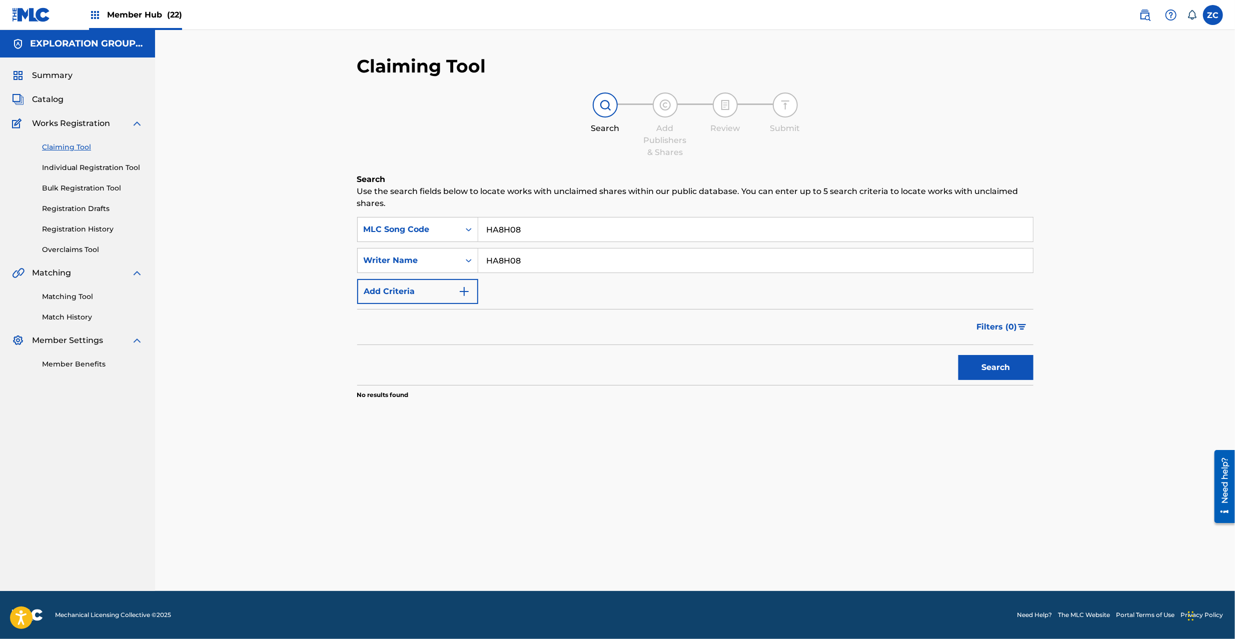
type input "HA8H08"
click at [504, 258] on input "HA8H08" at bounding box center [755, 261] width 555 height 24
click at [998, 364] on button "Search" at bounding box center [995, 367] width 75 height 25
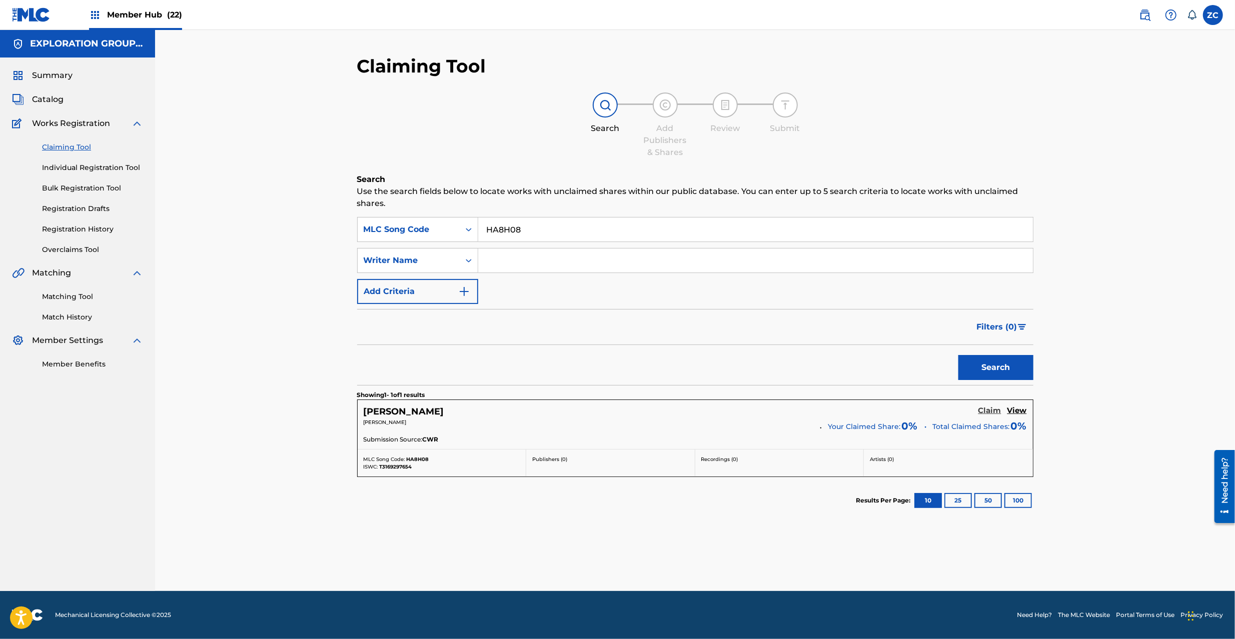
click at [993, 415] on h5 "Claim" at bounding box center [989, 411] width 23 height 10
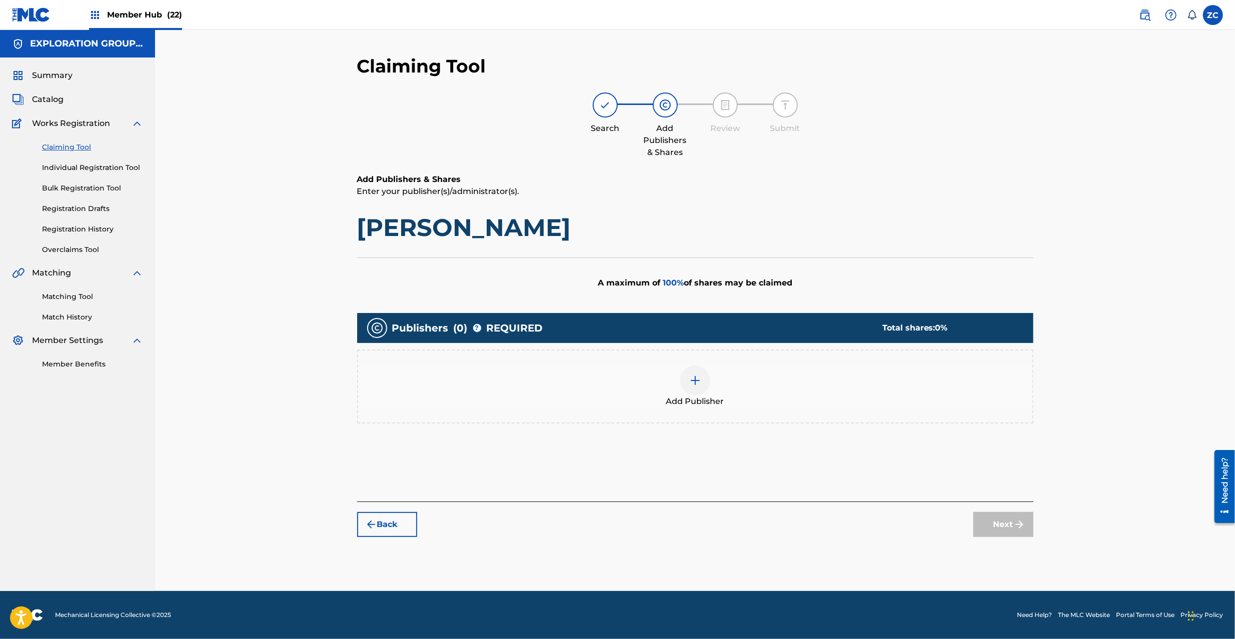
click at [697, 383] on img at bounding box center [695, 381] width 12 height 12
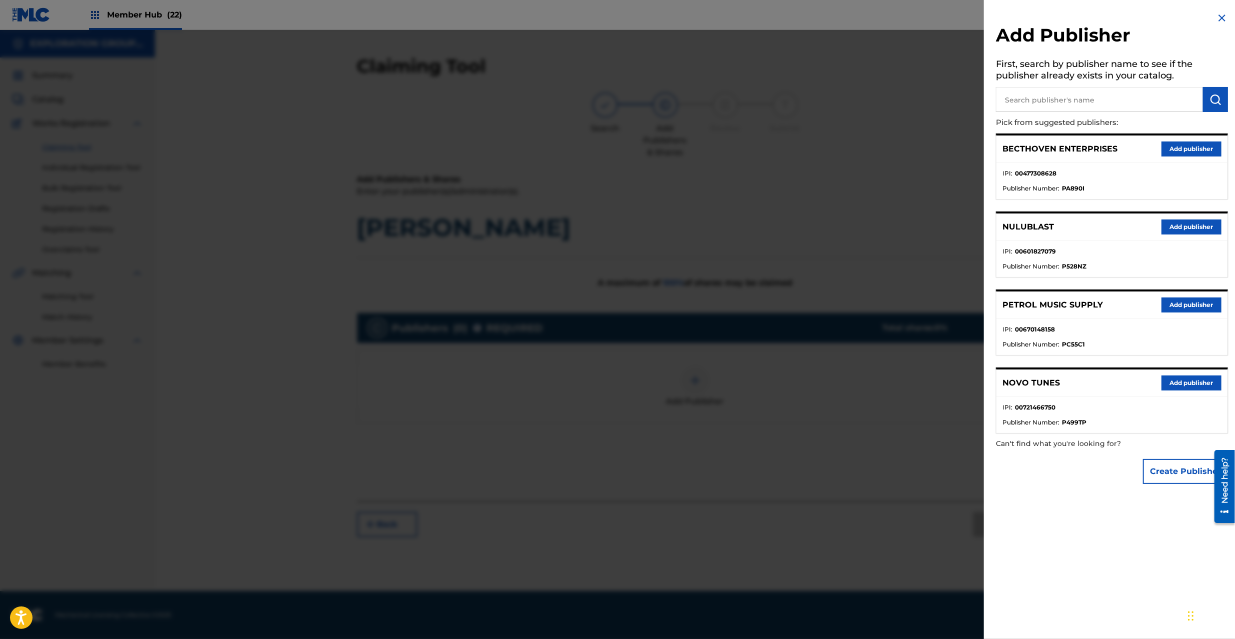
click at [1110, 103] on input "text" at bounding box center [1099, 99] width 207 height 25
type input "atlus"
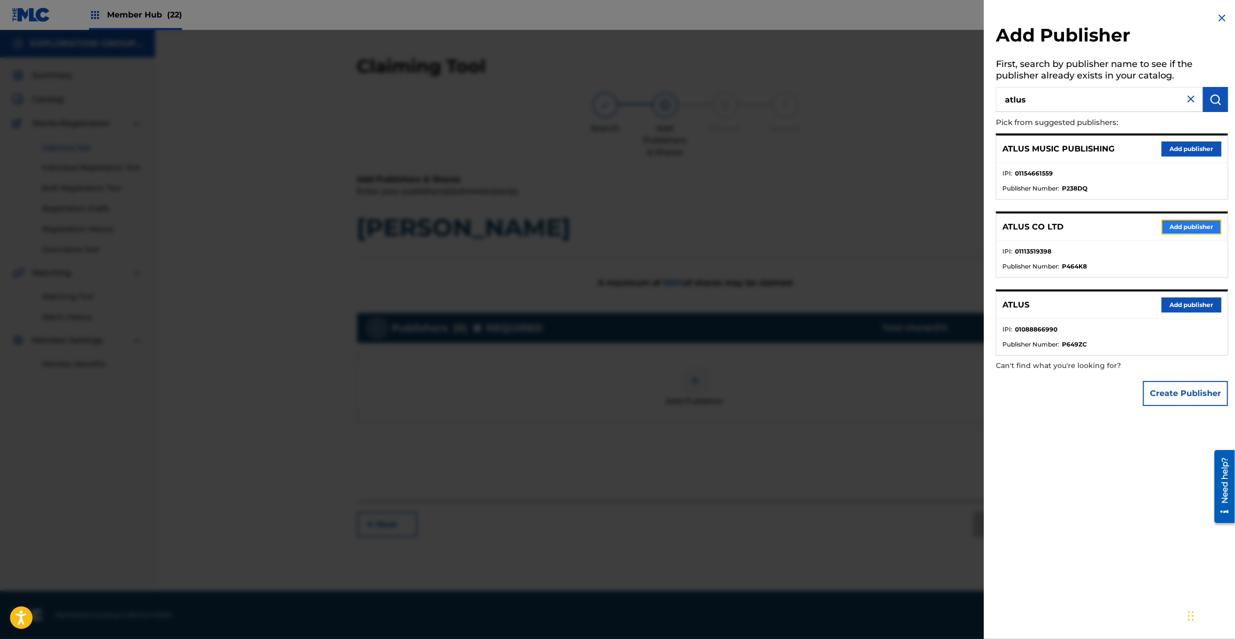
click at [1188, 228] on button "Add publisher" at bounding box center [1191, 227] width 60 height 15
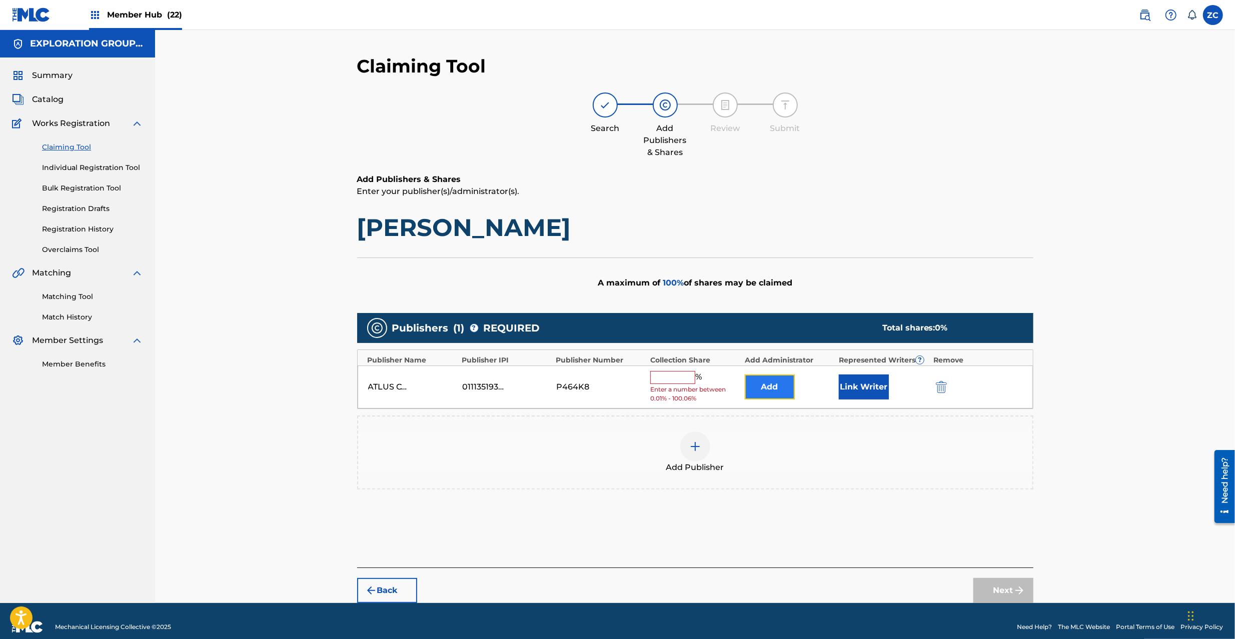
click at [769, 388] on button "Add" at bounding box center [770, 387] width 50 height 25
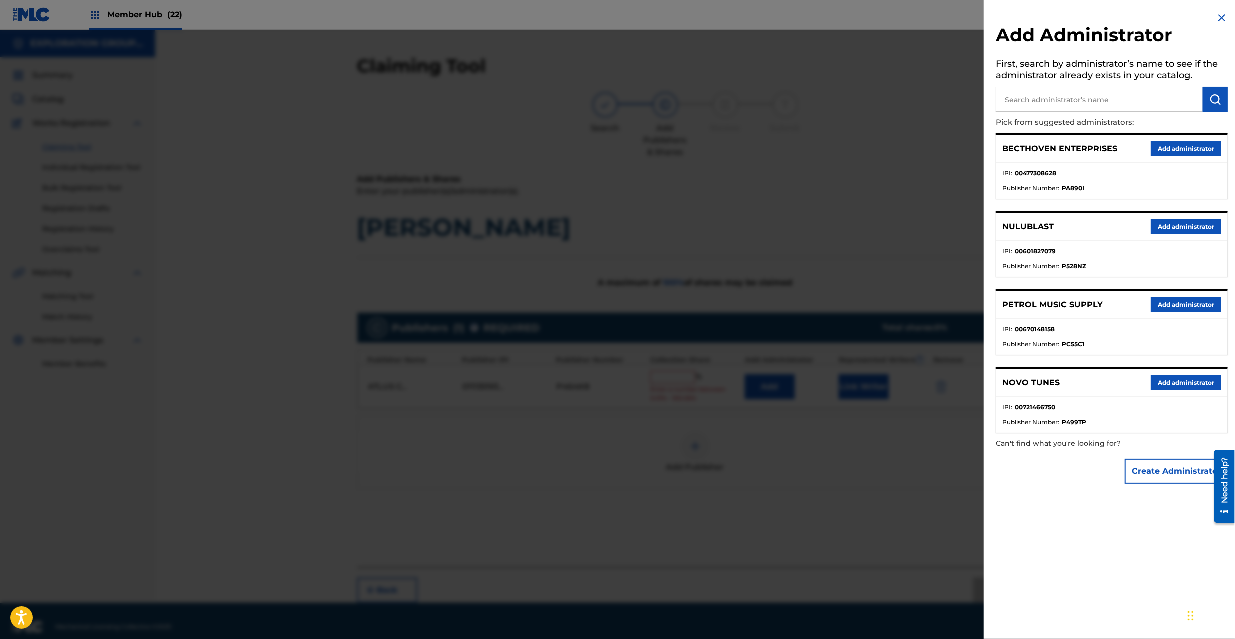
click at [1100, 112] on p "Pick from suggested administrators:" at bounding box center [1083, 123] width 175 height 22
click at [1107, 98] on input "text" at bounding box center [1099, 99] width 207 height 25
type input "explo"
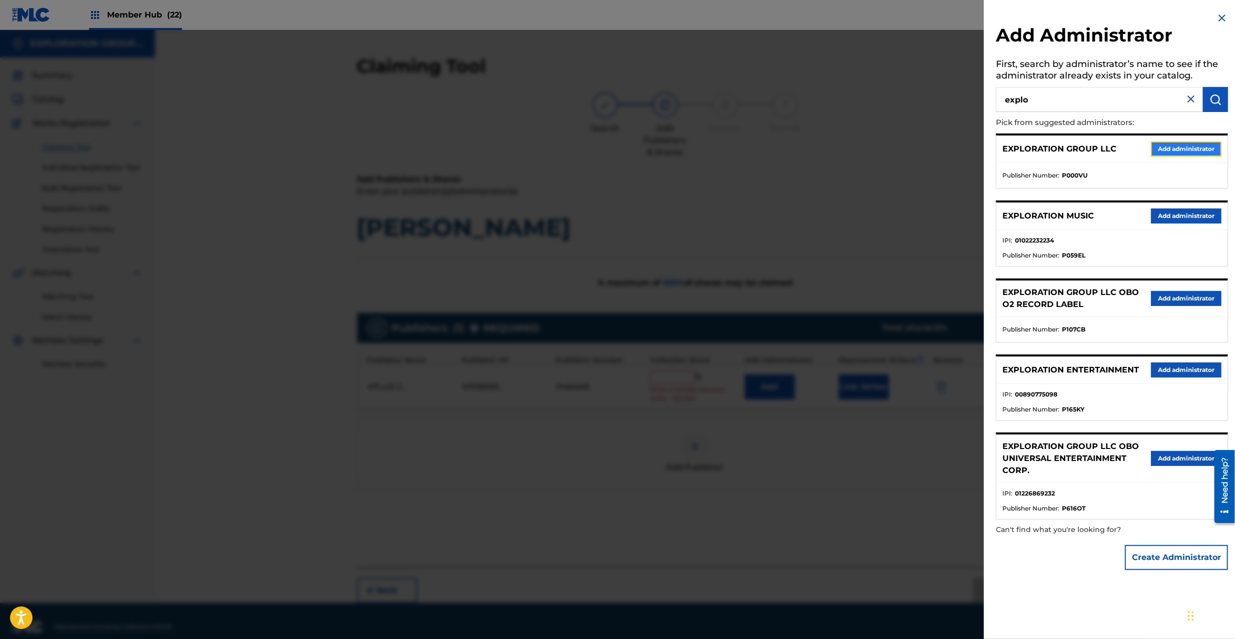
click at [1168, 145] on button "Add administrator" at bounding box center [1186, 149] width 71 height 15
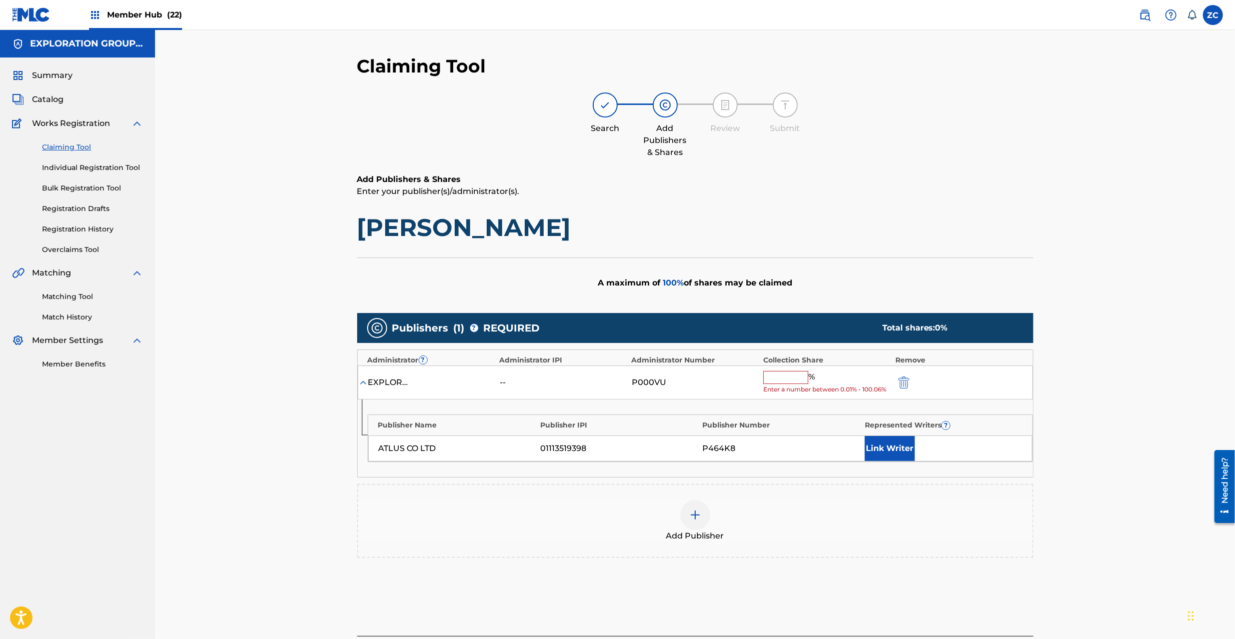
click at [799, 379] on input "text" at bounding box center [785, 377] width 45 height 13
type input "100"
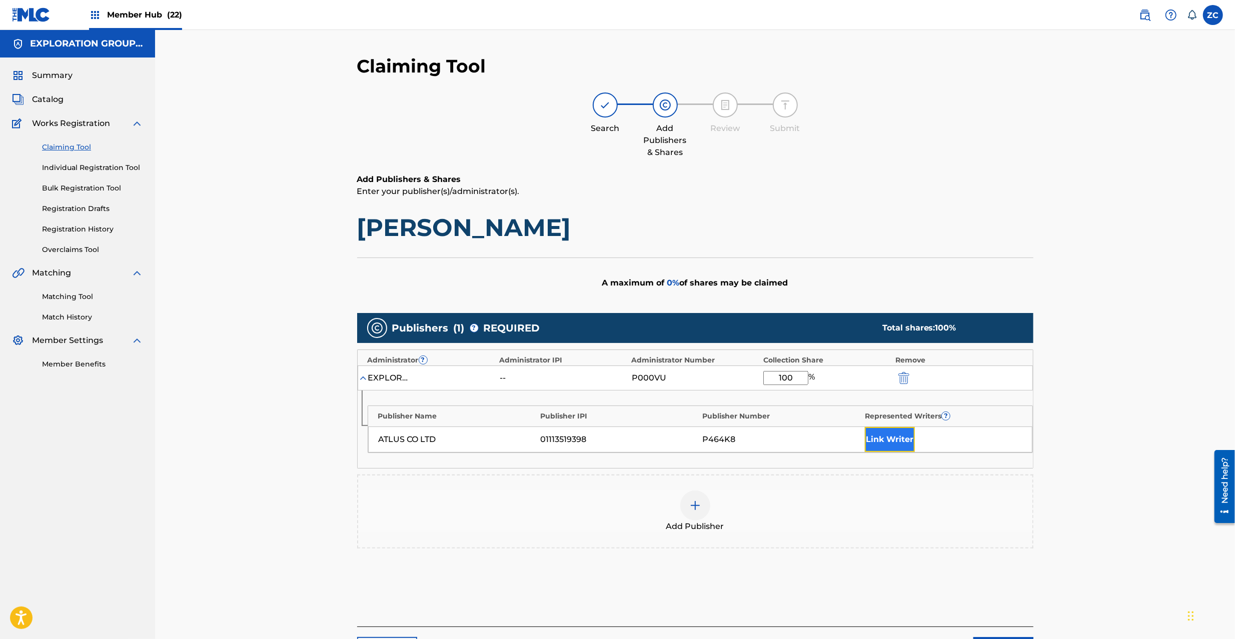
click at [885, 433] on button "Link Writer" at bounding box center [890, 439] width 50 height 25
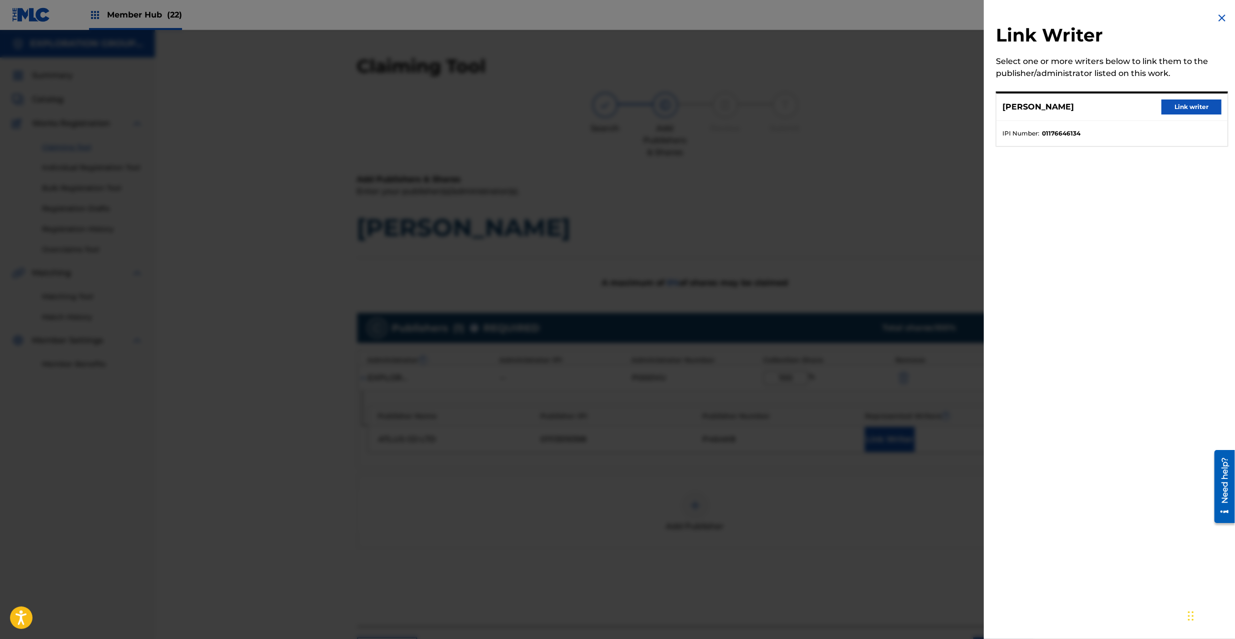
click at [1199, 116] on div "TASAKI TOSHIKO Link writer" at bounding box center [1111, 108] width 231 height 28
click at [1206, 103] on button "Link writer" at bounding box center [1191, 107] width 60 height 15
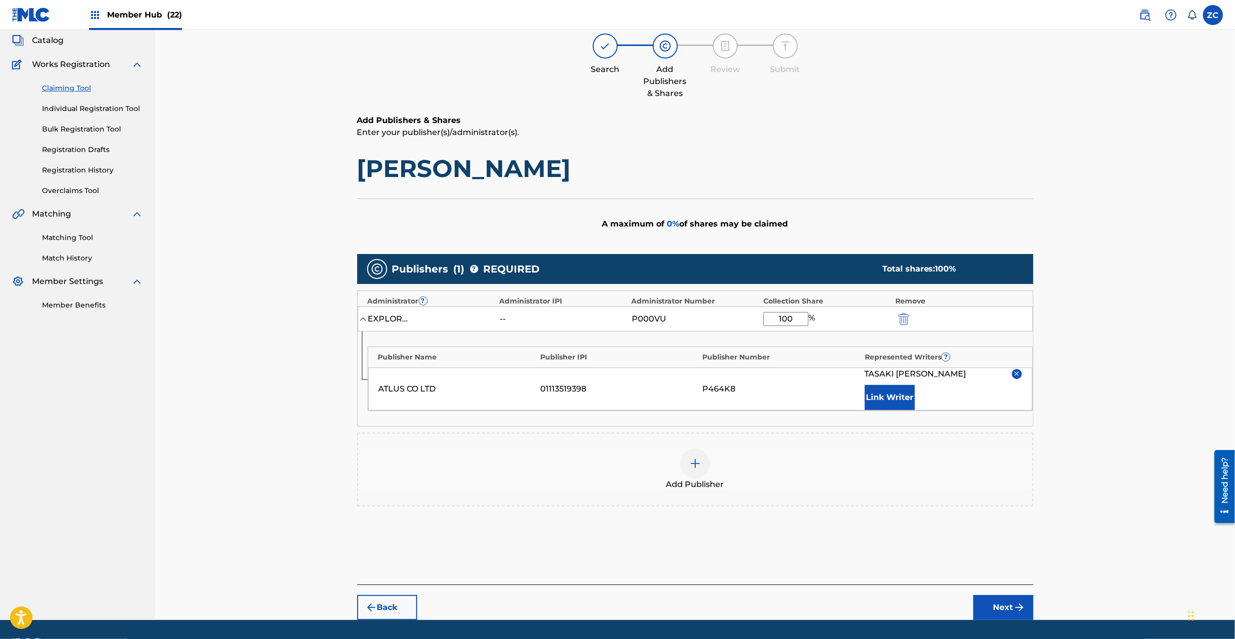
scroll to position [88, 0]
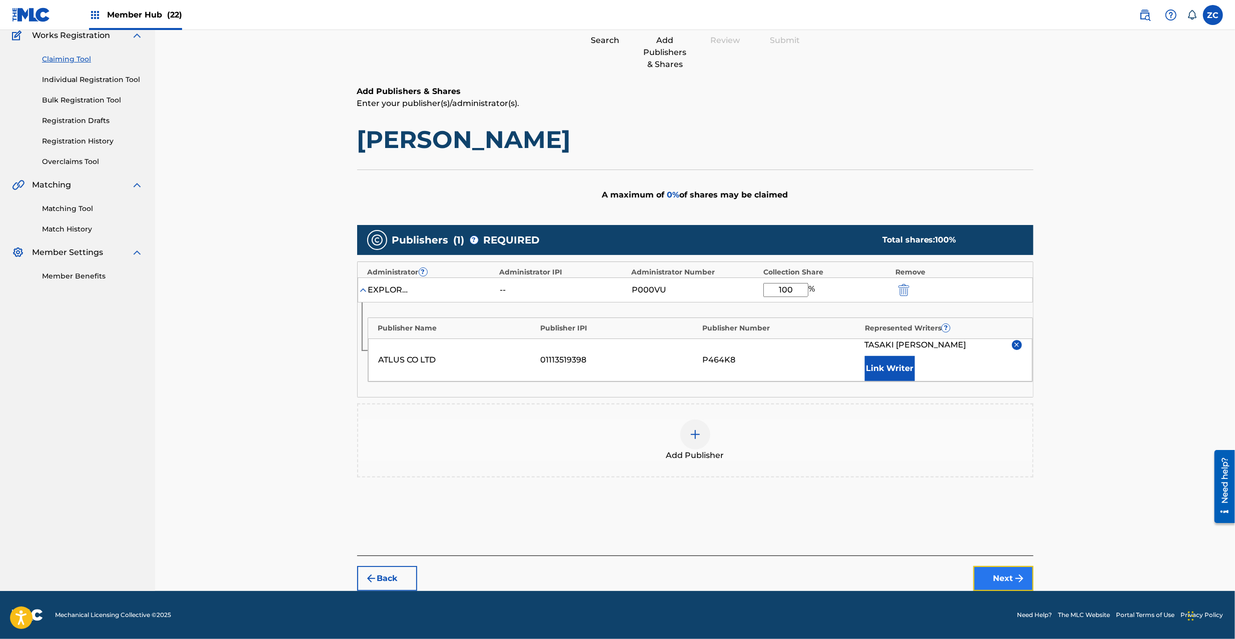
click at [1011, 577] on button "Next" at bounding box center [1003, 578] width 60 height 25
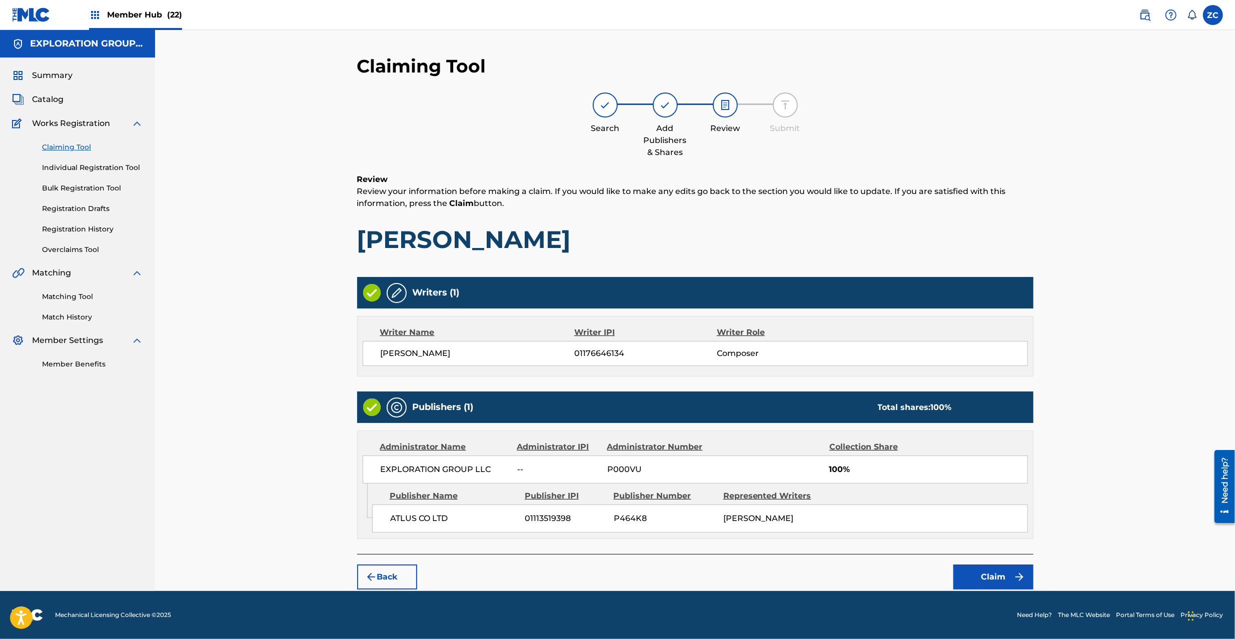
scroll to position [0, 0]
click at [987, 579] on button "Claim" at bounding box center [993, 577] width 80 height 25
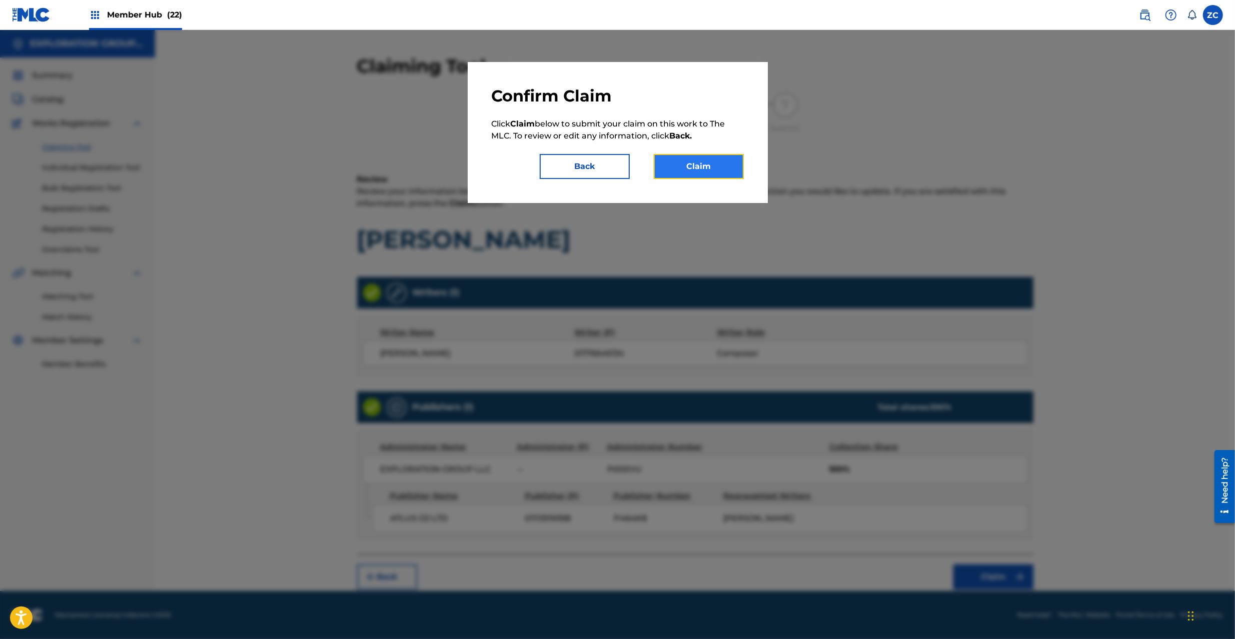
click at [719, 174] on button "Claim" at bounding box center [699, 166] width 90 height 25
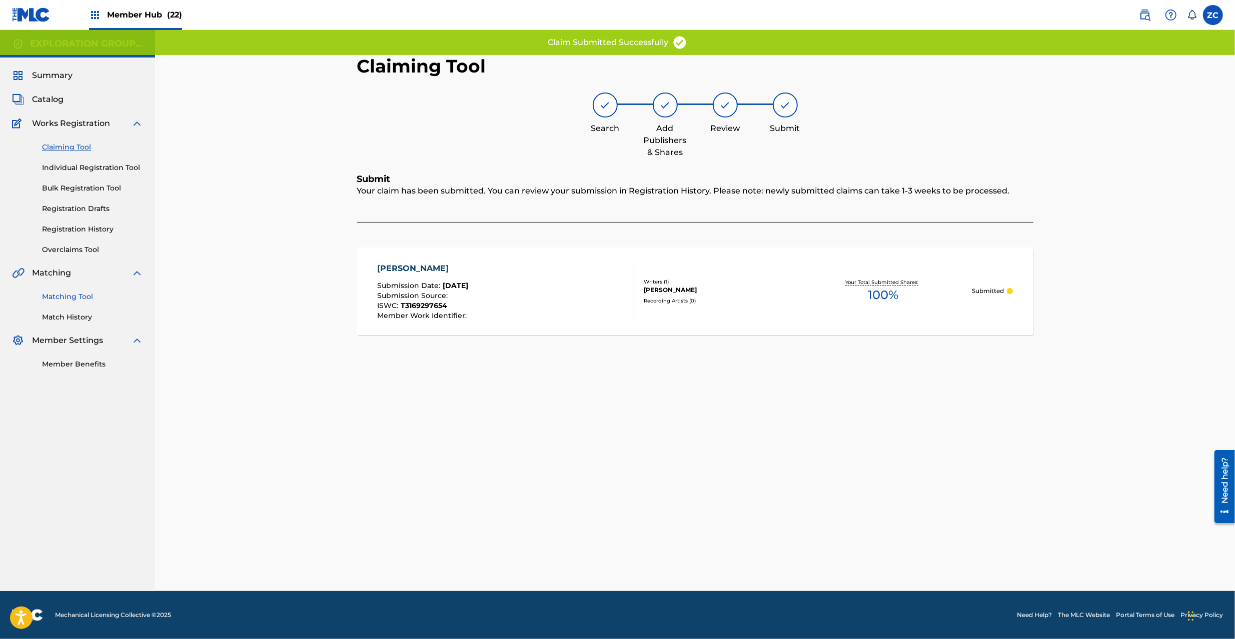
click at [77, 295] on link "Matching Tool" at bounding box center [92, 297] width 101 height 11
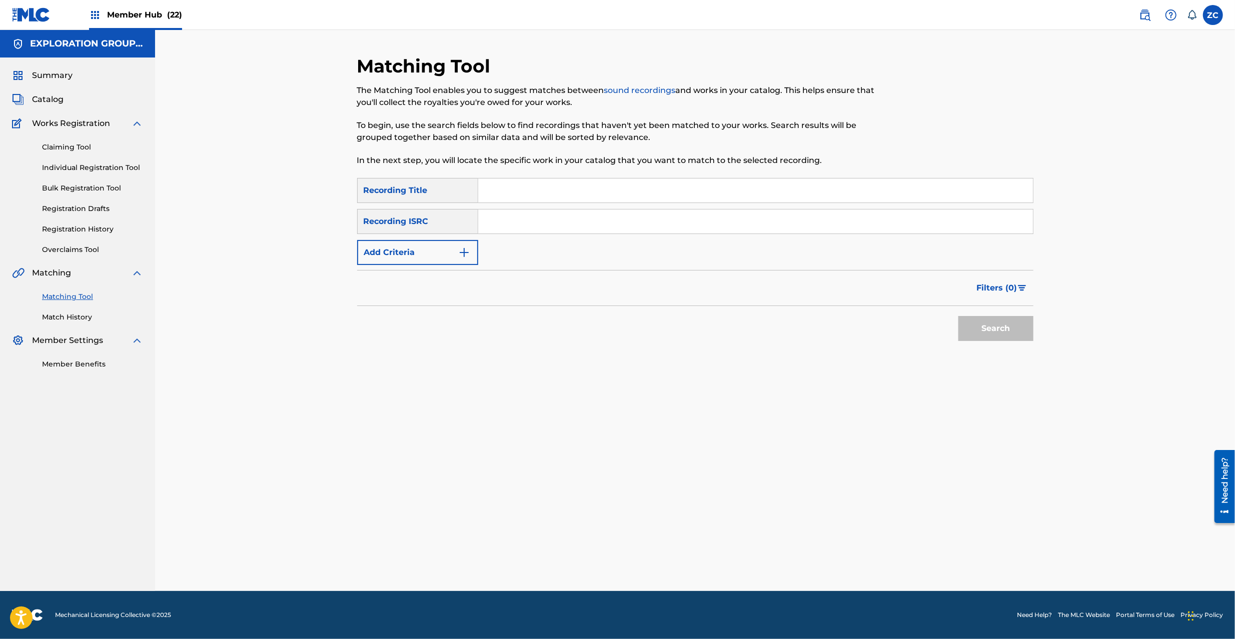
drag, startPoint x: 710, startPoint y: 216, endPoint x: 751, endPoint y: 236, distance: 45.2
click at [710, 216] on input "Search Form" at bounding box center [755, 222] width 555 height 24
paste input "JPK651365702"
type input "JPK651365702"
click at [983, 333] on button "Search" at bounding box center [995, 328] width 75 height 25
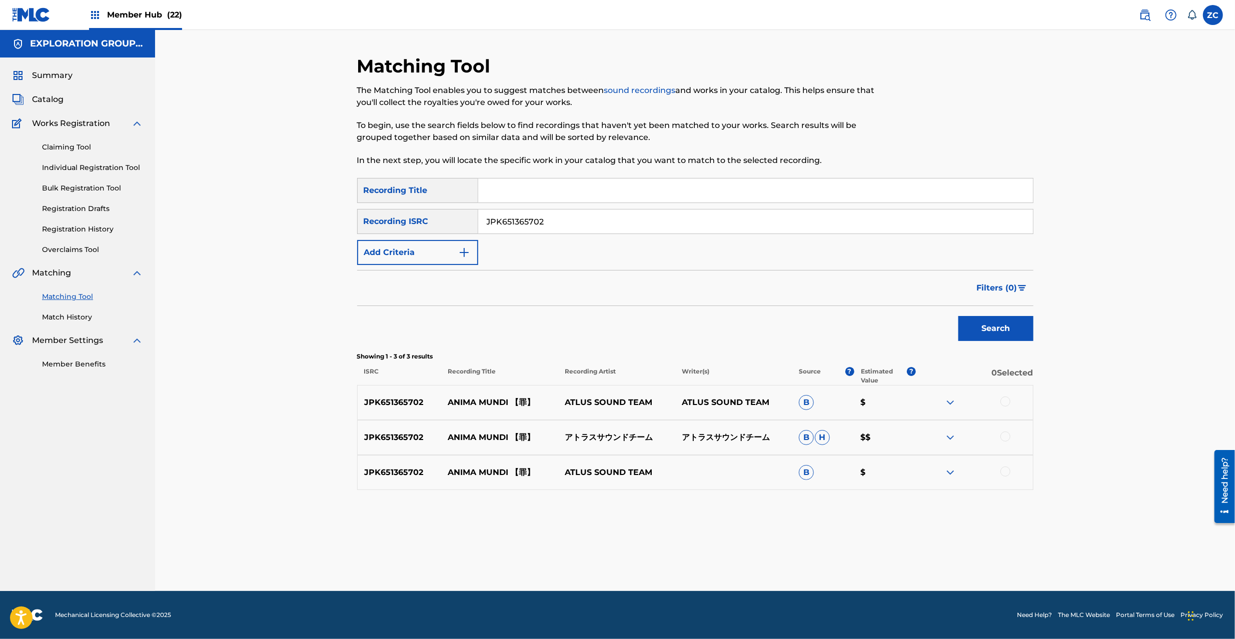
click at [1003, 395] on div "JPK651365702 ANIMA MUNDI 【罪】 ATLUS SOUND TEAM ATLUS SOUND TEAM B $" at bounding box center [695, 402] width 676 height 35
click at [1005, 403] on div at bounding box center [1005, 402] width 10 height 10
click at [1004, 441] on div at bounding box center [1005, 437] width 10 height 10
click at [1000, 471] on div at bounding box center [1005, 472] width 10 height 10
click at [705, 547] on button "Match 3 Groups" at bounding box center [703, 557] width 111 height 25
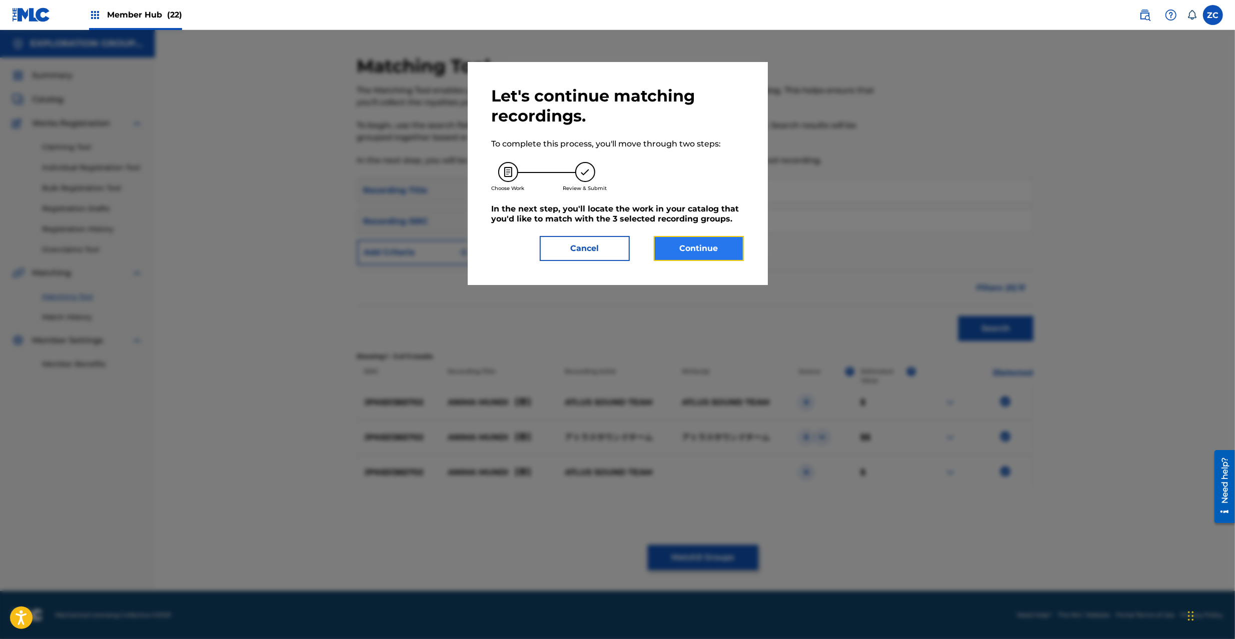
click at [713, 252] on button "Continue" at bounding box center [699, 248] width 90 height 25
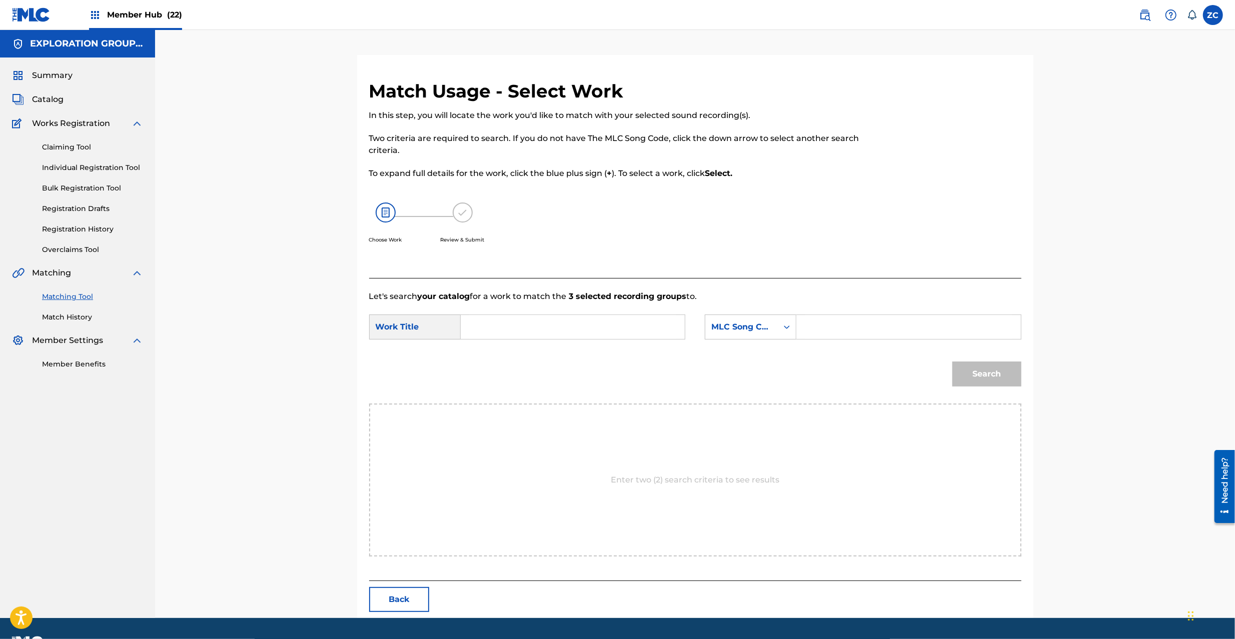
click at [660, 339] on input "Search Form" at bounding box center [572, 327] width 207 height 24
paste input "Anima Mundi AE08Q3"
click at [557, 330] on input "Anima Mundi AE08Q3" at bounding box center [572, 327] width 207 height 24
type input "Anima Mundi"
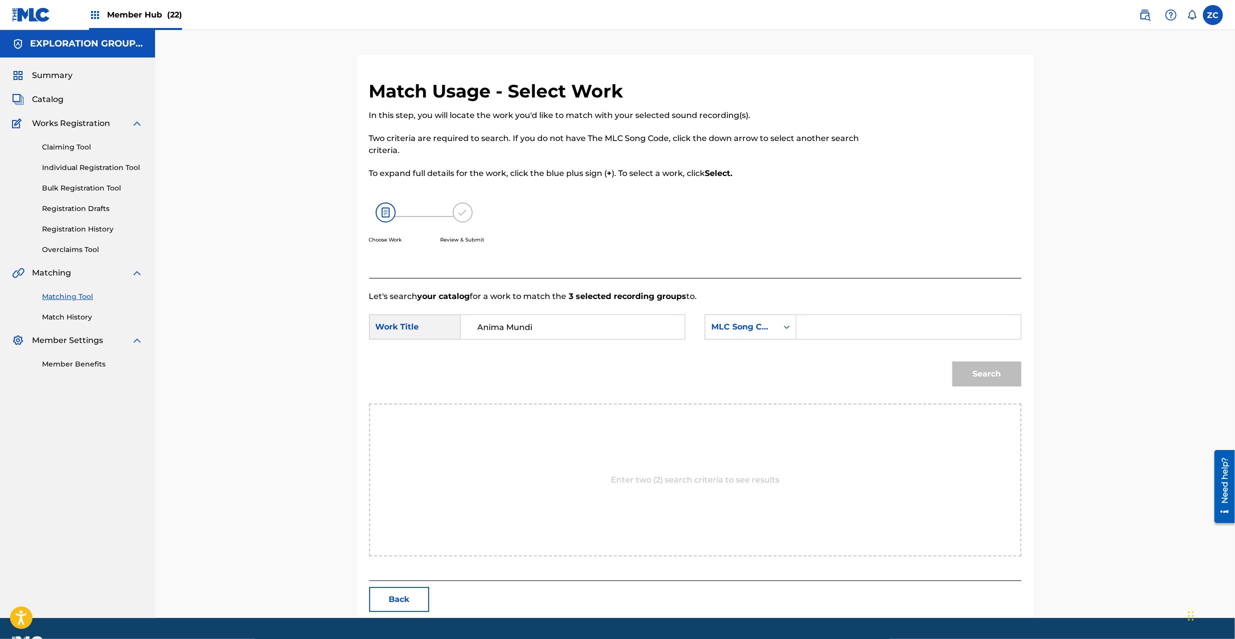
click at [904, 331] on input "Search Form" at bounding box center [908, 327] width 207 height 24
paste input "AE08Q3"
type input "AE08Q3"
click at [996, 373] on button "Search" at bounding box center [986, 374] width 69 height 25
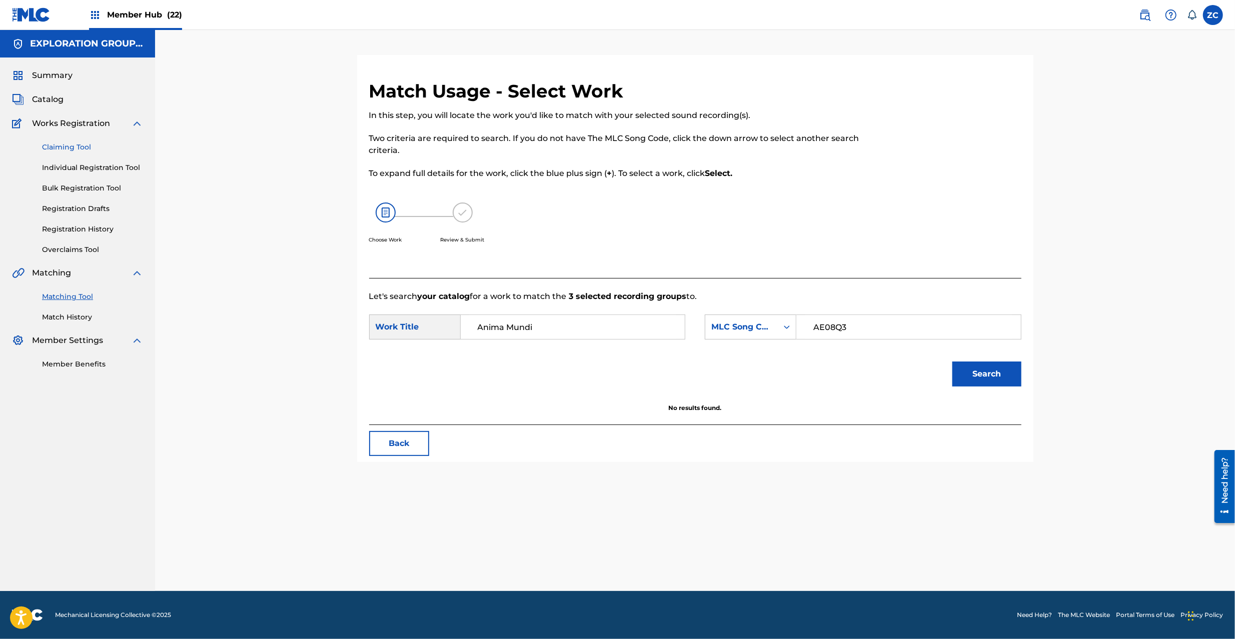
click at [60, 148] on link "Claiming Tool" at bounding box center [92, 147] width 101 height 11
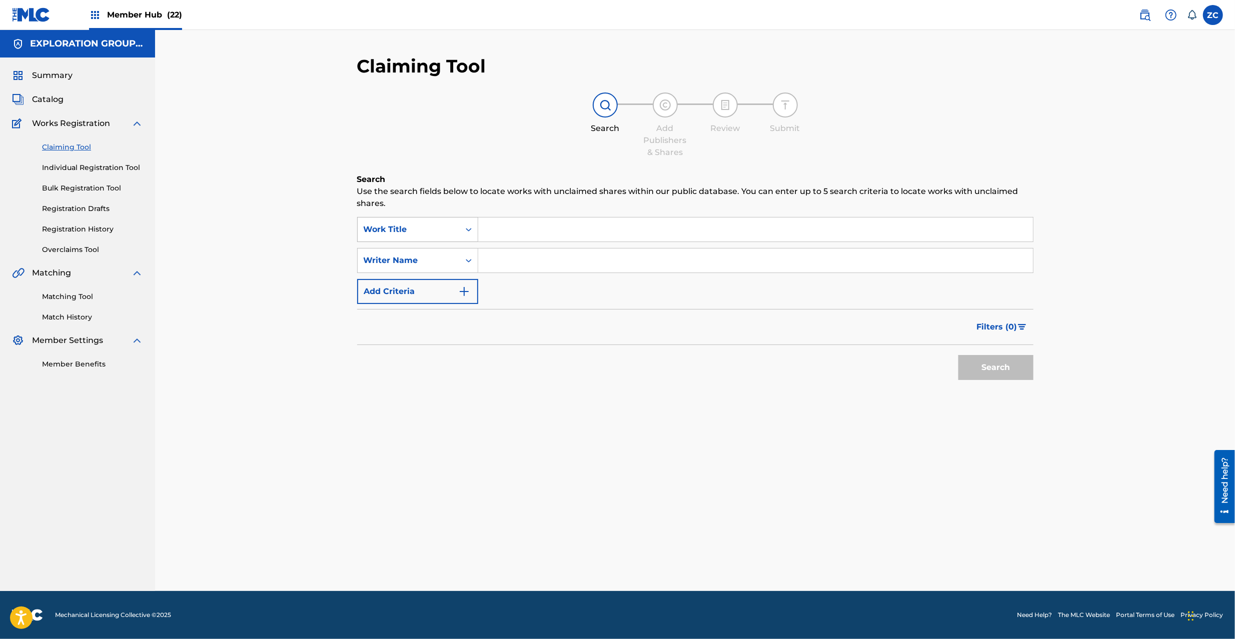
click at [443, 225] on div "Work Title" at bounding box center [409, 230] width 90 height 12
click at [416, 283] on div "MLC Song Code" at bounding box center [418, 279] width 120 height 25
click at [533, 215] on div "Search Use the search fields below to locate works with unclaimed shares within…" at bounding box center [695, 305] width 676 height 262
click at [541, 221] on input "Search Form" at bounding box center [755, 230] width 555 height 24
paste input "AE08Q3"
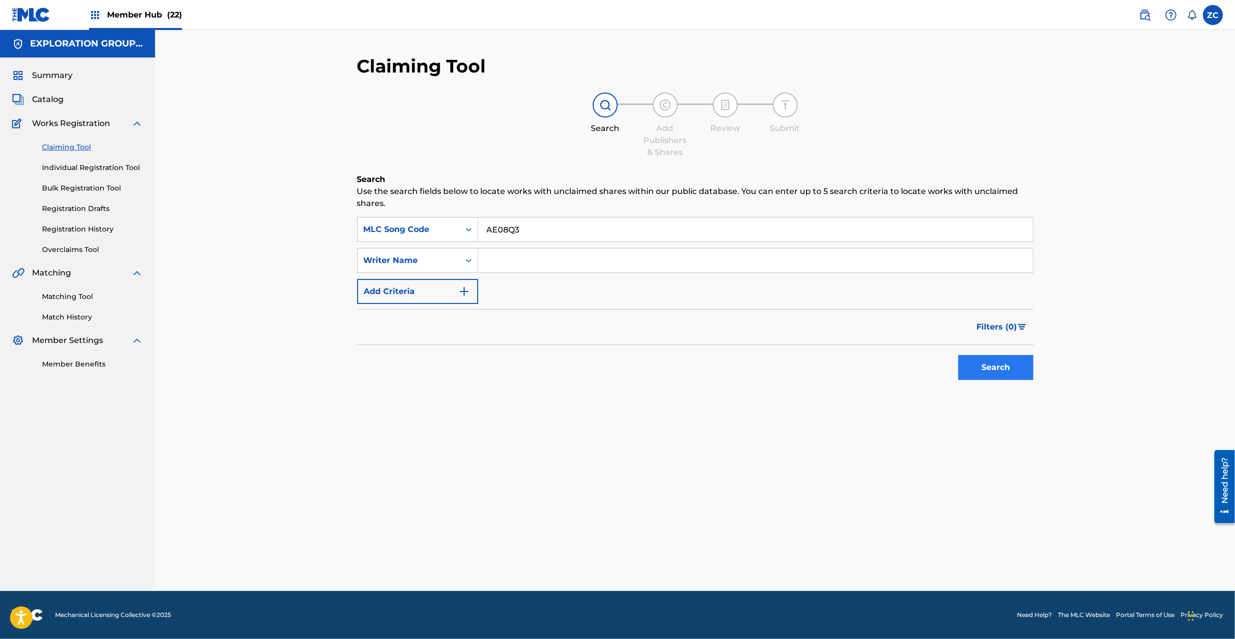
type input "AE08Q3"
click at [1000, 368] on button "Search" at bounding box center [995, 367] width 75 height 25
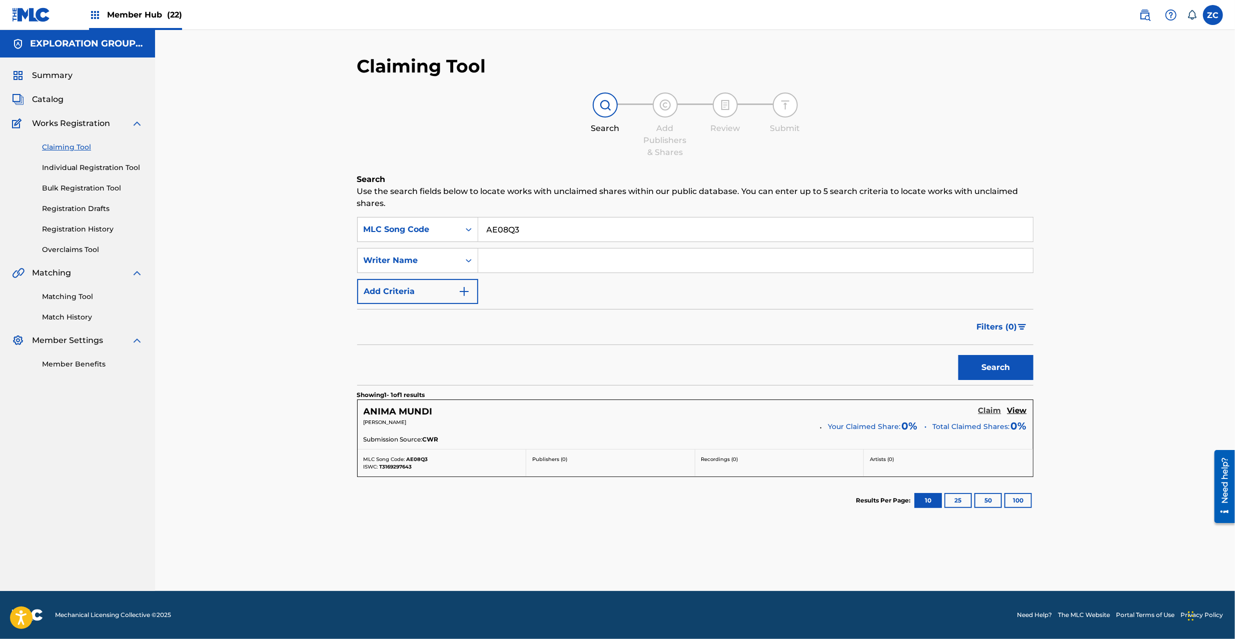
click at [980, 412] on h5 "Claim" at bounding box center [989, 411] width 23 height 10
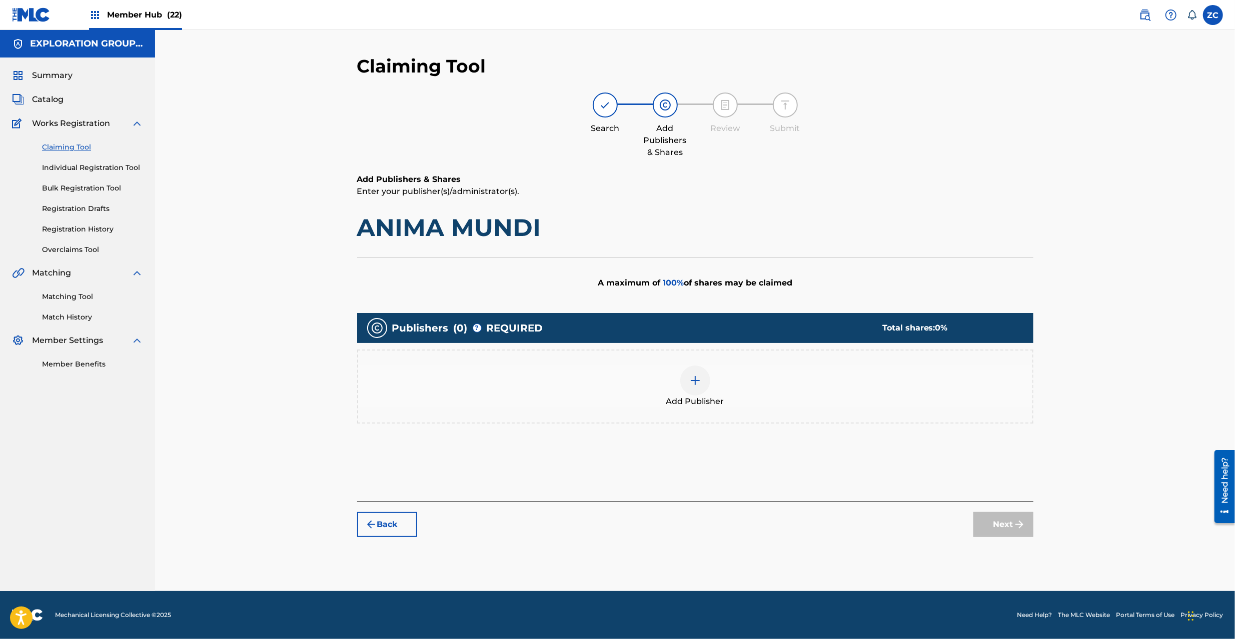
click at [699, 378] on img at bounding box center [695, 381] width 12 height 12
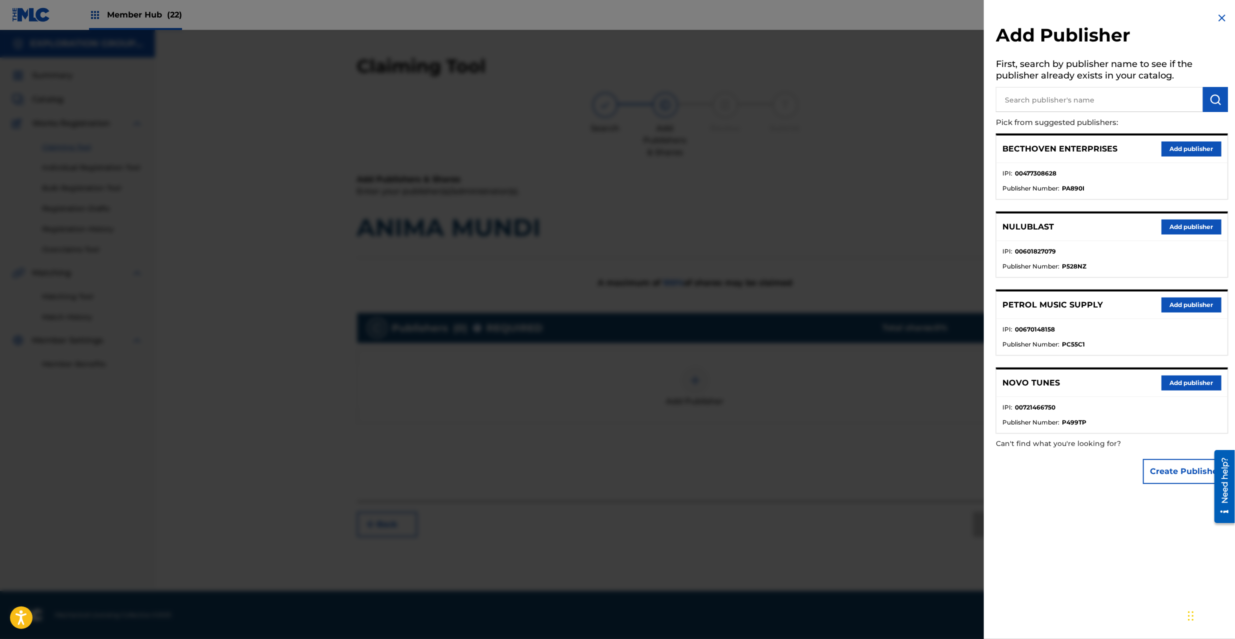
click at [1088, 103] on input "text" at bounding box center [1099, 99] width 207 height 25
type input "atlus"
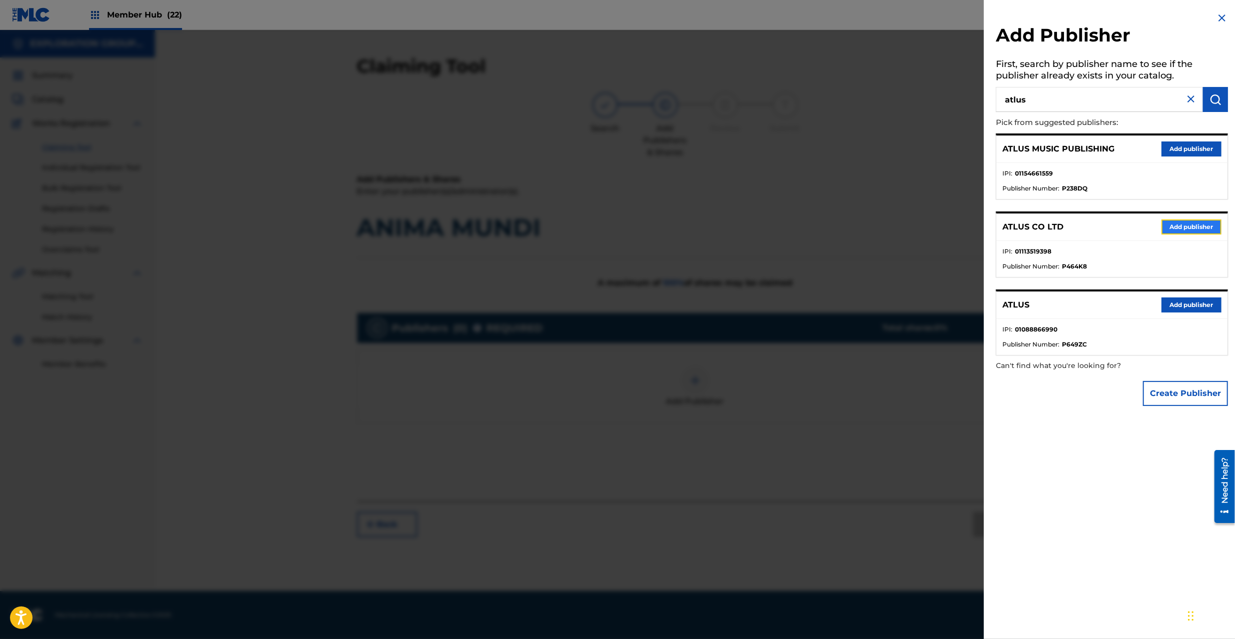
click at [1175, 231] on button "Add publisher" at bounding box center [1191, 227] width 60 height 15
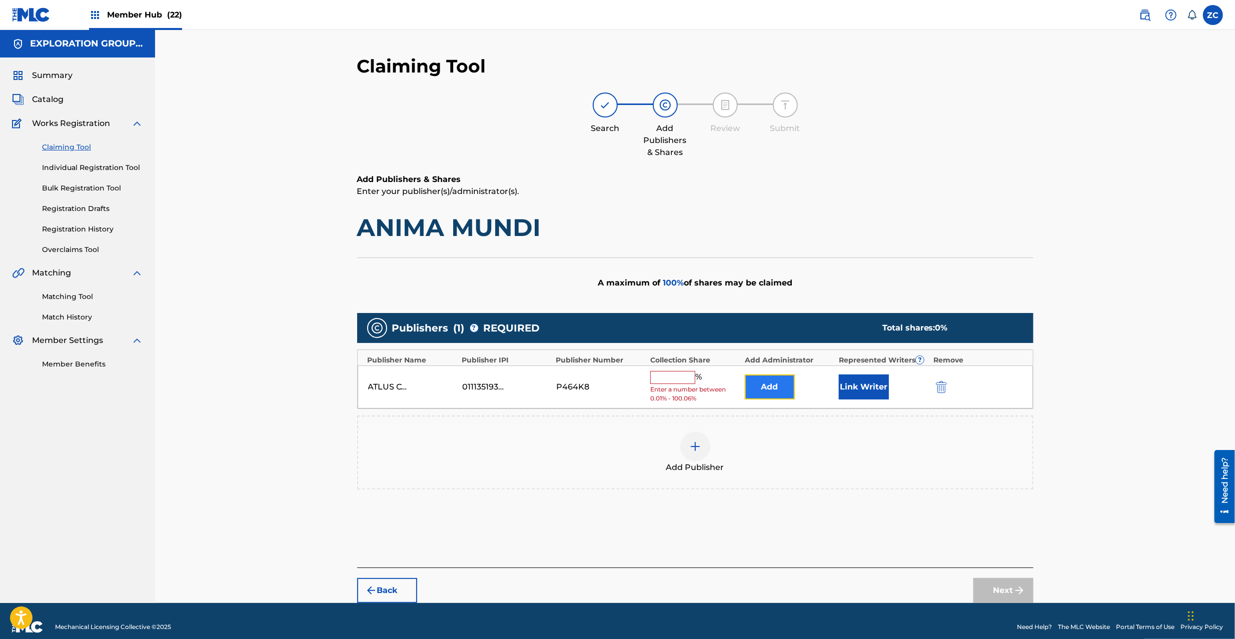
click at [764, 383] on button "Add" at bounding box center [770, 387] width 50 height 25
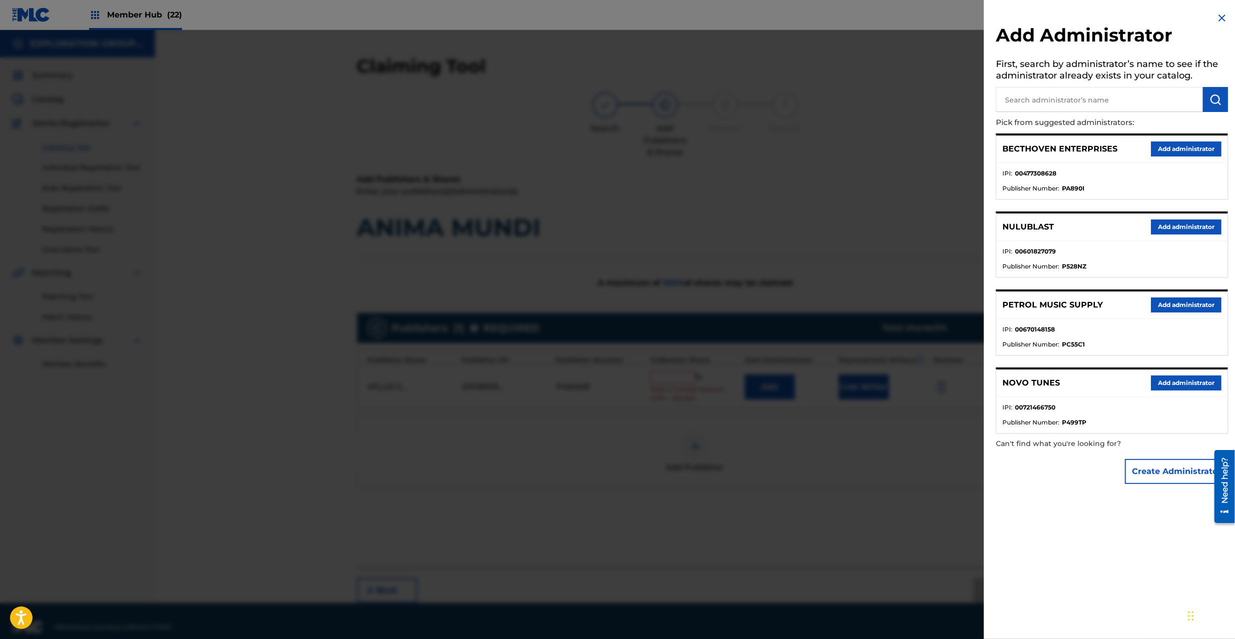
click at [1054, 111] on input "text" at bounding box center [1099, 99] width 207 height 25
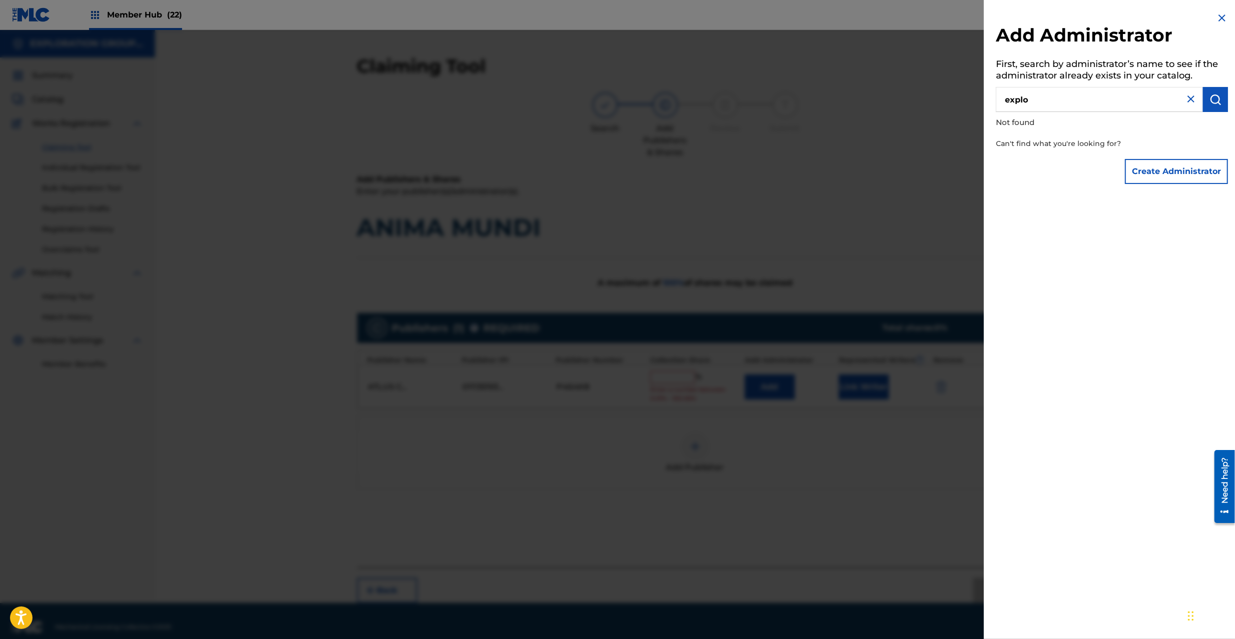
type input "explo"
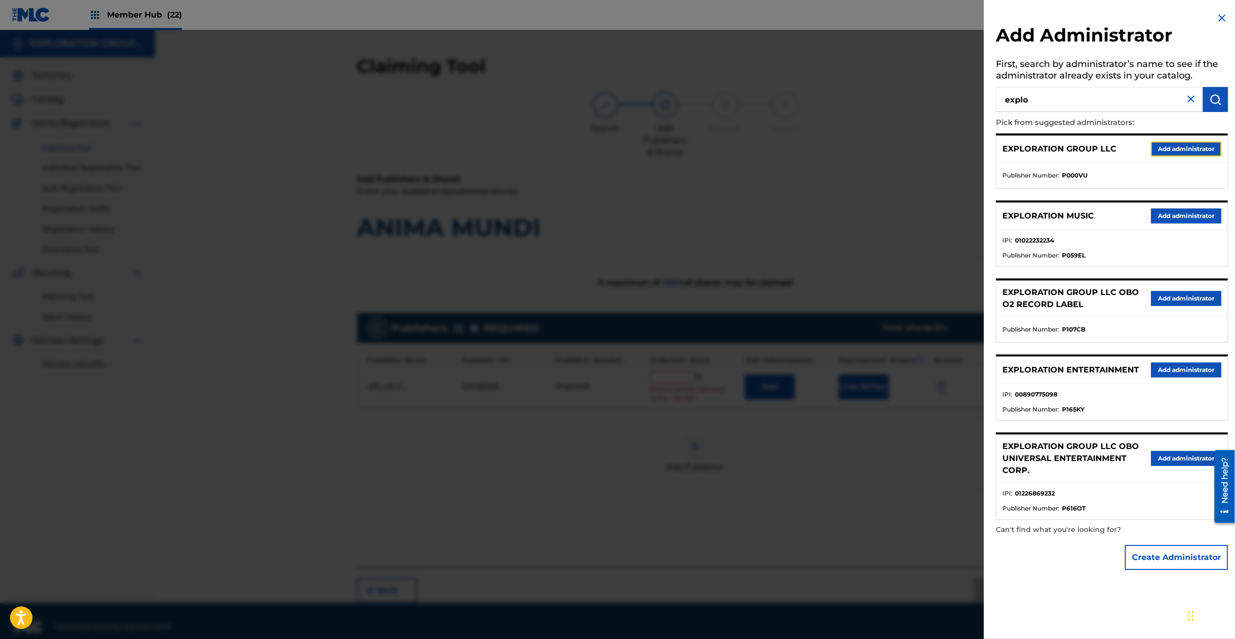
drag, startPoint x: 1173, startPoint y: 154, endPoint x: 1161, endPoint y: 165, distance: 16.7
click at [1173, 153] on button "Add administrator" at bounding box center [1186, 149] width 71 height 15
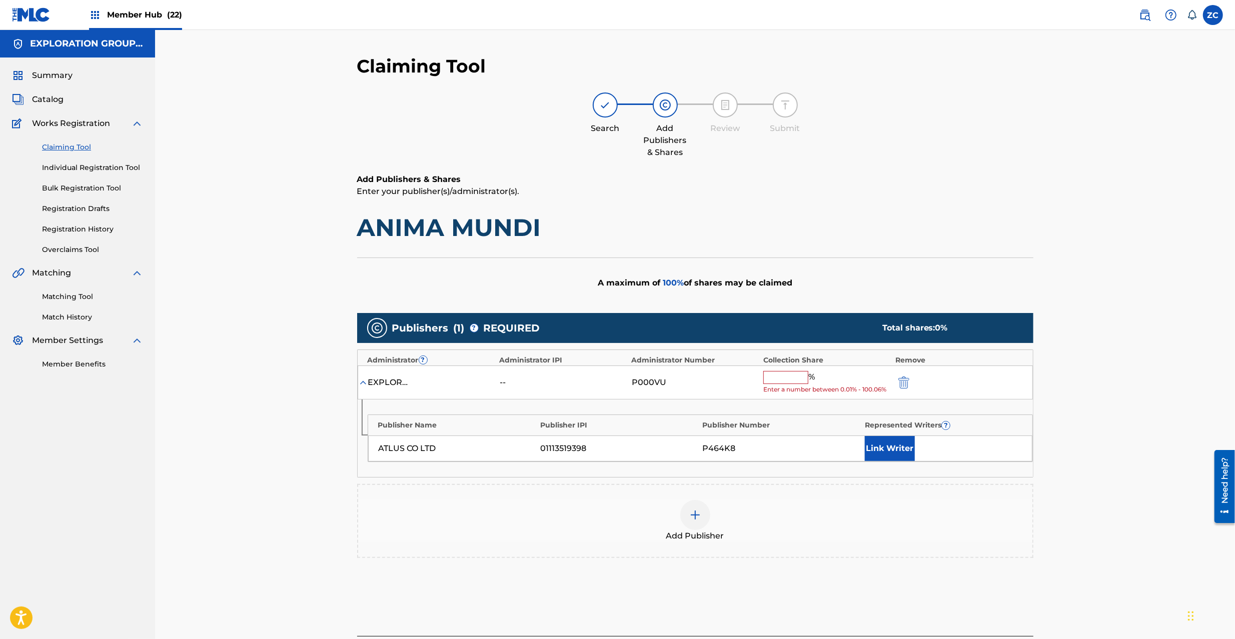
click at [797, 380] on input "text" at bounding box center [785, 377] width 45 height 13
type input "100"
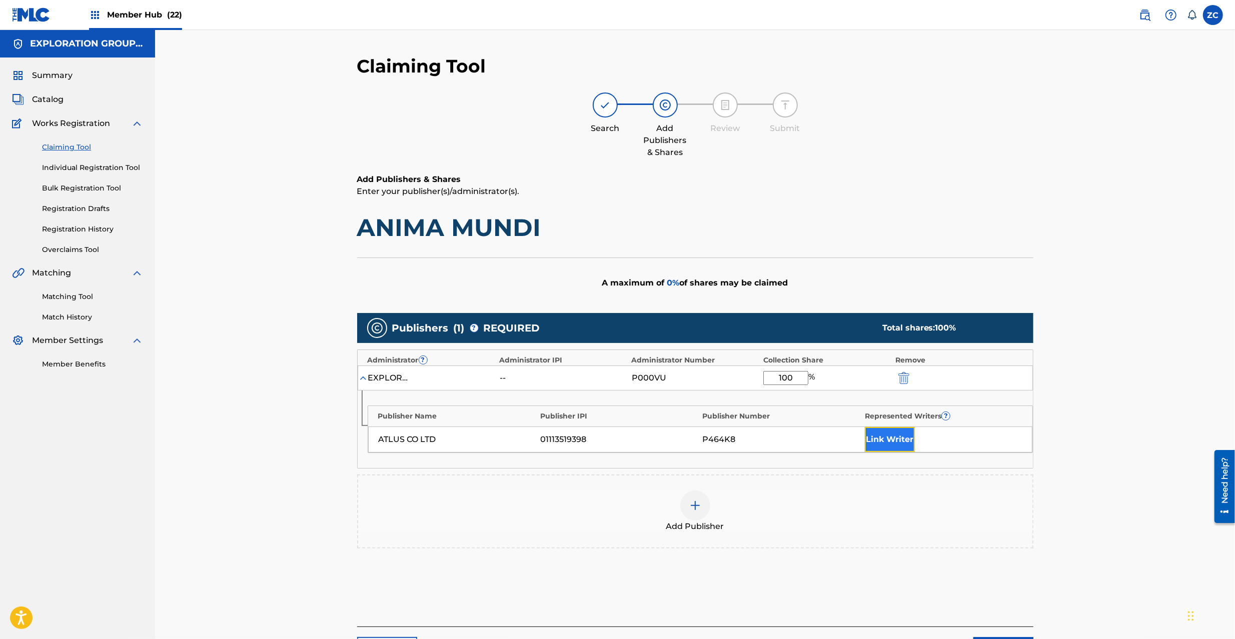
click at [895, 439] on button "Link Writer" at bounding box center [890, 439] width 50 height 25
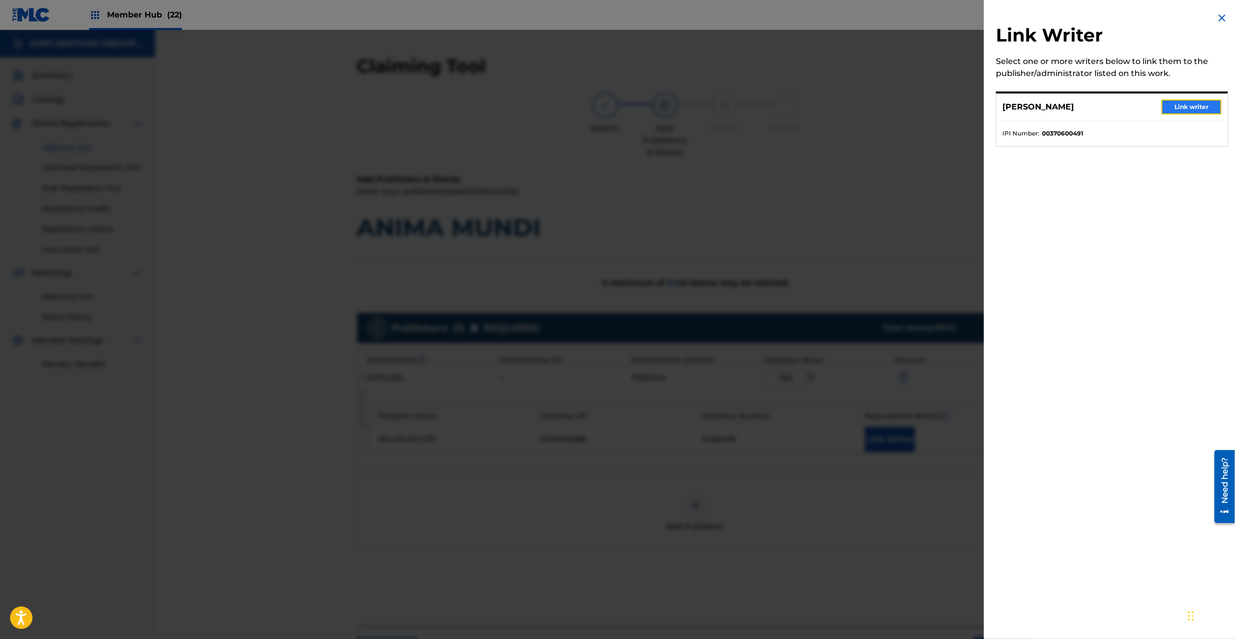
click at [1189, 101] on button "Link writer" at bounding box center [1191, 107] width 60 height 15
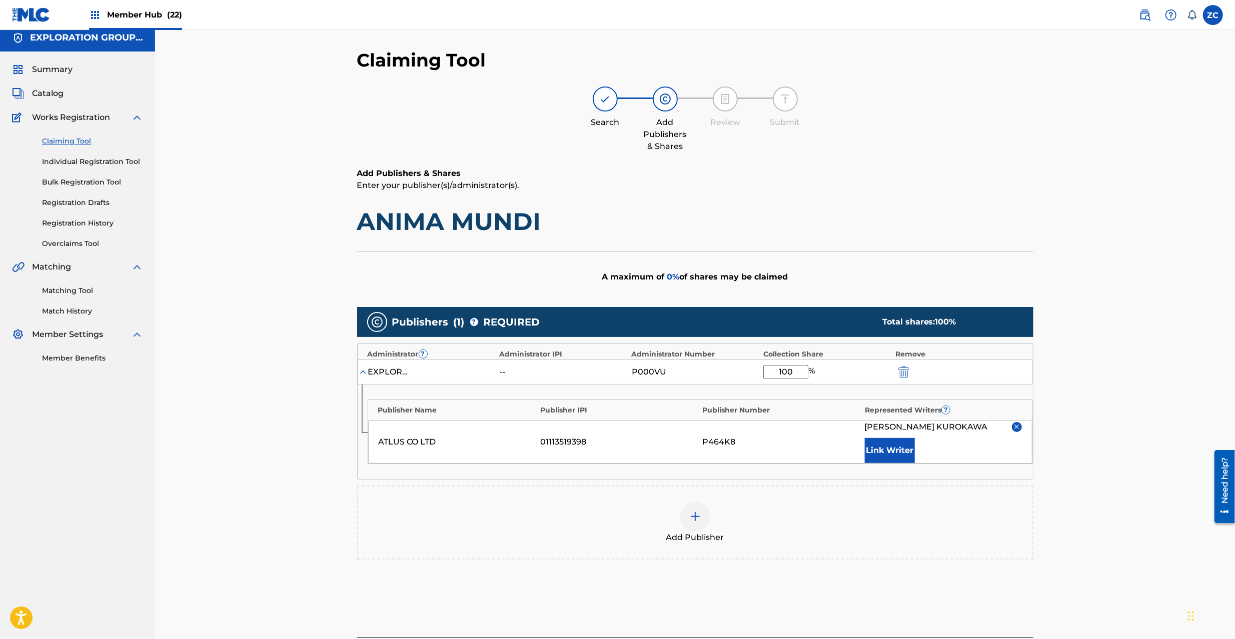
scroll to position [88, 0]
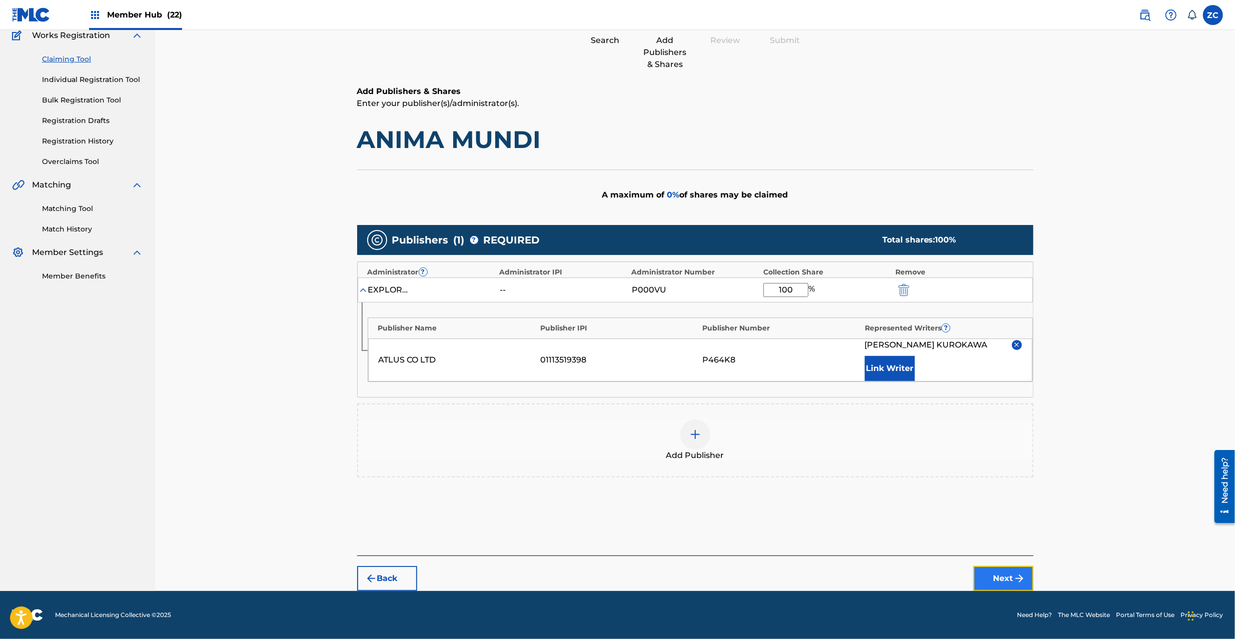
click at [1005, 583] on button "Next" at bounding box center [1003, 578] width 60 height 25
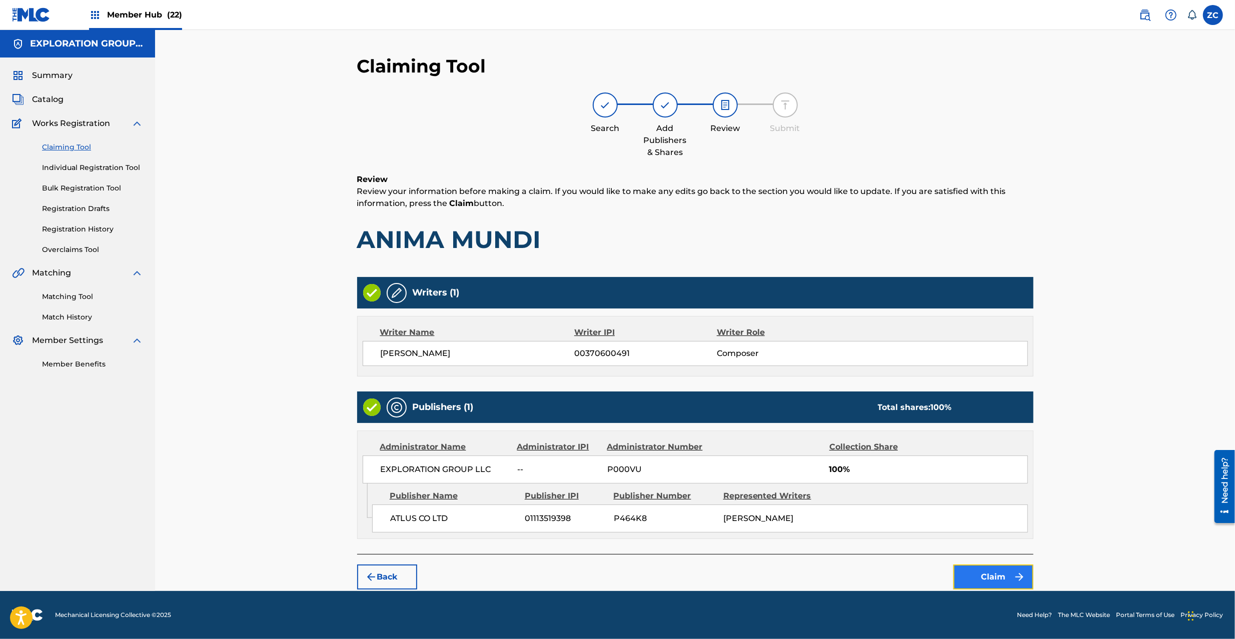
click at [1000, 575] on button "Claim" at bounding box center [993, 577] width 80 height 25
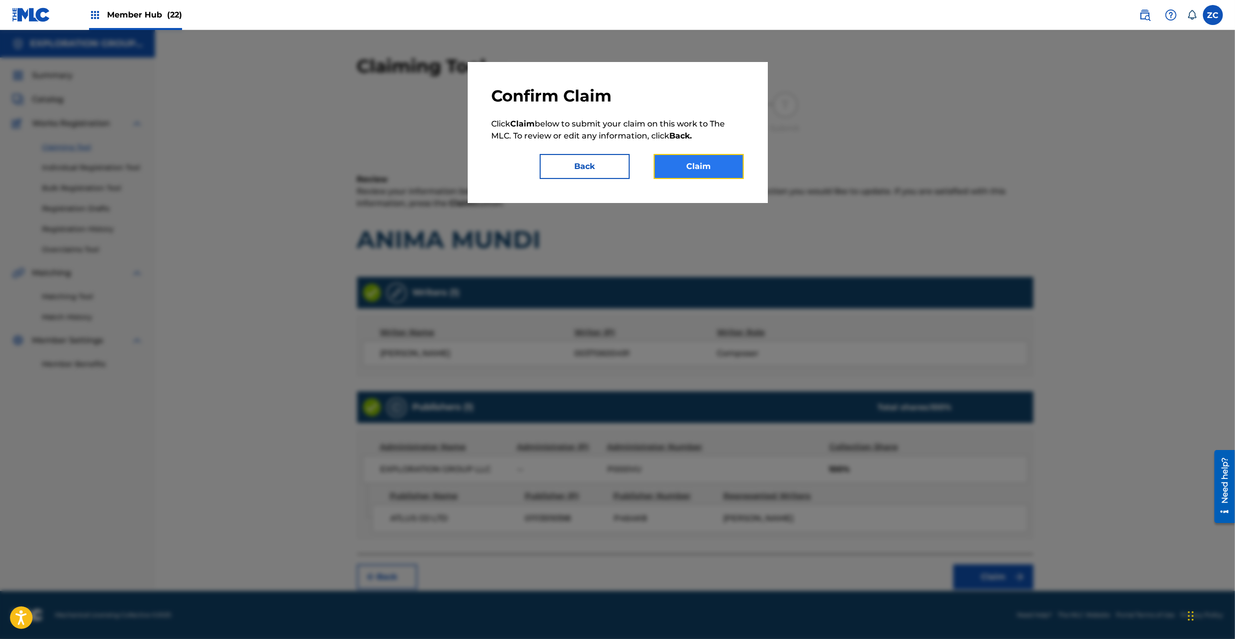
click at [722, 172] on button "Claim" at bounding box center [699, 166] width 90 height 25
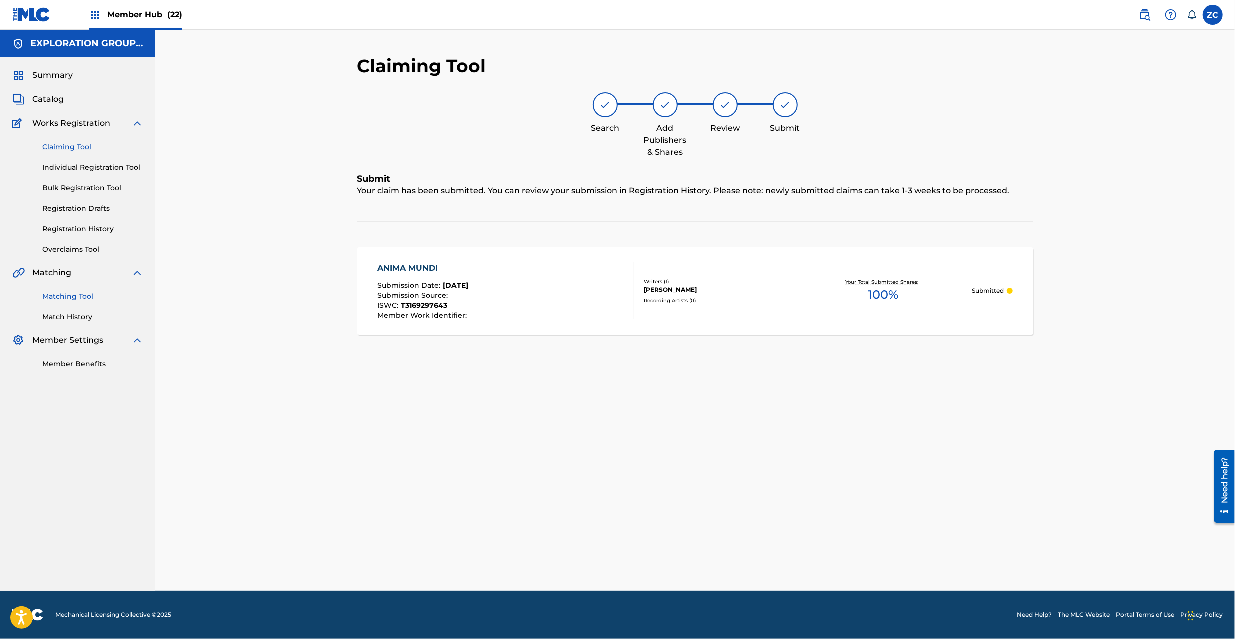
click at [79, 295] on link "Matching Tool" at bounding box center [92, 297] width 101 height 11
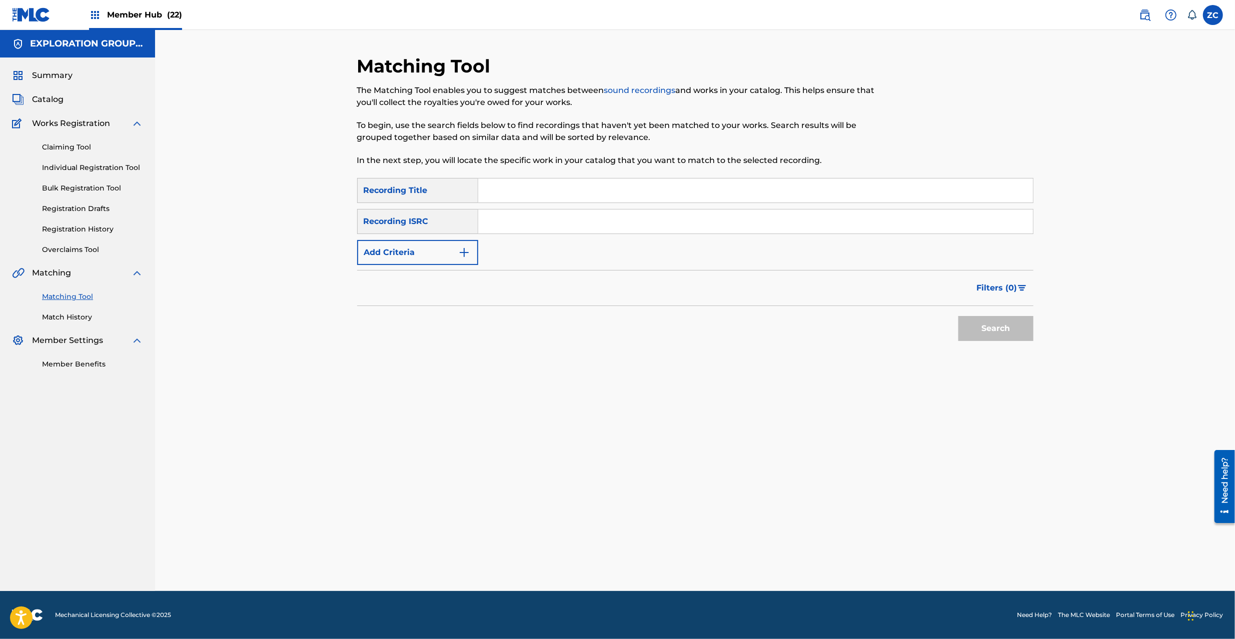
click at [683, 218] on input "Search Form" at bounding box center [755, 222] width 555 height 24
paste input "JPK651365725"
type input "JPK651365725"
drag, startPoint x: 997, startPoint y: 329, endPoint x: 749, endPoint y: 329, distance: 247.6
click at [995, 329] on button "Search" at bounding box center [995, 328] width 75 height 25
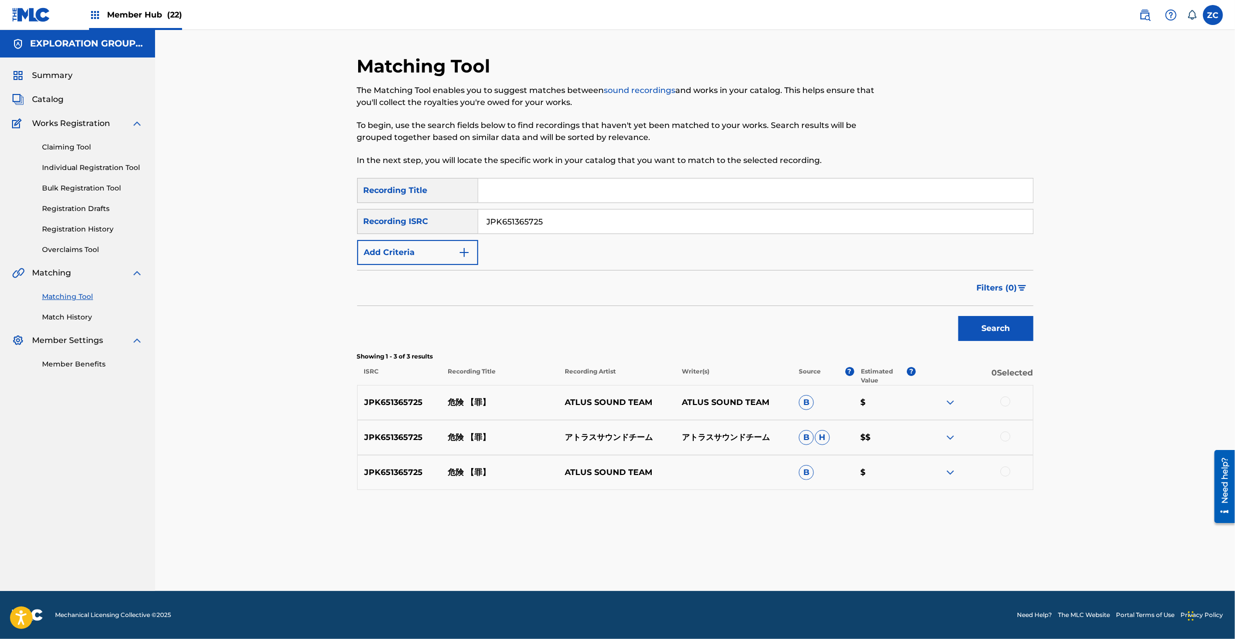
click at [1005, 400] on div at bounding box center [1005, 402] width 10 height 10
click at [1003, 435] on div at bounding box center [1005, 437] width 10 height 10
click at [1006, 472] on div at bounding box center [1005, 472] width 10 height 10
click at [694, 547] on button "Match 3 Groups" at bounding box center [703, 557] width 111 height 25
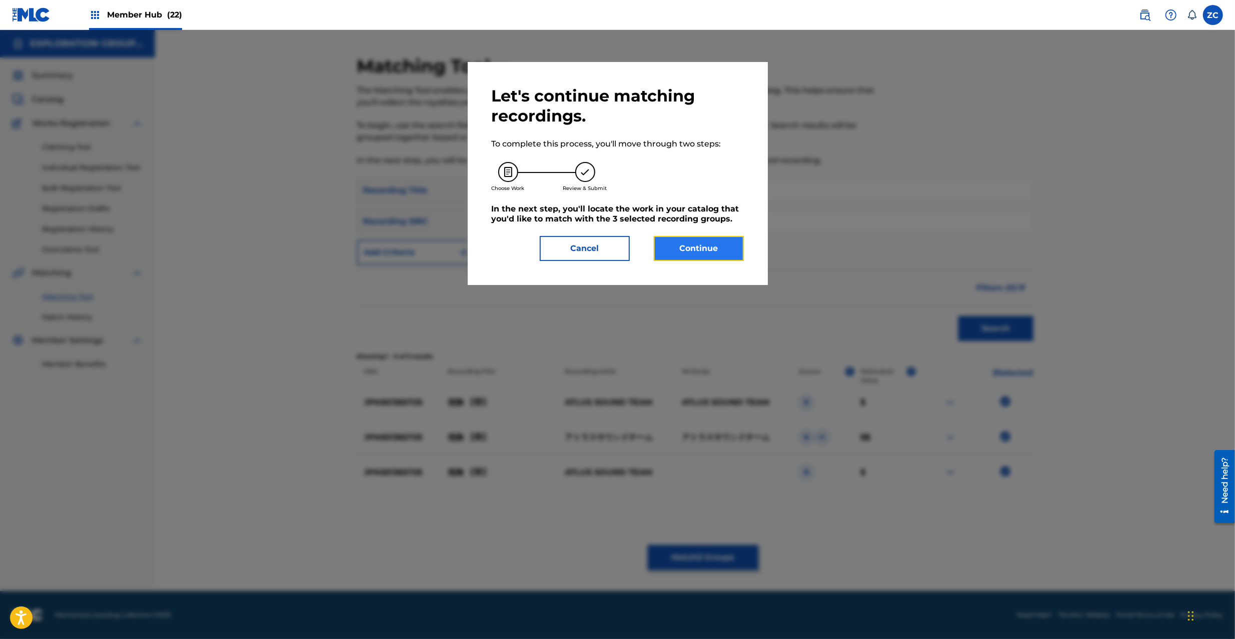
click at [713, 250] on button "Continue" at bounding box center [699, 248] width 90 height 25
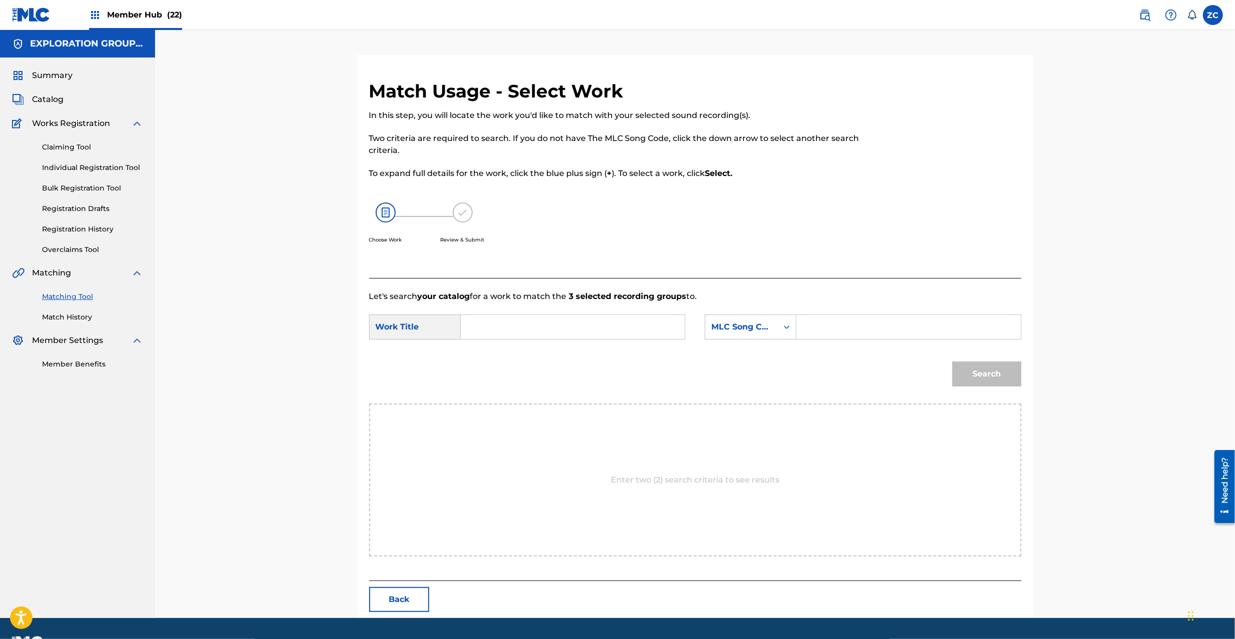
click at [611, 333] on input "Search Form" at bounding box center [572, 327] width 207 height 24
paste input "Kiken KC6ZN5"
click at [529, 331] on input "Kiken KC6ZN5" at bounding box center [572, 327] width 207 height 24
type input "Kiken"
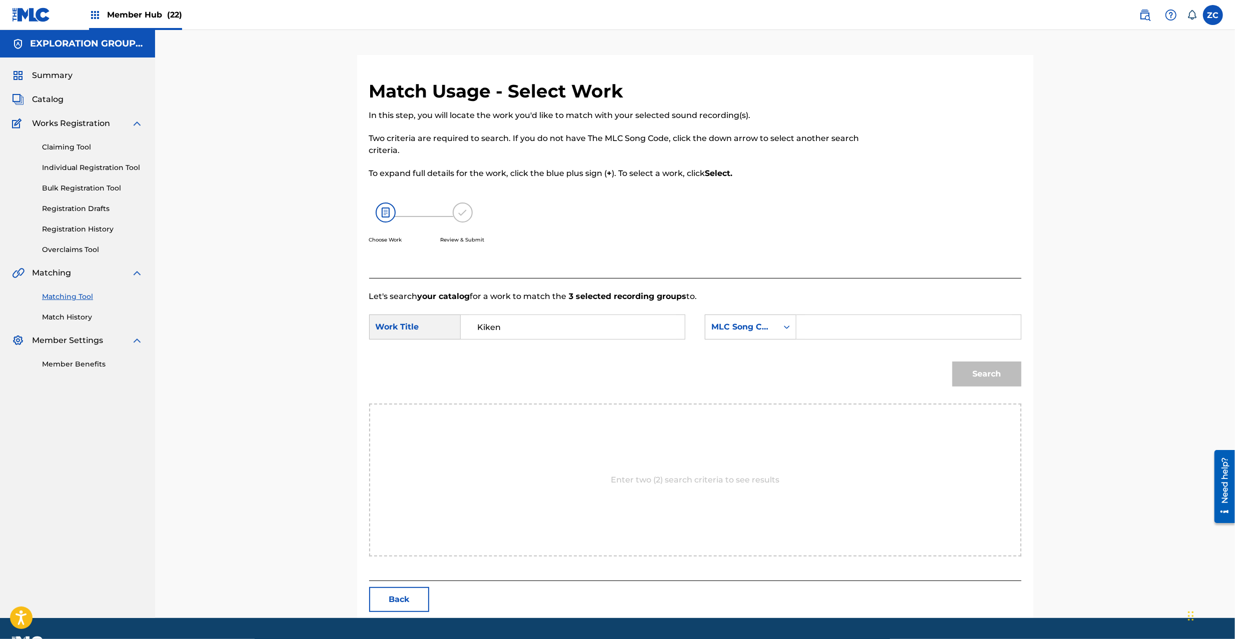
click at [895, 333] on input "Search Form" at bounding box center [908, 327] width 207 height 24
paste input "KC6ZN5"
type input "KC6ZN5"
click at [999, 369] on button "Search" at bounding box center [986, 374] width 69 height 25
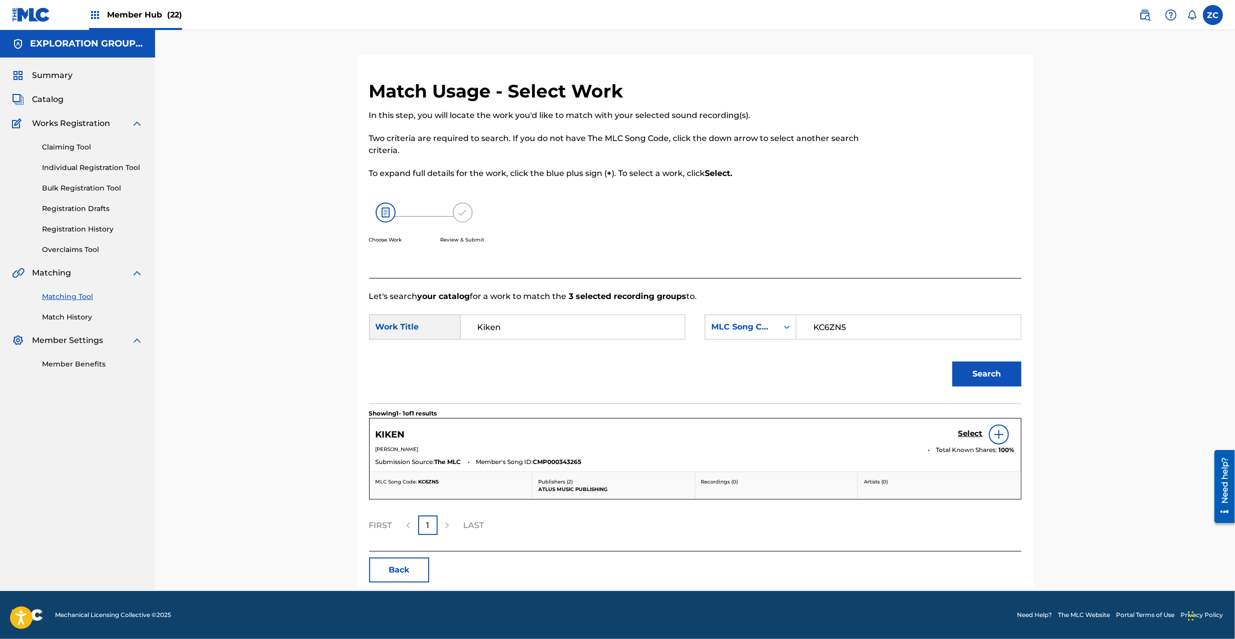
click at [971, 429] on div "Select" at bounding box center [986, 435] width 57 height 20
click at [964, 437] on h5 "Select" at bounding box center [970, 434] width 25 height 10
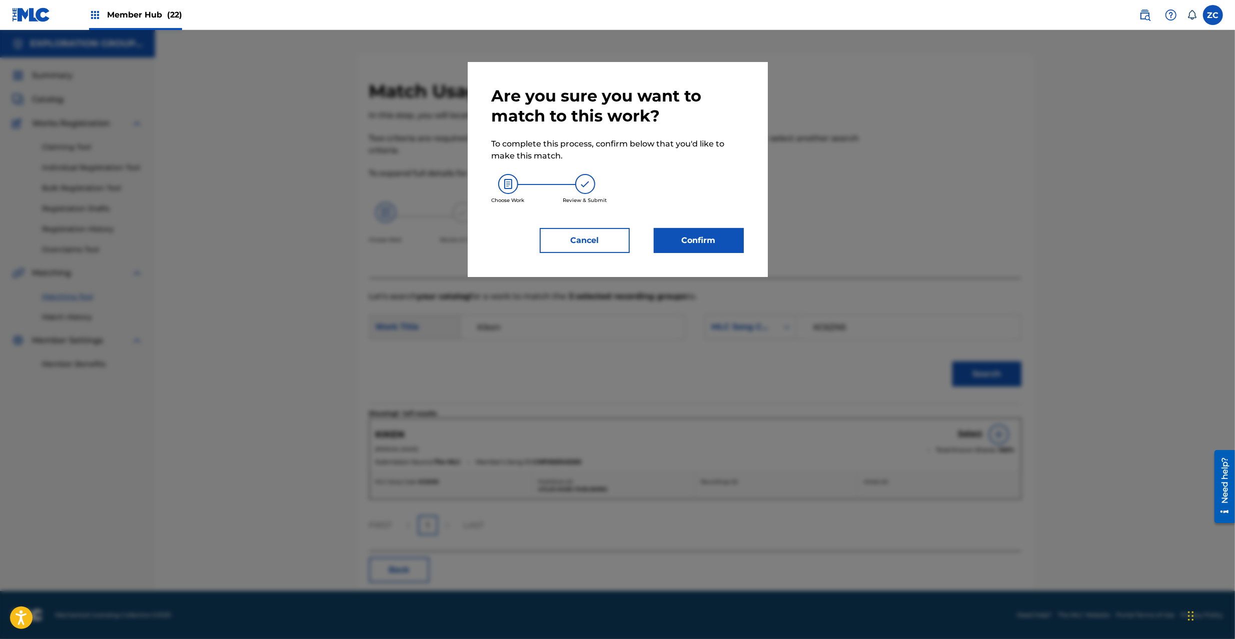
click at [717, 253] on div "Are you sure you want to match to this work? To complete this process, confirm …" at bounding box center [618, 169] width 300 height 215
click at [688, 245] on button "Confirm" at bounding box center [699, 240] width 90 height 25
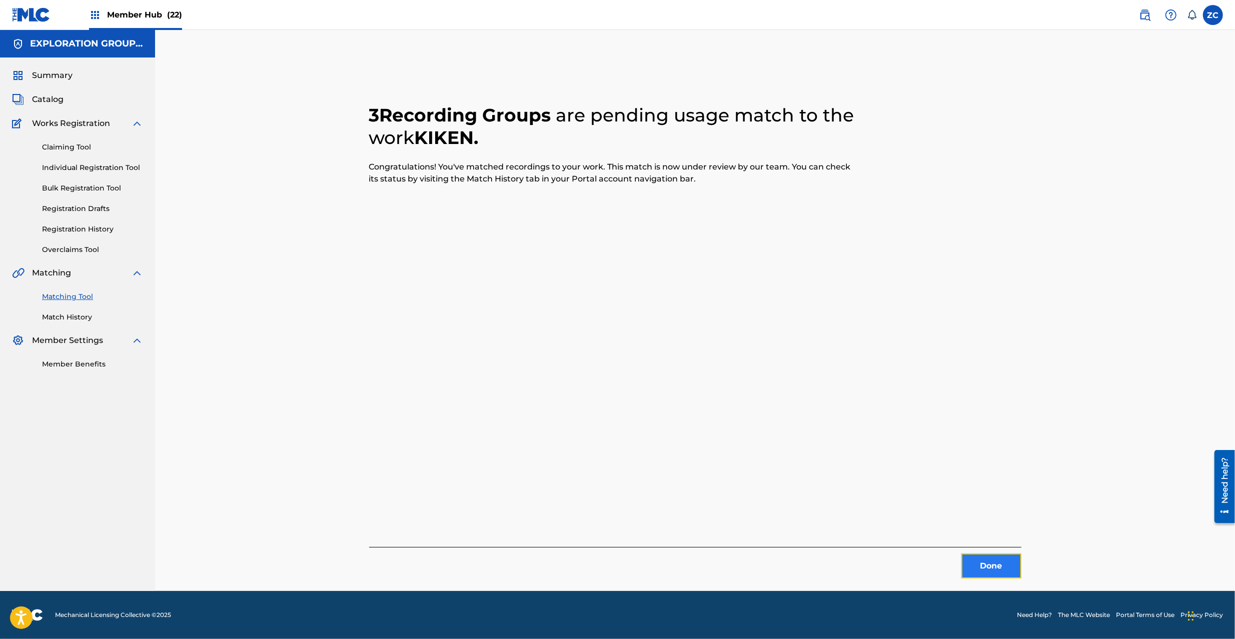
click at [1005, 569] on button "Done" at bounding box center [991, 566] width 60 height 25
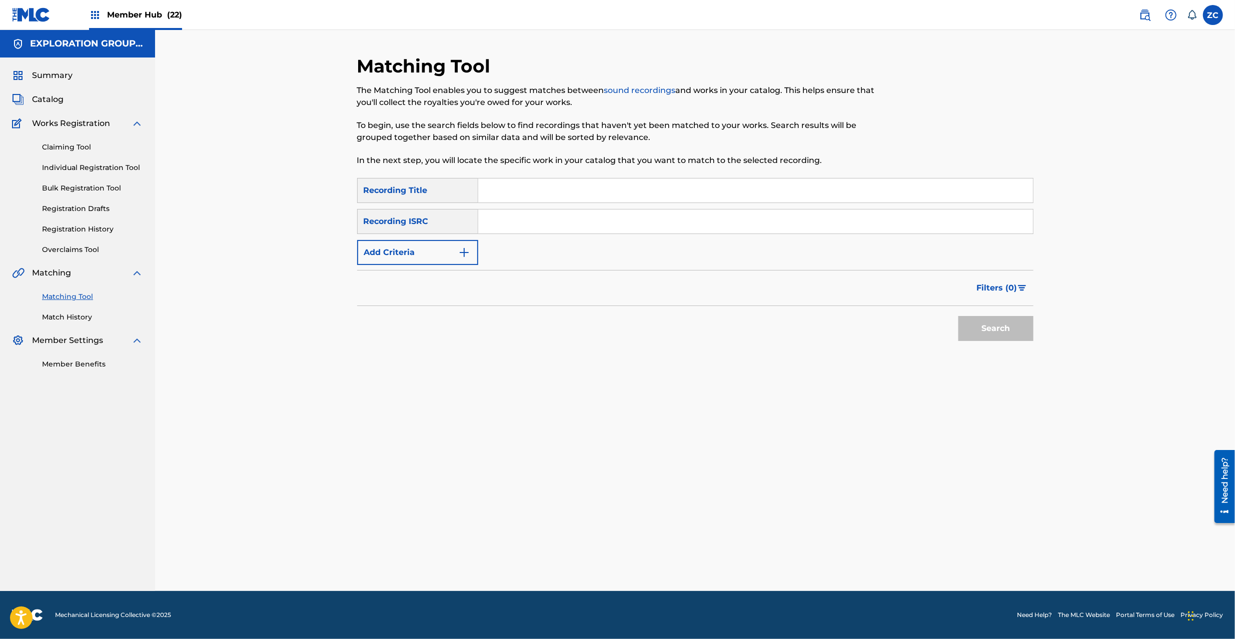
drag, startPoint x: 725, startPoint y: 212, endPoint x: 749, endPoint y: 233, distance: 31.6
click at [725, 212] on input "Search Form" at bounding box center [755, 222] width 555 height 24
paste input "JPK651200602"
click at [996, 327] on button "Search" at bounding box center [995, 328] width 75 height 25
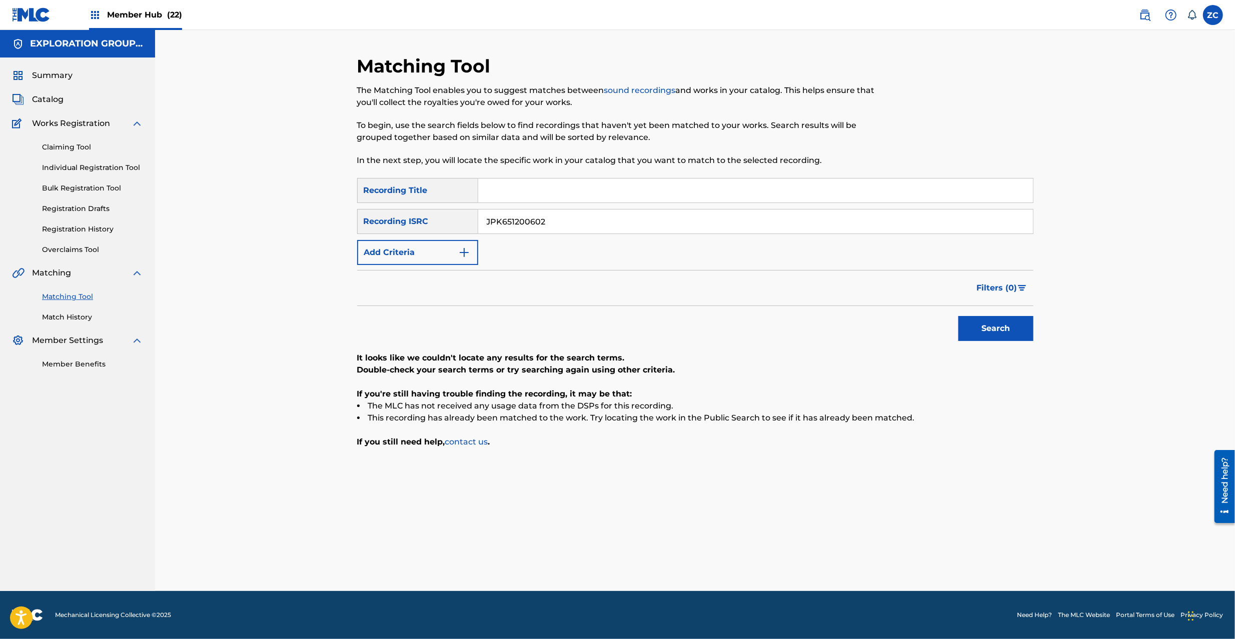
click at [691, 222] on input "JPK651200602" at bounding box center [755, 222] width 555 height 24
paste input "365904"
type input "JPK651365904"
click at [1002, 329] on button "Search" at bounding box center [995, 328] width 75 height 25
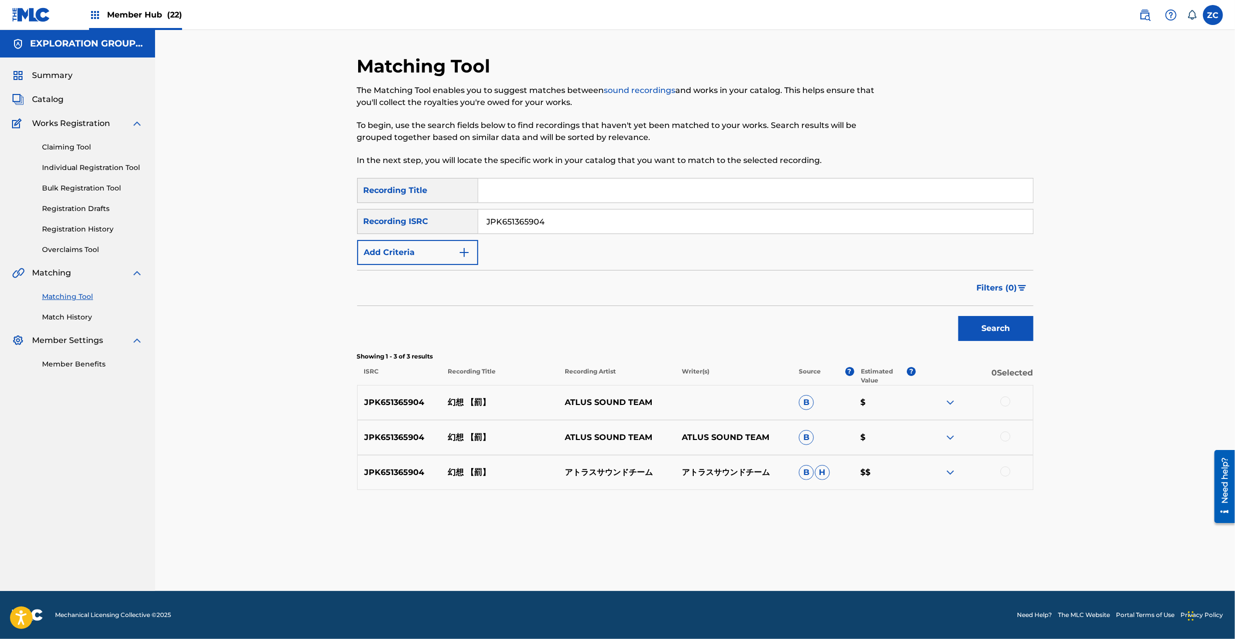
click at [1006, 403] on div at bounding box center [1005, 402] width 10 height 10
click at [1006, 439] on div at bounding box center [1005, 437] width 10 height 10
click at [1004, 474] on div at bounding box center [1005, 472] width 10 height 10
click at [746, 559] on button "Match 3 Groups" at bounding box center [703, 557] width 111 height 25
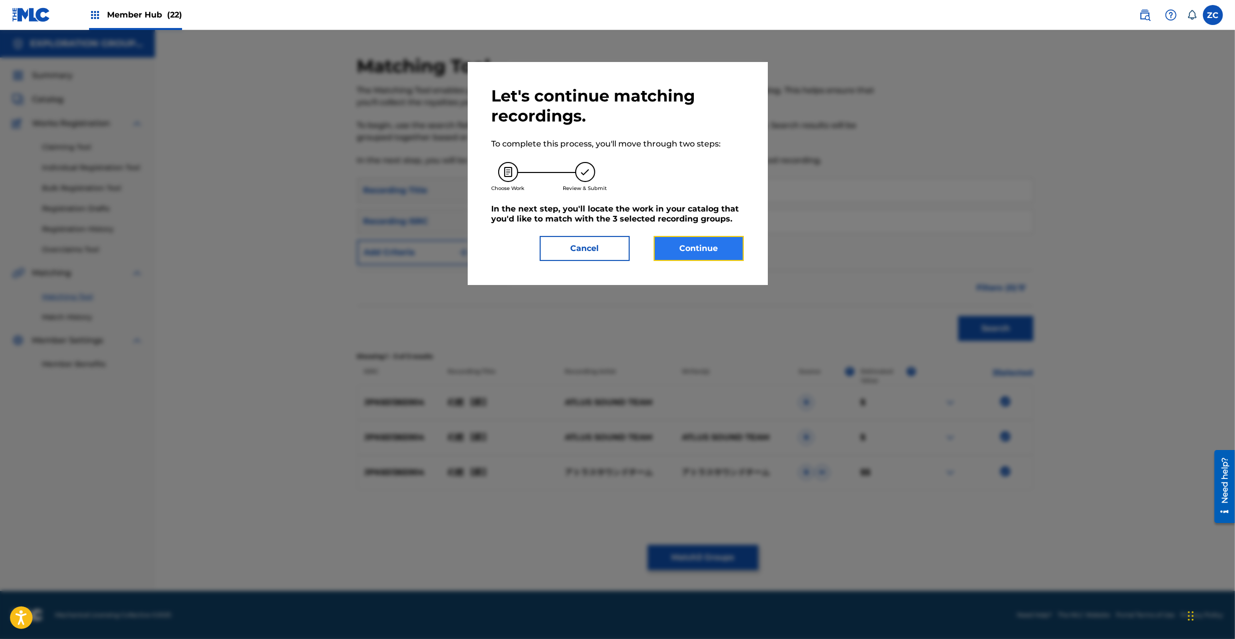
click at [689, 256] on button "Continue" at bounding box center [699, 248] width 90 height 25
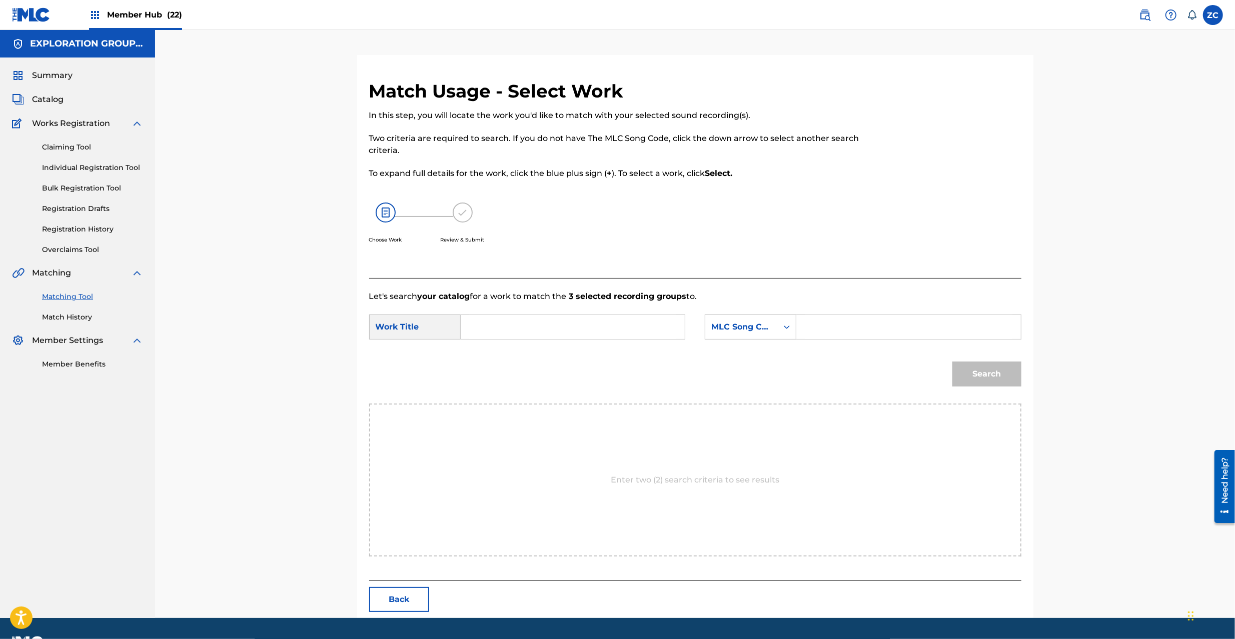
click at [657, 330] on input "Search Form" at bounding box center [572, 327] width 207 height 24
paste input "Gensou GB2X1W"
click at [522, 331] on input "Gensou GB2X1W" at bounding box center [572, 327] width 207 height 24
type input "Gensou"
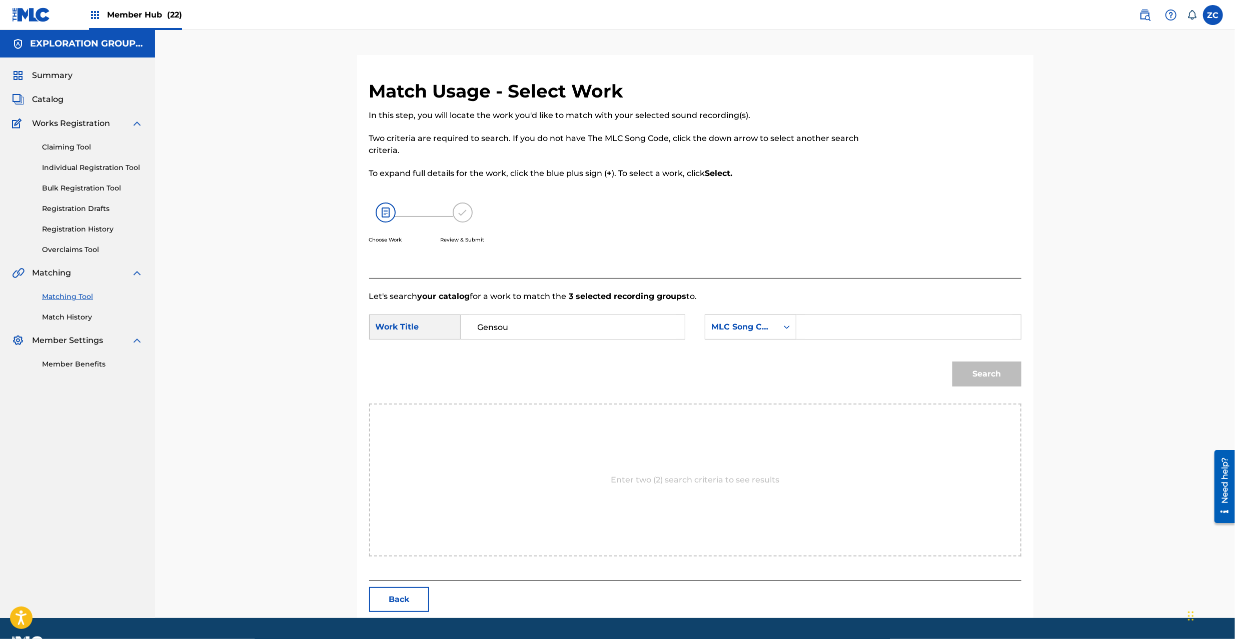
click at [875, 333] on input "Search Form" at bounding box center [908, 327] width 207 height 24
paste input "GB2X1W"
type input "GB2X1W"
click at [997, 376] on button "Search" at bounding box center [986, 374] width 69 height 25
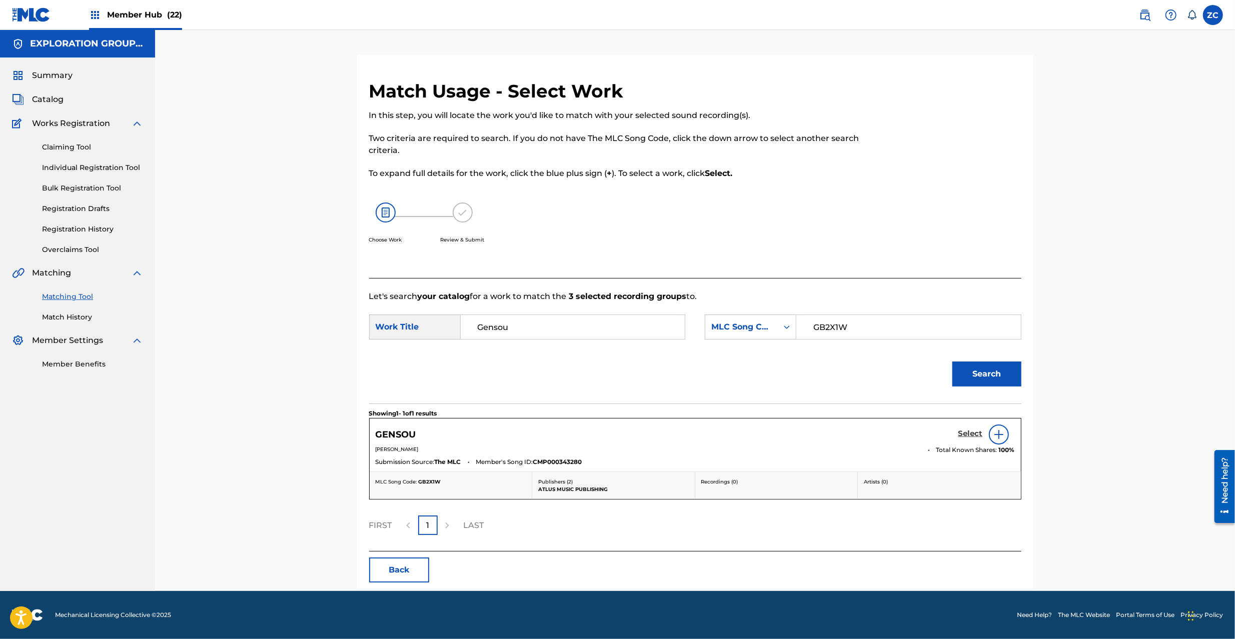
click at [974, 433] on h5 "Select" at bounding box center [970, 434] width 25 height 10
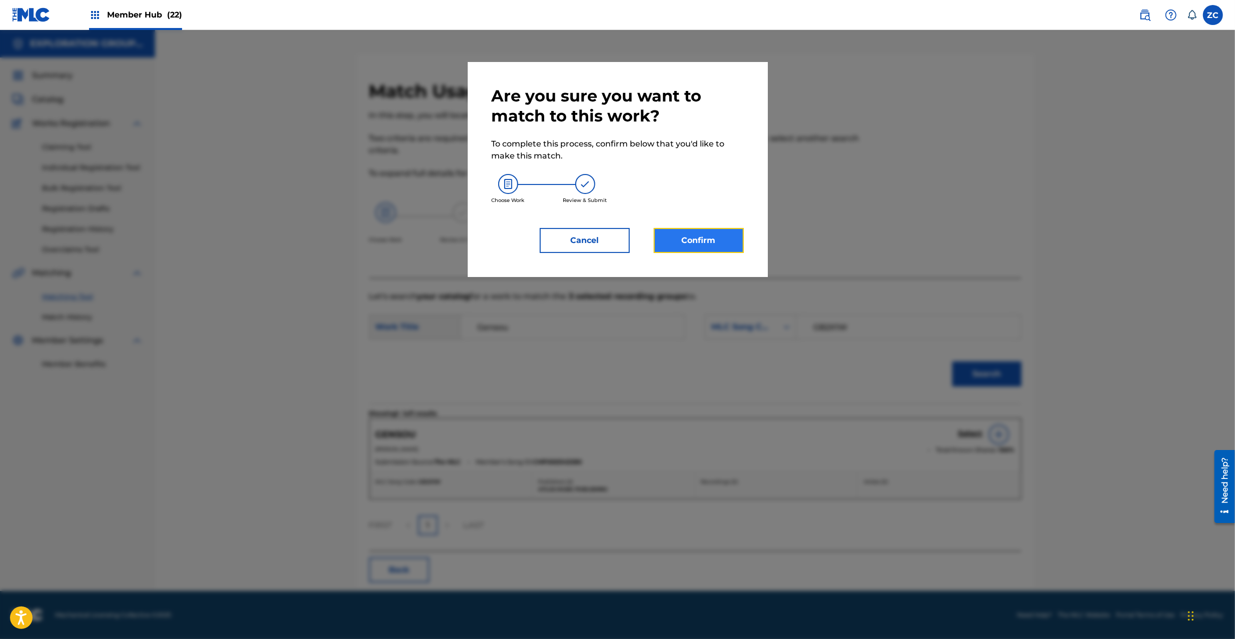
click at [714, 237] on button "Confirm" at bounding box center [699, 240] width 90 height 25
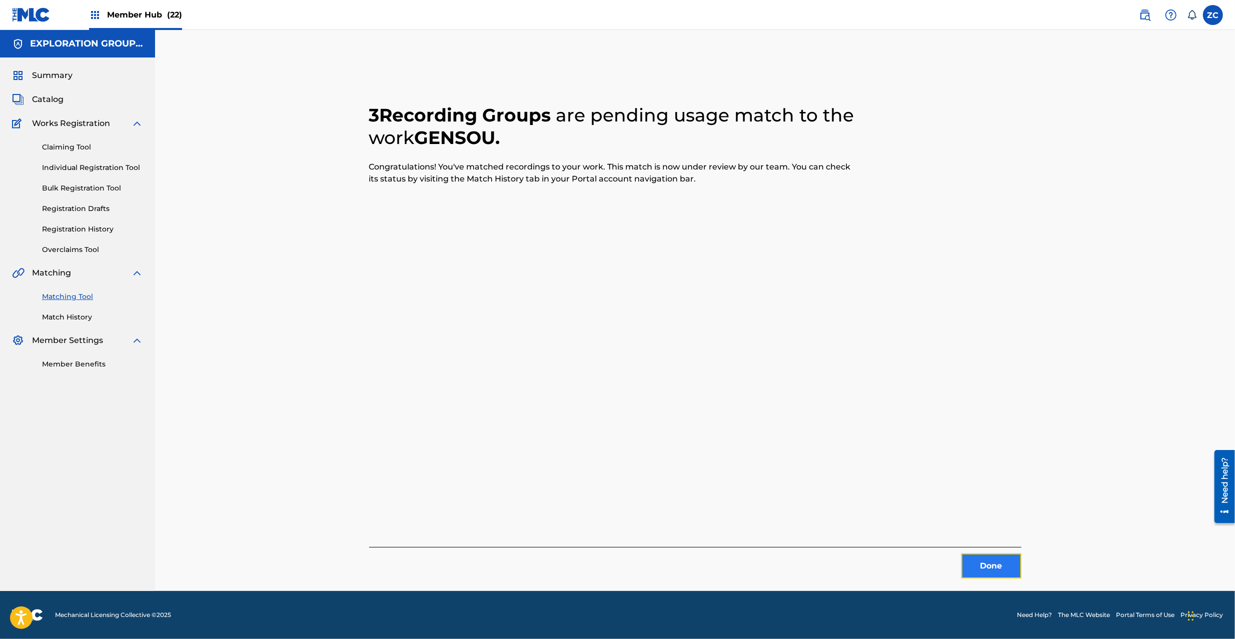
click at [1009, 569] on button "Done" at bounding box center [991, 566] width 60 height 25
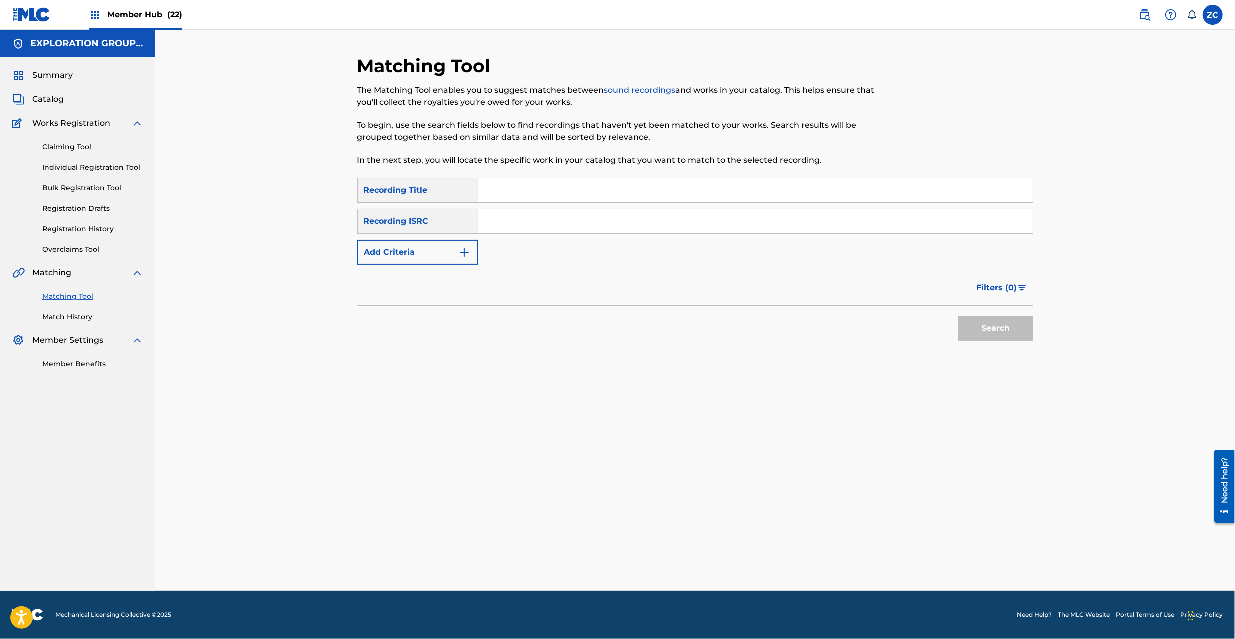
click at [699, 223] on input "Search Form" at bounding box center [755, 222] width 555 height 24
paste input "JPK651366017"
click at [988, 335] on button "Search" at bounding box center [995, 328] width 75 height 25
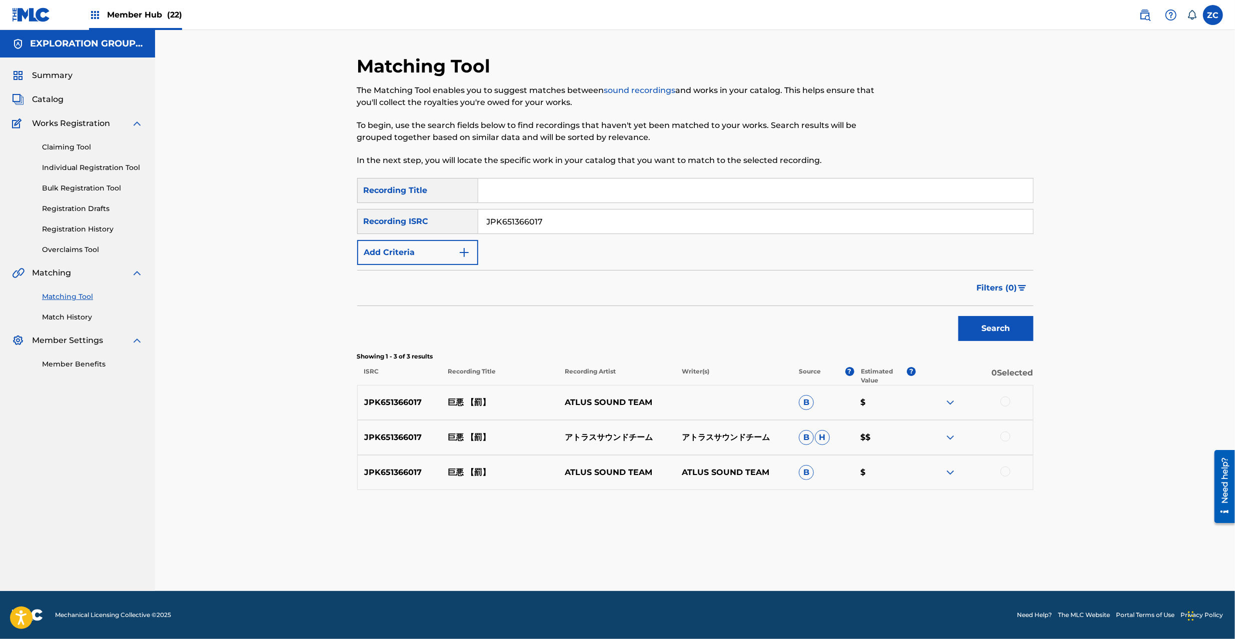
drag, startPoint x: 1006, startPoint y: 403, endPoint x: 1008, endPoint y: 429, distance: 26.1
click at [1006, 404] on div at bounding box center [1005, 402] width 10 height 10
click at [1008, 435] on div at bounding box center [1005, 437] width 10 height 10
click at [1005, 473] on div at bounding box center [1005, 472] width 10 height 10
click at [639, 224] on input "JPK651366017" at bounding box center [755, 222] width 555 height 24
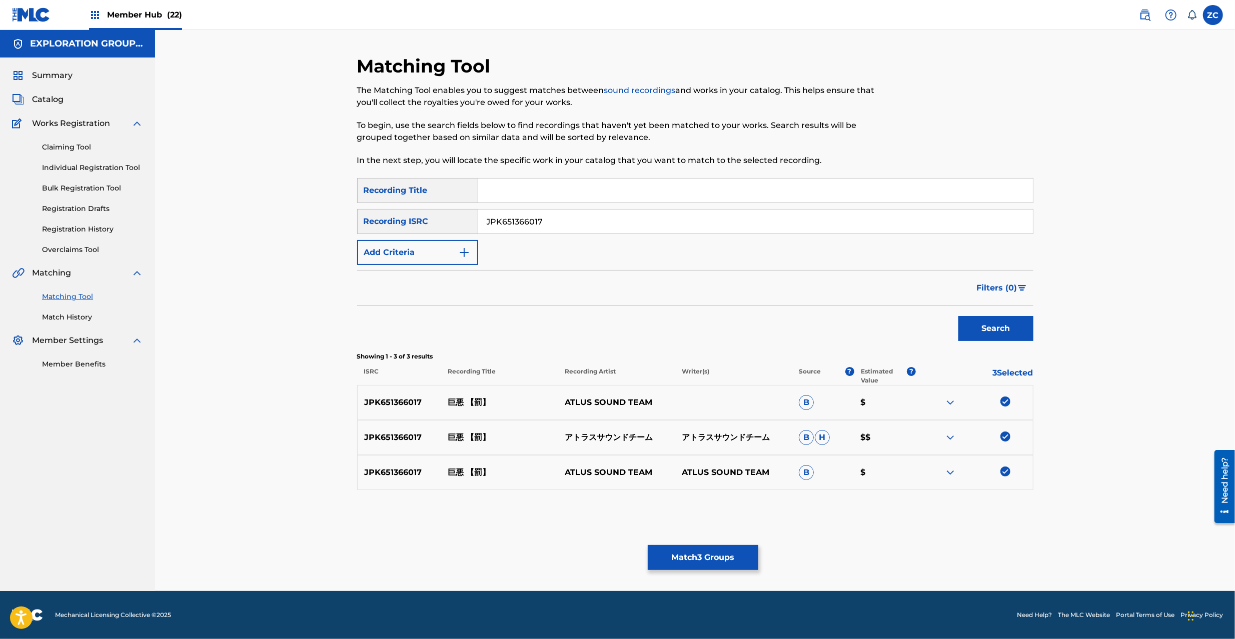
paste input "200611"
type input "JPK651200611"
click at [1015, 337] on button "Search" at bounding box center [995, 328] width 75 height 25
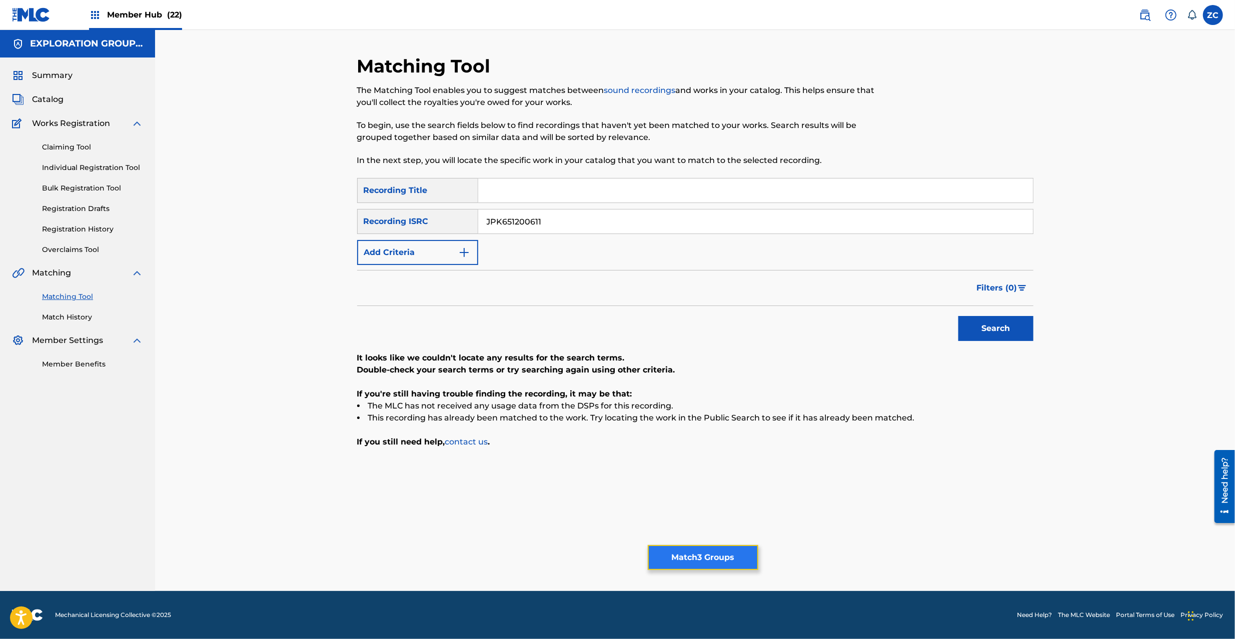
click at [703, 561] on button "Match 3 Groups" at bounding box center [703, 557] width 111 height 25
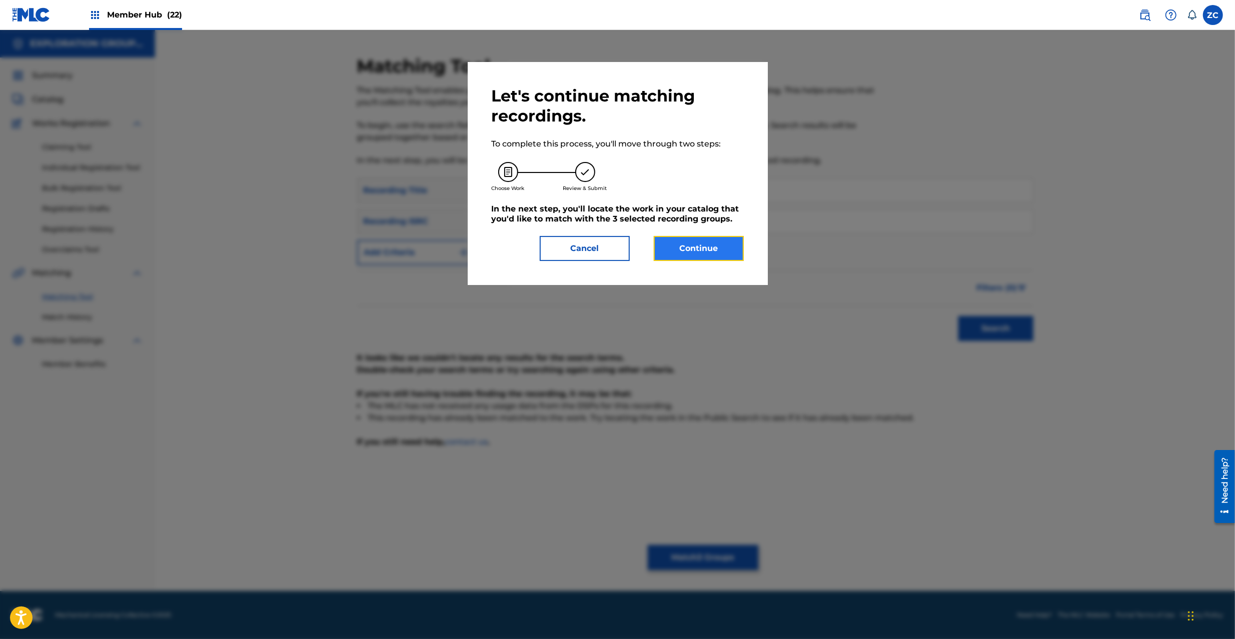
click at [698, 251] on button "Continue" at bounding box center [699, 248] width 90 height 25
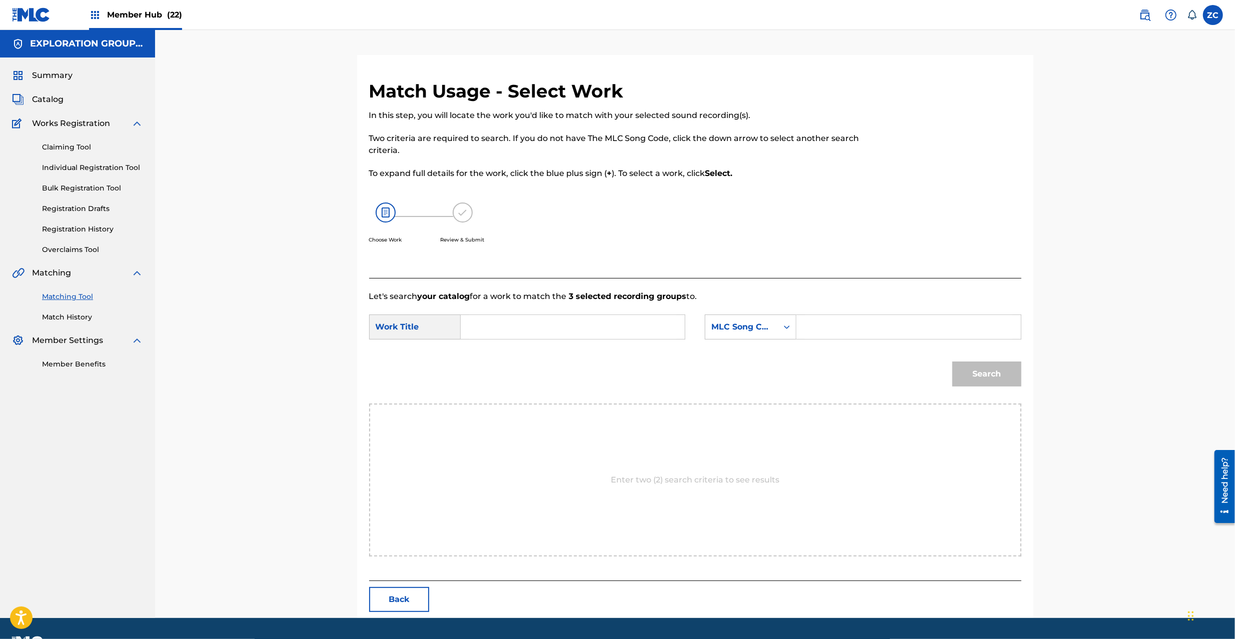
click at [654, 331] on input "Search Form" at bounding box center [572, 327] width 207 height 24
paste input "Kyoaku KC66SE"
click at [522, 329] on input "Kyoaku KC66SE" at bounding box center [572, 327] width 207 height 24
type input "Kyoaku"
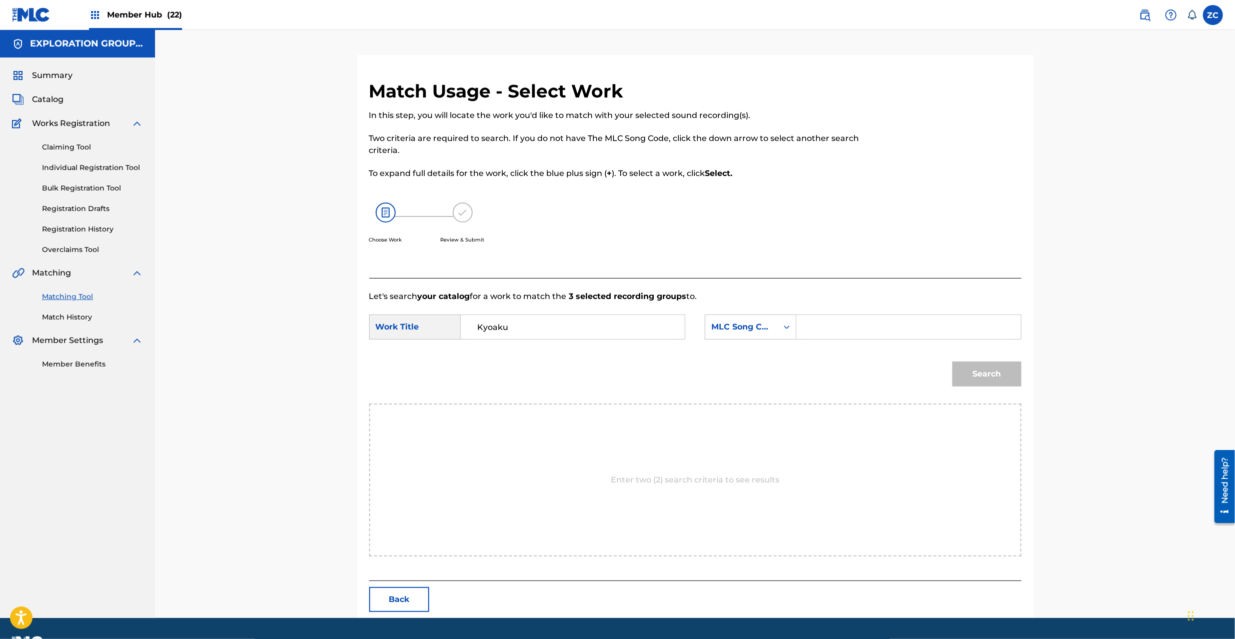
drag, startPoint x: 920, startPoint y: 342, endPoint x: 921, endPoint y: 332, distance: 10.1
click at [920, 339] on div "SearchWithCriteria478fe655-5bb5-47c4-994a-5d4a079288b9 Work Title Kyoaku Search…" at bounding box center [695, 330] width 652 height 31
click at [921, 332] on input "Search Form" at bounding box center [908, 327] width 207 height 24
paste input "KC66SE"
type input "KC66SE"
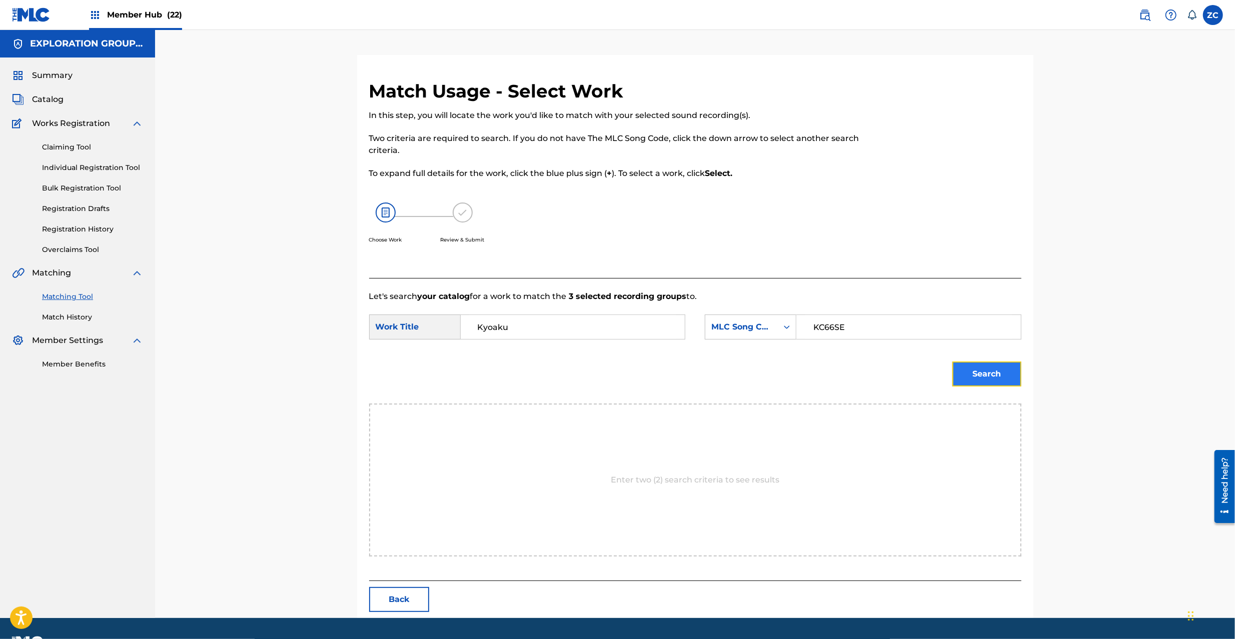
drag, startPoint x: 999, startPoint y: 377, endPoint x: 999, endPoint y: 370, distance: 7.0
click at [999, 373] on button "Search" at bounding box center [986, 374] width 69 height 25
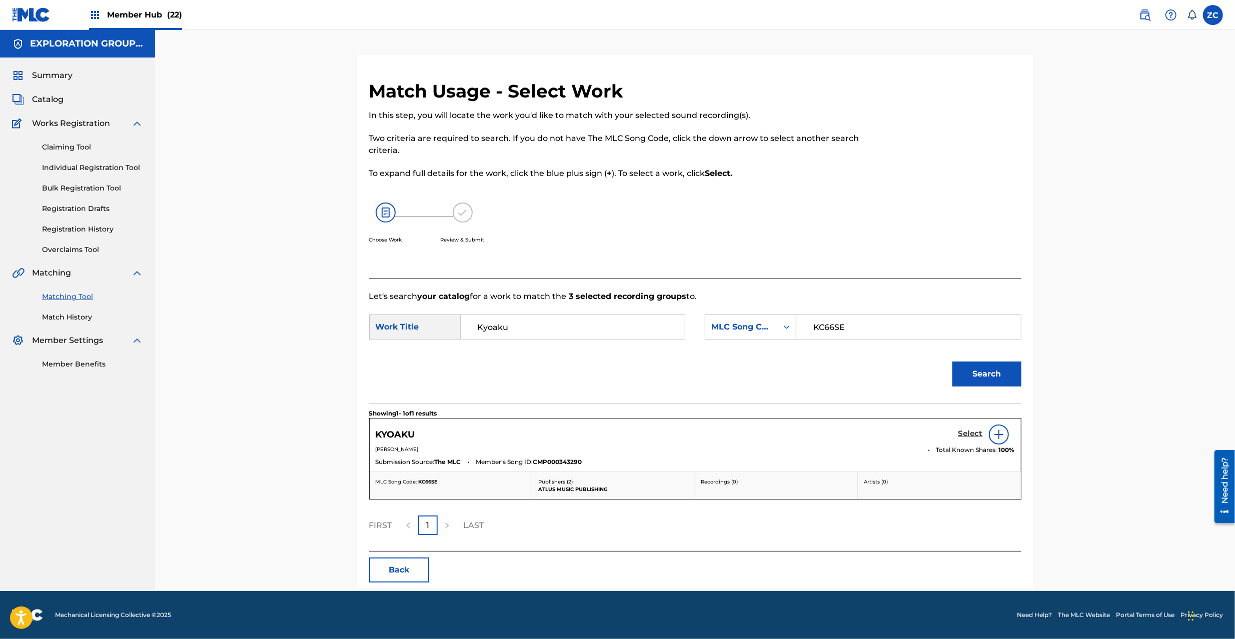
click at [965, 434] on h5 "Select" at bounding box center [970, 434] width 25 height 10
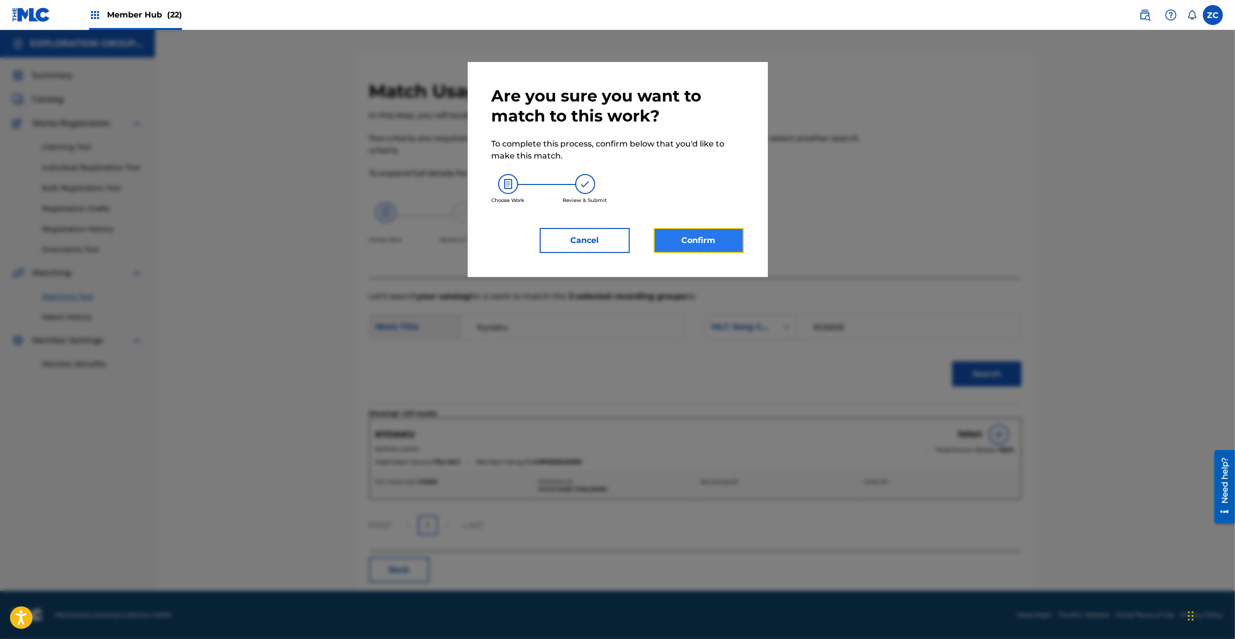
click at [712, 234] on button "Confirm" at bounding box center [699, 240] width 90 height 25
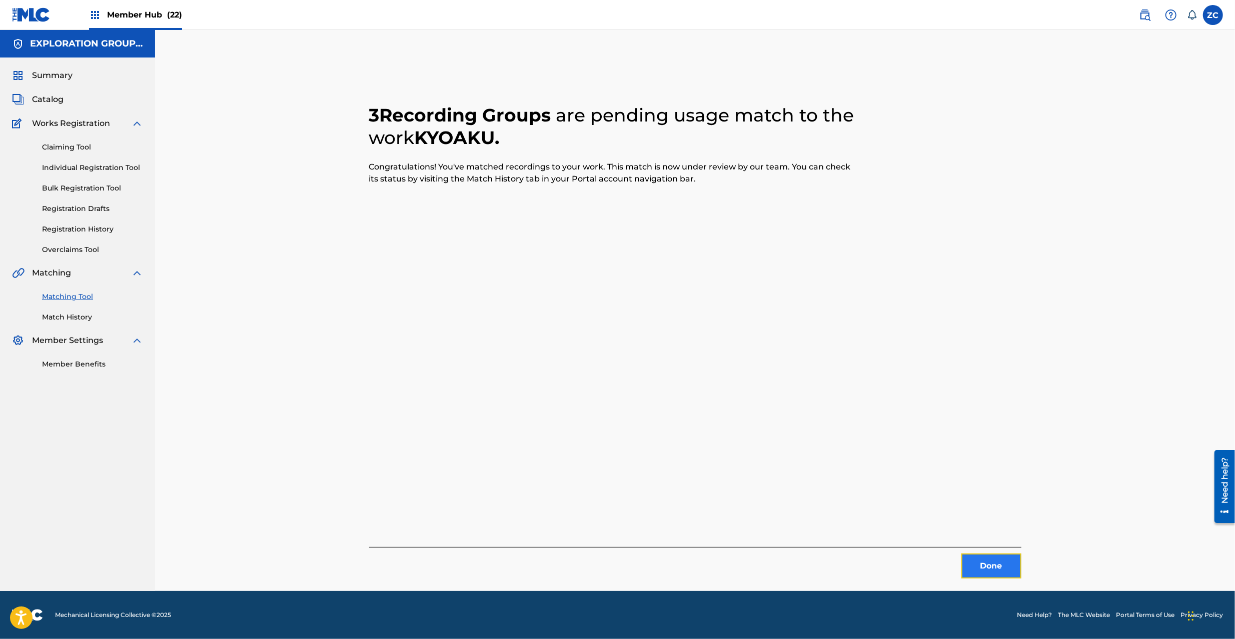
click at [1000, 559] on button "Done" at bounding box center [991, 566] width 60 height 25
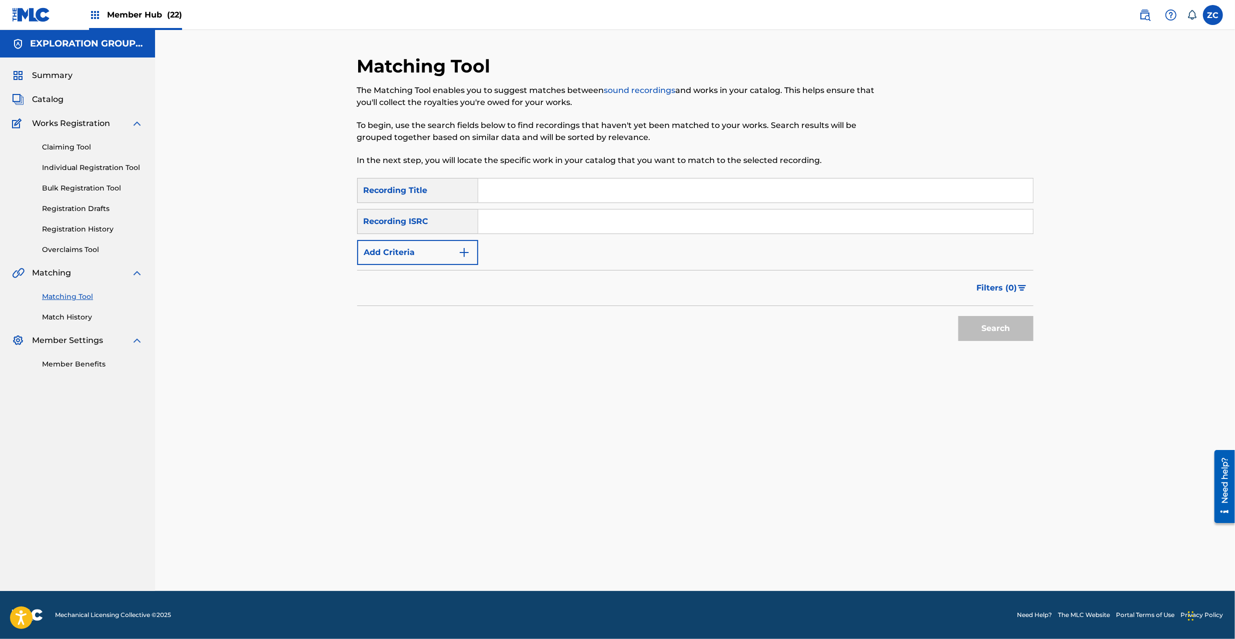
drag, startPoint x: 786, startPoint y: 219, endPoint x: 798, endPoint y: 227, distance: 14.4
click at [786, 219] on input "Search Form" at bounding box center [755, 222] width 555 height 24
paste input "JPK651366020"
click at [987, 325] on button "Search" at bounding box center [995, 328] width 75 height 25
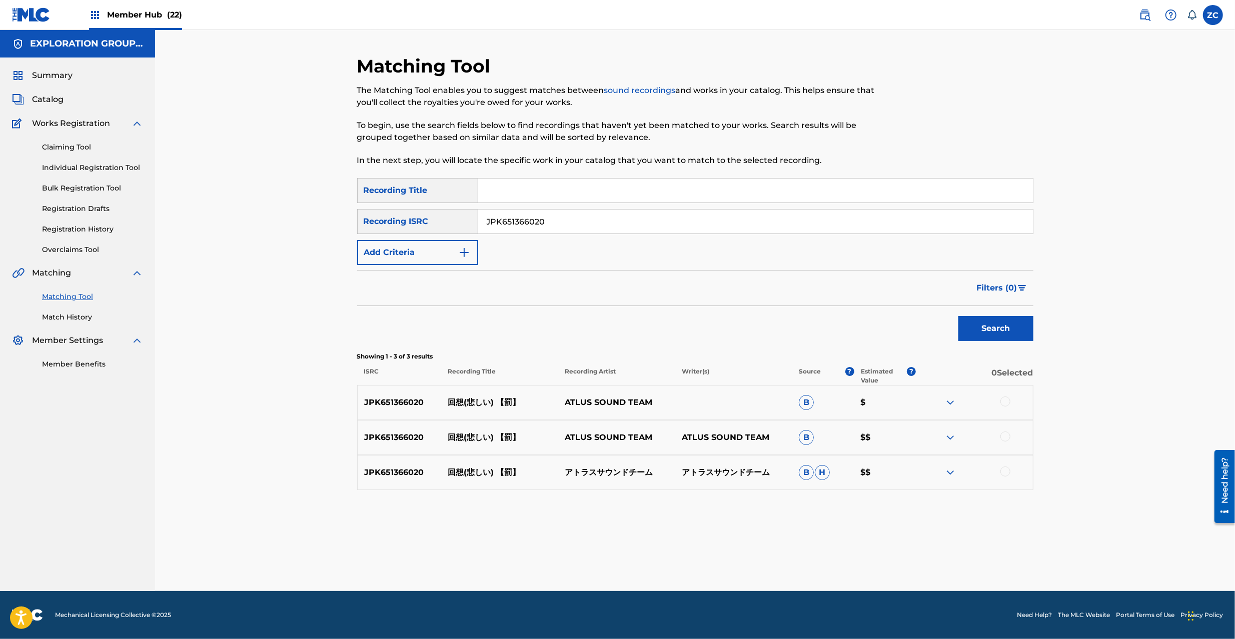
click at [1007, 398] on div at bounding box center [1005, 402] width 10 height 10
click at [1007, 438] on div at bounding box center [1005, 437] width 10 height 10
click at [1007, 473] on div at bounding box center [1005, 472] width 10 height 10
click at [648, 226] on input "JPK651366020" at bounding box center [755, 222] width 555 height 24
paste input "200614"
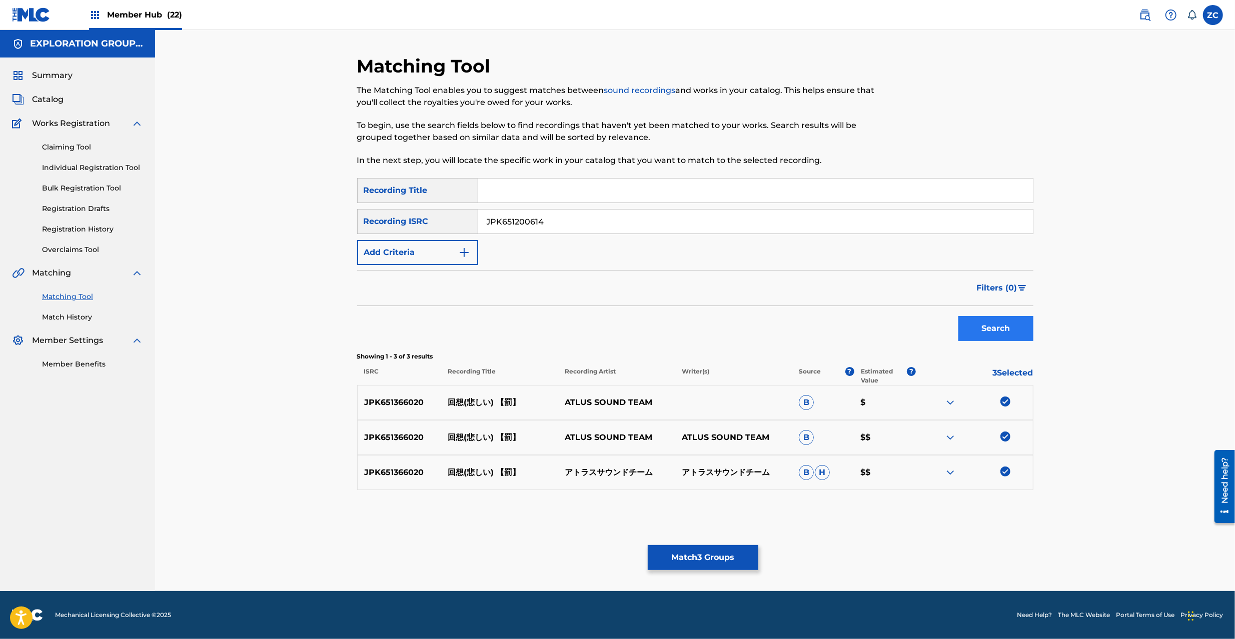
type input "JPK651200614"
click at [996, 335] on button "Search" at bounding box center [995, 328] width 75 height 25
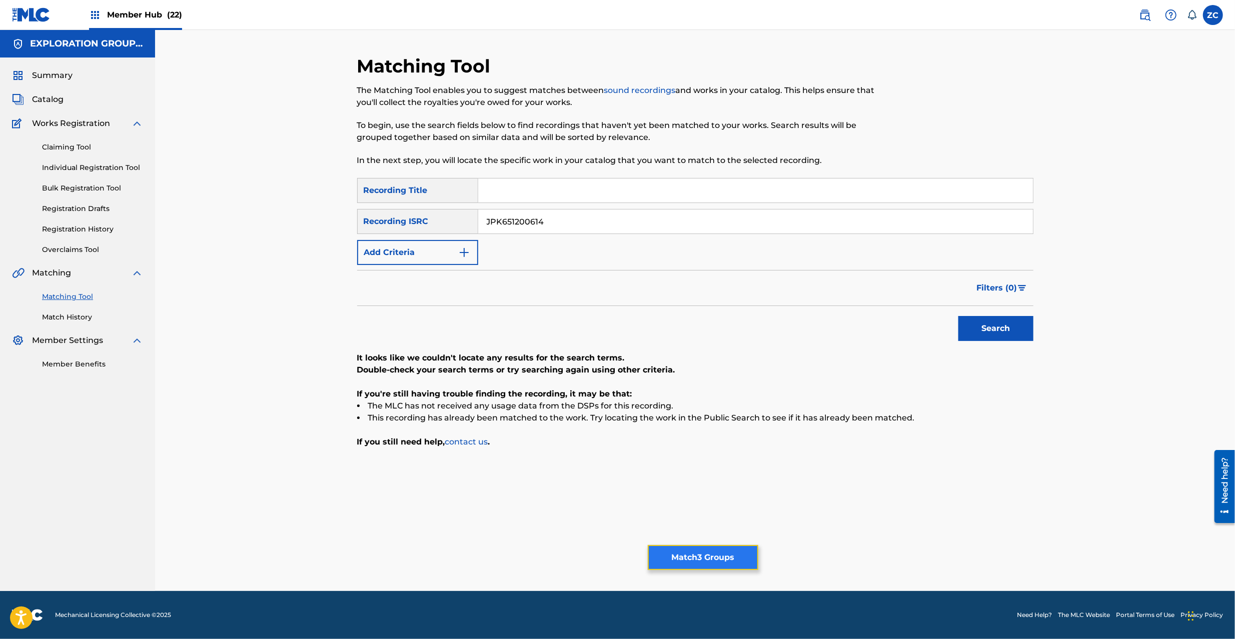
click at [713, 558] on button "Match 3 Groups" at bounding box center [703, 557] width 111 height 25
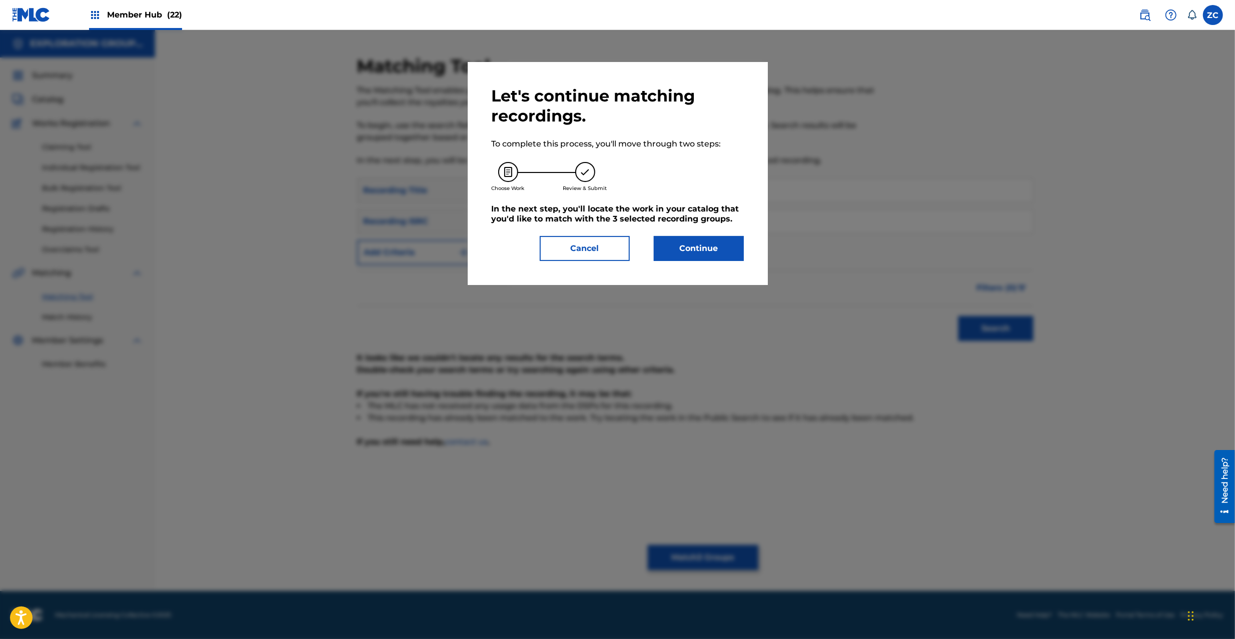
click at [711, 273] on div "Let's continue matching recordings. To complete this process, you'll move throu…" at bounding box center [618, 173] width 300 height 223
click at [713, 255] on button "Continue" at bounding box center [699, 248] width 90 height 25
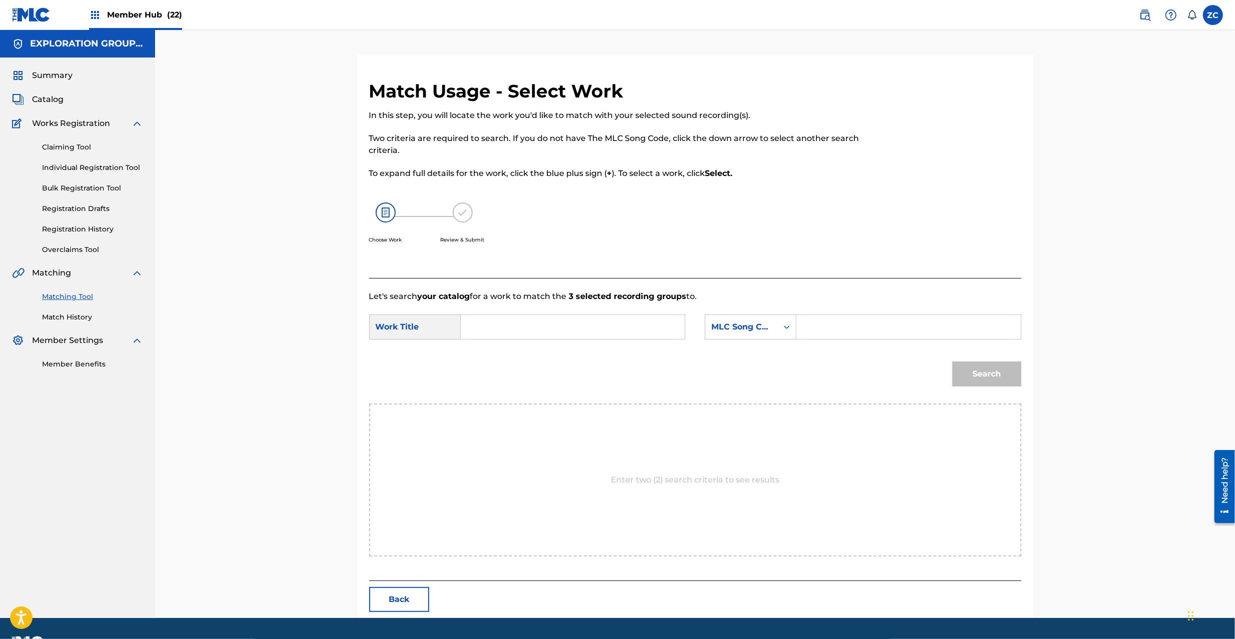
click at [657, 328] on input "Search Form" at bounding box center [572, 327] width 207 height 24
paste input "Kaisou Kanashii KC66QN"
click at [563, 330] on input "Kaisou Kanashii KC66QN" at bounding box center [572, 327] width 207 height 24
type input "Kaisou Kanashii"
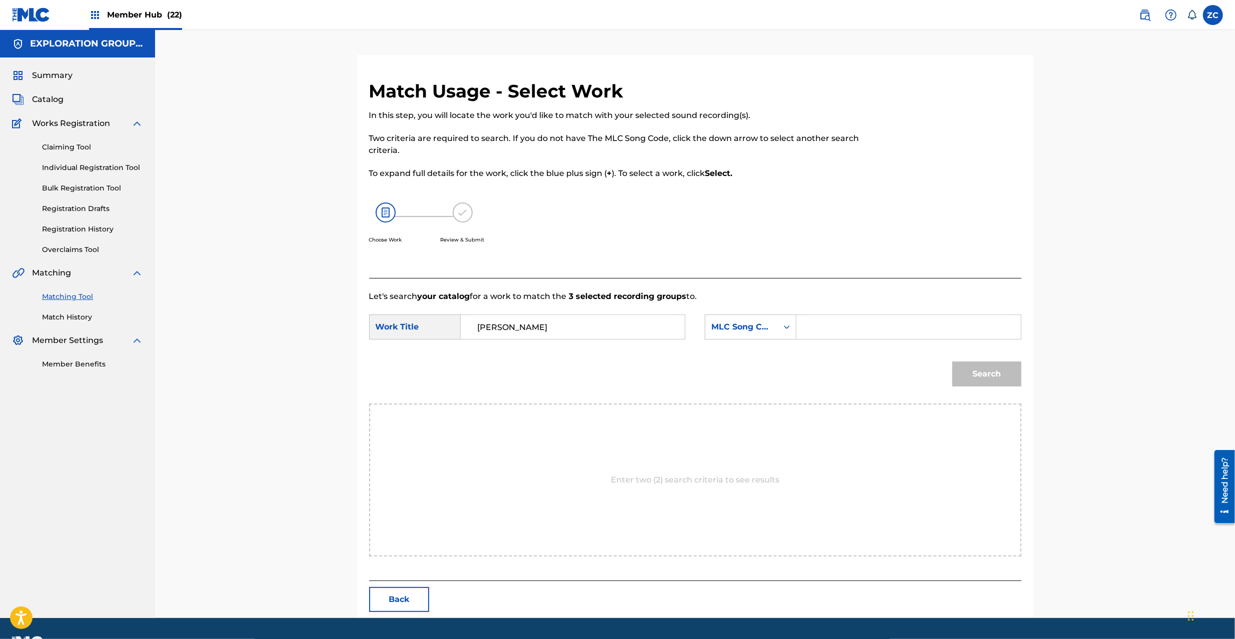
click at [841, 330] on input "Search Form" at bounding box center [908, 327] width 207 height 24
paste input "KC66QN"
type input "KC66QN"
click at [997, 376] on button "Search" at bounding box center [986, 374] width 69 height 25
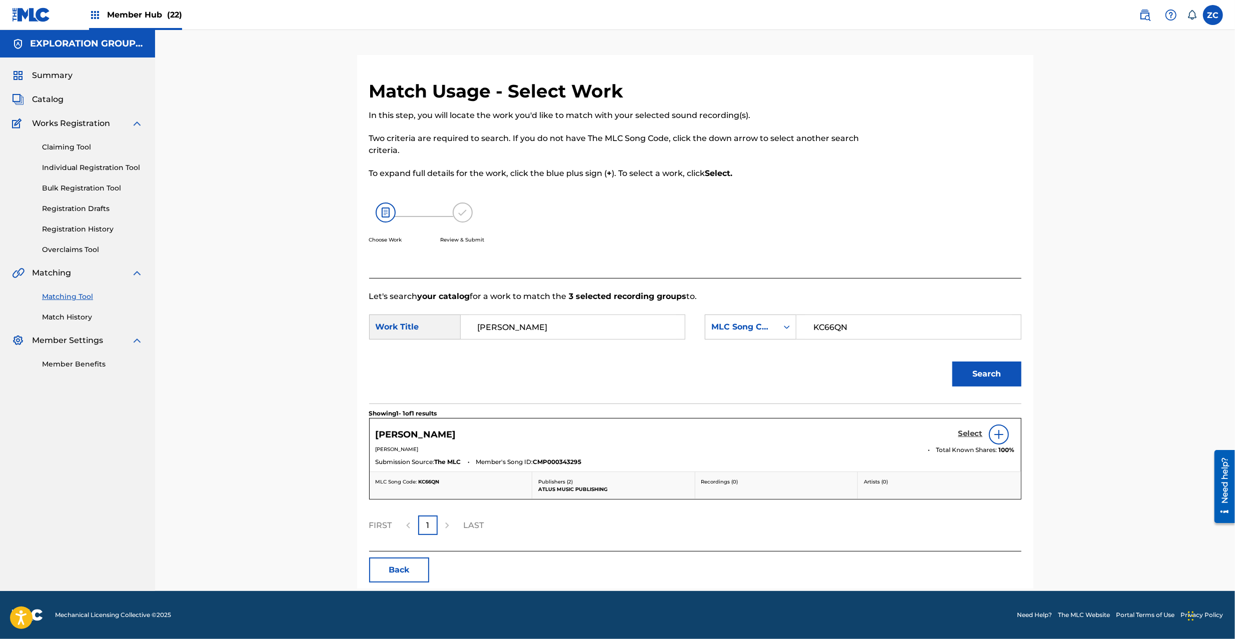
click at [974, 435] on h5 "Select" at bounding box center [970, 434] width 25 height 10
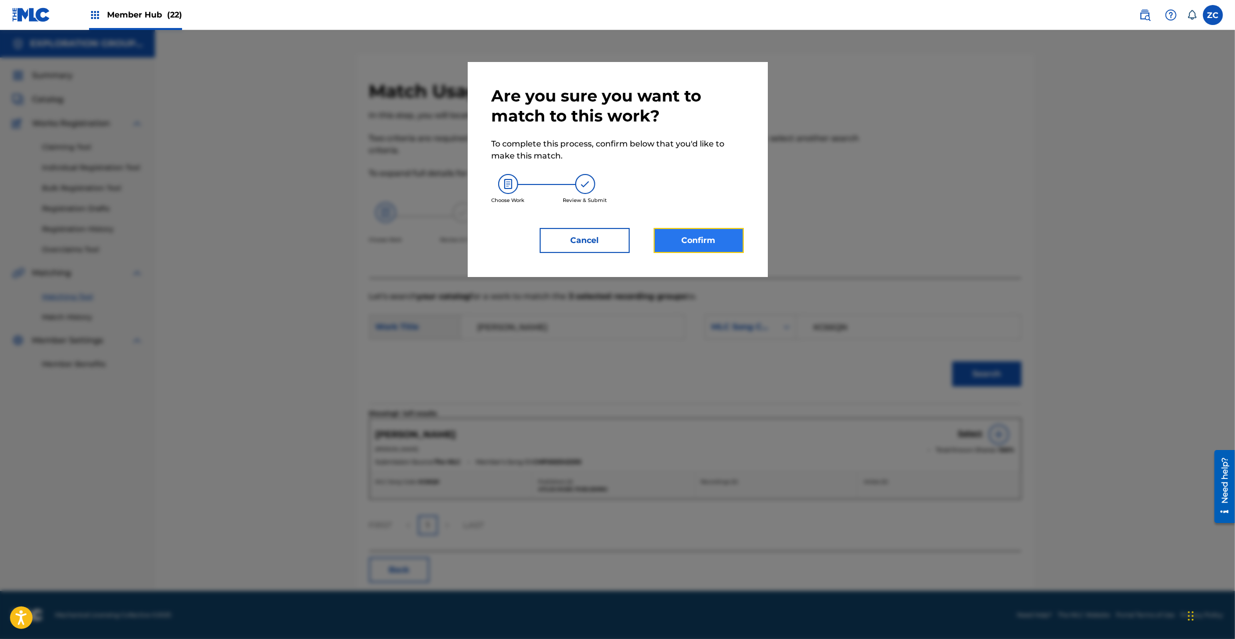
click at [730, 238] on button "Confirm" at bounding box center [699, 240] width 90 height 25
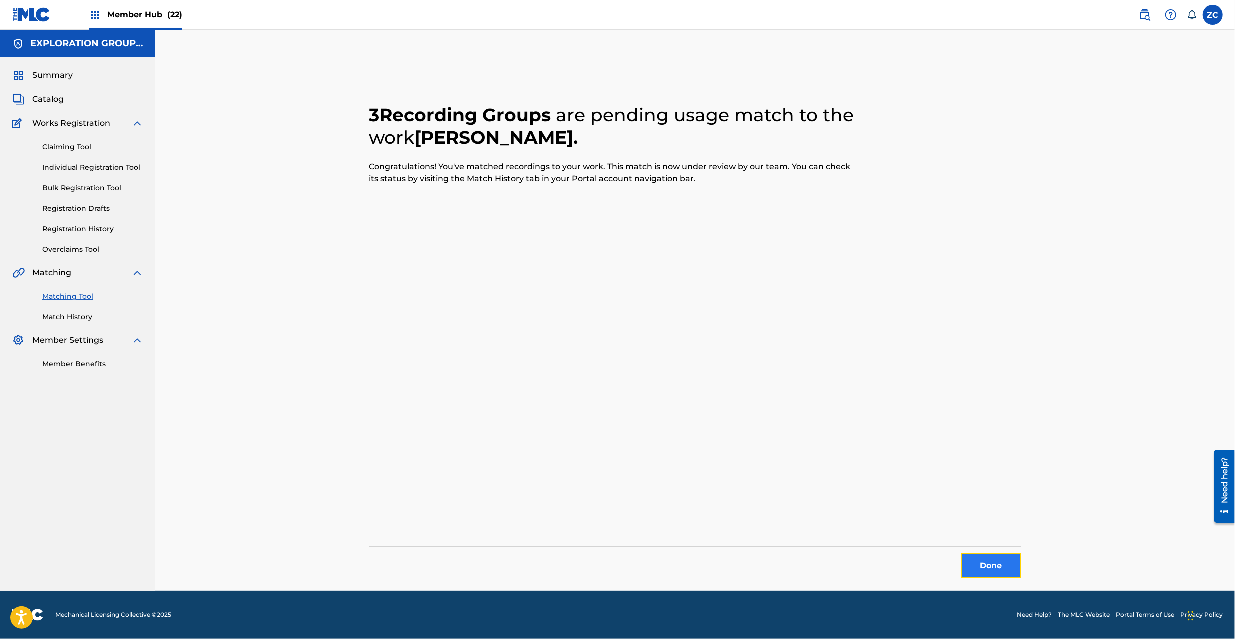
click at [994, 573] on button "Done" at bounding box center [991, 566] width 60 height 25
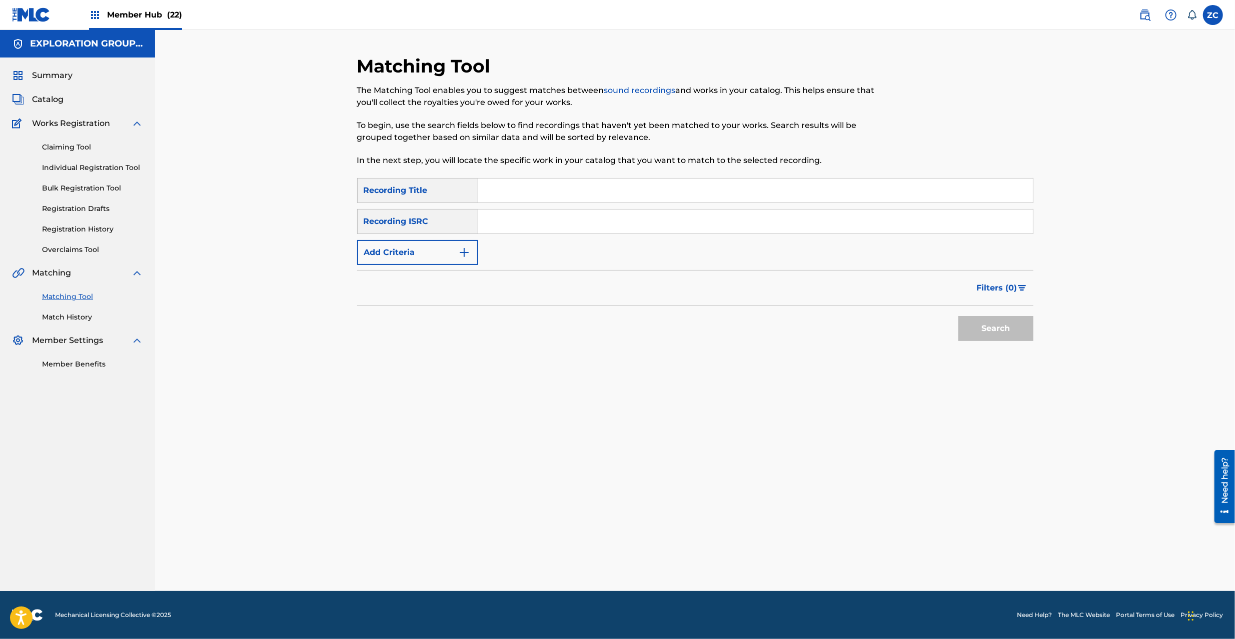
click at [622, 221] on input "Search Form" at bounding box center [755, 222] width 555 height 24
paste input "JPK651200502"
click at [997, 330] on button "Search" at bounding box center [995, 328] width 75 height 25
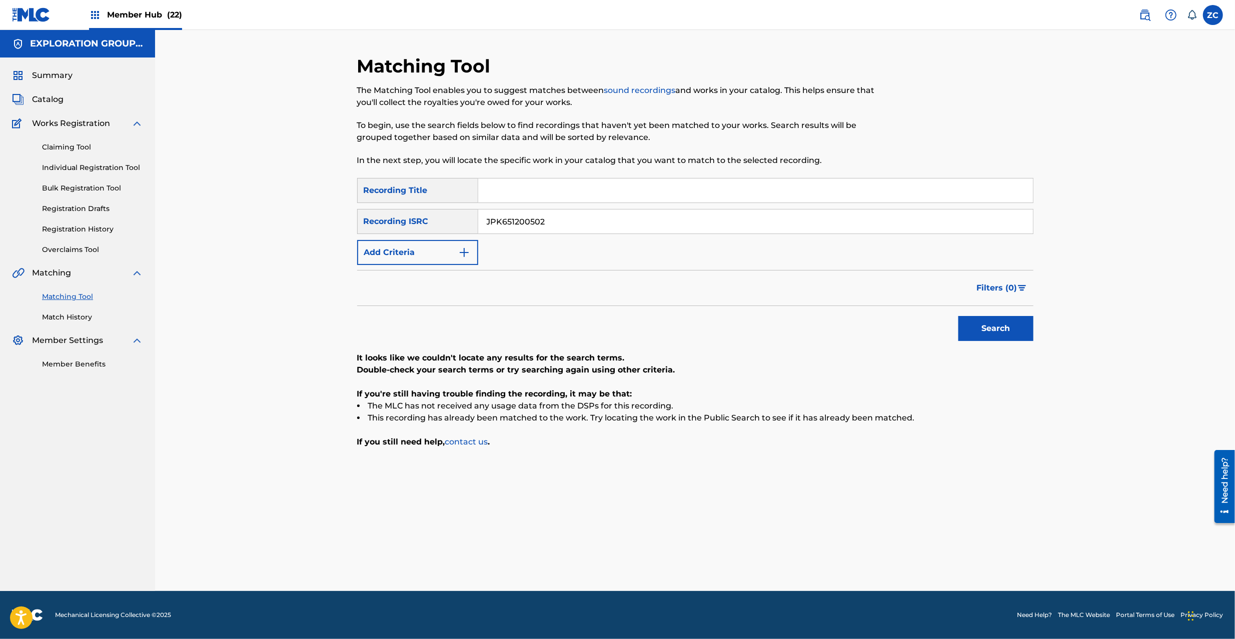
click at [781, 212] on input "JPK651200502" at bounding box center [755, 222] width 555 height 24
paste input "365716"
type input "JPK651365716"
click at [973, 327] on button "Search" at bounding box center [995, 328] width 75 height 25
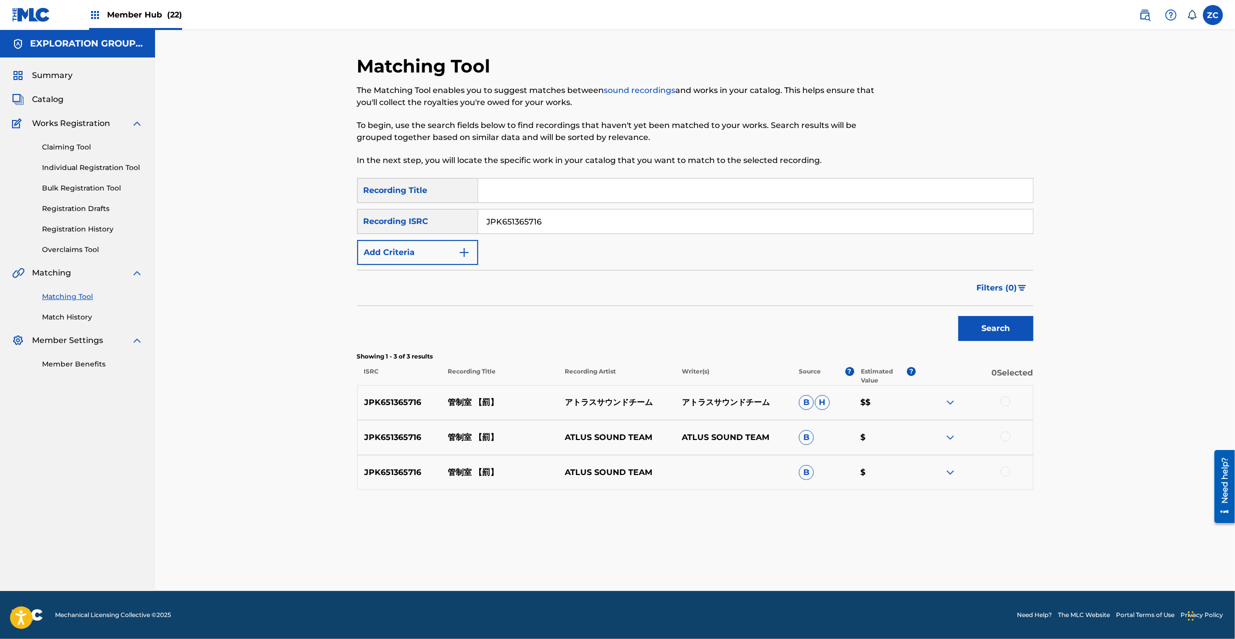
drag, startPoint x: 1004, startPoint y: 399, endPoint x: 1004, endPoint y: 425, distance: 26.0
click at [1004, 400] on div at bounding box center [1005, 402] width 10 height 10
click at [1004, 432] on div at bounding box center [974, 438] width 117 height 12
click at [1007, 438] on div at bounding box center [1005, 437] width 10 height 10
click at [1005, 468] on div at bounding box center [1005, 472] width 10 height 10
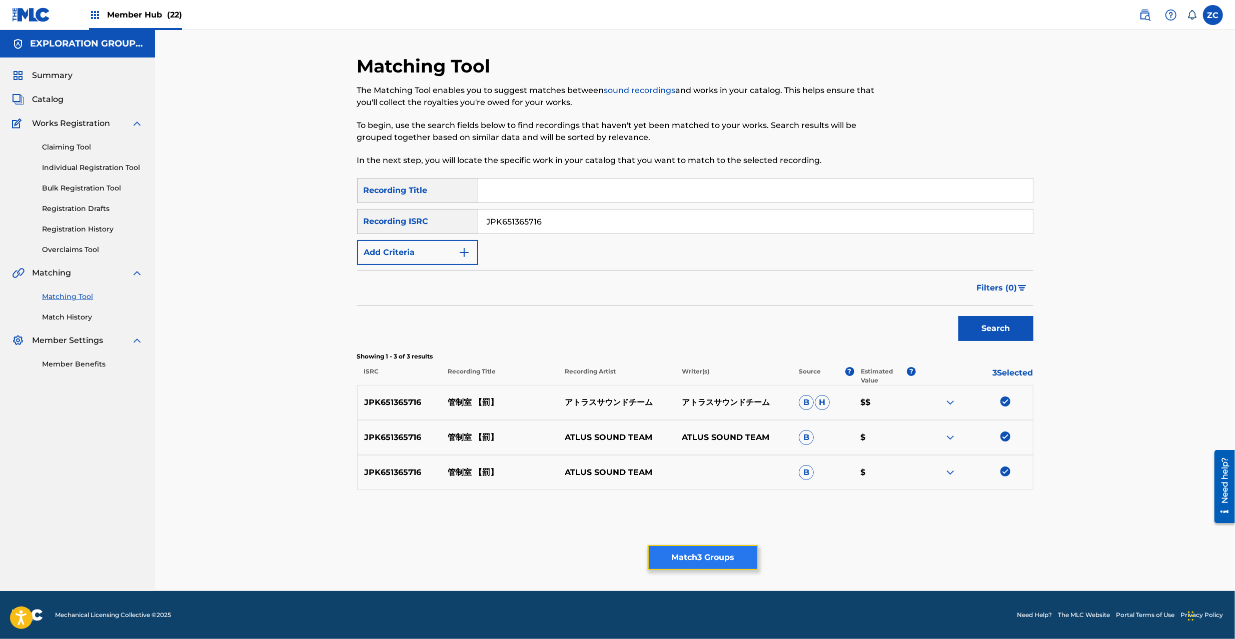
click at [722, 556] on button "Match 3 Groups" at bounding box center [703, 557] width 111 height 25
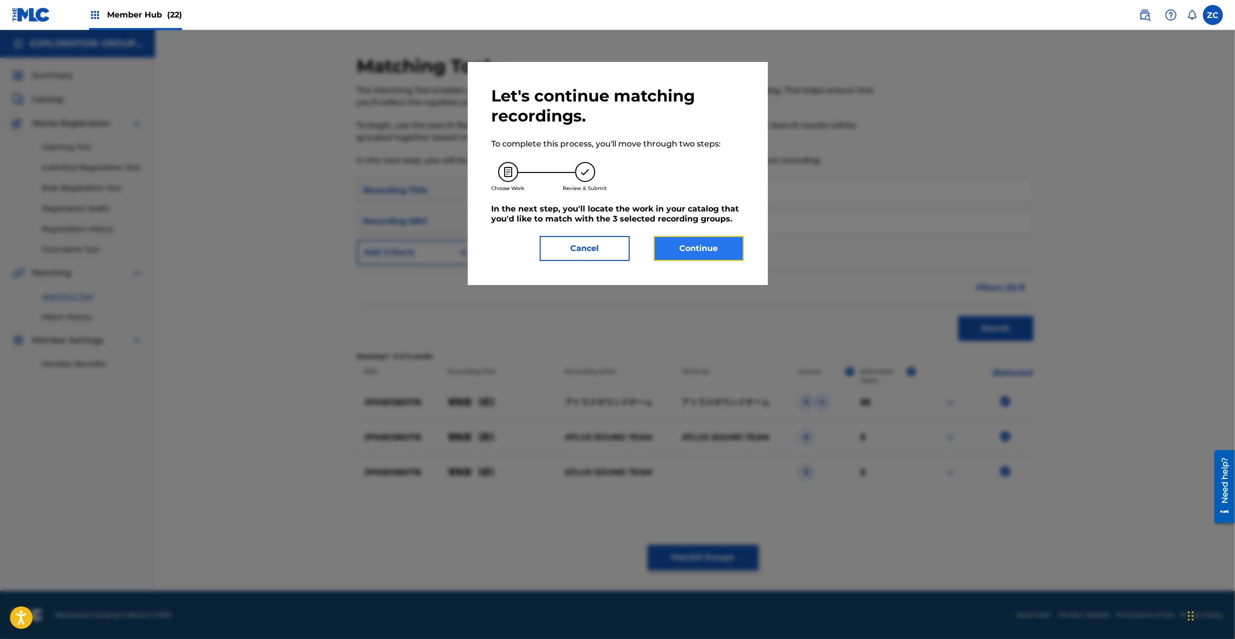
click at [723, 248] on button "Continue" at bounding box center [699, 248] width 90 height 25
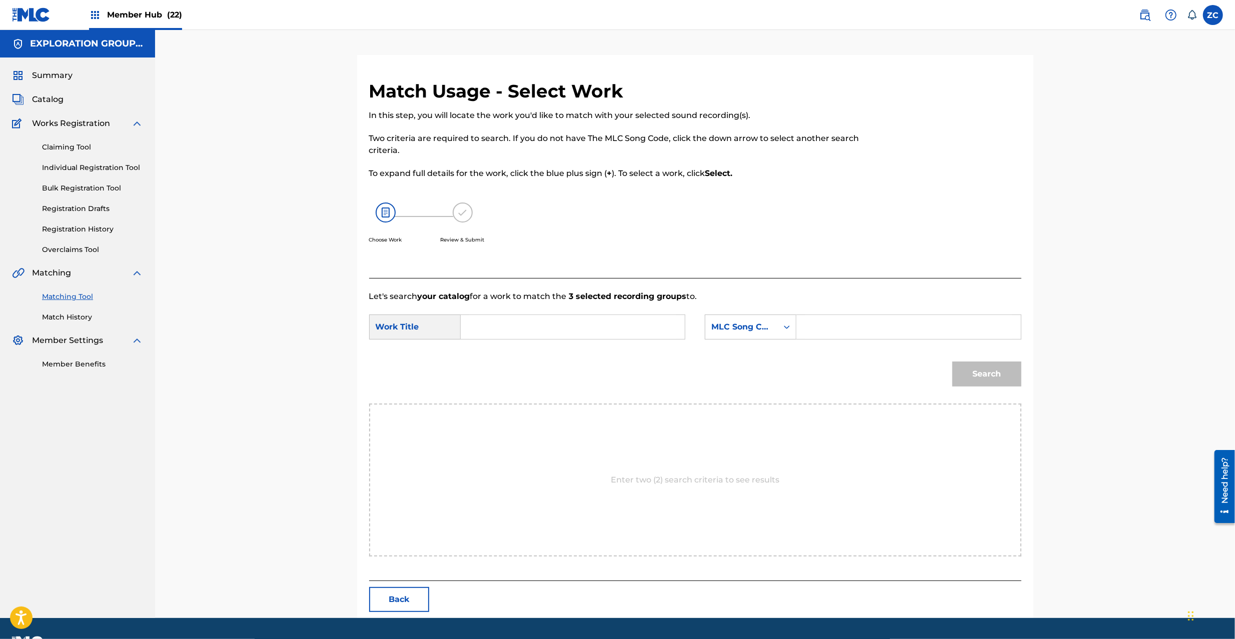
click at [616, 317] on input "Search Form" at bounding box center [572, 327] width 207 height 24
paste input "Kanseishitsu KC6ZOT"
click at [562, 327] on input "Kanseishitsu KC6ZOT" at bounding box center [572, 327] width 207 height 24
click at [562, 326] on input "Kanseishitsu KC6ZOT" at bounding box center [572, 327] width 207 height 24
type input "Kanseishitsu"
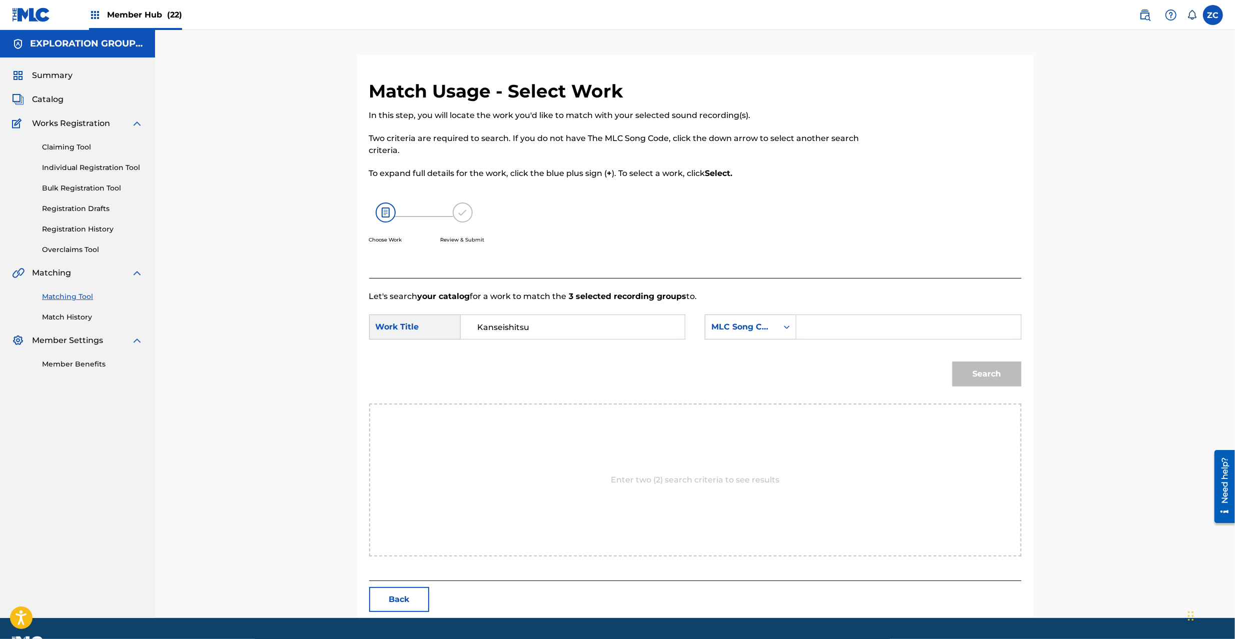
click at [869, 325] on input "Search Form" at bounding box center [908, 327] width 207 height 24
paste input "KC6ZOT"
type input "KC6ZOT"
click at [999, 376] on button "Search" at bounding box center [986, 374] width 69 height 25
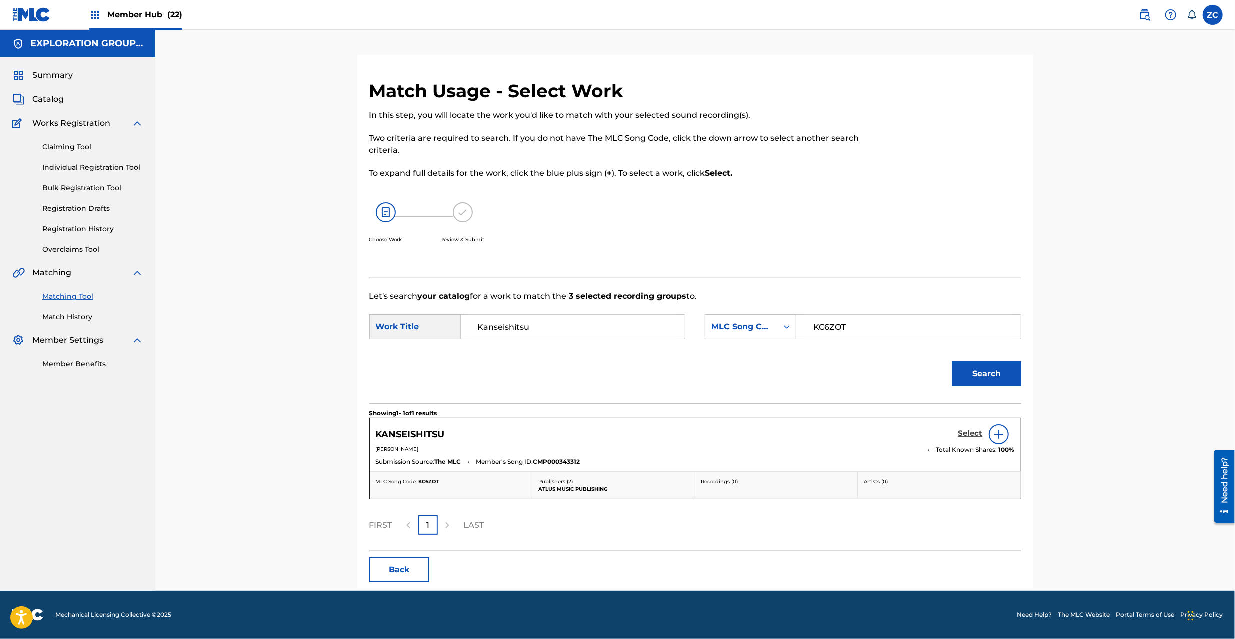
click at [973, 437] on h5 "Select" at bounding box center [970, 434] width 25 height 10
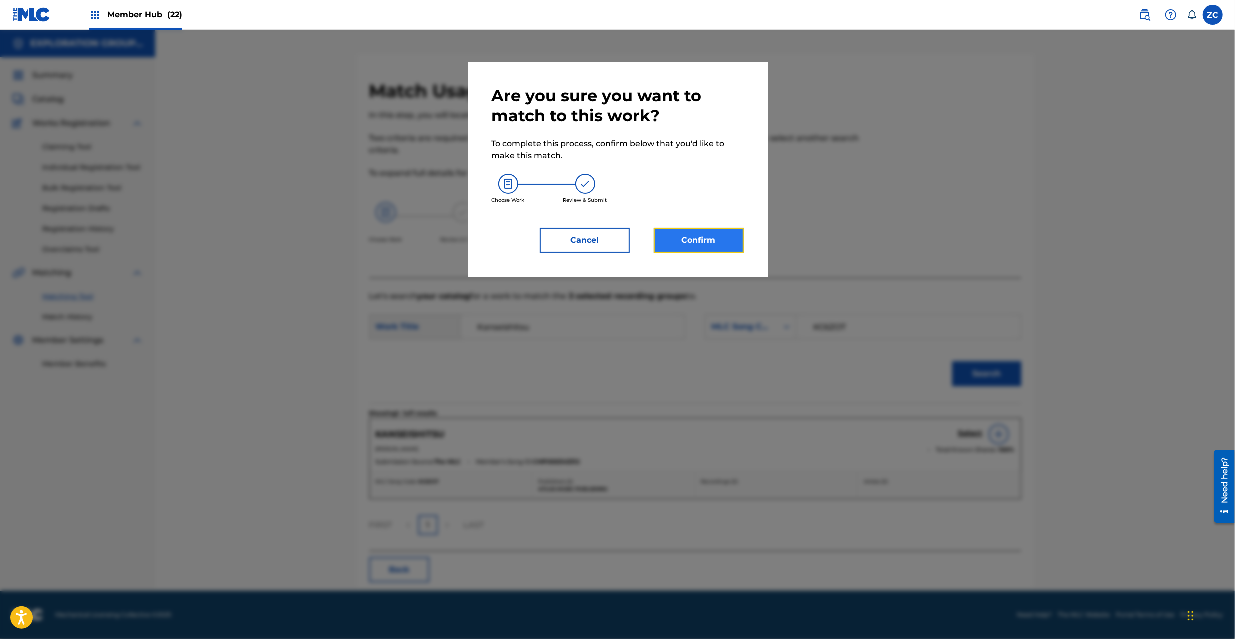
click at [694, 238] on button "Confirm" at bounding box center [699, 240] width 90 height 25
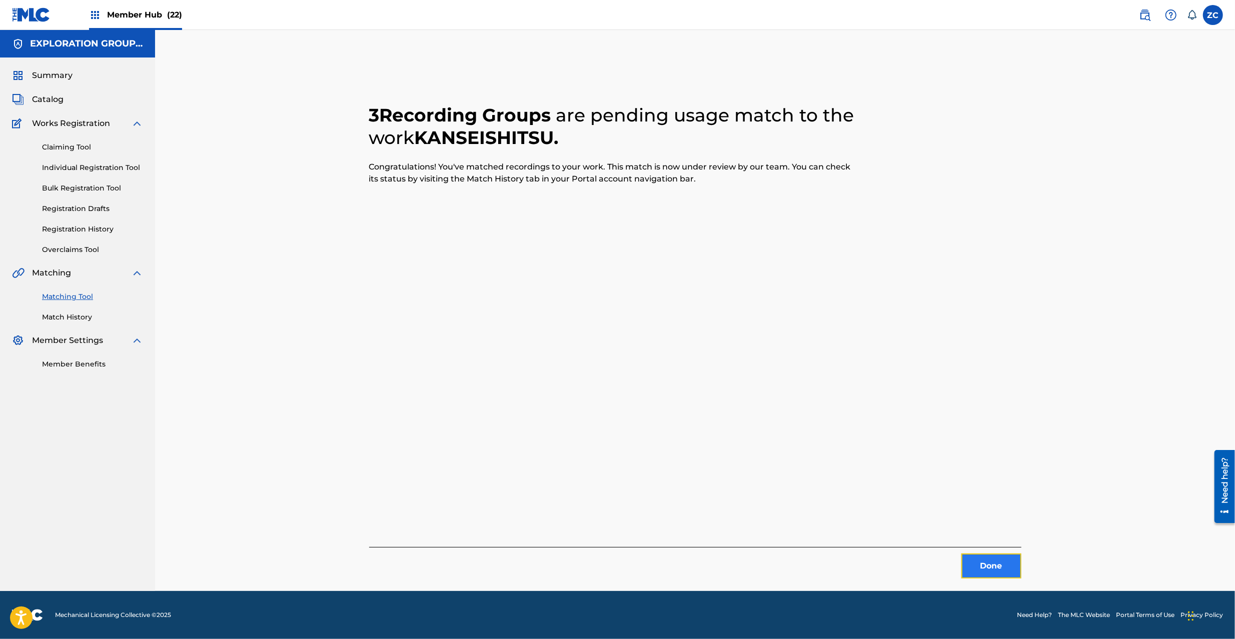
click at [980, 571] on button "Done" at bounding box center [991, 566] width 60 height 25
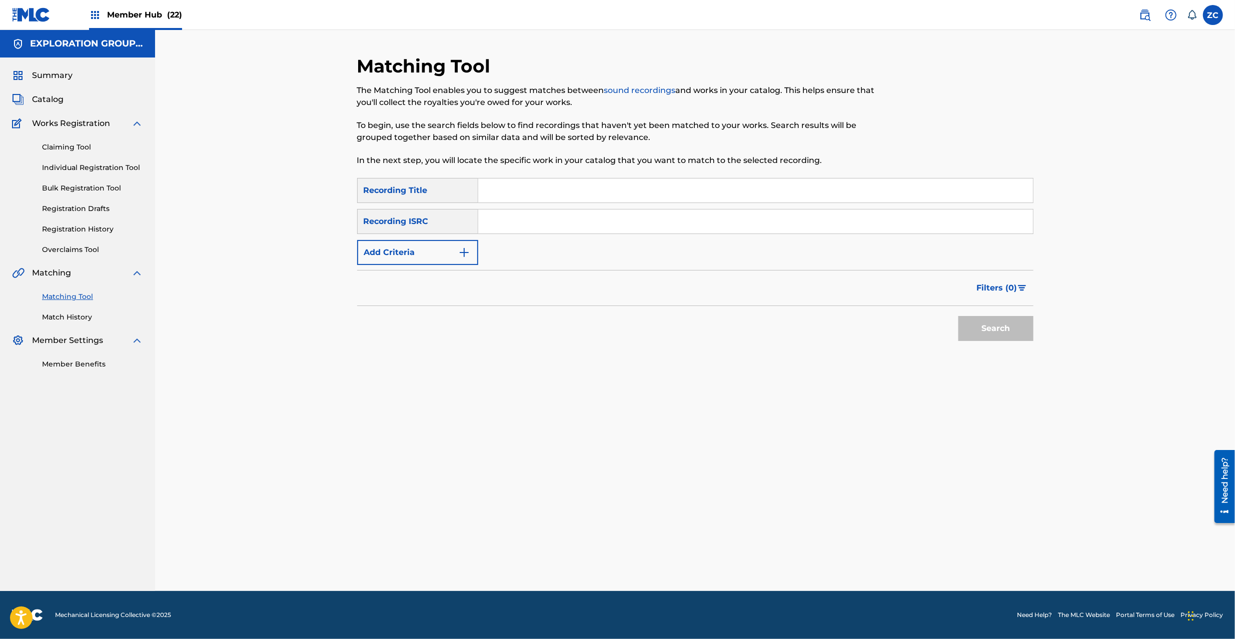
click at [698, 223] on input "Search Form" at bounding box center [755, 222] width 555 height 24
paste input "JPKI00020200"
click at [1004, 325] on button "Search" at bounding box center [995, 328] width 75 height 25
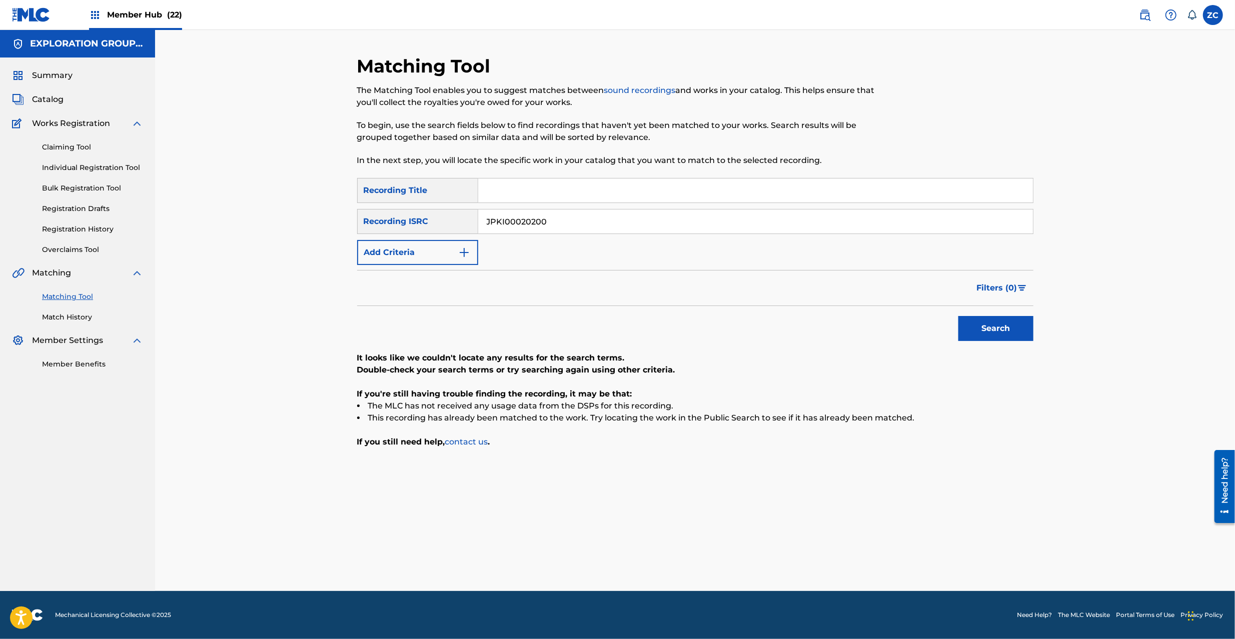
click at [661, 216] on input "JPKI00020200" at bounding box center [755, 222] width 555 height 24
paste input "651200514"
click at [975, 323] on button "Search" at bounding box center [995, 328] width 75 height 25
click at [672, 221] on input "JPK651200514" at bounding box center [755, 222] width 555 height 24
paste input "65521"
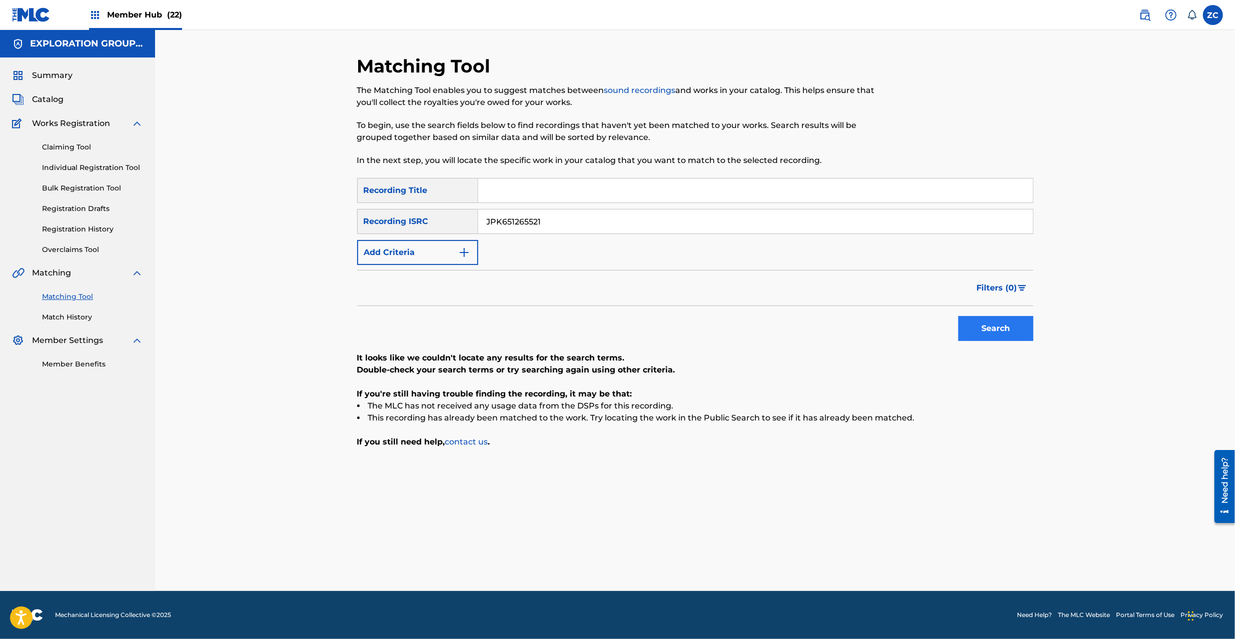
type input "JPK651265521"
click at [1011, 331] on button "Search" at bounding box center [995, 328] width 75 height 25
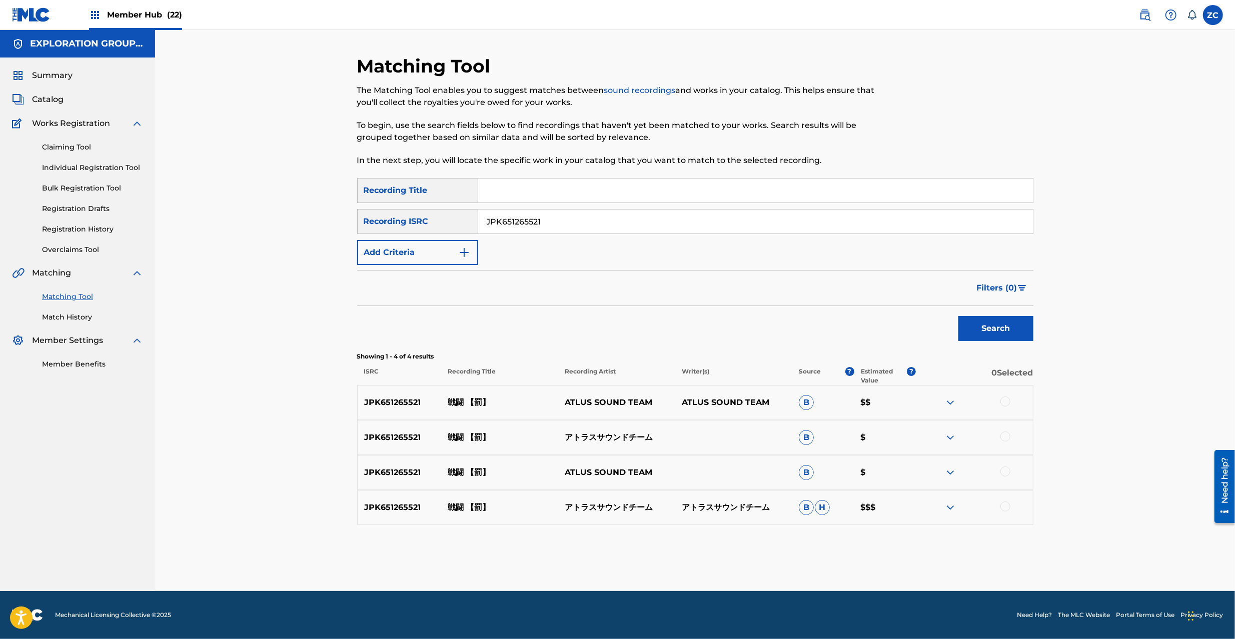
click at [1005, 401] on div at bounding box center [1005, 402] width 10 height 10
click at [1006, 436] on div at bounding box center [1005, 437] width 10 height 10
drag, startPoint x: 1005, startPoint y: 467, endPoint x: 1005, endPoint y: 489, distance: 22.0
click at [1005, 470] on div at bounding box center [1005, 472] width 10 height 10
click at [1004, 508] on div at bounding box center [1005, 507] width 10 height 10
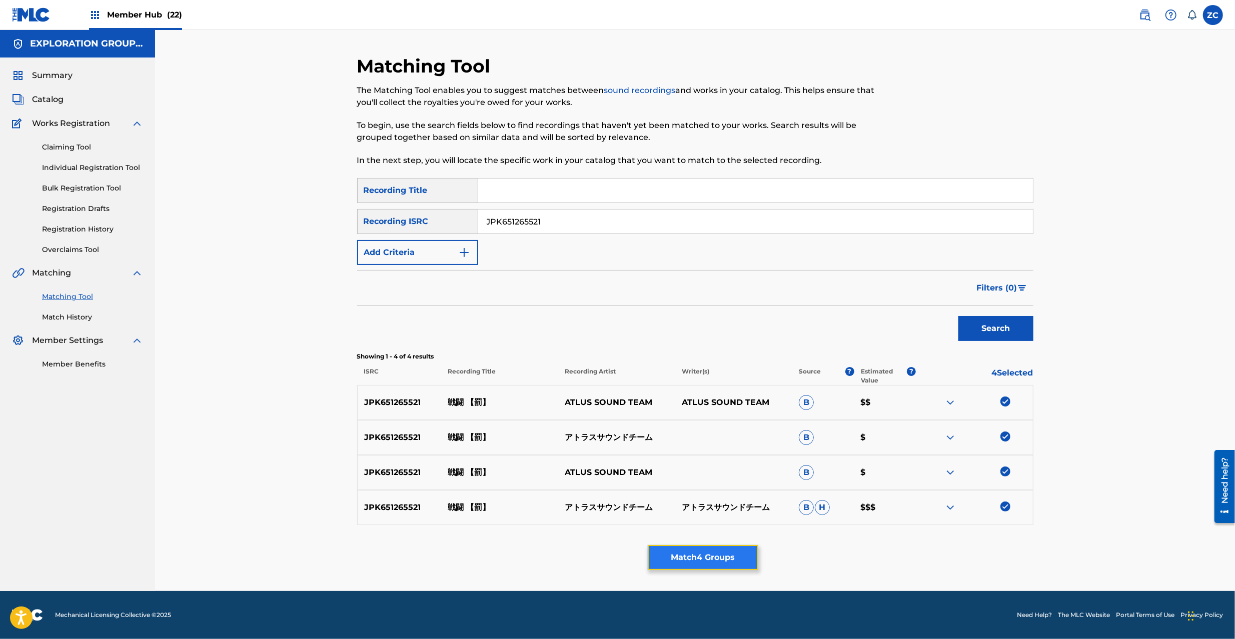
click at [697, 559] on button "Match 4 Groups" at bounding box center [703, 557] width 111 height 25
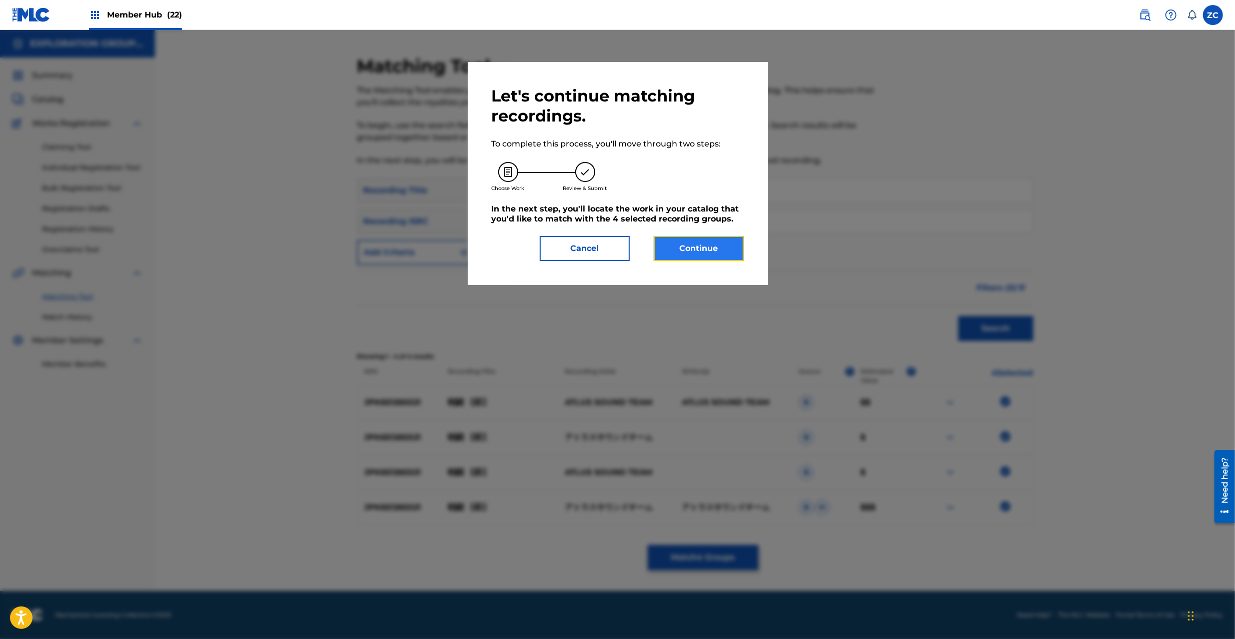
click at [718, 254] on button "Continue" at bounding box center [699, 248] width 90 height 25
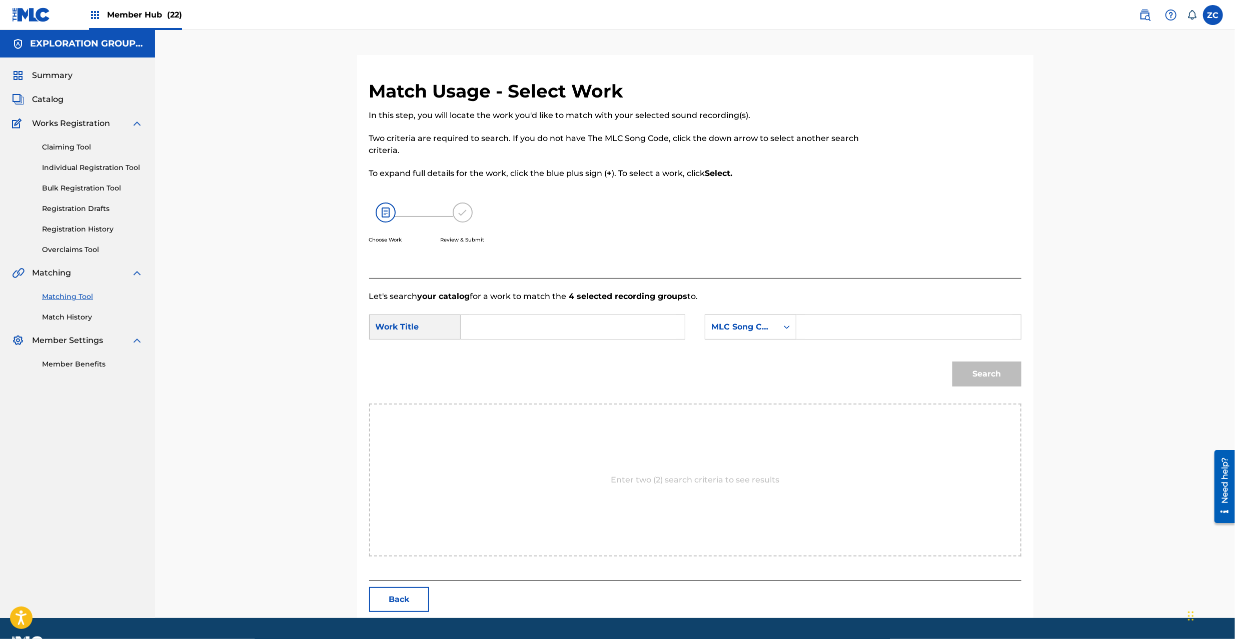
click at [601, 335] on input "Search Form" at bounding box center [572, 327] width 207 height 24
paste input "Sentou S65UMT"
click at [534, 329] on input "Sentou S65UMT" at bounding box center [572, 327] width 207 height 24
type input "Sentou"
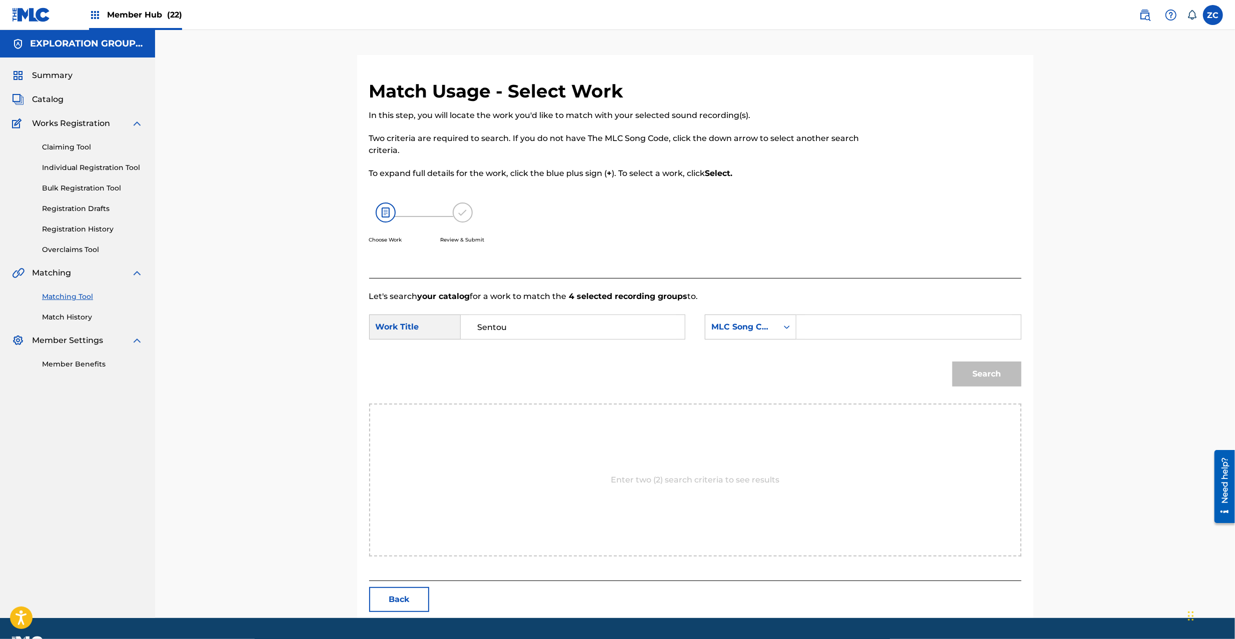
click at [830, 329] on input "Search Form" at bounding box center [908, 327] width 207 height 24
paste input "S65UMT"
type input "S65UMT"
click at [995, 377] on button "Search" at bounding box center [986, 374] width 69 height 25
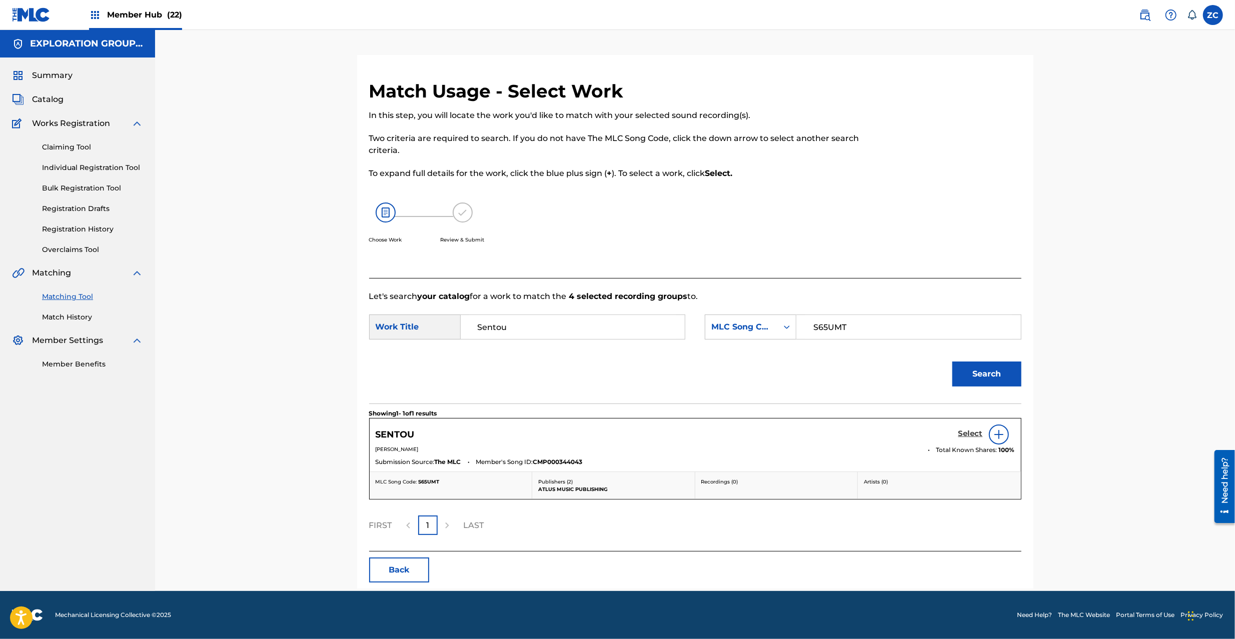
click at [966, 439] on h5 "Select" at bounding box center [970, 434] width 25 height 10
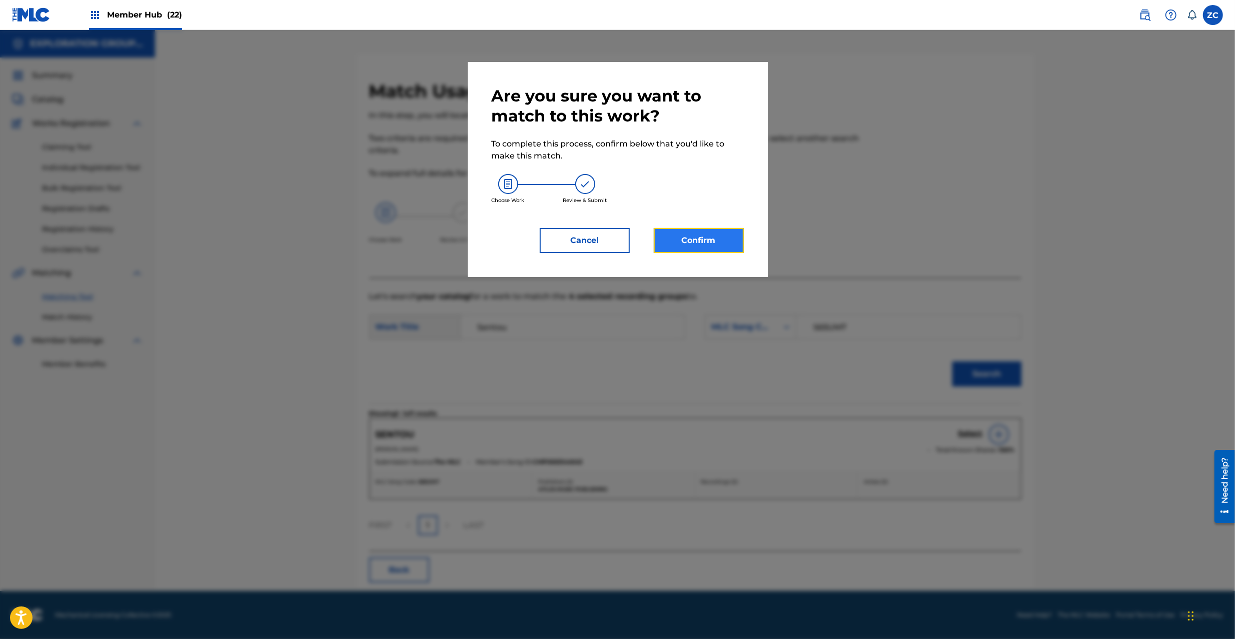
click at [683, 241] on button "Confirm" at bounding box center [699, 240] width 90 height 25
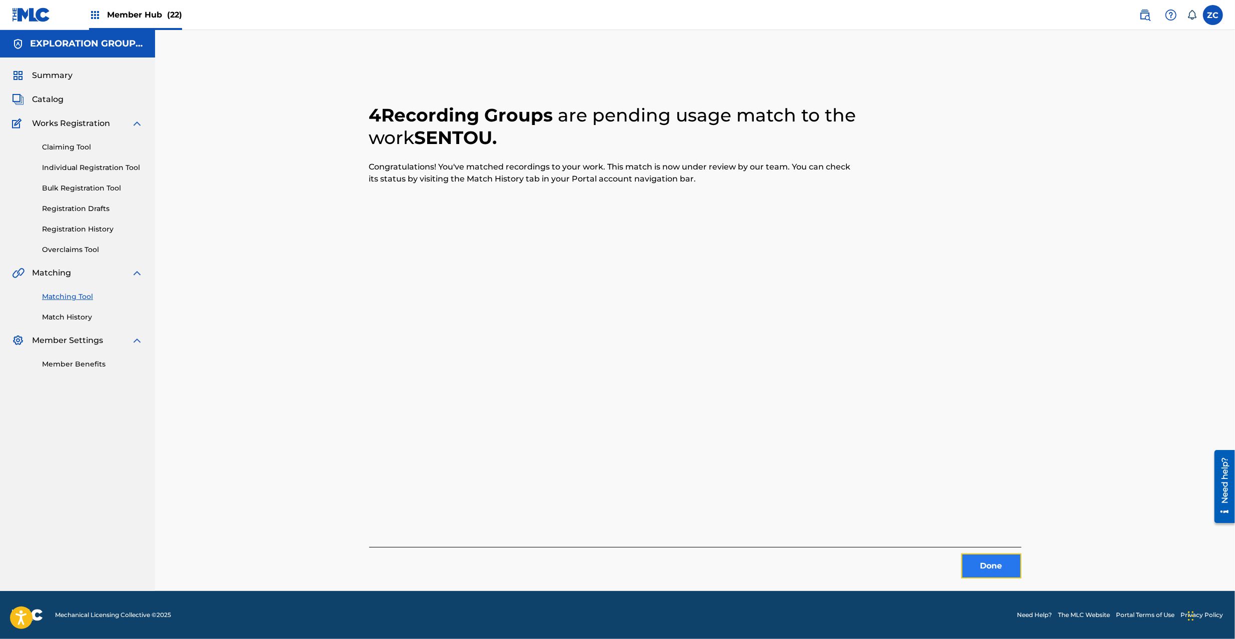
click at [999, 567] on button "Done" at bounding box center [991, 566] width 60 height 25
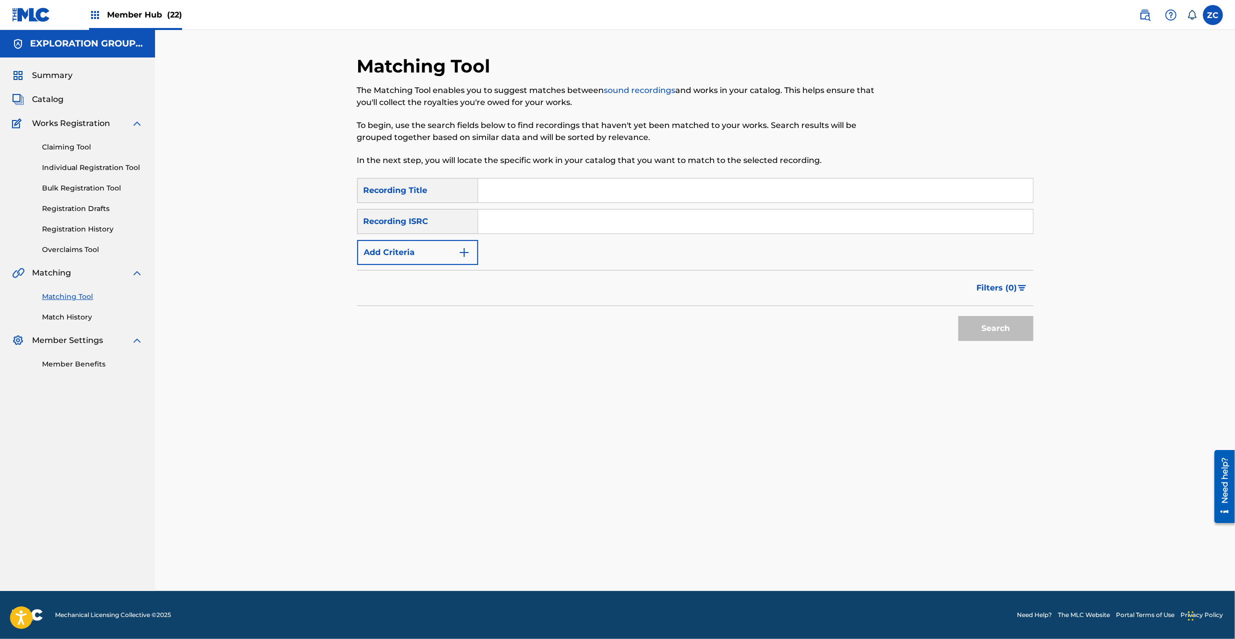
drag, startPoint x: 645, startPoint y: 223, endPoint x: 677, endPoint y: 246, distance: 39.4
click at [645, 223] on input "Search Form" at bounding box center [755, 222] width 555 height 24
paste input "JPK651162938"
click at [994, 323] on button "Search" at bounding box center [995, 328] width 75 height 25
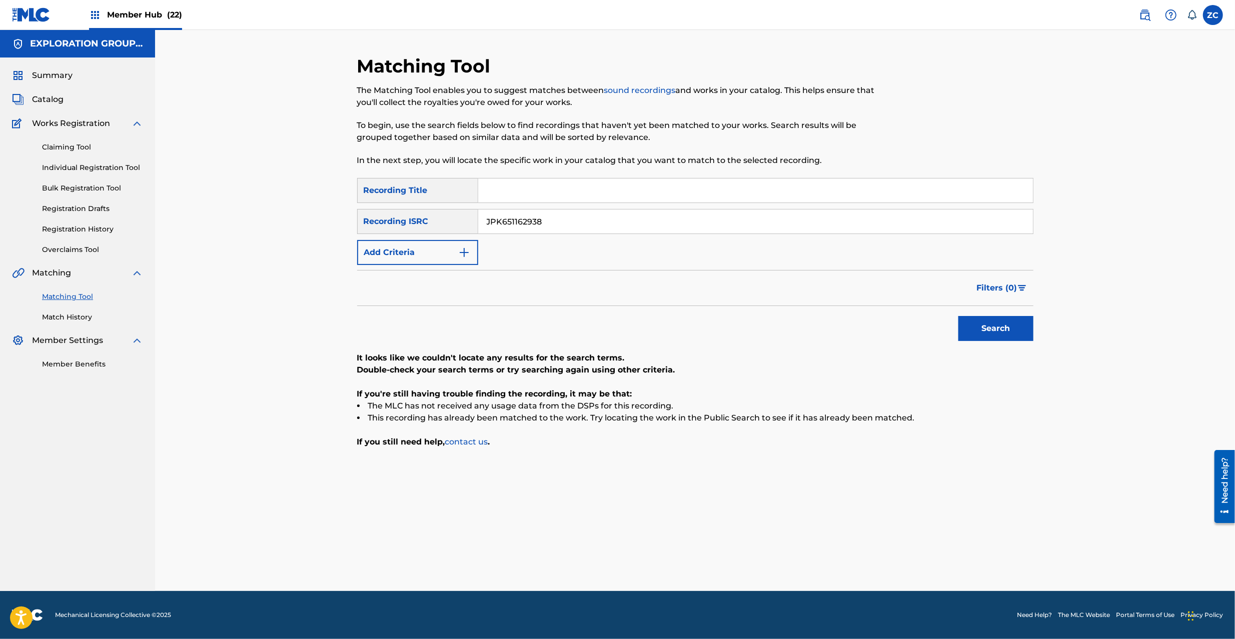
click at [679, 220] on input "JPK651162938" at bounding box center [755, 222] width 555 height 24
paste input "000228"
type input "JPK651000228"
click at [1008, 325] on button "Search" at bounding box center [995, 328] width 75 height 25
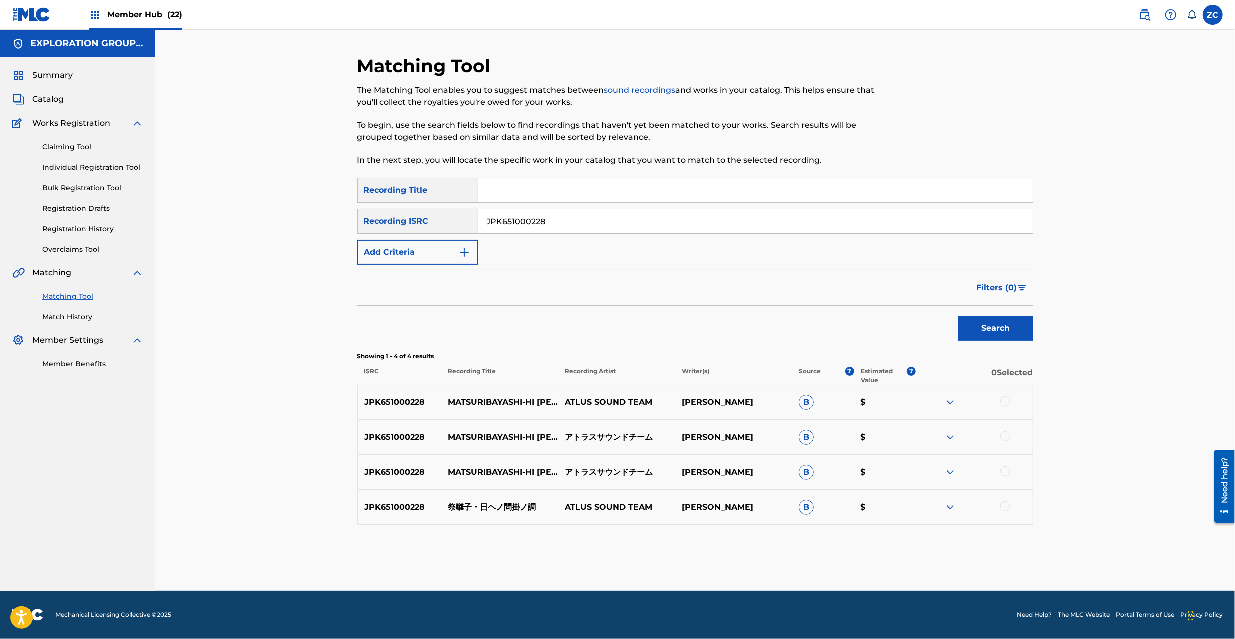
drag, startPoint x: 1005, startPoint y: 400, endPoint x: 1005, endPoint y: 432, distance: 32.0
click at [1005, 401] on div at bounding box center [1005, 402] width 10 height 10
click at [1005, 434] on div at bounding box center [1005, 437] width 10 height 10
click at [1006, 469] on div at bounding box center [1005, 472] width 10 height 10
click at [1007, 507] on div at bounding box center [1005, 507] width 10 height 10
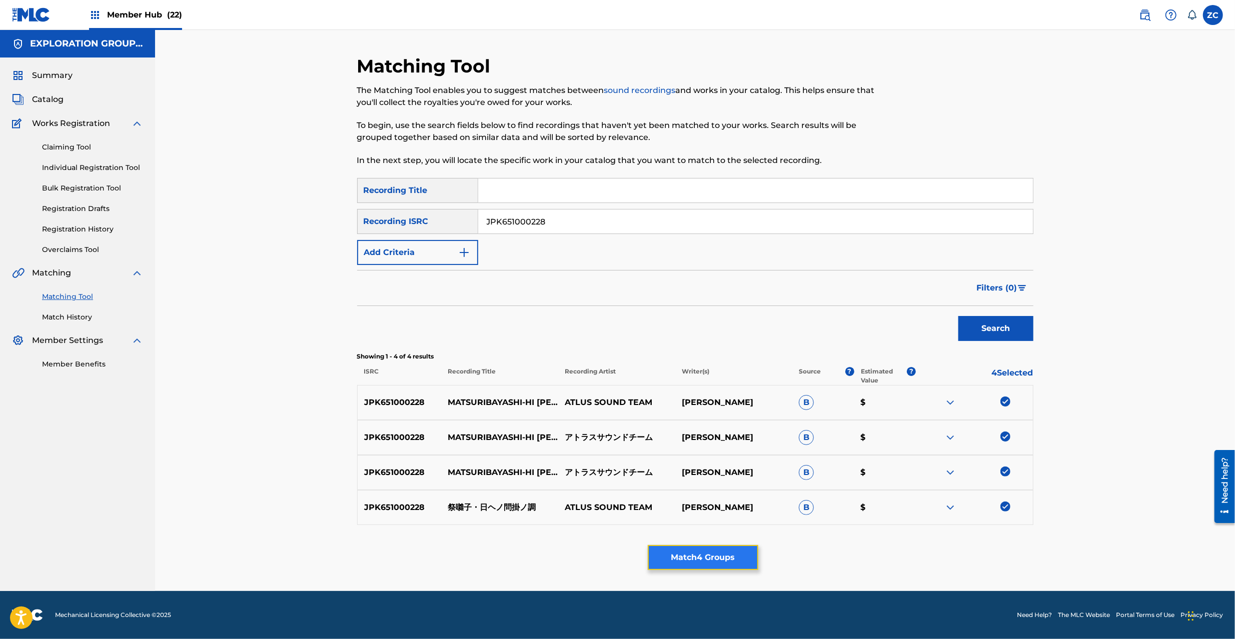
click at [709, 556] on button "Match 4 Groups" at bounding box center [703, 557] width 111 height 25
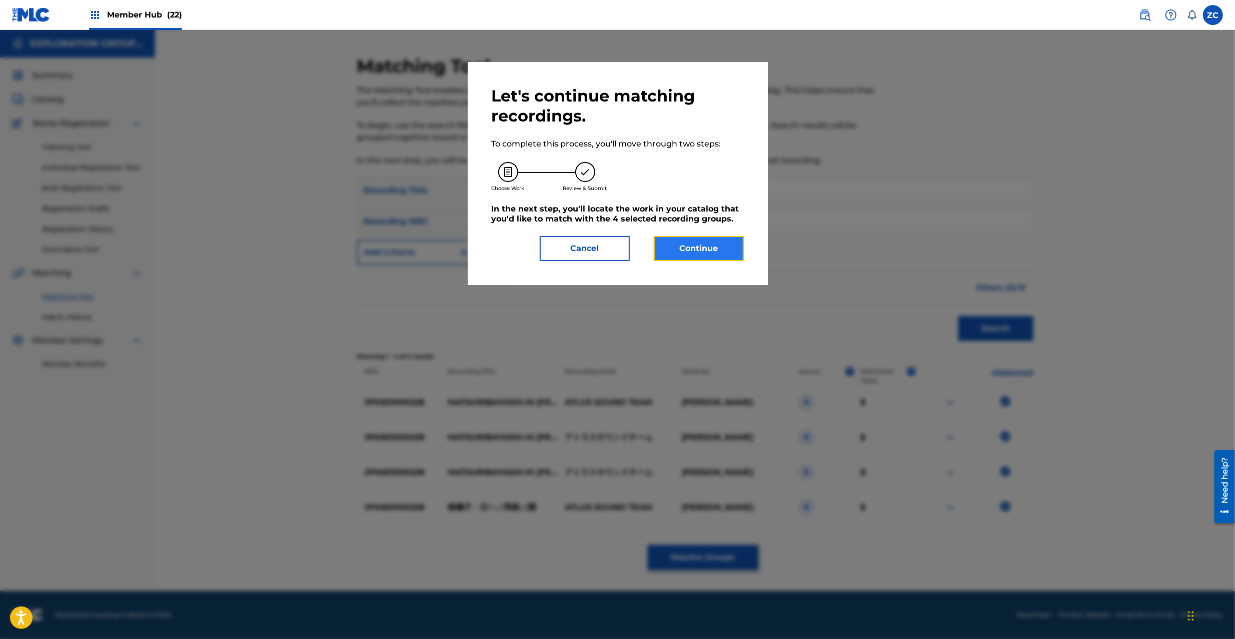
click at [725, 258] on button "Continue" at bounding box center [699, 248] width 90 height 25
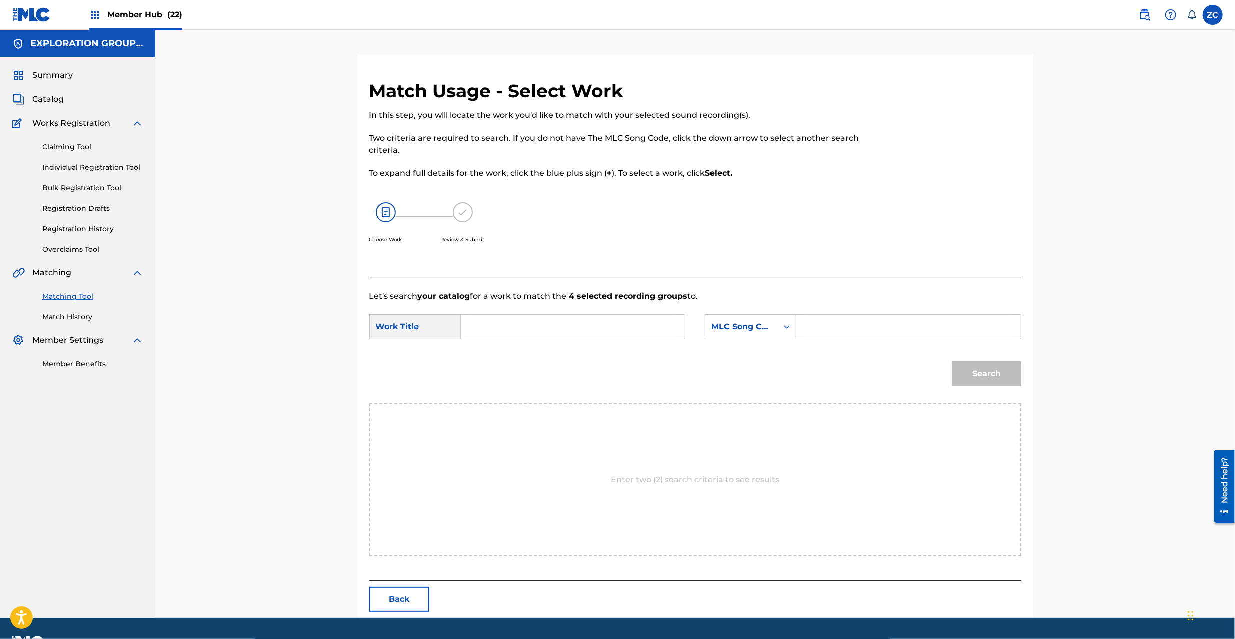
click at [605, 329] on input "Search Form" at bounding box center [572, 327] width 207 height 24
paste input "Matsuribayashi Hieno Toikakeno Shirabe MV10F9"
click at [641, 325] on input "Matsuribayashi Hieno Toikakeno Shirabe MV10F9" at bounding box center [572, 327] width 207 height 24
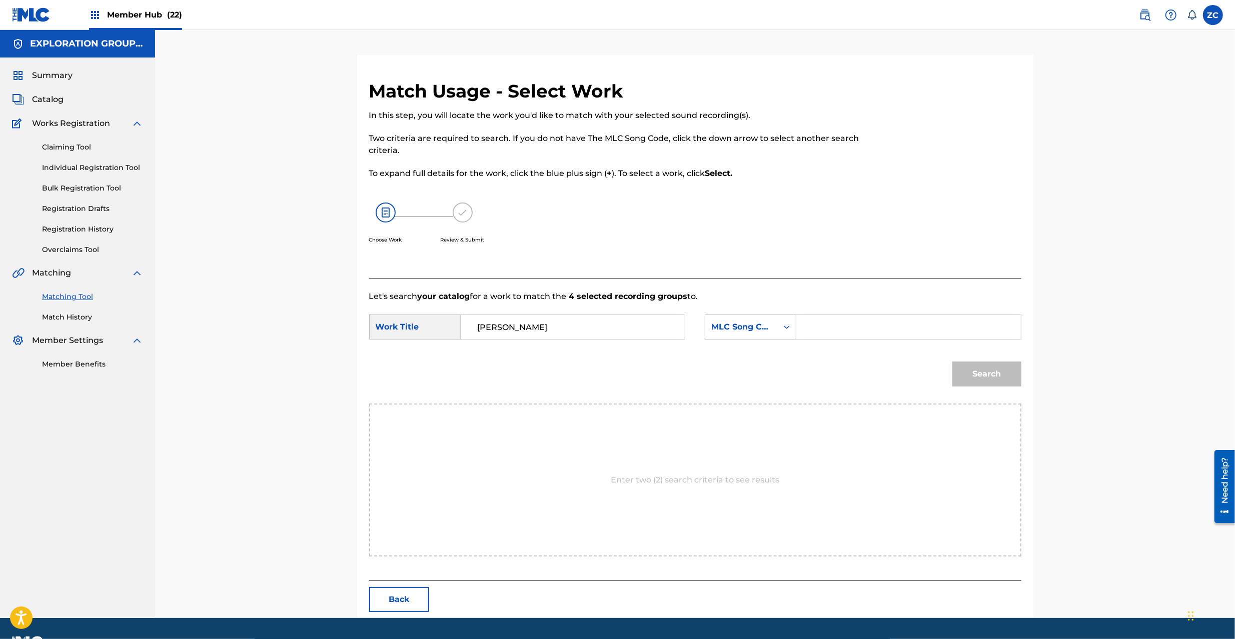
scroll to position [0, 0]
type input "Matsuribayashi Hieno Toikakeno Shirabe"
click at [844, 326] on input "Search Form" at bounding box center [908, 327] width 207 height 24
paste input "MV10F9"
type input "MV10F9"
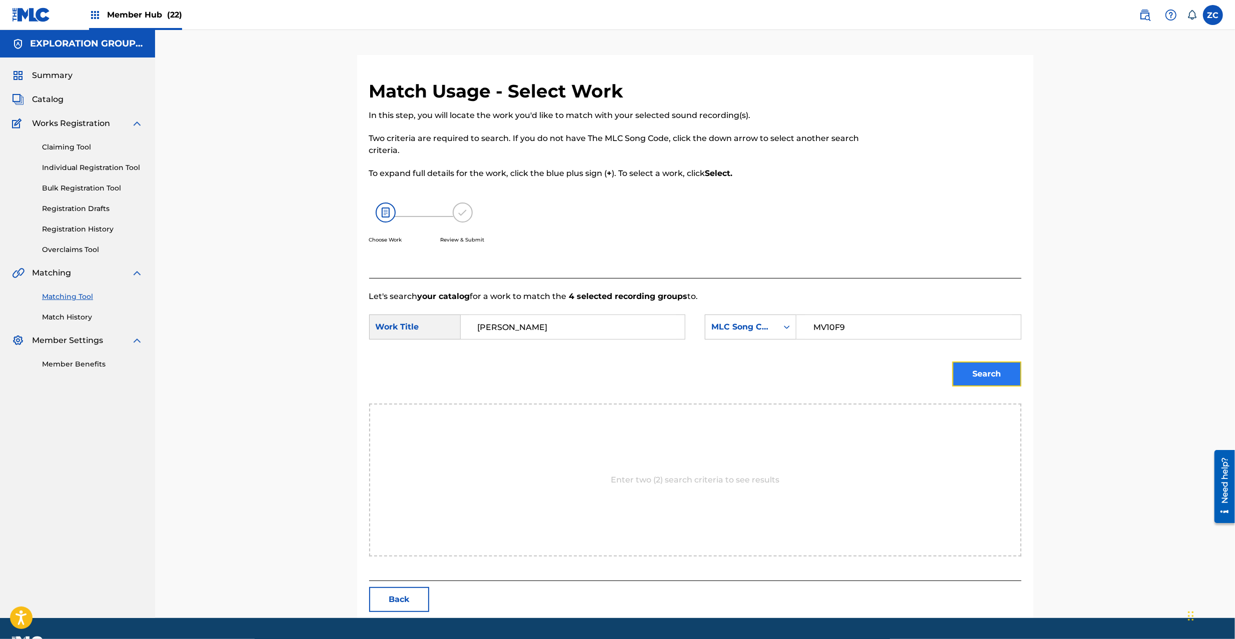
click at [975, 374] on button "Search" at bounding box center [986, 374] width 69 height 25
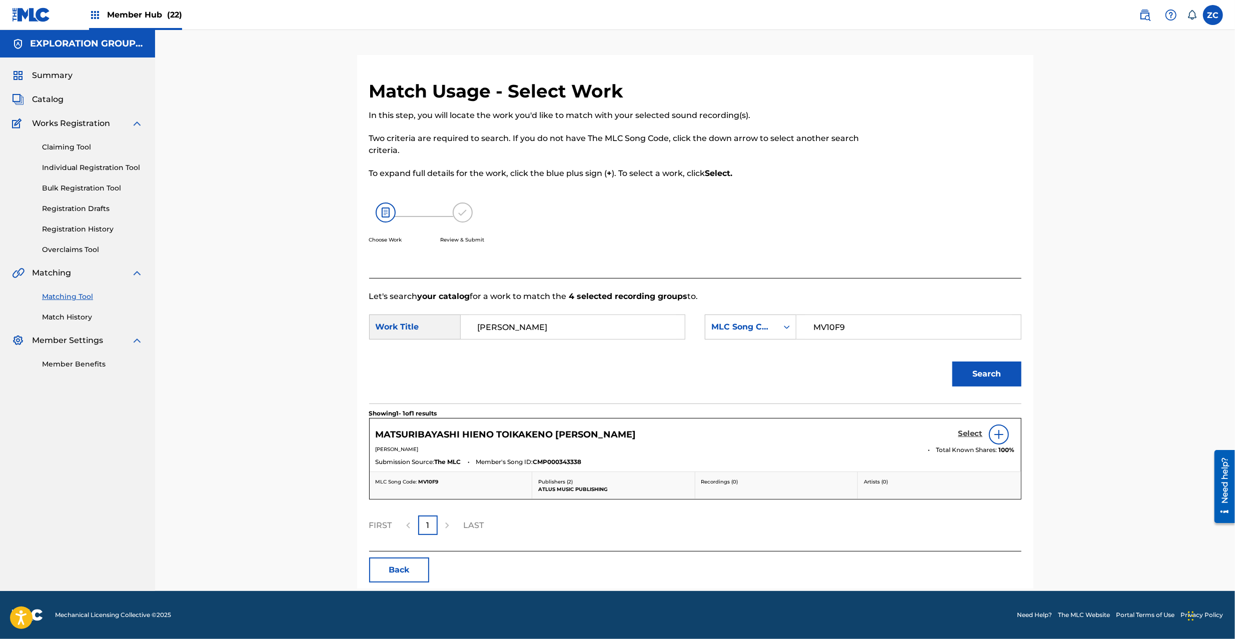
click at [967, 429] on div "Select" at bounding box center [986, 435] width 57 height 20
click at [967, 429] on h5 "Select" at bounding box center [970, 434] width 25 height 10
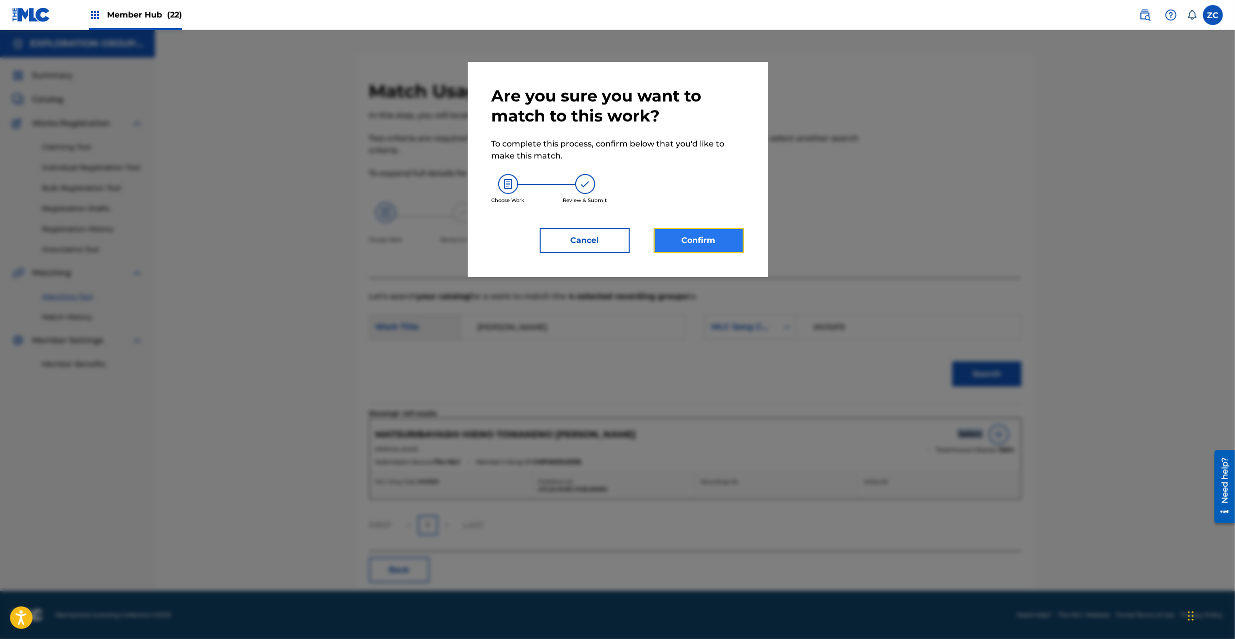
click at [725, 235] on button "Confirm" at bounding box center [699, 240] width 90 height 25
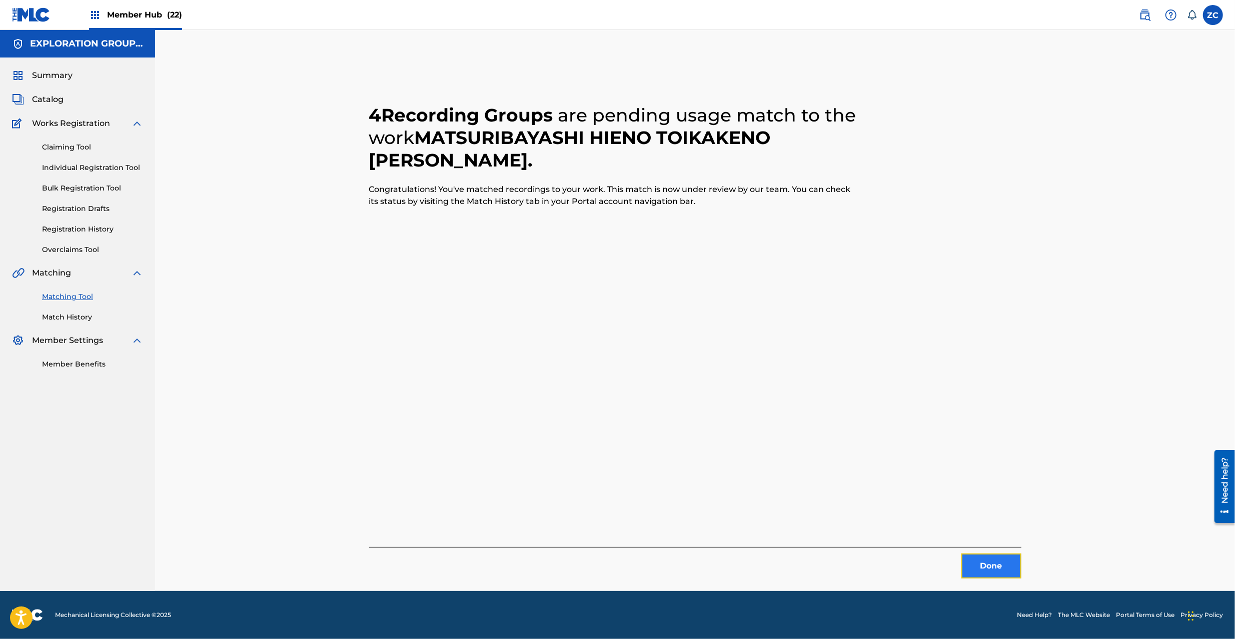
click at [988, 561] on button "Done" at bounding box center [991, 566] width 60 height 25
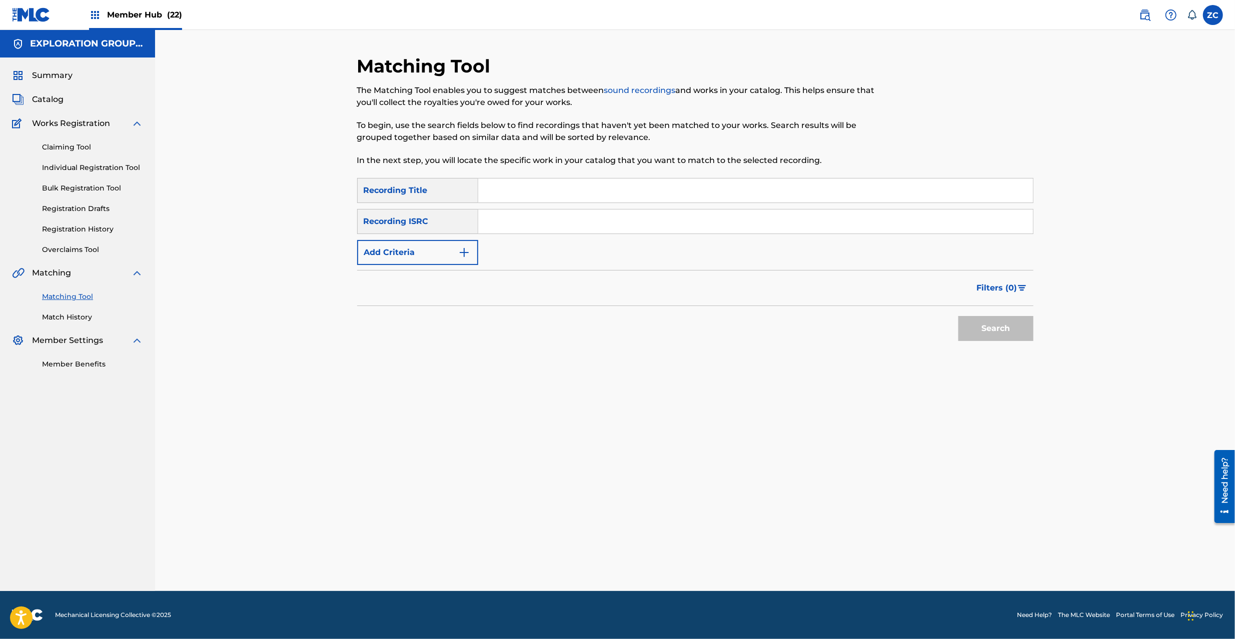
click at [664, 231] on input "Search Form" at bounding box center [755, 222] width 555 height 24
paste input "JPK651000226"
type input "JPK651000226"
click at [1001, 328] on button "Search" at bounding box center [995, 328] width 75 height 25
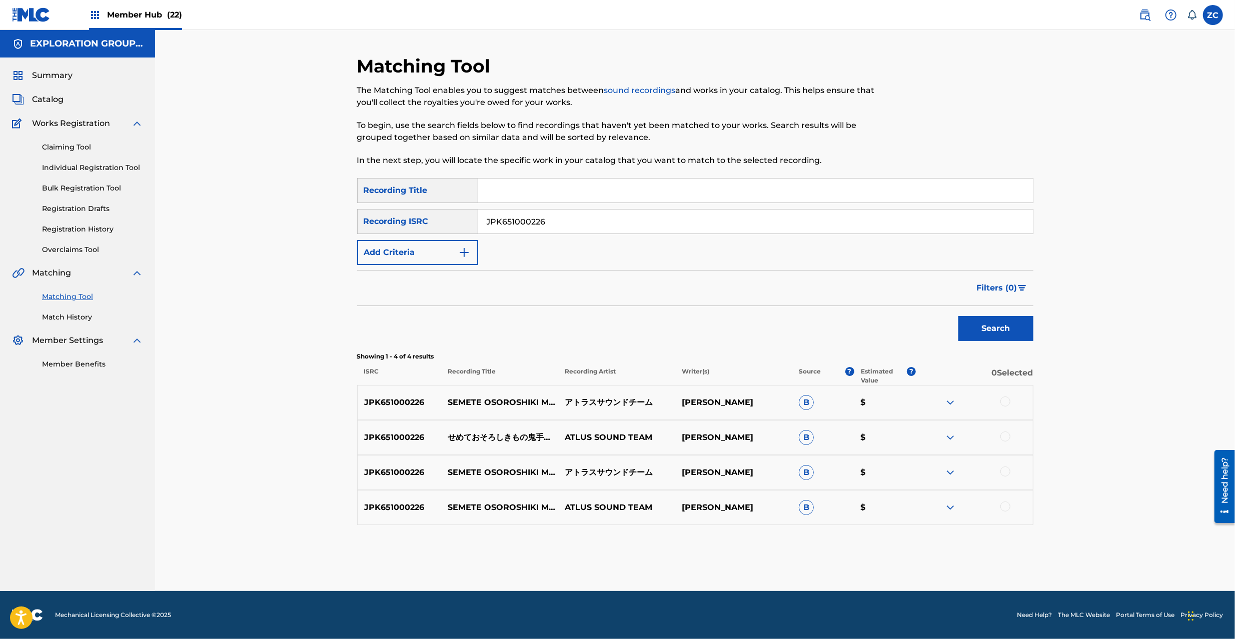
click at [1005, 401] on div at bounding box center [1005, 402] width 10 height 10
click at [1004, 436] on div at bounding box center [1005, 437] width 10 height 10
click at [1005, 467] on div at bounding box center [1005, 472] width 10 height 10
click at [1009, 506] on div at bounding box center [1005, 507] width 10 height 10
click at [733, 553] on button "Match 4 Groups" at bounding box center [703, 557] width 111 height 25
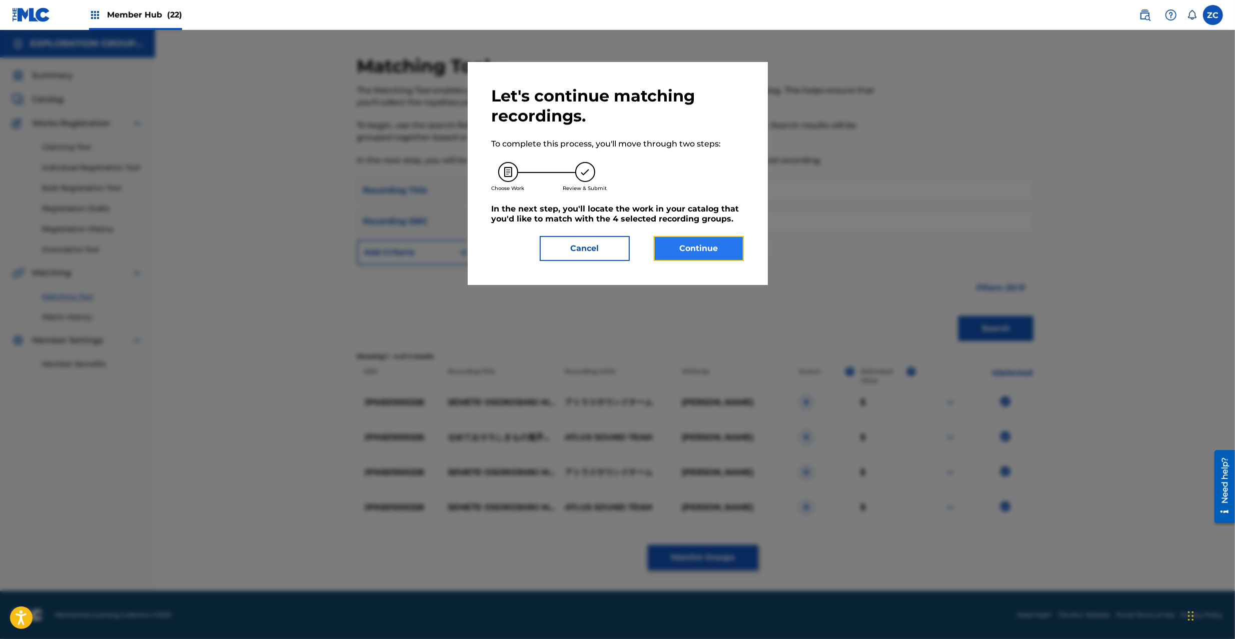
click at [704, 257] on button "Continue" at bounding box center [699, 248] width 90 height 25
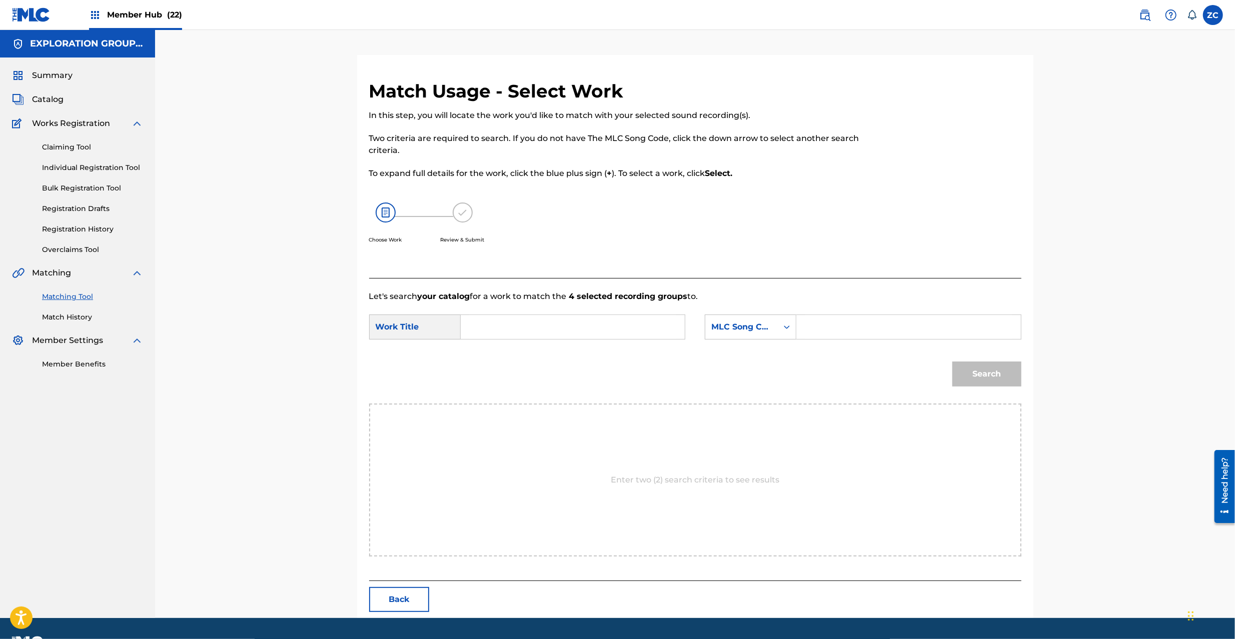
click at [604, 327] on input "Search Form" at bounding box center [572, 327] width 207 height 24
paste
click at [630, 328] on input "Semete Osoroshikimono Oniteno Kage S65UVM" at bounding box center [572, 327] width 207 height 24
click at [657, 327] on input "Semete Osoroshikimono Oniteno Kage S65UVM" at bounding box center [572, 327] width 207 height 24
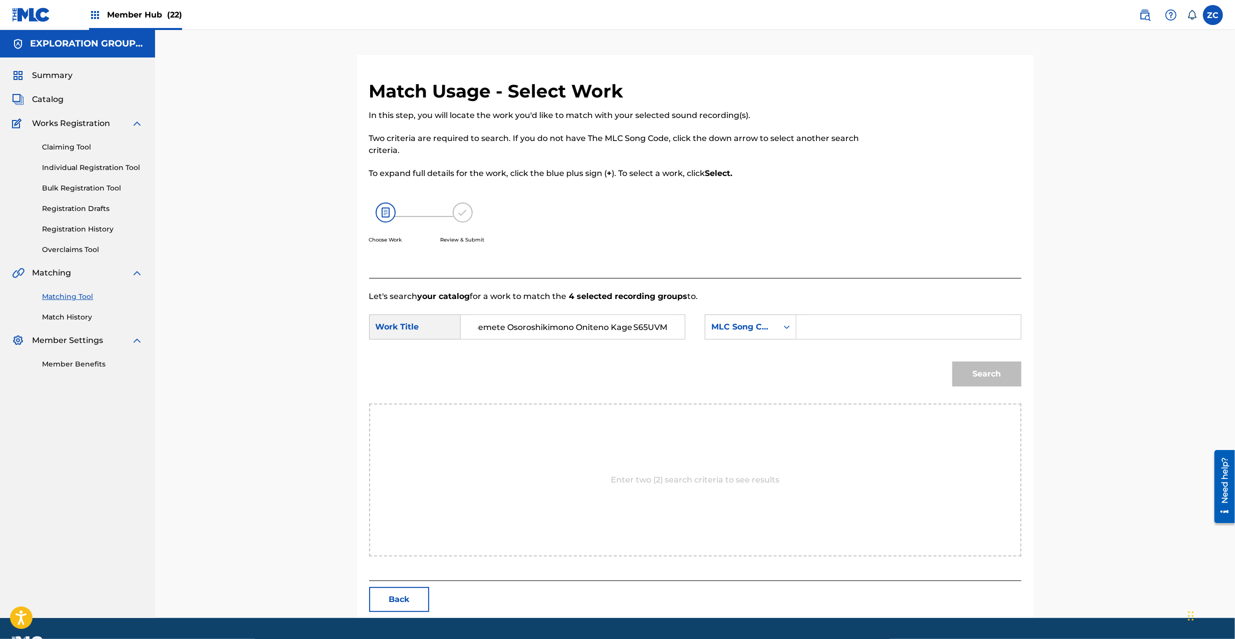
click at [657, 327] on input "Semete Osoroshikimono Oniteno Kage S65UVM" at bounding box center [572, 327] width 207 height 24
type input "Semete Osoroshikimono Oniteno Kage"
click at [879, 324] on input "Search Form" at bounding box center [908, 327] width 207 height 24
type input "S65UVM"
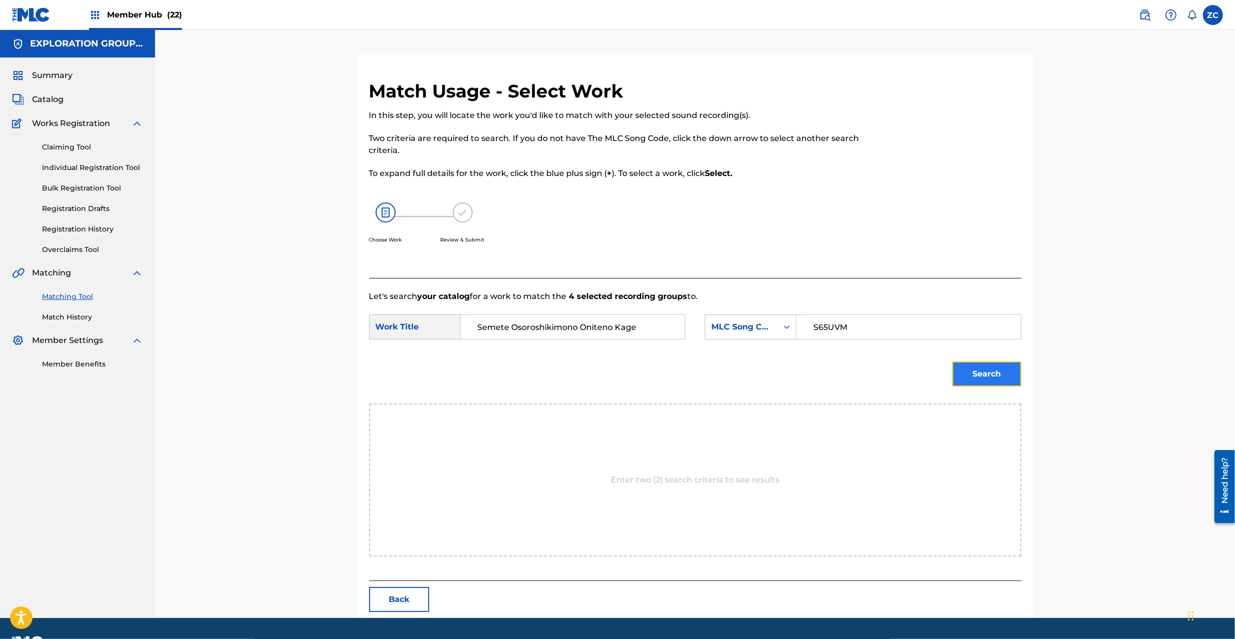
click at [997, 374] on button "Search" at bounding box center [986, 374] width 69 height 25
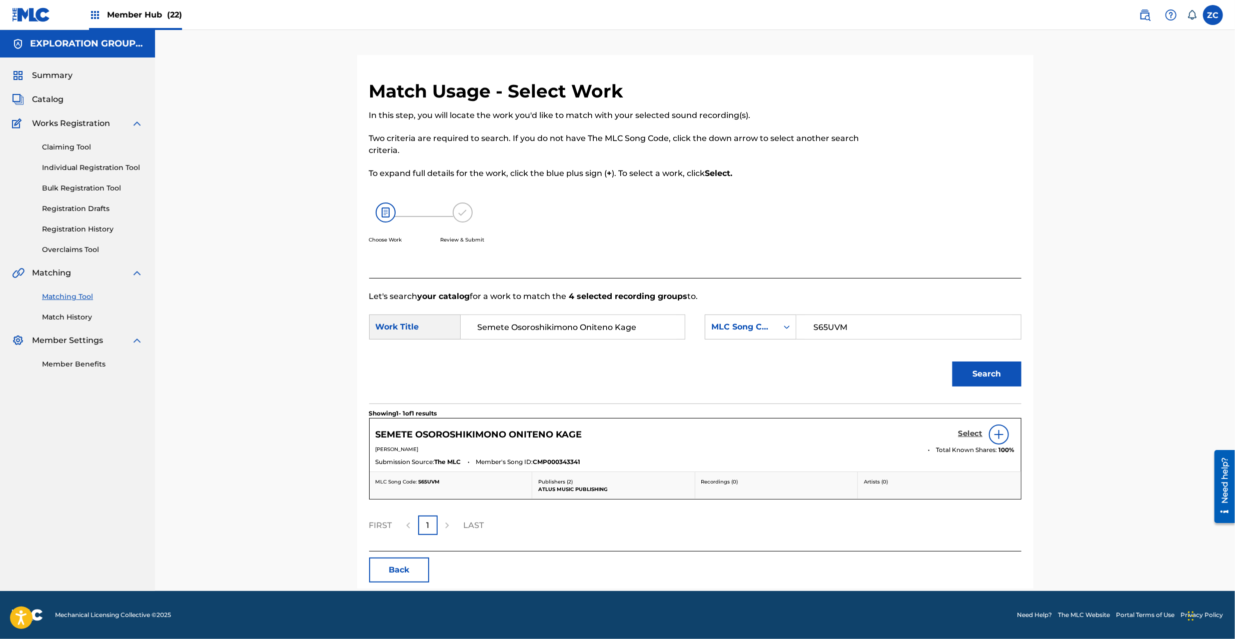
click at [969, 430] on h5 "Select" at bounding box center [970, 434] width 25 height 10
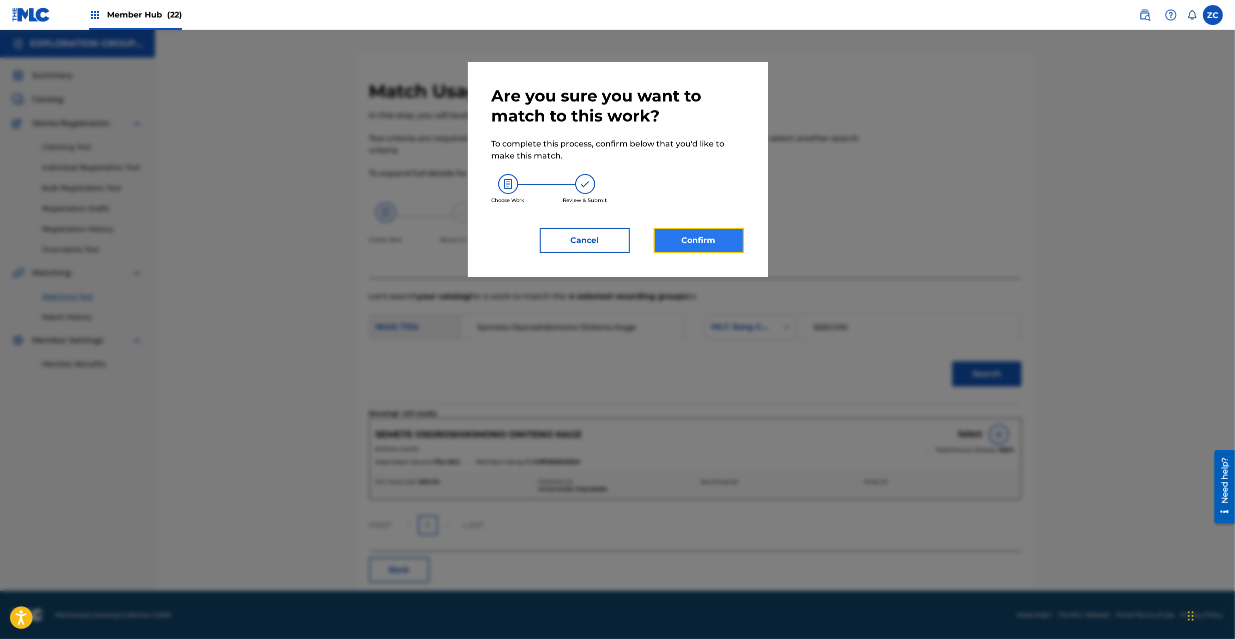
click at [707, 239] on button "Confirm" at bounding box center [699, 240] width 90 height 25
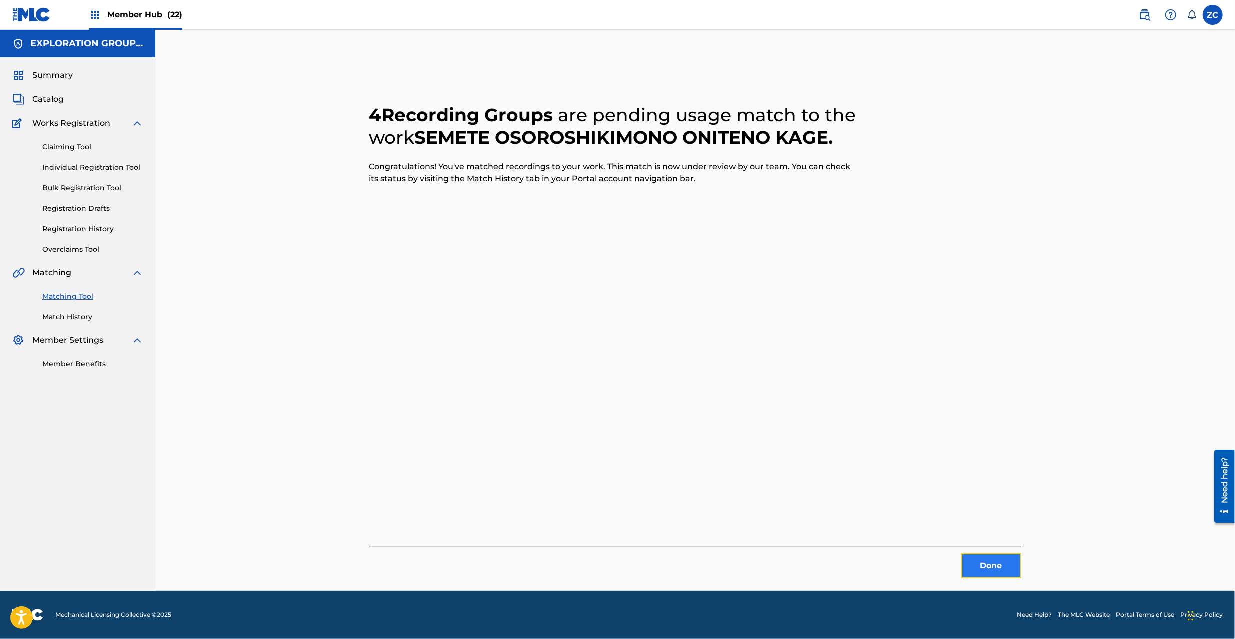
click at [1009, 567] on button "Done" at bounding box center [991, 566] width 60 height 25
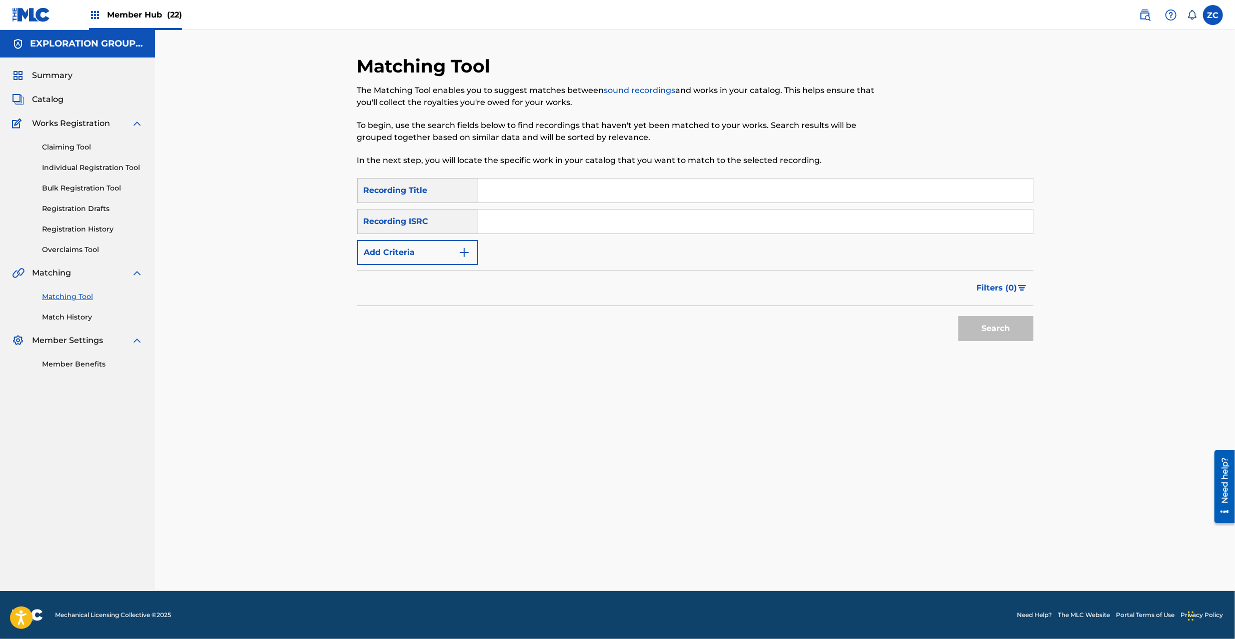
drag, startPoint x: 725, startPoint y: 220, endPoint x: 767, endPoint y: 237, distance: 45.3
click at [725, 220] on input "Search Form" at bounding box center [755, 222] width 555 height 24
type input "JPK651000224"
click at [993, 330] on button "Search" at bounding box center [995, 328] width 75 height 25
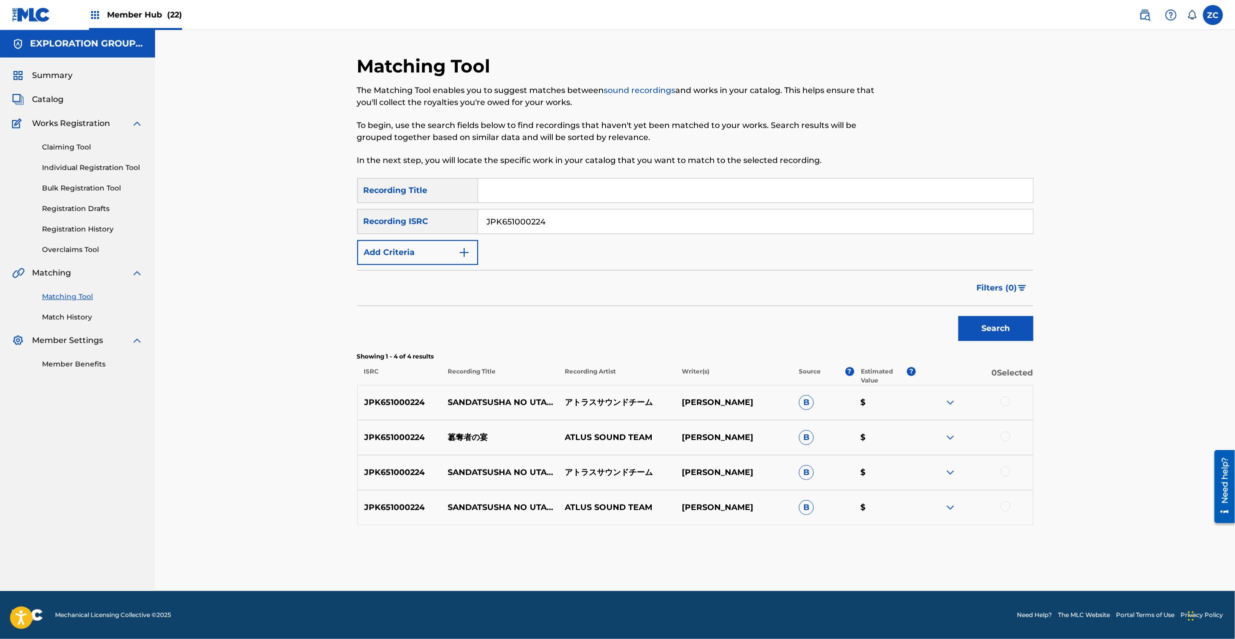
drag, startPoint x: 1003, startPoint y: 401, endPoint x: 1003, endPoint y: 408, distance: 7.0
click at [1003, 403] on div at bounding box center [1005, 402] width 10 height 10
click at [1007, 435] on div at bounding box center [1005, 437] width 10 height 10
click at [1007, 473] on div at bounding box center [1005, 472] width 10 height 10
click at [1005, 513] on div at bounding box center [974, 508] width 117 height 12
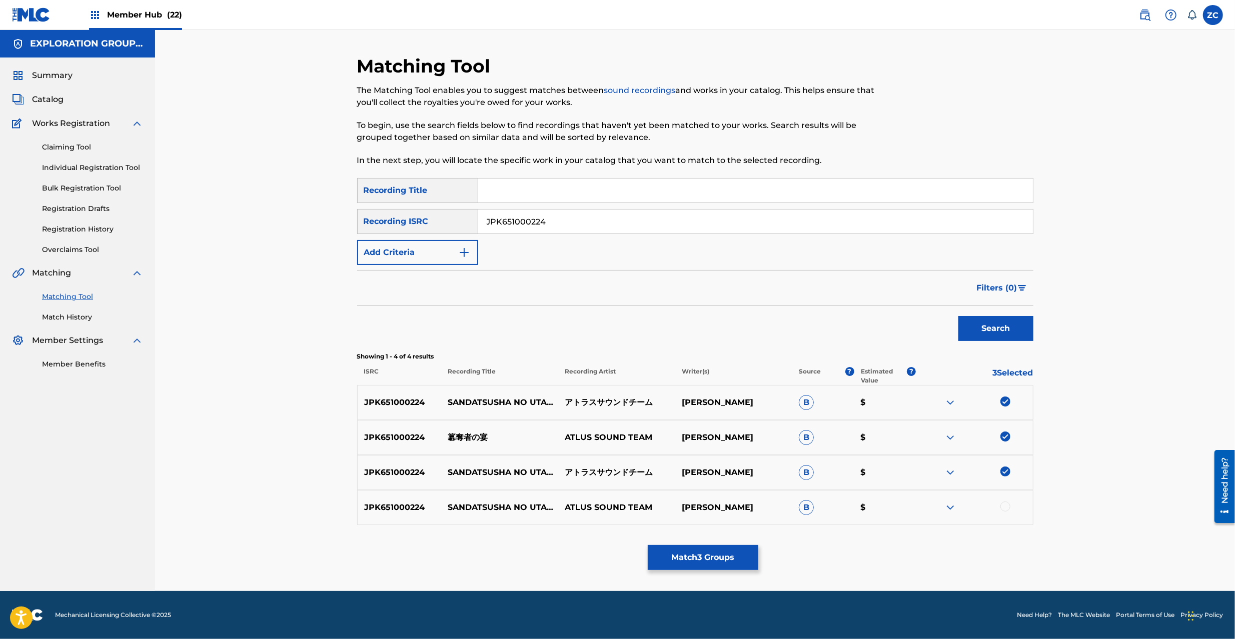
click at [1007, 509] on div at bounding box center [1005, 507] width 10 height 10
click at [712, 554] on button "Match 4 Groups" at bounding box center [703, 557] width 111 height 25
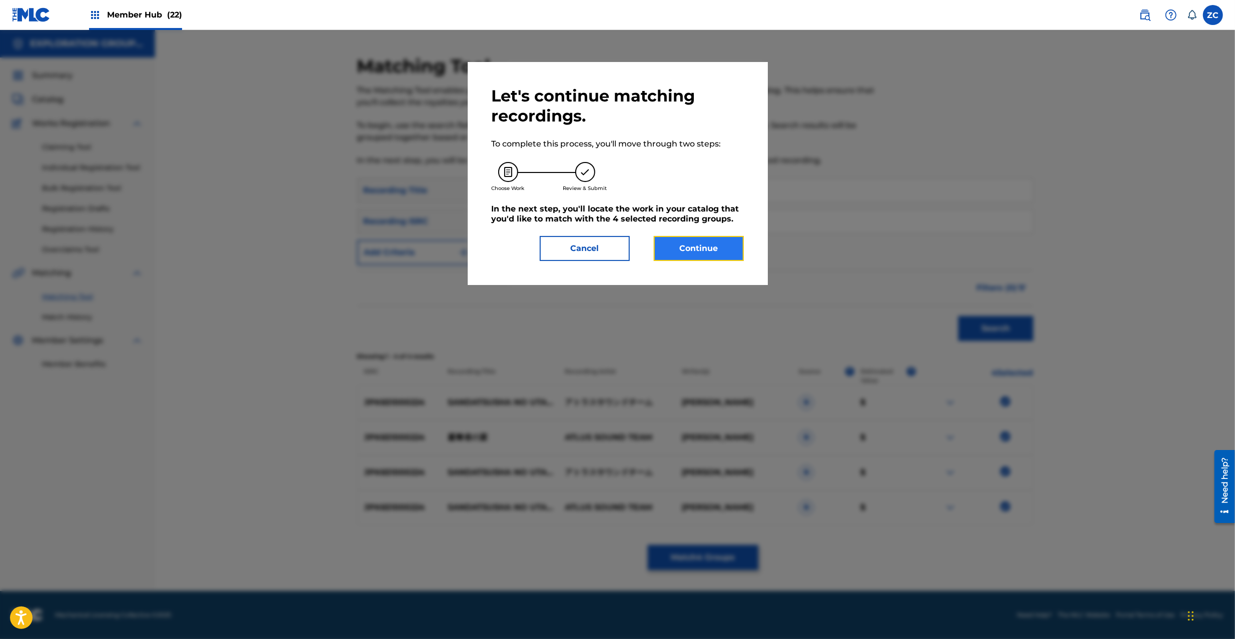
click at [710, 259] on button "Continue" at bounding box center [699, 248] width 90 height 25
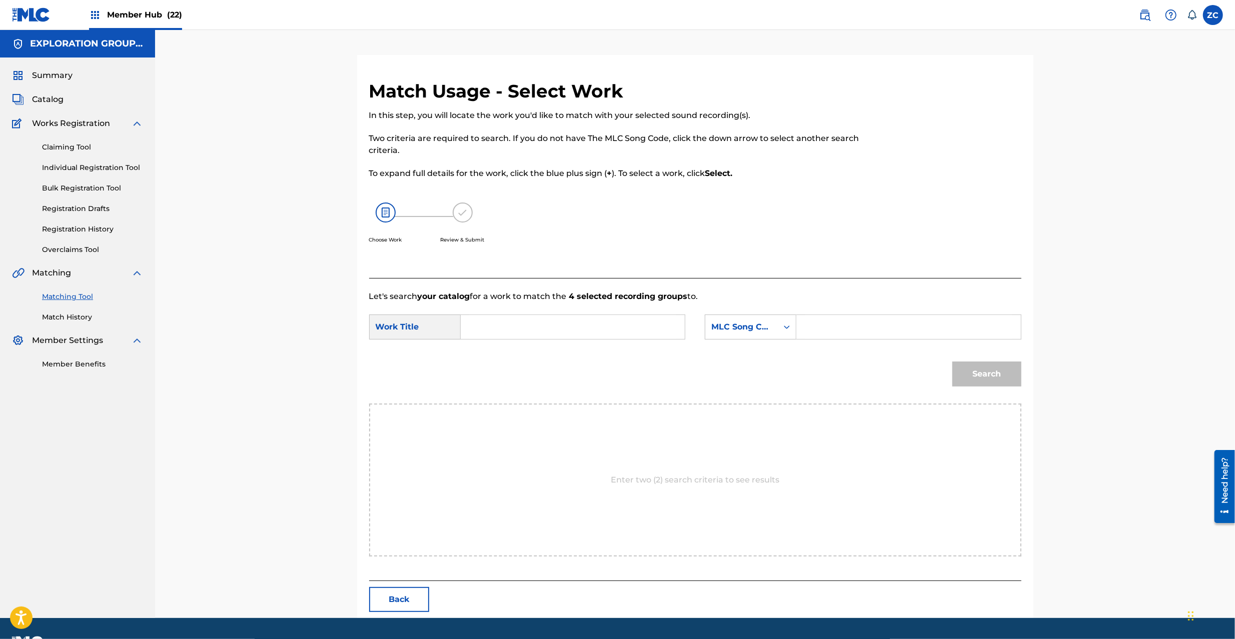
click at [565, 328] on input "Search Form" at bounding box center [572, 327] width 207 height 24
click at [609, 327] on input "Sandatsushano Utage S65UR4" at bounding box center [572, 327] width 207 height 24
type input "Sandatsushano Utage"
click at [829, 323] on input "Search Form" at bounding box center [908, 327] width 207 height 24
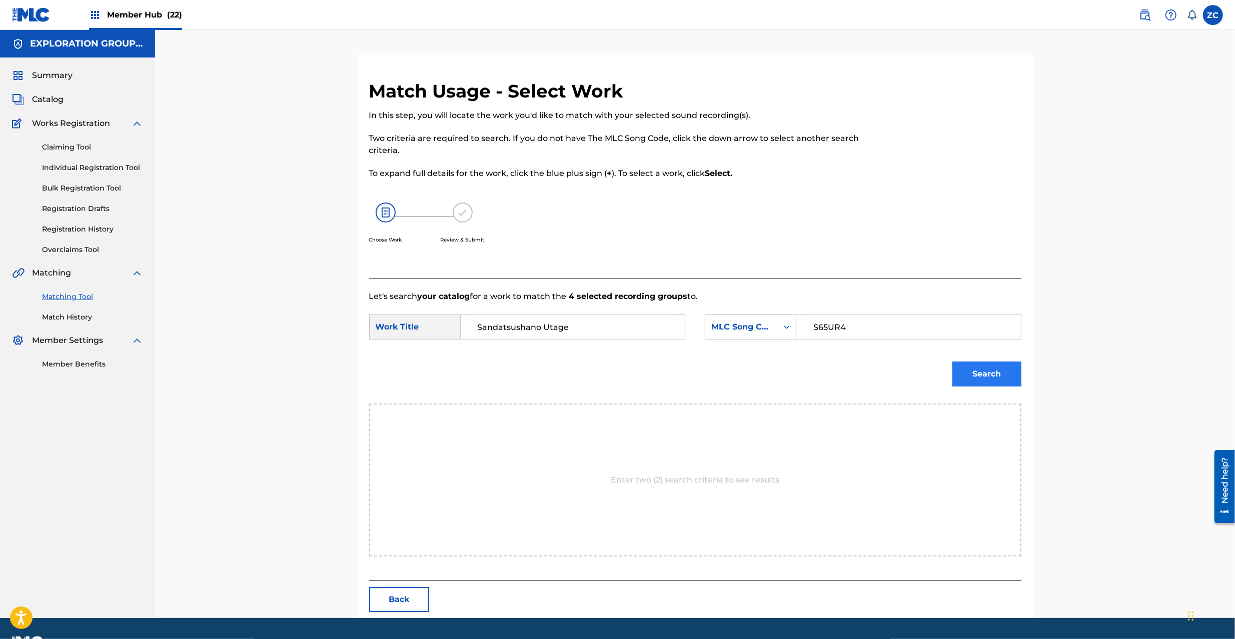
type input "S65UR4"
click at [993, 363] on button "Search" at bounding box center [986, 374] width 69 height 25
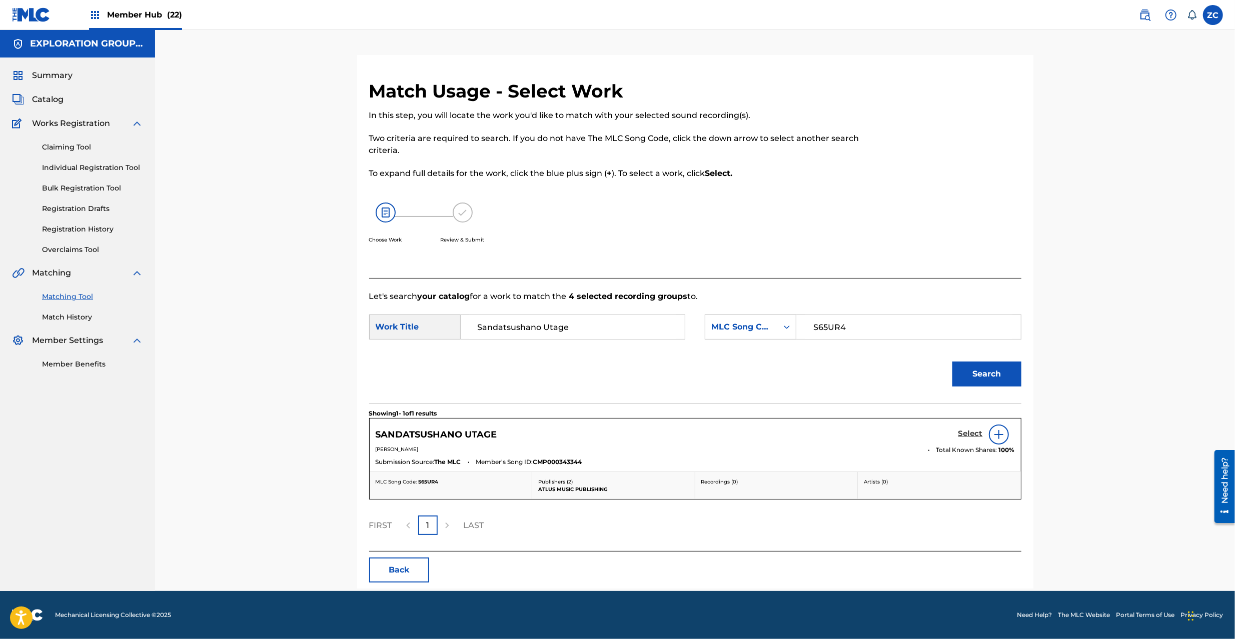
click at [975, 433] on h5 "Select" at bounding box center [970, 434] width 25 height 10
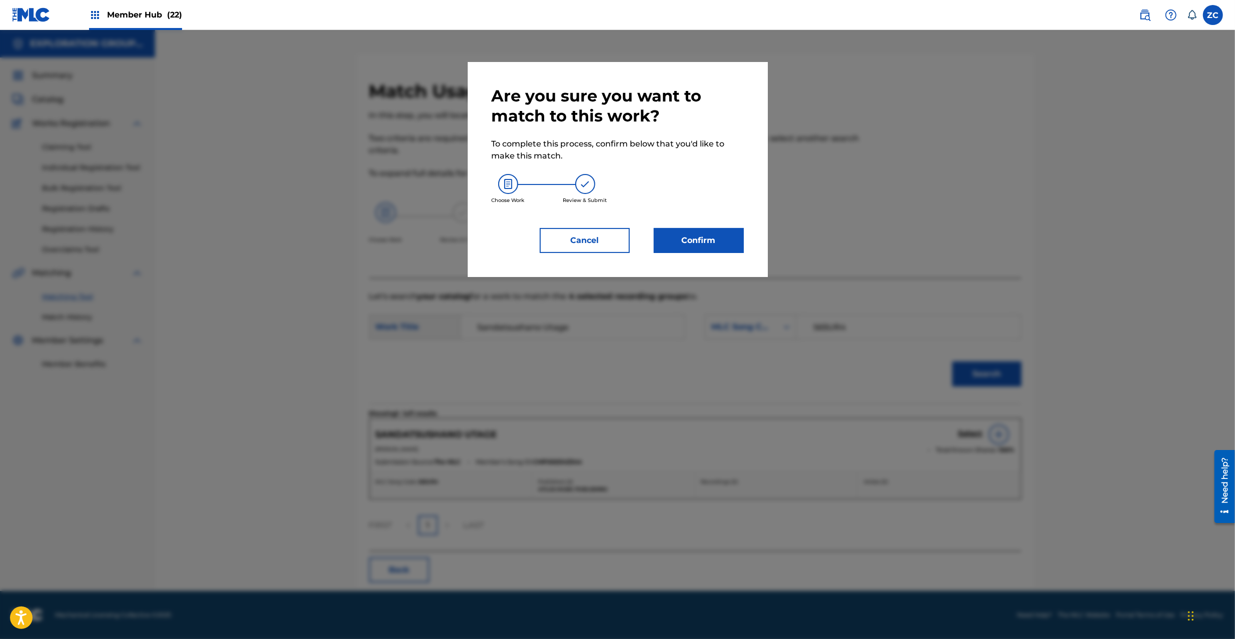
click at [738, 253] on div "Are you sure you want to match to this work? To complete this process, confirm …" at bounding box center [618, 169] width 300 height 215
click at [711, 242] on button "Confirm" at bounding box center [699, 240] width 90 height 25
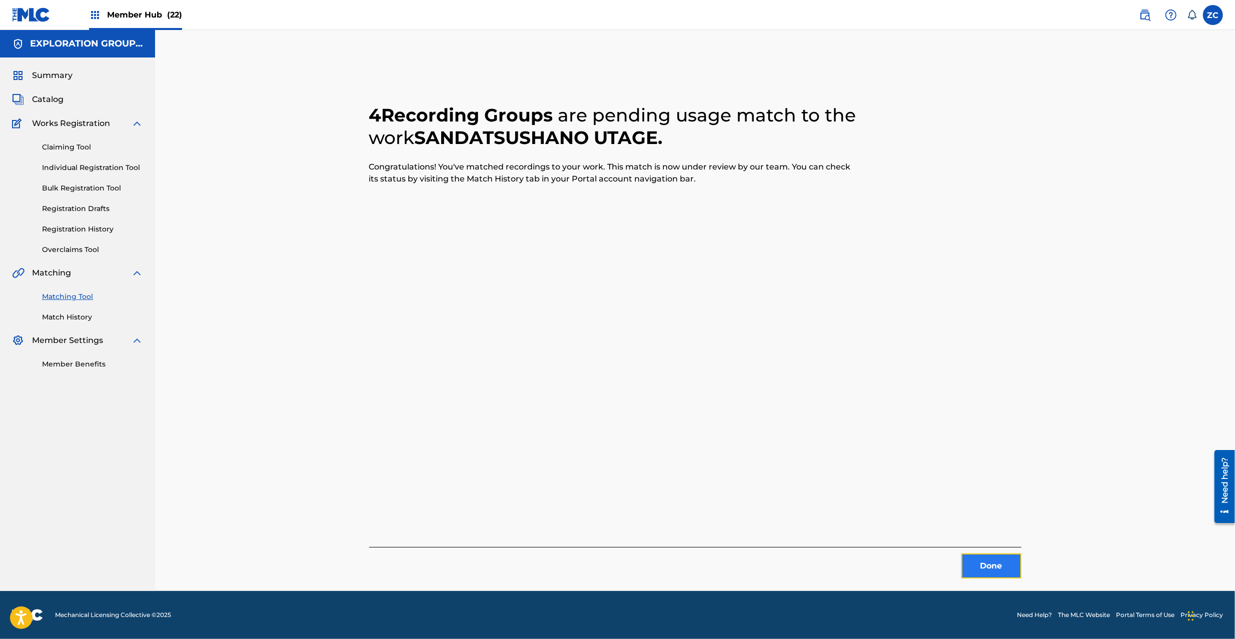
click at [1001, 563] on button "Done" at bounding box center [991, 566] width 60 height 25
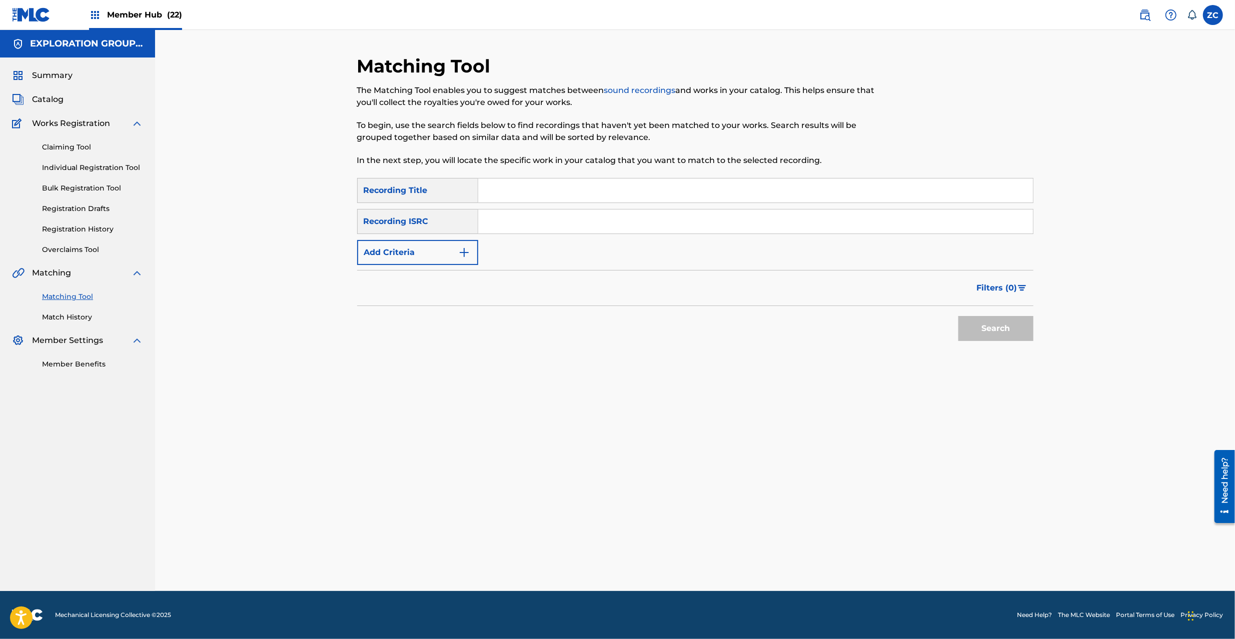
drag, startPoint x: 748, startPoint y: 223, endPoint x: 769, endPoint y: 232, distance: 22.9
click at [748, 223] on input "Search Form" at bounding box center [755, 222] width 555 height 24
type input "JPK651000223"
click at [1009, 333] on button "Search" at bounding box center [995, 328] width 75 height 25
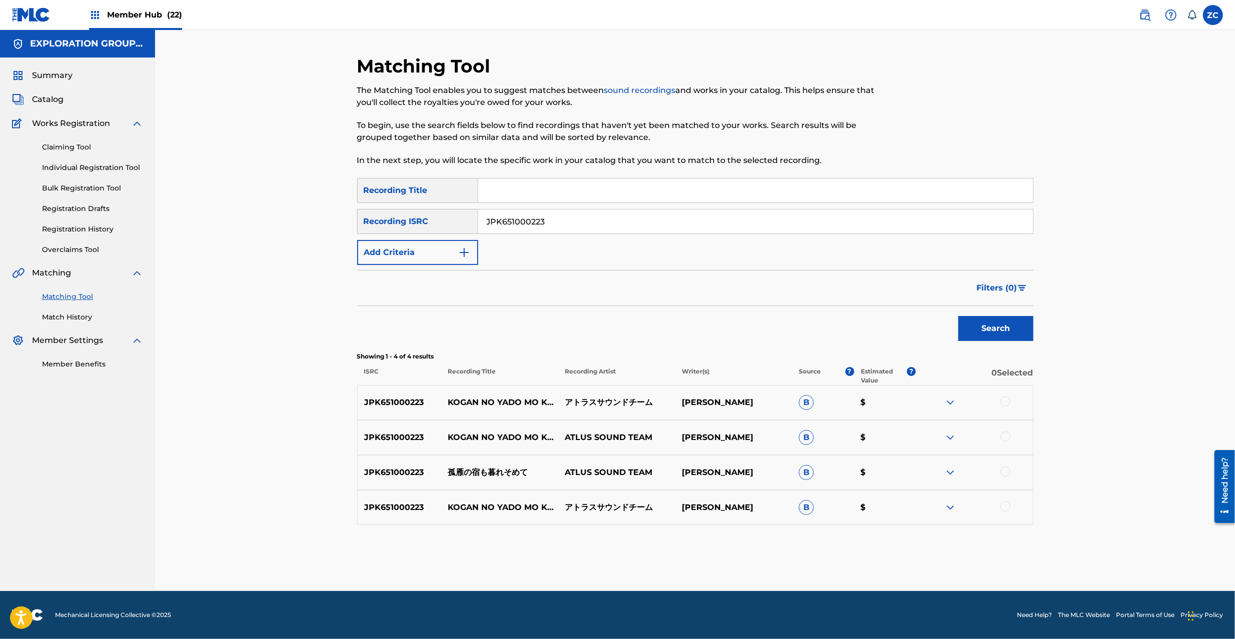
click at [1007, 401] on div at bounding box center [1005, 402] width 10 height 10
click at [1007, 435] on div at bounding box center [1005, 437] width 10 height 10
click at [1007, 473] on div at bounding box center [1005, 472] width 10 height 10
click at [1009, 508] on div at bounding box center [1005, 507] width 10 height 10
click at [712, 552] on button "Match 4 Groups" at bounding box center [703, 557] width 111 height 25
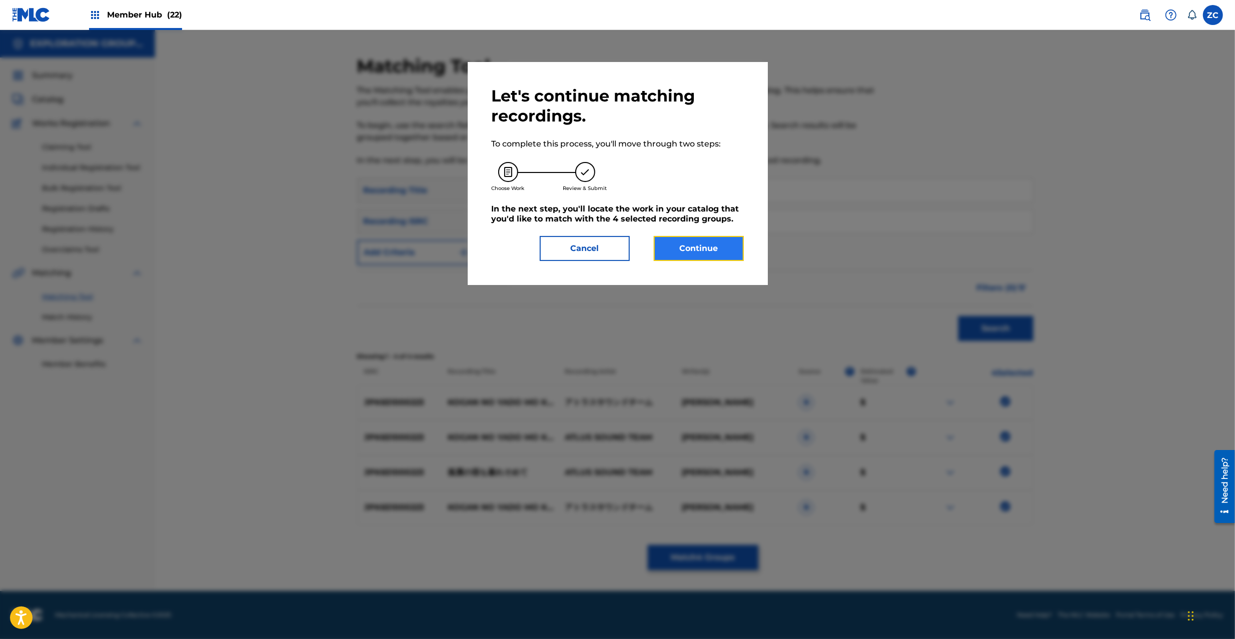
click at [719, 248] on button "Continue" at bounding box center [699, 248] width 90 height 25
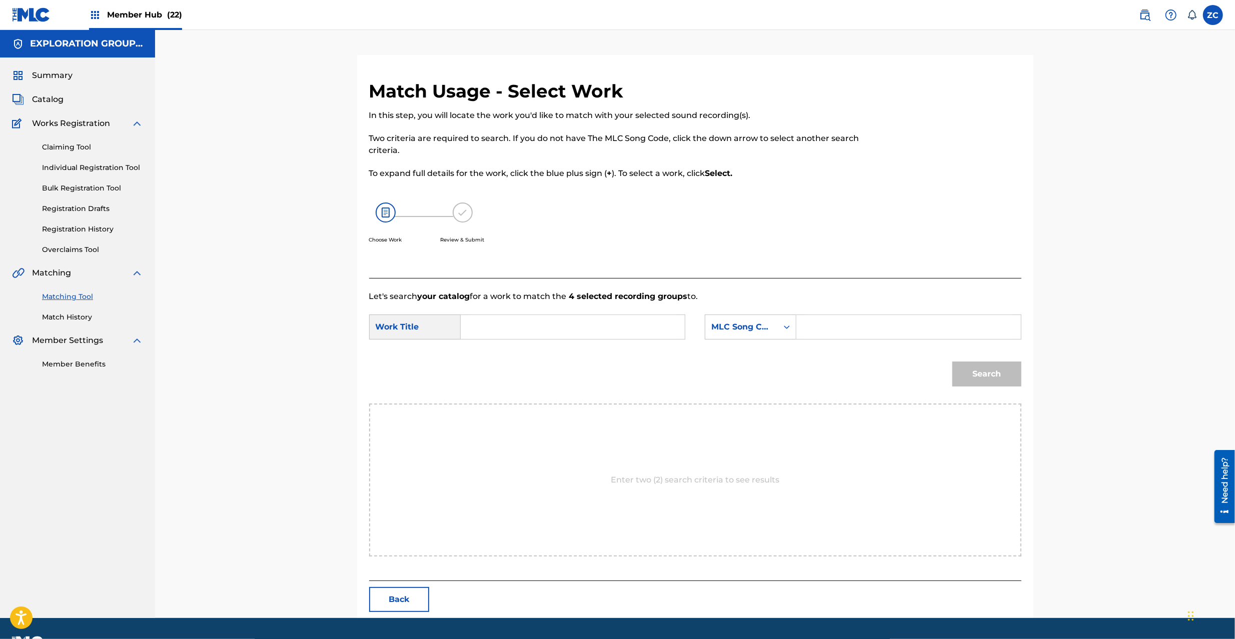
click at [611, 323] on input "Search Form" at bounding box center [572, 327] width 207 height 24
click at [621, 330] on input "Koganno Yadomo Kuresomete KC66PT" at bounding box center [572, 327] width 207 height 24
drag, startPoint x: 621, startPoint y: 330, endPoint x: 796, endPoint y: 329, distance: 175.0
click at [622, 329] on input "Koganno Yadomo Kuresomete KC66PT" at bounding box center [572, 327] width 207 height 24
type input "Koganno Yadomo Kuresomete"
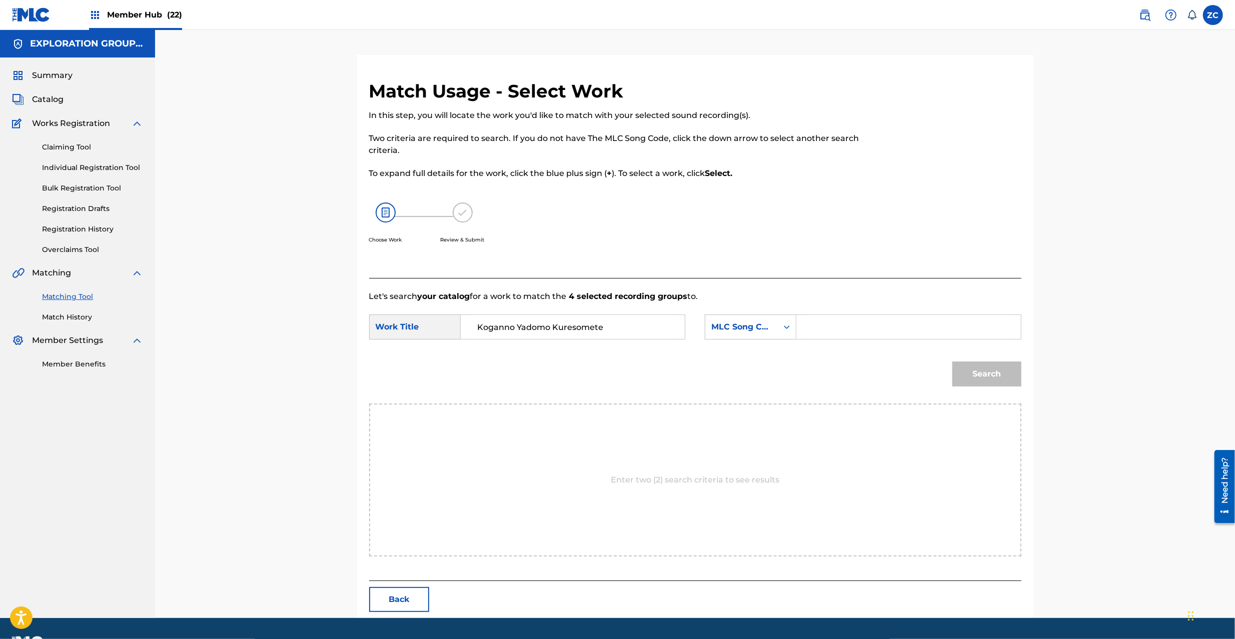
click at [854, 329] on input "Search Form" at bounding box center [908, 327] width 207 height 24
type input "KC66PT"
click at [1010, 371] on button "Search" at bounding box center [986, 374] width 69 height 25
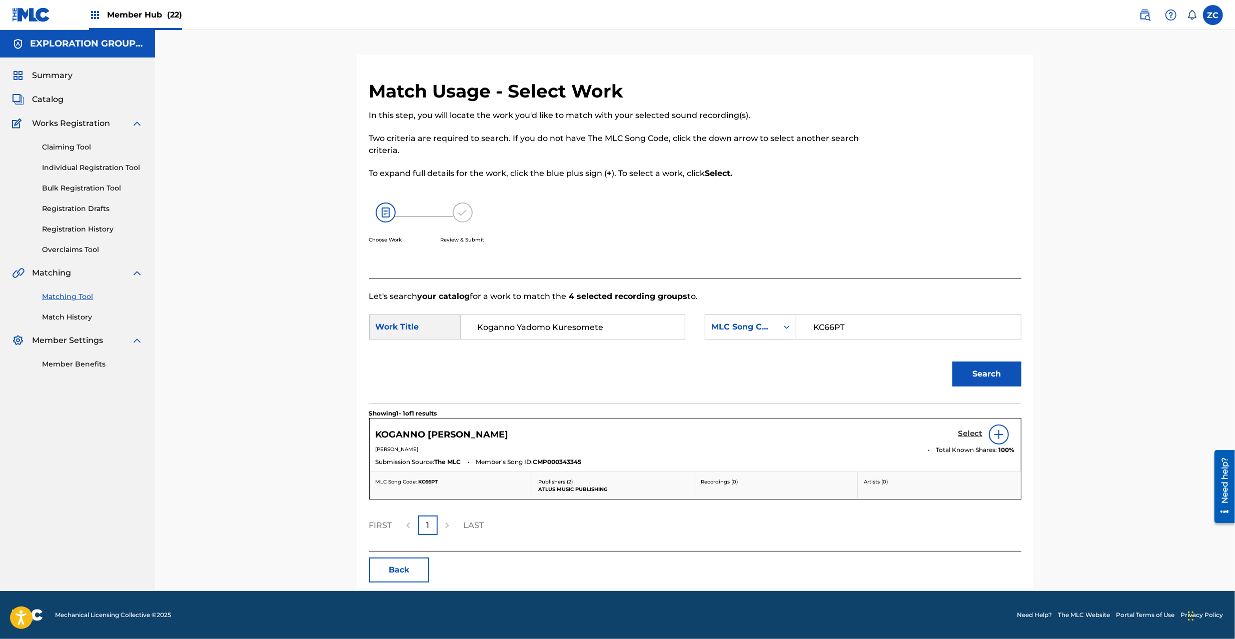
click at [969, 439] on link "Select" at bounding box center [970, 434] width 25 height 11
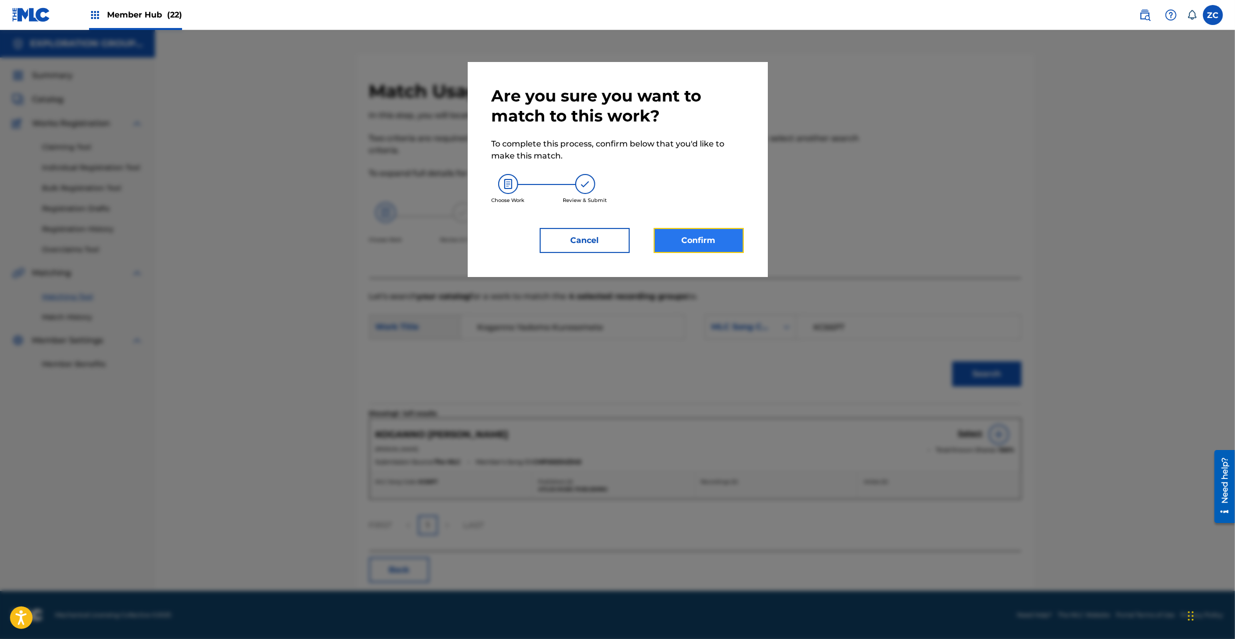
click at [725, 233] on button "Confirm" at bounding box center [699, 240] width 90 height 25
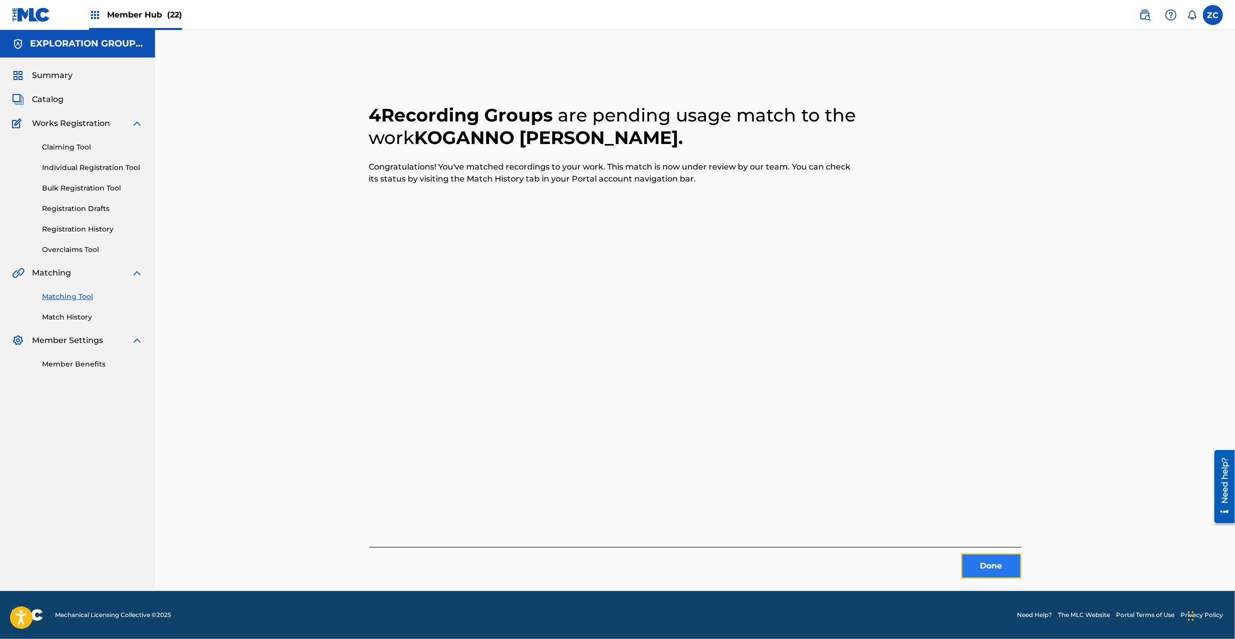
click at [1005, 562] on button "Done" at bounding box center [991, 566] width 60 height 25
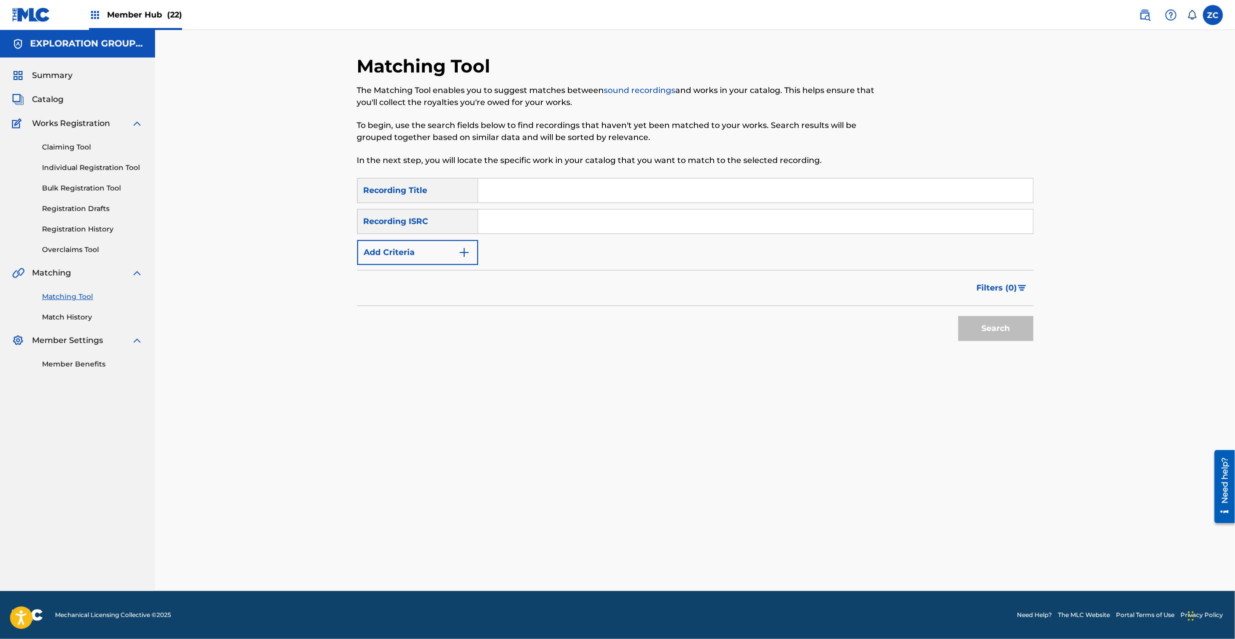
click at [551, 229] on input "Search Form" at bounding box center [755, 222] width 555 height 24
type input "JPK651000220"
click at [989, 331] on button "Search" at bounding box center [995, 328] width 75 height 25
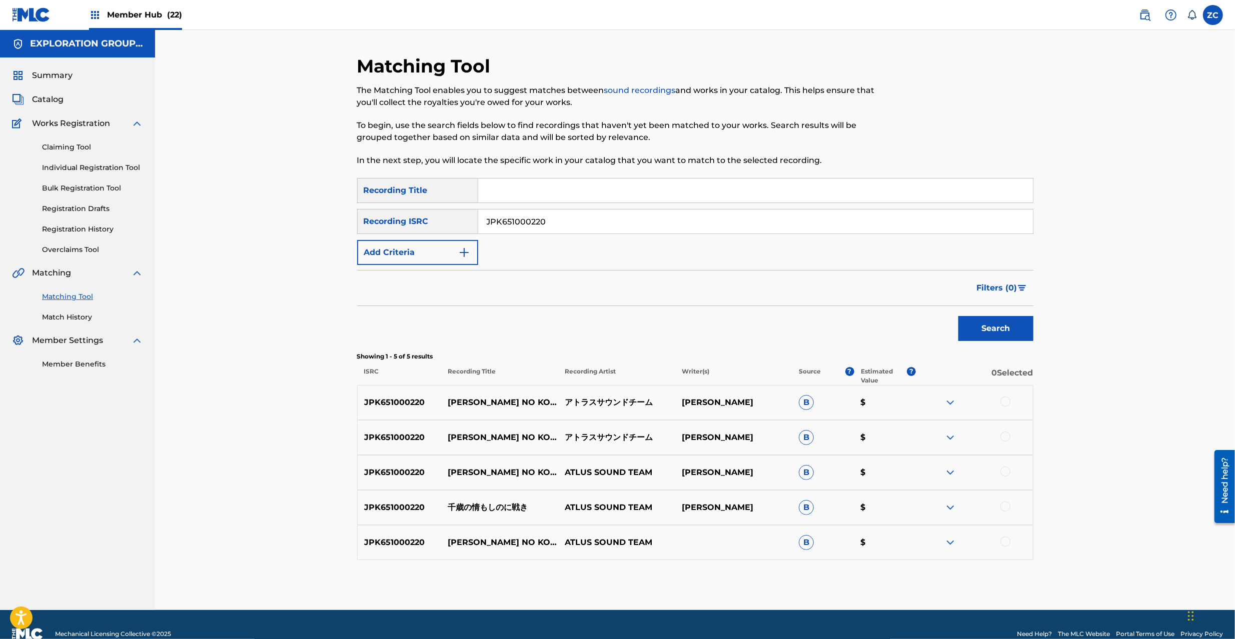
click at [1007, 402] on div at bounding box center [1005, 402] width 10 height 10
click at [1005, 439] on div at bounding box center [1005, 437] width 10 height 10
click at [1004, 473] on div at bounding box center [1005, 472] width 10 height 10
click at [1005, 507] on div at bounding box center [1005, 507] width 10 height 10
click at [1009, 541] on div at bounding box center [1005, 542] width 10 height 10
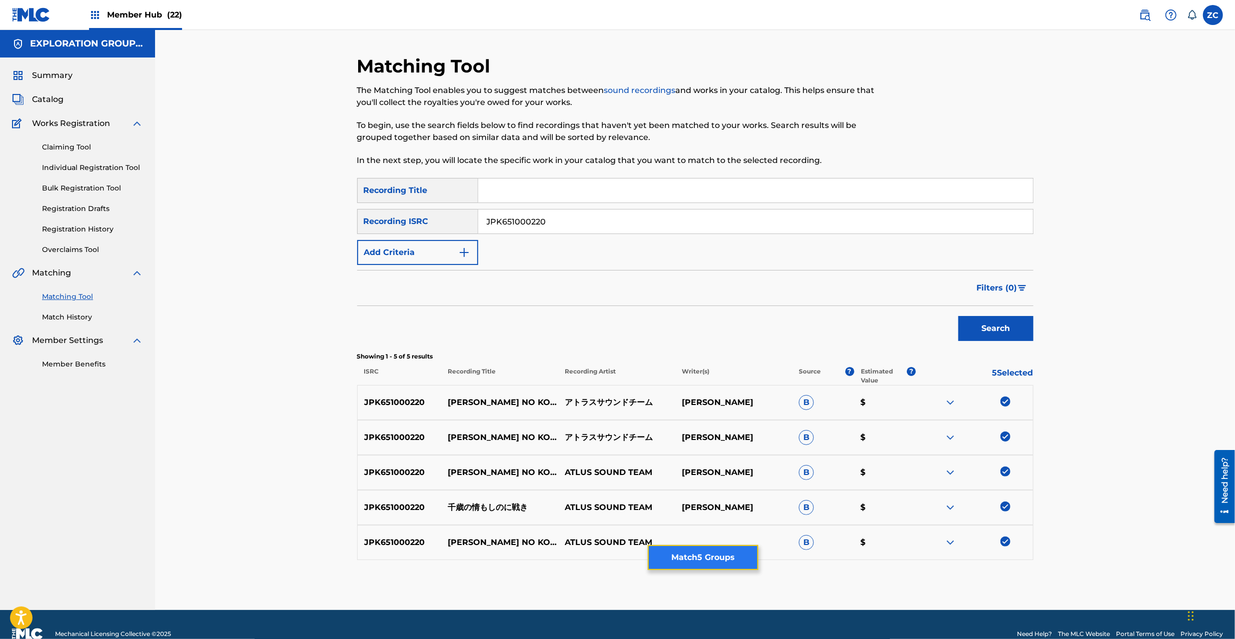
click at [706, 555] on button "Match 5 Groups" at bounding box center [703, 557] width 111 height 25
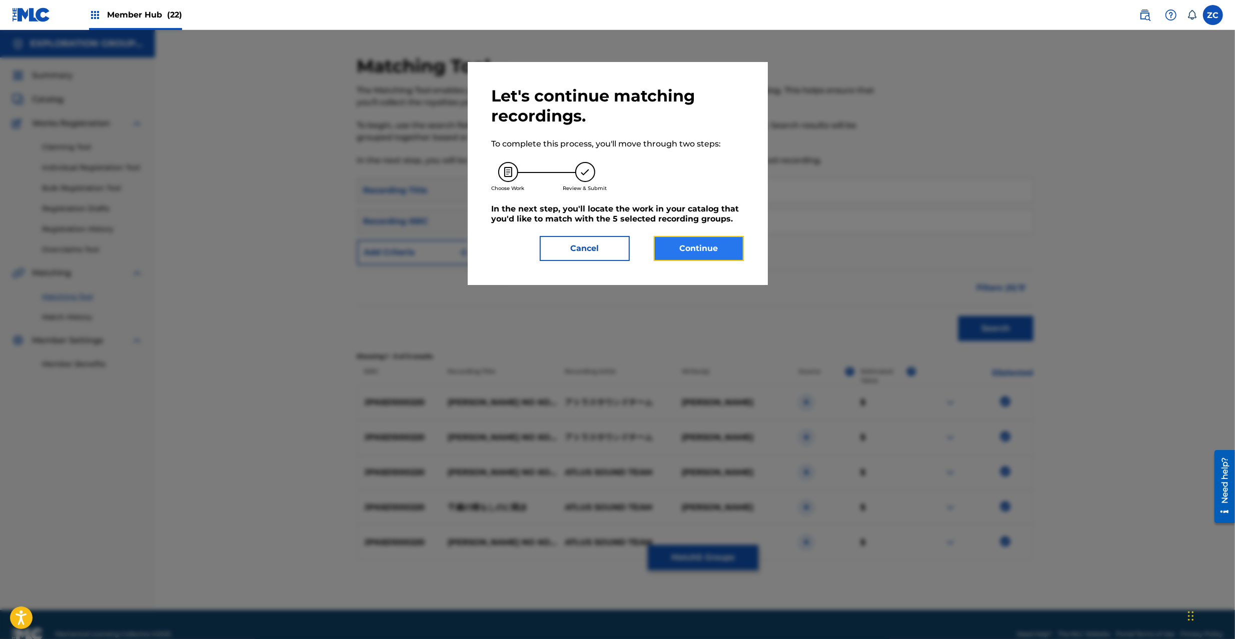
click at [704, 254] on button "Continue" at bounding box center [699, 248] width 90 height 25
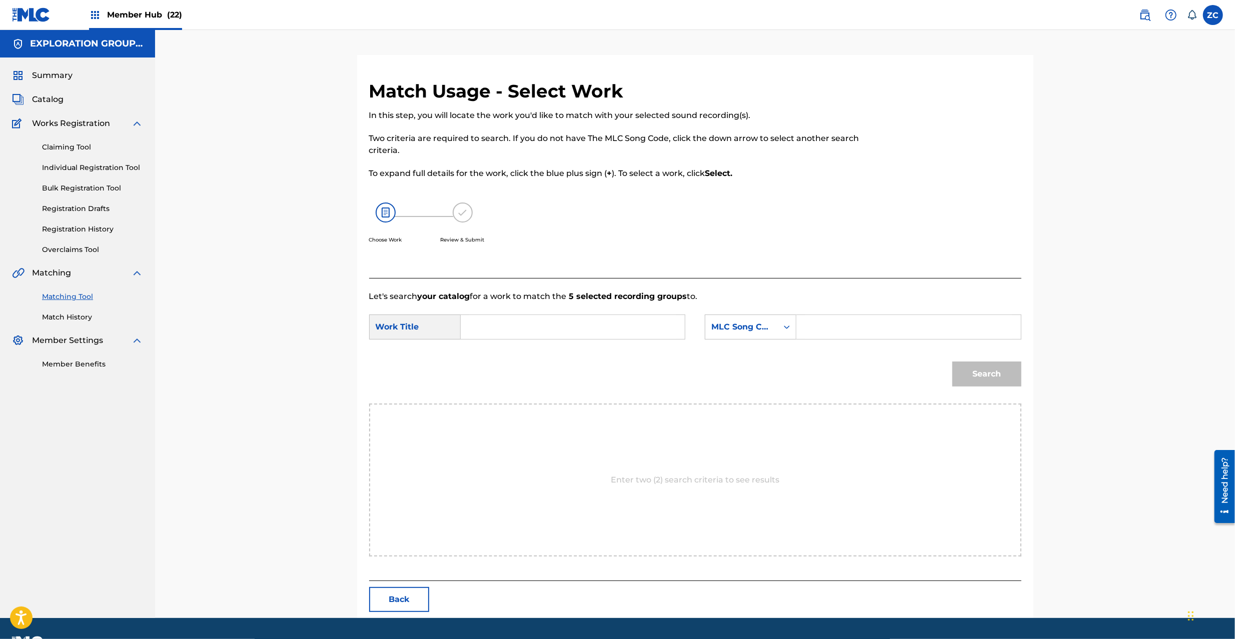
click at [591, 323] on input "Search Form" at bounding box center [572, 327] width 207 height 24
click at [635, 333] on input "Chitoseno Kokoromo Shinoni Ononoki CL1HII" at bounding box center [572, 327] width 207 height 24
click at [663, 327] on input "Chitoseno Kokoromo Shinoni Ononoki CL1HII" at bounding box center [572, 327] width 207 height 24
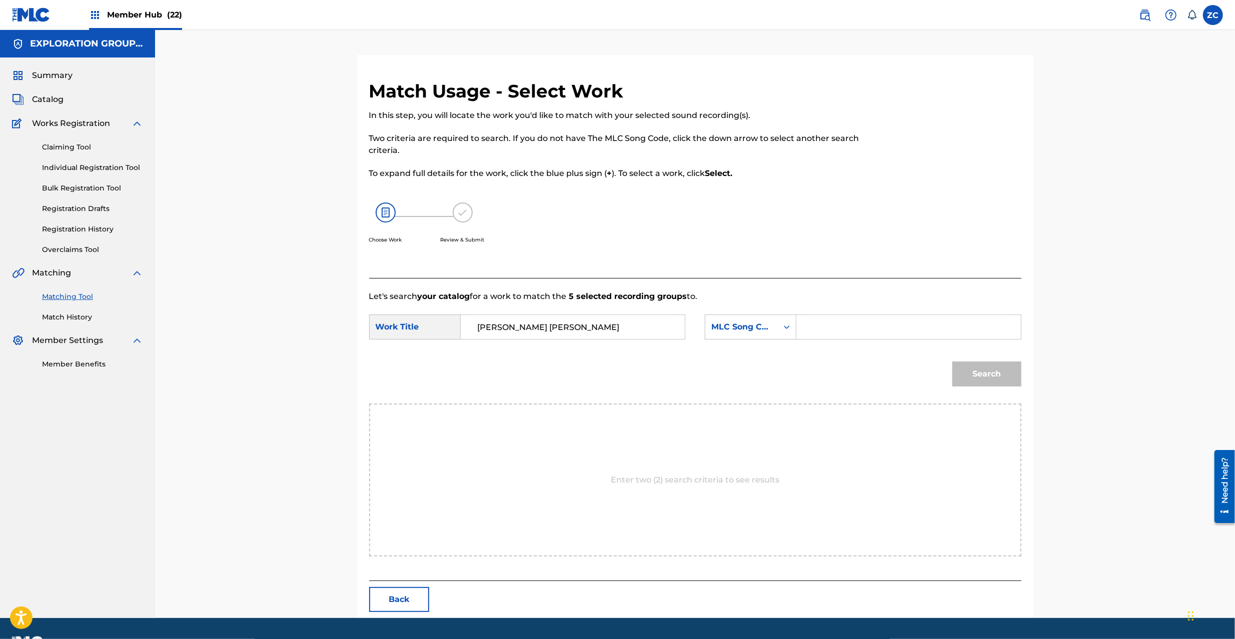
scroll to position [0, 0]
type input "Chitoseno Kokoromo Shinoni Ononoki"
click at [831, 327] on input "Search Form" at bounding box center [908, 327] width 207 height 24
type input "CL1HII"
click at [1000, 381] on button "Search" at bounding box center [986, 374] width 69 height 25
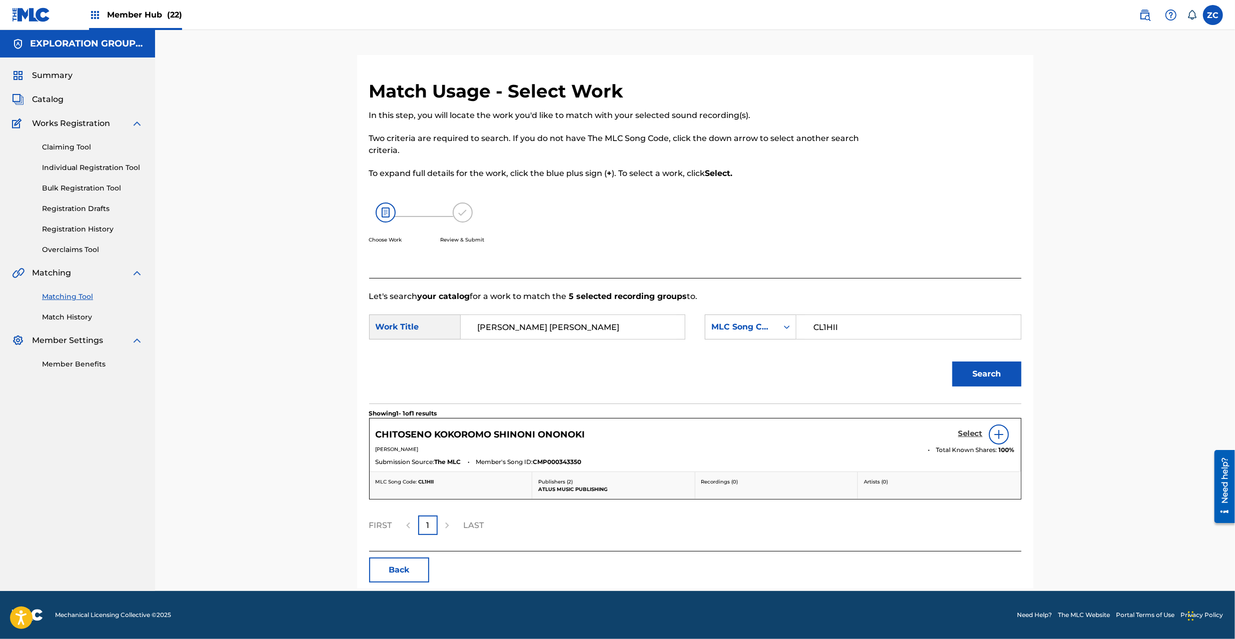
click at [966, 431] on h5 "Select" at bounding box center [970, 434] width 25 height 10
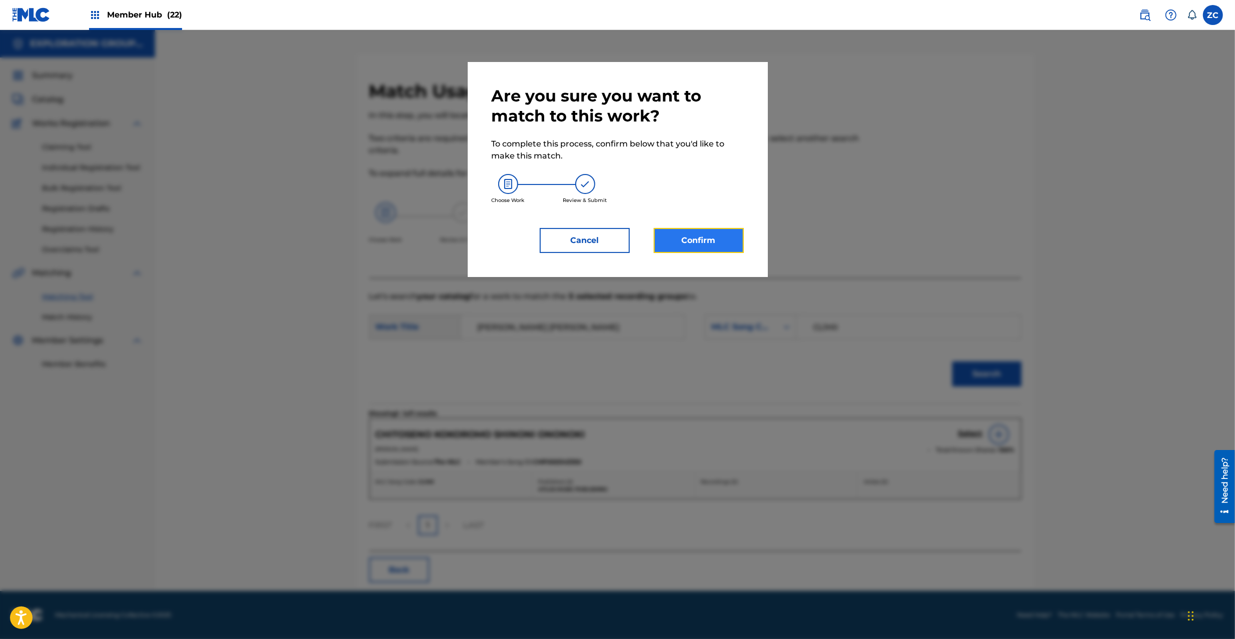
click at [705, 238] on button "Confirm" at bounding box center [699, 240] width 90 height 25
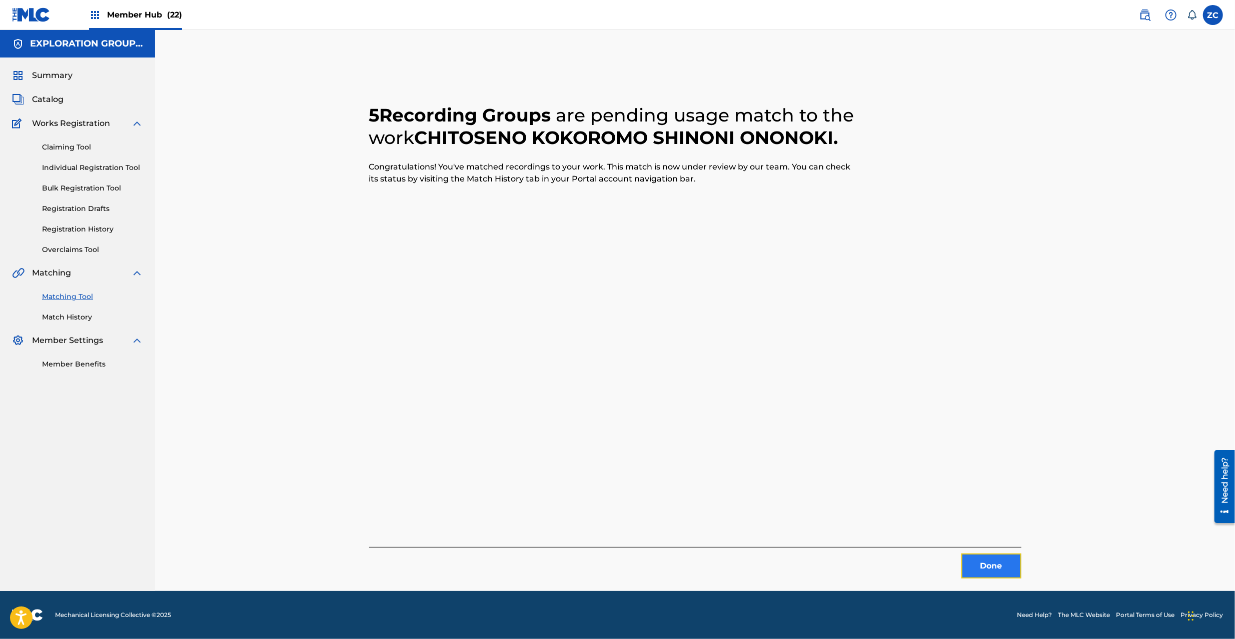
click at [980, 567] on button "Done" at bounding box center [991, 566] width 60 height 25
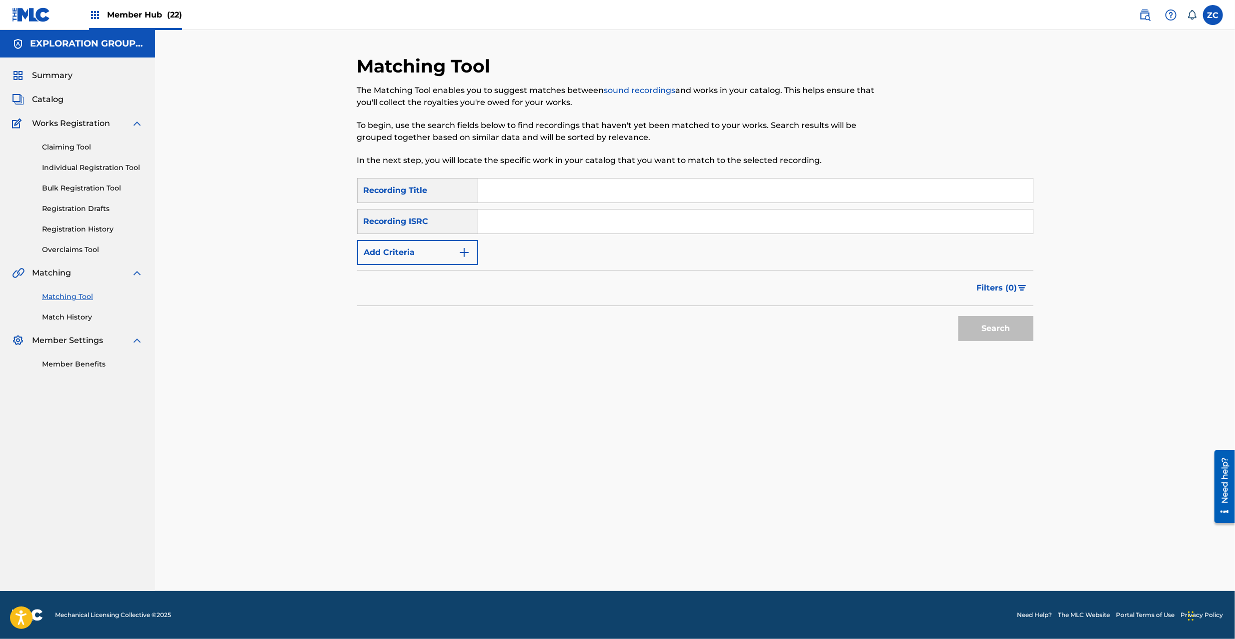
click at [633, 227] on input "Search Form" at bounding box center [755, 222] width 555 height 24
click at [977, 327] on button "Search" at bounding box center [995, 328] width 75 height 25
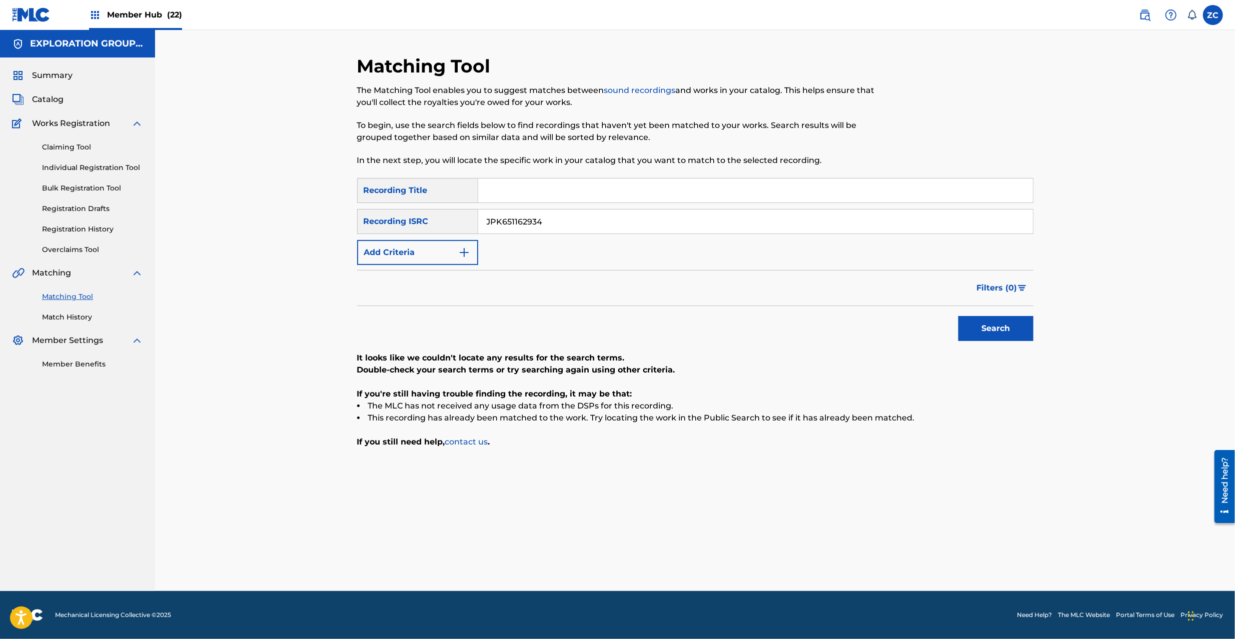
drag, startPoint x: 653, startPoint y: 227, endPoint x: 767, endPoint y: 271, distance: 122.0
click at [653, 227] on input "JPK651162934" at bounding box center [755, 222] width 555 height 24
type input "JPK651000218"
click at [977, 325] on button "Search" at bounding box center [995, 328] width 75 height 25
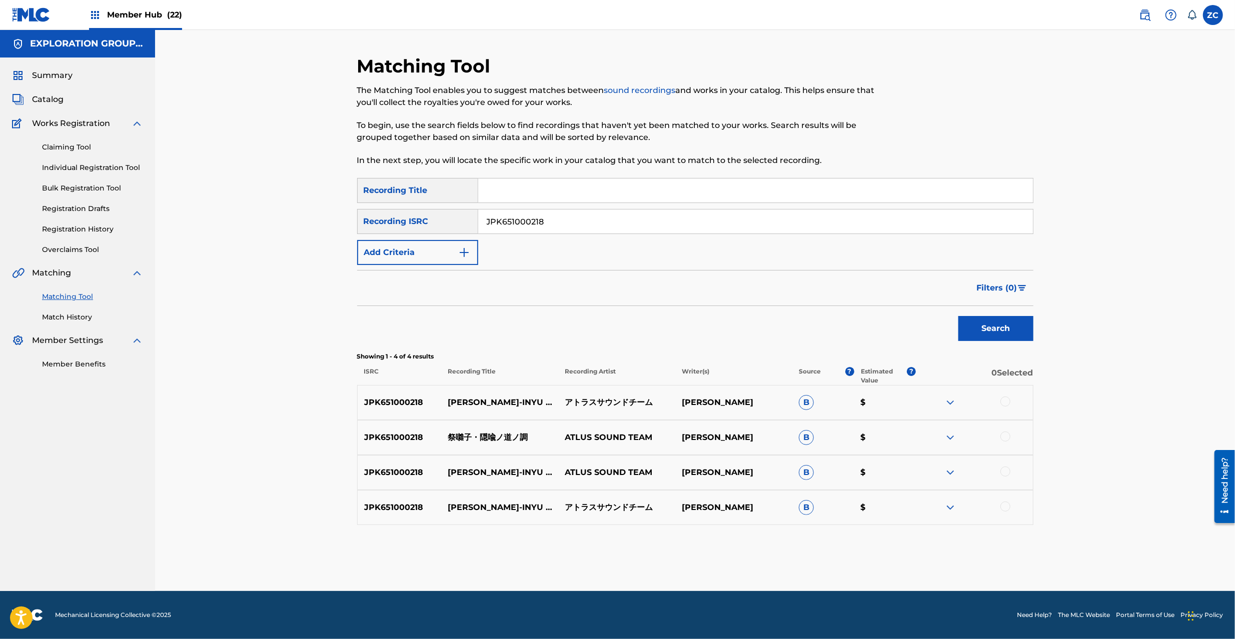
click at [1003, 401] on div at bounding box center [1005, 402] width 10 height 10
click at [1003, 439] on div at bounding box center [1005, 437] width 10 height 10
click at [1002, 471] on div at bounding box center [1005, 472] width 10 height 10
click at [1003, 505] on div at bounding box center [1005, 507] width 10 height 10
click at [735, 556] on button "Match 4 Groups" at bounding box center [703, 557] width 111 height 25
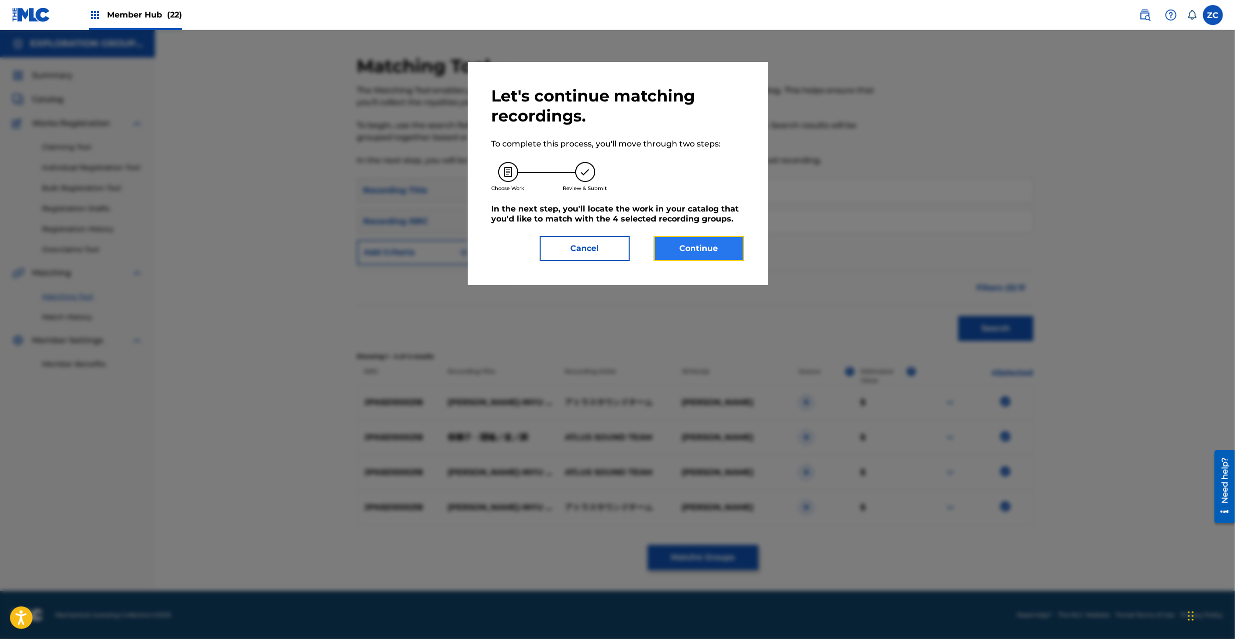
click at [702, 254] on button "Continue" at bounding box center [699, 248] width 90 height 25
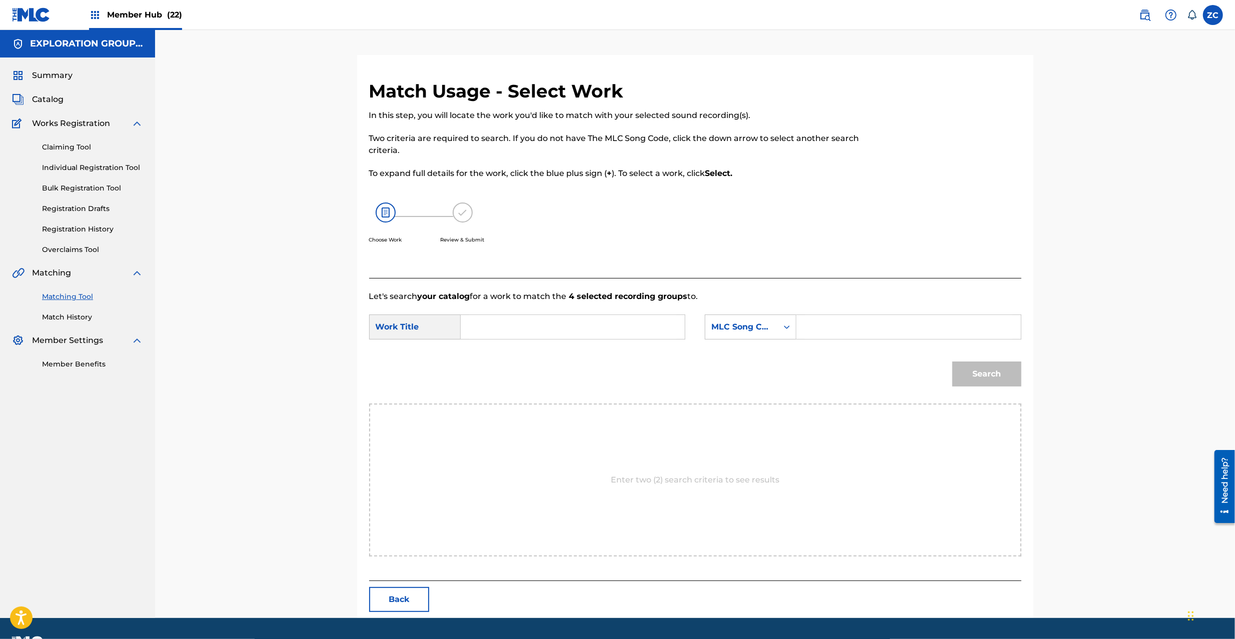
click at [591, 330] on input "Search Form" at bounding box center [572, 327] width 207 height 24
click at [652, 325] on input "Matsuri Bayashi Inyuno Michino Shirabe MV10F5" at bounding box center [572, 327] width 207 height 24
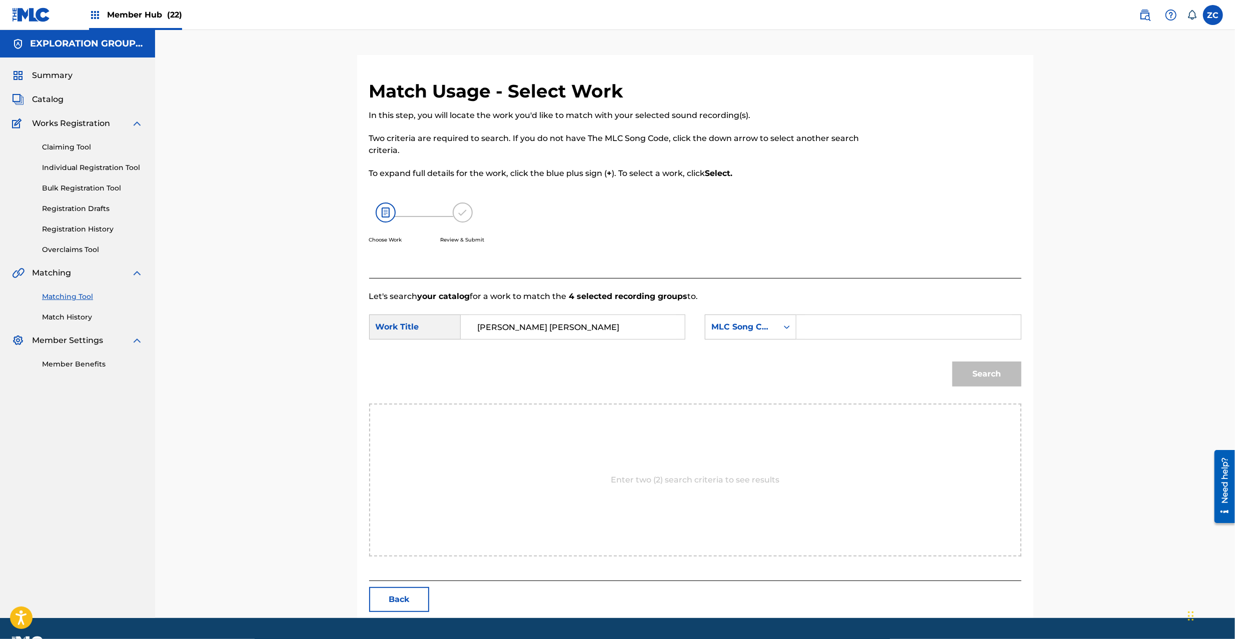
type input "Matsuri Bayashi Inyuno Michino Shirabe"
click at [830, 327] on input "Search Form" at bounding box center [908, 327] width 207 height 24
type input "MV10F5"
click at [969, 370] on button "Search" at bounding box center [986, 374] width 69 height 25
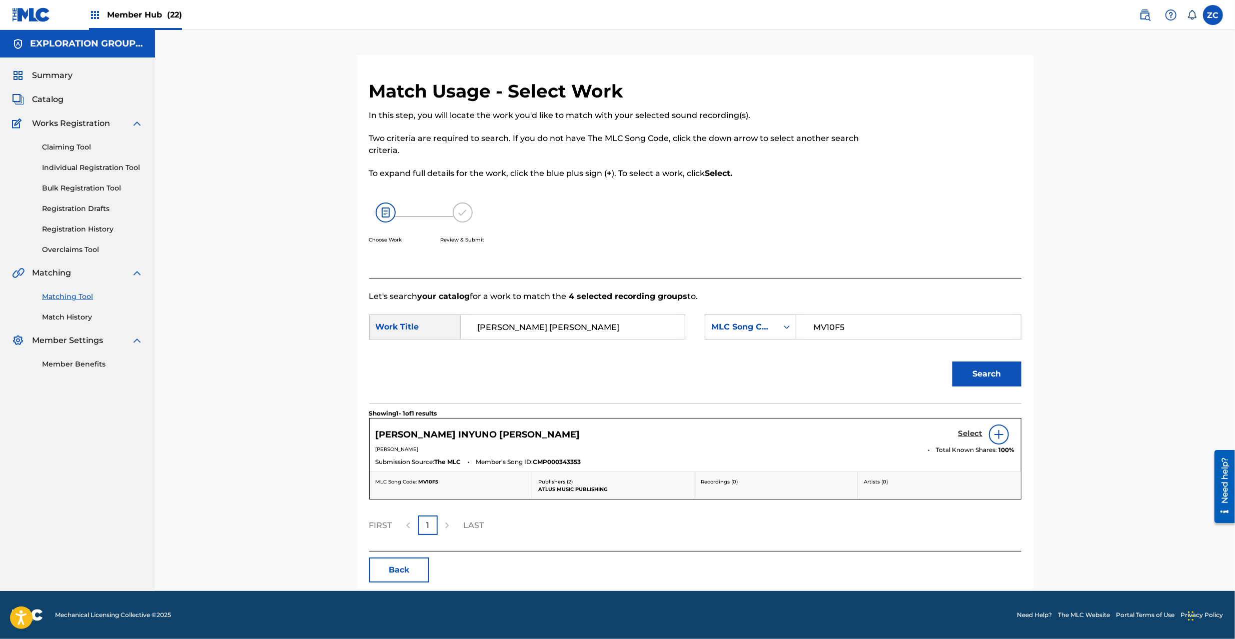
click at [968, 439] on h5 "Select" at bounding box center [970, 434] width 25 height 10
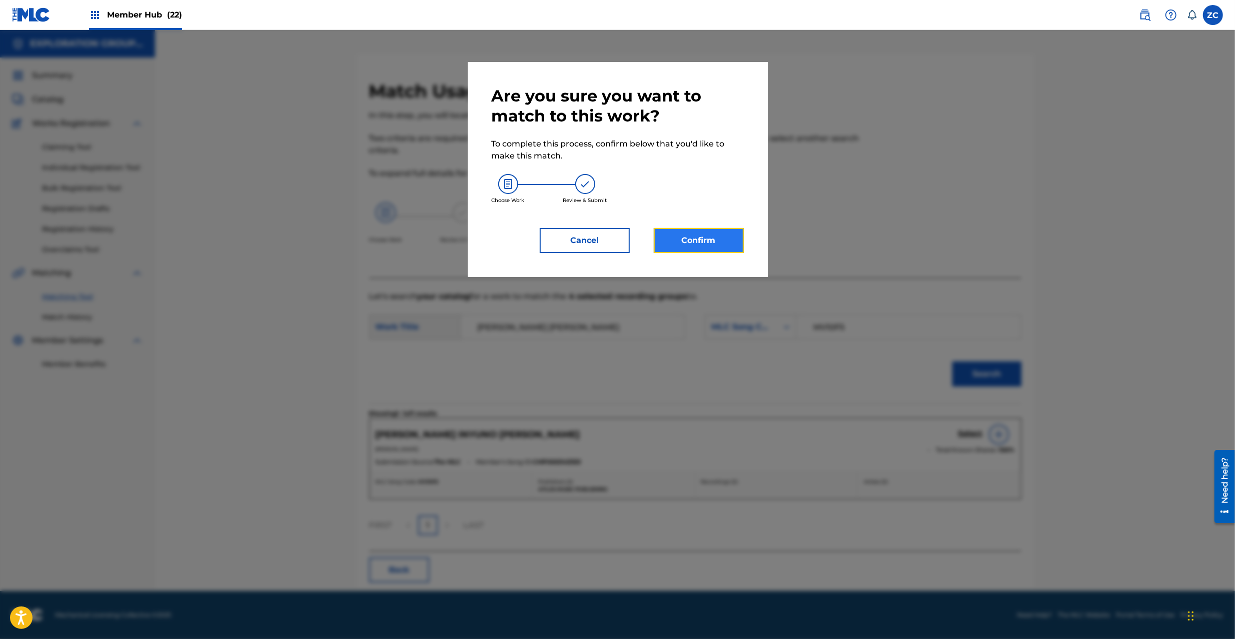
click at [703, 239] on button "Confirm" at bounding box center [699, 240] width 90 height 25
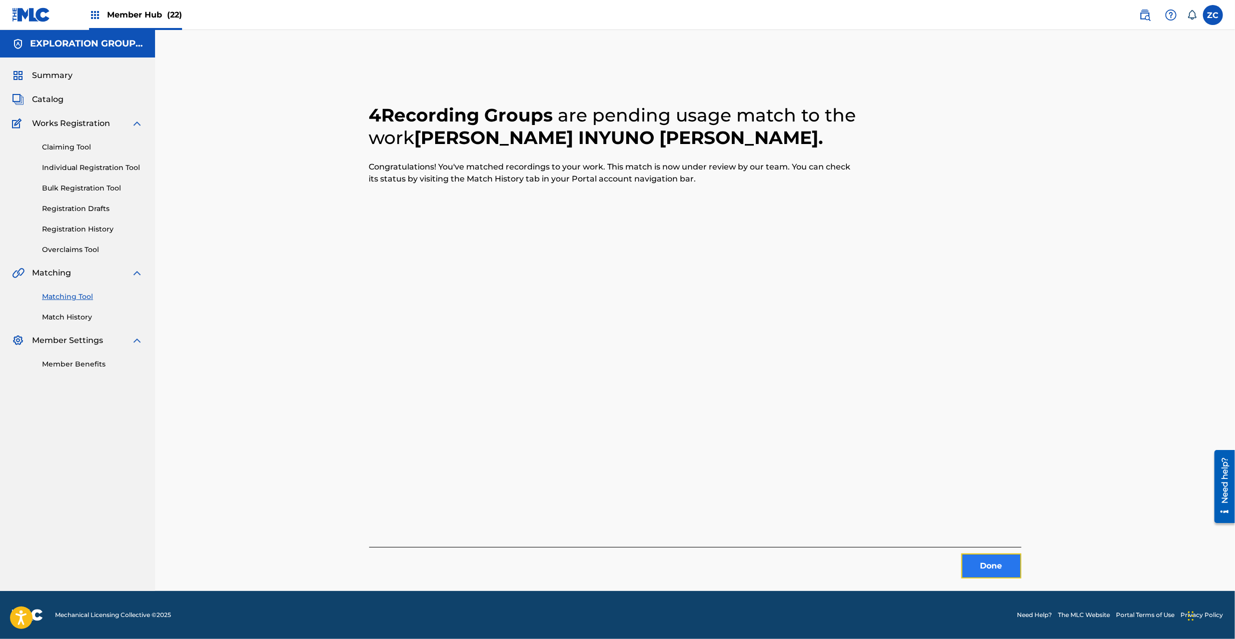
click at [1008, 574] on button "Done" at bounding box center [991, 566] width 60 height 25
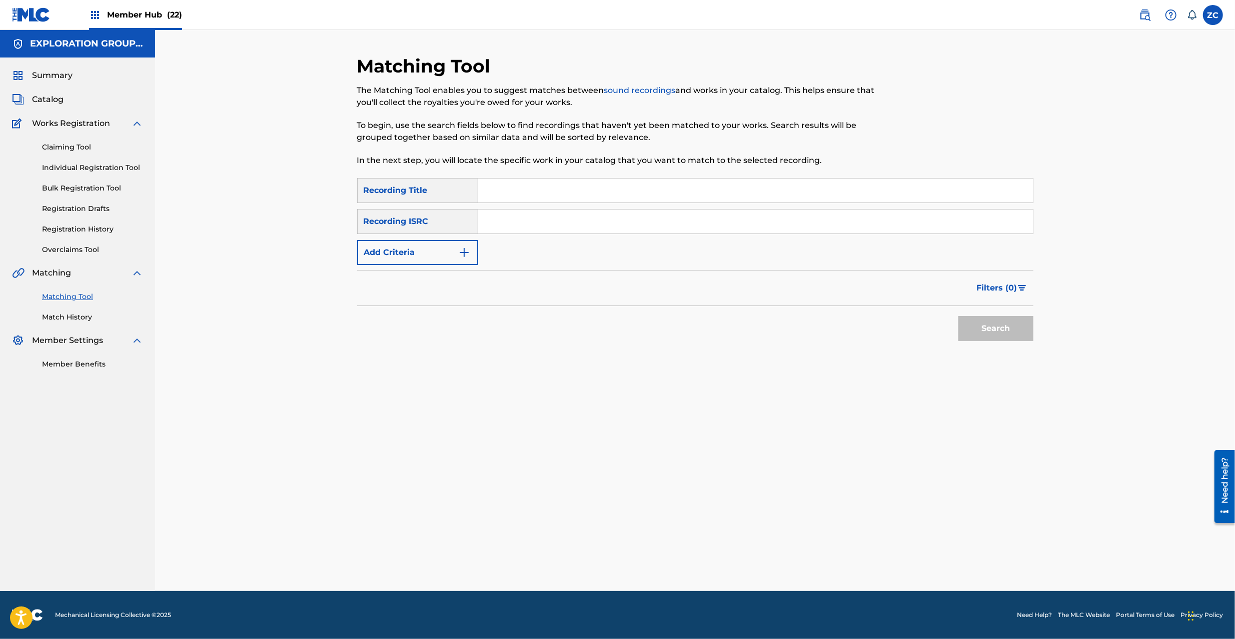
click at [798, 221] on input "Search Form" at bounding box center [755, 222] width 555 height 24
type input "JPK651000216"
click at [987, 325] on button "Search" at bounding box center [995, 328] width 75 height 25
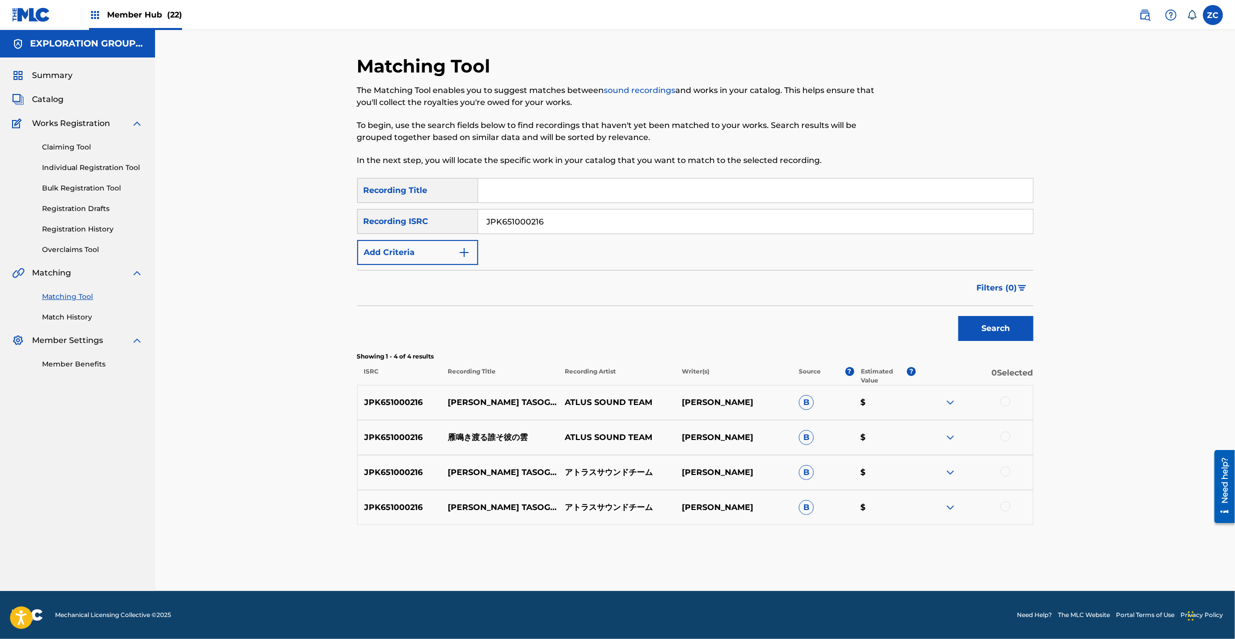
drag, startPoint x: 1005, startPoint y: 403, endPoint x: 1011, endPoint y: 440, distance: 37.5
click at [1005, 405] on div at bounding box center [1005, 402] width 10 height 10
drag, startPoint x: 1005, startPoint y: 438, endPoint x: 1005, endPoint y: 446, distance: 8.0
click at [1005, 440] on div at bounding box center [1005, 437] width 10 height 10
click at [1006, 474] on div at bounding box center [1005, 472] width 10 height 10
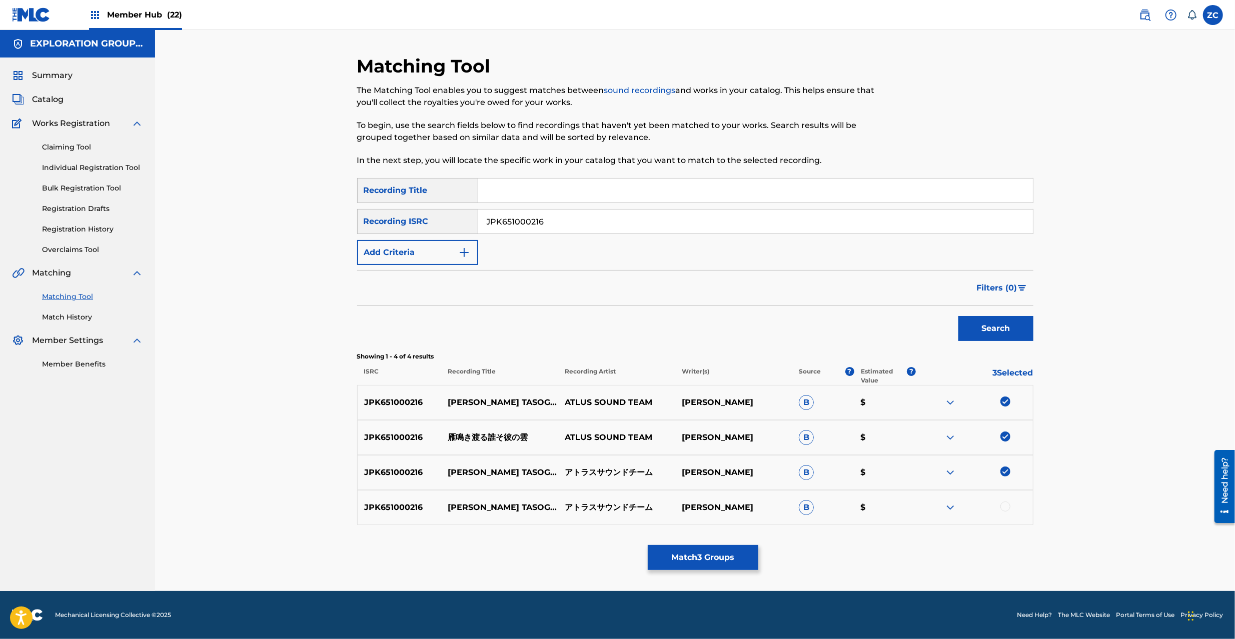
click at [1006, 505] on div at bounding box center [1005, 507] width 10 height 10
click at [709, 561] on button "Match 4 Groups" at bounding box center [703, 557] width 111 height 25
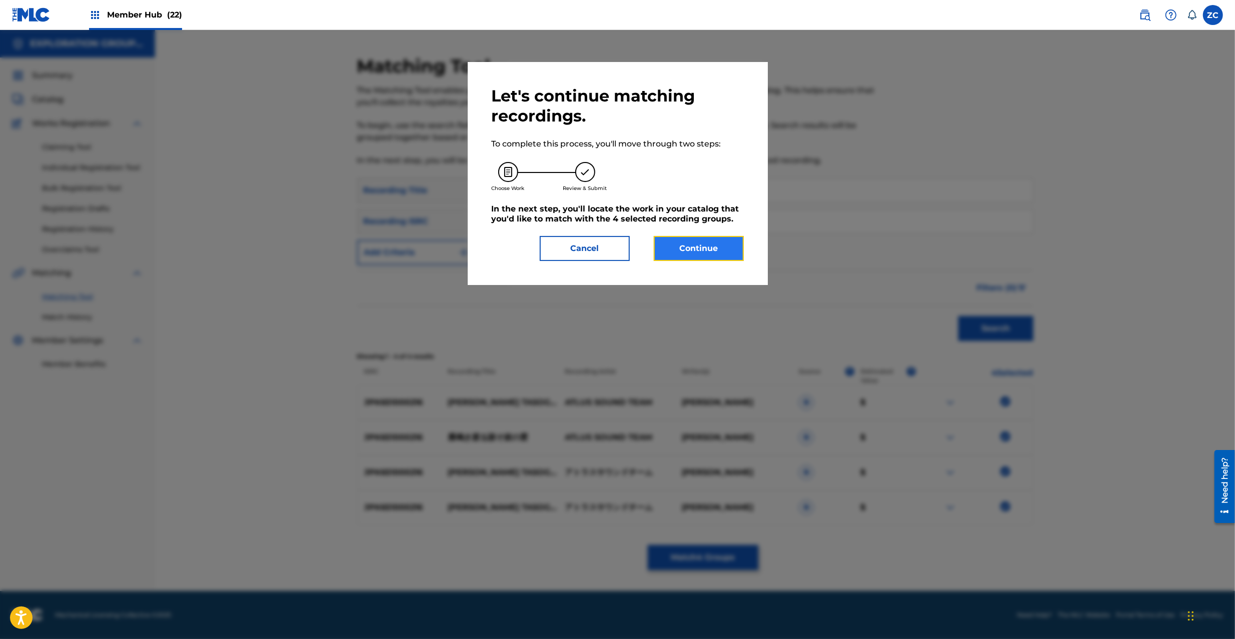
click at [699, 247] on button "Continue" at bounding box center [699, 248] width 90 height 25
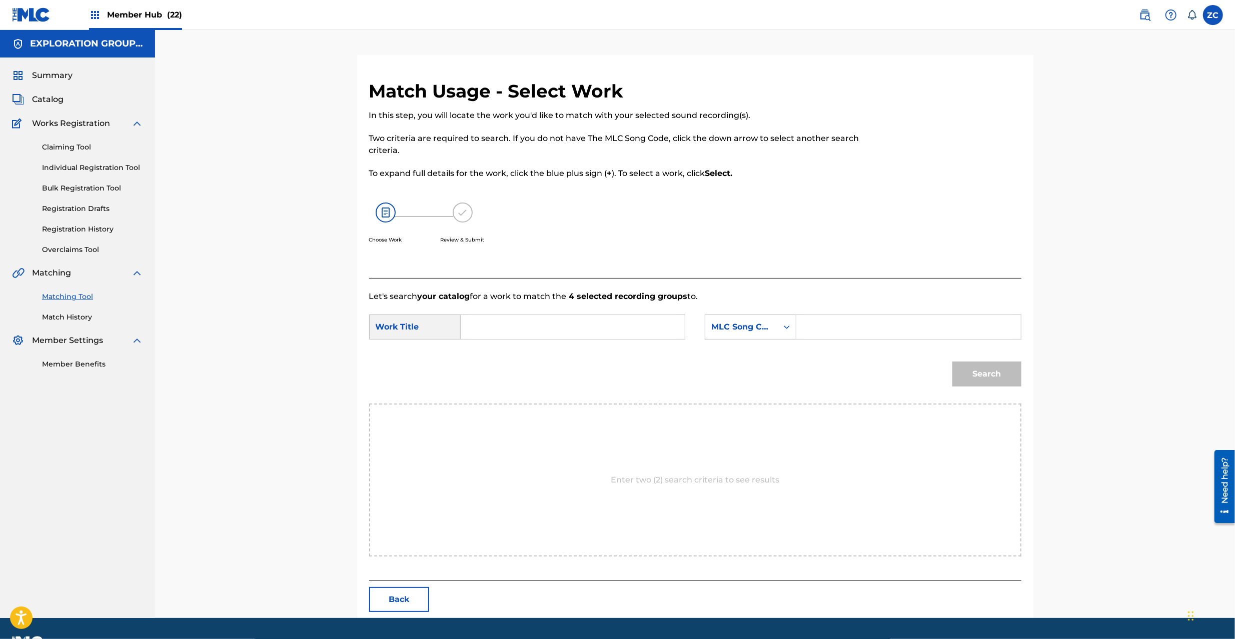
click at [665, 317] on input "Search Form" at bounding box center [572, 327] width 207 height 24
click at [651, 327] on input "Kari Nakiwataru Tasogareno Kumo KC6ZO3" at bounding box center [572, 327] width 207 height 24
type input "Kari Nakiwataru Tasogareno Kumo"
click at [830, 331] on input "Search Form" at bounding box center [908, 327] width 207 height 24
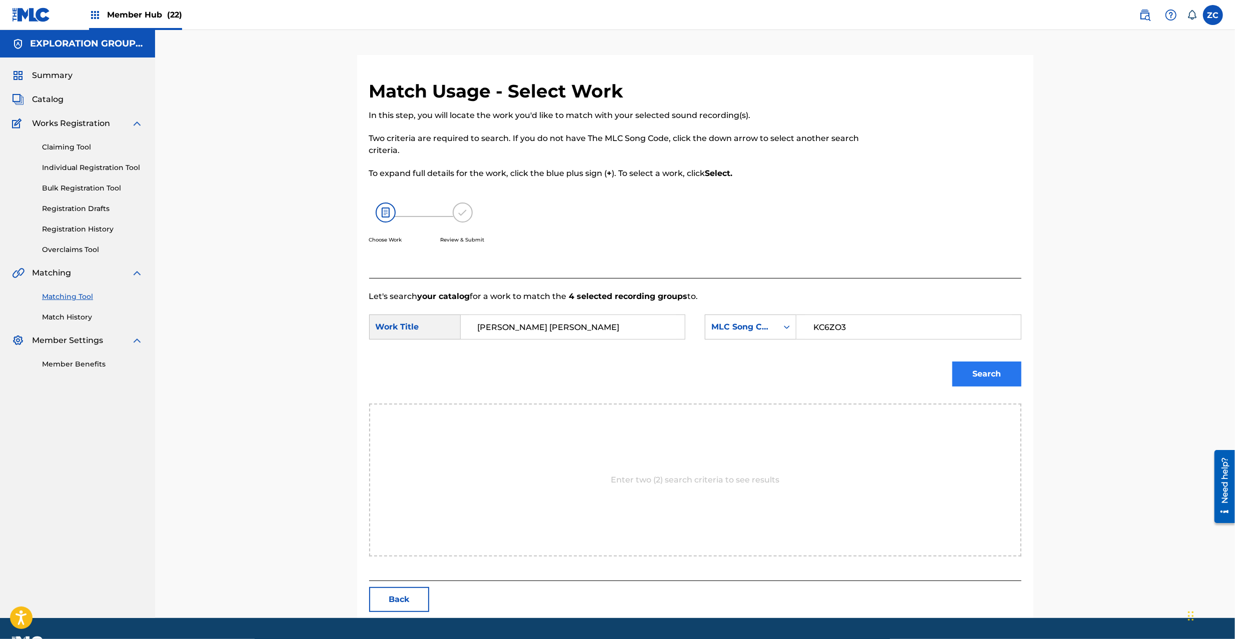
type input "KC6ZO3"
click at [977, 367] on button "Search" at bounding box center [986, 374] width 69 height 25
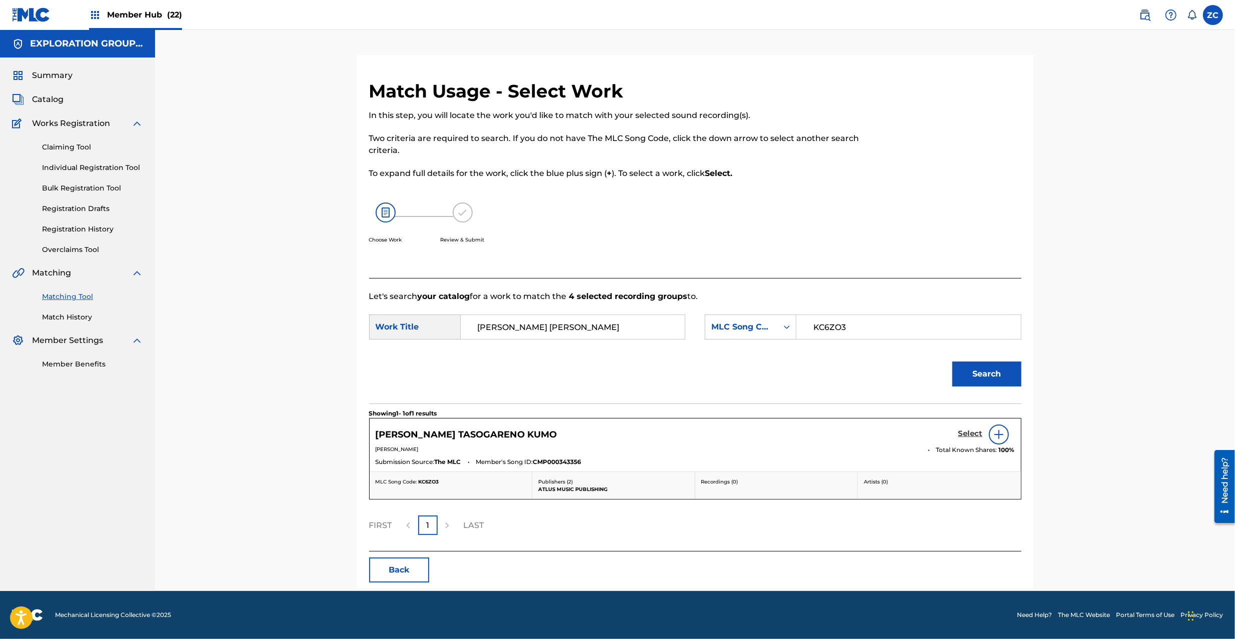
click at [969, 433] on h5 "Select" at bounding box center [970, 434] width 25 height 10
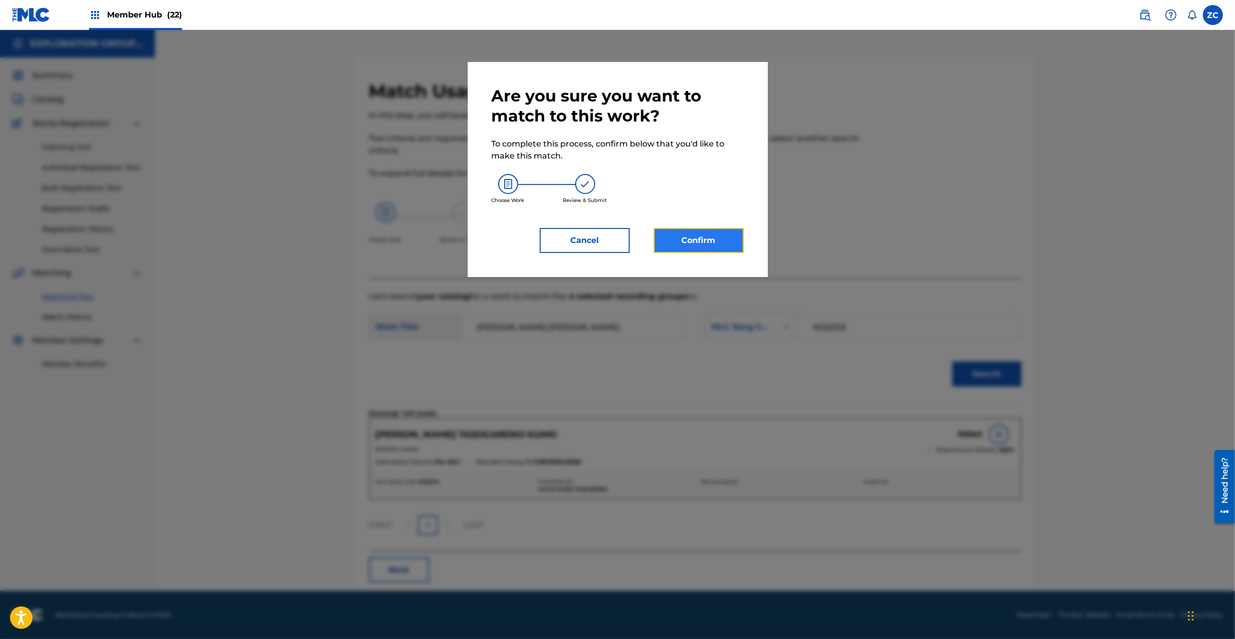
click at [695, 250] on button "Confirm" at bounding box center [699, 240] width 90 height 25
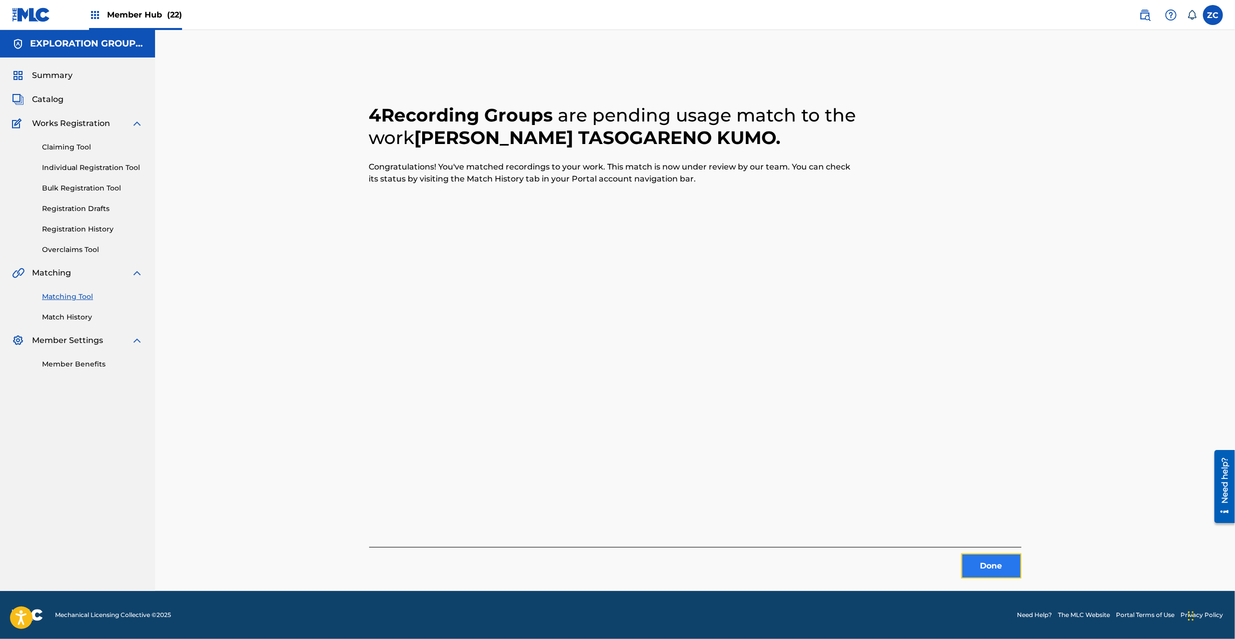
click at [1000, 567] on button "Done" at bounding box center [991, 566] width 60 height 25
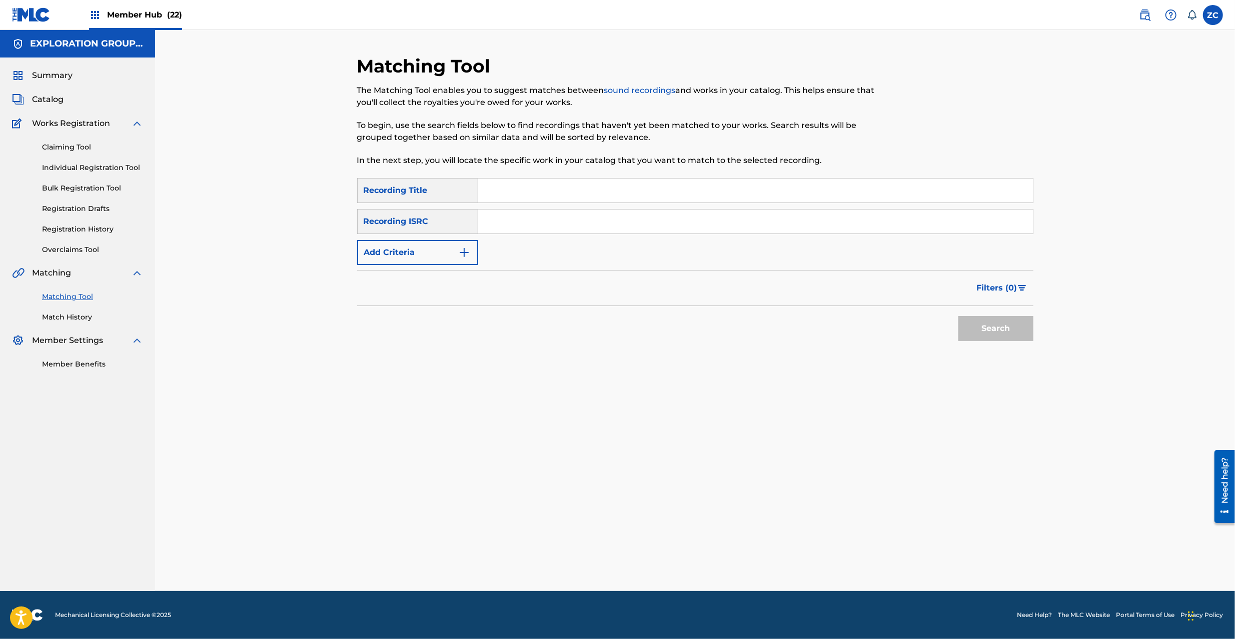
click at [675, 224] on input "Search Form" at bounding box center [755, 222] width 555 height 24
type input "JPK651000215"
click at [961, 330] on button "Search" at bounding box center [995, 328] width 75 height 25
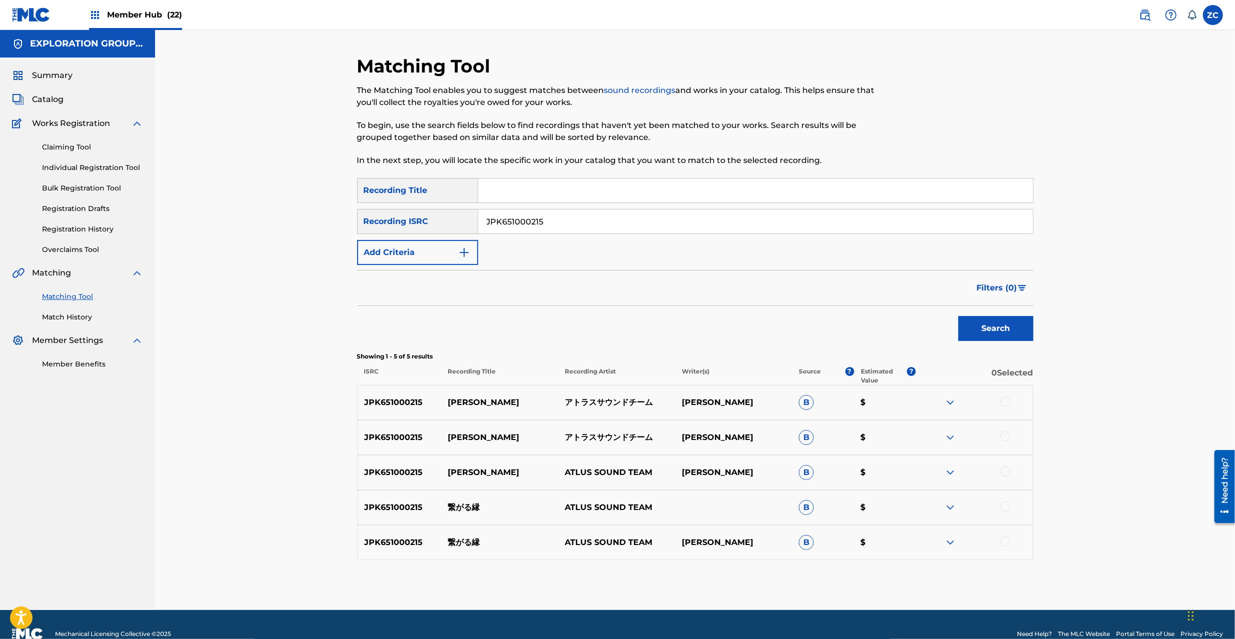
click at [1003, 396] on div "JPK651000215 TSUNAGARU ENISHI アトラスサウンドチーム 土屋憲一 B $" at bounding box center [695, 402] width 676 height 35
click at [1005, 402] on div at bounding box center [1005, 402] width 10 height 10
click at [1006, 437] on div at bounding box center [1005, 437] width 10 height 10
click at [1007, 471] on div at bounding box center [1005, 472] width 10 height 10
click at [1005, 504] on div at bounding box center [1005, 507] width 10 height 10
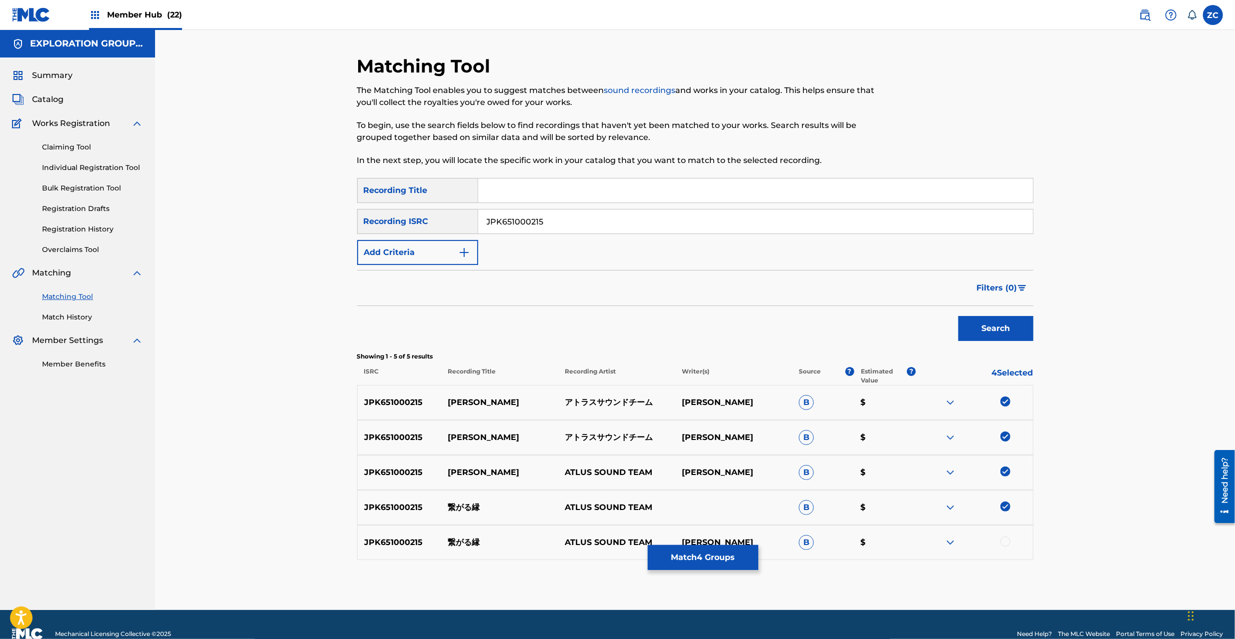
click at [1007, 545] on div at bounding box center [1005, 542] width 10 height 10
click at [695, 570] on button "Match 5 Groups" at bounding box center [703, 557] width 111 height 25
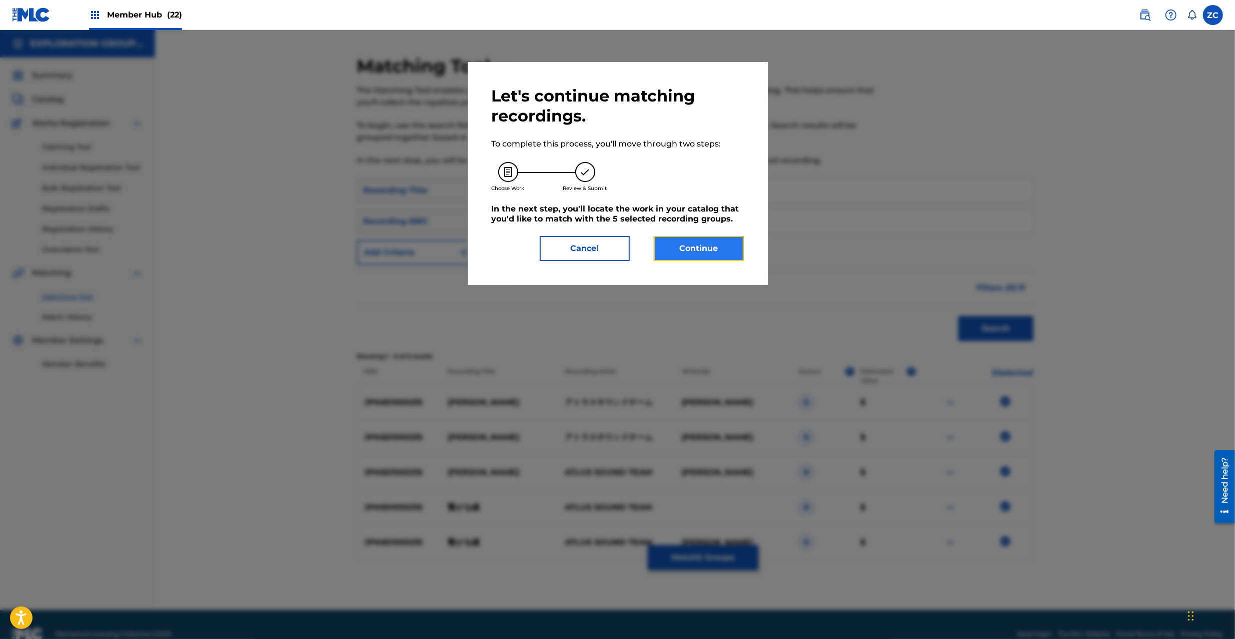
click at [707, 255] on button "Continue" at bounding box center [699, 248] width 90 height 25
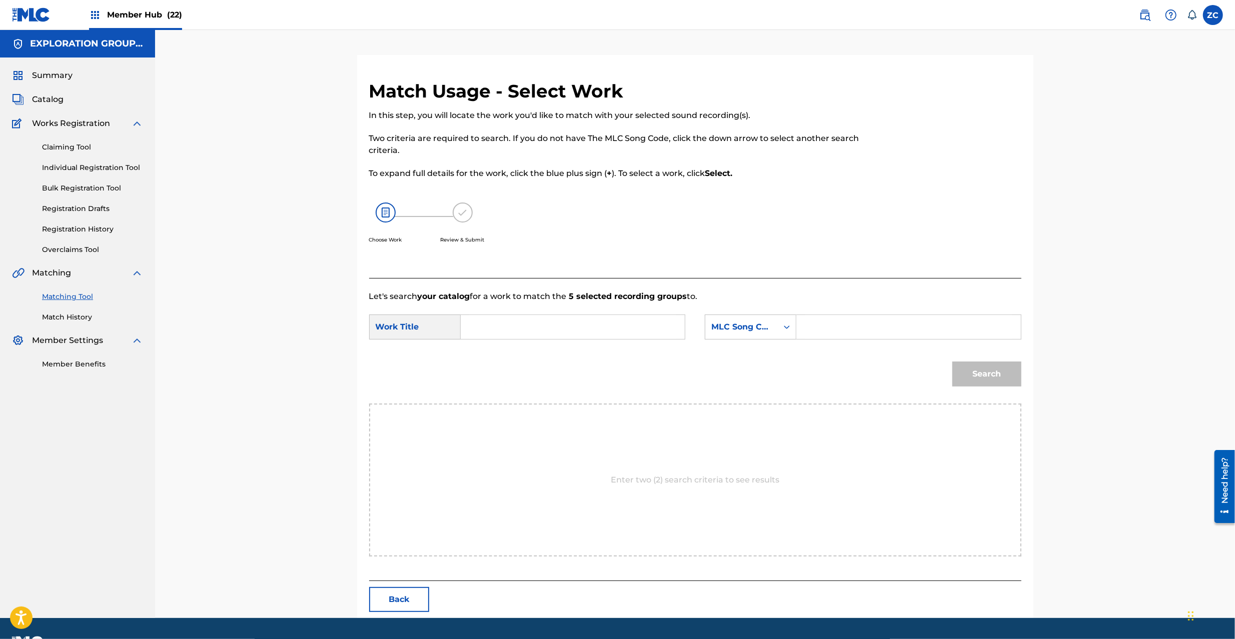
click at [577, 332] on input "Search Form" at bounding box center [572, 327] width 207 height 24
click at [585, 329] on input "Tsunagaru Enishi T481BH" at bounding box center [572, 327] width 207 height 24
type input "Tsunagaru Enishi"
click at [787, 329] on icon "Search Form" at bounding box center [787, 327] width 10 height 10
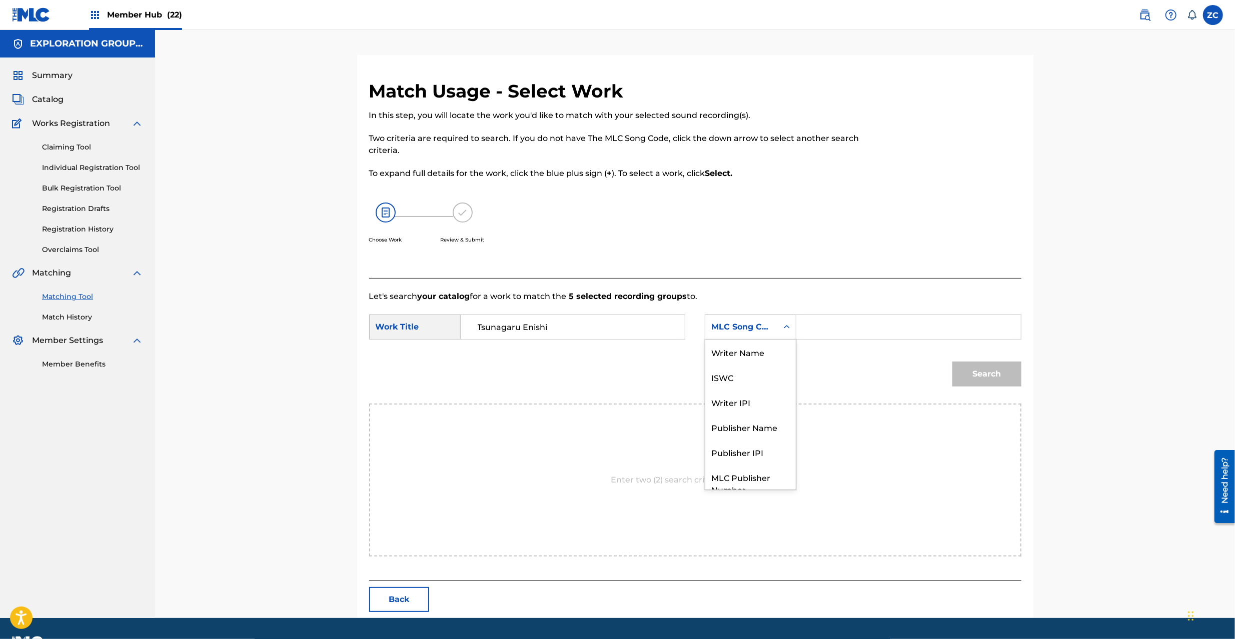
scroll to position [37, 0]
click at [878, 334] on input "Search Form" at bounding box center [908, 327] width 207 height 24
type input "T481BH"
click at [994, 361] on div "Search" at bounding box center [984, 372] width 74 height 40
click at [990, 385] on button "Search" at bounding box center [986, 374] width 69 height 25
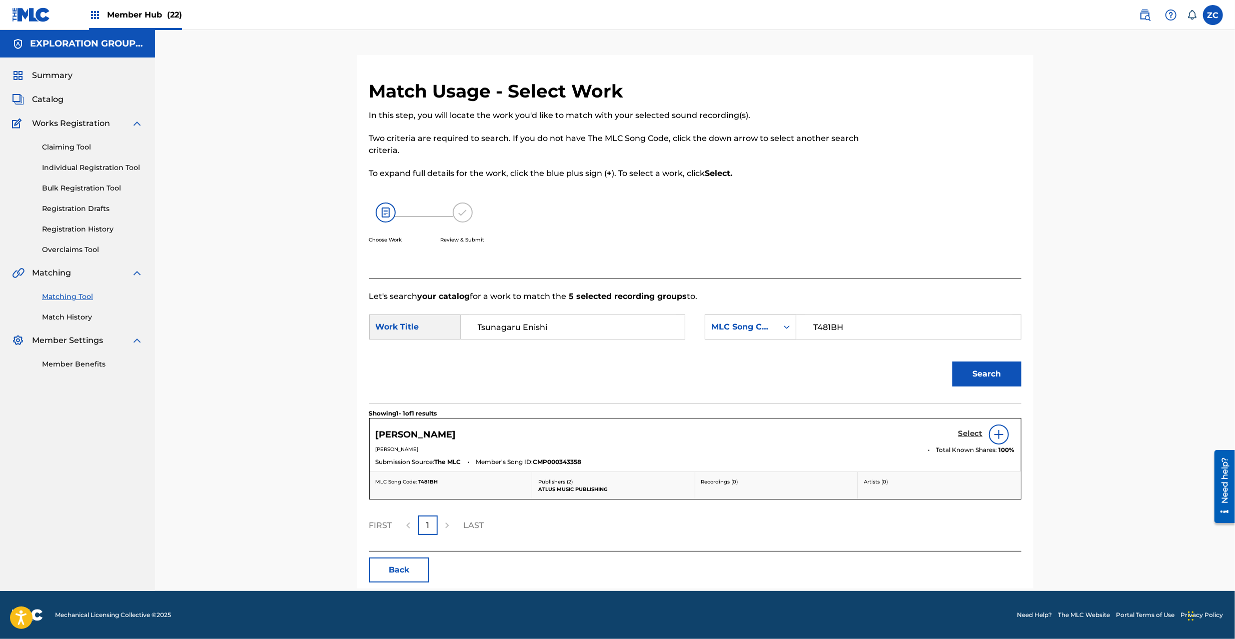
click at [961, 435] on h5 "Select" at bounding box center [970, 434] width 25 height 10
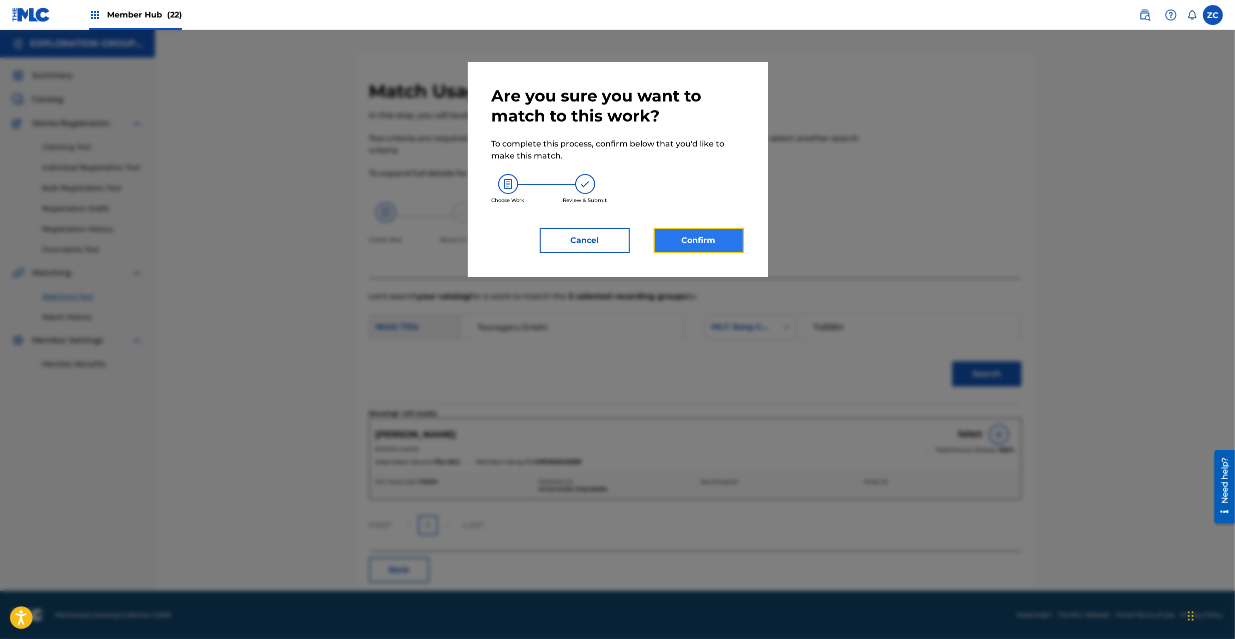
click at [703, 246] on button "Confirm" at bounding box center [699, 240] width 90 height 25
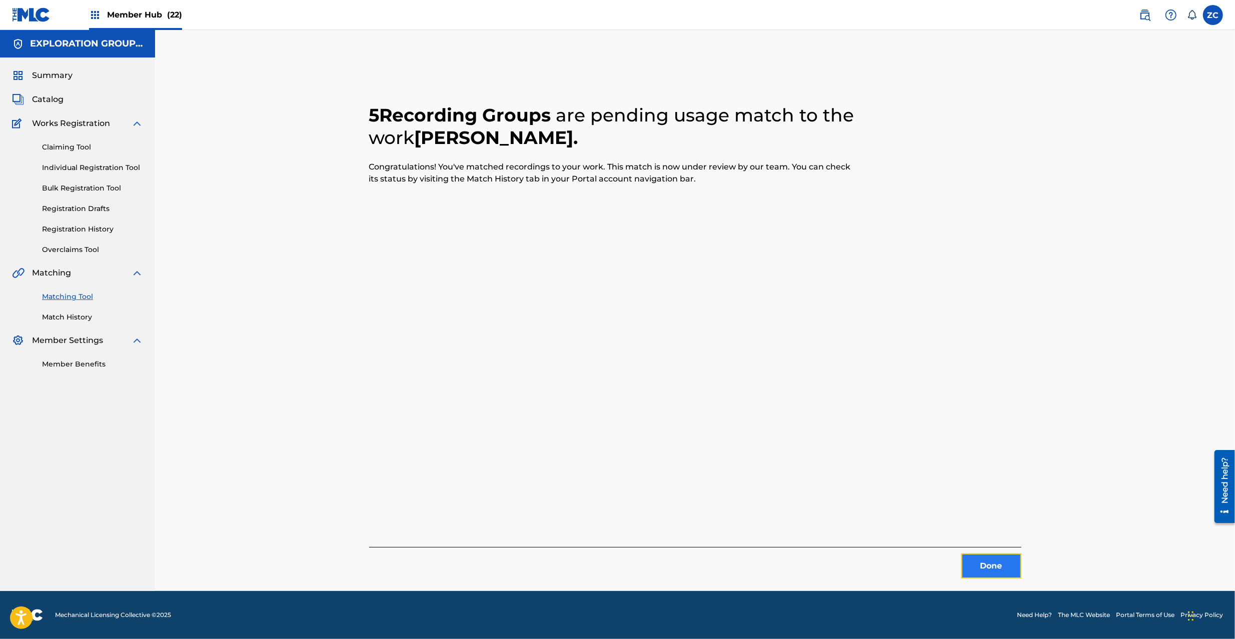
click at [1001, 569] on button "Done" at bounding box center [991, 566] width 60 height 25
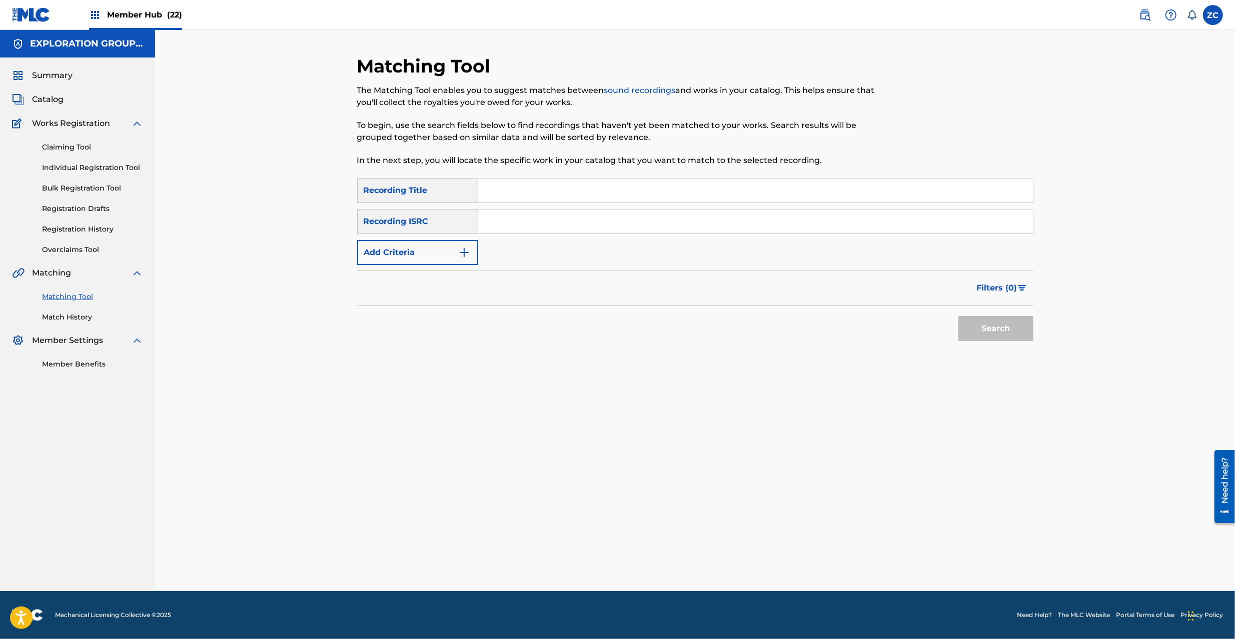
click at [668, 211] on input "Search Form" at bounding box center [755, 222] width 555 height 24
type input "JPK651000214"
click at [999, 329] on button "Search" at bounding box center [995, 328] width 75 height 25
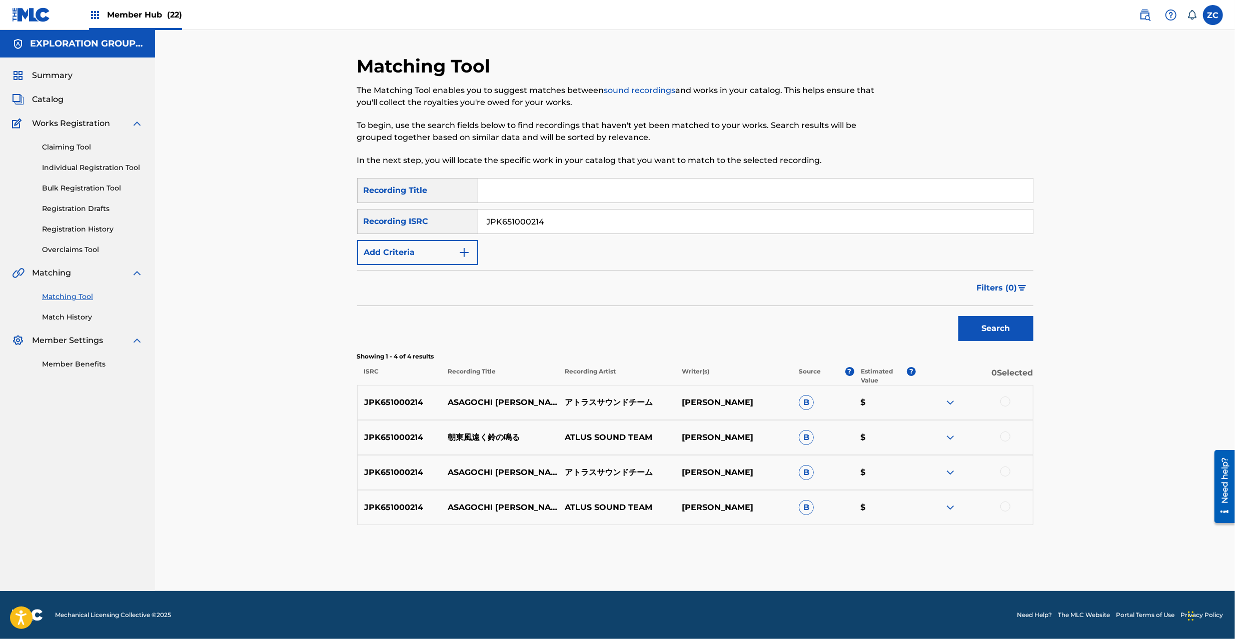
click at [1003, 401] on div at bounding box center [1005, 402] width 10 height 10
click at [1004, 437] on div at bounding box center [1005, 437] width 10 height 10
click at [1009, 476] on div at bounding box center [974, 473] width 117 height 12
click at [1005, 470] on div at bounding box center [1005, 472] width 10 height 10
click at [1004, 504] on div at bounding box center [1005, 507] width 10 height 10
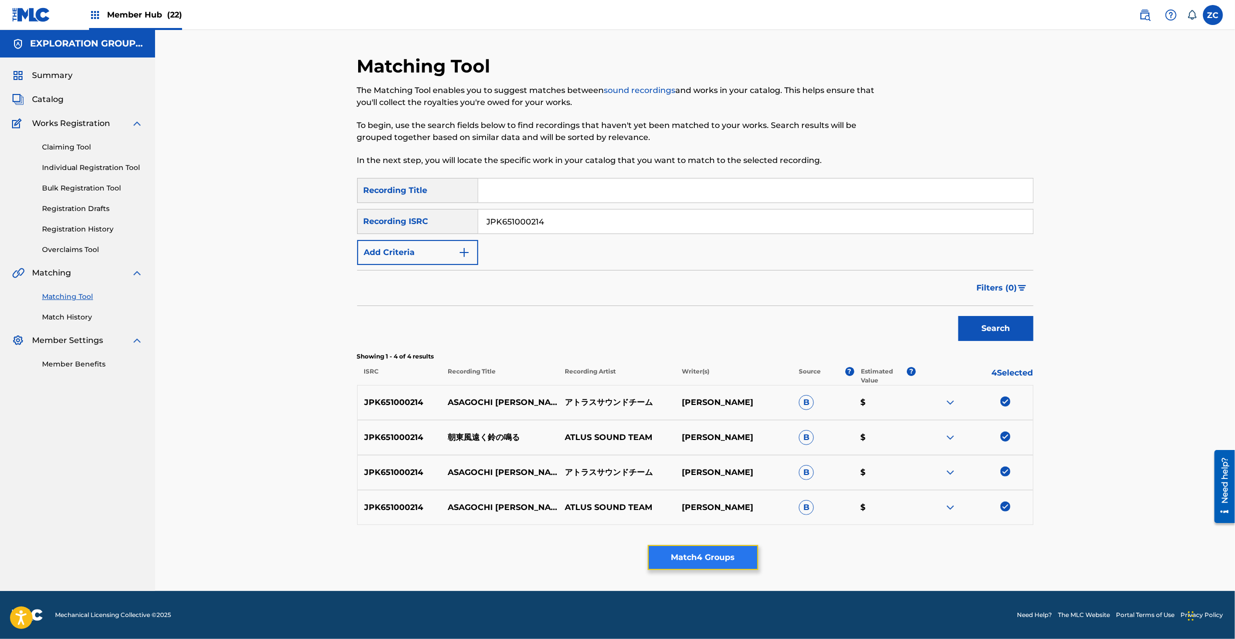
click at [709, 551] on button "Match 4 Groups" at bounding box center [703, 557] width 111 height 25
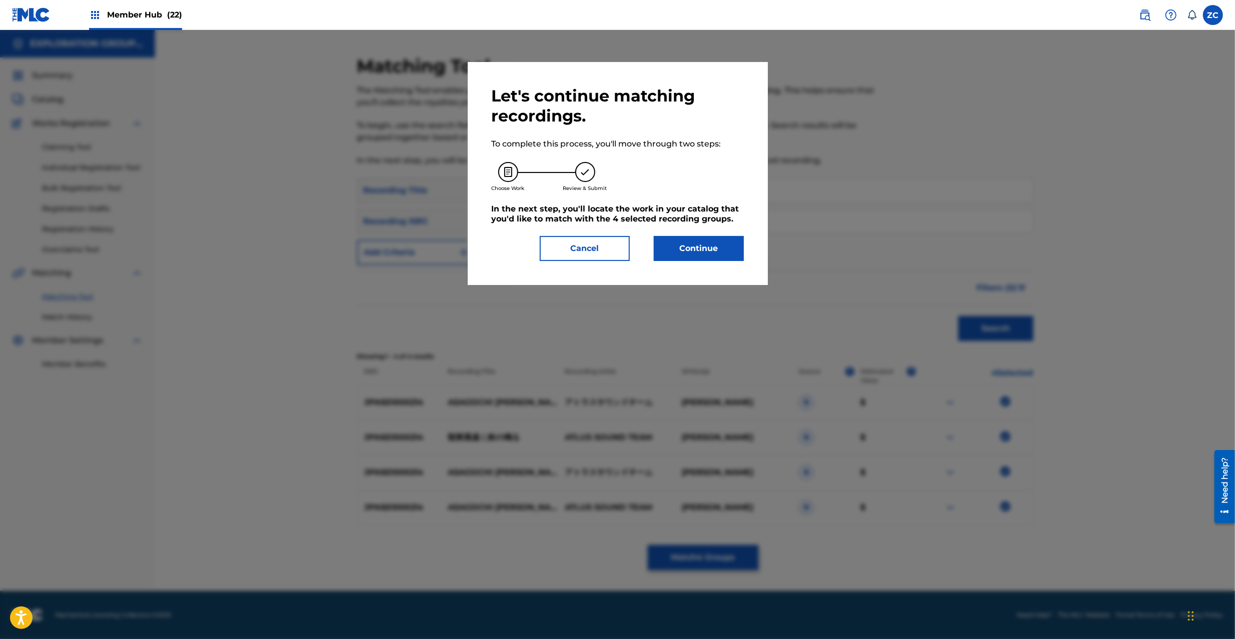
click at [699, 264] on div "Let's continue matching recordings. To complete this process, you'll move throu…" at bounding box center [618, 173] width 300 height 223
click at [709, 243] on button "Continue" at bounding box center [699, 248] width 90 height 25
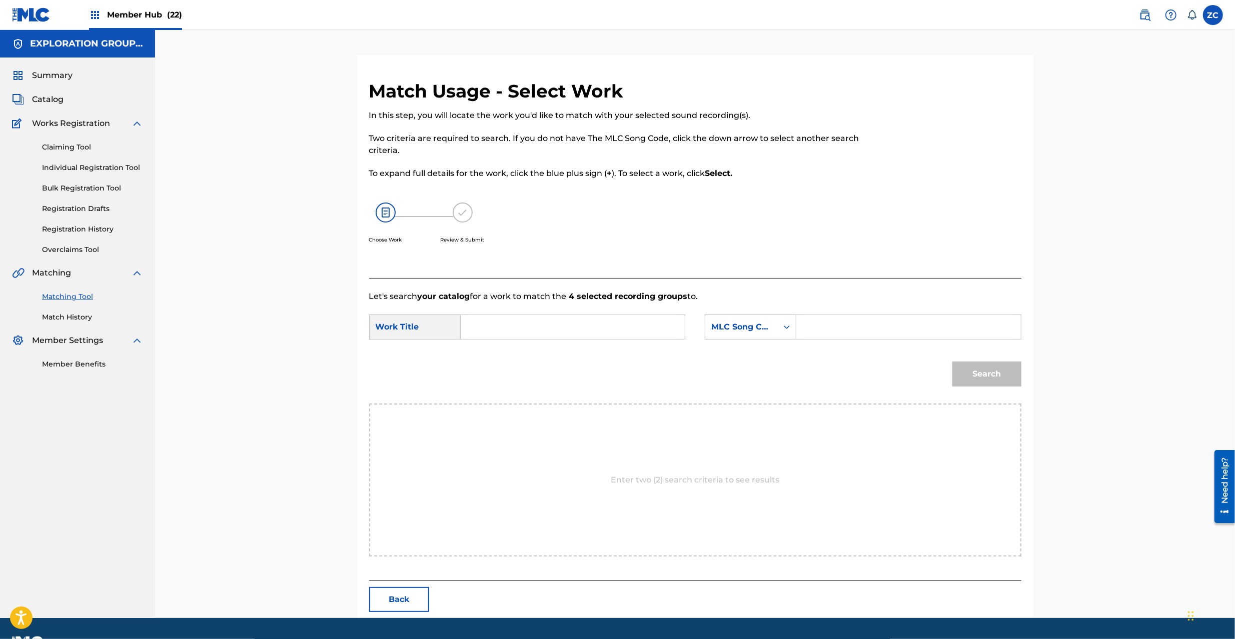
click at [615, 337] on input "Search Form" at bounding box center [572, 327] width 207 height 24
click at [631, 329] on input "Asagochi Tooku Suzuno Naru AY83DO" at bounding box center [572, 327] width 207 height 24
click at [633, 329] on input "Asagochi Tooku Suzuno Naru AY83DO" at bounding box center [572, 327] width 207 height 24
type input "Asagochi Tooku Suzuno Naru"
click at [843, 325] on input "Search Form" at bounding box center [908, 327] width 207 height 24
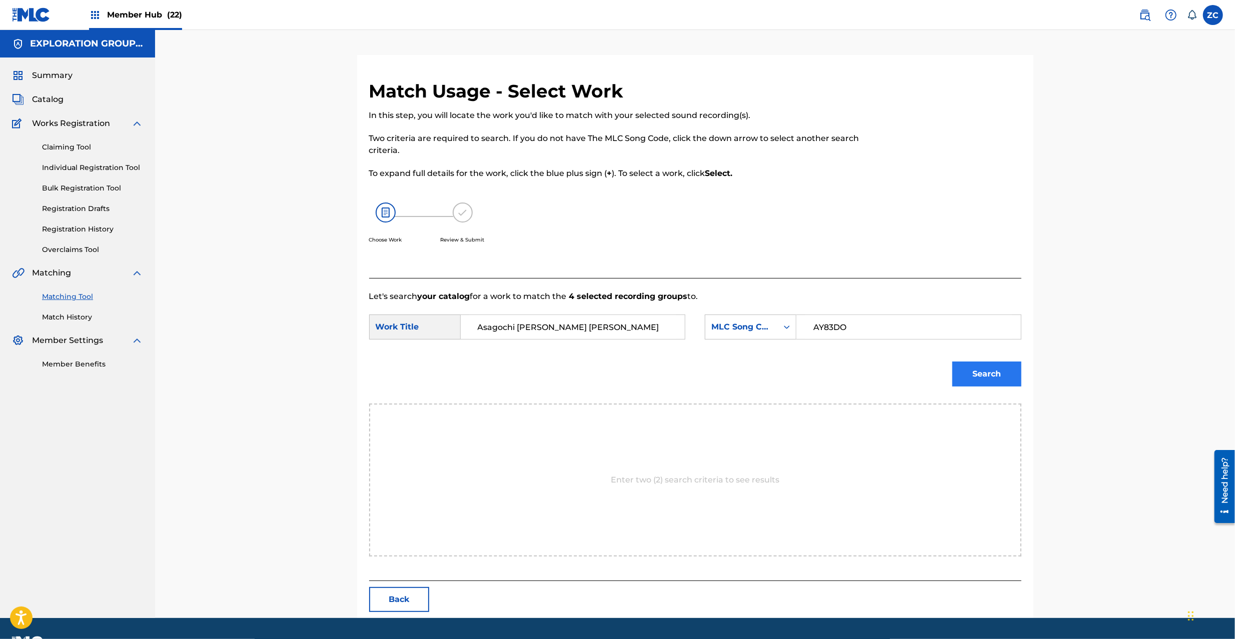
type input "AY83DO"
click at [1005, 377] on button "Search" at bounding box center [986, 374] width 69 height 25
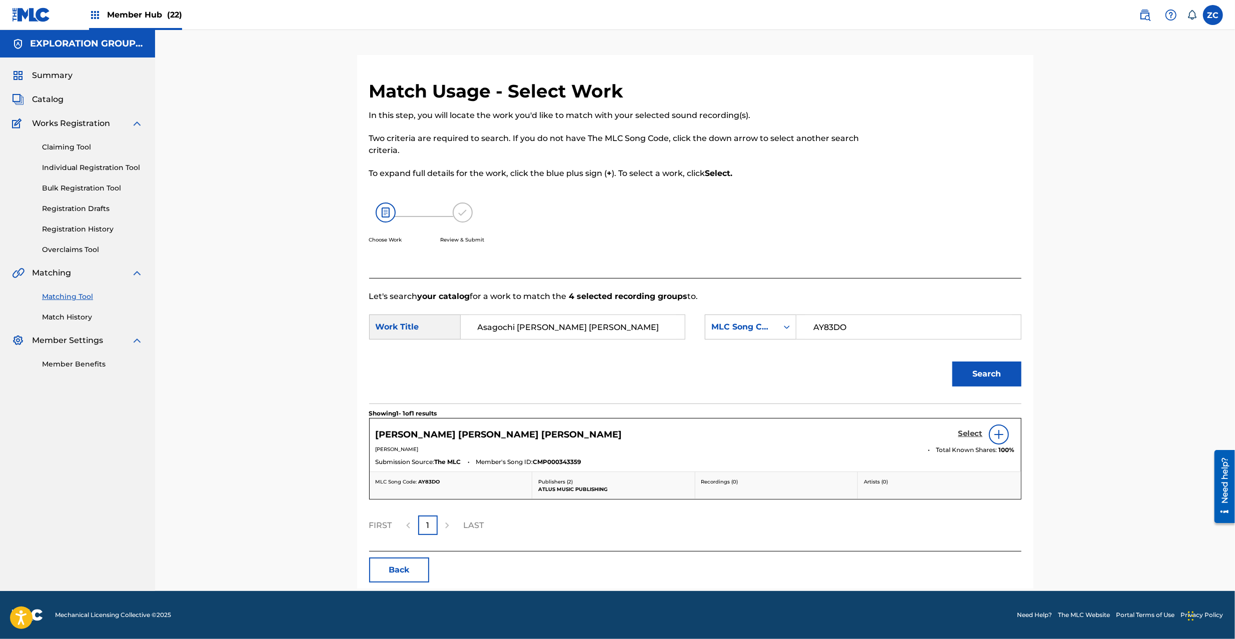
click at [980, 431] on h5 "Select" at bounding box center [970, 434] width 25 height 10
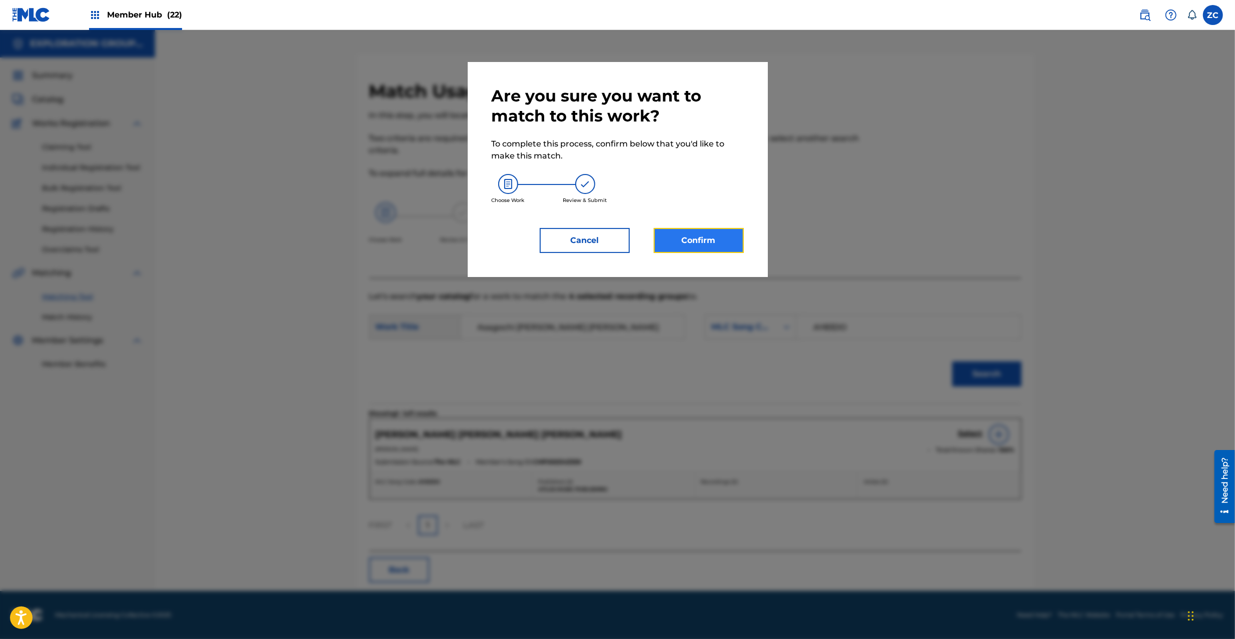
click at [699, 239] on button "Confirm" at bounding box center [699, 240] width 90 height 25
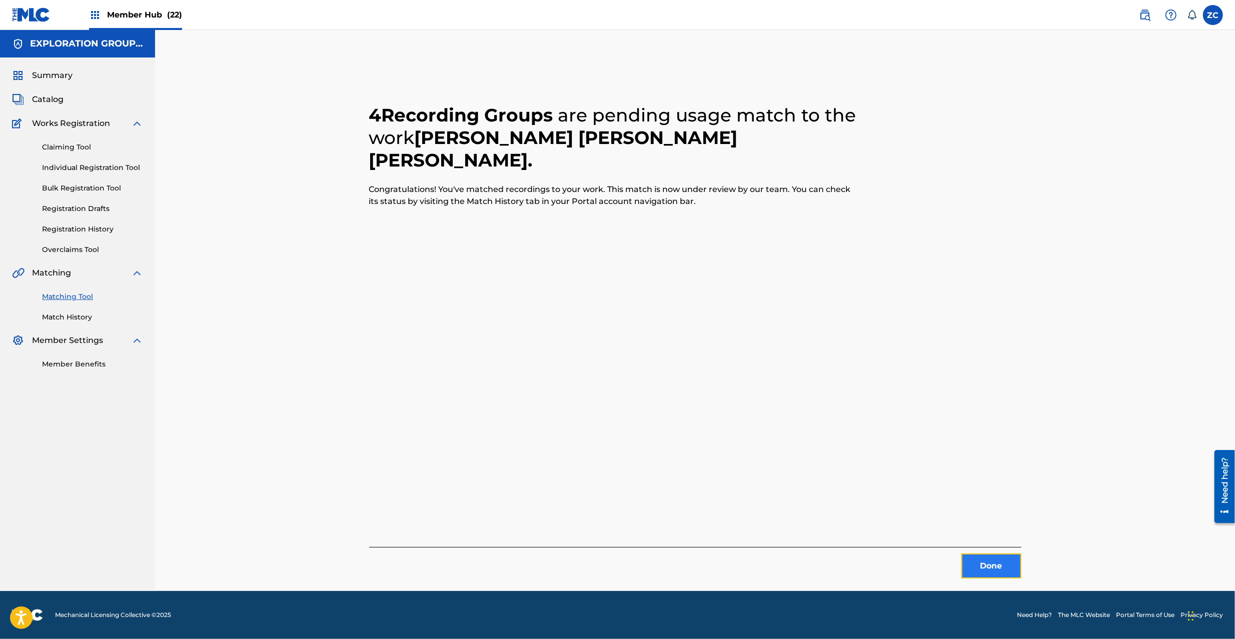
click at [984, 563] on button "Done" at bounding box center [991, 566] width 60 height 25
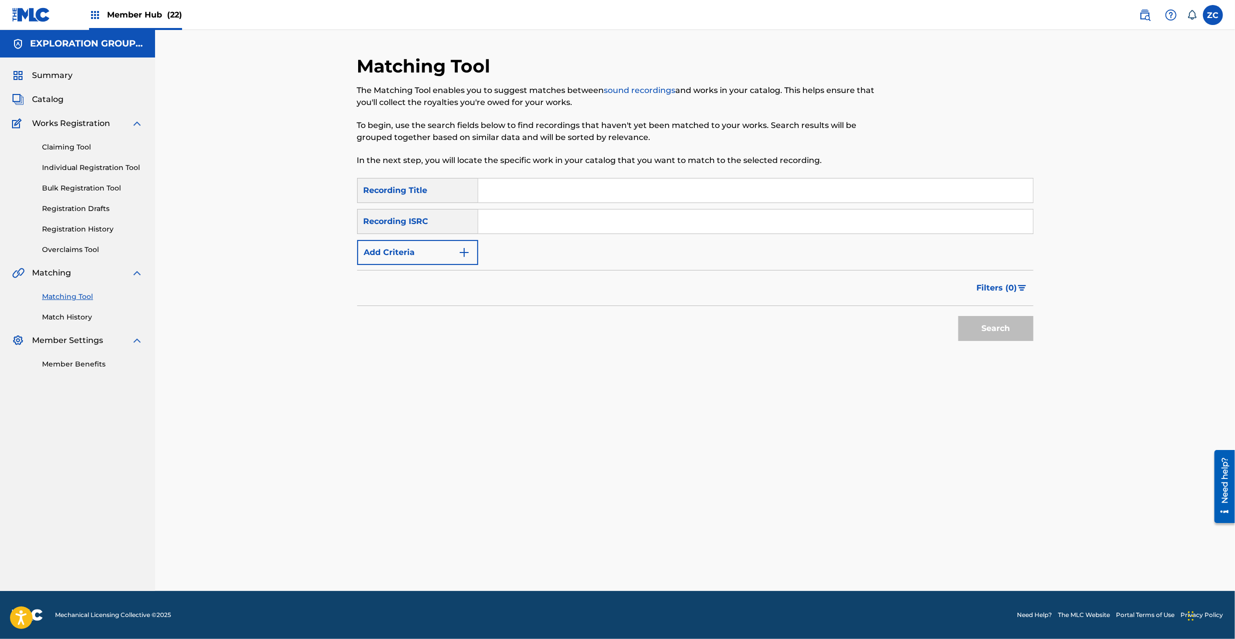
drag, startPoint x: 689, startPoint y: 225, endPoint x: 725, endPoint y: 239, distance: 38.8
click at [689, 225] on input "Search Form" at bounding box center [755, 222] width 555 height 24
type input "JPK651000213"
click at [989, 338] on button "Search" at bounding box center [995, 328] width 75 height 25
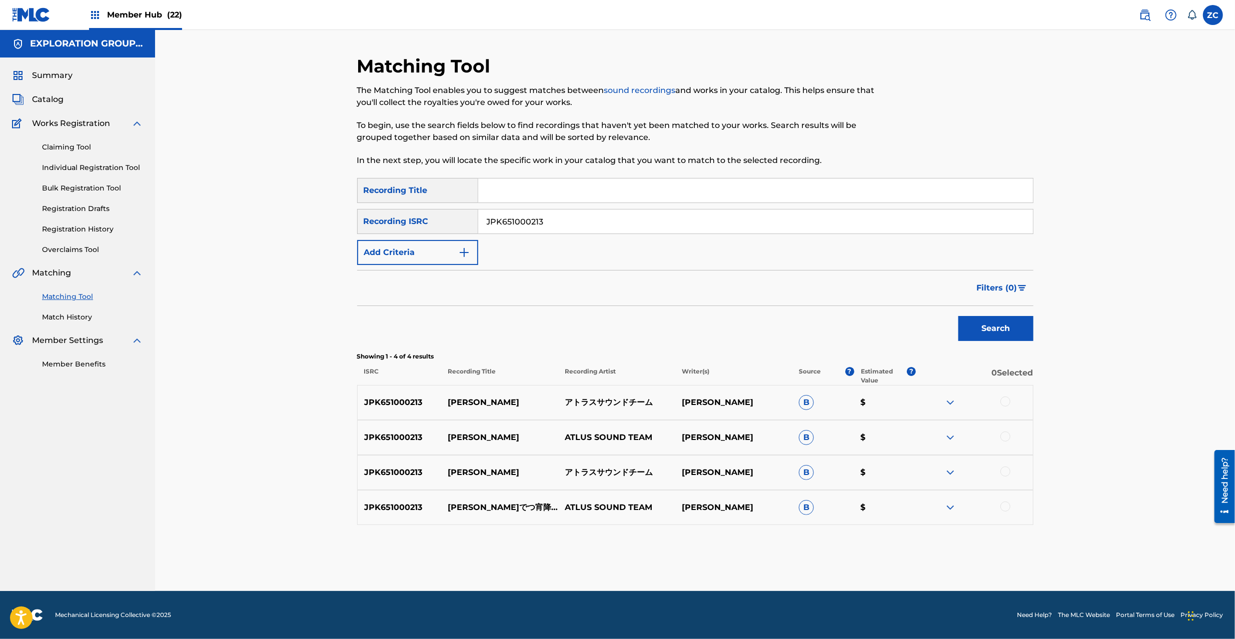
click at [1004, 398] on div at bounding box center [1005, 402] width 10 height 10
click at [1003, 434] on div at bounding box center [1005, 437] width 10 height 10
click at [1006, 468] on div at bounding box center [1005, 472] width 10 height 10
click at [1005, 503] on div at bounding box center [1005, 507] width 10 height 10
click at [725, 556] on button "Match 4 Groups" at bounding box center [703, 557] width 111 height 25
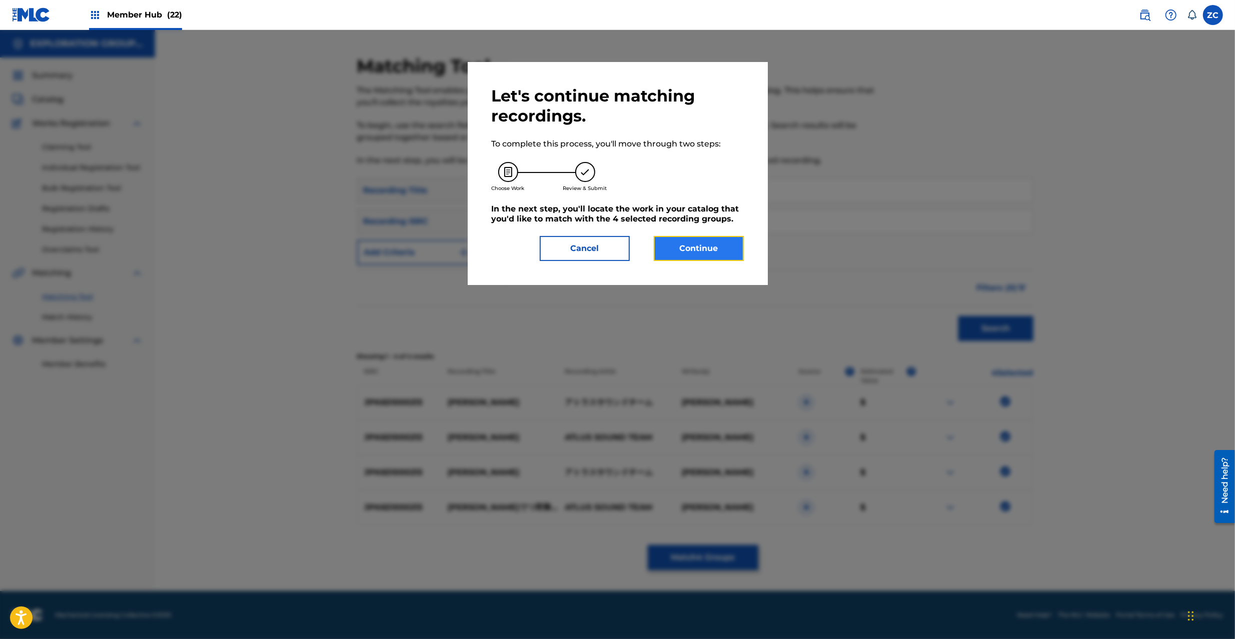
click at [696, 238] on button "Continue" at bounding box center [699, 248] width 90 height 25
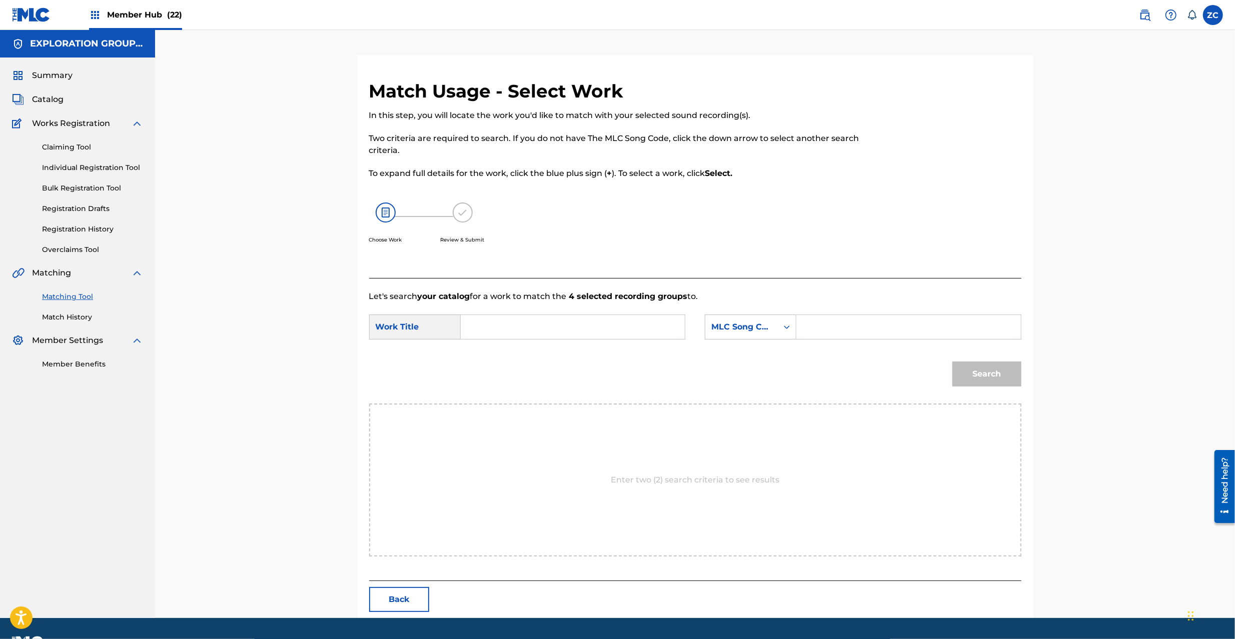
click at [626, 321] on input "Search Form" at bounding box center [572, 327] width 207 height 24
click at [602, 328] on input "Tsukishiro Medetsu Yoi Oriru T480YT" at bounding box center [572, 327] width 207 height 24
type input "Tsukishiro Medetsu Yoi Oriru"
click at [823, 328] on input "Search Form" at bounding box center [908, 327] width 207 height 24
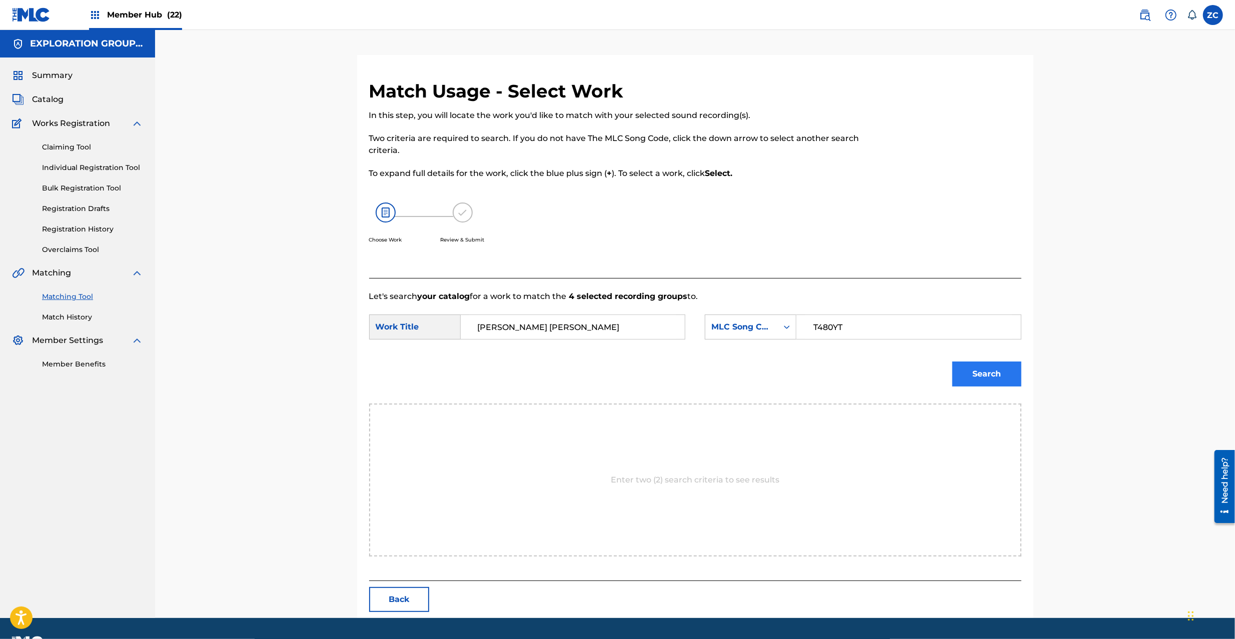
type input "T480YT"
click at [967, 374] on button "Search" at bounding box center [986, 374] width 69 height 25
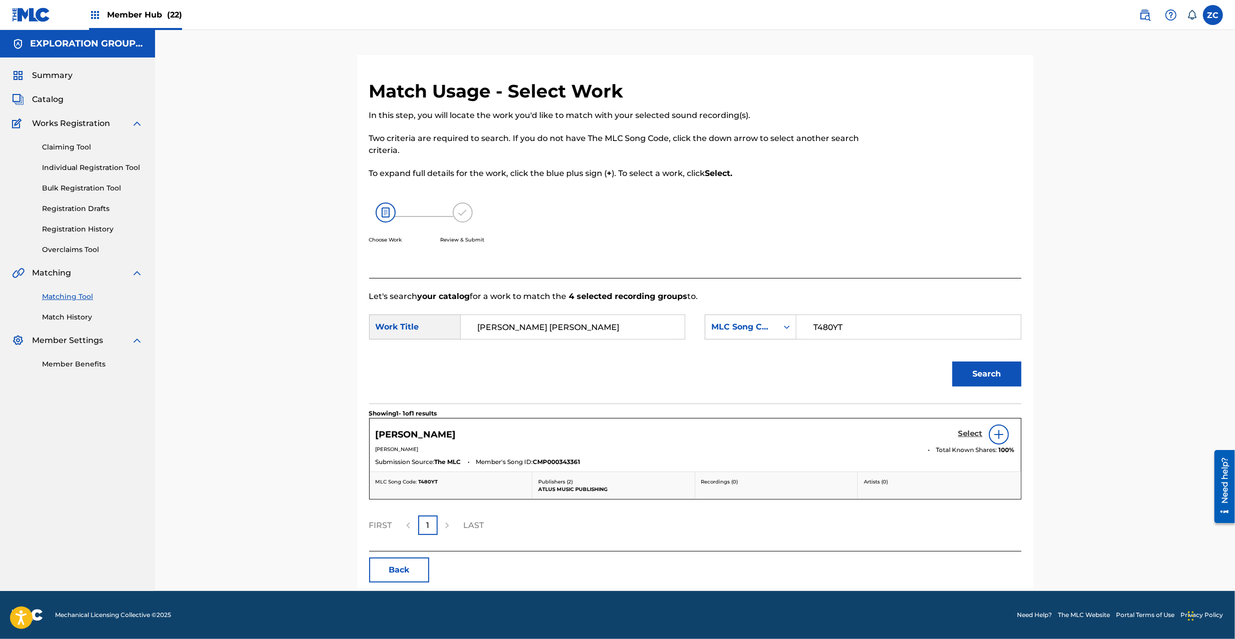
click at [971, 431] on h5 "Select" at bounding box center [970, 434] width 25 height 10
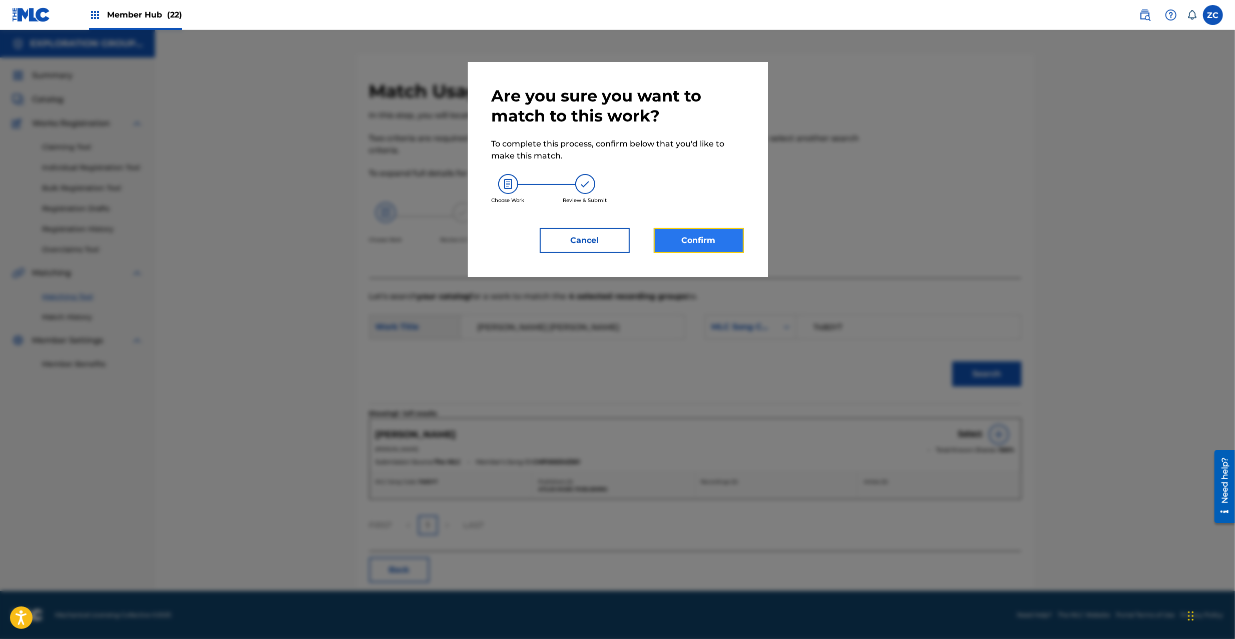
click at [715, 231] on button "Confirm" at bounding box center [699, 240] width 90 height 25
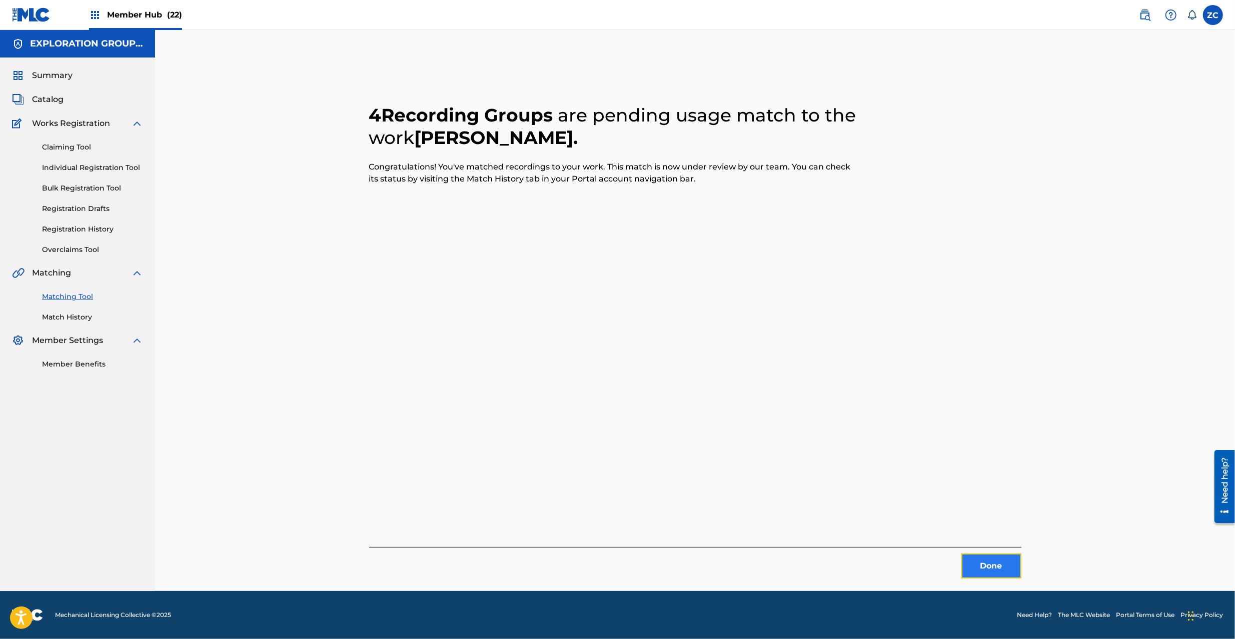
click at [981, 565] on button "Done" at bounding box center [991, 566] width 60 height 25
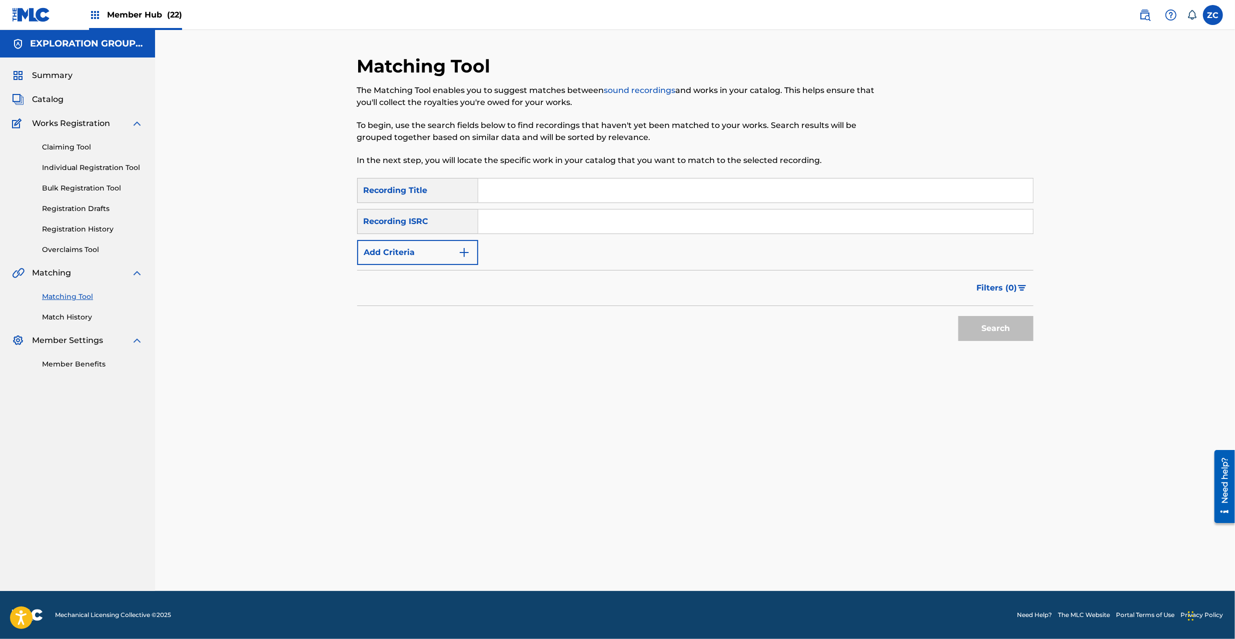
click at [701, 225] on input "Search Form" at bounding box center [755, 222] width 555 height 24
type input "JPK651000212"
click at [987, 329] on button "Search" at bounding box center [995, 328] width 75 height 25
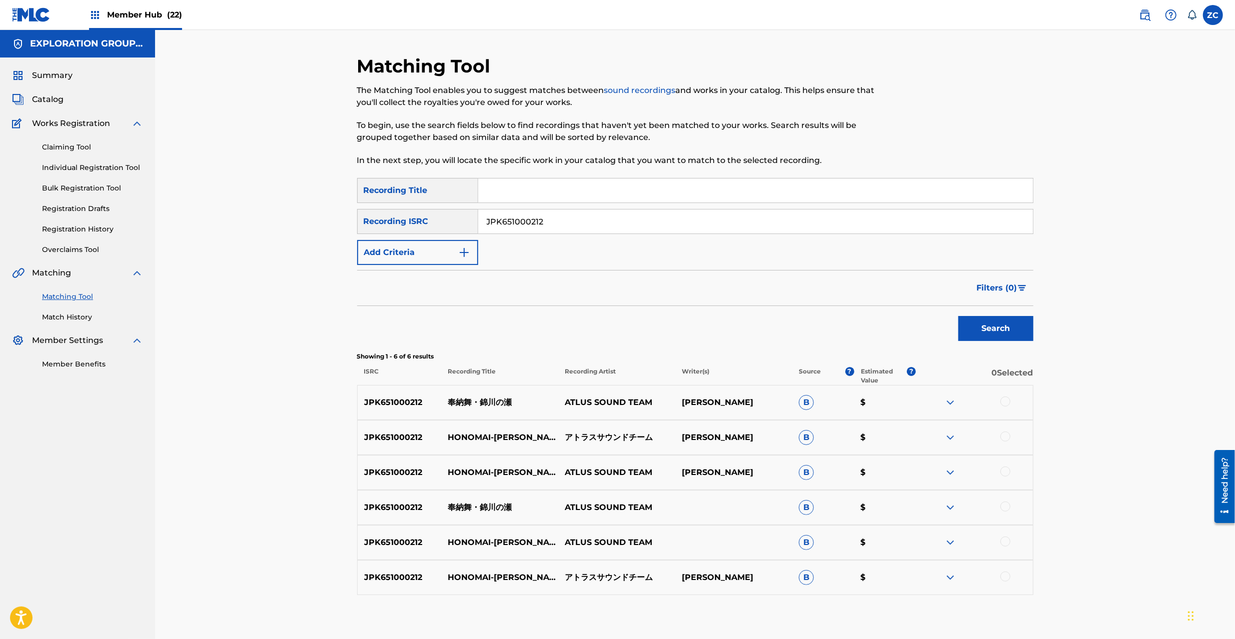
click at [1005, 399] on div at bounding box center [1005, 402] width 10 height 10
click at [1005, 434] on div at bounding box center [1005, 437] width 10 height 10
click at [1005, 475] on div at bounding box center [1005, 472] width 10 height 10
click at [1005, 505] on div at bounding box center [1005, 507] width 10 height 10
click at [1007, 543] on div at bounding box center [1005, 542] width 10 height 10
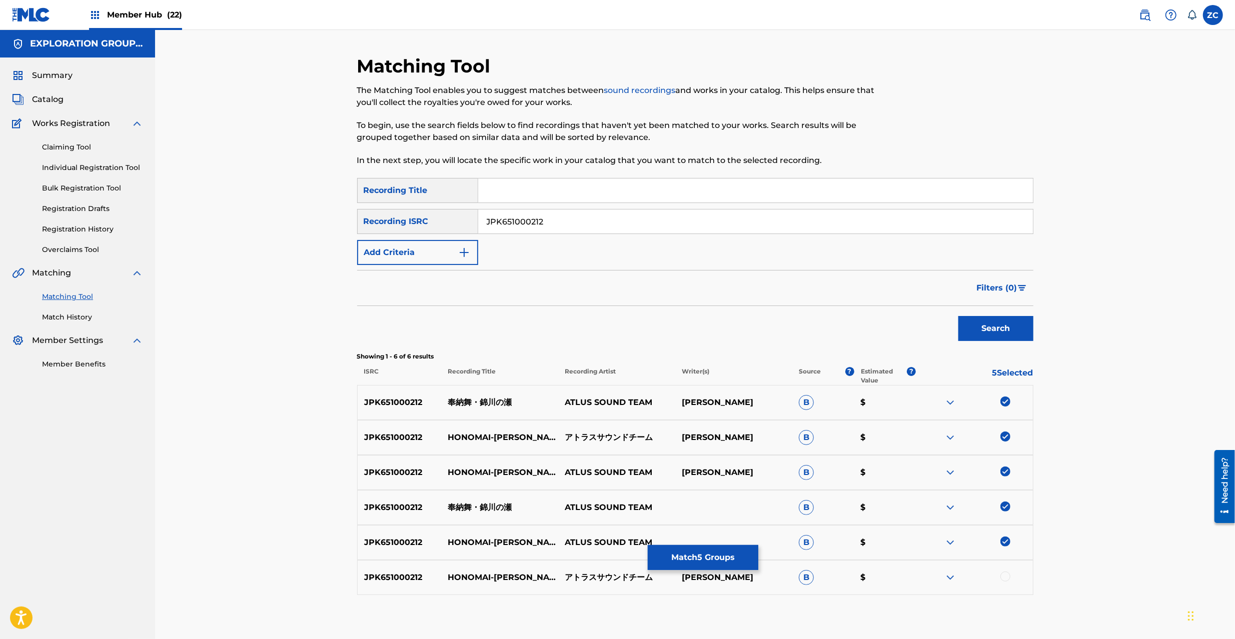
click at [1003, 582] on div at bounding box center [974, 578] width 117 height 12
click at [1011, 575] on div at bounding box center [974, 578] width 117 height 12
click at [1007, 577] on div at bounding box center [1005, 577] width 10 height 10
click at [714, 550] on button "Match 6 Groups" at bounding box center [703, 557] width 111 height 25
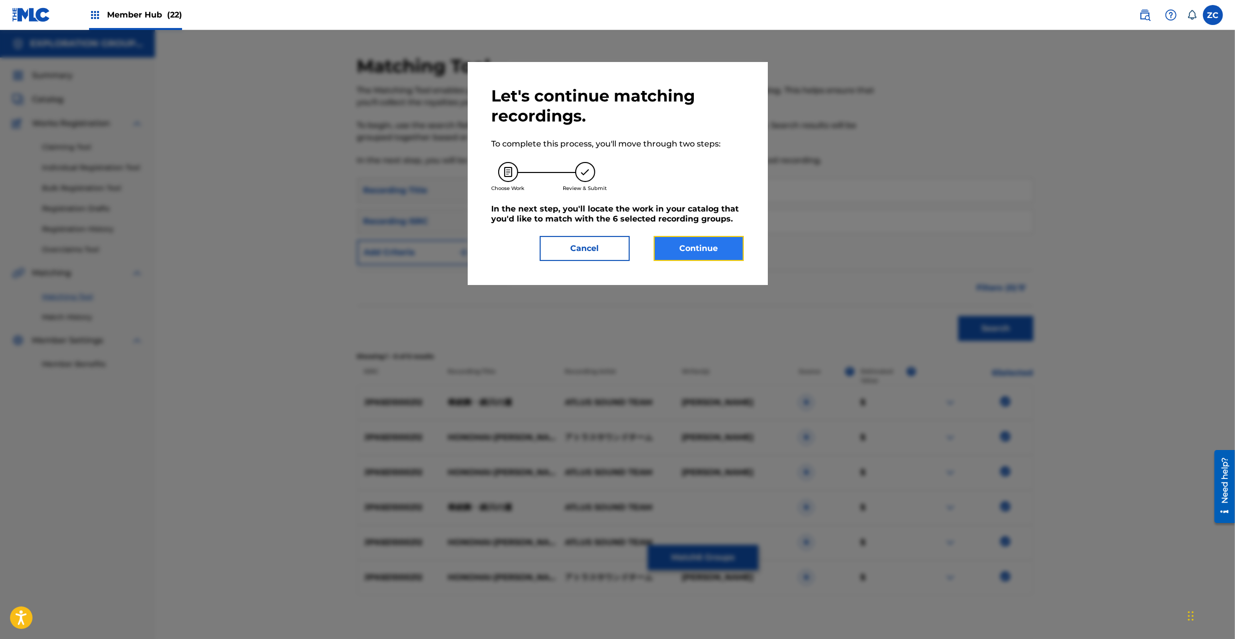
click at [707, 257] on button "Continue" at bounding box center [699, 248] width 90 height 25
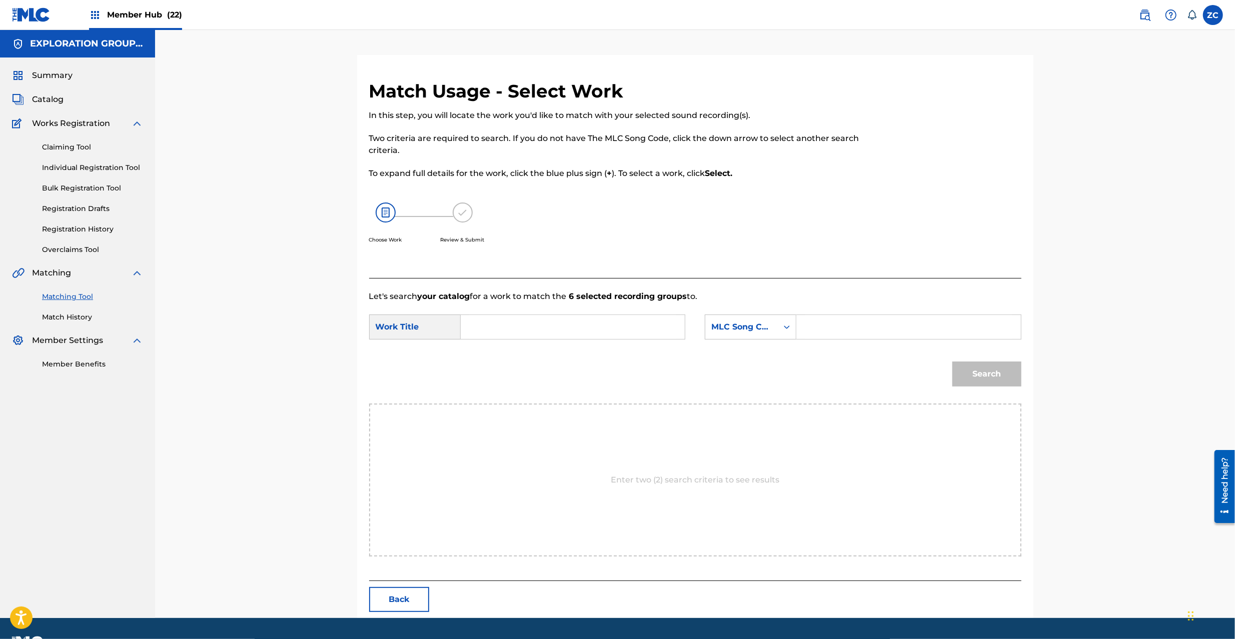
click at [561, 329] on input "Search Form" at bounding box center [572, 327] width 207 height 24
click at [618, 327] on input "Hounou Mai Nishikigawano Se HP540T" at bounding box center [572, 327] width 207 height 24
type input "Hounou Mai Nishikigawano Se"
click at [761, 329] on div "MLC Song Code" at bounding box center [741, 327] width 61 height 12
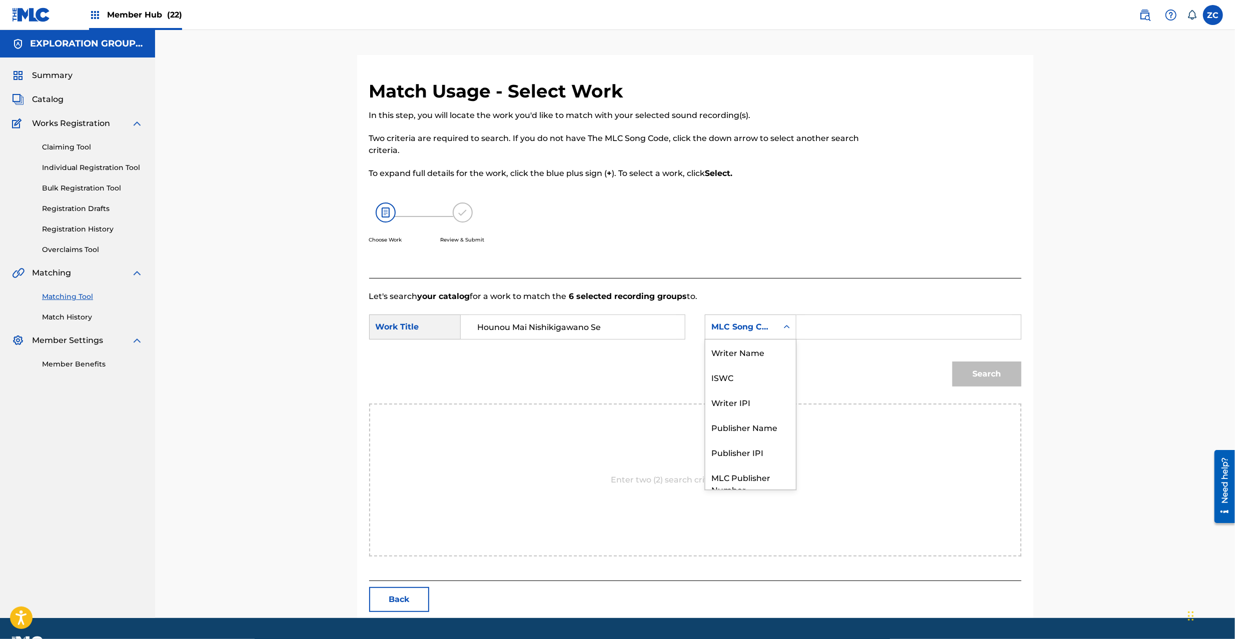
scroll to position [0, 0]
click at [835, 318] on input "Search Form" at bounding box center [908, 327] width 207 height 24
type input "HP540T"
click at [998, 371] on button "Search" at bounding box center [986, 374] width 69 height 25
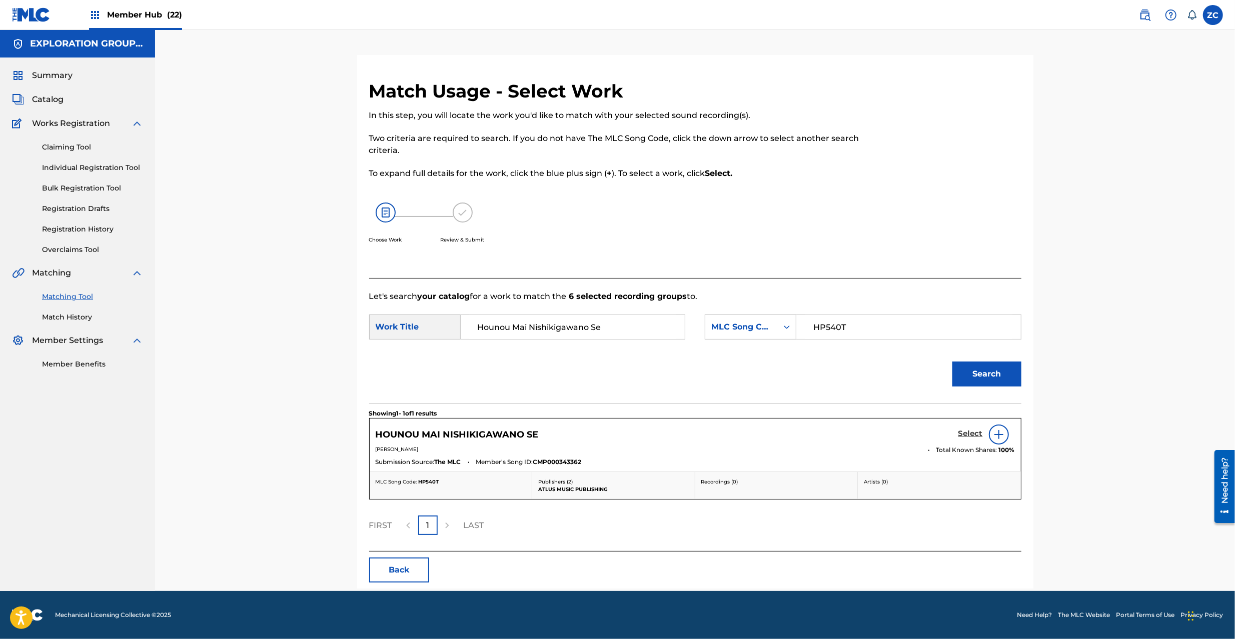
click at [970, 431] on h5 "Select" at bounding box center [970, 434] width 25 height 10
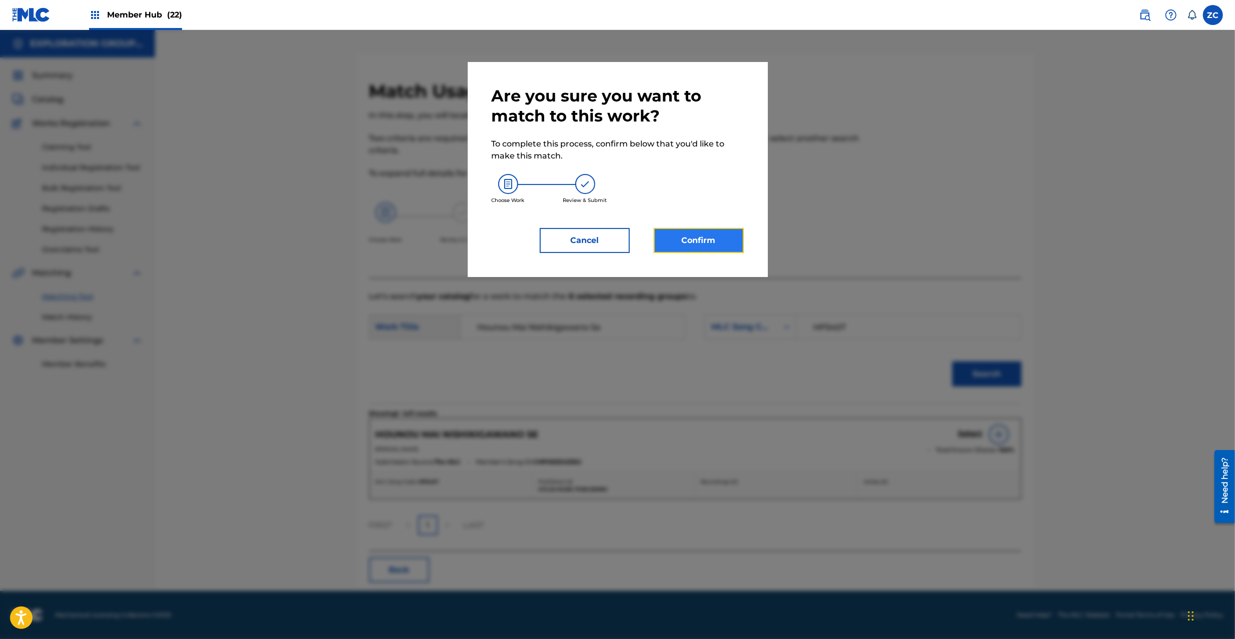
click at [733, 245] on button "Confirm" at bounding box center [699, 240] width 90 height 25
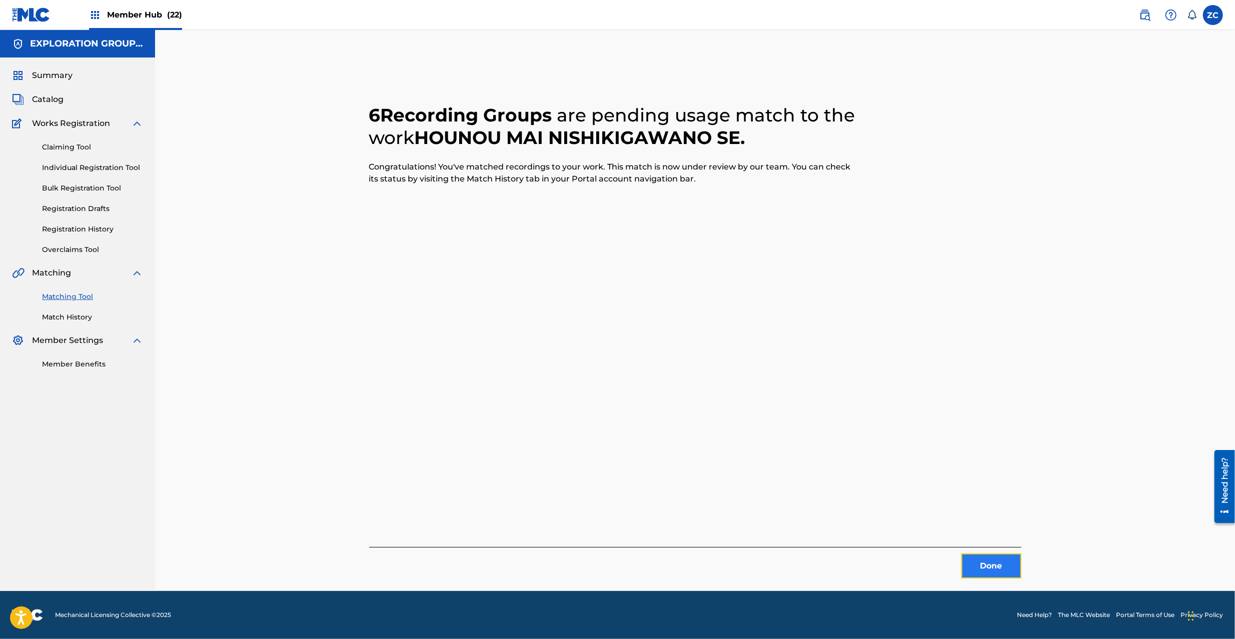
click at [987, 562] on button "Done" at bounding box center [991, 566] width 60 height 25
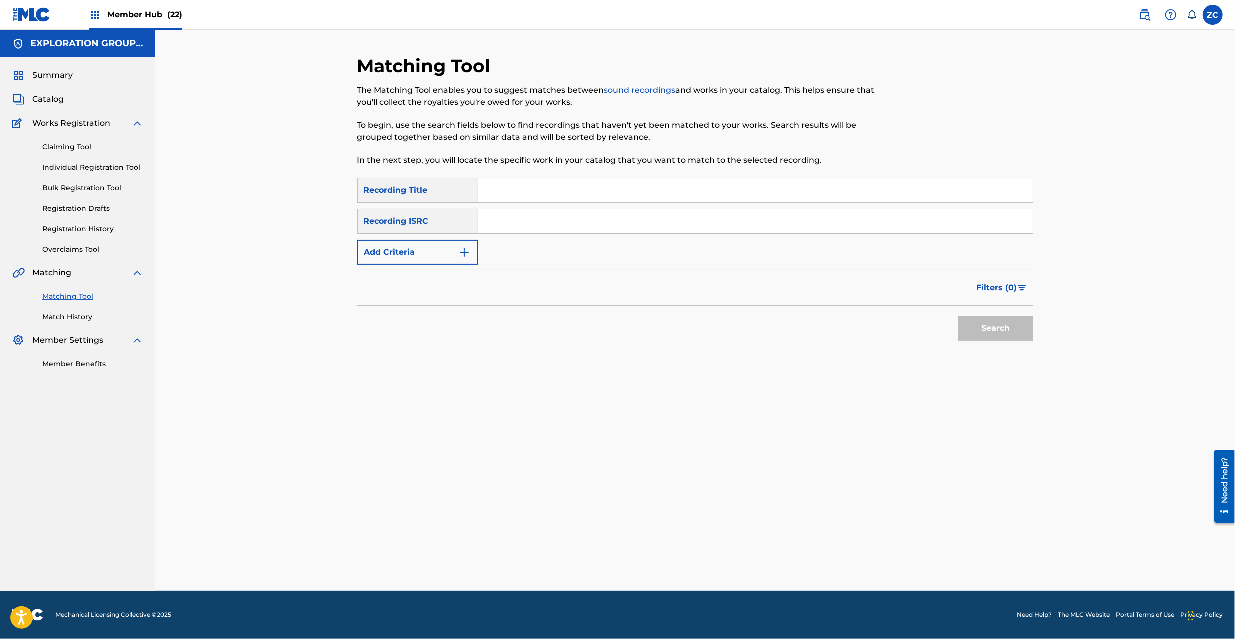
click at [787, 205] on div "SearchWithCriteria8889faf9-2caf-4046-8ff0-4061b60546fd Recording Title SearchWi…" at bounding box center [695, 221] width 676 height 87
drag, startPoint x: 799, startPoint y: 221, endPoint x: 811, endPoint y: 225, distance: 12.8
click at [799, 220] on input "Search Form" at bounding box center [755, 222] width 555 height 24
type input "JPK651000230"
click at [1008, 329] on button "Search" at bounding box center [995, 328] width 75 height 25
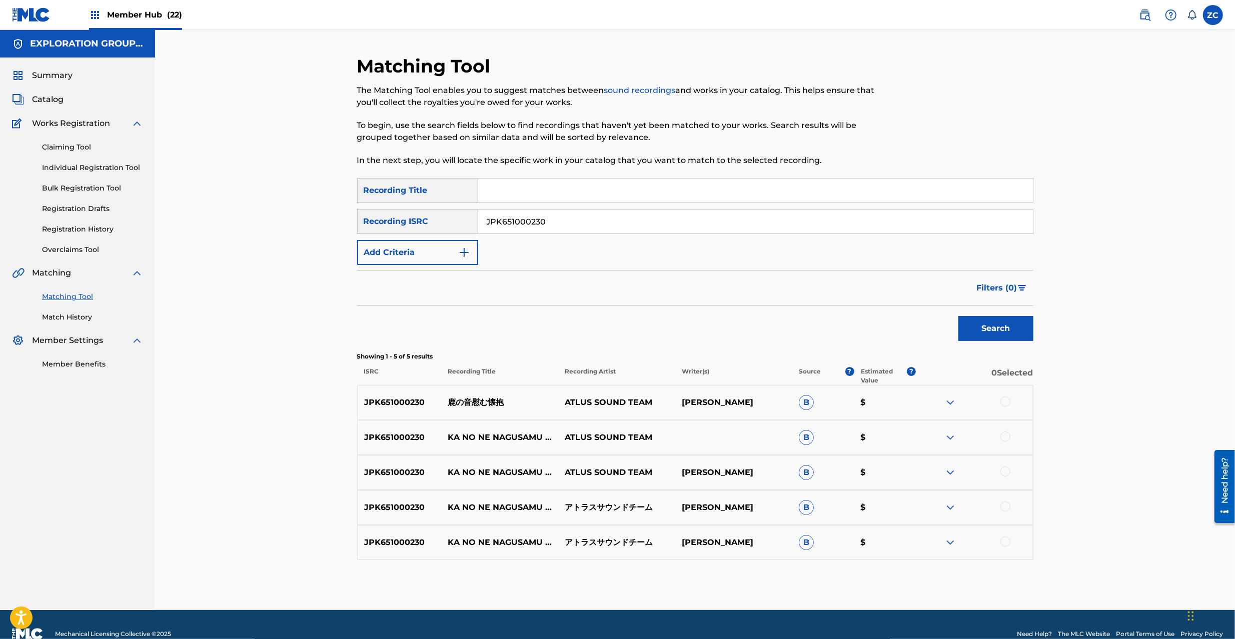
drag, startPoint x: 1005, startPoint y: 399, endPoint x: 1006, endPoint y: 423, distance: 24.5
click at [1005, 399] on div at bounding box center [1005, 402] width 10 height 10
click at [1005, 435] on div at bounding box center [1005, 437] width 10 height 10
click at [1007, 471] on div at bounding box center [1005, 472] width 10 height 10
click at [1006, 505] on div at bounding box center [1005, 507] width 10 height 10
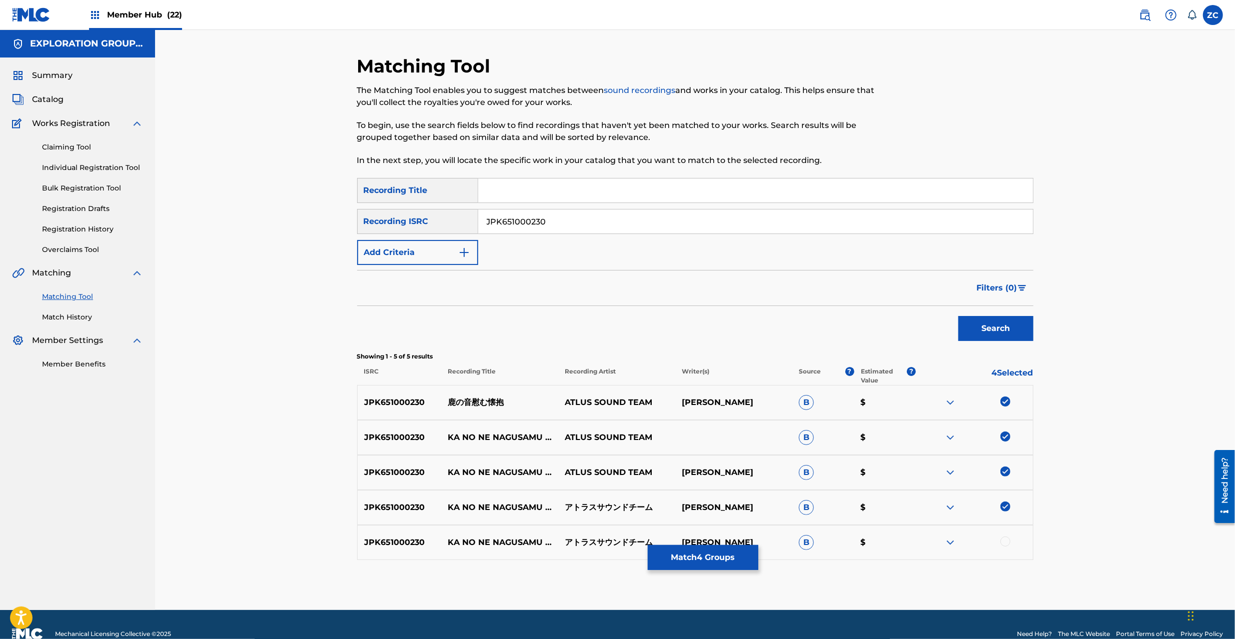
click at [1007, 539] on div at bounding box center [1005, 542] width 10 height 10
click at [737, 559] on button "Match 5 Groups" at bounding box center [703, 557] width 111 height 25
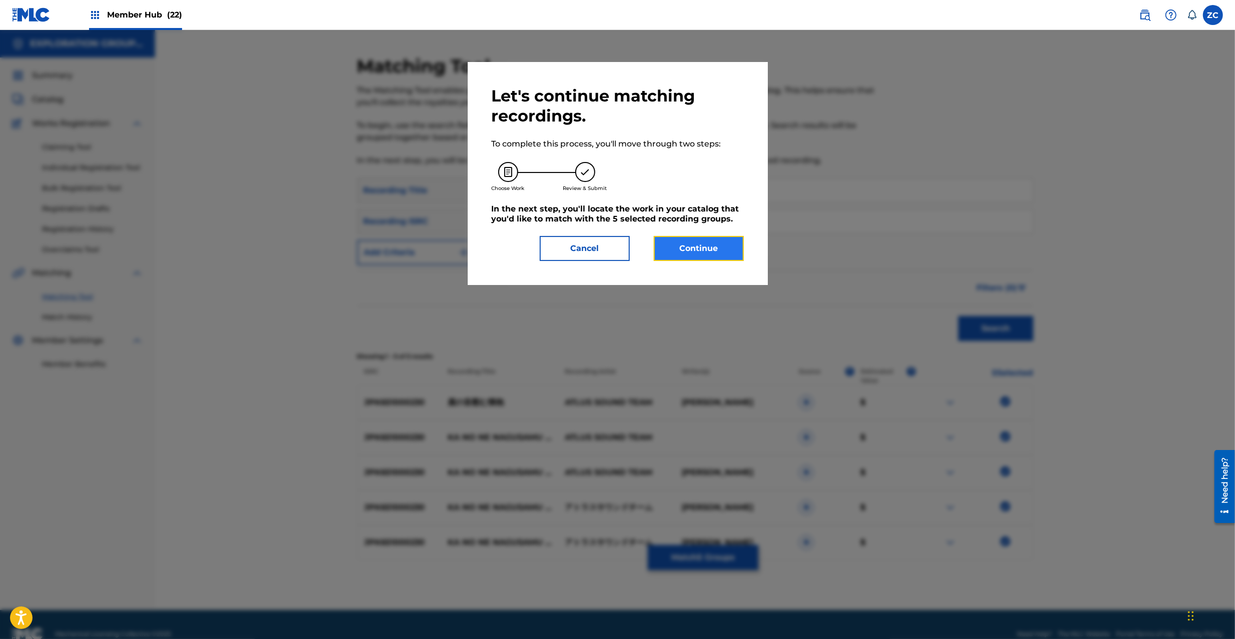
click at [687, 256] on button "Continue" at bounding box center [699, 248] width 90 height 25
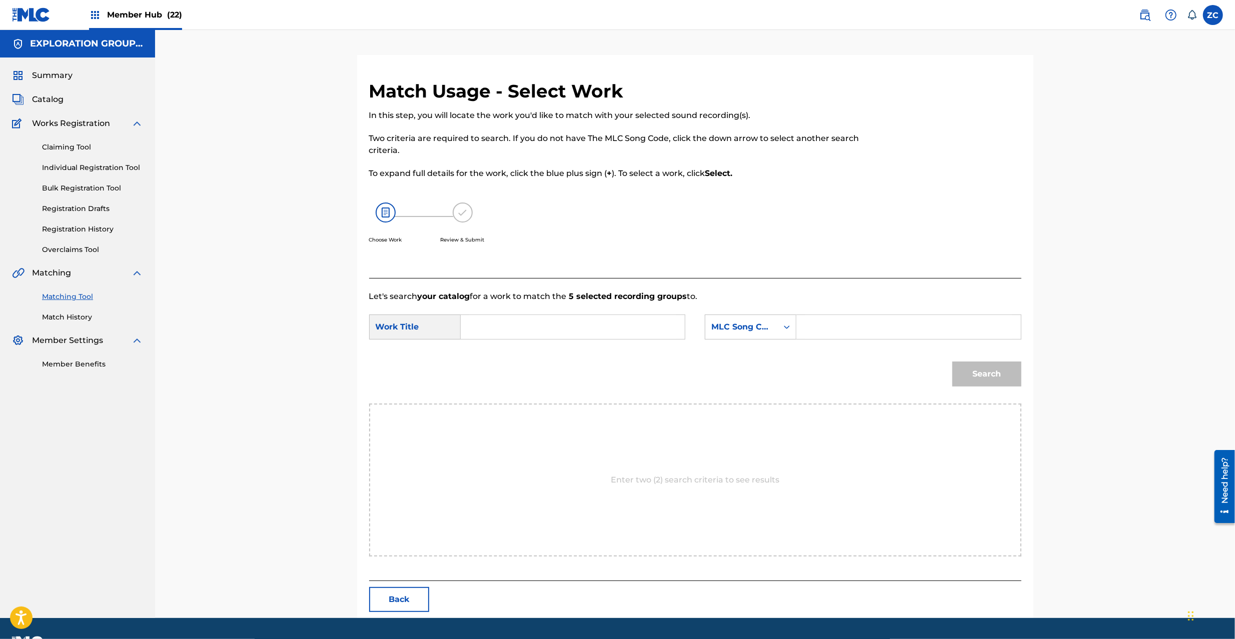
click at [534, 321] on input "Search Form" at bounding box center [572, 327] width 207 height 24
click at [636, 327] on input "Kanone Nagusamu Monoomoi KC66Q3" at bounding box center [572, 327] width 207 height 24
type input "Kanone Nagusamu Monoomoi"
click at [855, 331] on input "Search Form" at bounding box center [908, 327] width 207 height 24
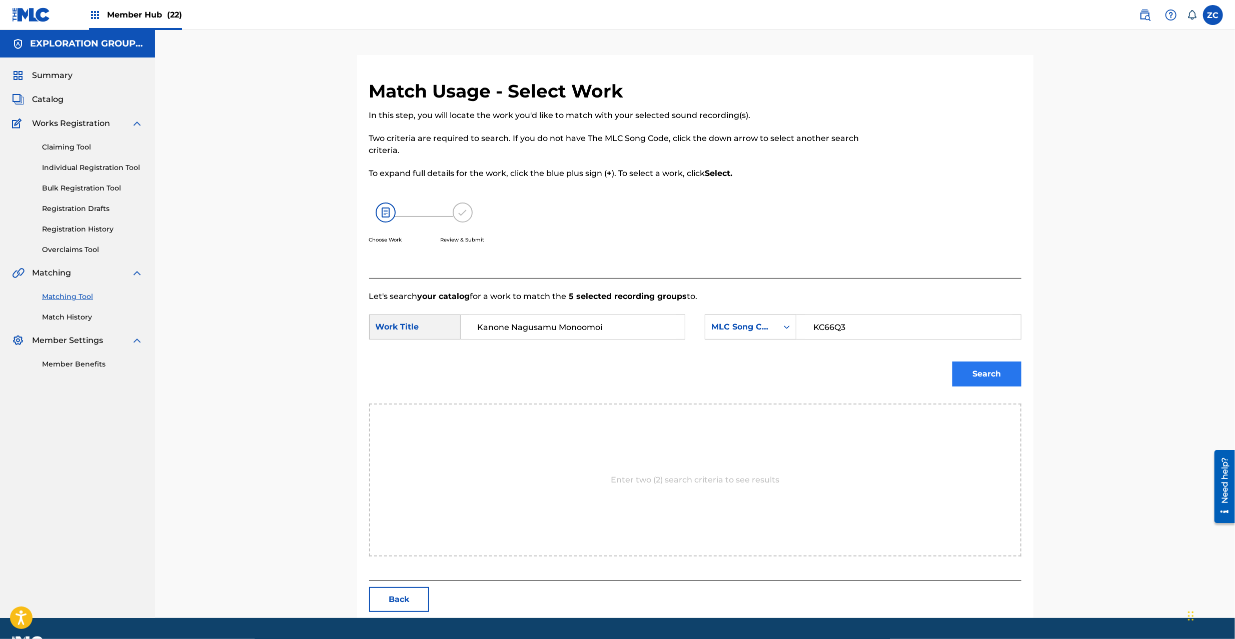
type input "KC66Q3"
click at [1001, 377] on button "Search" at bounding box center [986, 374] width 69 height 25
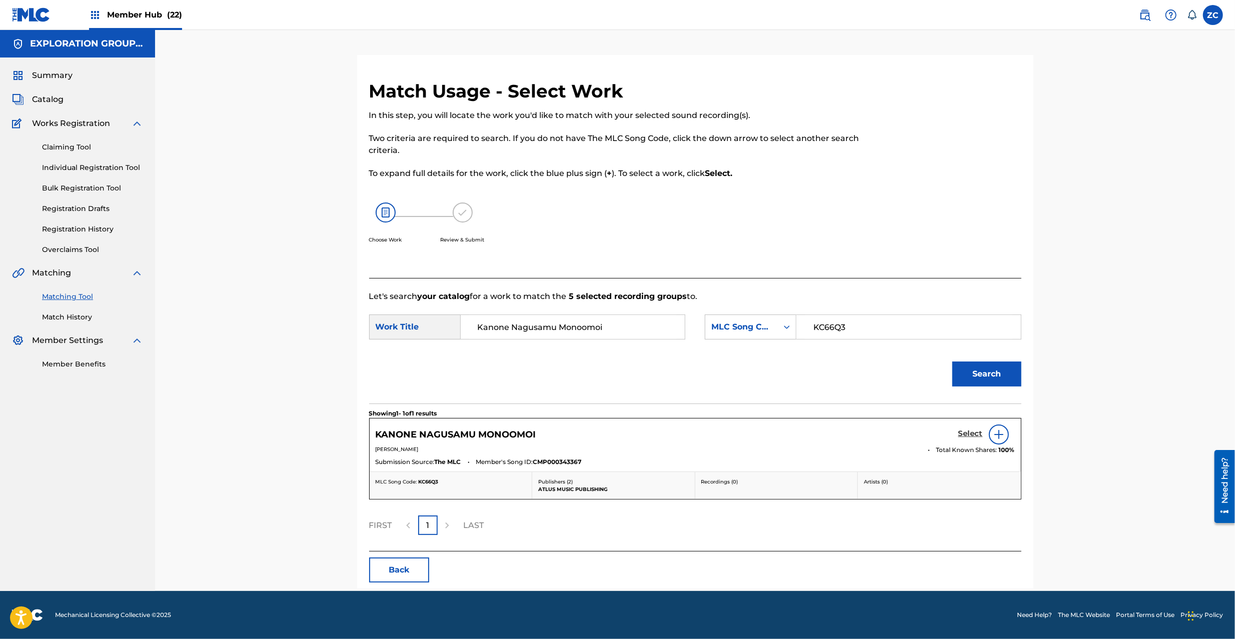
click at [969, 439] on h5 "Select" at bounding box center [970, 434] width 25 height 10
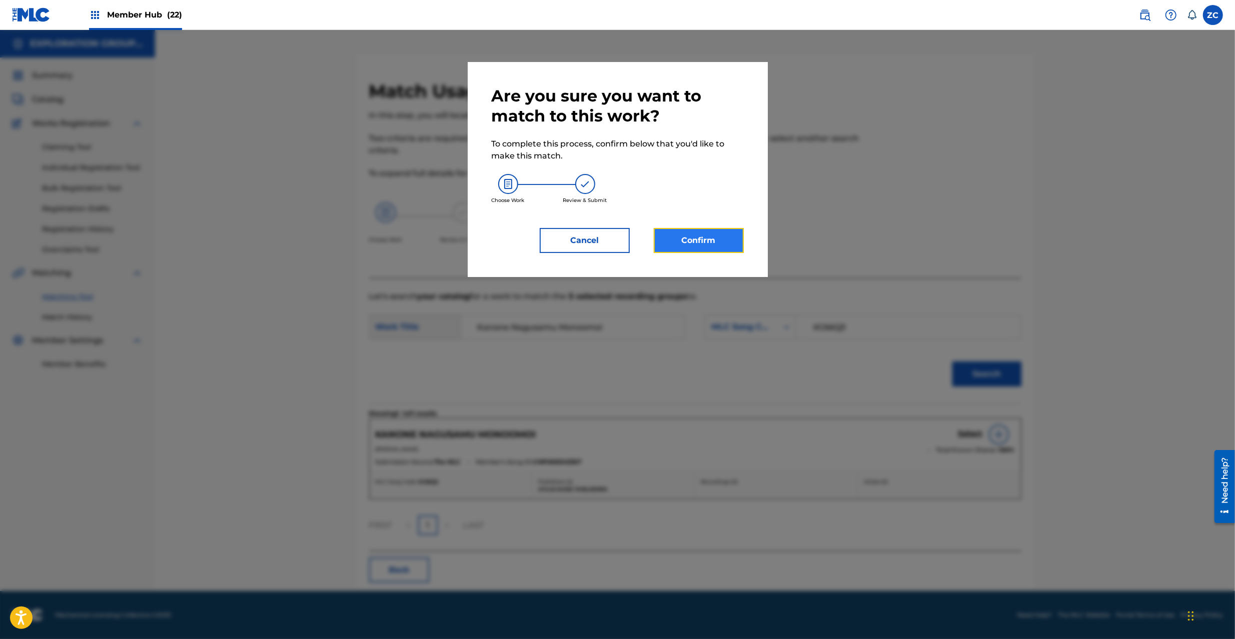
click at [733, 244] on button "Confirm" at bounding box center [699, 240] width 90 height 25
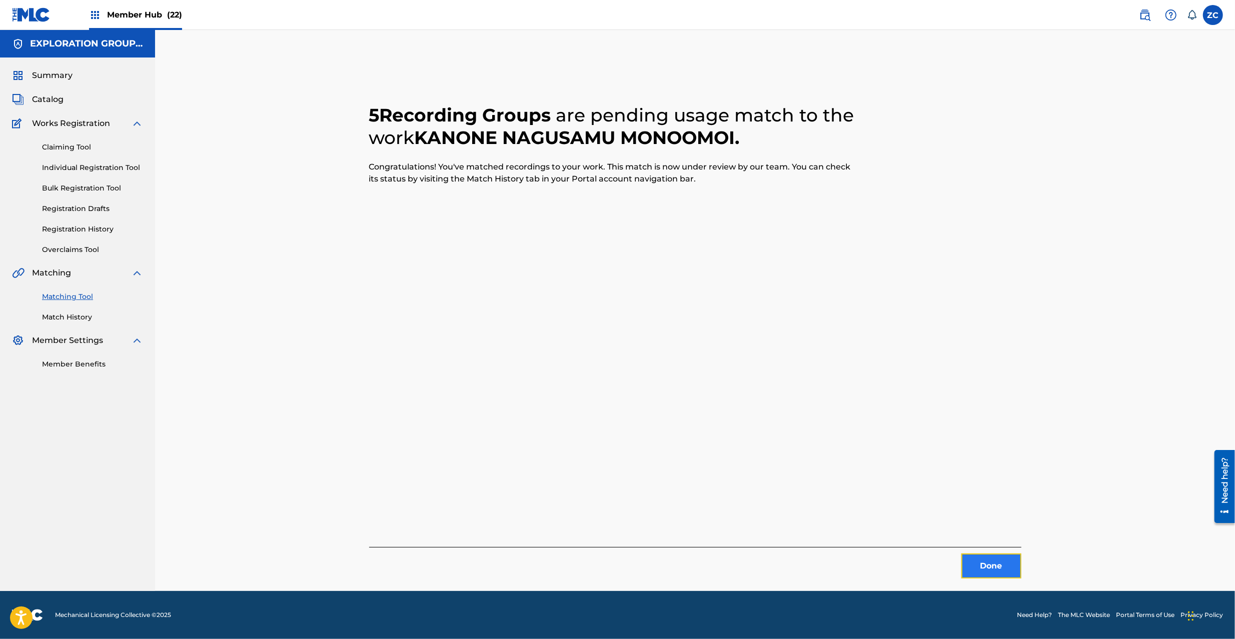
click at [1006, 559] on button "Done" at bounding box center [991, 566] width 60 height 25
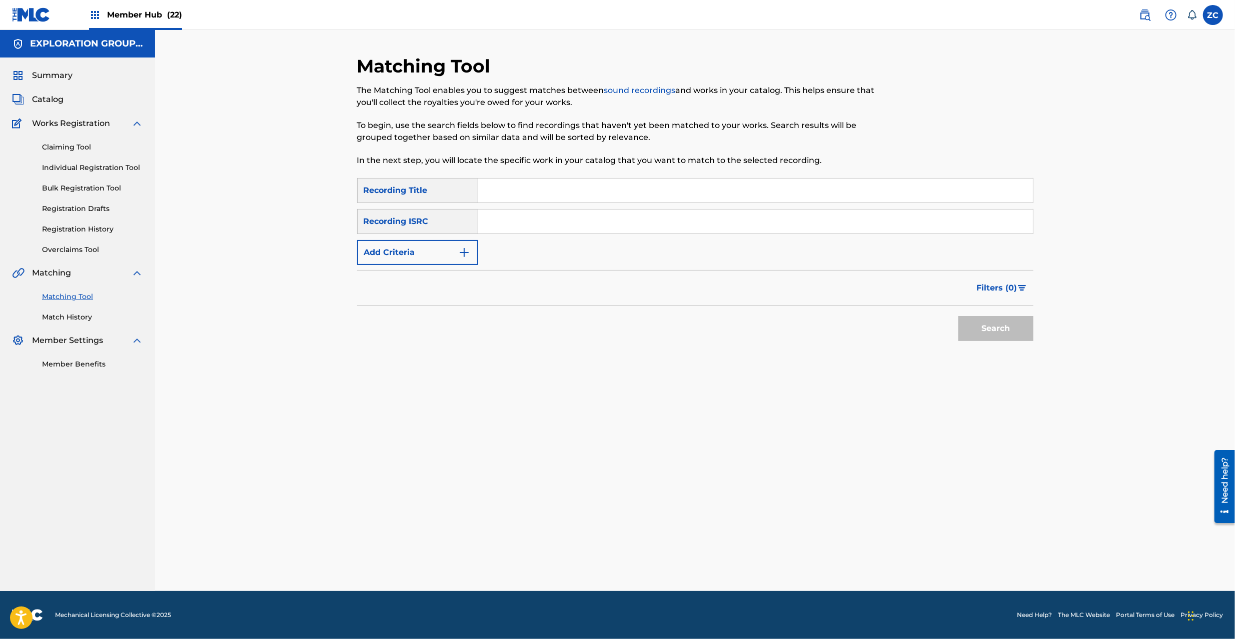
drag, startPoint x: 785, startPoint y: 225, endPoint x: 797, endPoint y: 242, distance: 21.1
click at [785, 225] on input "Search Form" at bounding box center [755, 222] width 555 height 24
type input "JPK651000247"
click at [1003, 330] on button "Search" at bounding box center [995, 328] width 75 height 25
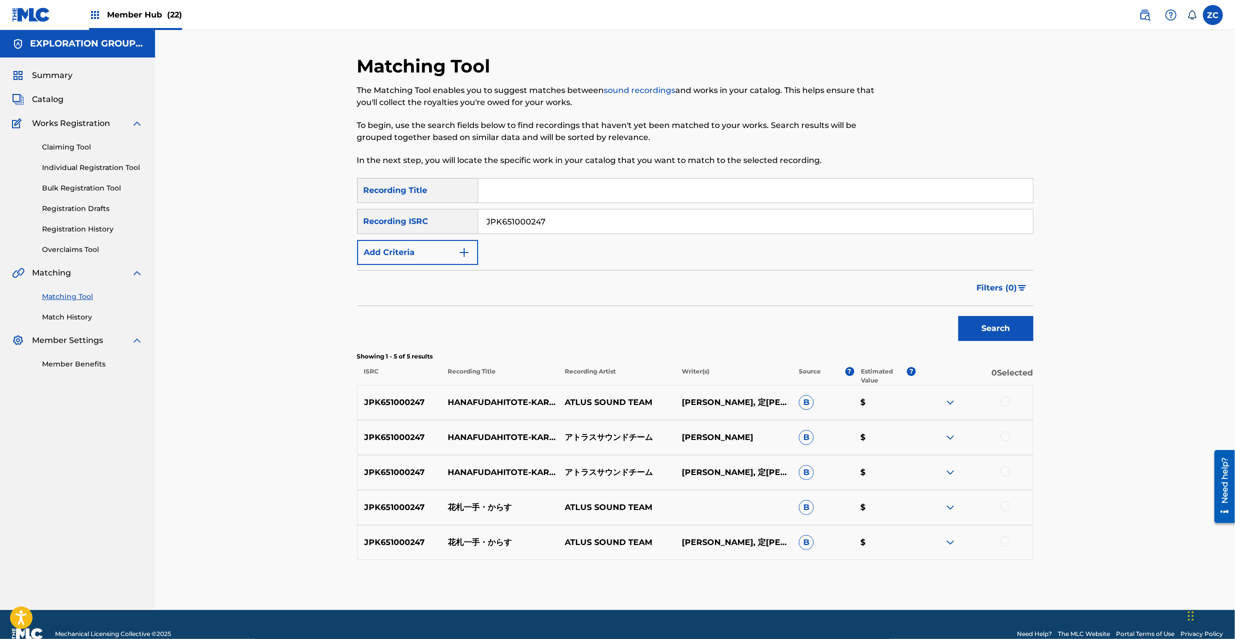
click at [1003, 401] on div at bounding box center [1005, 402] width 10 height 10
click at [1004, 437] on div at bounding box center [1005, 437] width 10 height 10
click at [1005, 475] on div at bounding box center [1005, 472] width 10 height 10
click at [1008, 508] on div at bounding box center [1005, 507] width 10 height 10
click at [1005, 543] on div at bounding box center [1005, 542] width 10 height 10
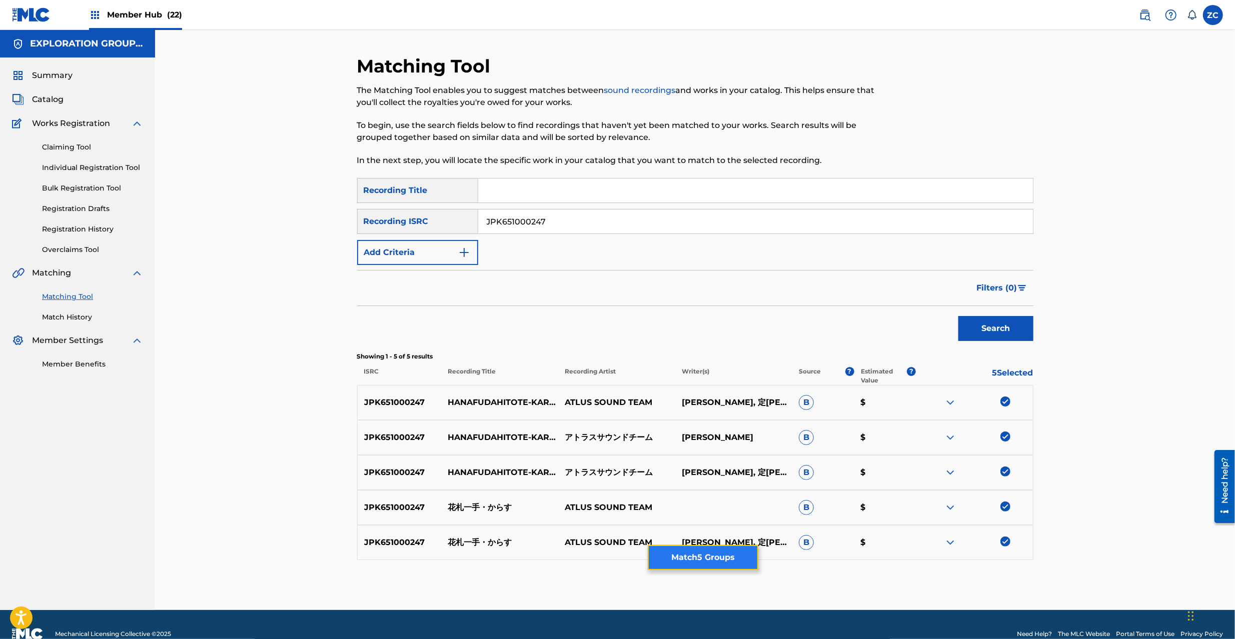
click at [701, 554] on button "Match 5 Groups" at bounding box center [703, 557] width 111 height 25
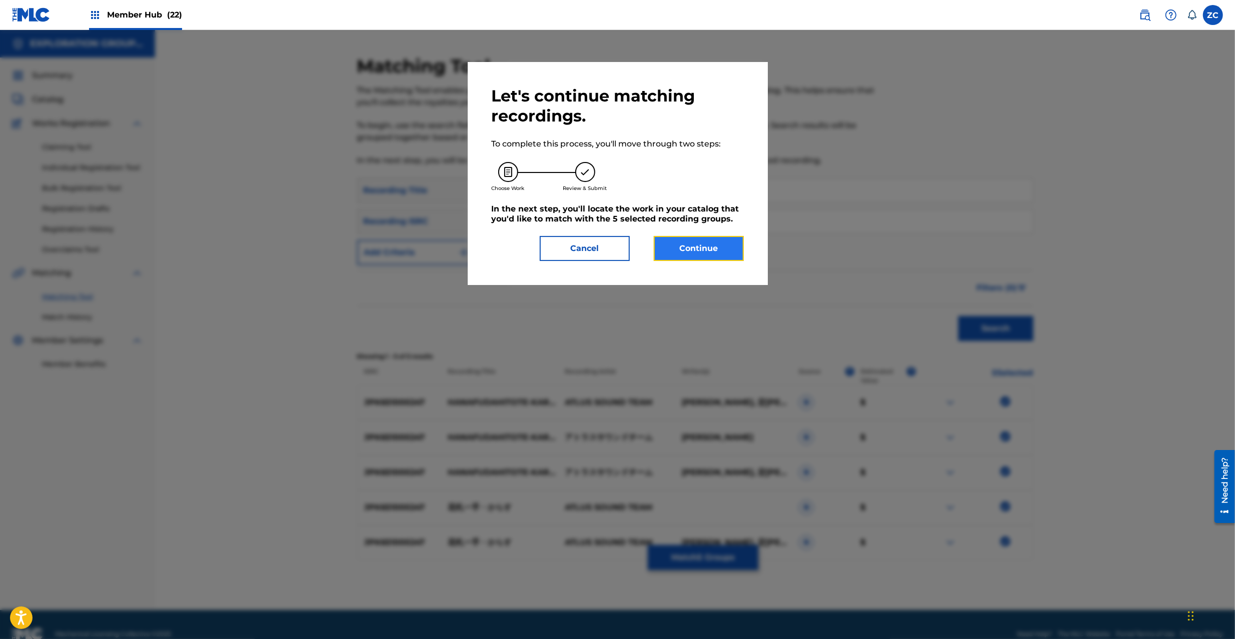
click at [699, 256] on button "Continue" at bounding box center [699, 248] width 90 height 25
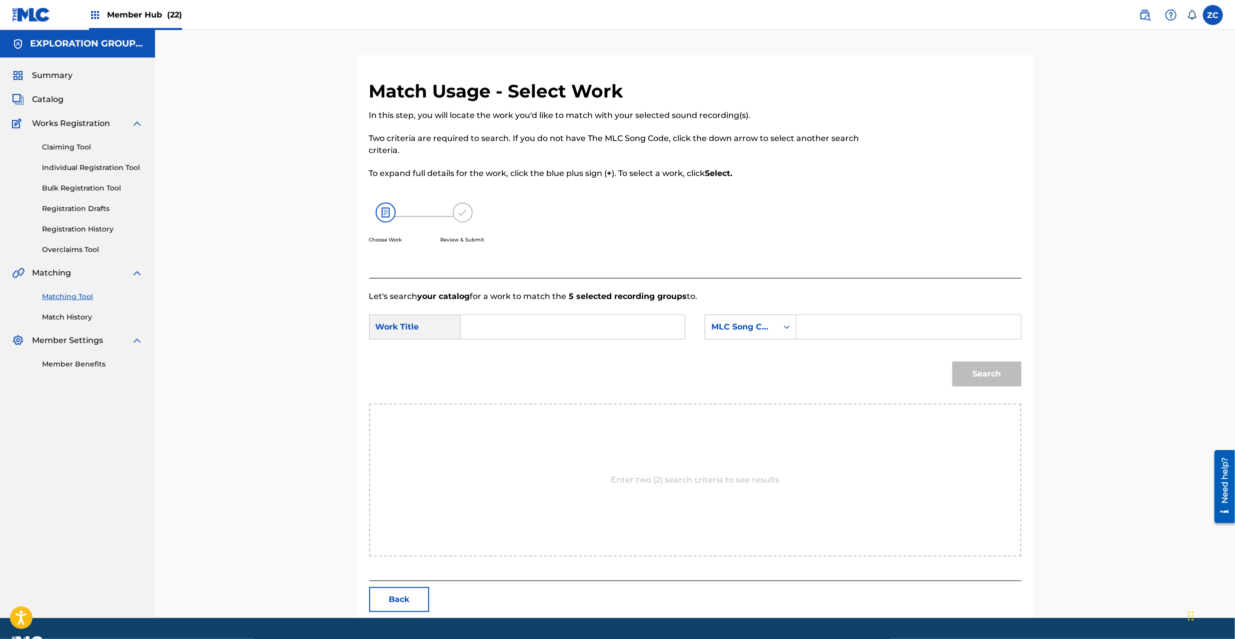
click at [550, 332] on input "Search Form" at bounding box center [572, 327] width 207 height 24
click at [596, 334] on input "Hanafuda Itte Karasu HP541D" at bounding box center [572, 327] width 207 height 24
type input "Hanafuda Itte Karasu"
drag, startPoint x: 825, startPoint y: 331, endPoint x: 865, endPoint y: 347, distance: 42.6
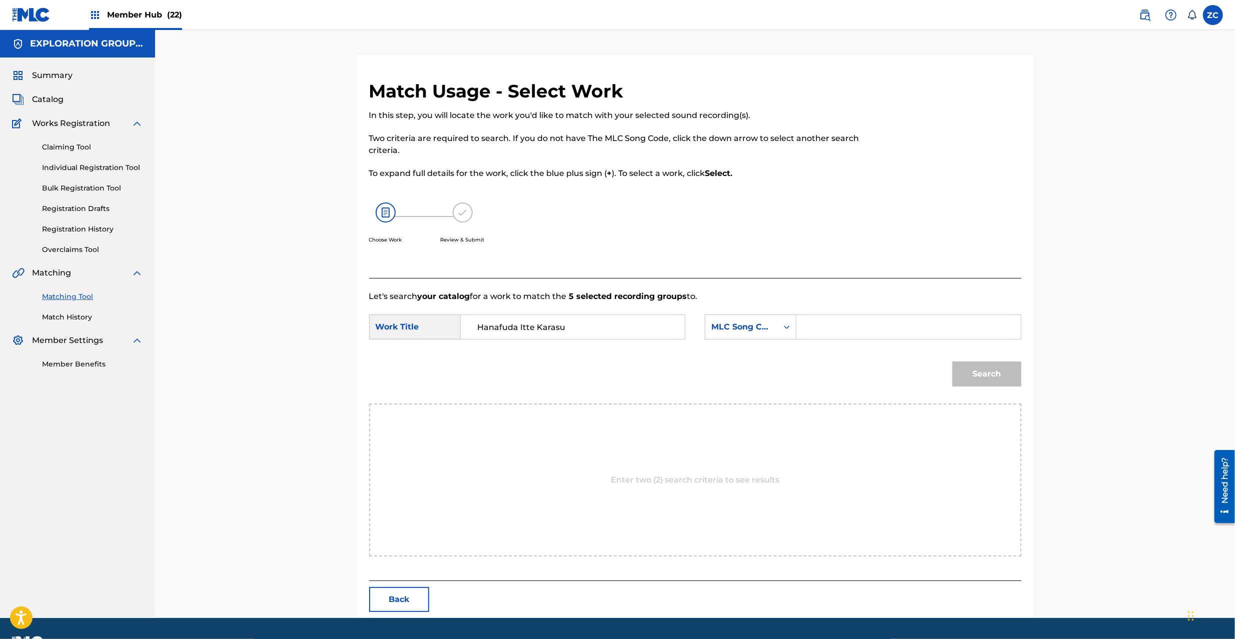
click at [825, 331] on input "Search Form" at bounding box center [908, 327] width 207 height 24
type input "HP541D"
click at [996, 375] on button "Search" at bounding box center [986, 374] width 69 height 25
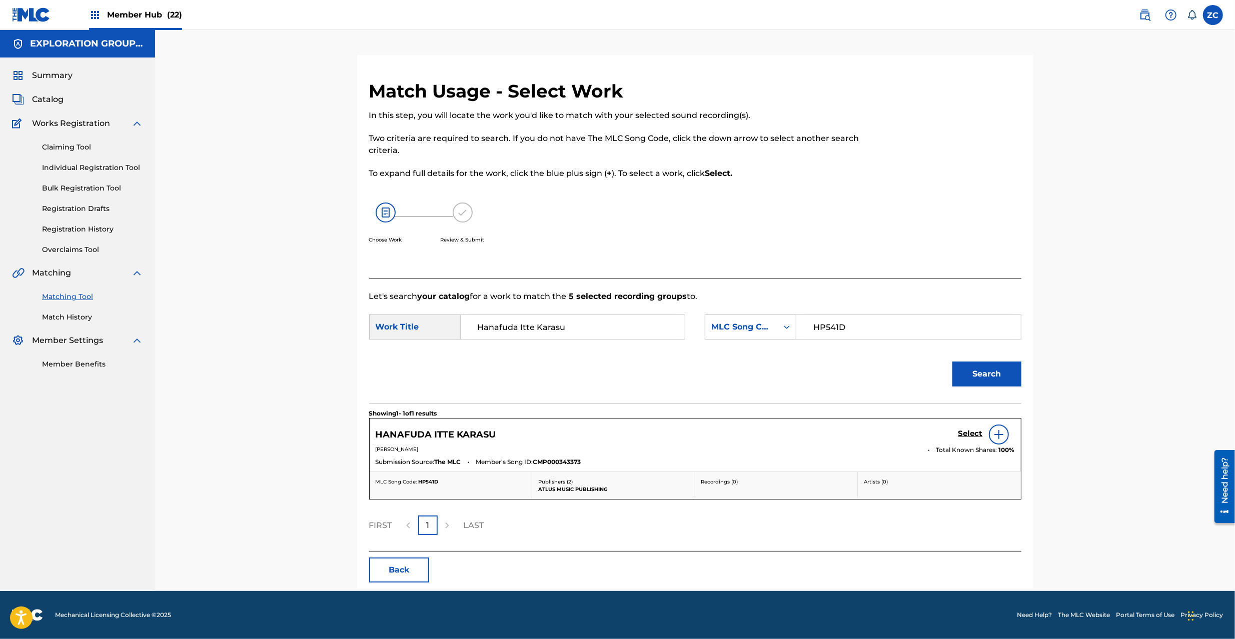
click at [974, 427] on div "Select" at bounding box center [986, 435] width 57 height 20
click at [974, 433] on h5 "Select" at bounding box center [970, 434] width 25 height 10
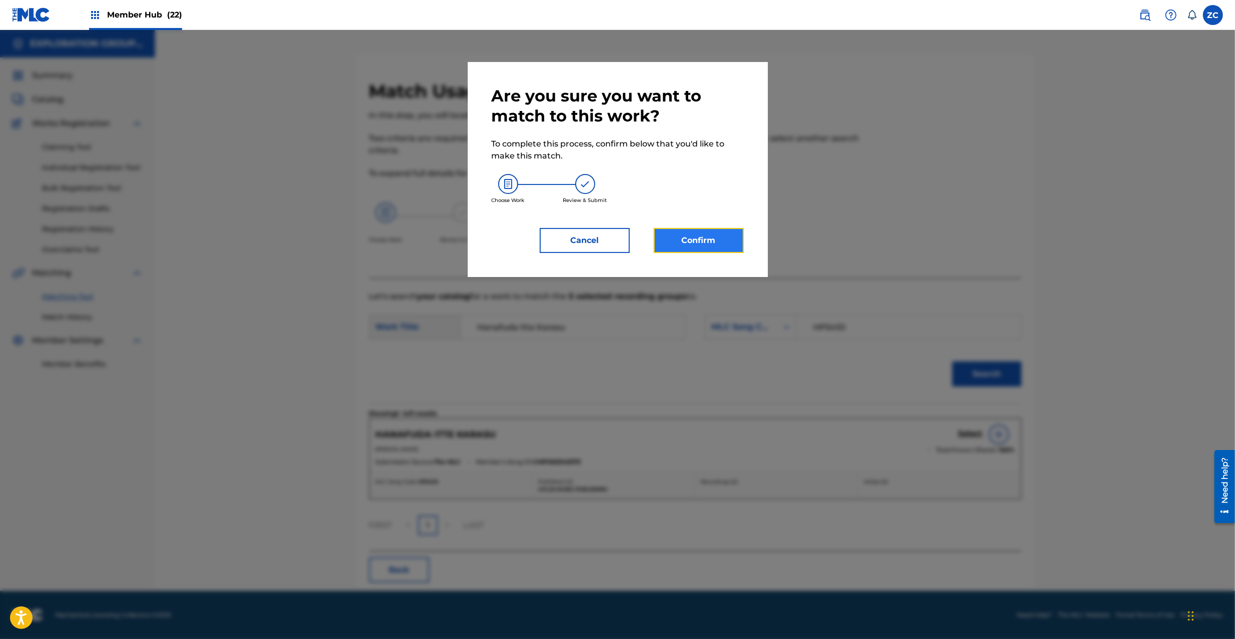
click at [703, 245] on button "Confirm" at bounding box center [699, 240] width 90 height 25
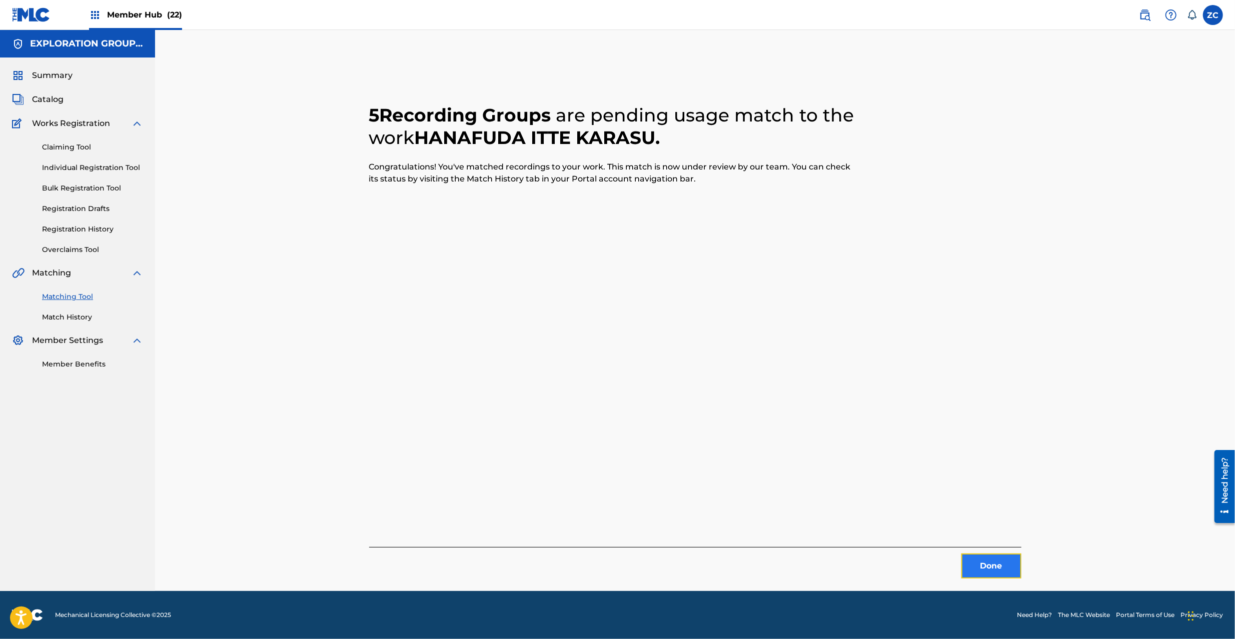
click at [991, 571] on button "Done" at bounding box center [991, 566] width 60 height 25
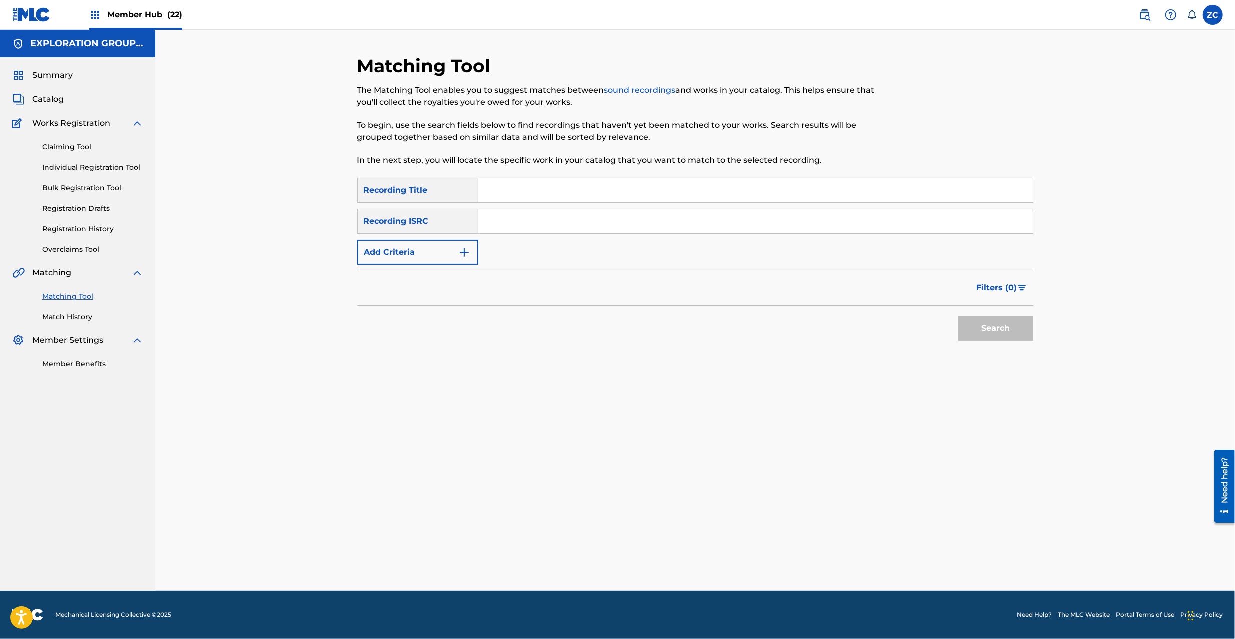
click at [567, 219] on input "Search Form" at bounding box center [755, 222] width 555 height 24
click at [993, 329] on button "Search" at bounding box center [995, 328] width 75 height 25
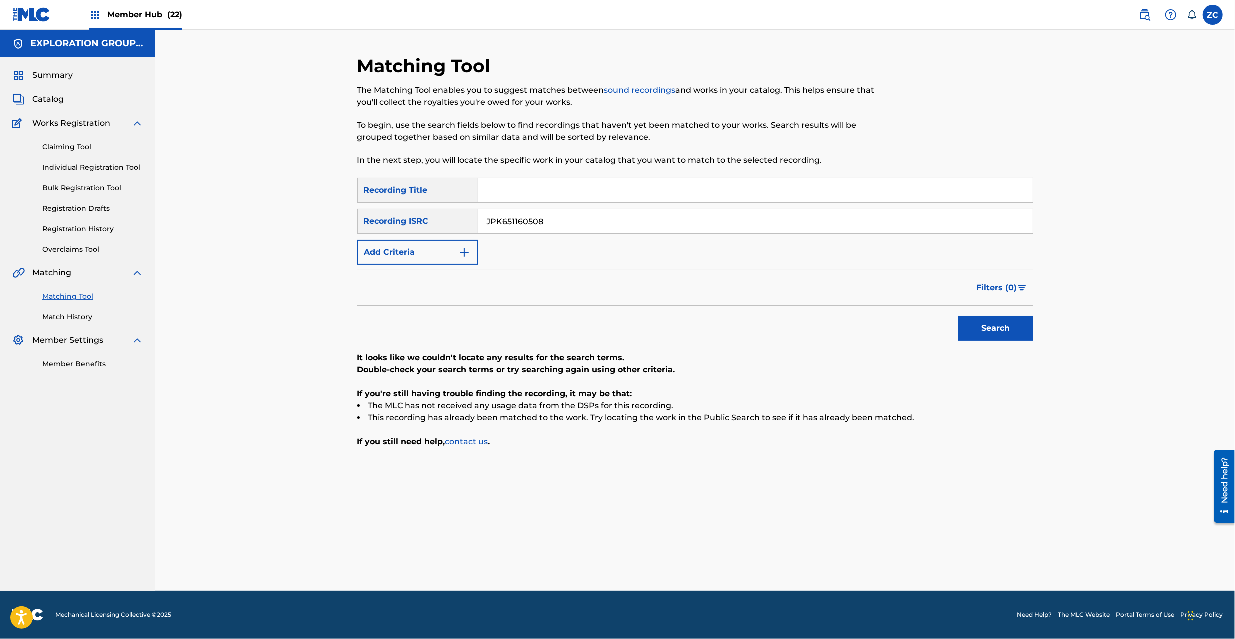
click at [649, 218] on input "JPK651160508" at bounding box center [755, 222] width 555 height 24
click at [1001, 336] on button "Search" at bounding box center [995, 328] width 75 height 25
click at [721, 229] on input "JPK651263509" at bounding box center [755, 222] width 555 height 24
type input "JPK651101609"
click at [985, 327] on button "Search" at bounding box center [995, 328] width 75 height 25
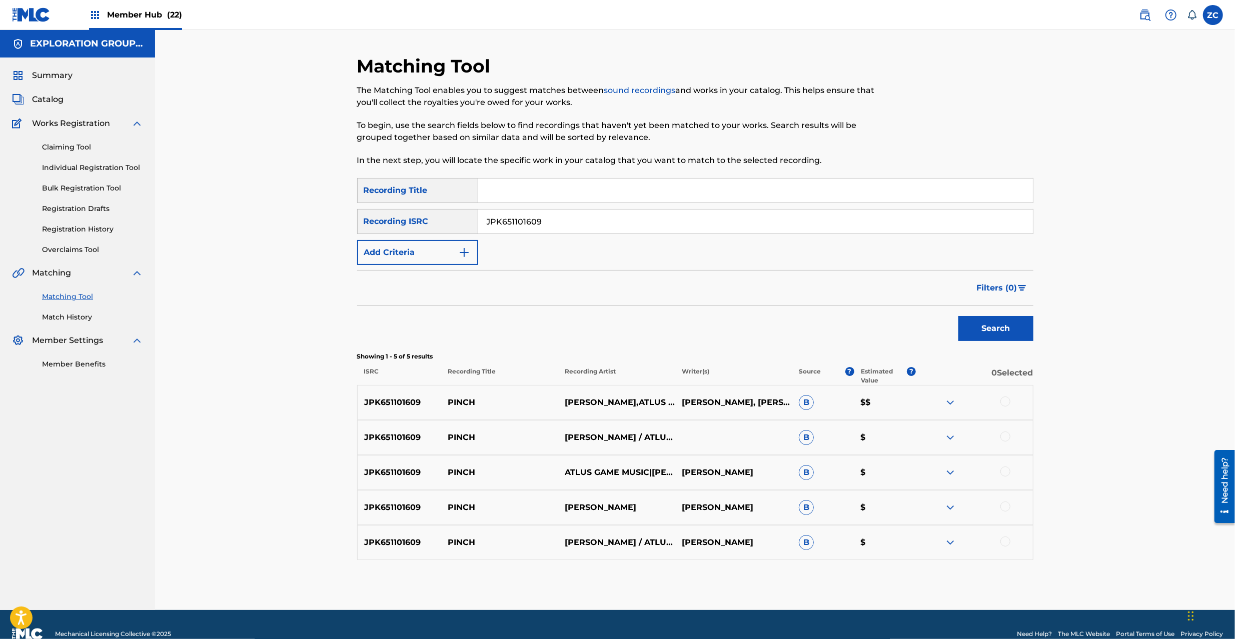
click at [1003, 401] on div at bounding box center [1005, 402] width 10 height 10
click at [1005, 437] on div at bounding box center [1005, 437] width 10 height 10
click at [1005, 472] on div at bounding box center [1005, 472] width 10 height 10
click at [1006, 507] on div at bounding box center [1005, 507] width 10 height 10
click at [1005, 540] on div at bounding box center [1005, 542] width 10 height 10
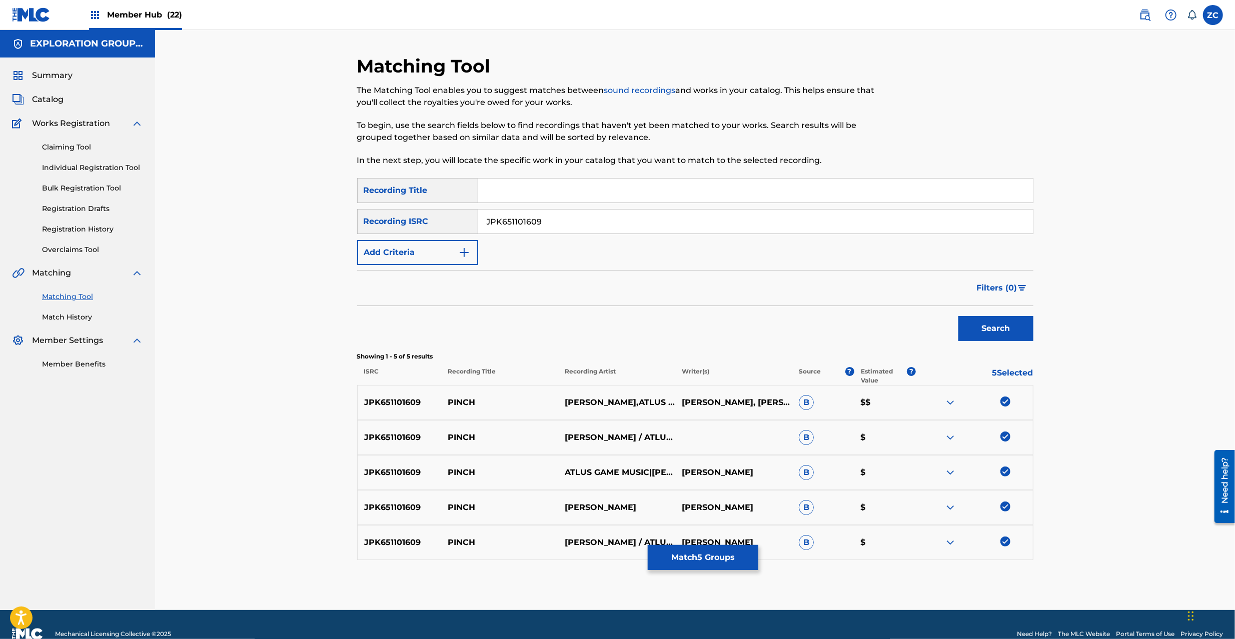
drag, startPoint x: 726, startPoint y: 479, endPoint x: 719, endPoint y: 500, distance: 22.8
click at [724, 481] on div "JPK651101609 PINCH ATLUS GAME MUSIC|浅野孝已 浅野孝已 B $" at bounding box center [695, 472] width 676 height 35
click at [715, 549] on button "Match 5 Groups" at bounding box center [703, 557] width 111 height 25
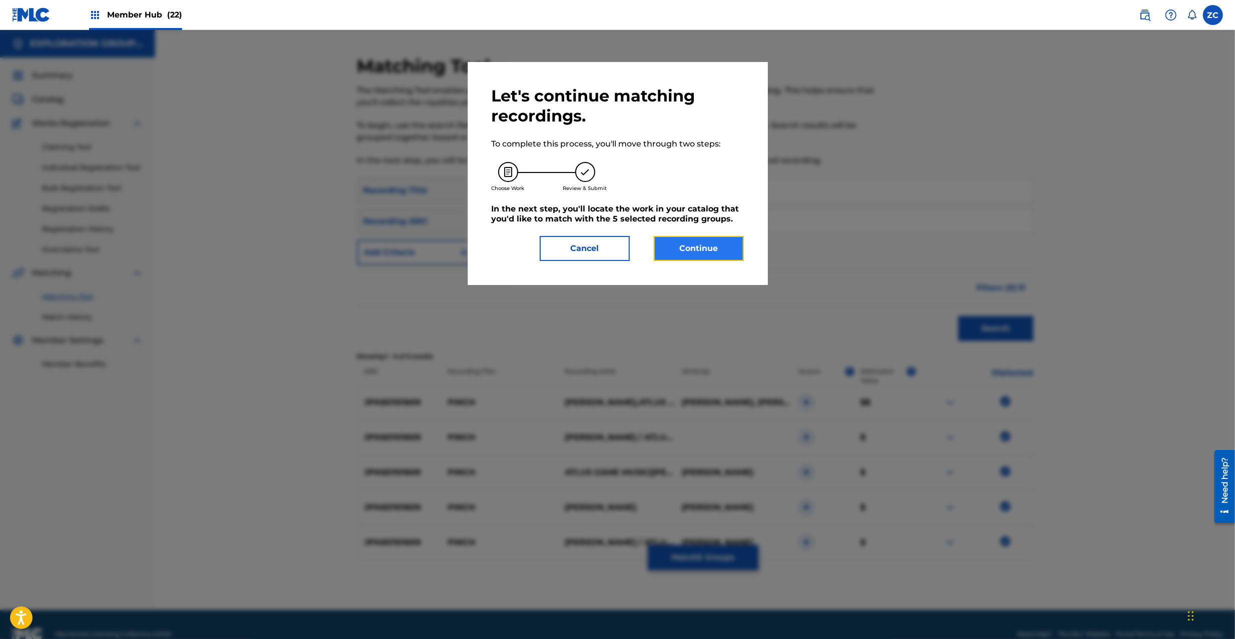
click at [699, 259] on button "Continue" at bounding box center [699, 248] width 90 height 25
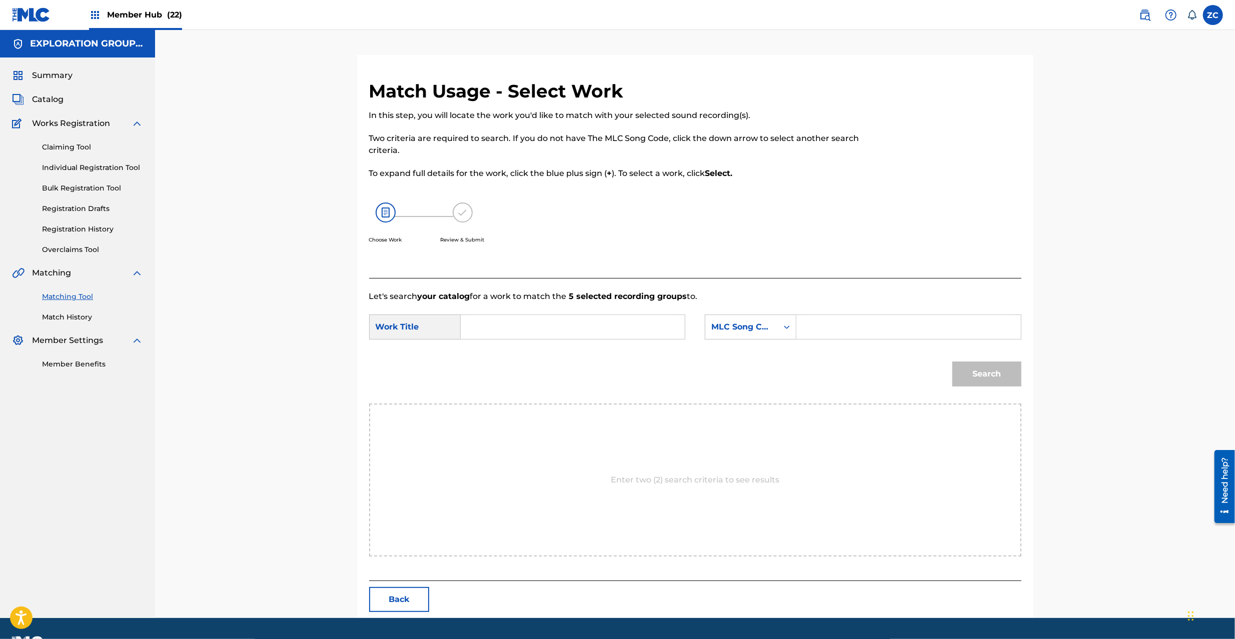
click at [615, 337] on input "Search Form" at bounding box center [572, 327] width 207 height 24
click at [522, 327] on input "Pinch PO3LJI" at bounding box center [572, 327] width 207 height 24
type input "Pinch"
click at [903, 339] on input "Search Form" at bounding box center [908, 327] width 207 height 24
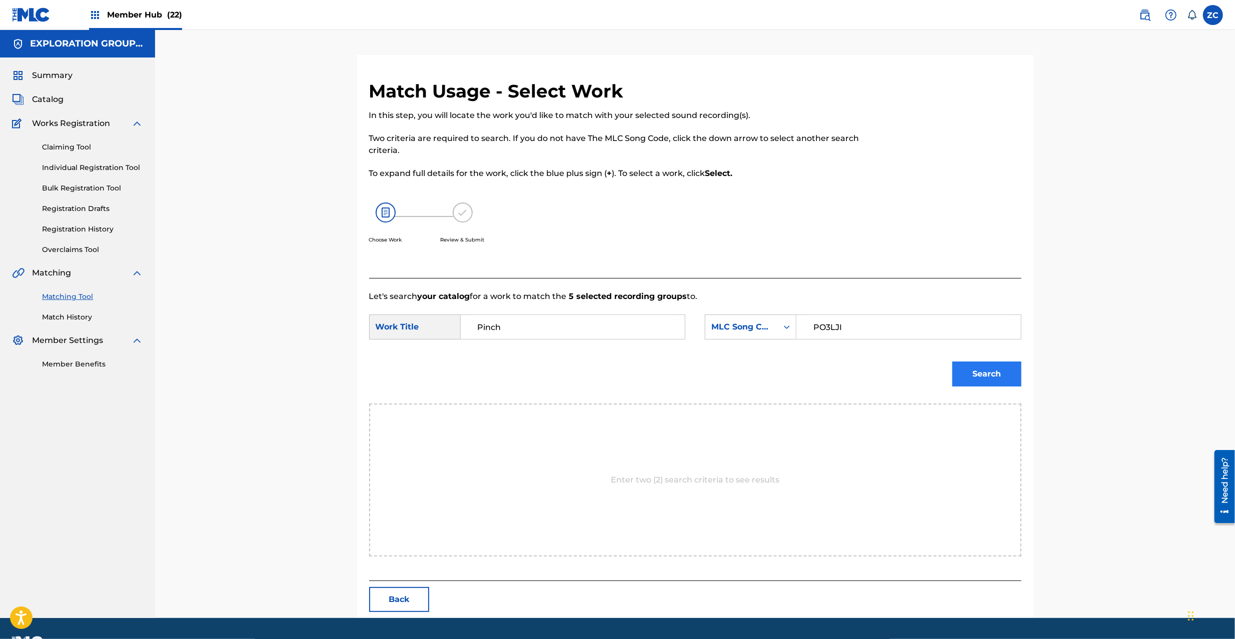
type input "PO3LJI"
click at [1003, 377] on button "Search" at bounding box center [986, 374] width 69 height 25
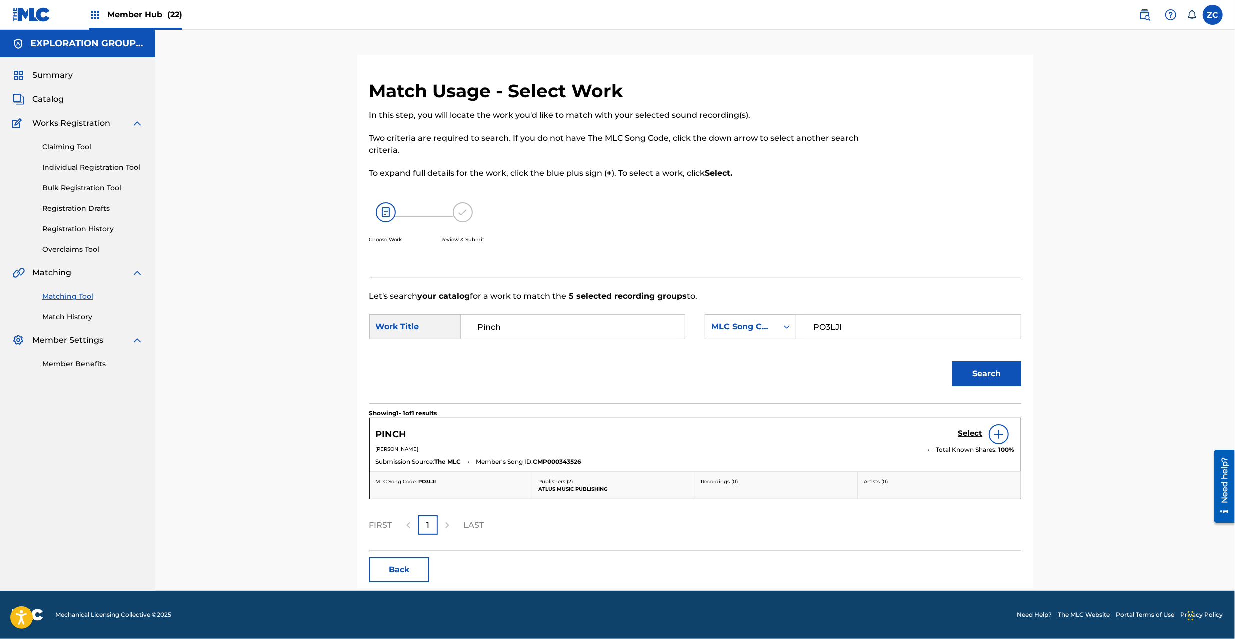
click at [971, 441] on div "Select" at bounding box center [986, 435] width 57 height 20
click at [973, 437] on h5 "Select" at bounding box center [970, 434] width 25 height 10
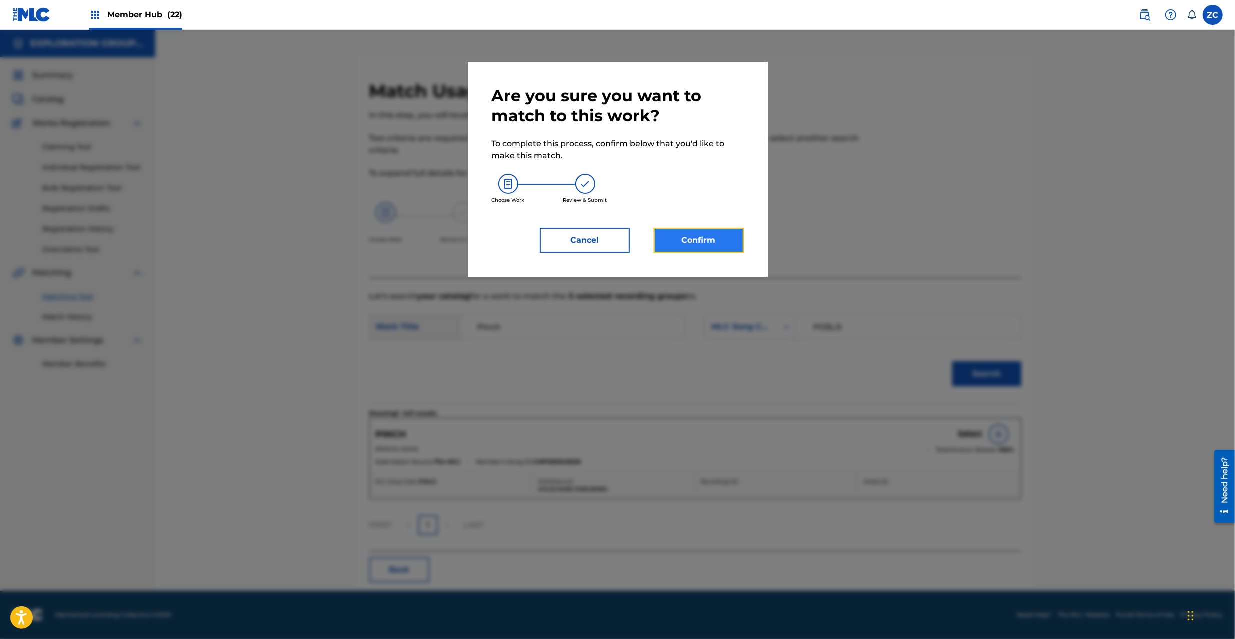
click at [666, 235] on button "Confirm" at bounding box center [699, 240] width 90 height 25
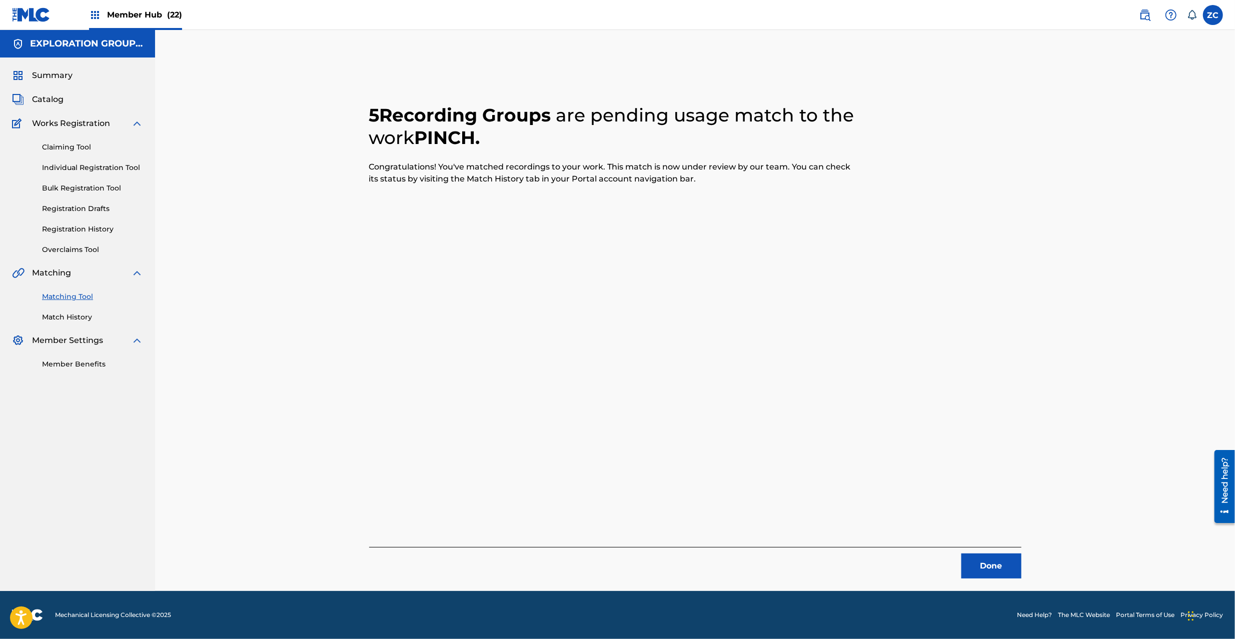
click at [959, 567] on div "Done" at bounding box center [695, 563] width 652 height 32
click at [989, 567] on button "Done" at bounding box center [991, 566] width 60 height 25
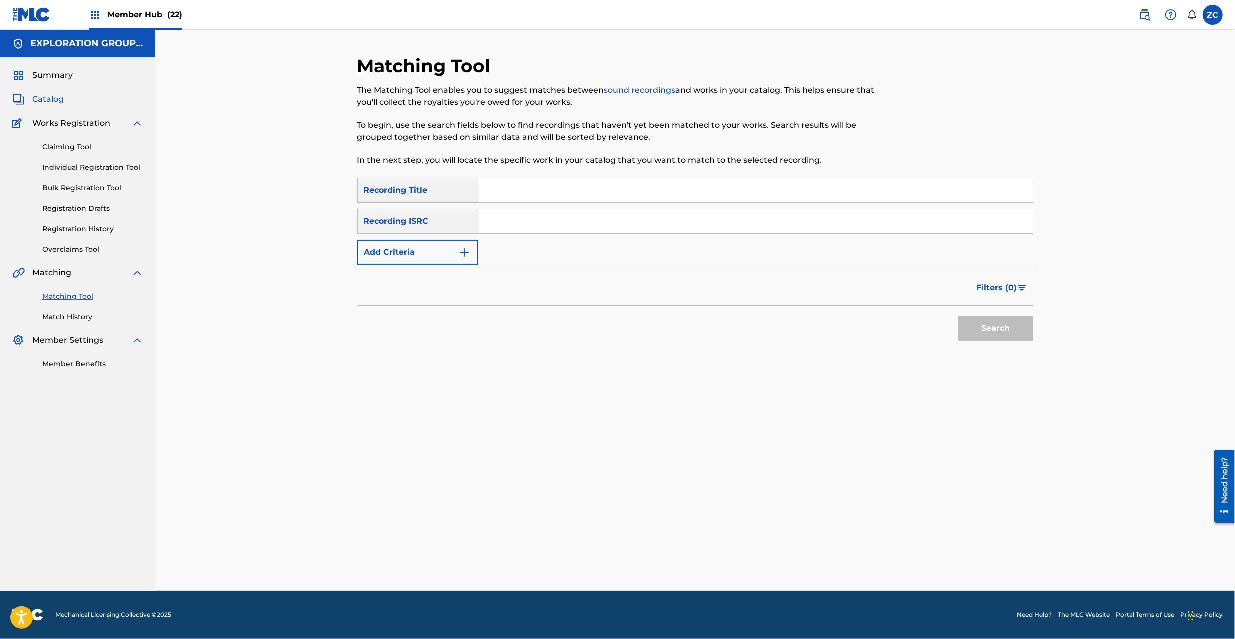
click at [54, 98] on span "Catalog" at bounding box center [48, 100] width 32 height 12
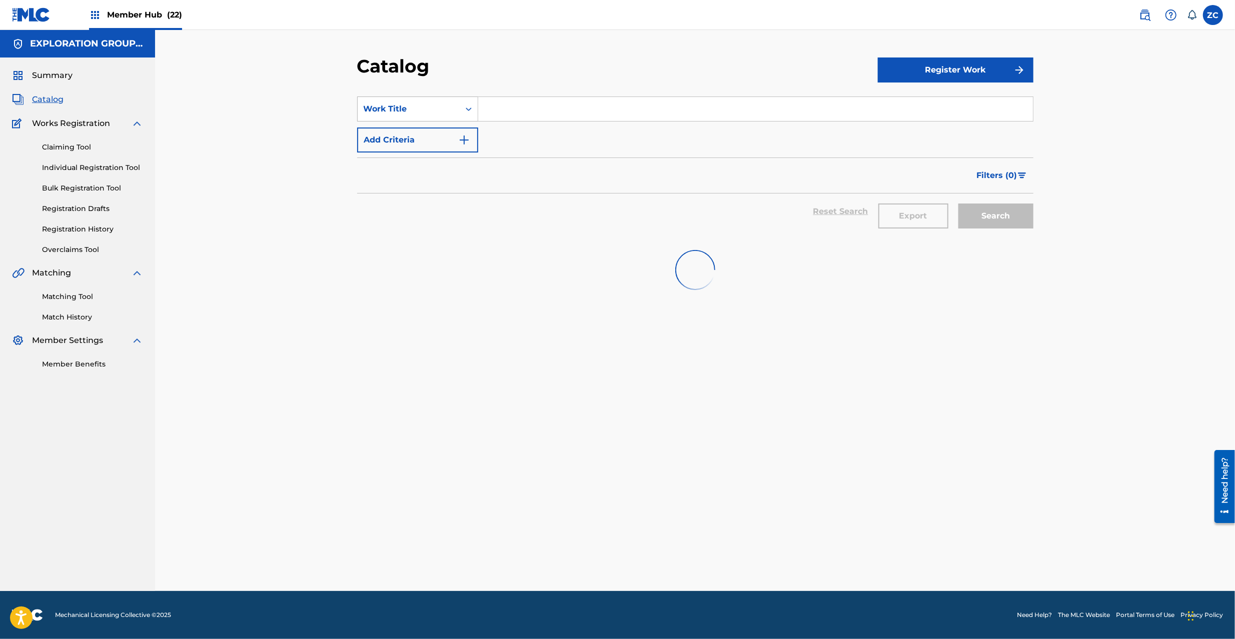
drag, startPoint x: 432, startPoint y: 106, endPoint x: 431, endPoint y: 118, distance: 12.1
click at [431, 107] on div "Work Title" at bounding box center [409, 109] width 90 height 12
click at [405, 222] on div "Publisher Name" at bounding box center [418, 234] width 120 height 25
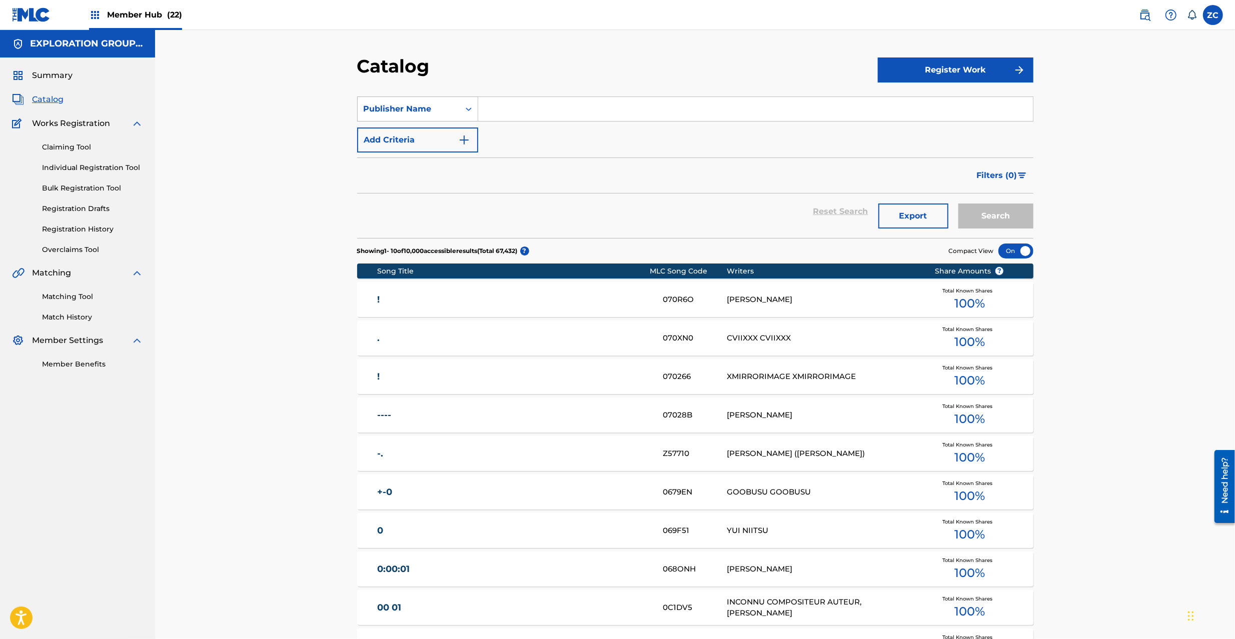
click at [419, 113] on div "Publisher Name" at bounding box center [409, 109] width 90 height 12
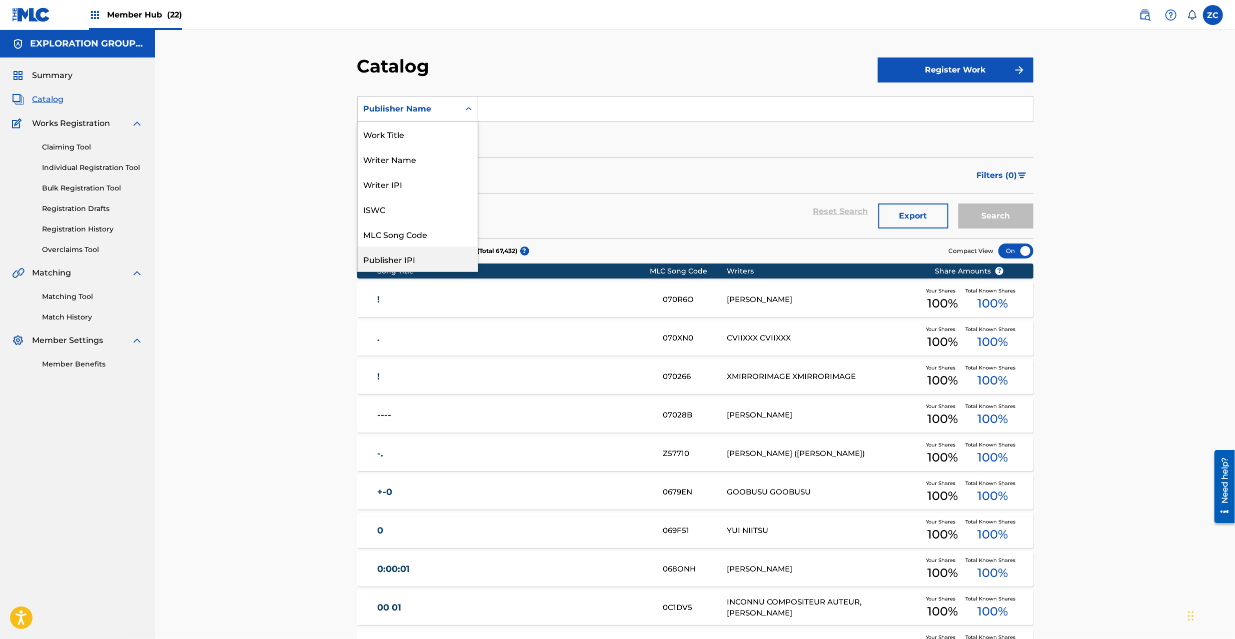
click at [418, 247] on div "Publisher IPI" at bounding box center [418, 259] width 120 height 25
click at [435, 120] on div "Publisher IPI" at bounding box center [417, 109] width 121 height 25
click at [420, 229] on div "MLC Song Code" at bounding box center [418, 234] width 120 height 25
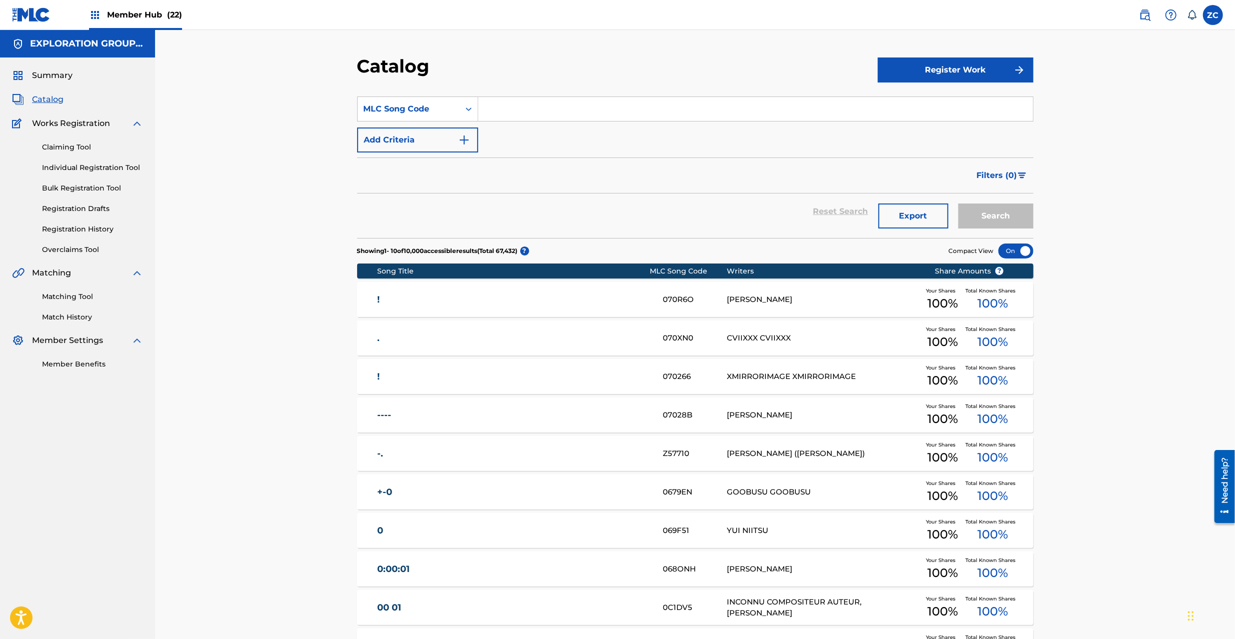
drag, startPoint x: 537, startPoint y: 111, endPoint x: 563, endPoint y: 121, distance: 27.9
click at [537, 111] on input "Search Form" at bounding box center [755, 109] width 555 height 24
type input "IZ5RTU"
click at [986, 228] on button "Search" at bounding box center [995, 216] width 75 height 25
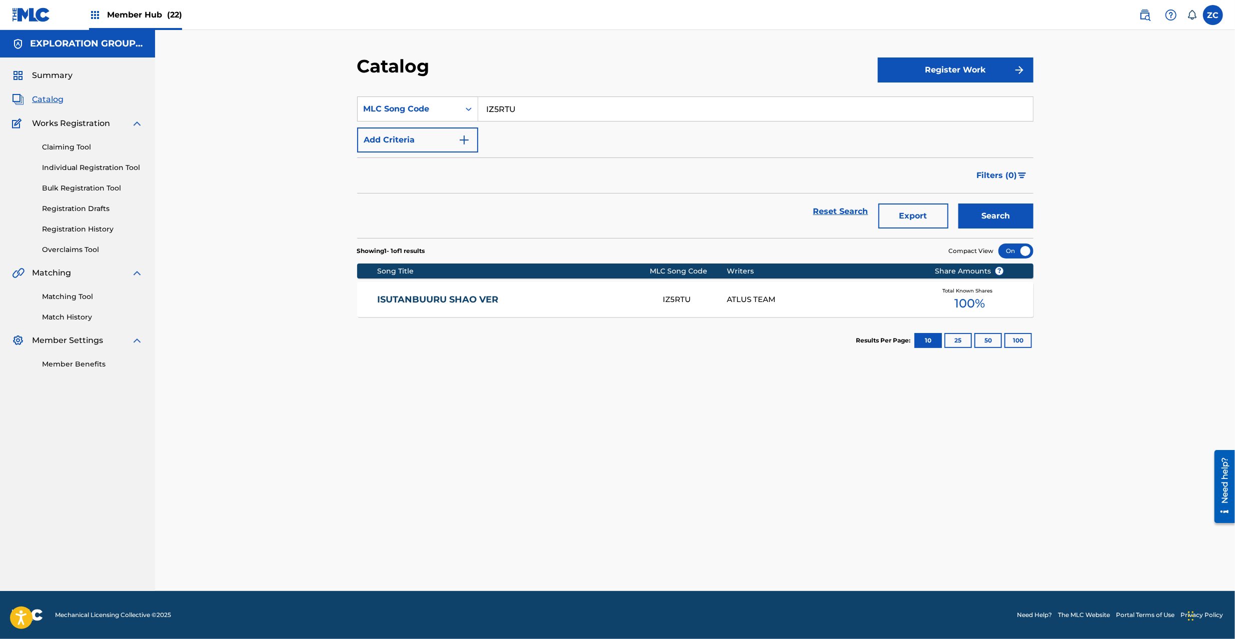
click at [615, 307] on div "ISUTANBUURU SHAO VER IZ5RTU ATLUS TEAM Total Known Shares 100 %" at bounding box center [695, 299] width 676 height 35
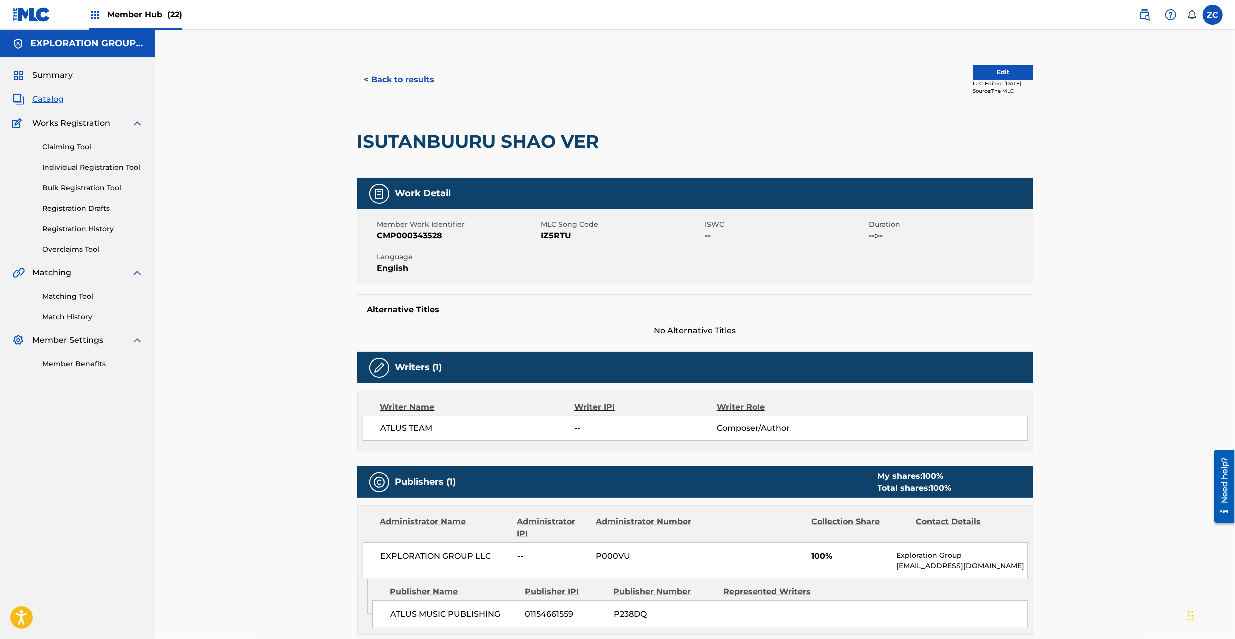
click at [63, 295] on link "Matching Tool" at bounding box center [92, 297] width 101 height 11
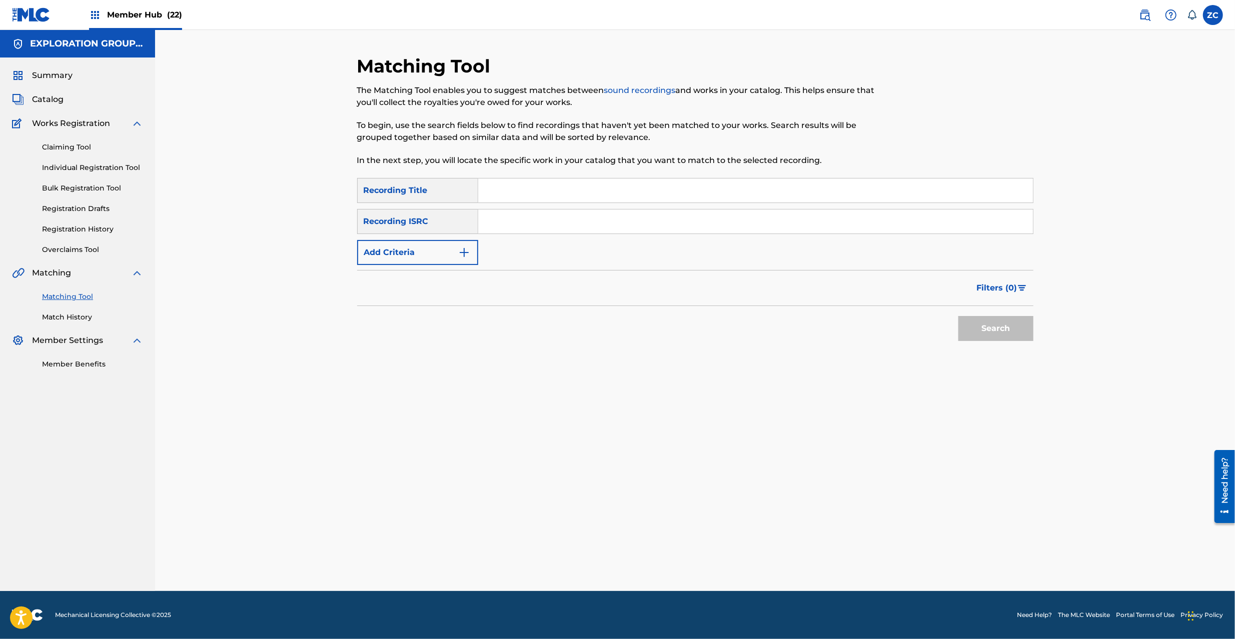
click at [544, 191] on input "Search Form" at bounding box center [755, 191] width 555 height 24
type input "イスタンブール ～爻 Ver～"
click at [441, 253] on button "Add Criteria" at bounding box center [417, 252] width 121 height 25
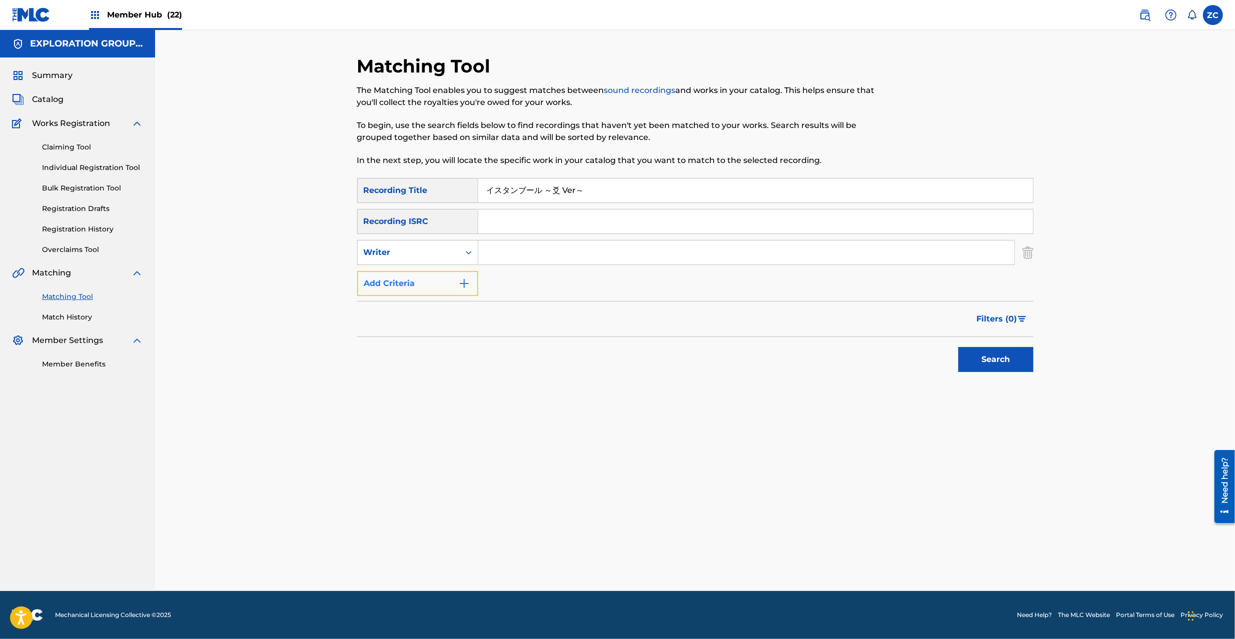
click at [425, 287] on button "Add Criteria" at bounding box center [417, 283] width 121 height 25
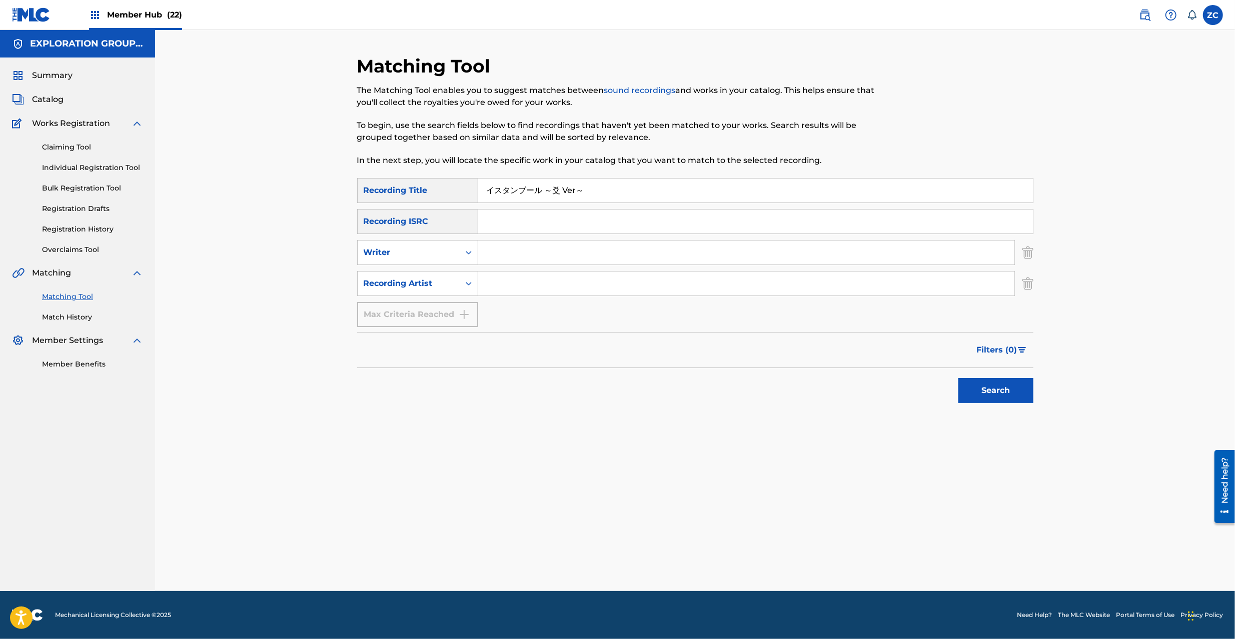
click at [559, 276] on input "Search Form" at bounding box center [746, 284] width 536 height 24
type input "Atlus Sound Team"
click at [1005, 391] on button "Search" at bounding box center [995, 390] width 75 height 25
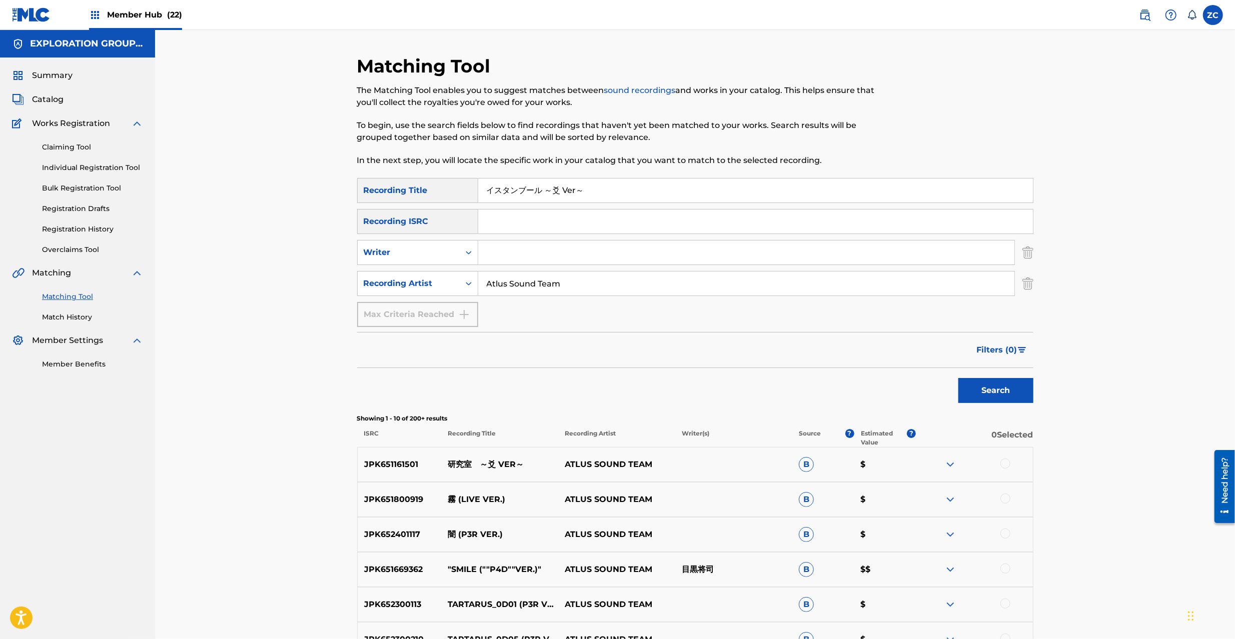
drag, startPoint x: 579, startPoint y: 191, endPoint x: 383, endPoint y: 185, distance: 196.1
click at [384, 185] on div "SearchWithCriteria8889faf9-2caf-4046-8ff0-4061b60546fd Recording Title イスタンブール …" at bounding box center [695, 190] width 676 height 25
click at [1028, 287] on img "Search Form" at bounding box center [1027, 283] width 11 height 25
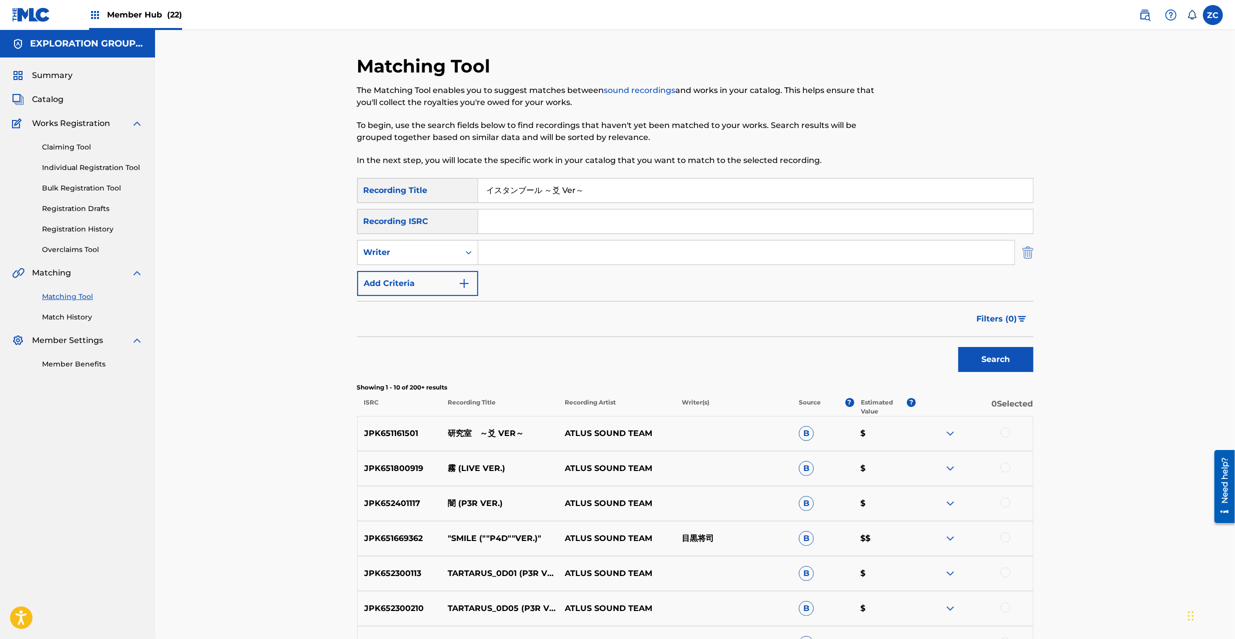
click at [1030, 254] on img "Search Form" at bounding box center [1027, 252] width 11 height 25
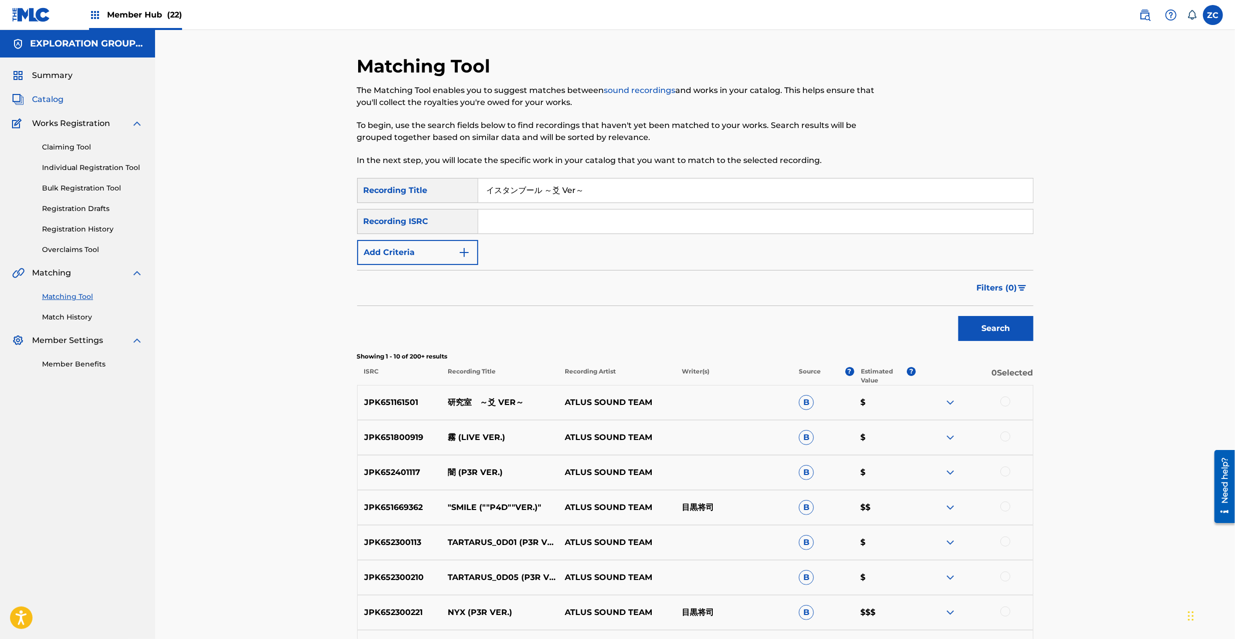
click at [47, 94] on span "Catalog" at bounding box center [48, 100] width 32 height 12
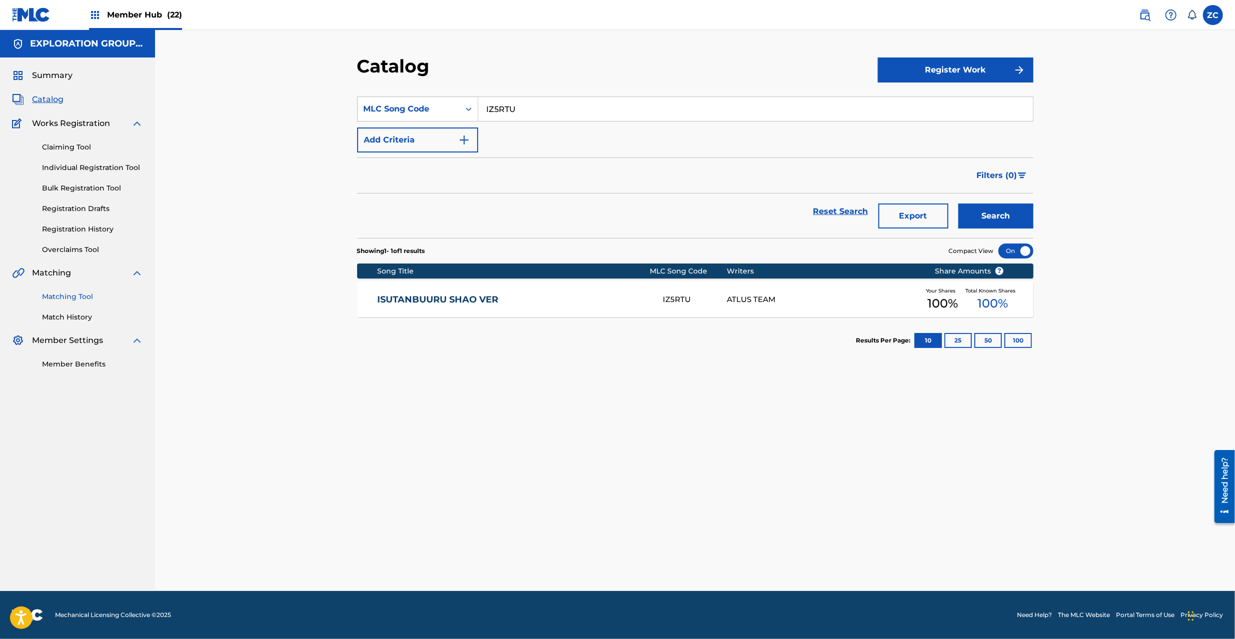
click at [96, 296] on link "Matching Tool" at bounding box center [92, 297] width 101 height 11
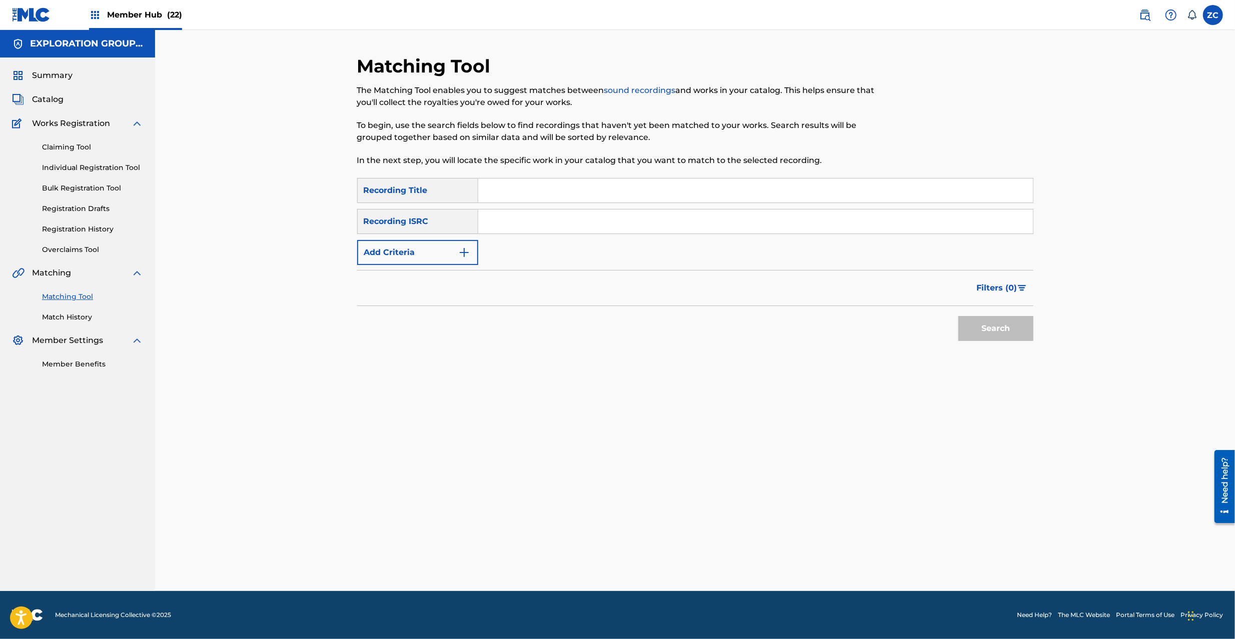
drag, startPoint x: 559, startPoint y: 221, endPoint x: 579, endPoint y: 229, distance: 21.4
click at [559, 221] on input "Search Form" at bounding box center [755, 222] width 555 height 24
click at [1001, 329] on button "Search" at bounding box center [995, 328] width 75 height 25
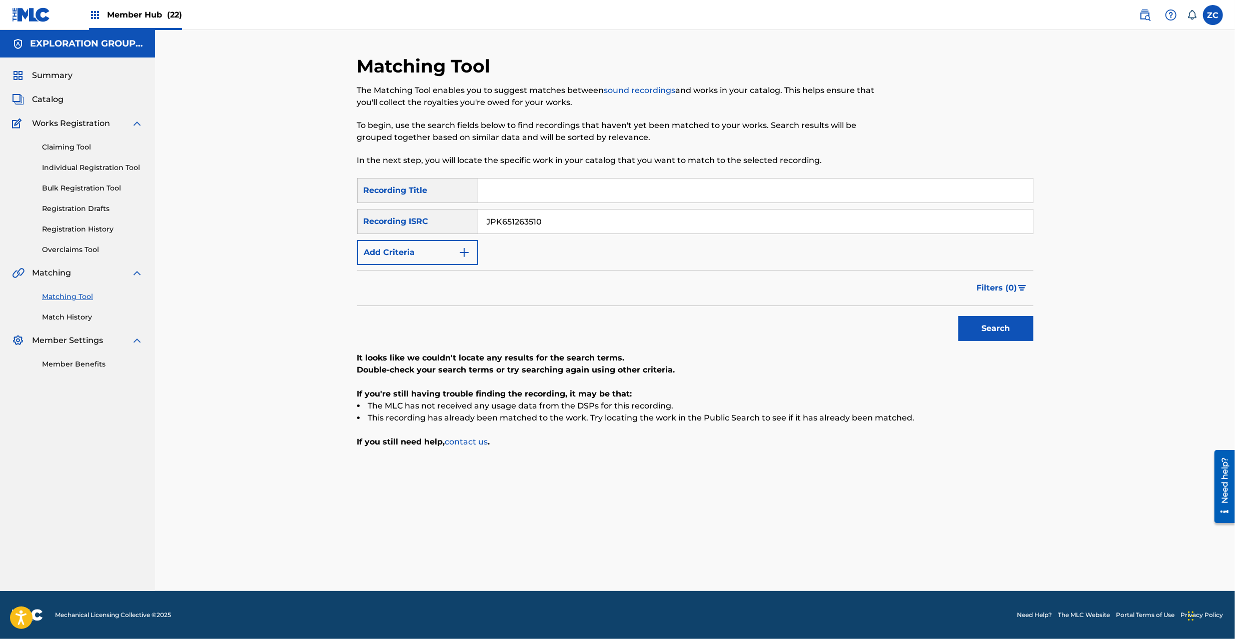
click at [654, 218] on input "JPK651263510" at bounding box center [755, 222] width 555 height 24
click at [958, 316] on button "Search" at bounding box center [995, 328] width 75 height 25
type input "JPK651101610"
click at [958, 316] on button "Search" at bounding box center [995, 328] width 75 height 25
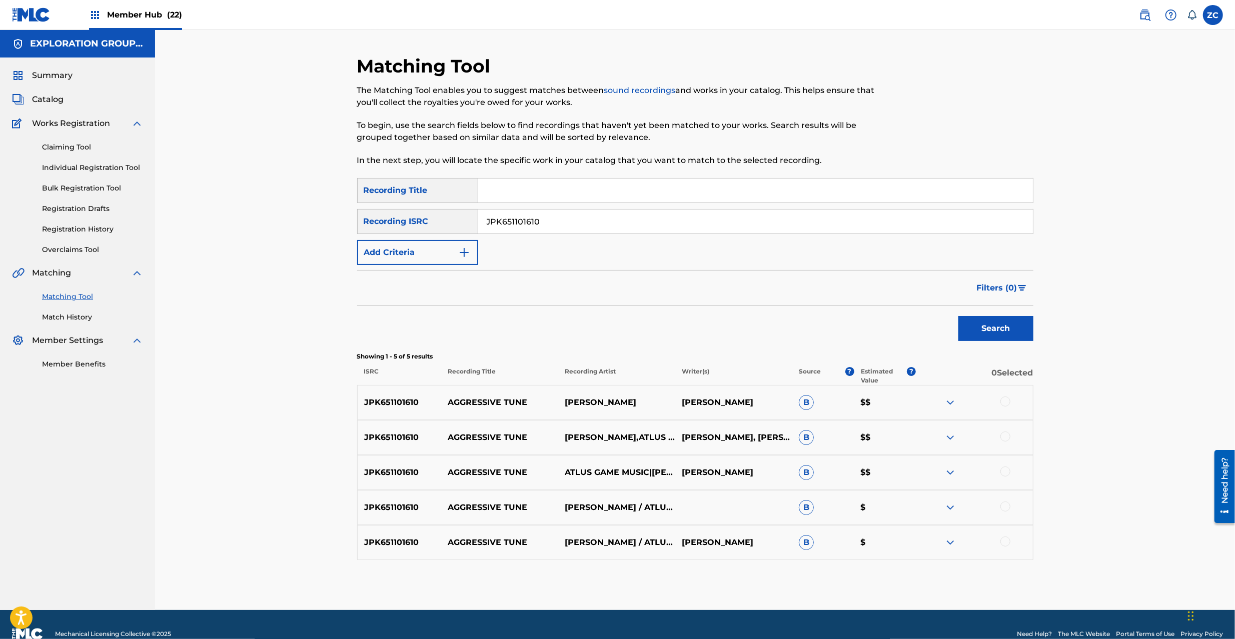
drag, startPoint x: 1005, startPoint y: 401, endPoint x: 1007, endPoint y: 419, distance: 18.2
click at [1005, 401] on div at bounding box center [1005, 402] width 10 height 10
click at [1005, 438] on div at bounding box center [1005, 437] width 10 height 10
click at [1007, 471] on div at bounding box center [1005, 472] width 10 height 10
drag, startPoint x: 1006, startPoint y: 507, endPoint x: 1006, endPoint y: 513, distance: 5.5
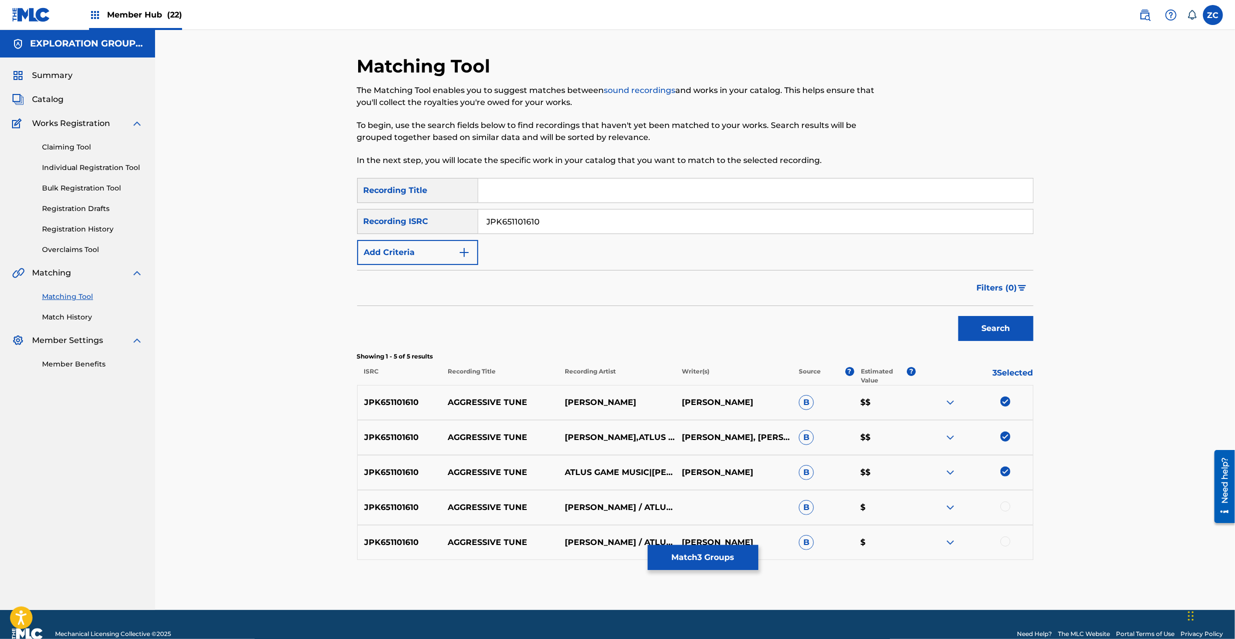
click at [1006, 507] on div at bounding box center [1005, 507] width 10 height 10
click at [1006, 540] on div at bounding box center [1005, 542] width 10 height 10
click at [735, 557] on button "Match 5 Groups" at bounding box center [703, 557] width 111 height 25
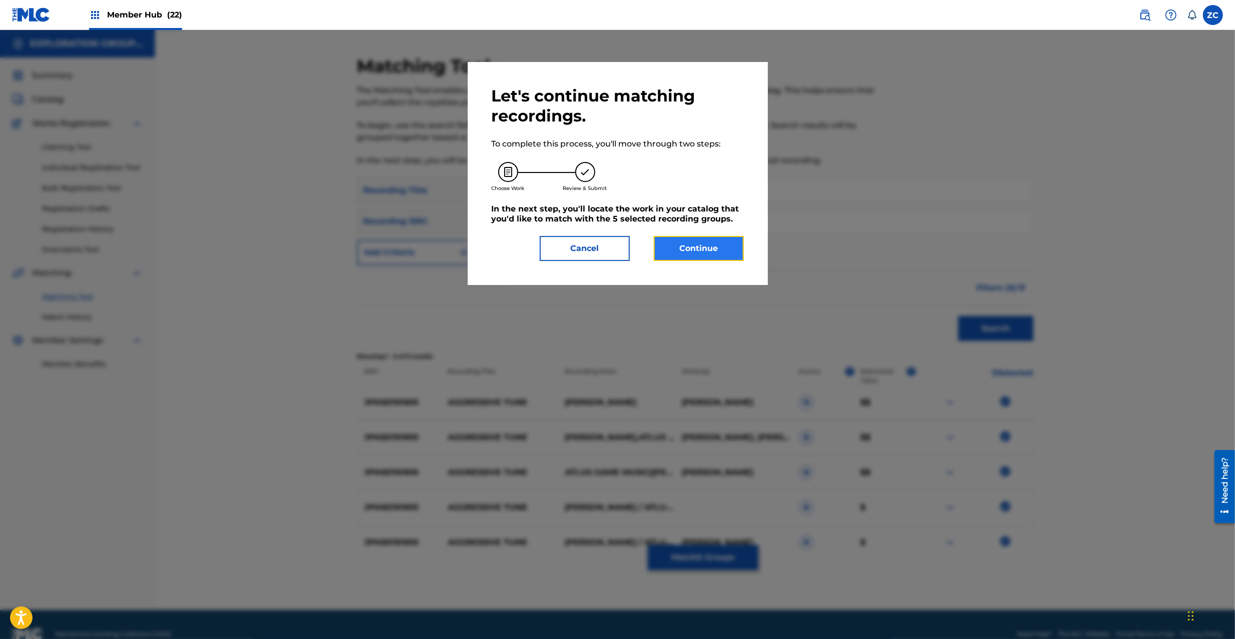
click at [727, 245] on button "Continue" at bounding box center [699, 248] width 90 height 25
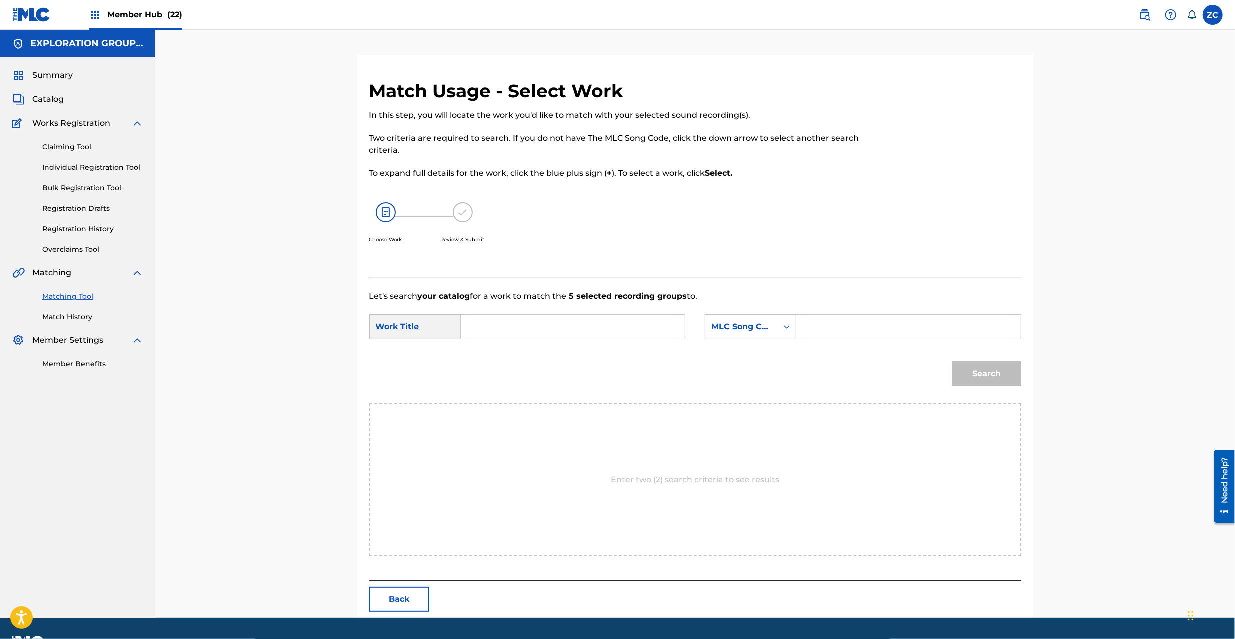
click at [610, 323] on input "Search Form" at bounding box center [572, 327] width 207 height 24
click at [558, 325] on input "Aggressive Tune AY83C0" at bounding box center [572, 327] width 207 height 24
click at [559, 326] on input "Aggressive Tune" at bounding box center [572, 327] width 207 height 24
type input "Aggressive Tune"
drag, startPoint x: 857, startPoint y: 327, endPoint x: 878, endPoint y: 339, distance: 24.2
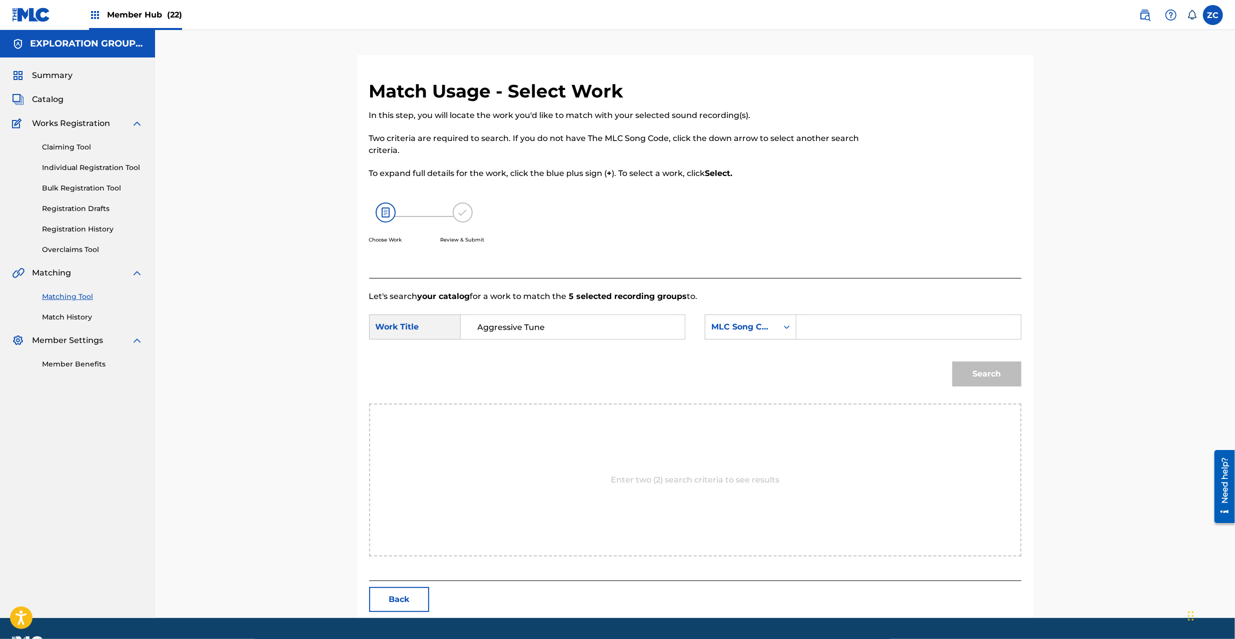
click at [858, 327] on input "Search Form" at bounding box center [908, 327] width 207 height 24
type input "AY83C0"
click at [997, 371] on button "Search" at bounding box center [986, 374] width 69 height 25
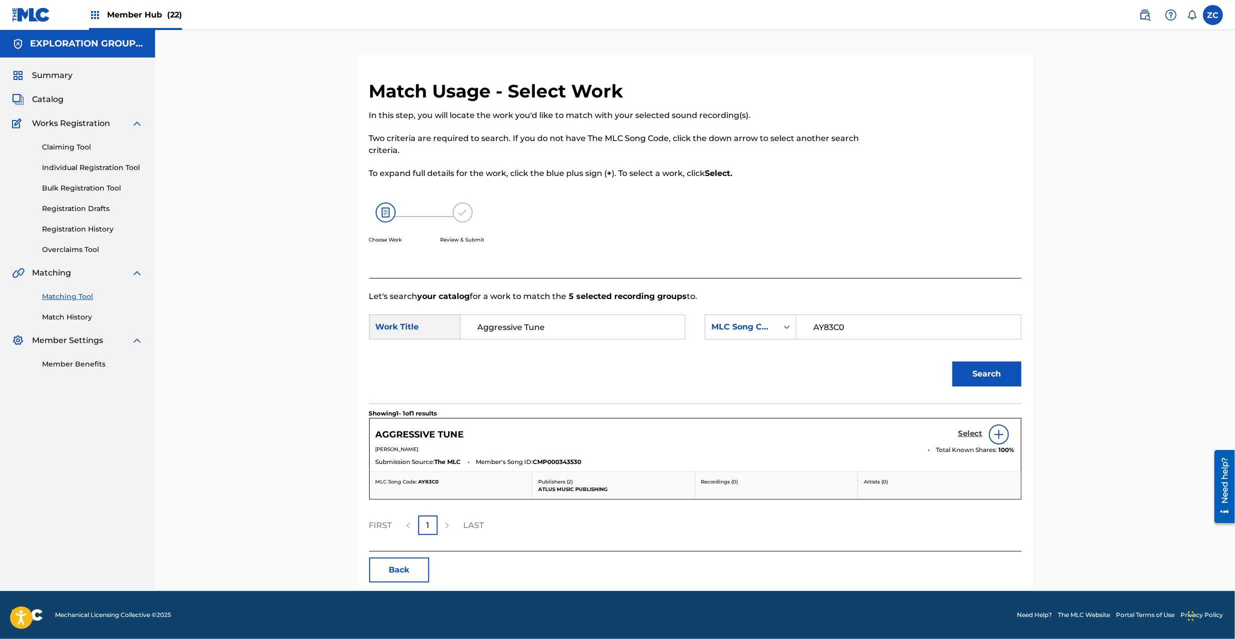
click at [975, 436] on h5 "Select" at bounding box center [970, 434] width 25 height 10
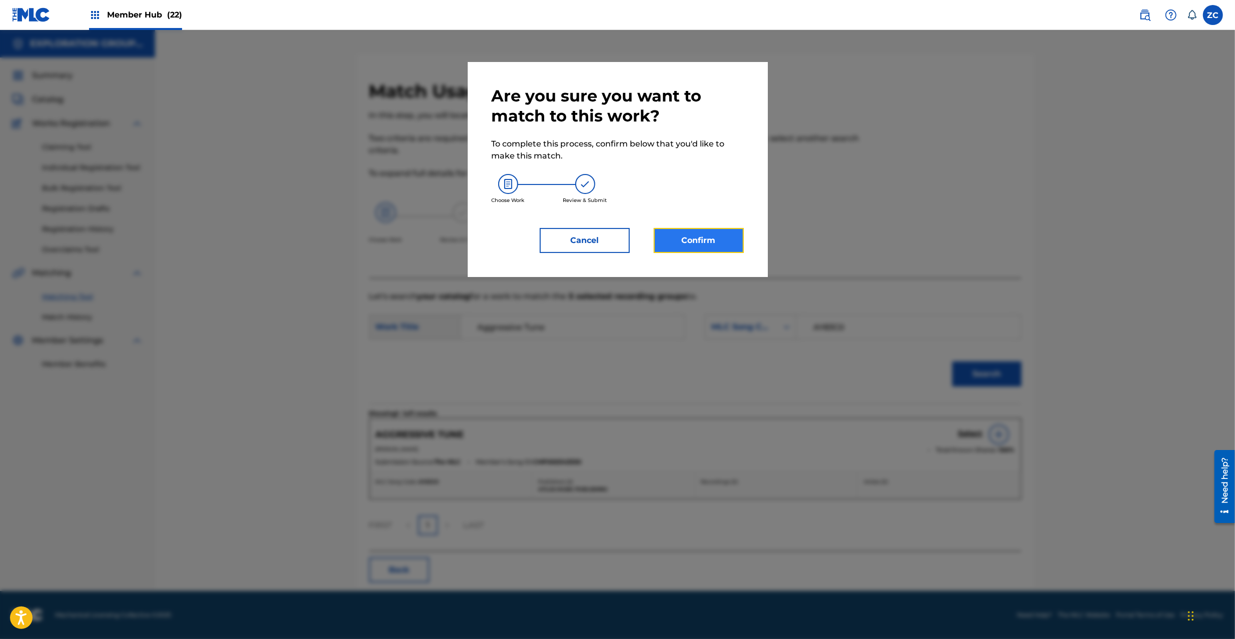
click at [693, 232] on button "Confirm" at bounding box center [699, 240] width 90 height 25
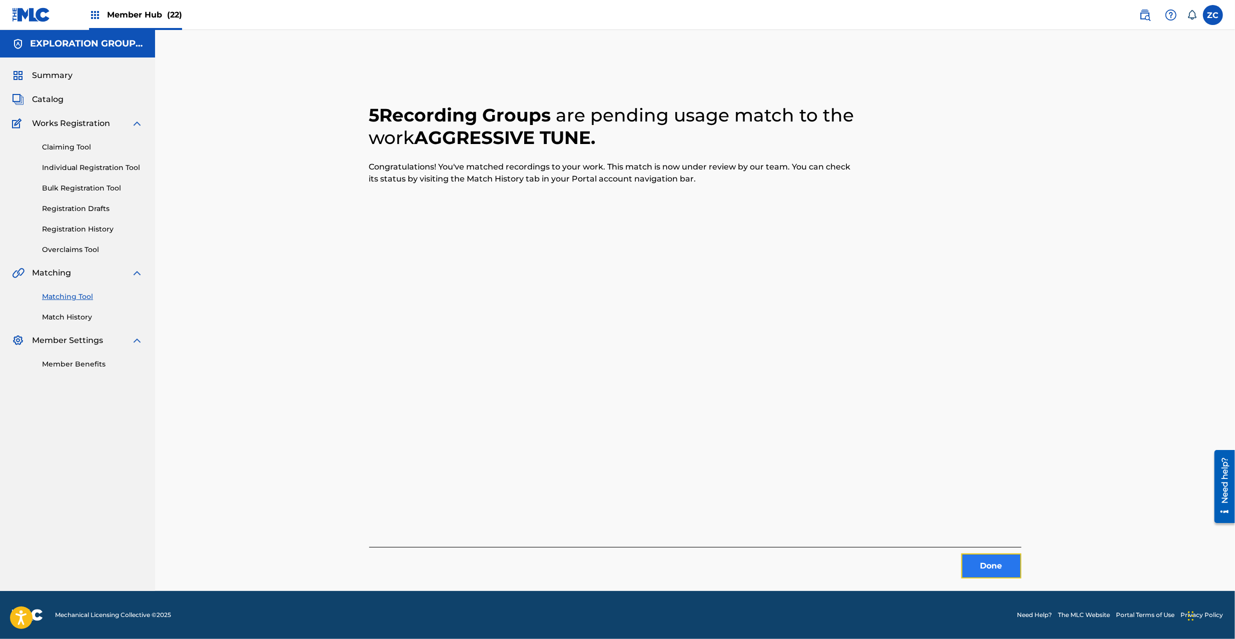
click at [989, 573] on button "Done" at bounding box center [991, 566] width 60 height 25
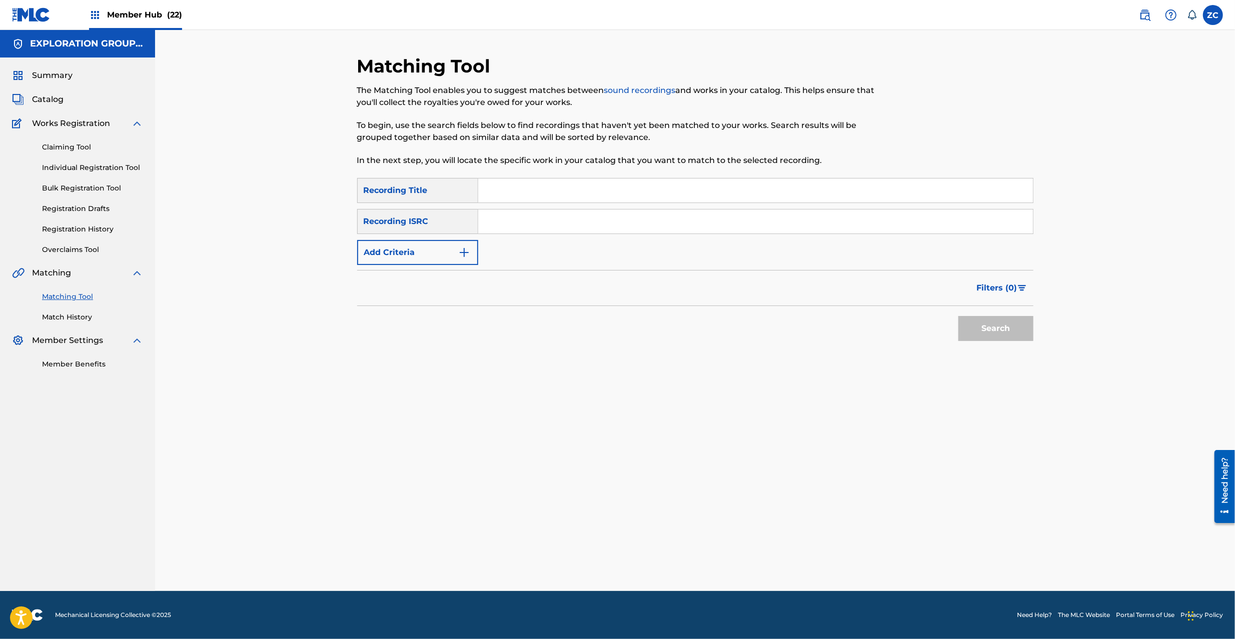
click at [785, 227] on input "Search Form" at bounding box center [755, 222] width 555 height 24
click at [1009, 331] on button "Search" at bounding box center [995, 328] width 75 height 25
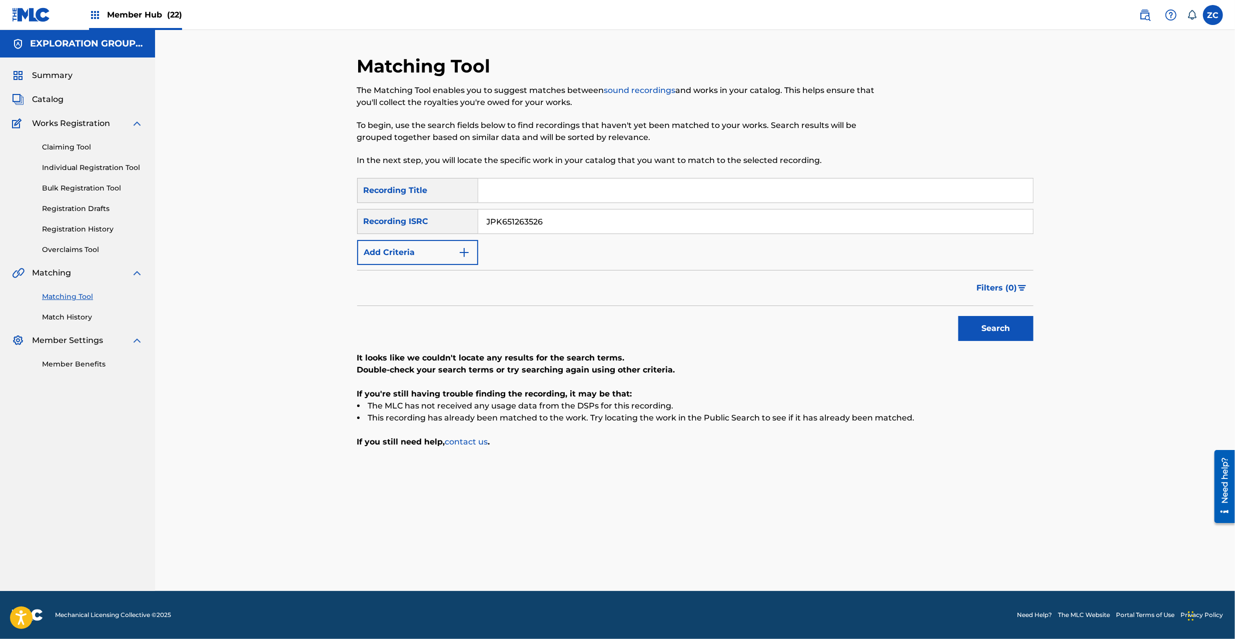
click at [842, 229] on input "JPK651263526" at bounding box center [755, 222] width 555 height 24
type input "JPK651101626"
click at [993, 325] on button "Search" at bounding box center [995, 328] width 75 height 25
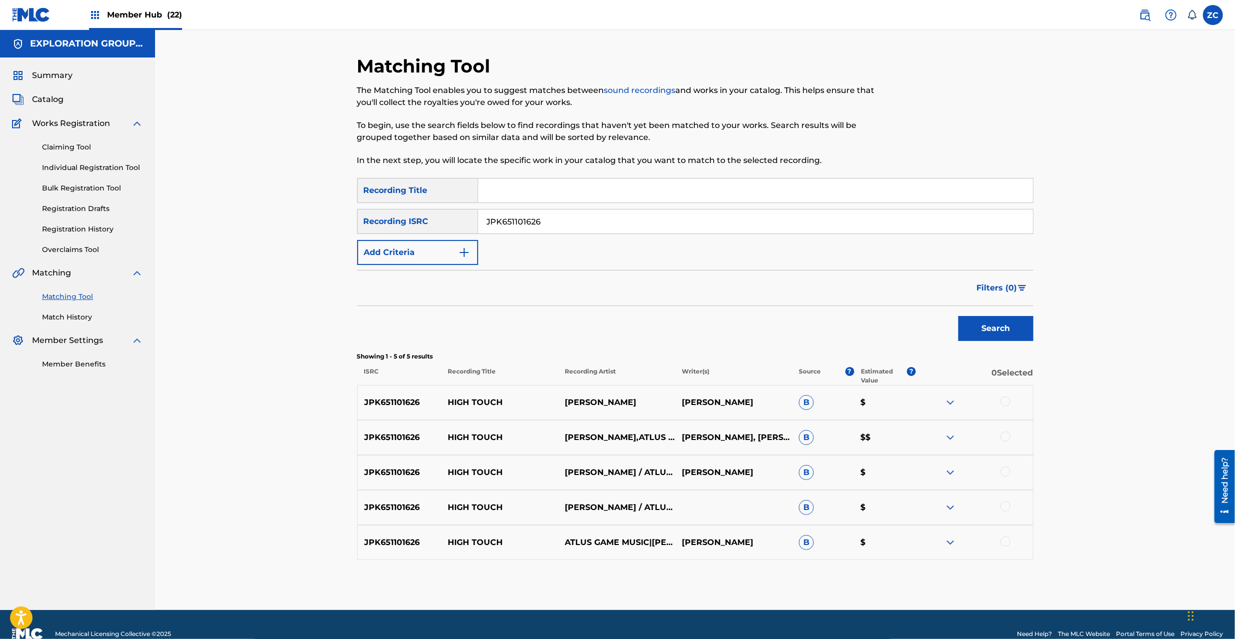
click at [1003, 403] on div at bounding box center [1005, 402] width 10 height 10
click at [999, 433] on div at bounding box center [974, 438] width 117 height 12
drag, startPoint x: 1009, startPoint y: 435, endPoint x: 1008, endPoint y: 442, distance: 7.5
click at [1009, 435] on div at bounding box center [1005, 437] width 10 height 10
click at [1008, 474] on div at bounding box center [1005, 472] width 10 height 10
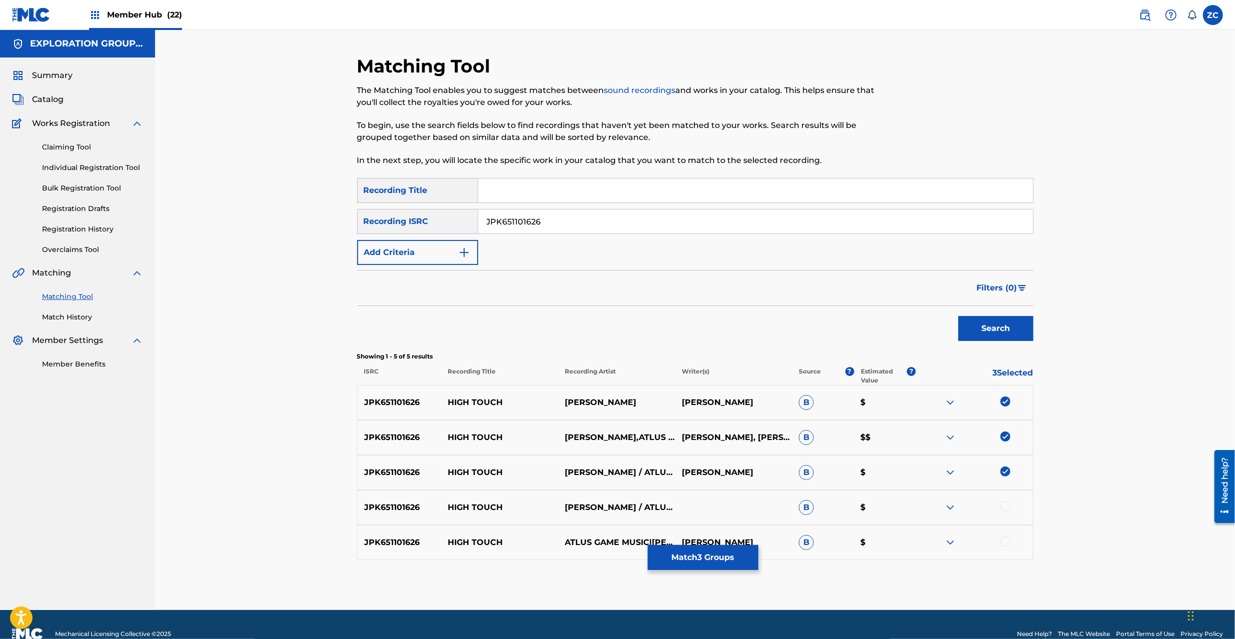
click at [1007, 507] on div at bounding box center [1005, 507] width 10 height 10
click at [1006, 540] on div at bounding box center [1005, 542] width 10 height 10
click at [717, 566] on button "Match 5 Groups" at bounding box center [703, 557] width 111 height 25
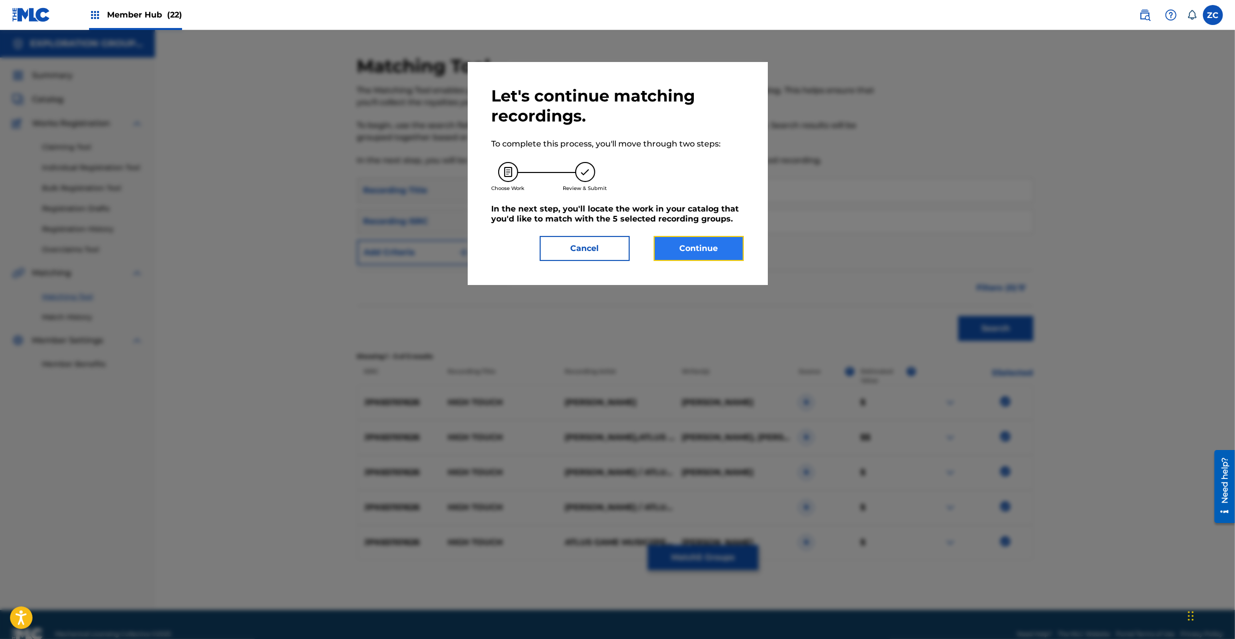
click at [707, 257] on button "Continue" at bounding box center [699, 248] width 90 height 25
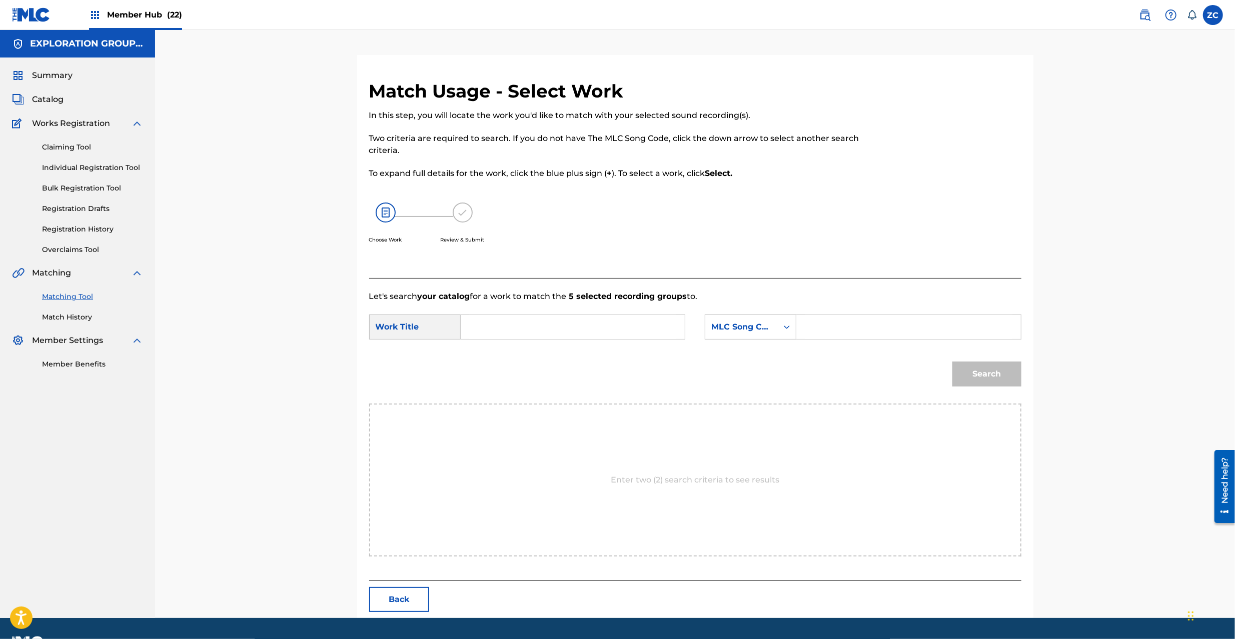
click at [619, 338] on input "Search Form" at bounding box center [572, 327] width 207 height 24
click at [534, 326] on input "High Touch HP542J" at bounding box center [572, 327] width 207 height 24
type input "High Touch"
click at [928, 327] on input "Search Form" at bounding box center [908, 327] width 207 height 24
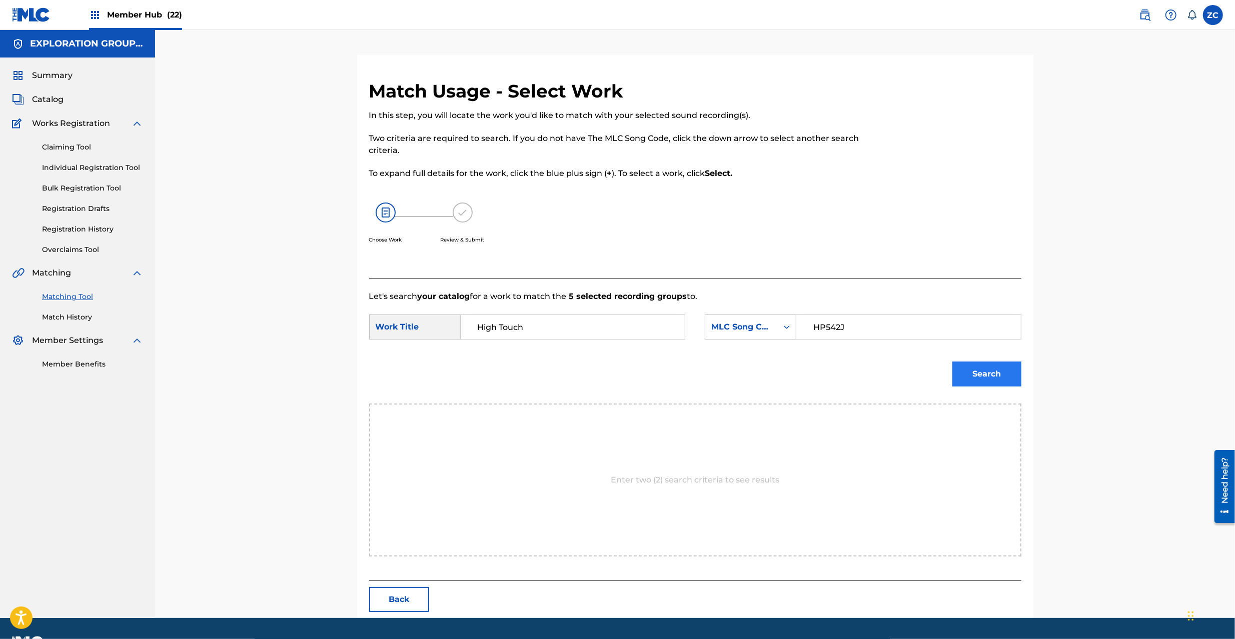
type input "HP542J"
click at [982, 376] on button "Search" at bounding box center [986, 374] width 69 height 25
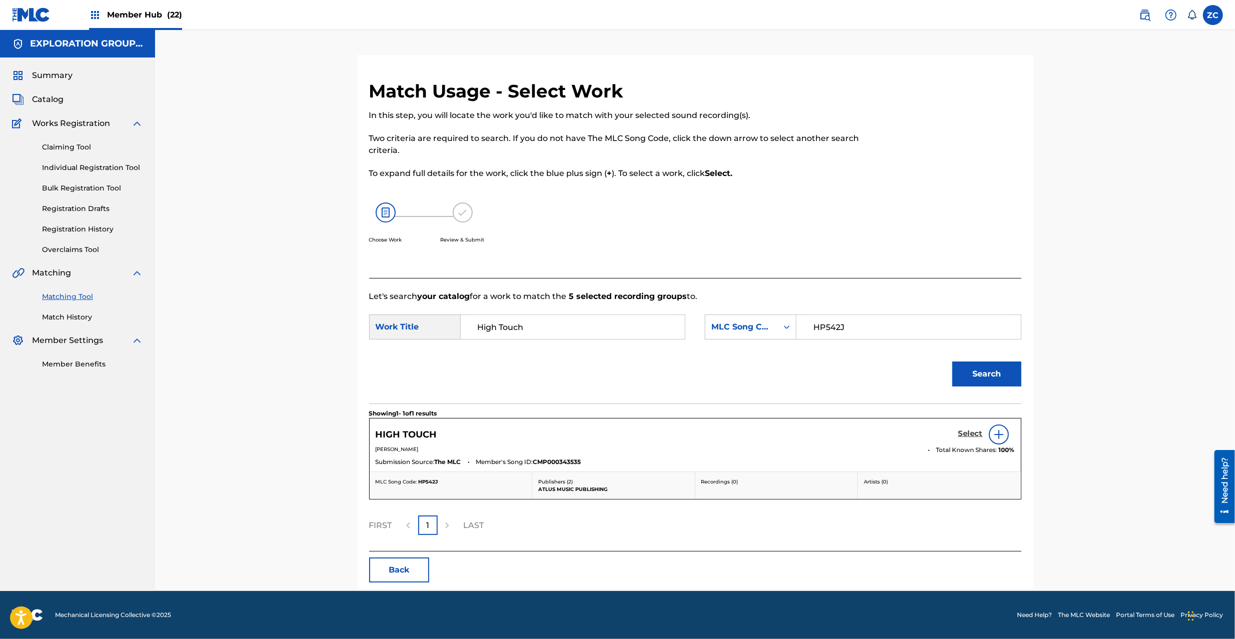
click at [959, 435] on h5 "Select" at bounding box center [970, 434] width 25 height 10
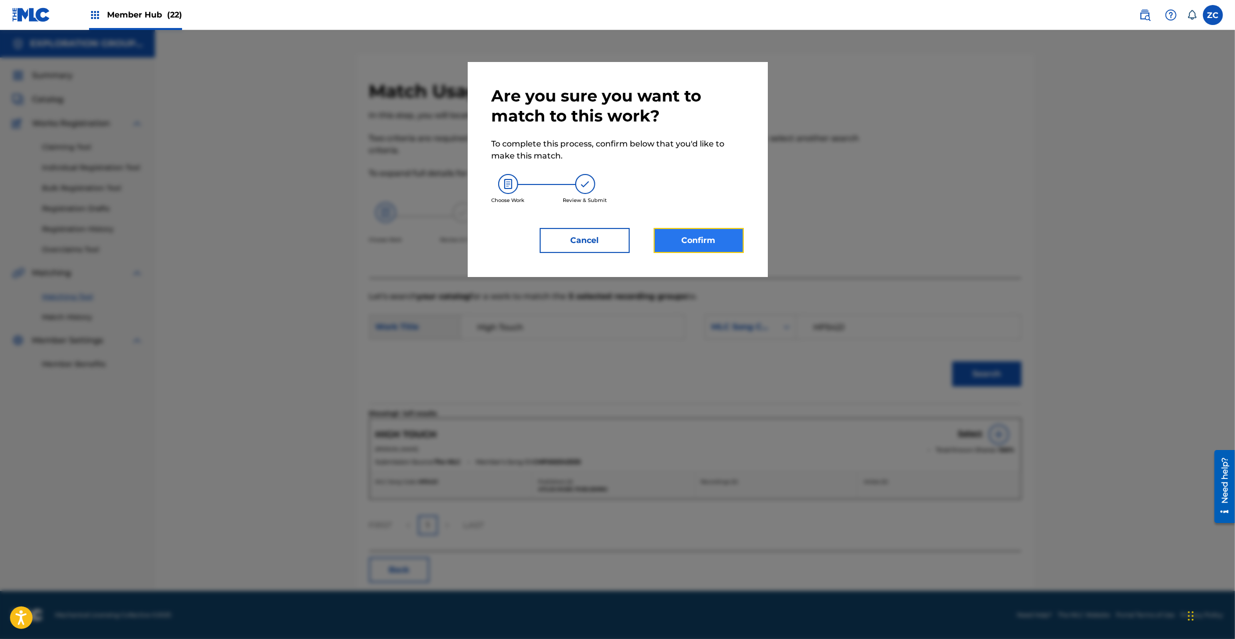
click at [697, 244] on button "Confirm" at bounding box center [699, 240] width 90 height 25
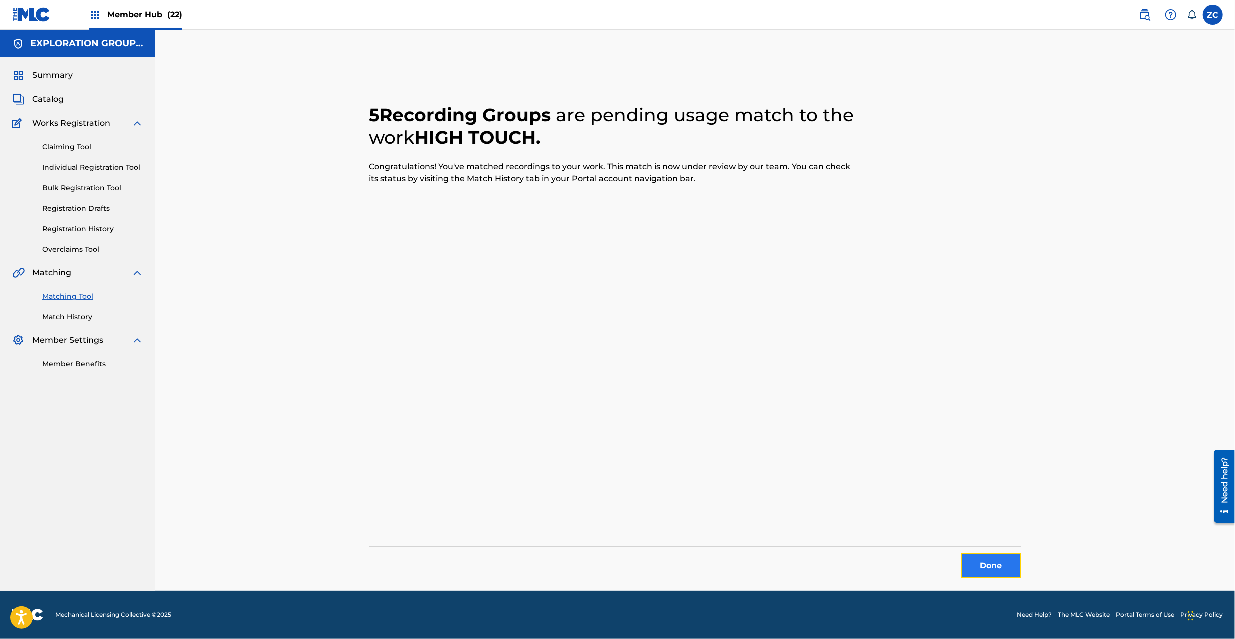
click at [993, 567] on button "Done" at bounding box center [991, 566] width 60 height 25
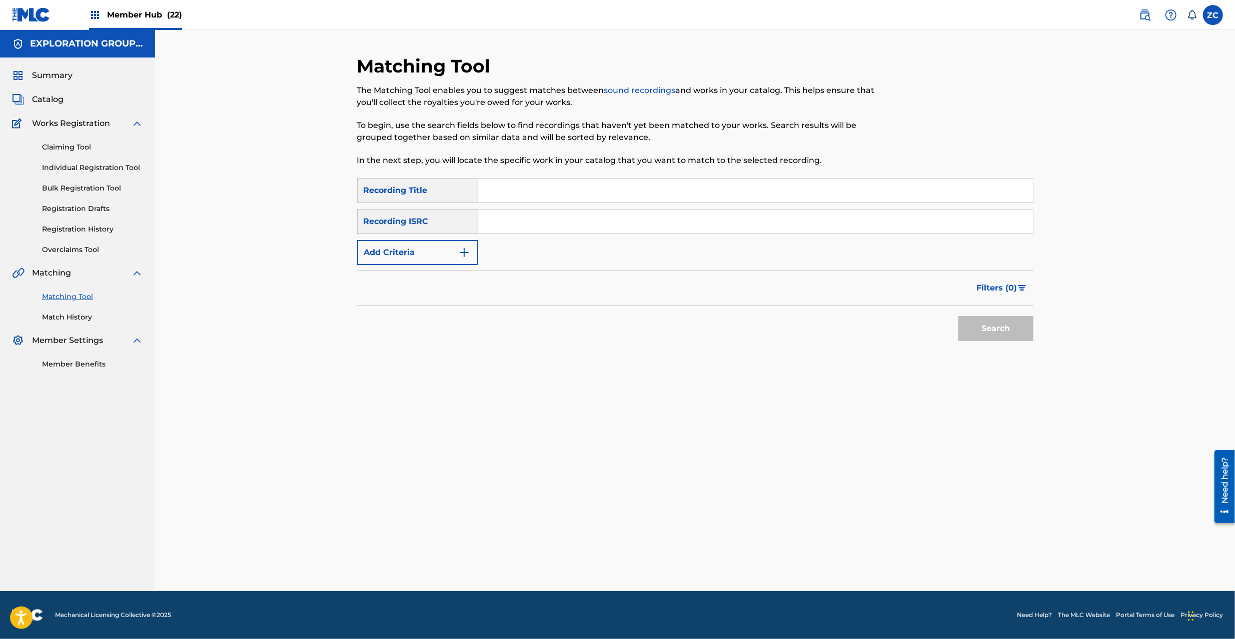
click at [732, 222] on input "Search Form" at bounding box center [755, 222] width 555 height 24
click at [995, 332] on button "Search" at bounding box center [995, 328] width 75 height 25
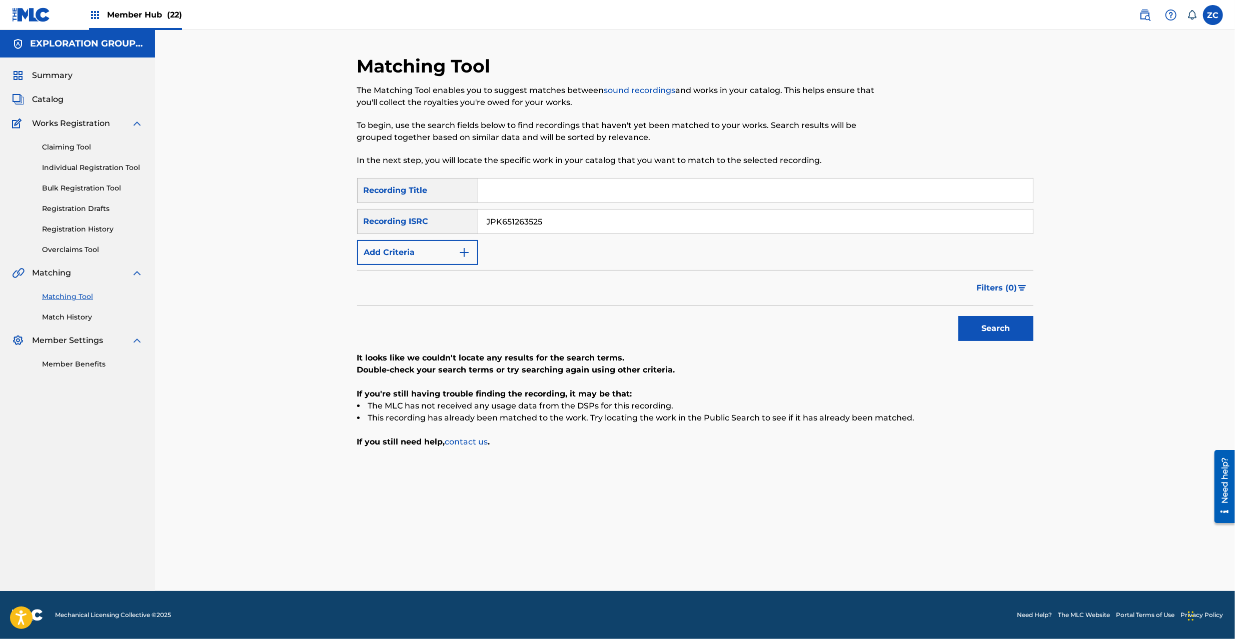
click at [606, 226] on input "JPK651263525" at bounding box center [755, 222] width 555 height 24
type input "JPK651101625"
click at [981, 331] on button "Search" at bounding box center [995, 328] width 75 height 25
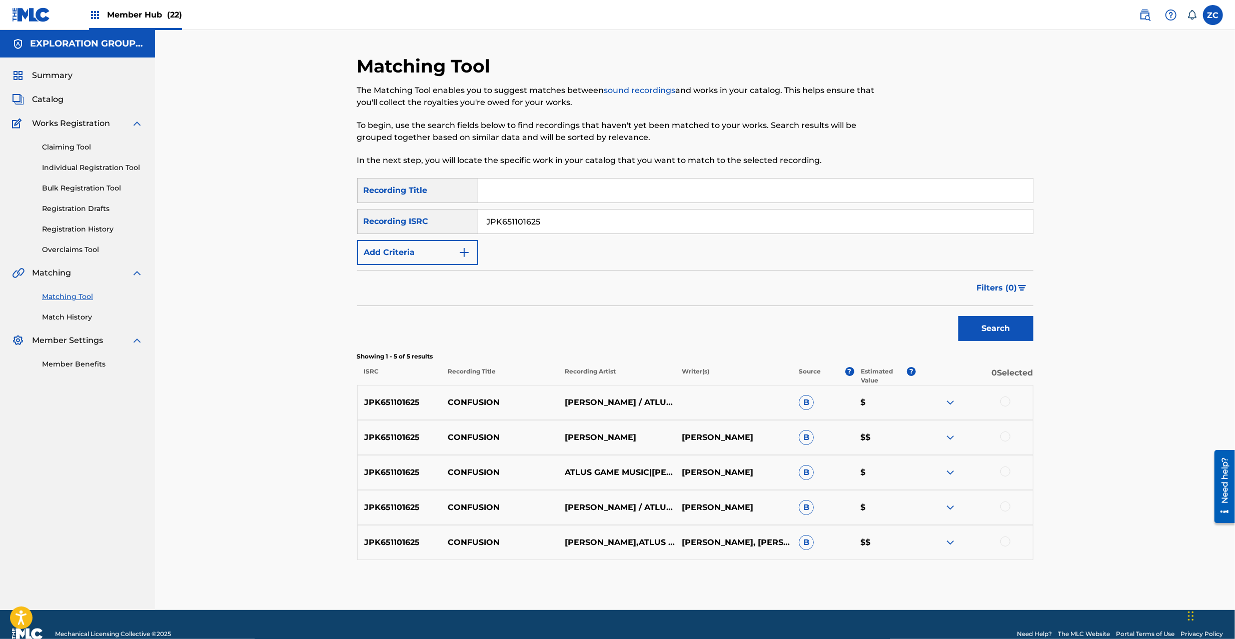
click at [1003, 399] on div at bounding box center [1005, 402] width 10 height 10
click at [1001, 437] on div at bounding box center [1005, 437] width 10 height 10
drag, startPoint x: 1007, startPoint y: 469, endPoint x: 1007, endPoint y: 475, distance: 5.5
click at [1007, 469] on div at bounding box center [1005, 472] width 10 height 10
click at [1005, 506] on div at bounding box center [1005, 507] width 10 height 10
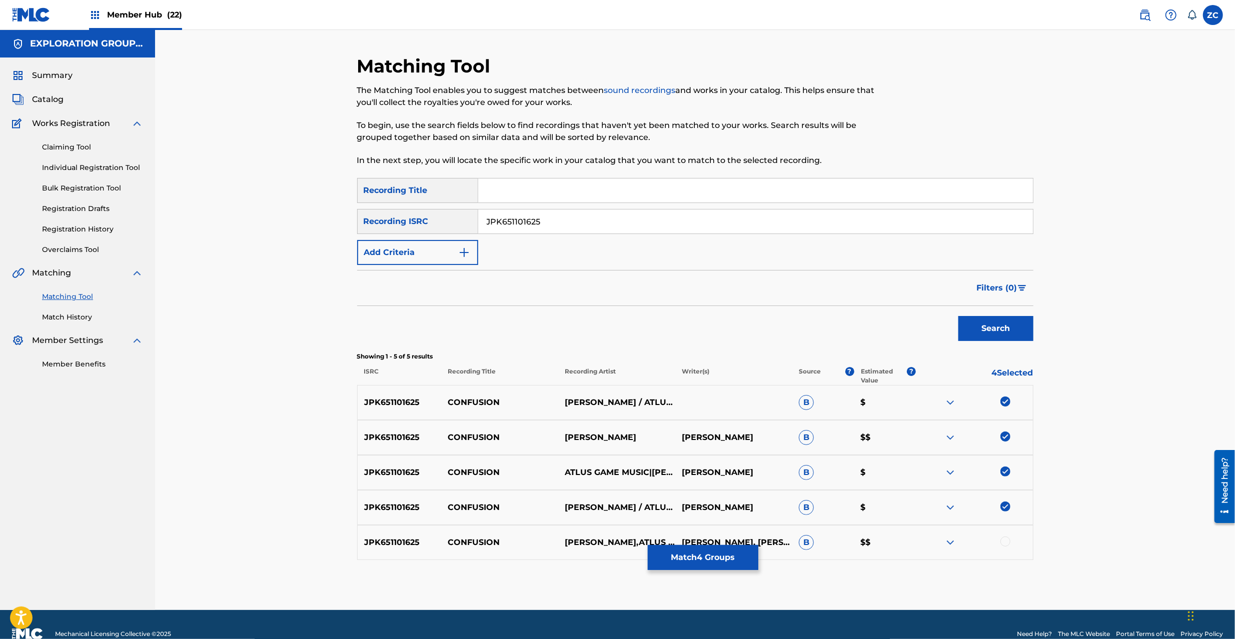
click at [1007, 539] on div at bounding box center [1005, 542] width 10 height 10
click at [707, 566] on button "Match 5 Groups" at bounding box center [703, 557] width 111 height 25
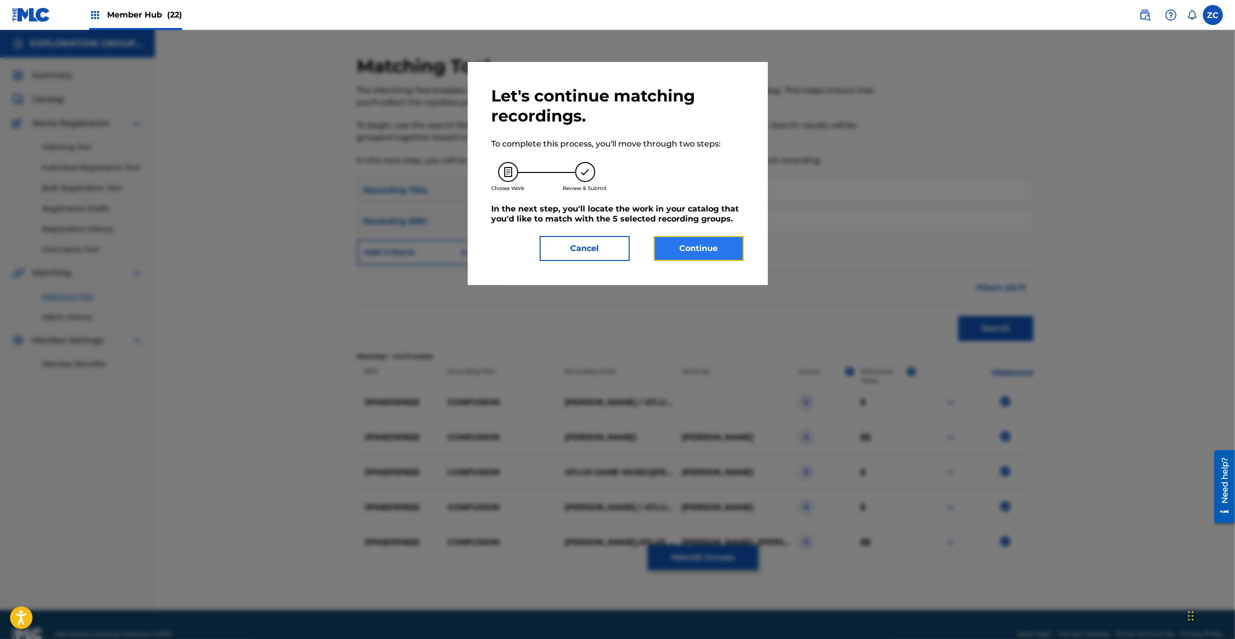
click at [701, 259] on button "Continue" at bounding box center [699, 248] width 90 height 25
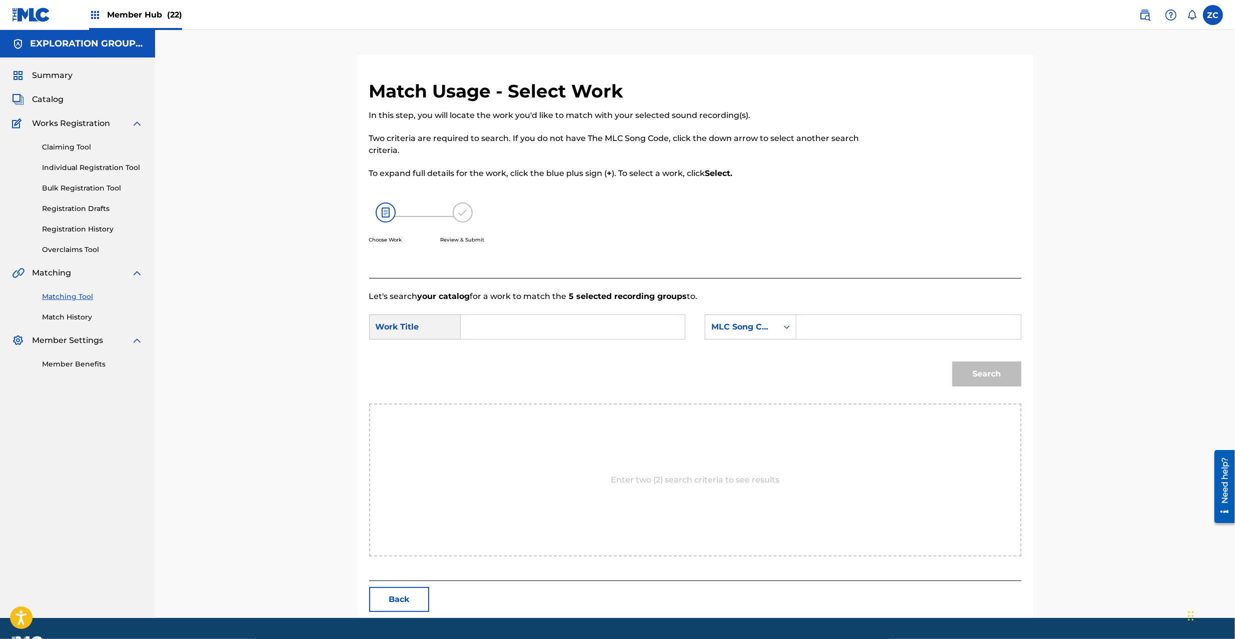
click at [567, 328] on input "Search Form" at bounding box center [572, 327] width 207 height 24
click at [535, 323] on input "Confusion CL1HI1" at bounding box center [572, 327] width 207 height 24
type input "Confusion"
drag, startPoint x: 897, startPoint y: 329, endPoint x: 911, endPoint y: 339, distance: 16.8
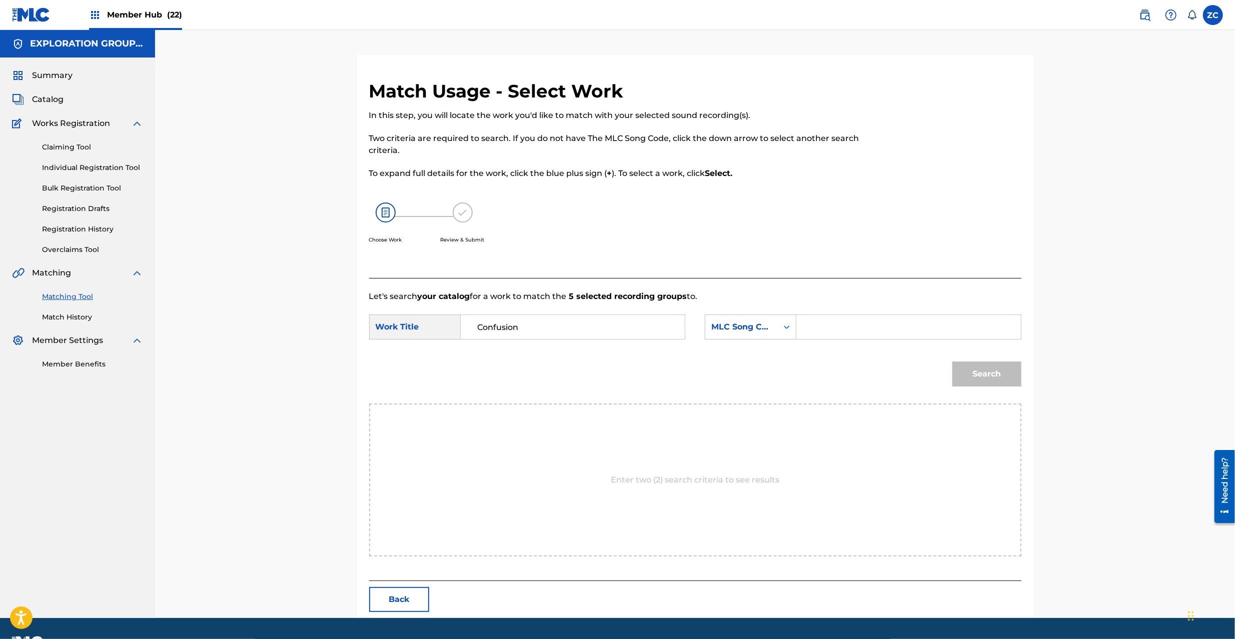
click at [897, 329] on input "Search Form" at bounding box center [908, 327] width 207 height 24
type input "CL1HI1"
click at [997, 376] on button "Search" at bounding box center [986, 374] width 69 height 25
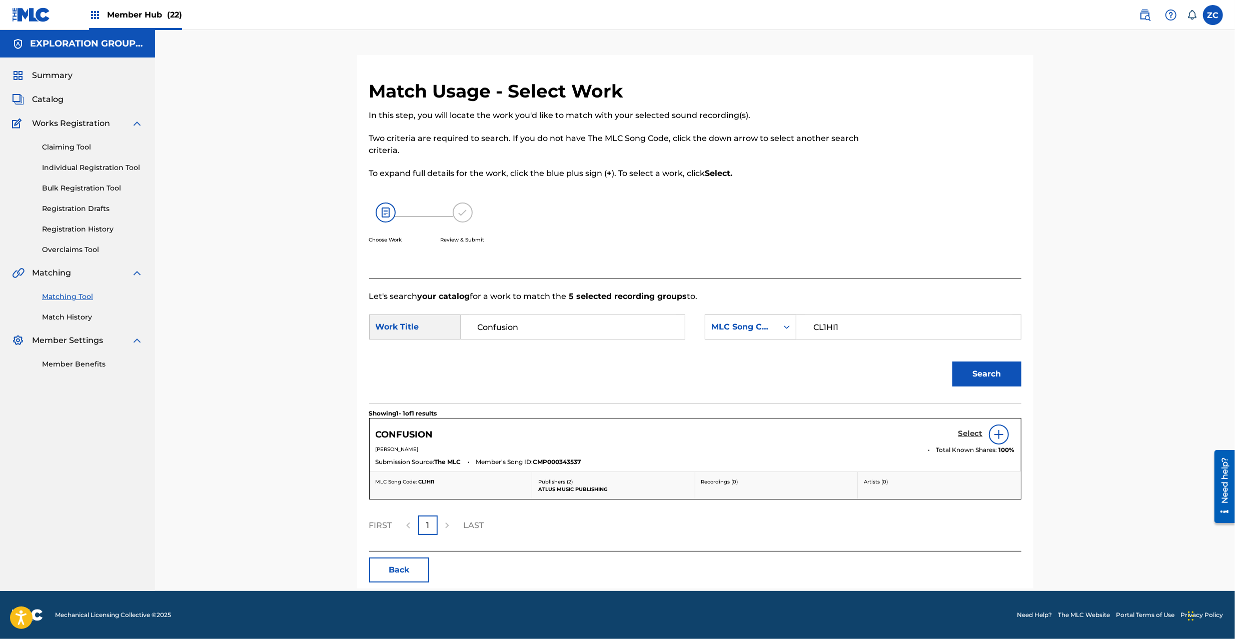
click at [966, 434] on h5 "Select" at bounding box center [970, 434] width 25 height 10
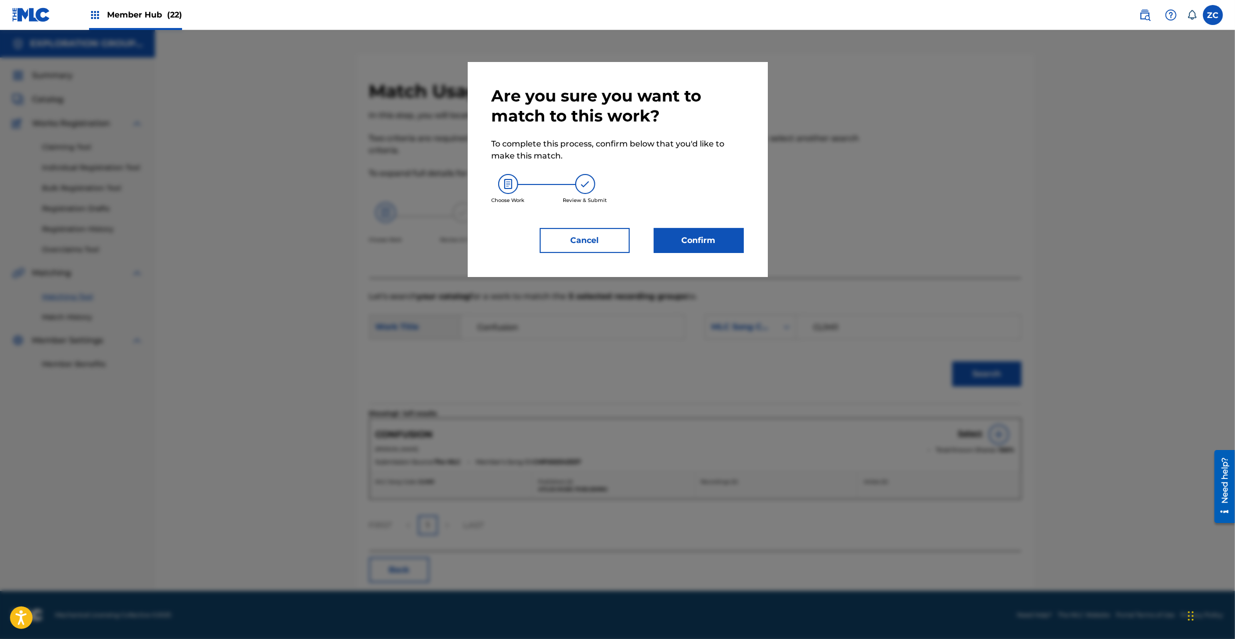
click at [710, 227] on div "Are you sure you want to match to this work? To complete this process, confirm …" at bounding box center [618, 169] width 252 height 167
click at [709, 235] on button "Confirm" at bounding box center [699, 240] width 90 height 25
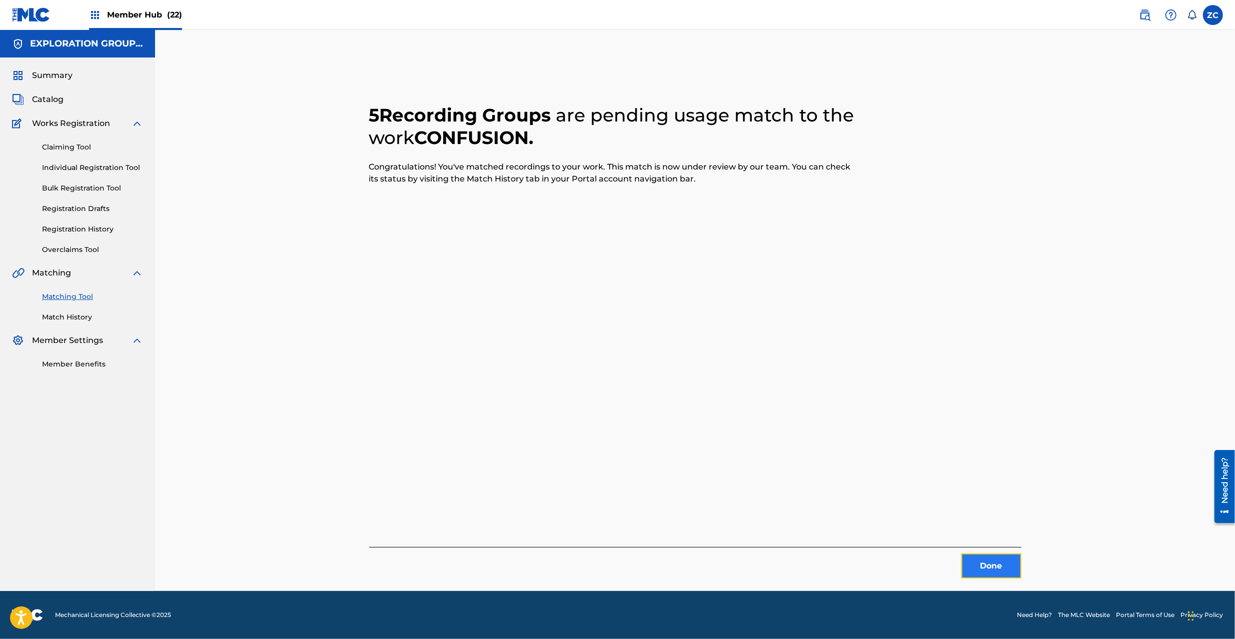
click at [975, 560] on button "Done" at bounding box center [991, 566] width 60 height 25
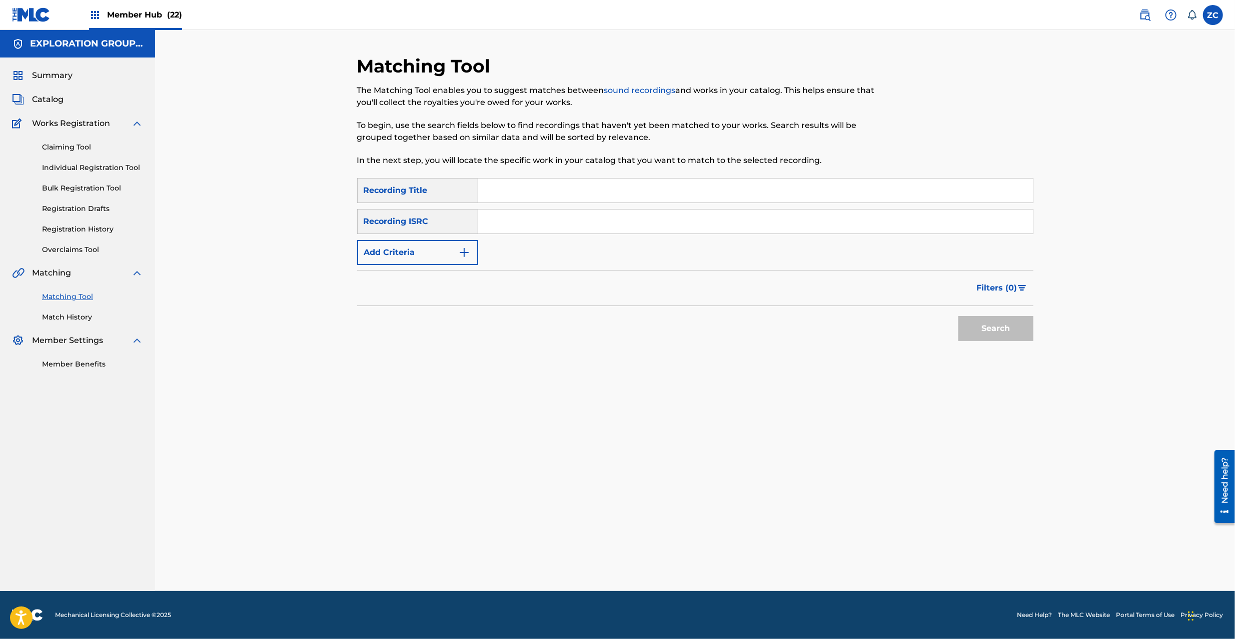
click at [638, 219] on input "Search Form" at bounding box center [755, 222] width 555 height 24
type input "JPK651101601"
click at [981, 332] on button "Search" at bounding box center [995, 328] width 75 height 25
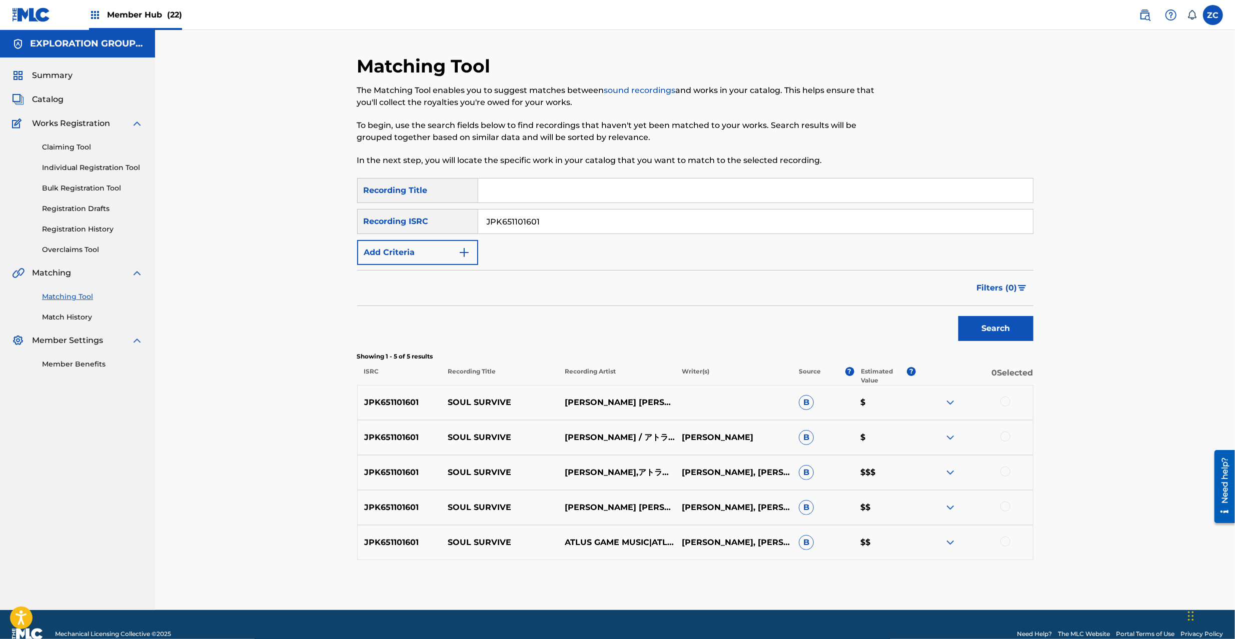
click at [1004, 401] on div at bounding box center [1005, 402] width 10 height 10
click at [1005, 435] on div at bounding box center [1005, 437] width 10 height 10
click at [1005, 475] on div at bounding box center [1005, 472] width 10 height 10
click at [1005, 505] on div at bounding box center [1005, 507] width 10 height 10
click at [1005, 543] on div at bounding box center [1005, 542] width 10 height 10
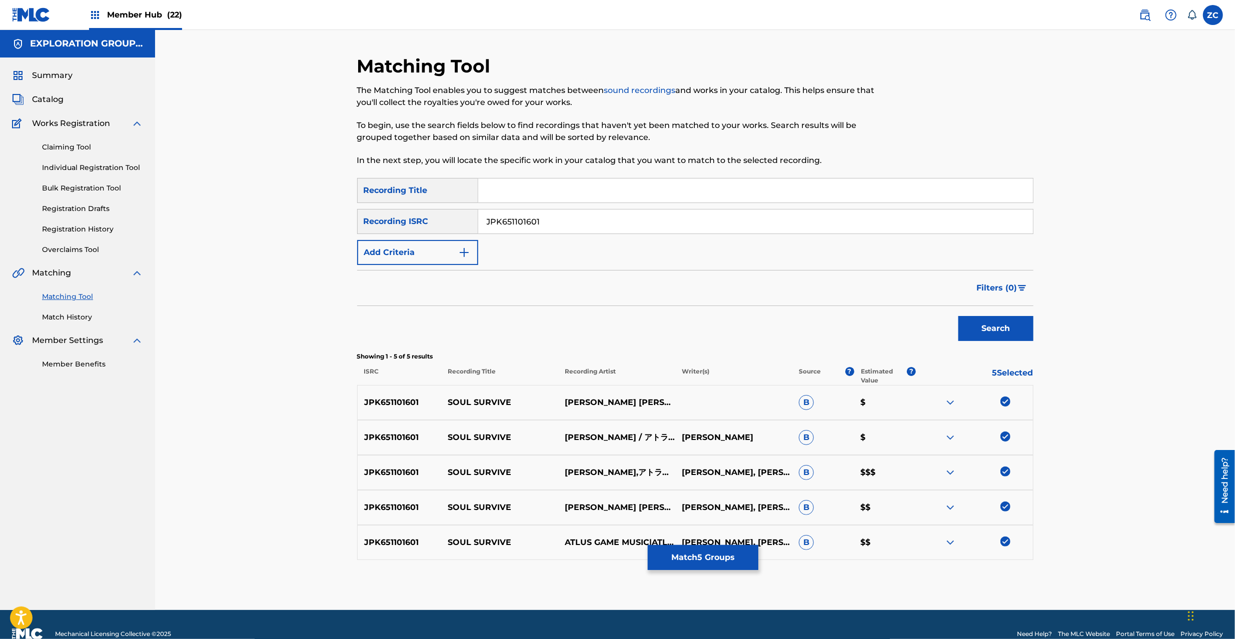
click at [731, 575] on div "Matching Tool The Matching Tool enables you to suggest matches between sound re…" at bounding box center [695, 332] width 676 height 555
click at [740, 556] on button "Match 5 Groups" at bounding box center [703, 557] width 111 height 25
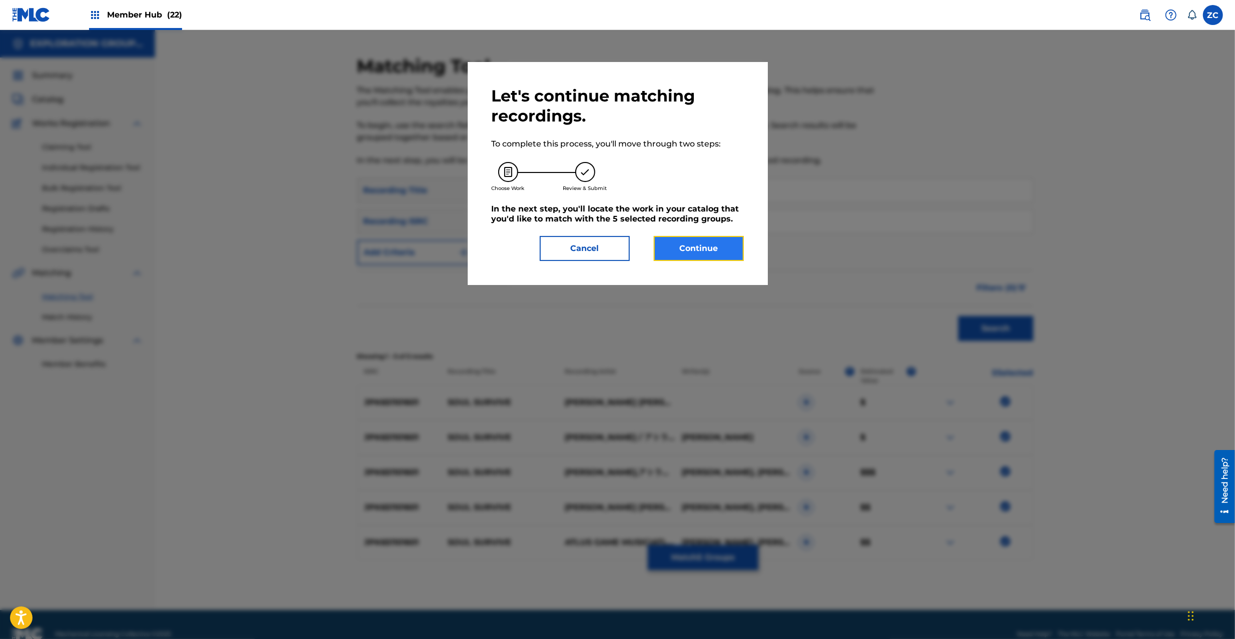
click at [705, 257] on button "Continue" at bounding box center [699, 248] width 90 height 25
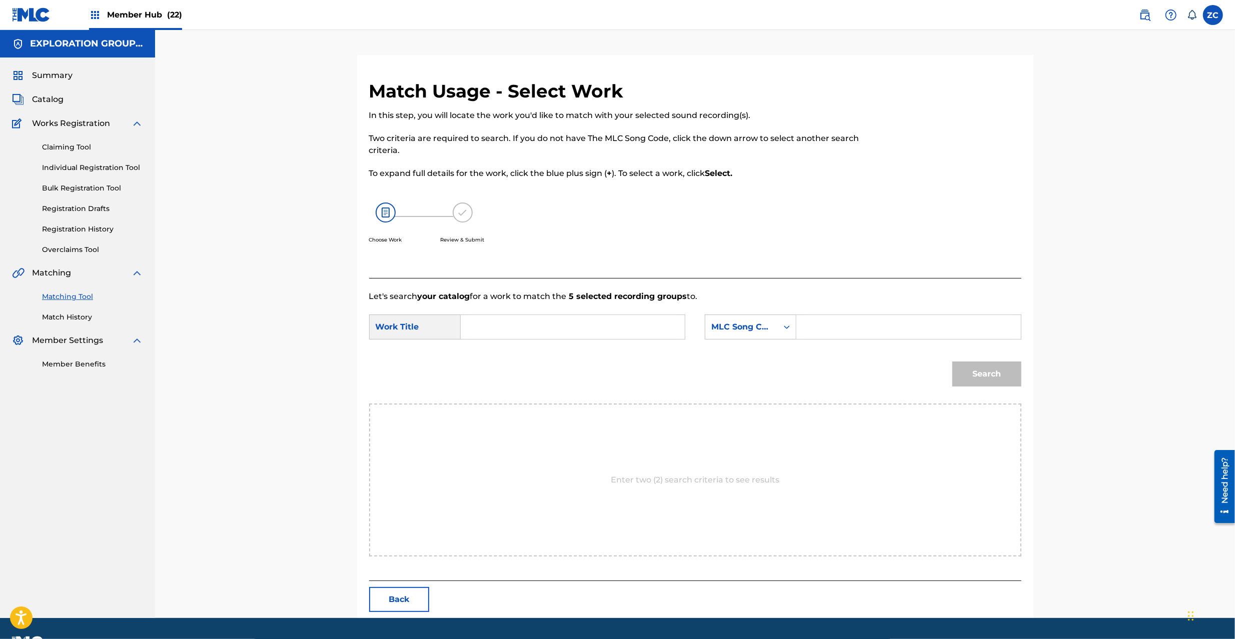
click at [564, 331] on input "Search Form" at bounding box center [572, 327] width 207 height 24
click at [532, 325] on input "Soul Survive S65USZ" at bounding box center [572, 327] width 207 height 24
click at [532, 325] on input "Soul Survive" at bounding box center [572, 327] width 207 height 24
type input "Soul Survive"
click at [893, 325] on input "Search Form" at bounding box center [908, 327] width 207 height 24
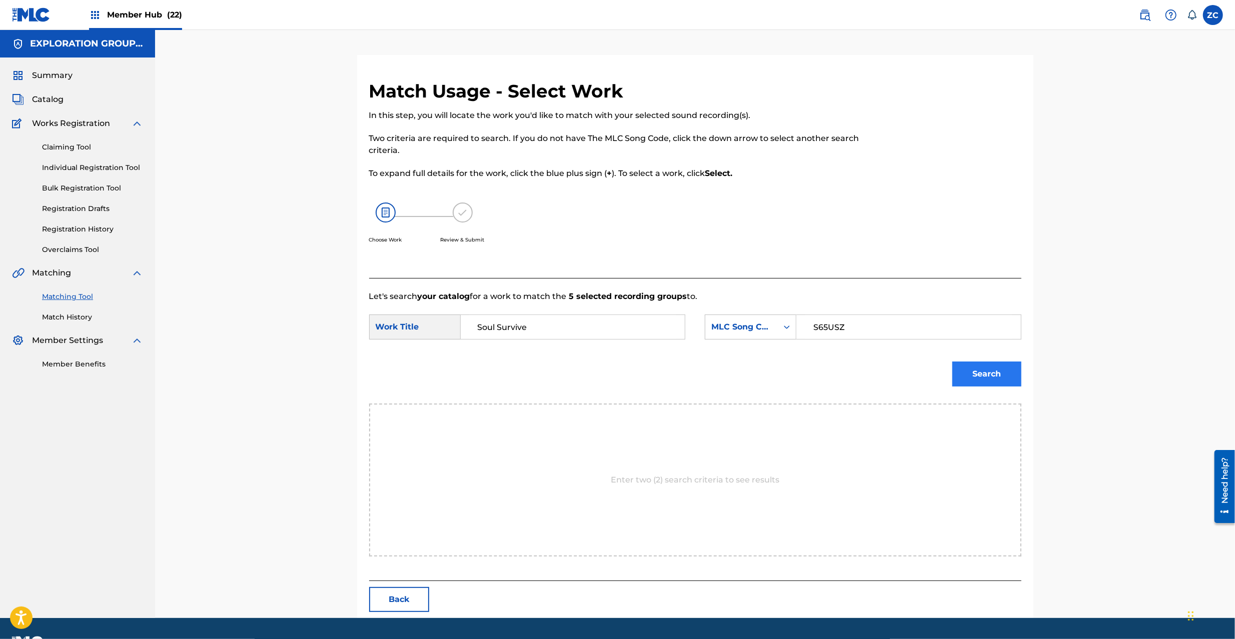
type input "S65USZ"
click at [1009, 374] on button "Search" at bounding box center [986, 374] width 69 height 25
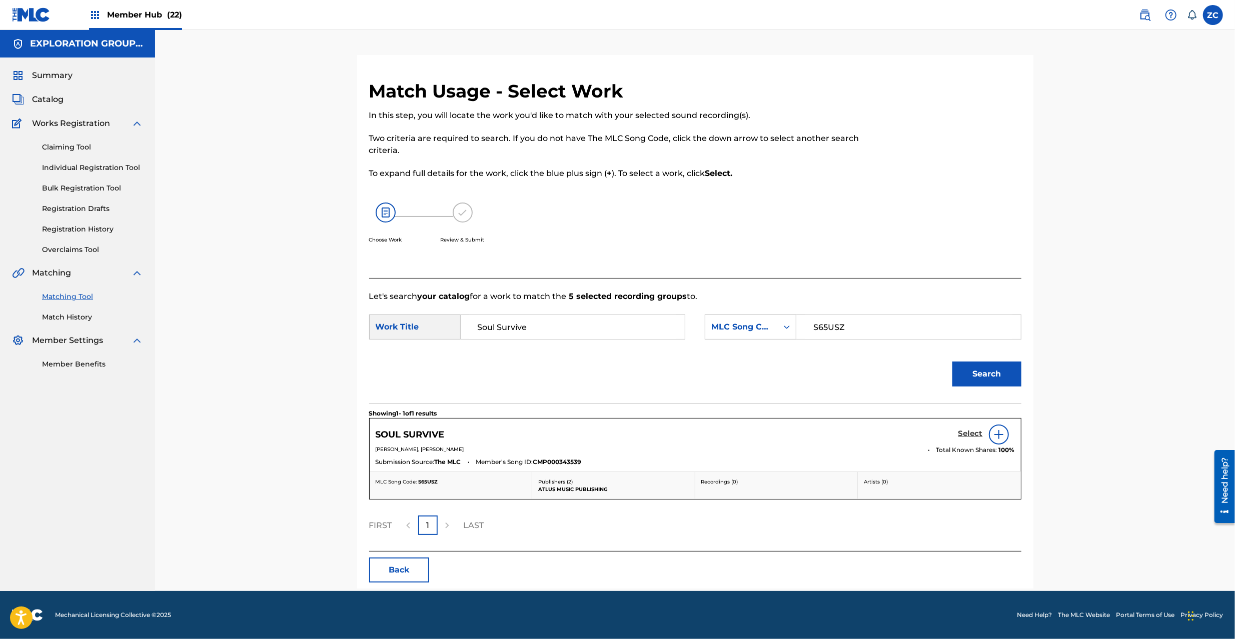
click at [967, 434] on h5 "Select" at bounding box center [970, 434] width 25 height 10
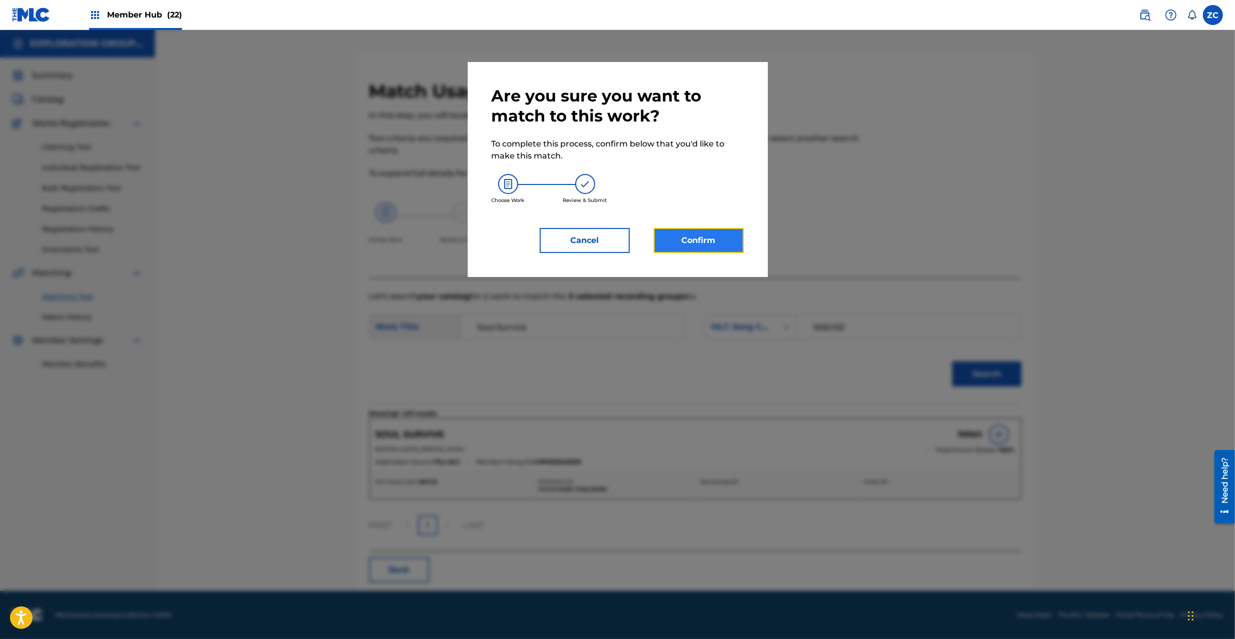
click at [729, 245] on button "Confirm" at bounding box center [699, 240] width 90 height 25
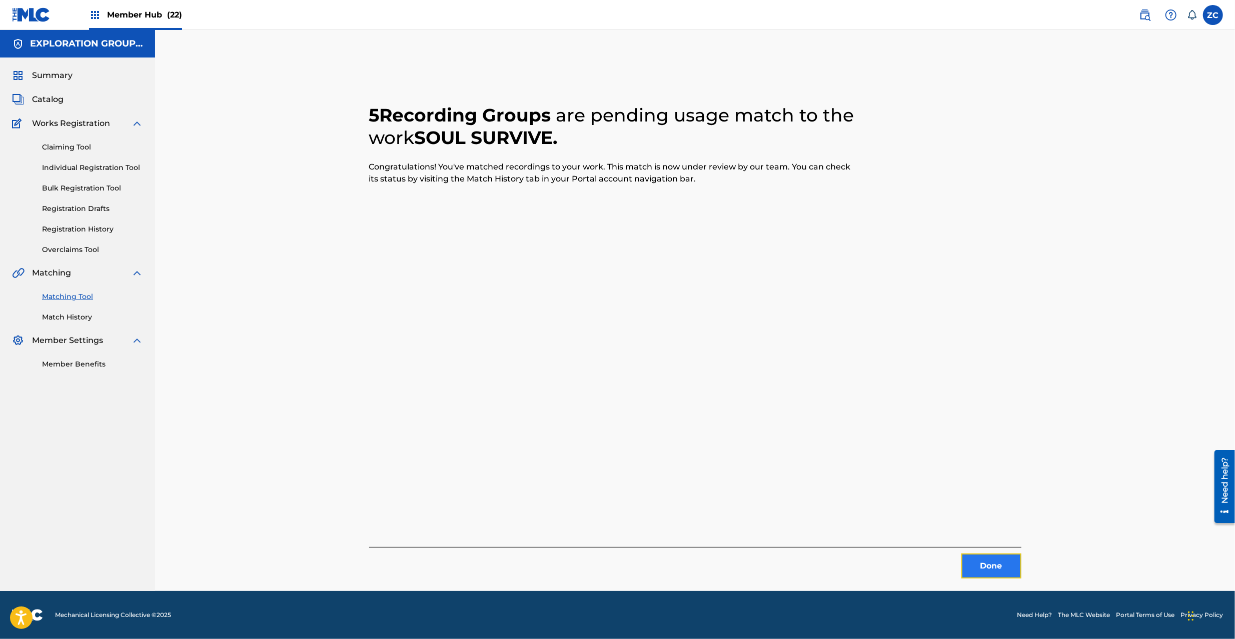
click at [981, 564] on button "Done" at bounding box center [991, 566] width 60 height 25
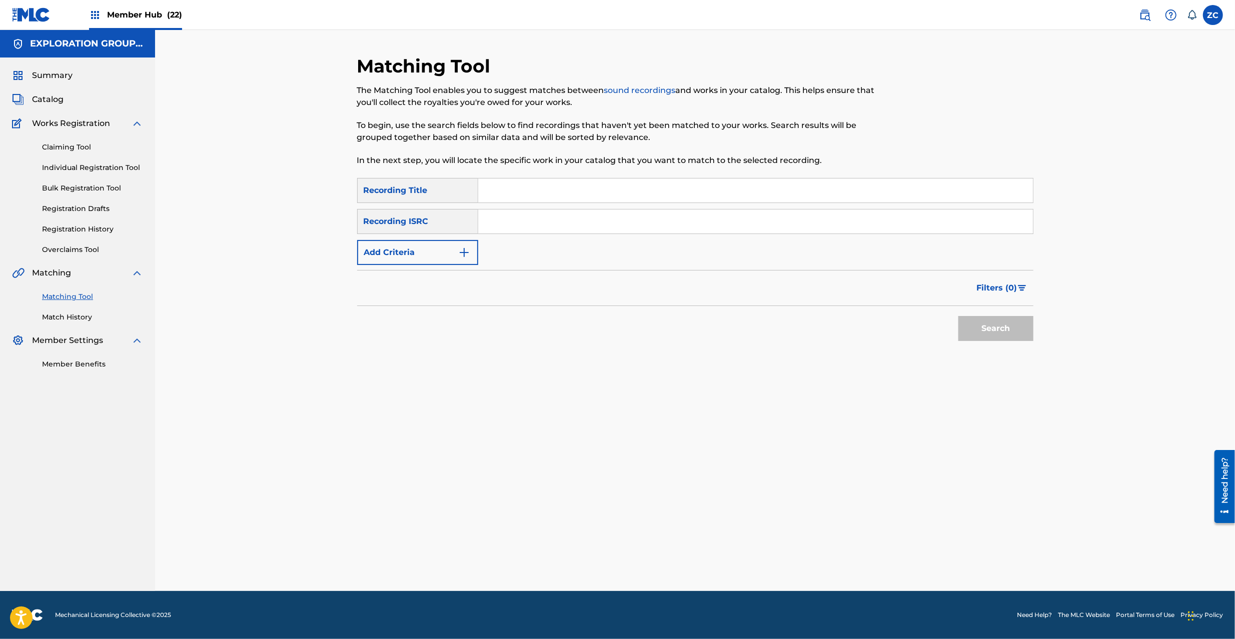
click at [602, 230] on input "Search Form" at bounding box center [755, 222] width 555 height 24
click at [977, 326] on button "Search" at bounding box center [995, 328] width 75 height 25
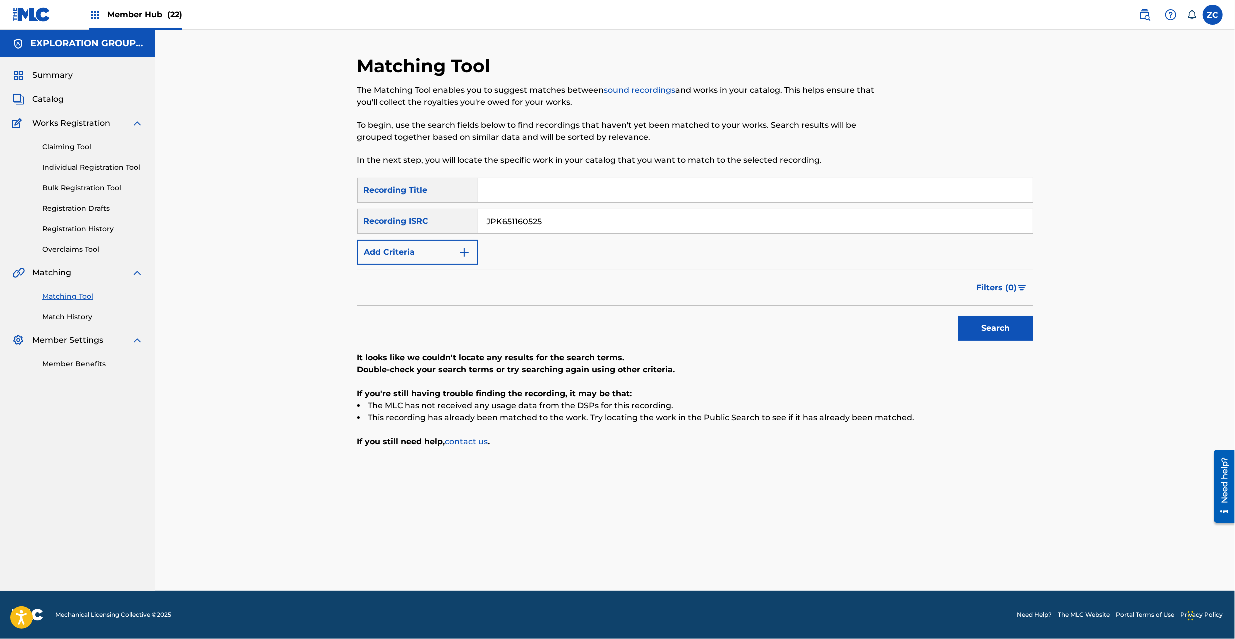
click at [767, 223] on input "JPK651160525" at bounding box center [755, 222] width 555 height 24
click at [988, 329] on button "Search" at bounding box center [995, 328] width 75 height 25
click at [767, 224] on input "JPK651263528" at bounding box center [755, 222] width 555 height 24
type input "JPK651101628"
click at [981, 322] on button "Search" at bounding box center [995, 328] width 75 height 25
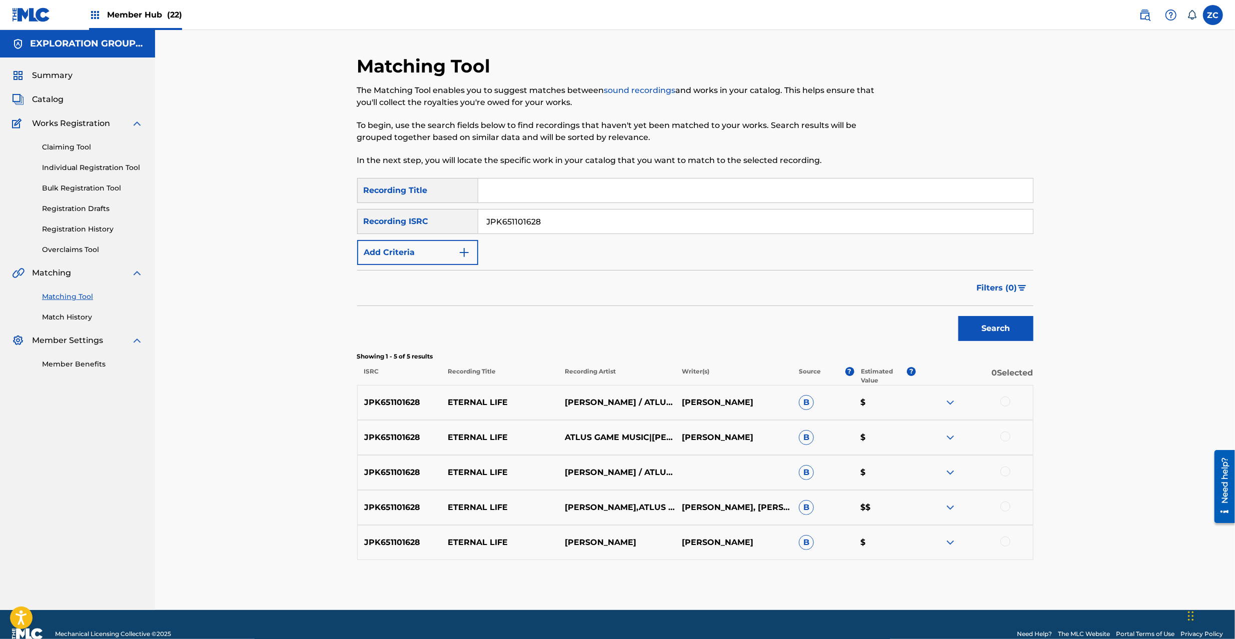
click at [743, 285] on div "Filters ( 0 )" at bounding box center [695, 288] width 676 height 36
click at [1007, 401] on div at bounding box center [1005, 402] width 10 height 10
click at [1007, 439] on div at bounding box center [1005, 437] width 10 height 10
click at [1003, 470] on div at bounding box center [1005, 472] width 10 height 10
click at [1005, 508] on div at bounding box center [1005, 507] width 10 height 10
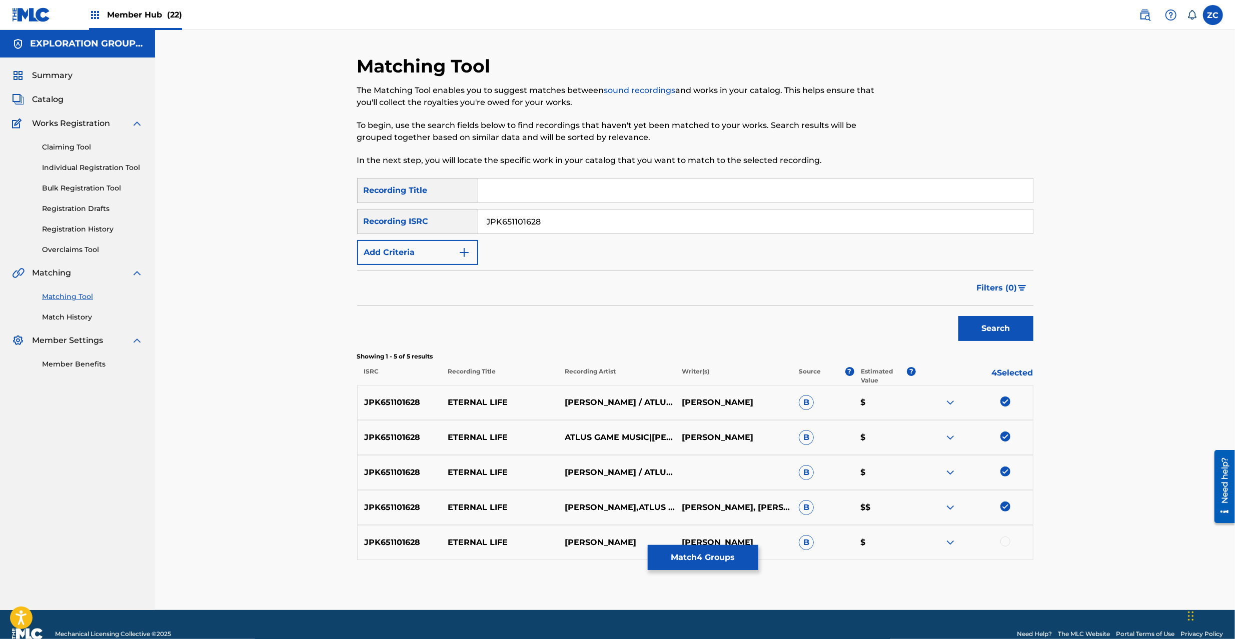
click at [1006, 541] on div at bounding box center [1005, 542] width 10 height 10
click at [695, 555] on button "Match 5 Groups" at bounding box center [703, 557] width 111 height 25
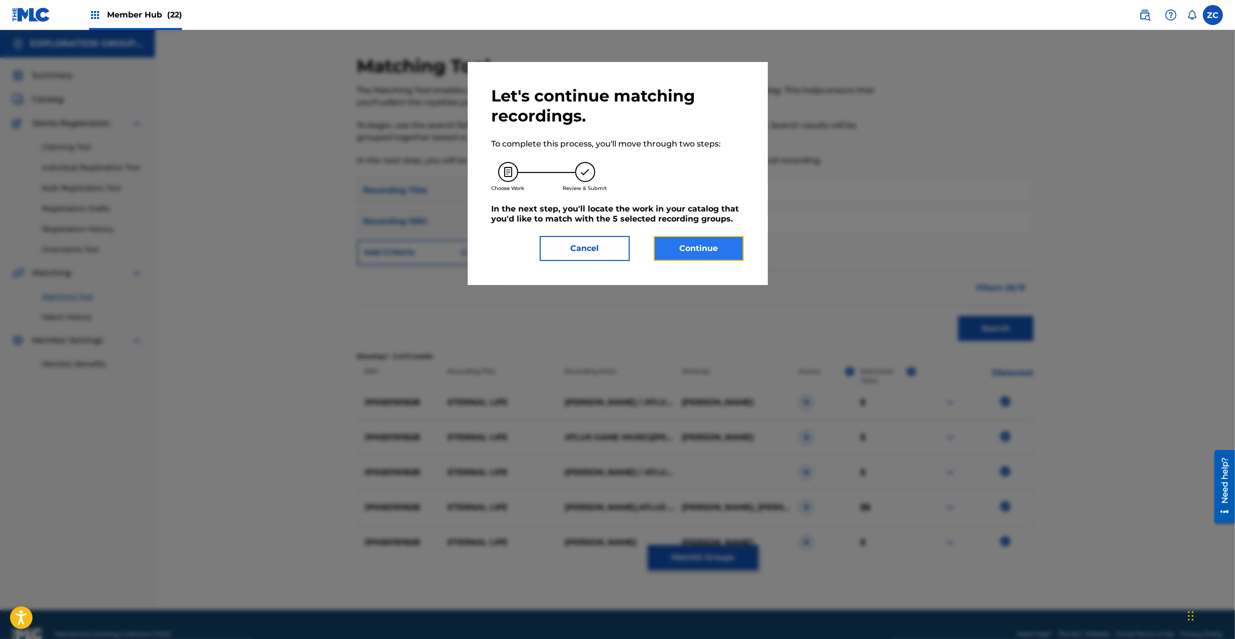
click at [692, 243] on button "Continue" at bounding box center [699, 248] width 90 height 25
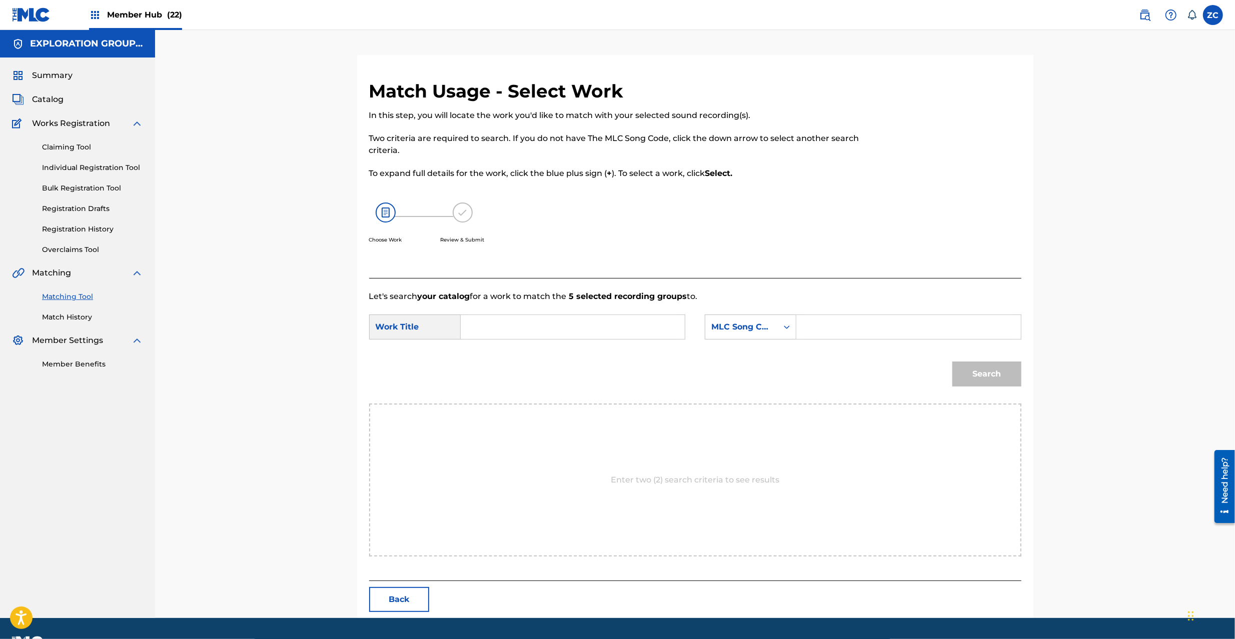
click at [577, 317] on input "Search Form" at bounding box center [572, 327] width 207 height 24
click at [544, 327] on input "Eternal Life ES3890" at bounding box center [572, 327] width 207 height 24
type input "Eternal Life"
click at [828, 334] on input "Search Form" at bounding box center [908, 327] width 207 height 24
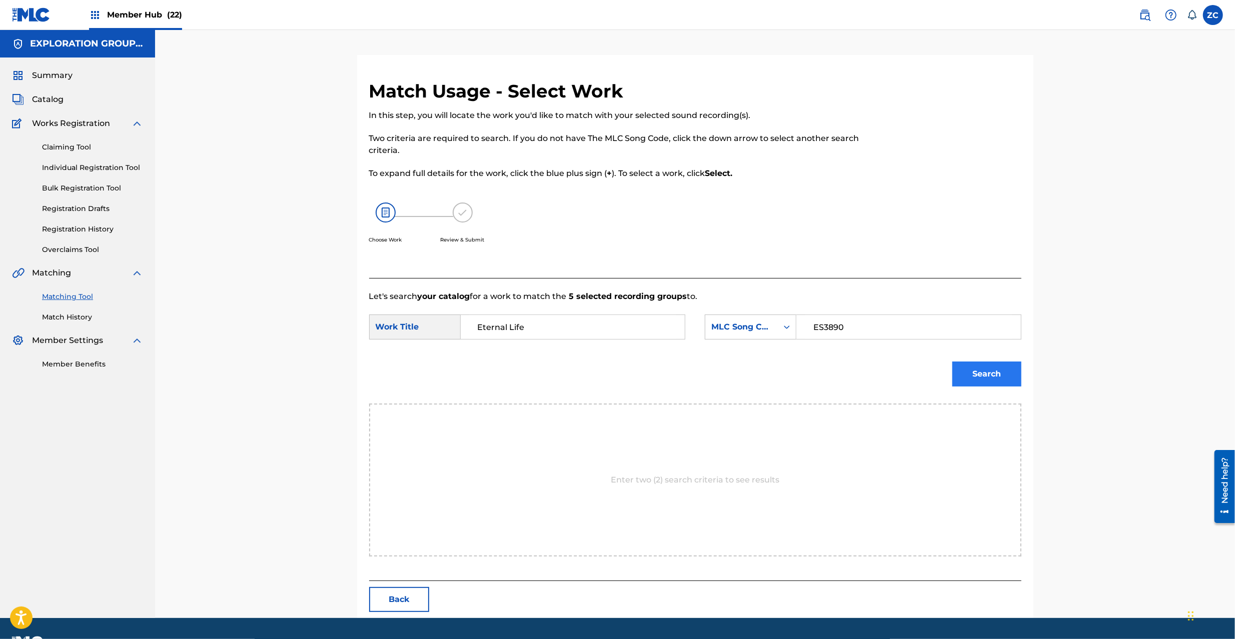
type input "ES3890"
click at [1008, 375] on button "Search" at bounding box center [986, 374] width 69 height 25
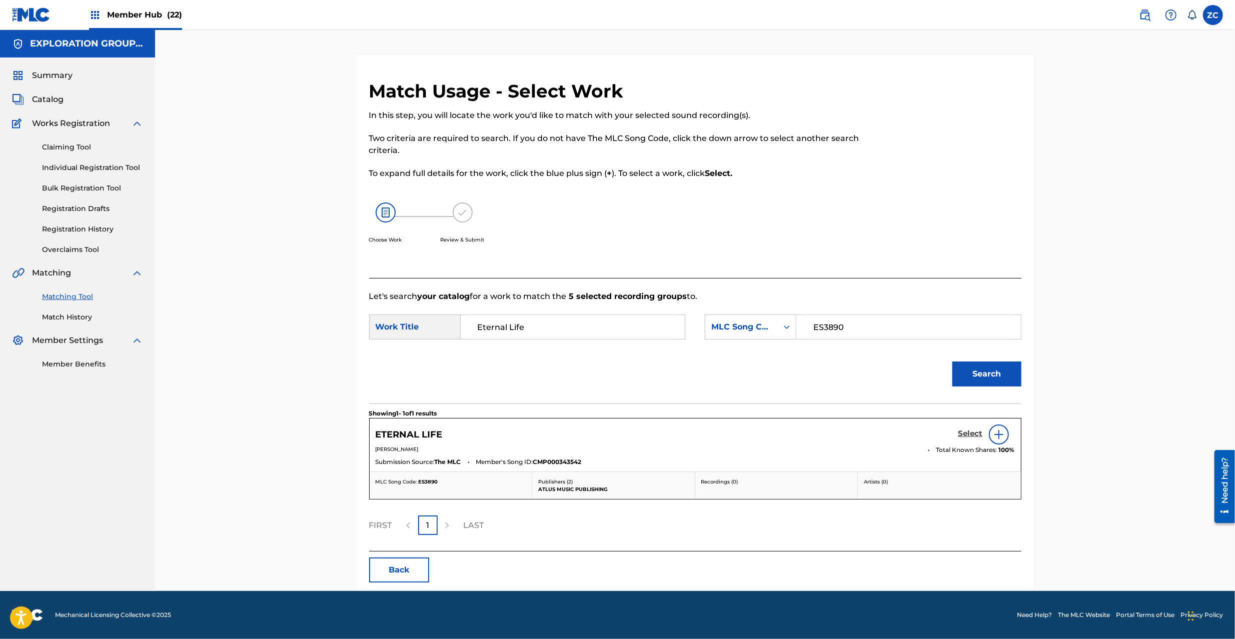
click at [978, 429] on h5 "Select" at bounding box center [970, 434] width 25 height 10
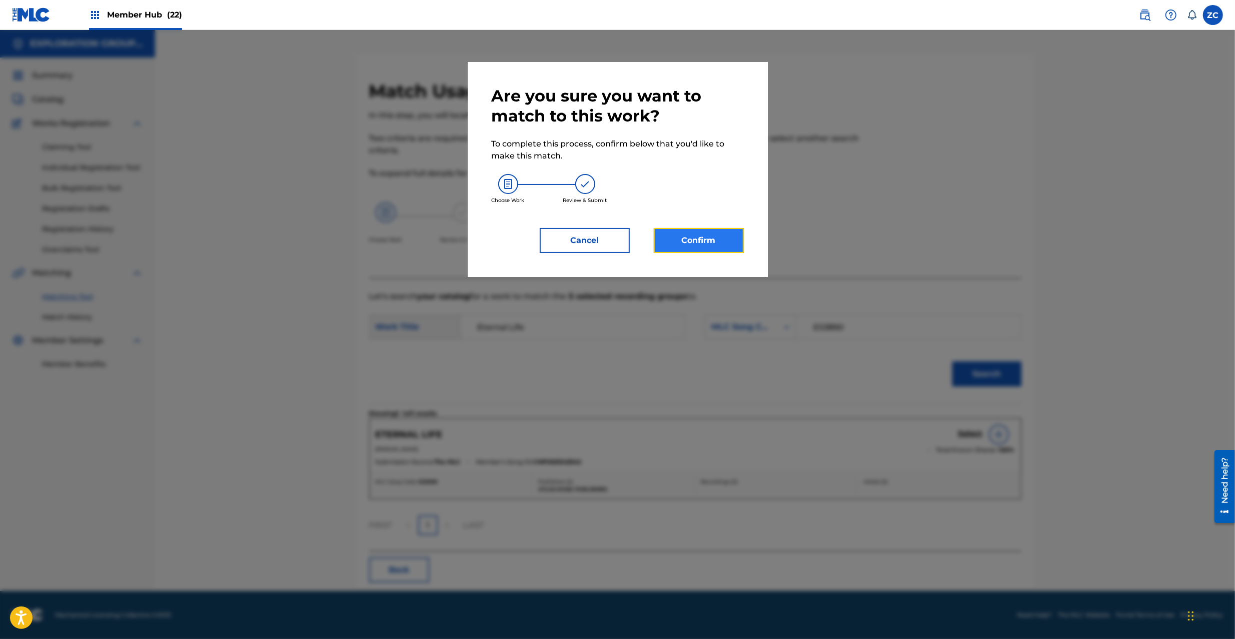
click at [700, 242] on button "Confirm" at bounding box center [699, 240] width 90 height 25
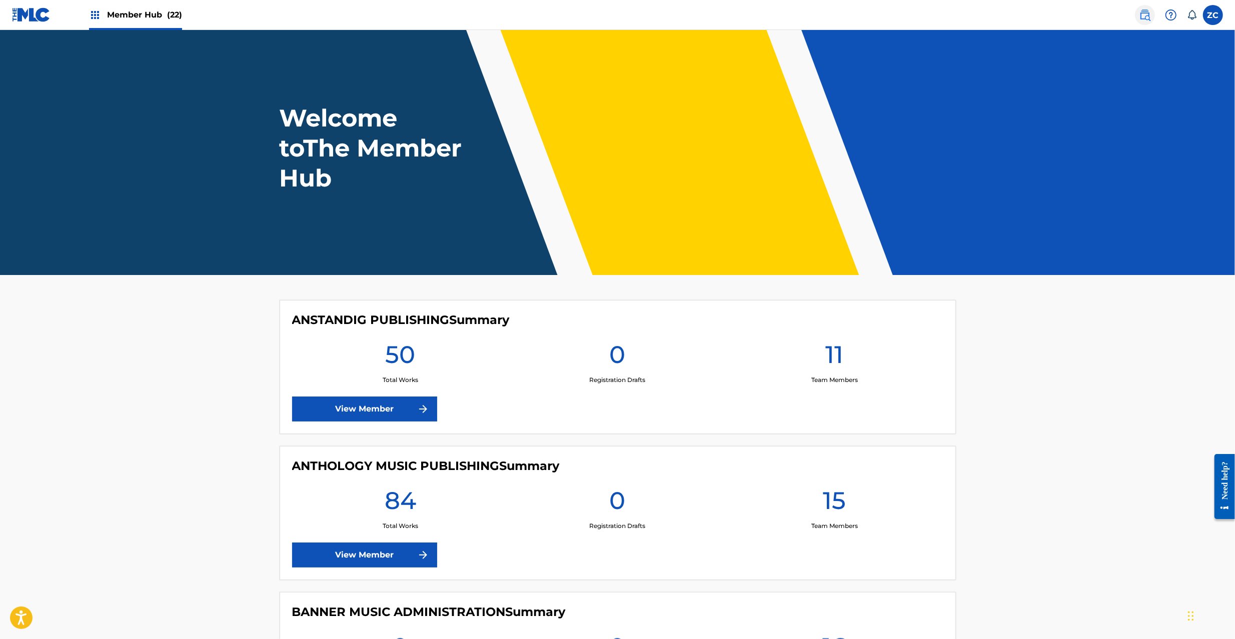
click at [1146, 15] on img at bounding box center [1145, 15] width 12 height 12
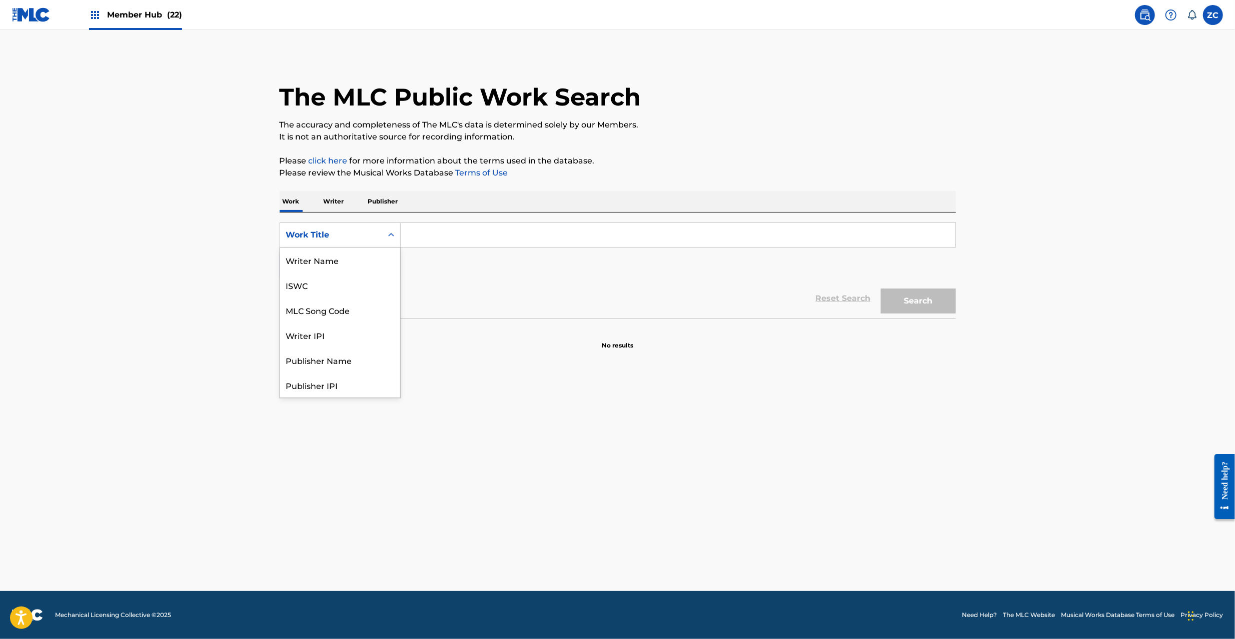
click at [307, 234] on div "Work Title" at bounding box center [331, 235] width 90 height 12
click at [329, 264] on div "MLC Song Code" at bounding box center [340, 260] width 120 height 25
drag, startPoint x: 434, startPoint y: 229, endPoint x: 460, endPoint y: 236, distance: 27.1
click at [434, 229] on input "Search Form" at bounding box center [678, 235] width 555 height 24
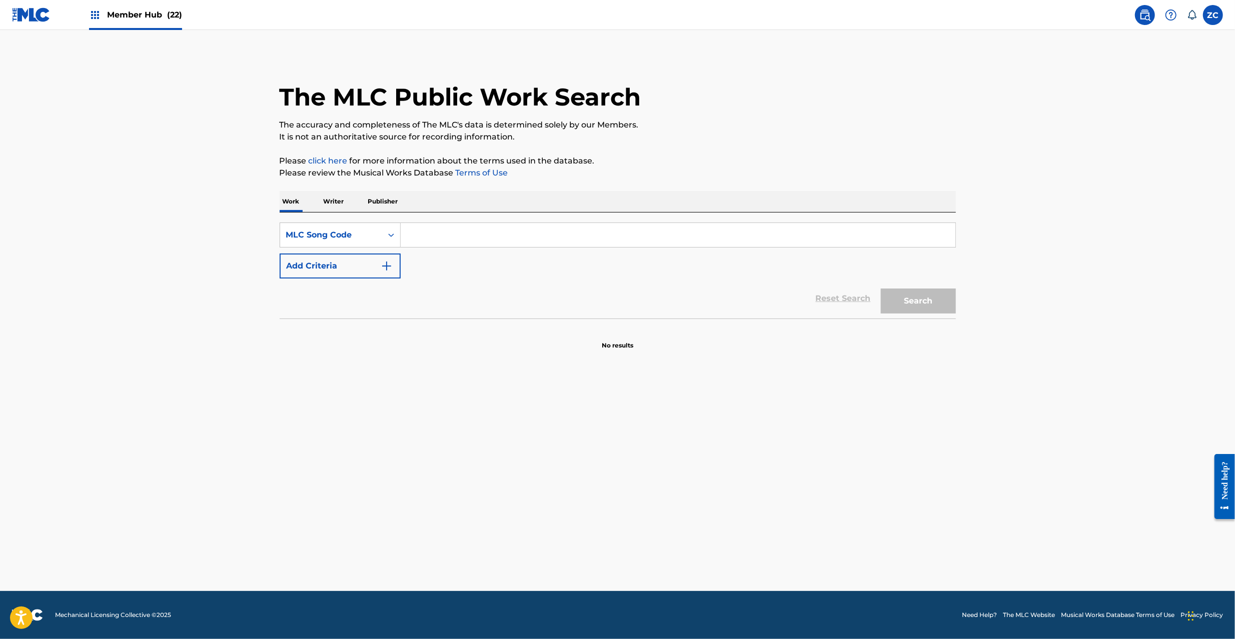
paste input "SC7D85"
type input "SC7D85"
click at [913, 304] on button "Search" at bounding box center [918, 301] width 75 height 25
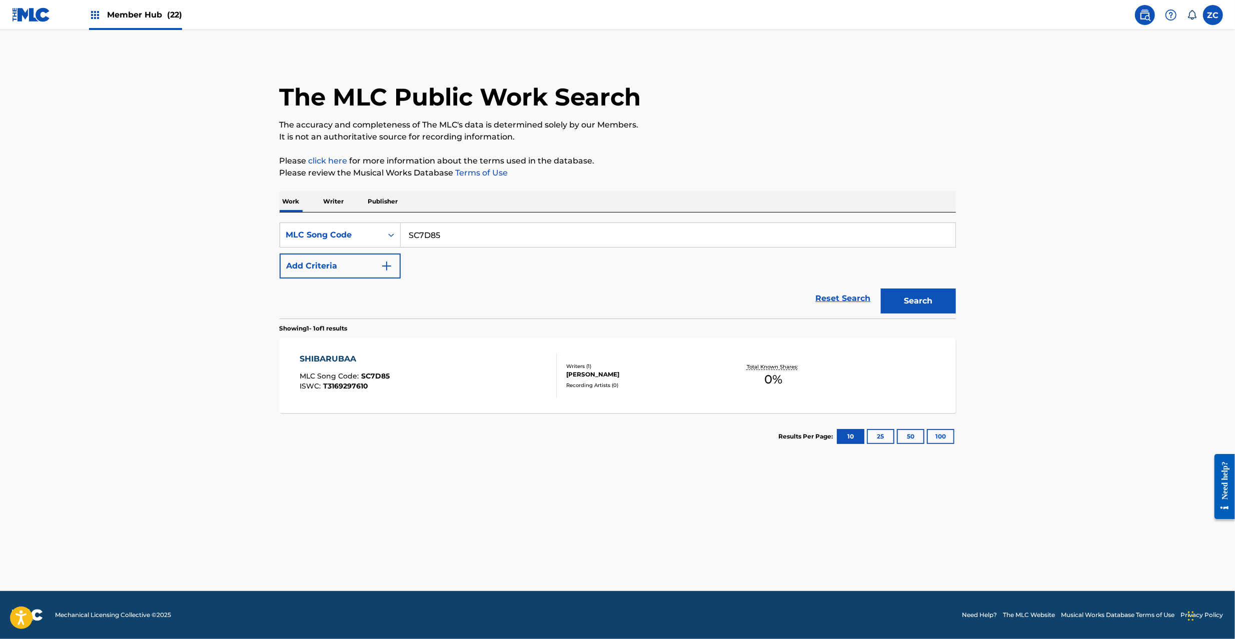
click at [33, 13] on img at bounding box center [31, 15] width 39 height 15
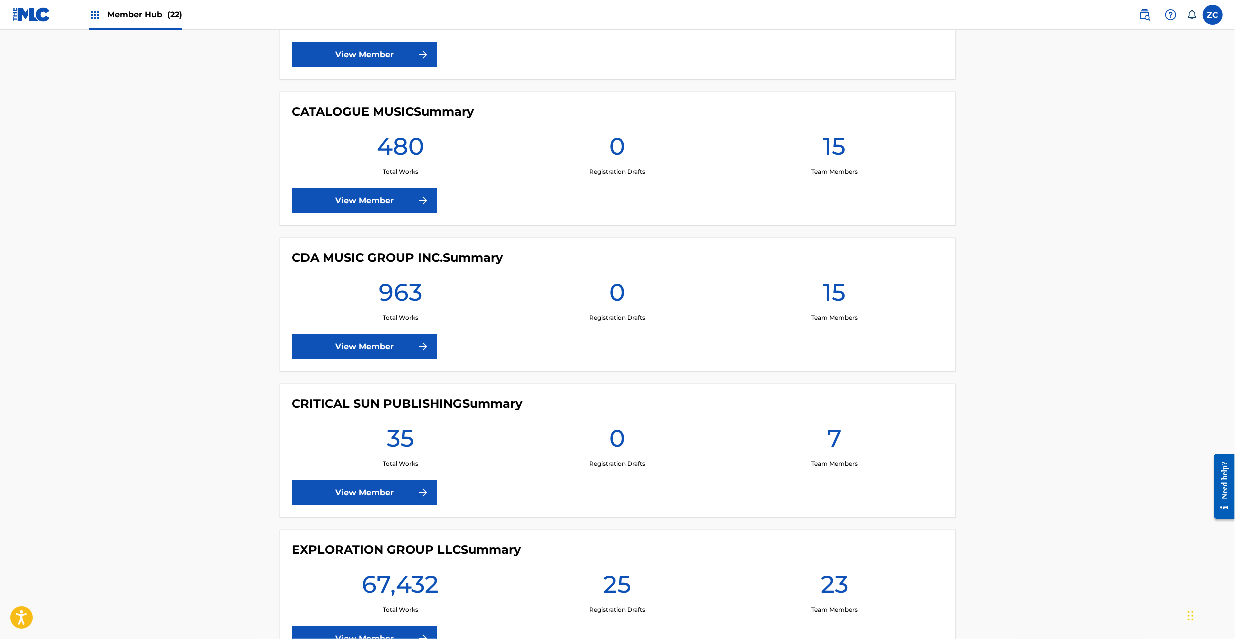
scroll to position [1333, 0]
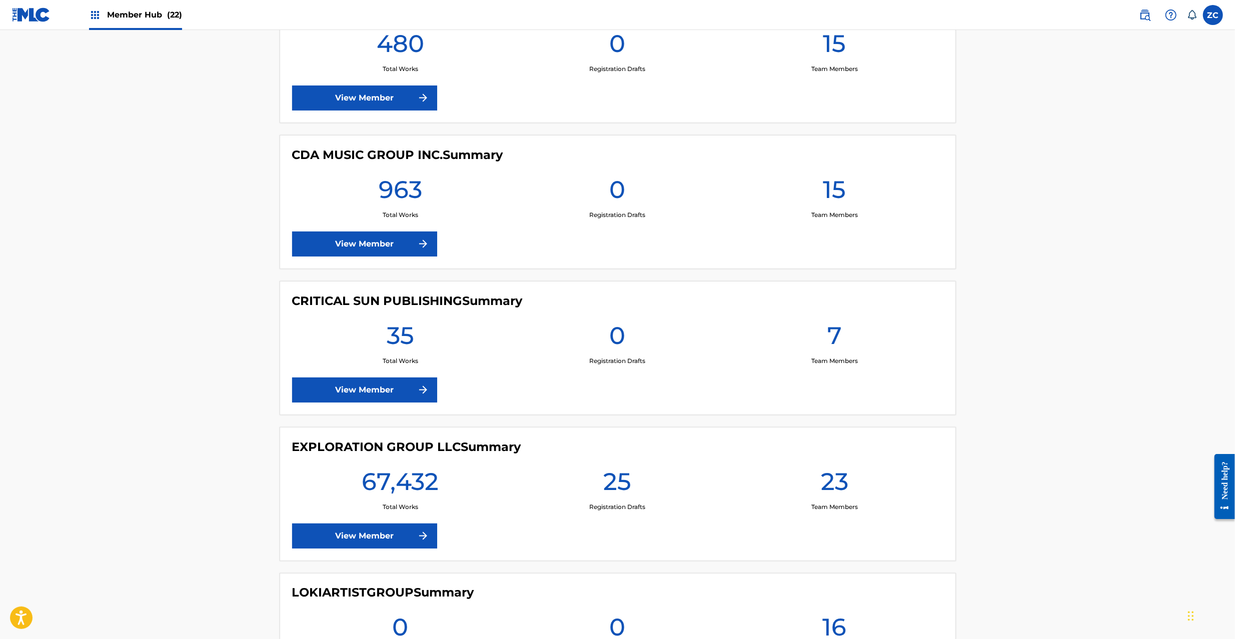
click at [1155, 9] on span at bounding box center [1166, 15] width 62 height 20
click at [1139, 16] on img at bounding box center [1145, 15] width 12 height 12
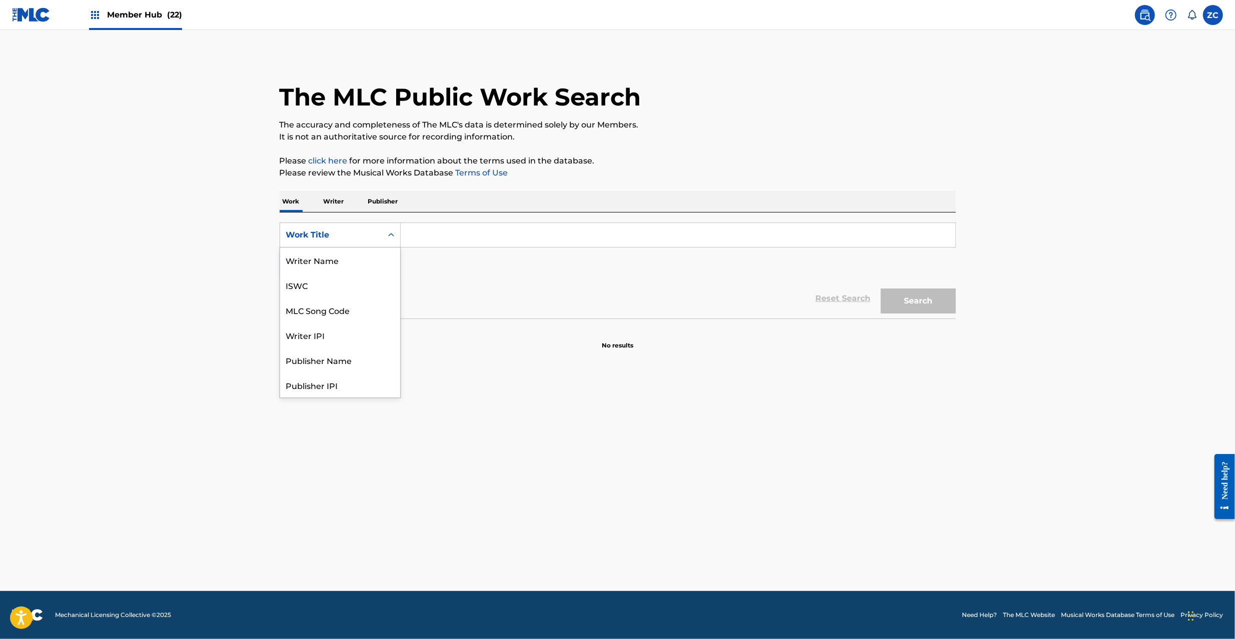
click at [350, 233] on div "Work Title" at bounding box center [331, 235] width 90 height 12
click at [339, 303] on div "MLC Song Code" at bounding box center [340, 310] width 120 height 25
click at [484, 237] on input "Search Form" at bounding box center [678, 235] width 555 height 24
paste input "NG4Q00"
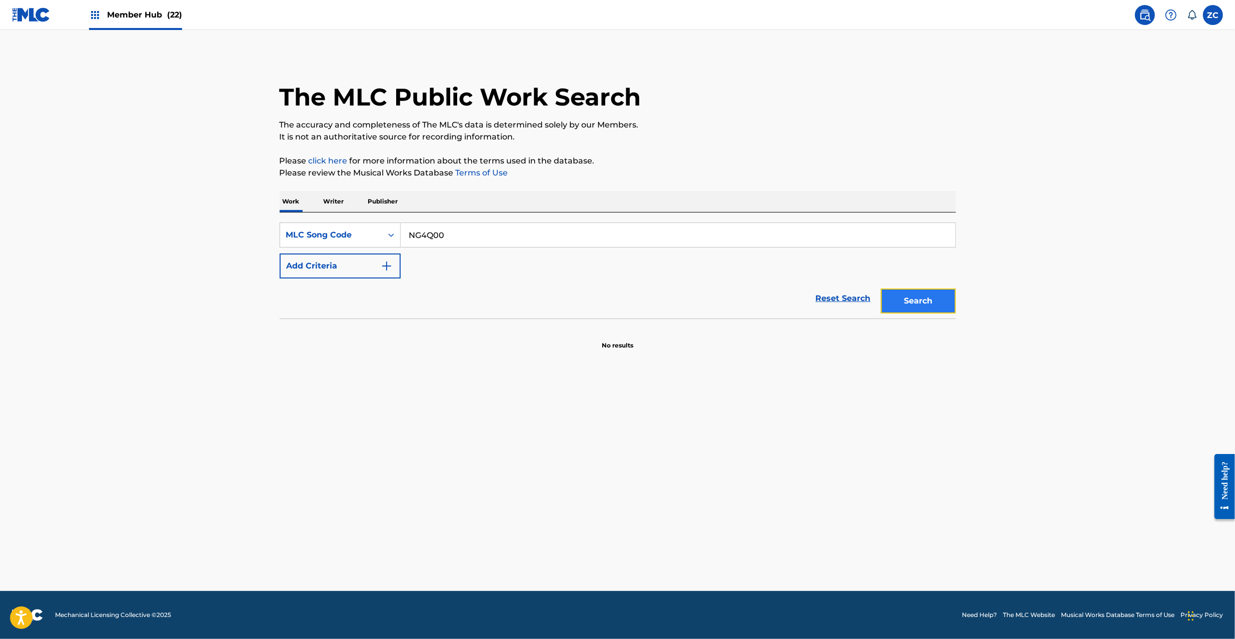
click at [925, 307] on button "Search" at bounding box center [918, 301] width 75 height 25
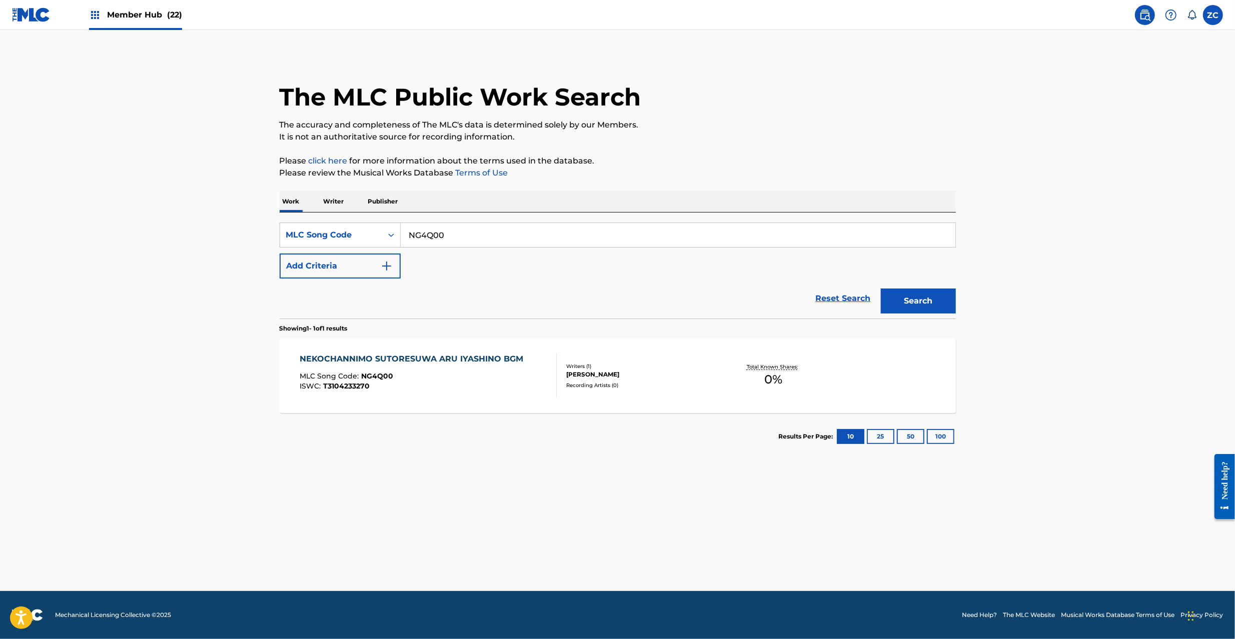
click at [490, 226] on input "NG4Q00" at bounding box center [678, 235] width 555 height 24
paste input "KE3T9D"
click at [881, 289] on button "Search" at bounding box center [918, 301] width 75 height 25
paste input "SC4GOZ"
click at [881, 289] on button "Search" at bounding box center [918, 301] width 75 height 25
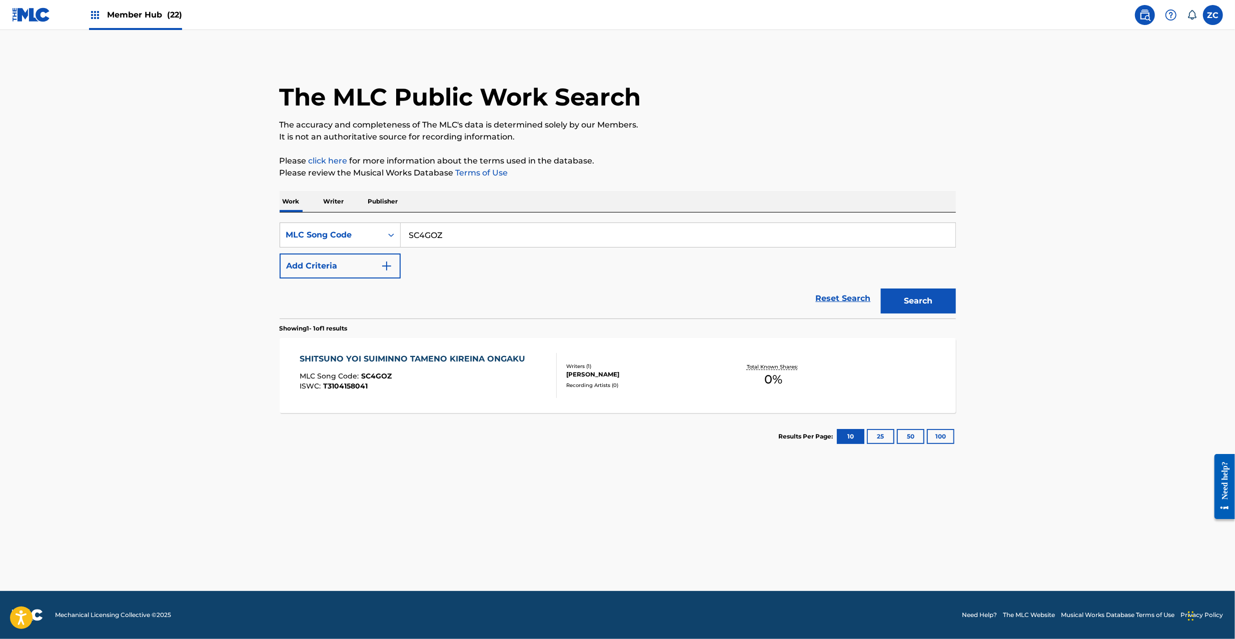
paste input "5H74"
click at [881, 289] on button "Search" at bounding box center [918, 301] width 75 height 25
paste input "TA99ME"
click at [881, 289] on button "Search" at bounding box center [918, 301] width 75 height 25
paste input "OD4LMS"
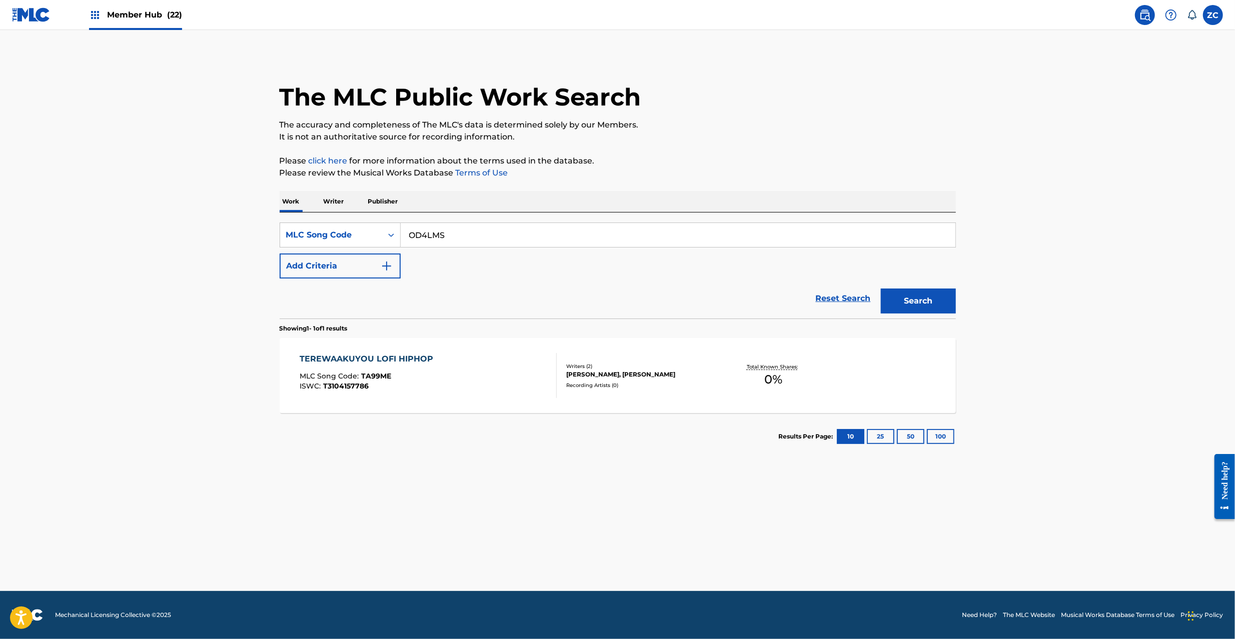
click at [881, 289] on button "Search" at bounding box center [918, 301] width 75 height 25
paste input "NG4BVI"
click at [881, 289] on button "Search" at bounding box center [918, 301] width 75 height 25
paste input "TB1WGS"
click at [881, 289] on button "Search" at bounding box center [918, 301] width 75 height 25
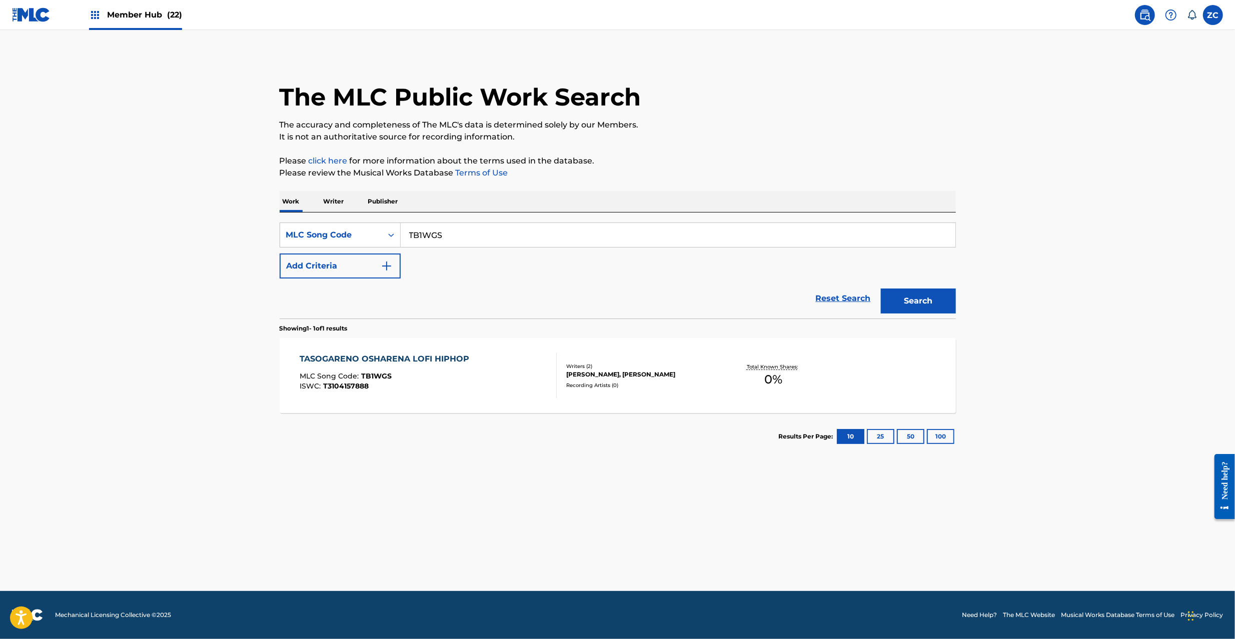
paste input "SC7EL4"
click at [881, 289] on button "Search" at bounding box center [918, 301] width 75 height 25
paste input "OD39K5"
click at [881, 289] on button "Search" at bounding box center [918, 301] width 75 height 25
paste input "YD7YN3"
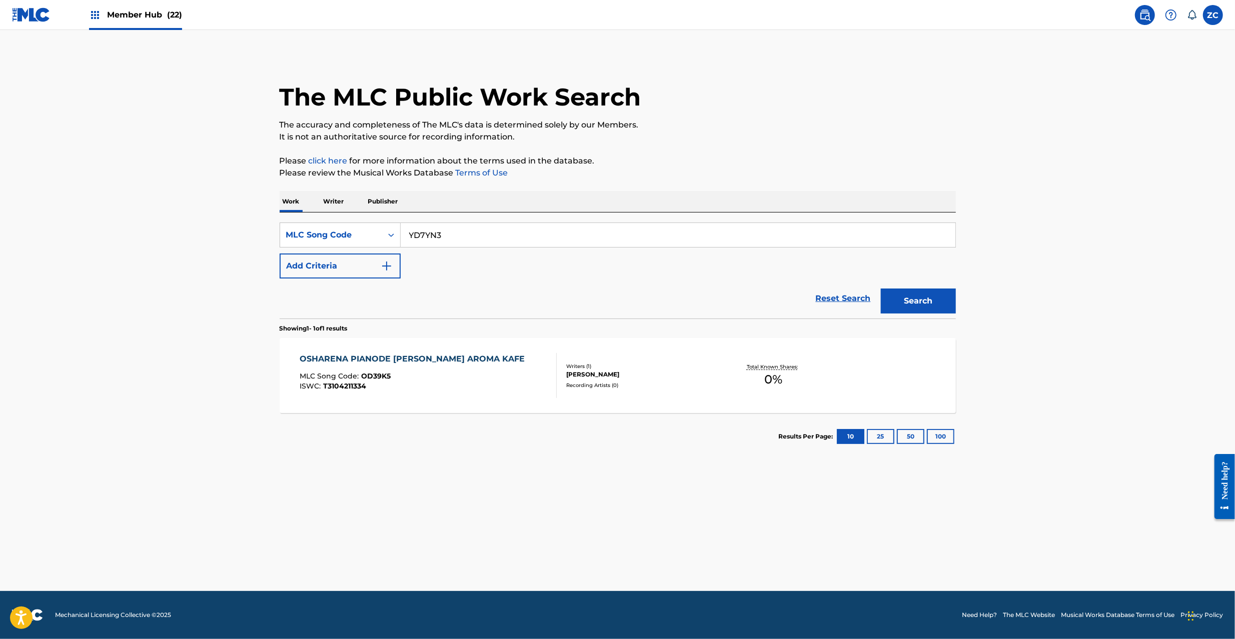
click at [881, 289] on button "Search" at bounding box center [918, 301] width 75 height 25
paste input "DC2HX2"
click at [881, 289] on button "Search" at bounding box center [918, 301] width 75 height 25
paste input "MH1DIE"
click at [881, 289] on button "Search" at bounding box center [918, 301] width 75 height 25
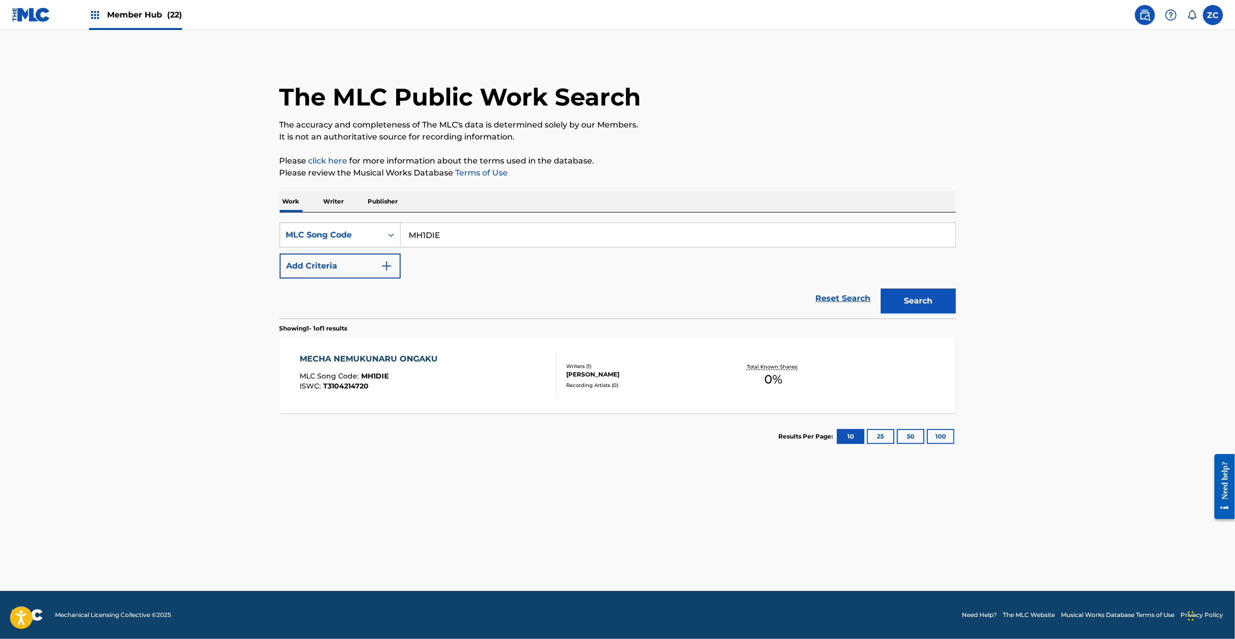
paste input "NG4Q00"
click at [881, 289] on button "Search" at bounding box center [918, 301] width 75 height 25
paste input "JC8OK"
click at [881, 289] on button "Search" at bounding box center [918, 301] width 75 height 25
paste input "9AYO"
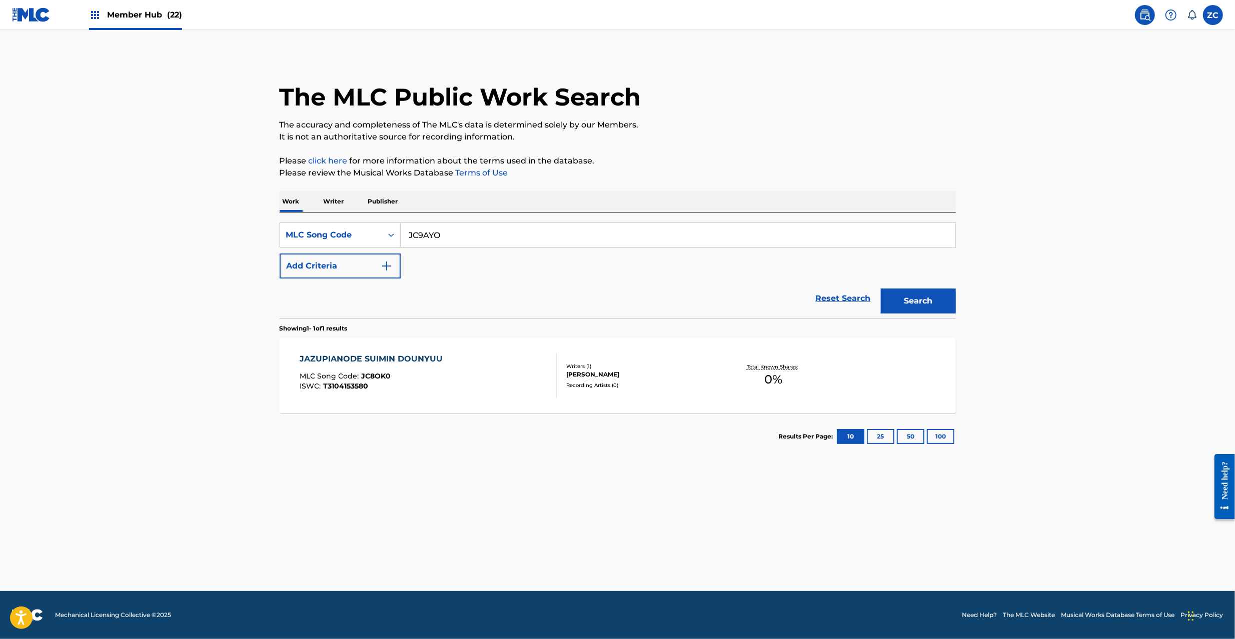
click at [881, 289] on button "Search" at bounding box center [918, 301] width 75 height 25
paste input "SC4N67"
click at [881, 289] on button "Search" at bounding box center [918, 301] width 75 height 25
paste input "KC66QJ"
type input "KC66QJ"
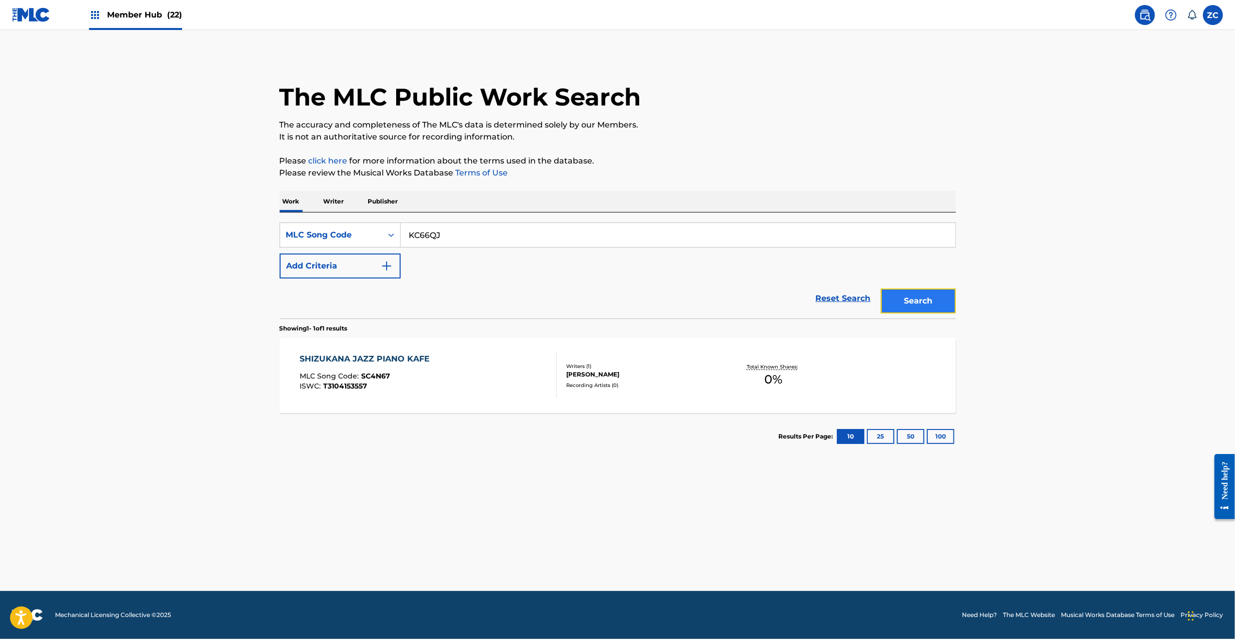
click at [904, 291] on button "Search" at bounding box center [918, 301] width 75 height 25
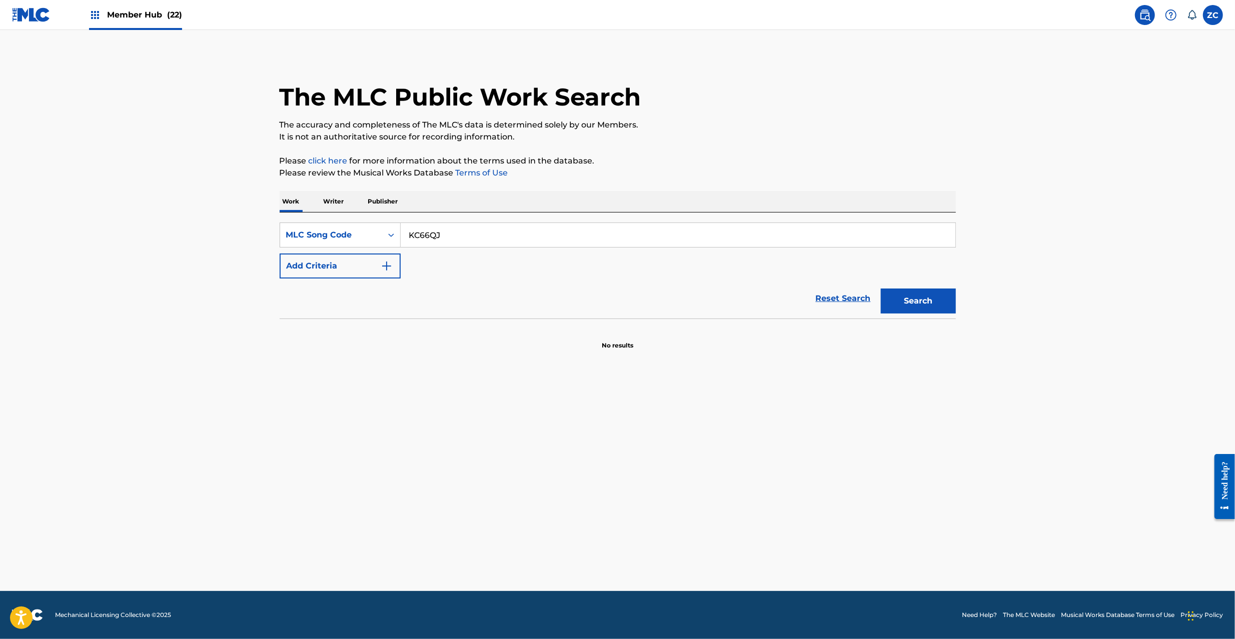
click at [497, 235] on input "KC66QJ" at bounding box center [678, 235] width 555 height 24
click at [923, 309] on button "Search" at bounding box center [918, 301] width 75 height 25
click at [842, 293] on link "Reset Search" at bounding box center [843, 299] width 65 height 22
click at [857, 236] on input "Search Form" at bounding box center [678, 235] width 555 height 24
paste input "[PERSON_NAME]"
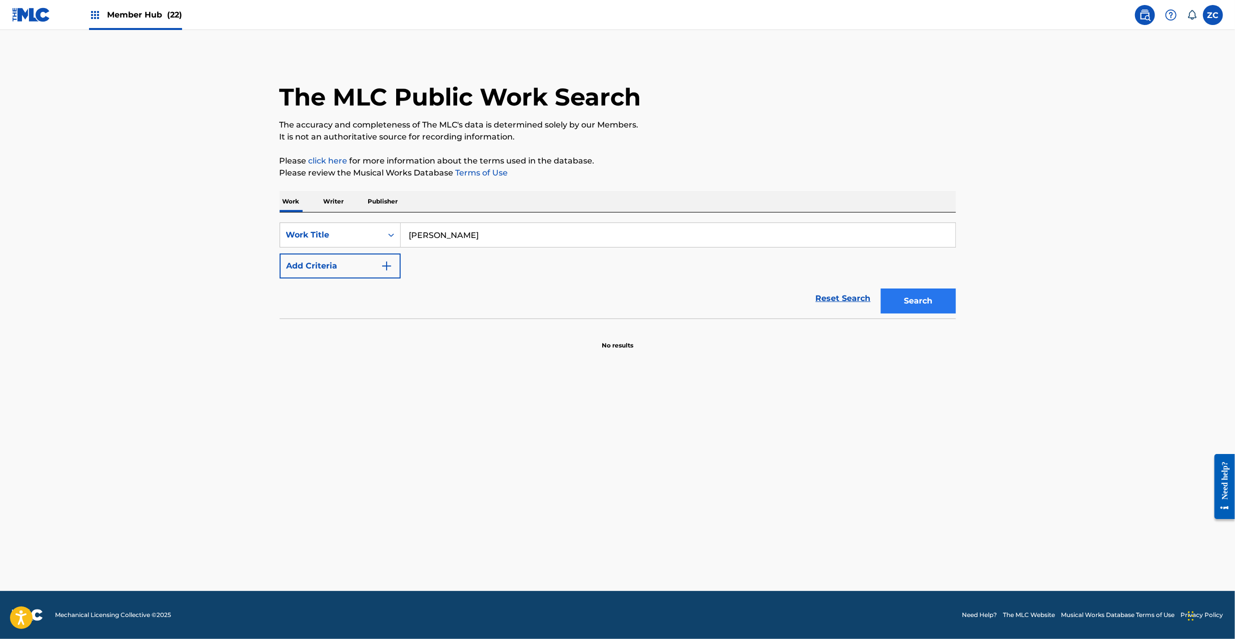
type input "[PERSON_NAME]"
click at [931, 306] on button "Search" at bounding box center [918, 301] width 75 height 25
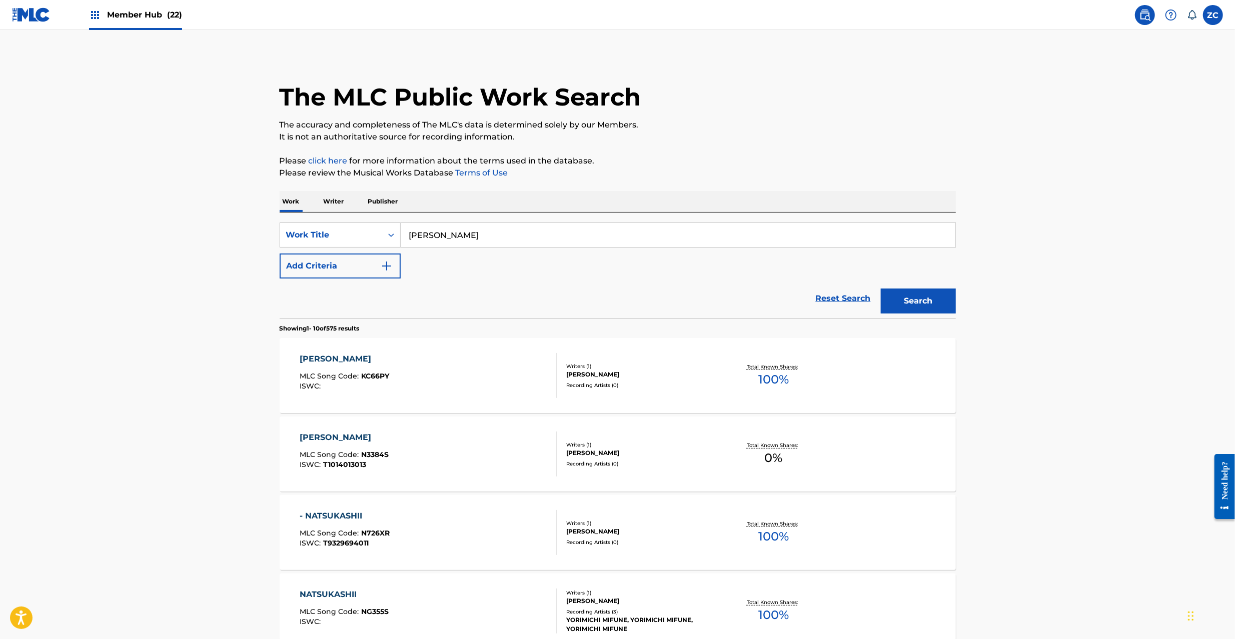
click at [472, 375] on div "KAISOU NATSUKASHII MLC Song Code : KC66PY ISWC :" at bounding box center [428, 375] width 257 height 45
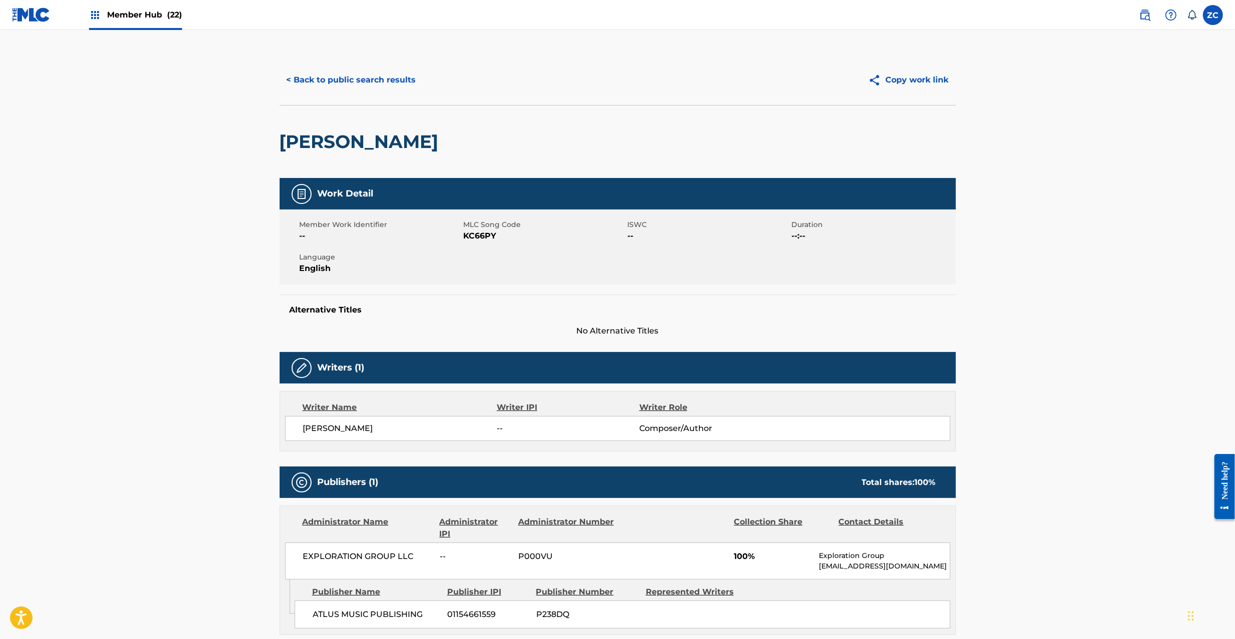
click at [485, 233] on span "KC66PY" at bounding box center [545, 236] width 162 height 12
copy span "KC66PY"
